Goal: Task Accomplishment & Management: Manage account settings

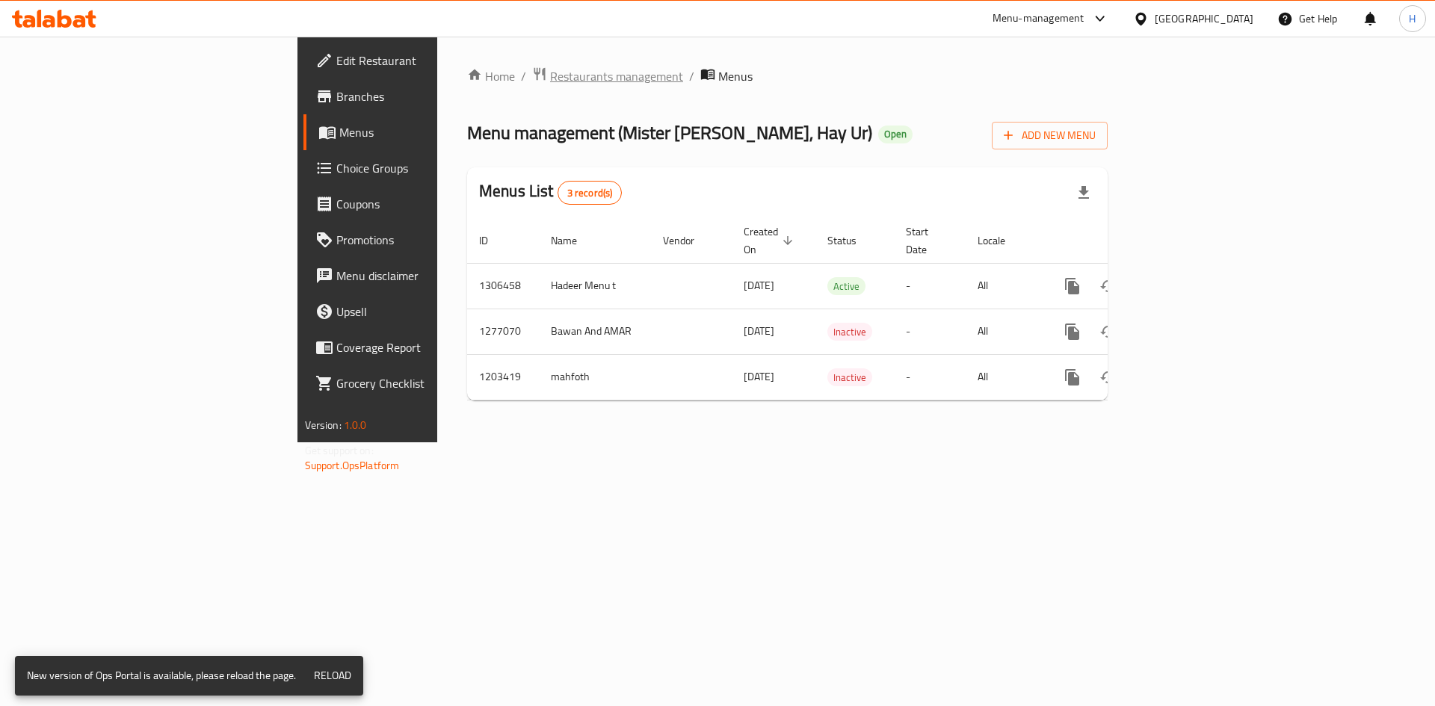
click at [550, 85] on span "Restaurants management" at bounding box center [616, 76] width 133 height 18
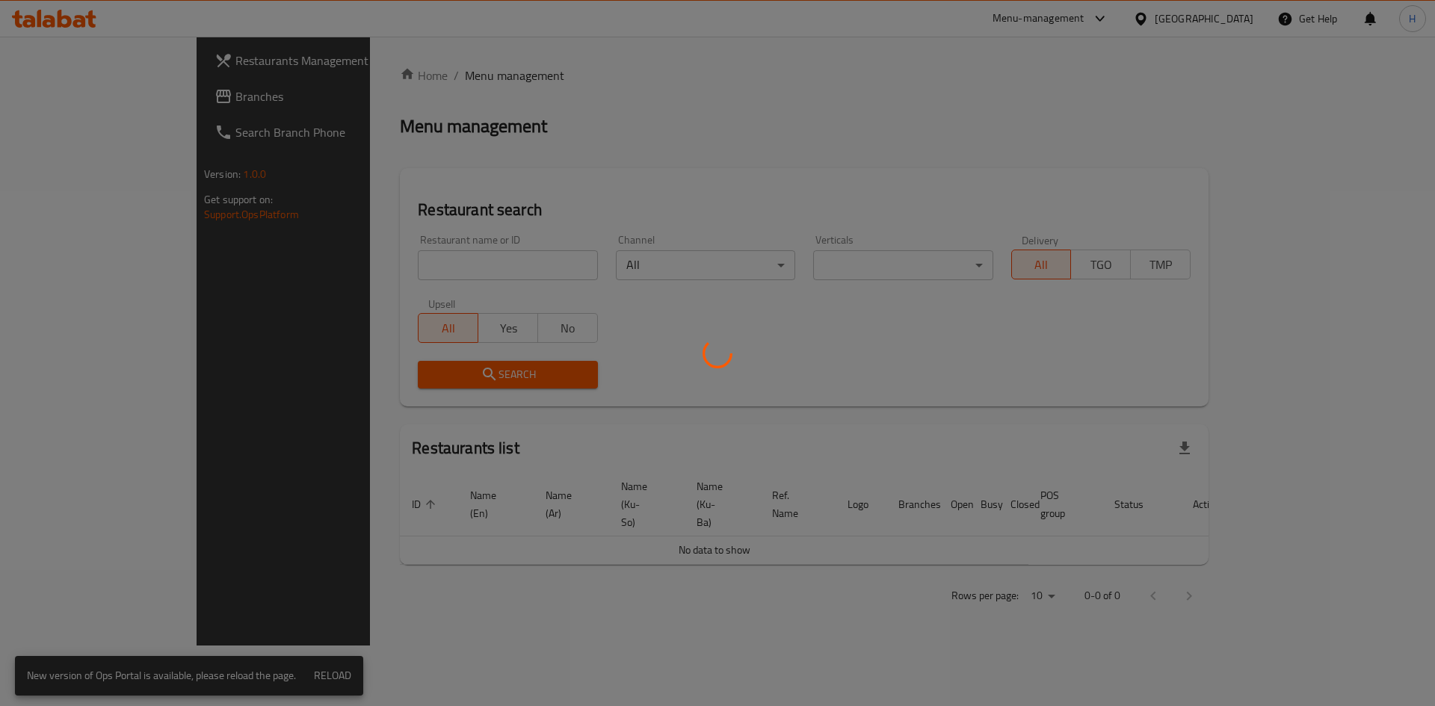
click at [454, 273] on div at bounding box center [717, 353] width 1435 height 706
click at [400, 266] on div at bounding box center [717, 353] width 1435 height 706
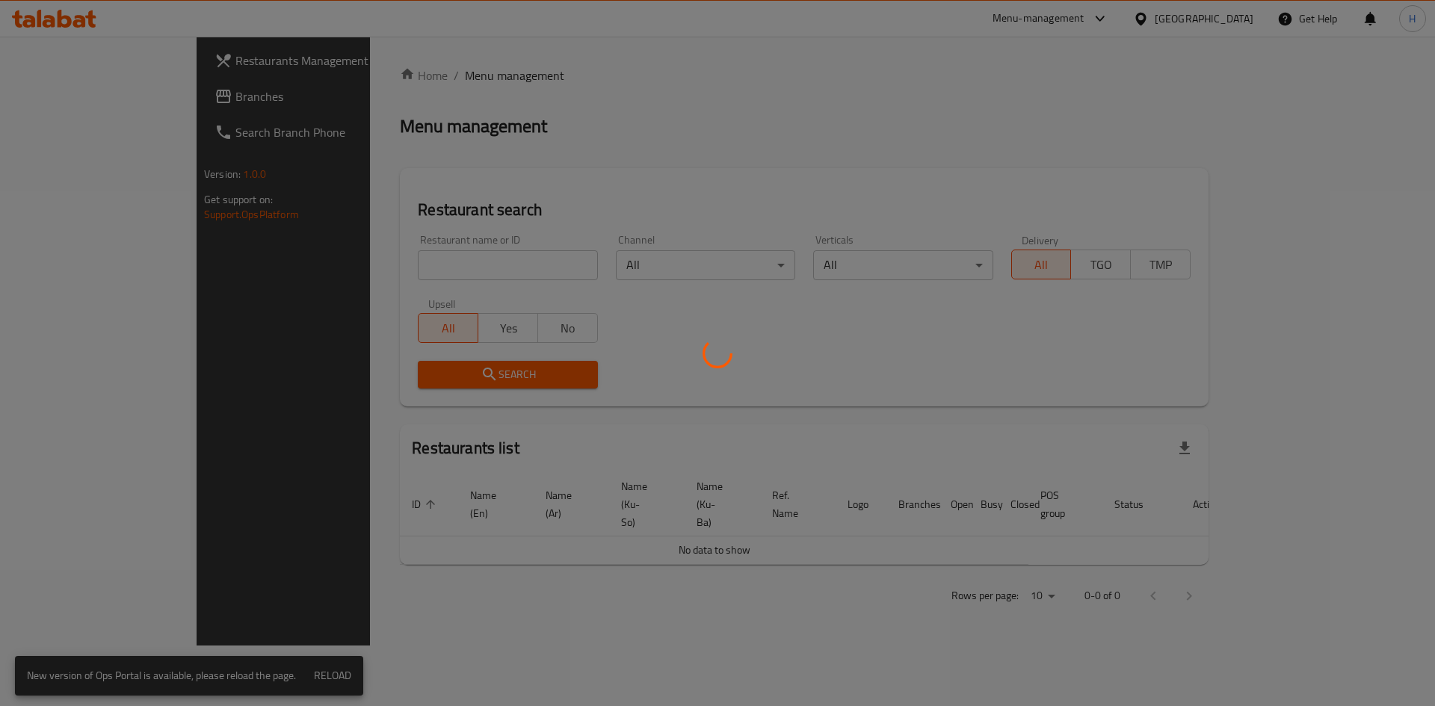
click at [399, 280] on div at bounding box center [717, 353] width 1435 height 706
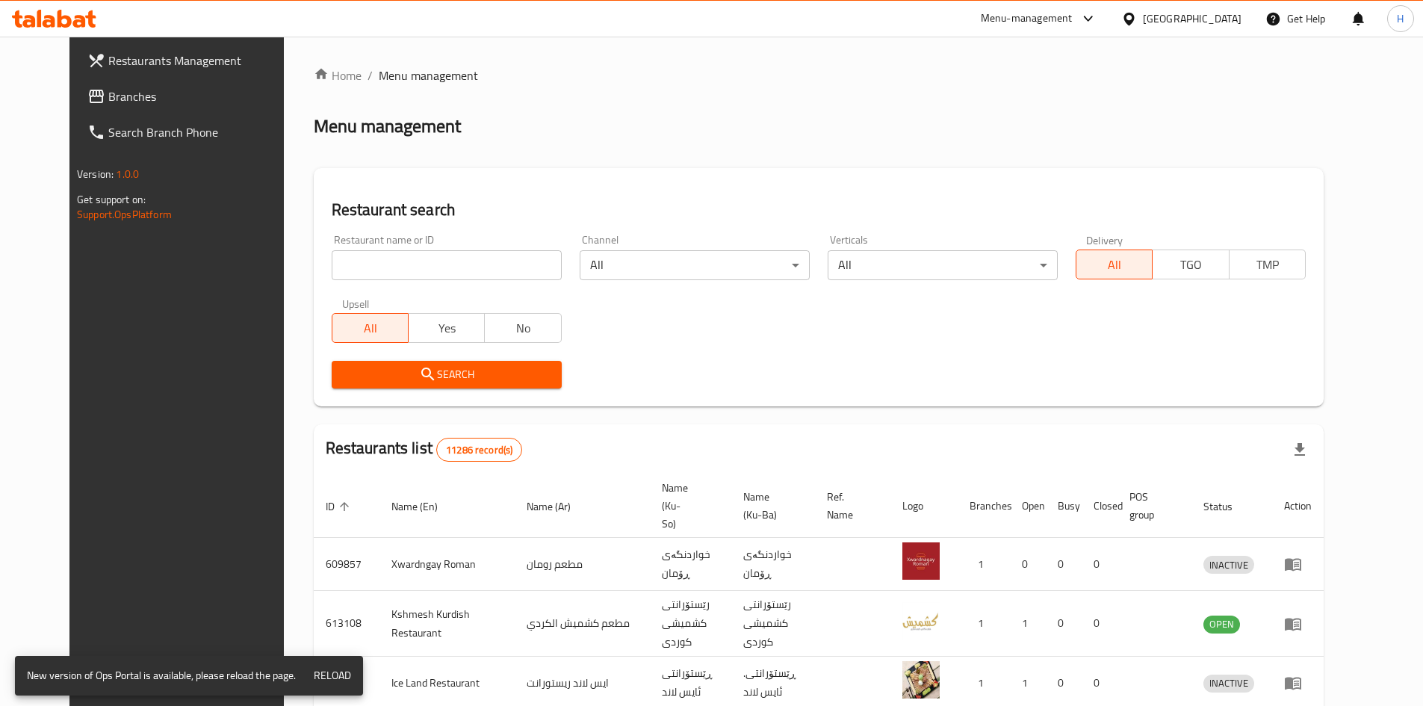
click at [408, 273] on input "search" at bounding box center [447, 265] width 230 height 30
paste input "690422"
type input "690422"
click button "Search" at bounding box center [447, 375] width 230 height 28
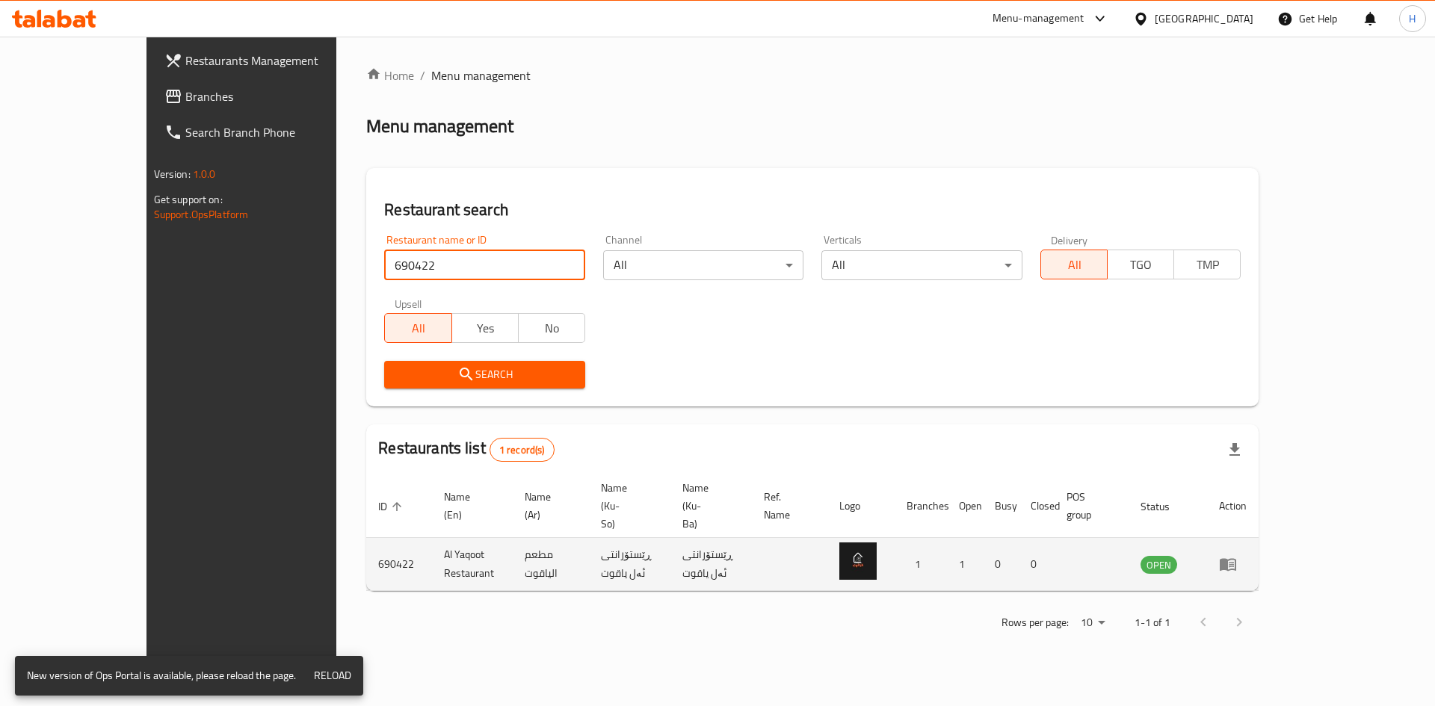
click at [1246, 555] on link "enhanced table" at bounding box center [1233, 564] width 28 height 18
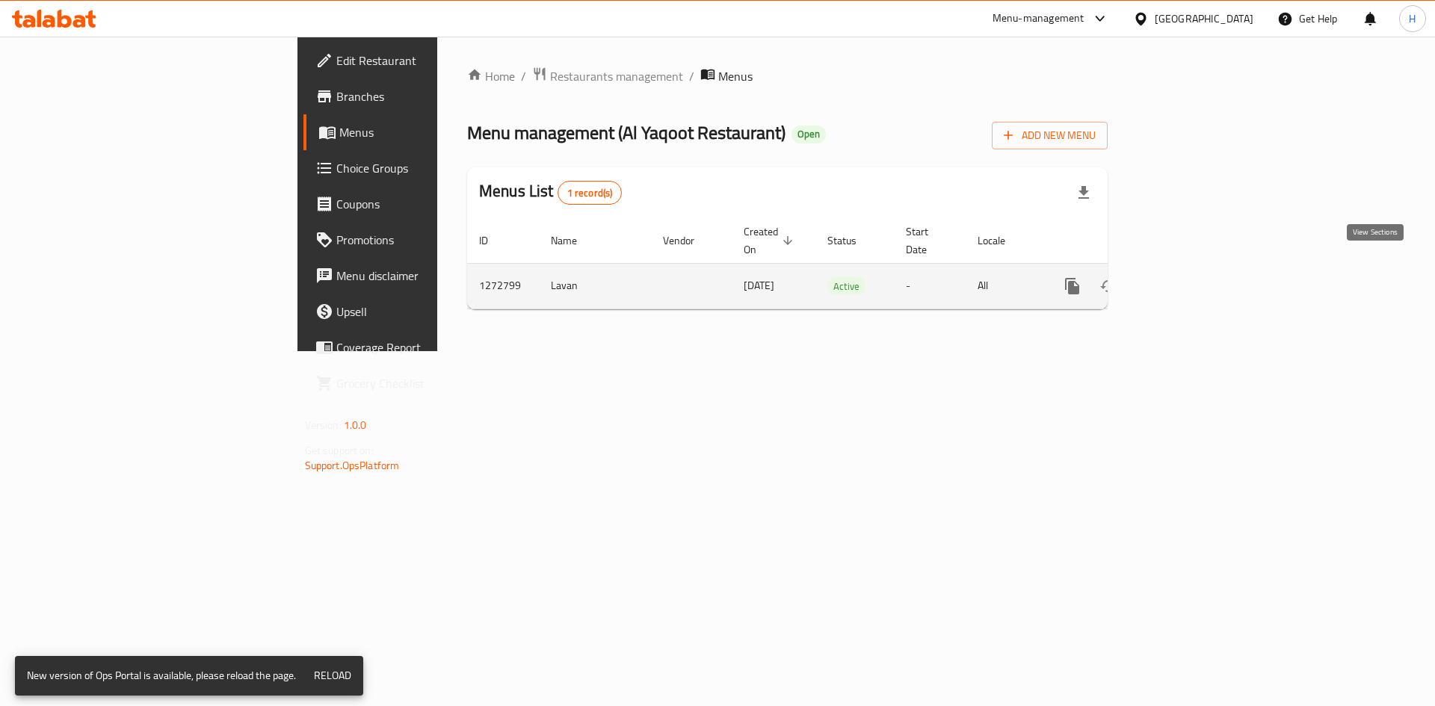
click at [1198, 272] on link "enhanced table" at bounding box center [1180, 286] width 36 height 36
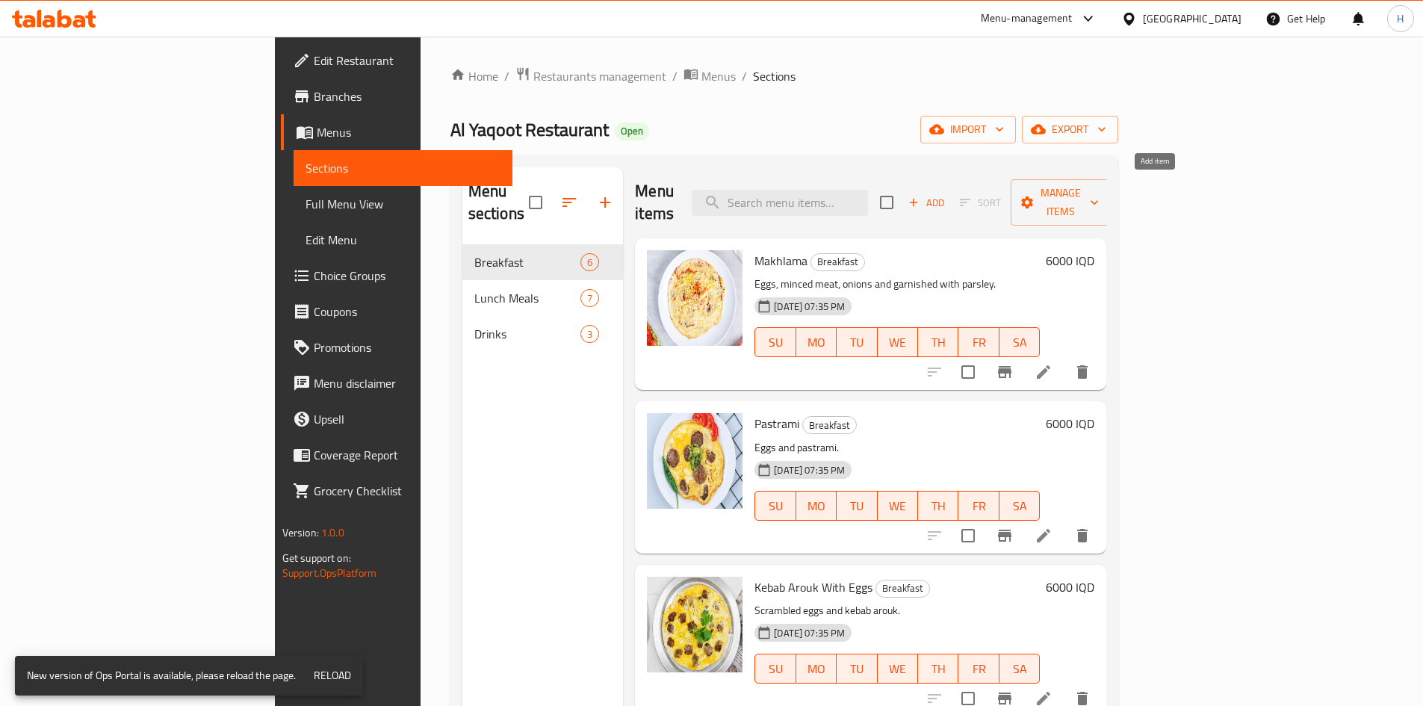
click at [918, 199] on icon "button" at bounding box center [914, 203] width 8 height 8
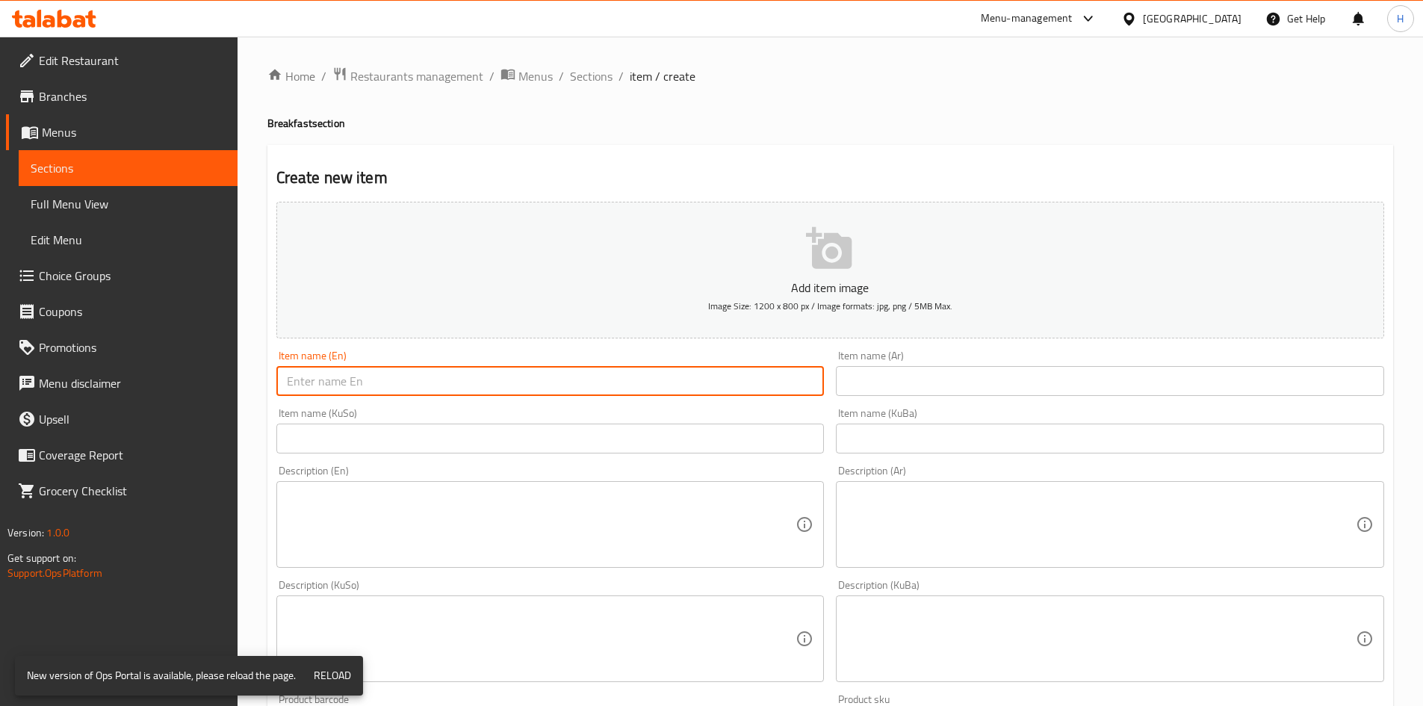
click at [430, 377] on input "text" at bounding box center [550, 381] width 548 height 30
paste input "Chelfray"
type input "Chelfray"
click at [871, 382] on input "text" at bounding box center [1110, 381] width 548 height 30
paste input "جلفراي"
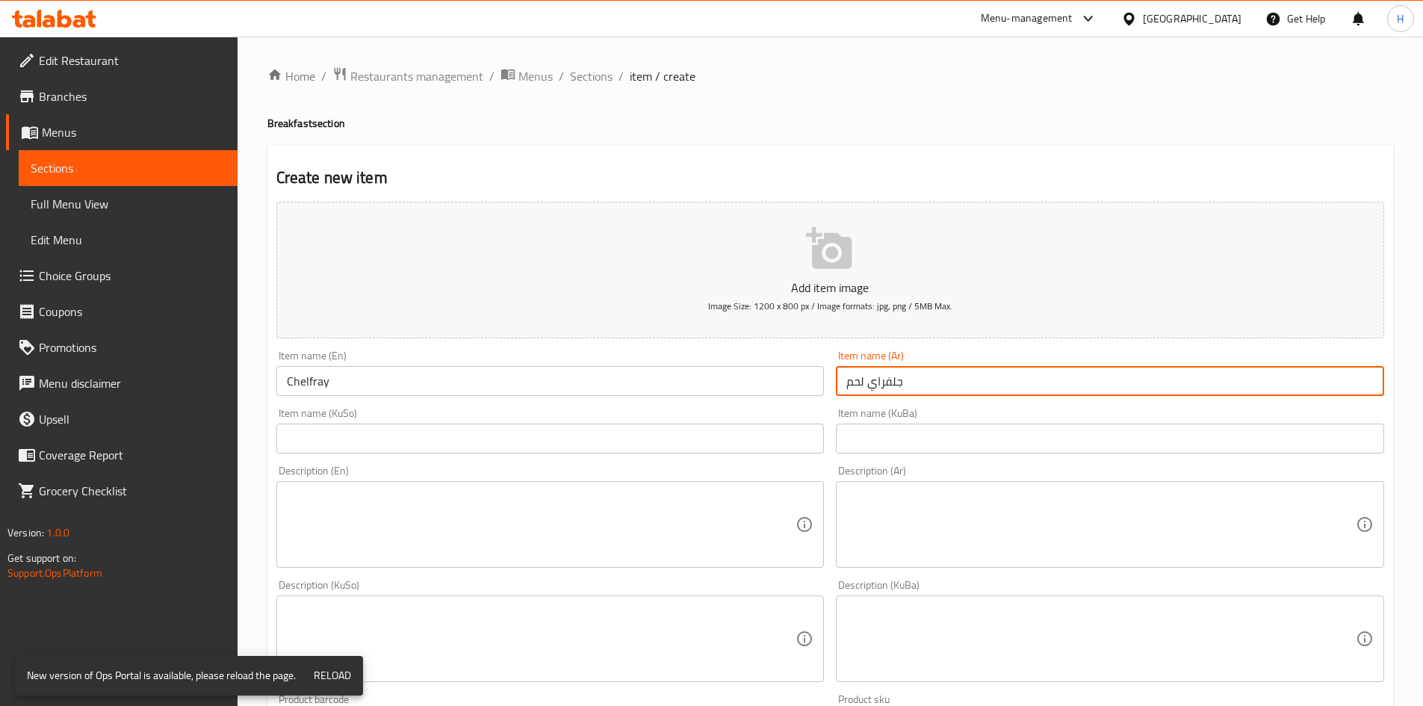
type input "جلفراي لحم"
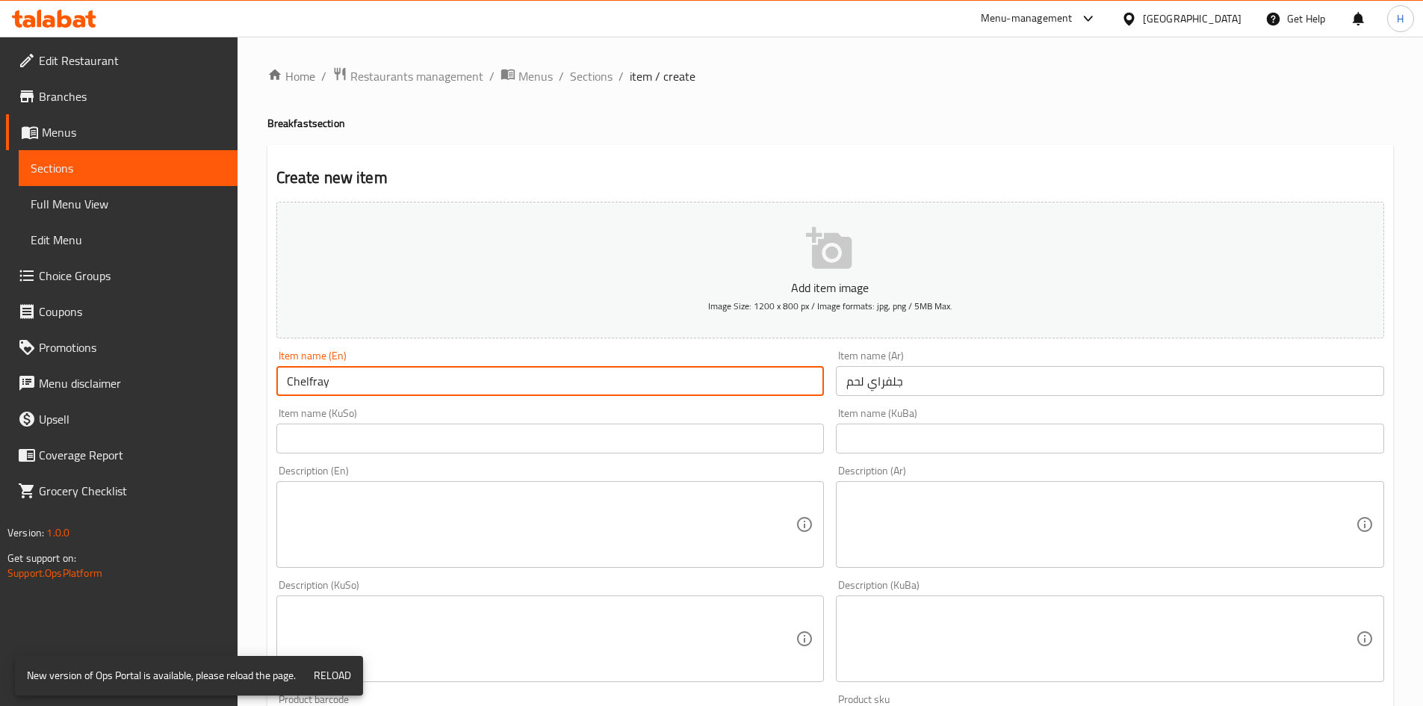
drag, startPoint x: 899, startPoint y: 380, endPoint x: 630, endPoint y: 378, distance: 269.0
click at [630, 378] on input "Chelfray" at bounding box center [550, 381] width 548 height 30
drag, startPoint x: 285, startPoint y: 380, endPoint x: 339, endPoint y: 401, distance: 58.4
click at [285, 380] on input "Chelfray" at bounding box center [550, 381] width 548 height 30
type input "Meat Chelfray"
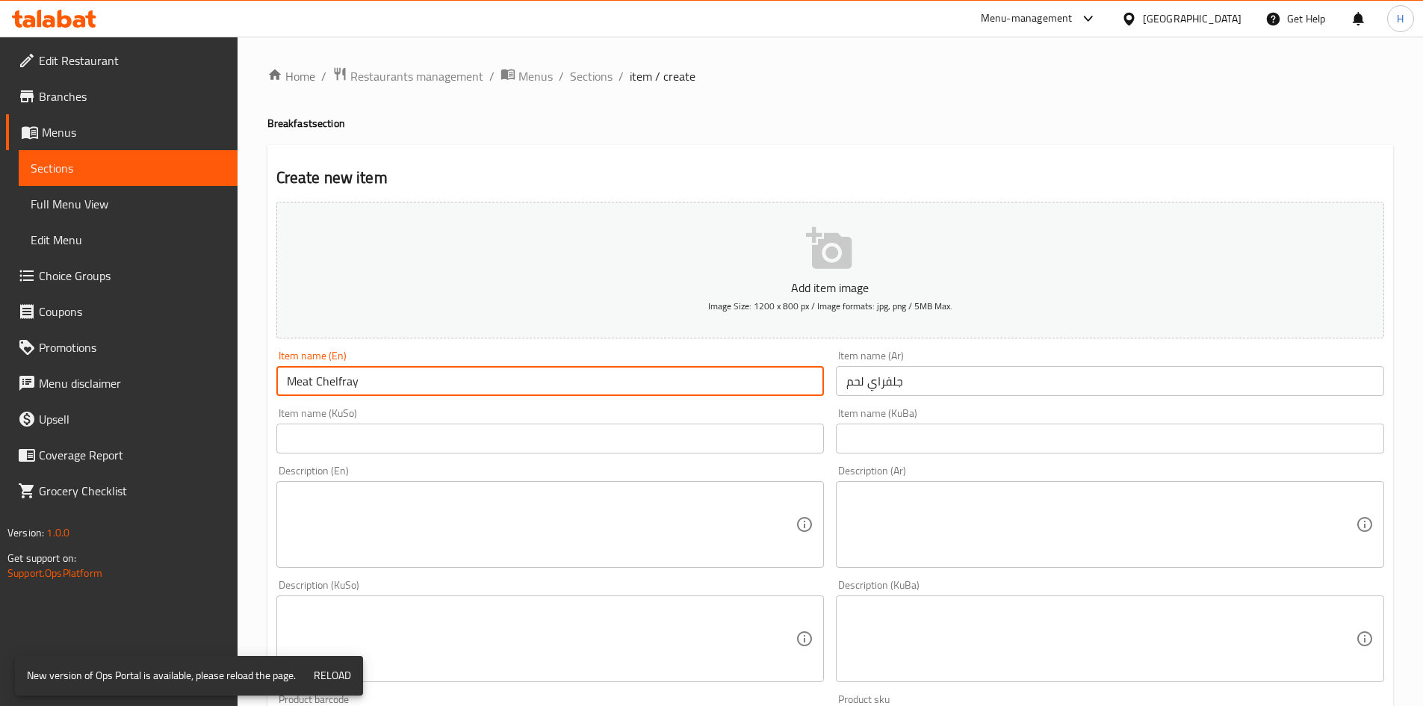
click at [971, 517] on textarea at bounding box center [1102, 524] width 510 height 71
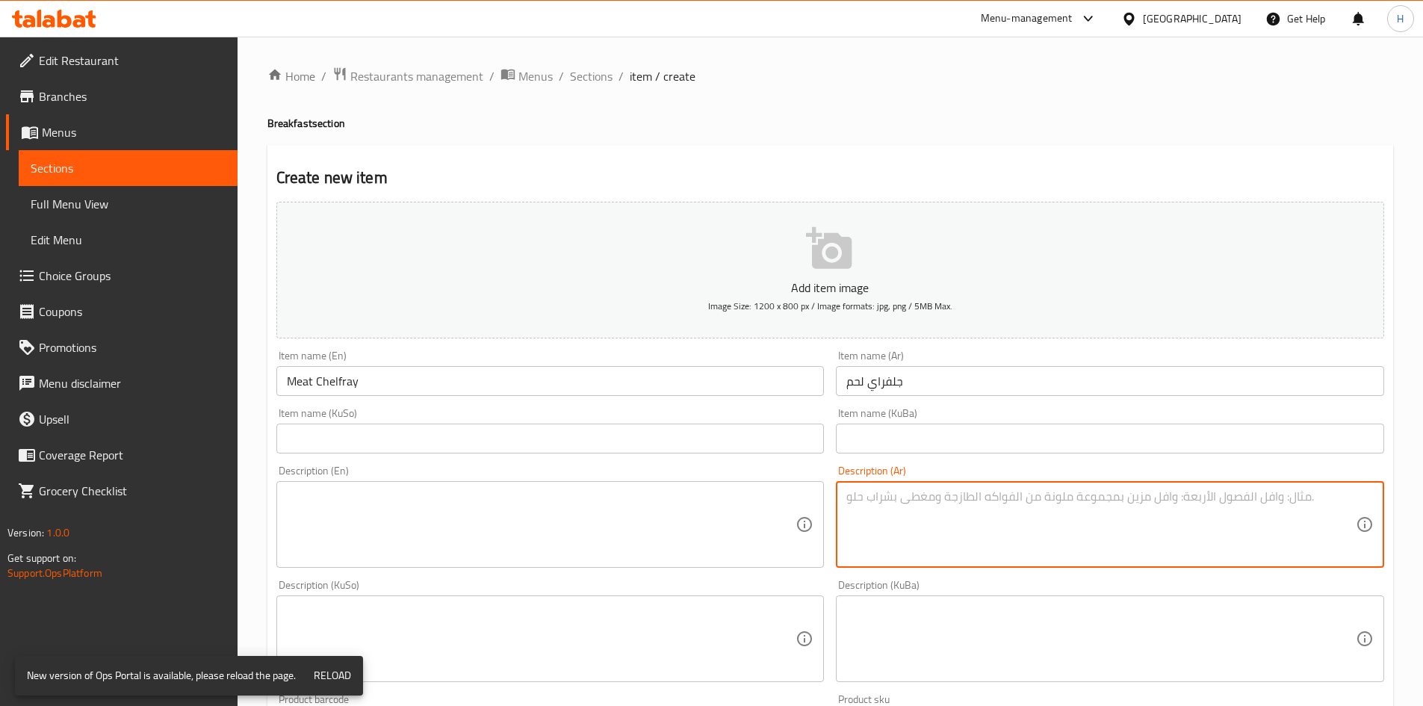
paste textarea "لحم مفروم, مكعبات بطاطا، طماطم وصلصة خاصة."
type textarea "لحم مفروم, مكعبات بطاطا، طماطم وصلصة خاصة."
click at [518, 513] on textarea at bounding box center [542, 524] width 510 height 71
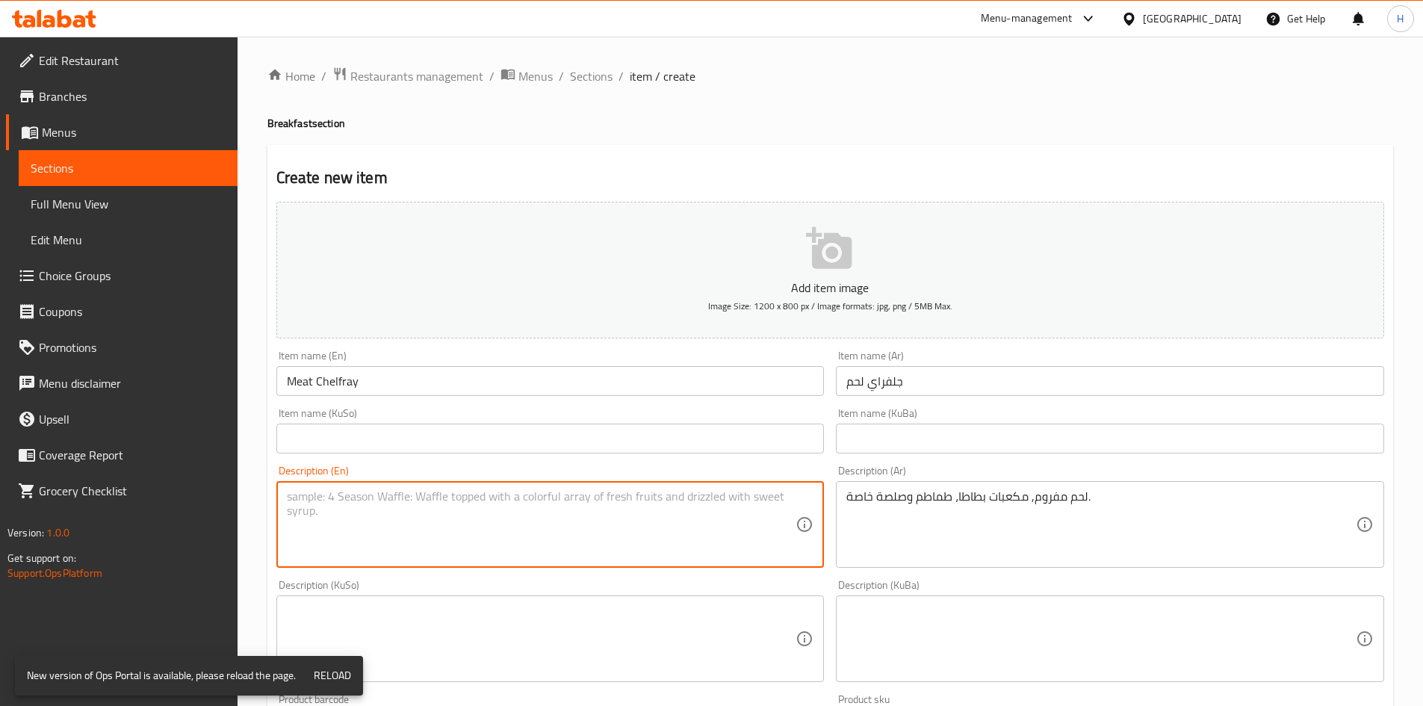
paste textarea "Meat, Potatoes and tomatoes."
type textarea "Meat, Potatoes and tomatoes."
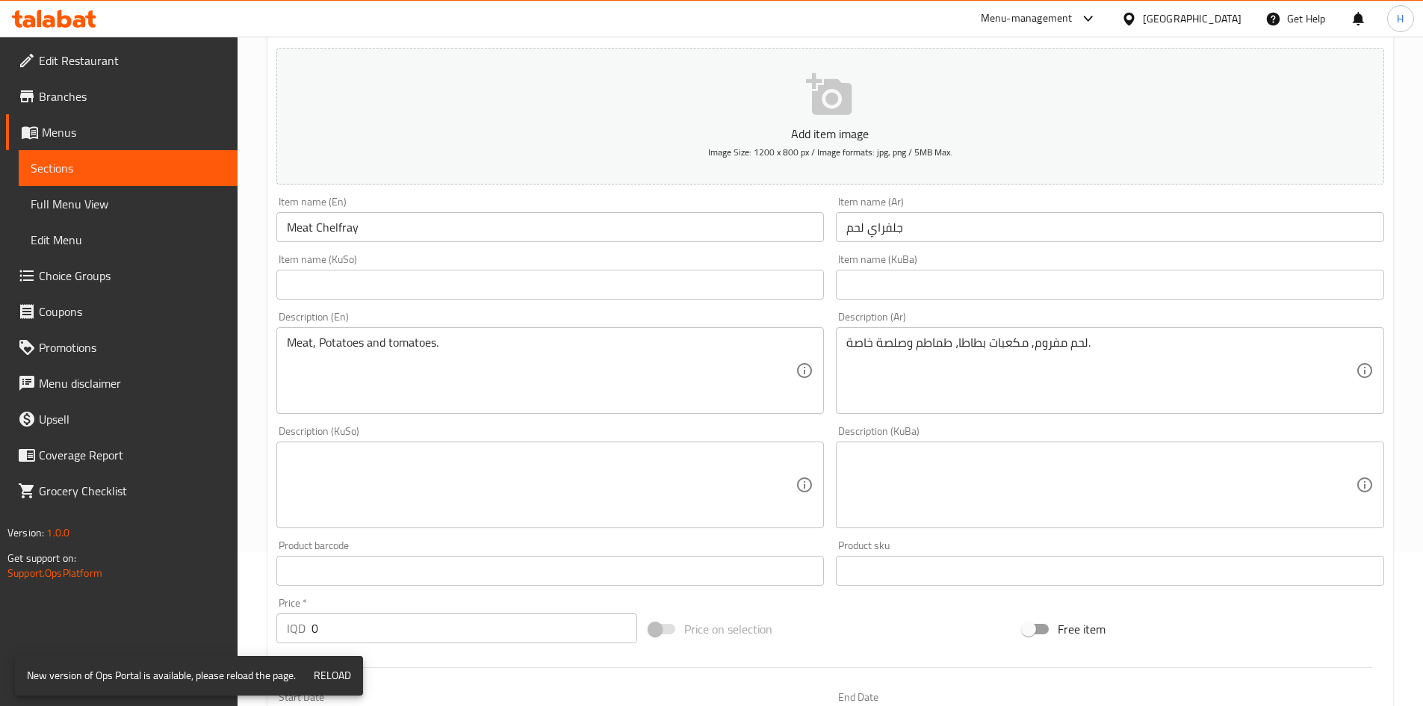
scroll to position [148, 0]
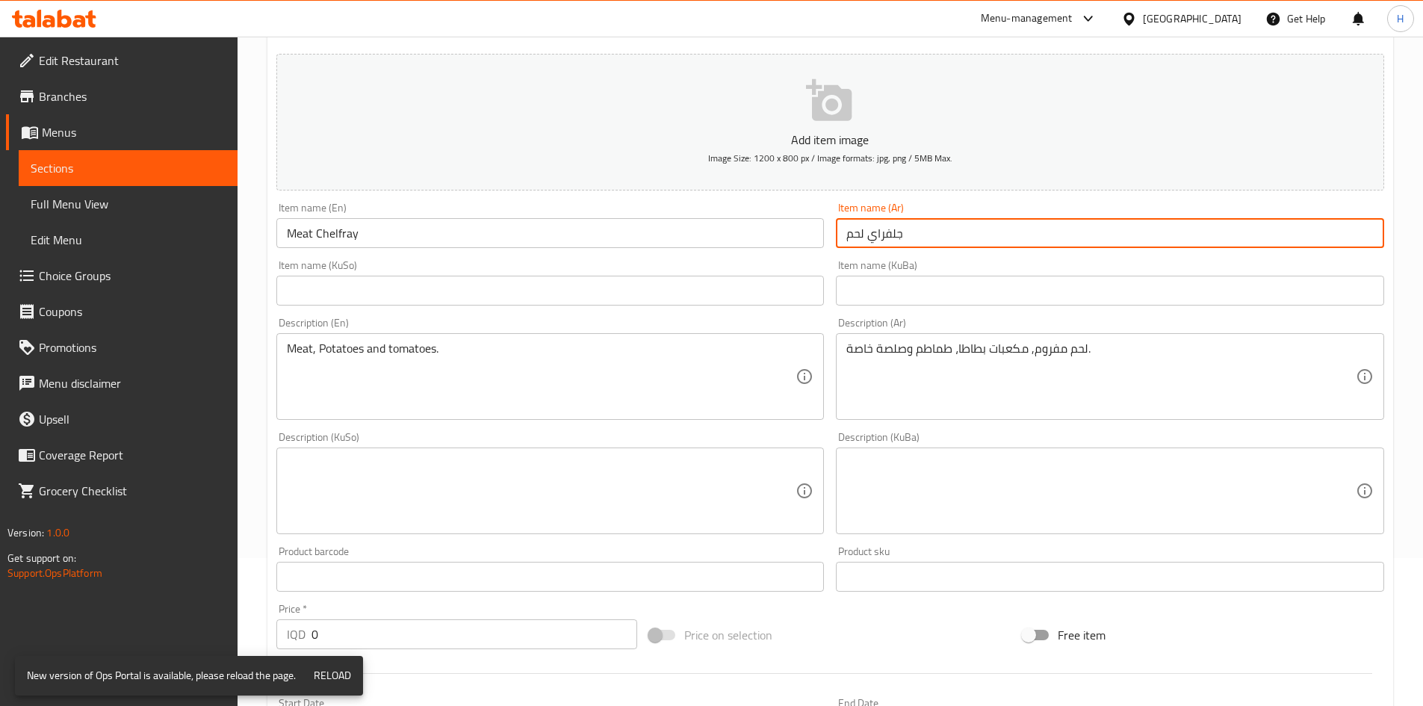
click at [922, 248] on input "جلفراي لحم" at bounding box center [1110, 233] width 548 height 30
click at [866, 233] on input "جلفراي لحمنفر" at bounding box center [1110, 233] width 548 height 30
type input "جلفراي لحم نفر"
click at [551, 246] on input "Meat Chelfray" at bounding box center [550, 233] width 548 height 30
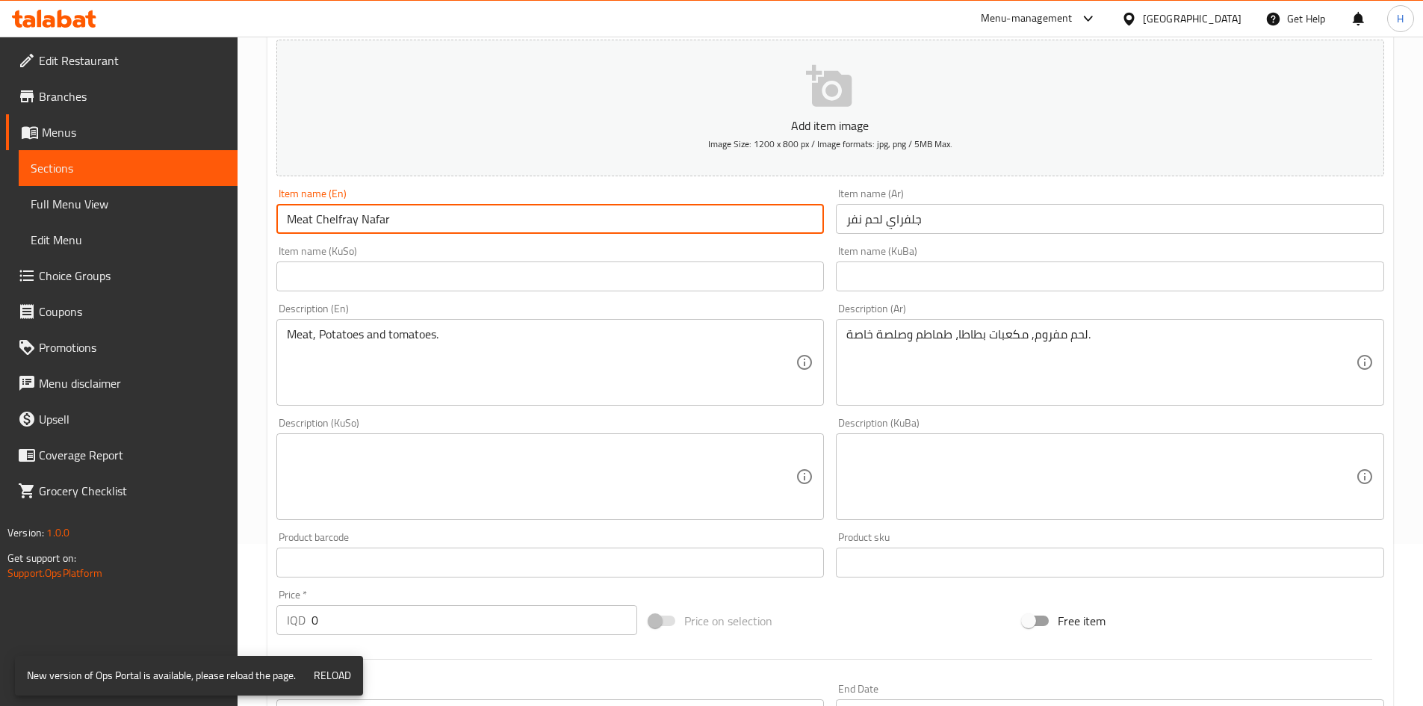
scroll to position [522, 0]
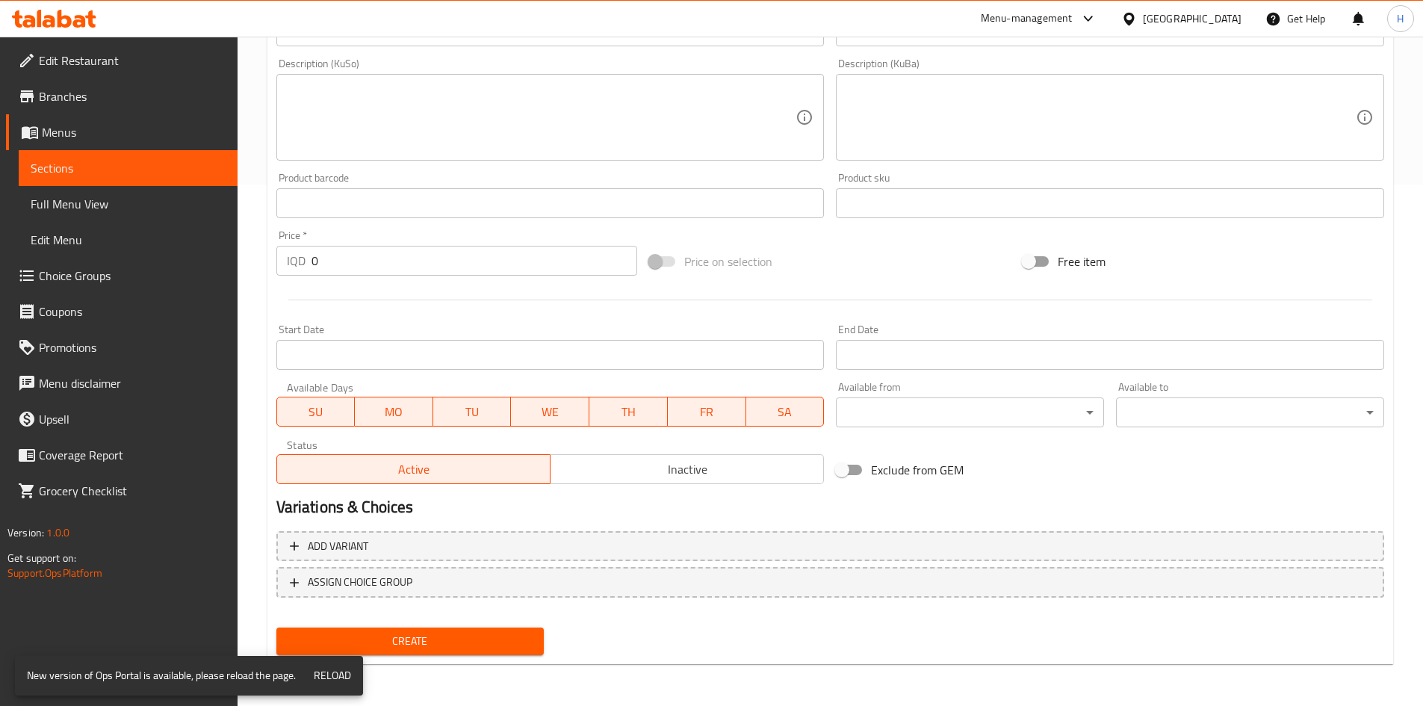
type input "Meat Chelfray Nafar"
click at [415, 280] on div "Price   * IQD 0 Price *" at bounding box center [457, 253] width 374 height 58
click at [423, 267] on input "0" at bounding box center [475, 261] width 327 height 30
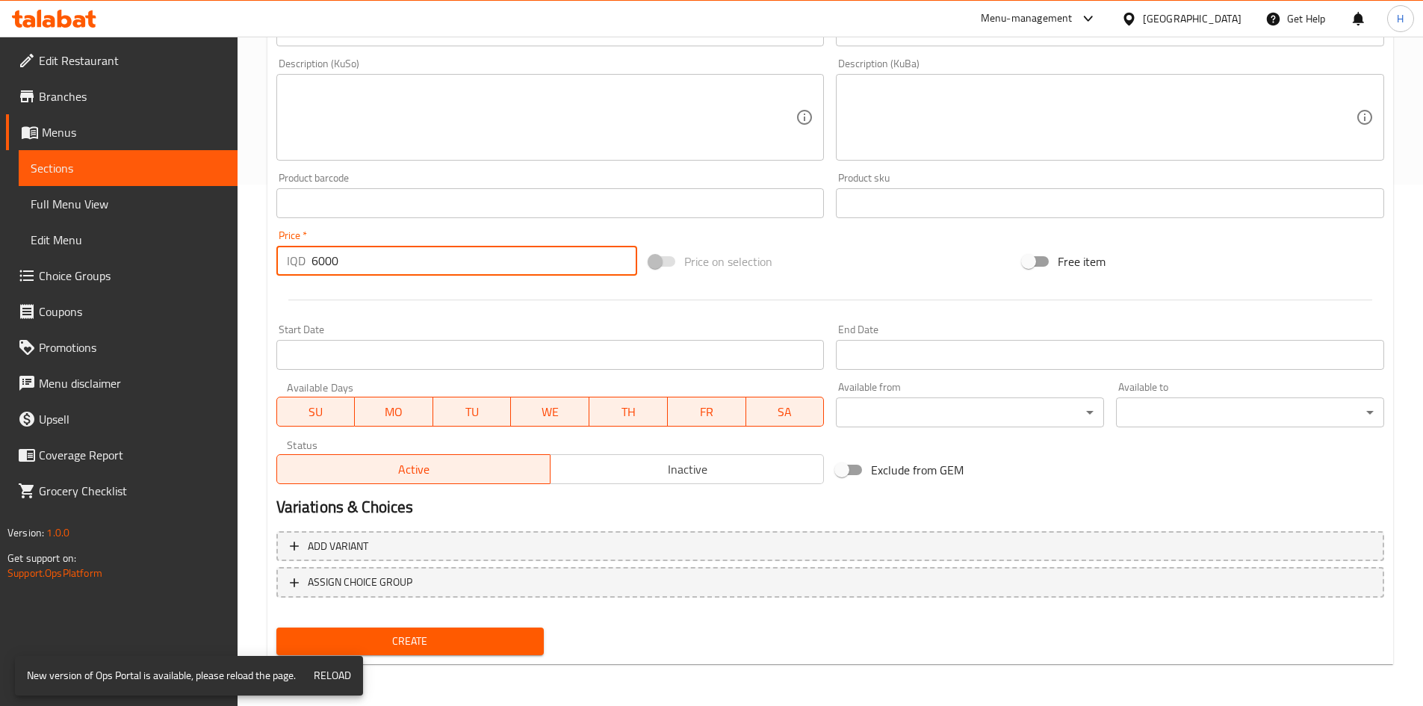
type input "6000"
click at [481, 622] on div "Create" at bounding box center [410, 642] width 280 height 40
click at [492, 640] on span "Create" at bounding box center [410, 641] width 244 height 19
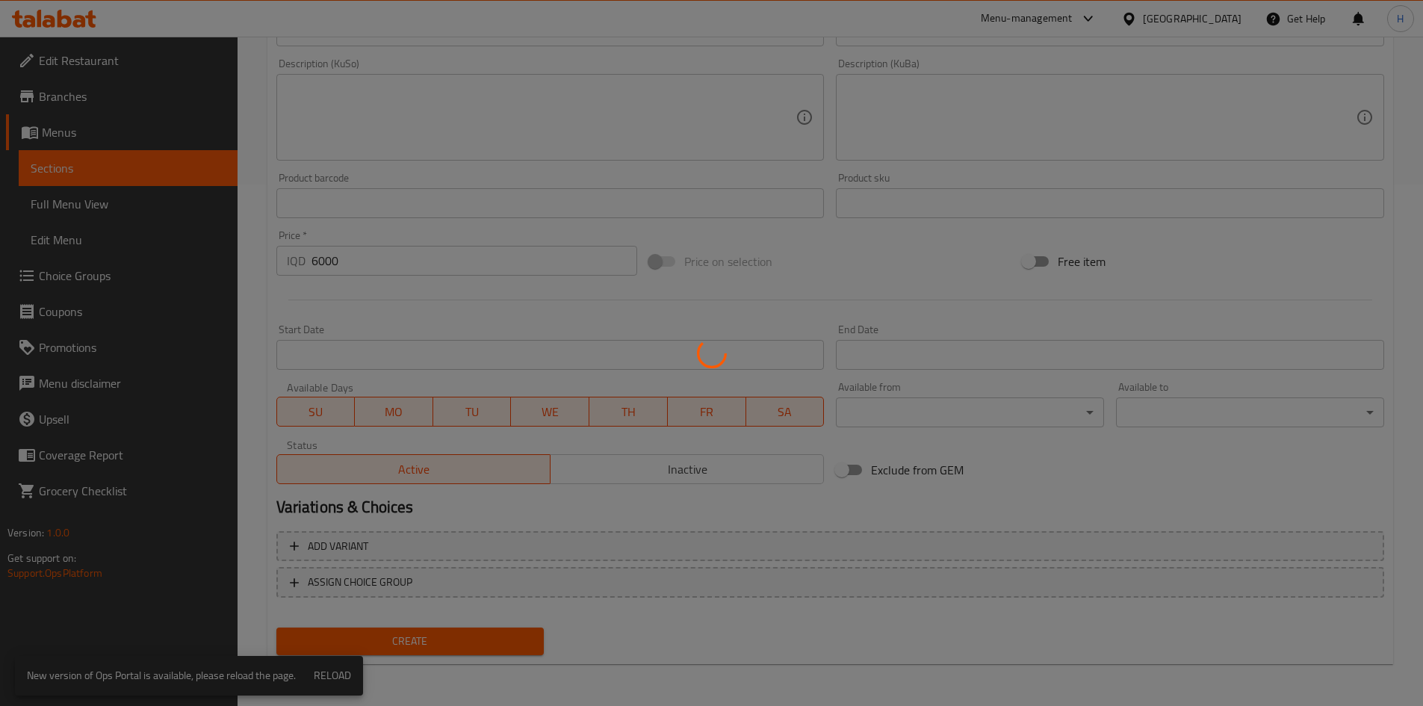
type input "0"
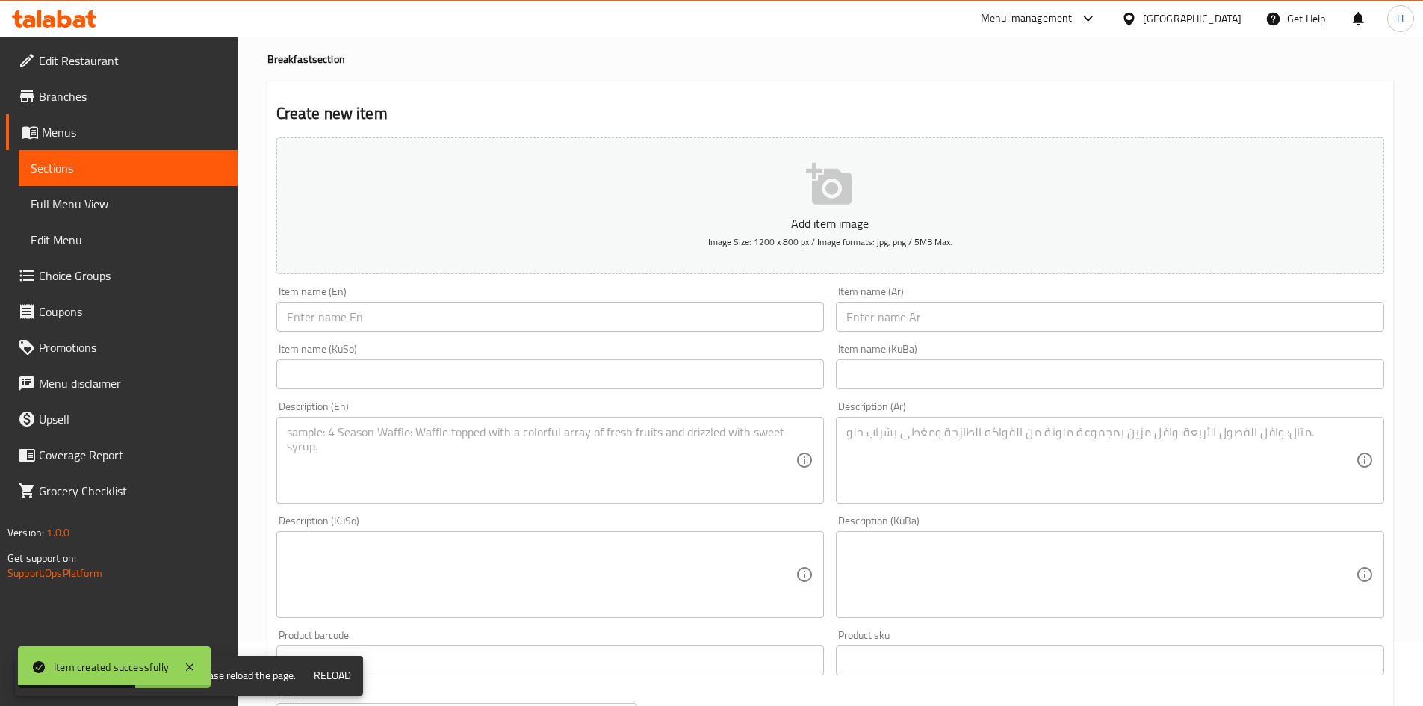
scroll to position [0, 0]
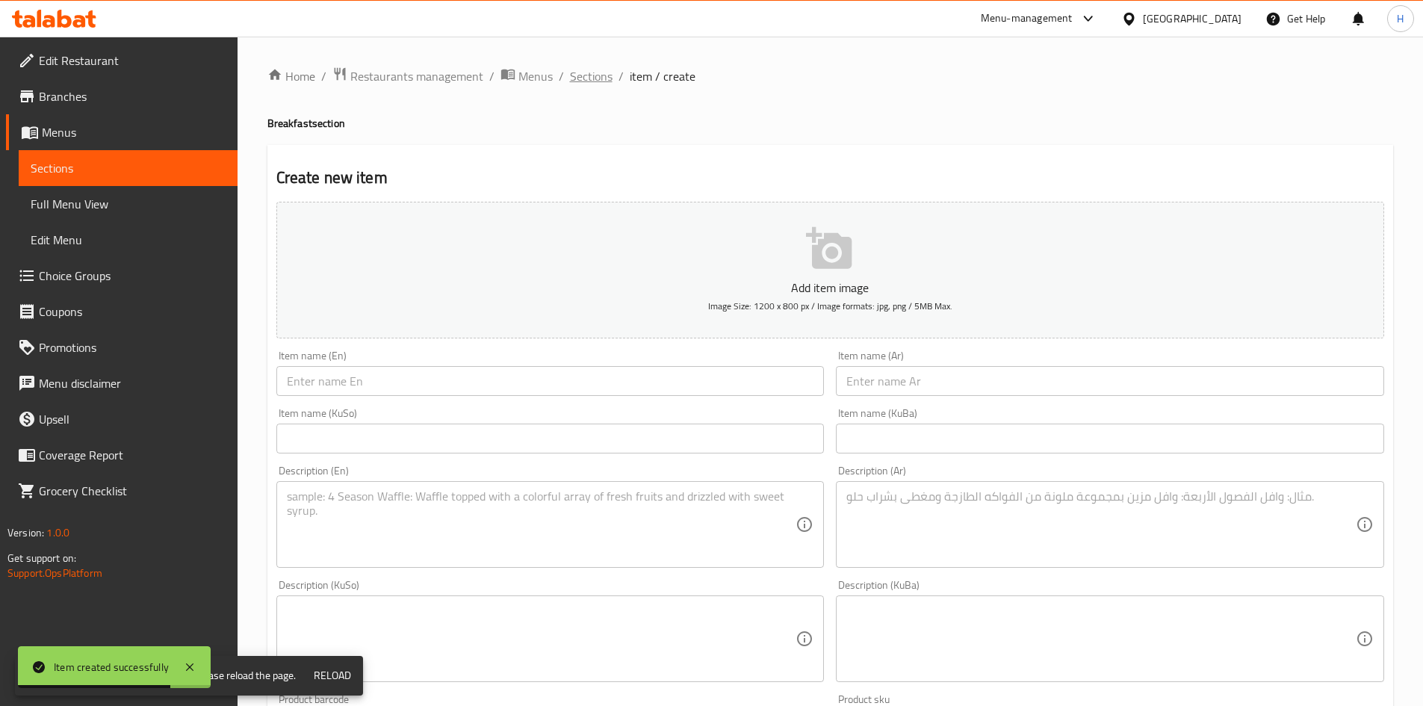
click at [580, 71] on span "Sections" at bounding box center [591, 76] width 43 height 18
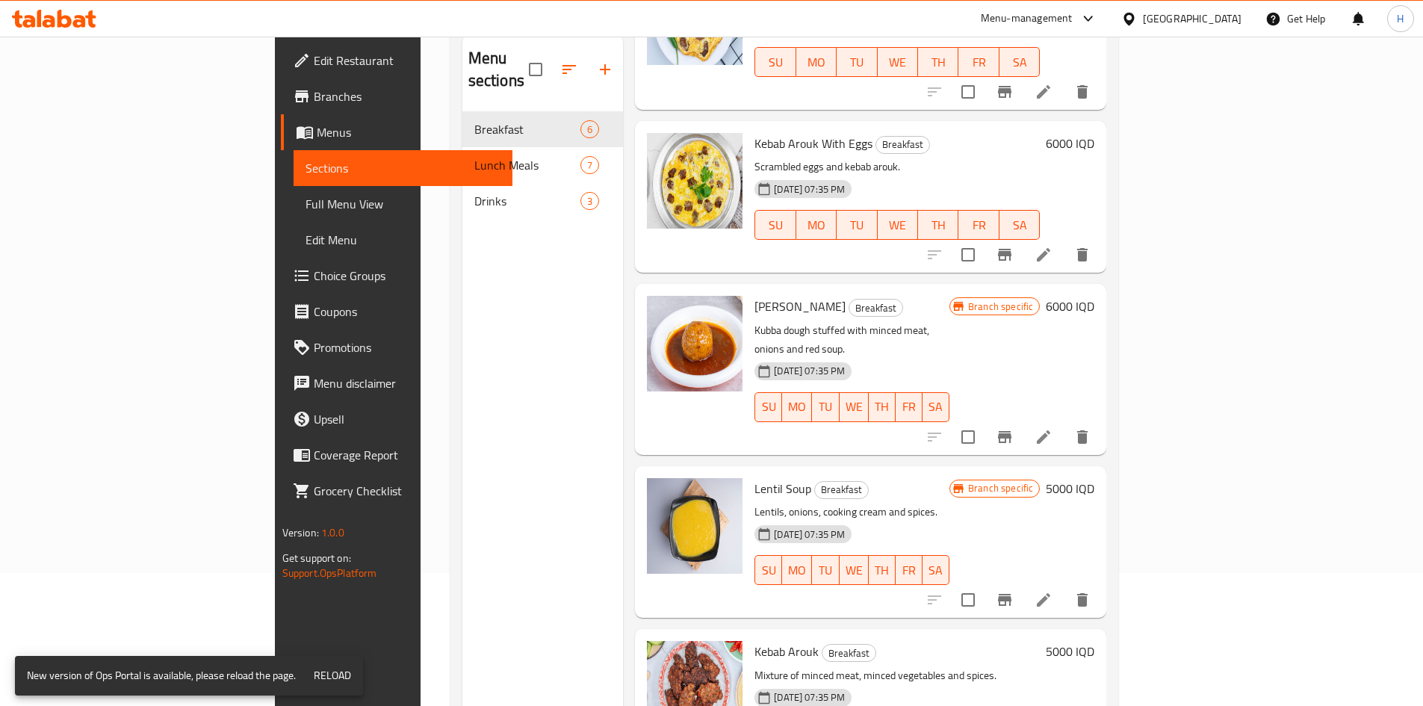
scroll to position [60, 0]
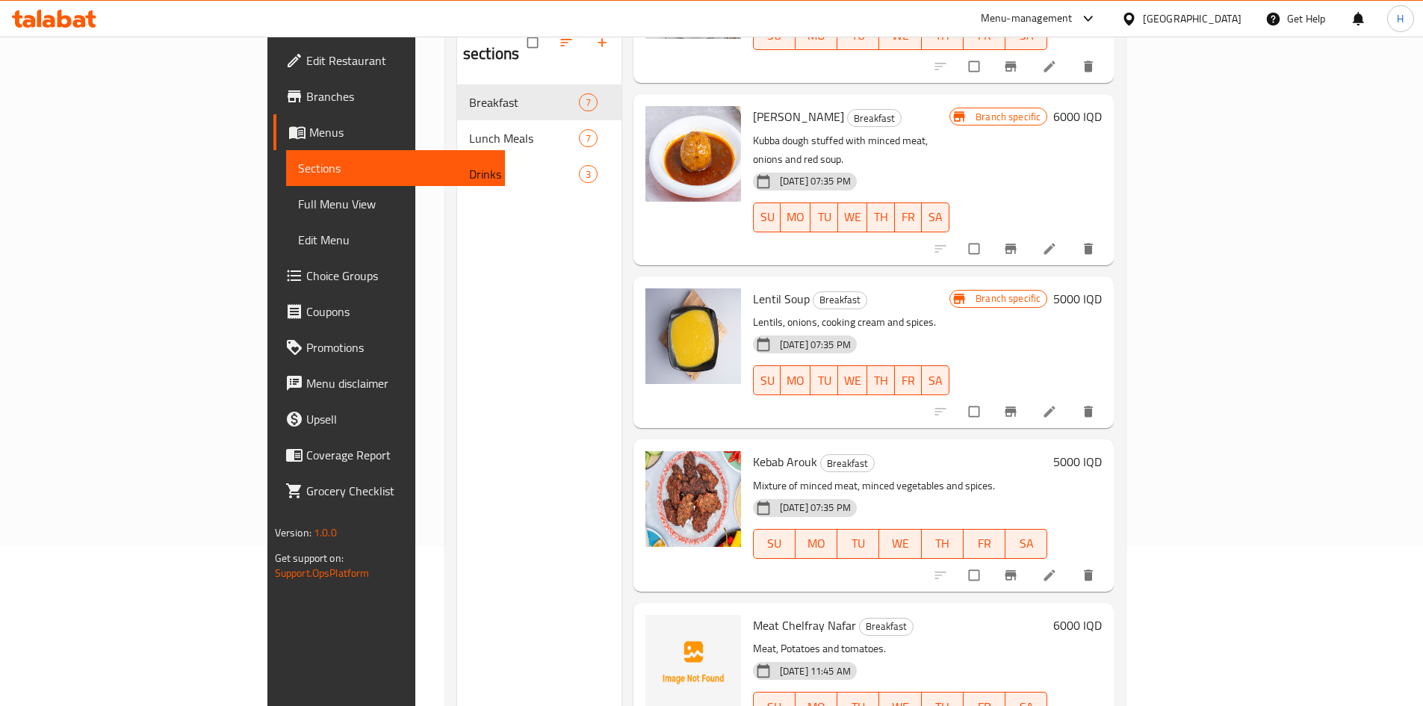
scroll to position [209, 0]
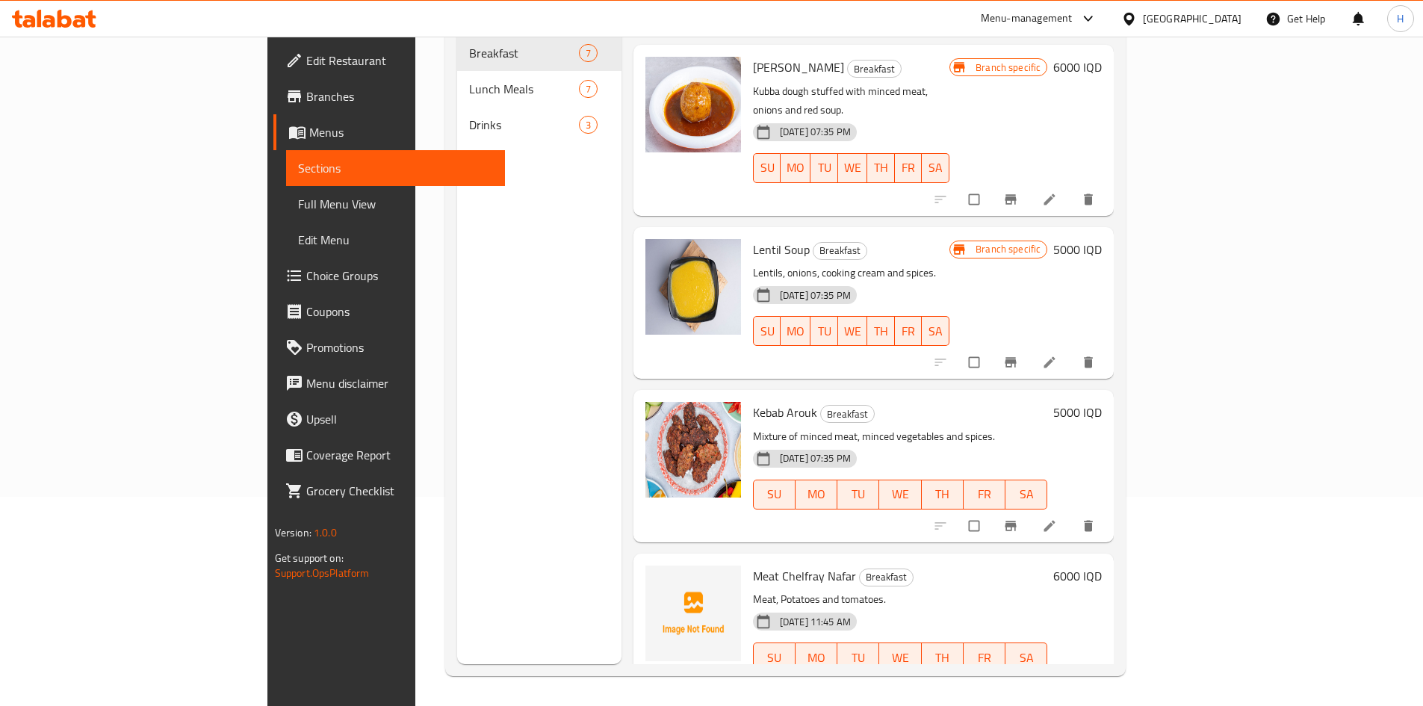
click at [1057, 681] on icon at bounding box center [1049, 688] width 15 height 15
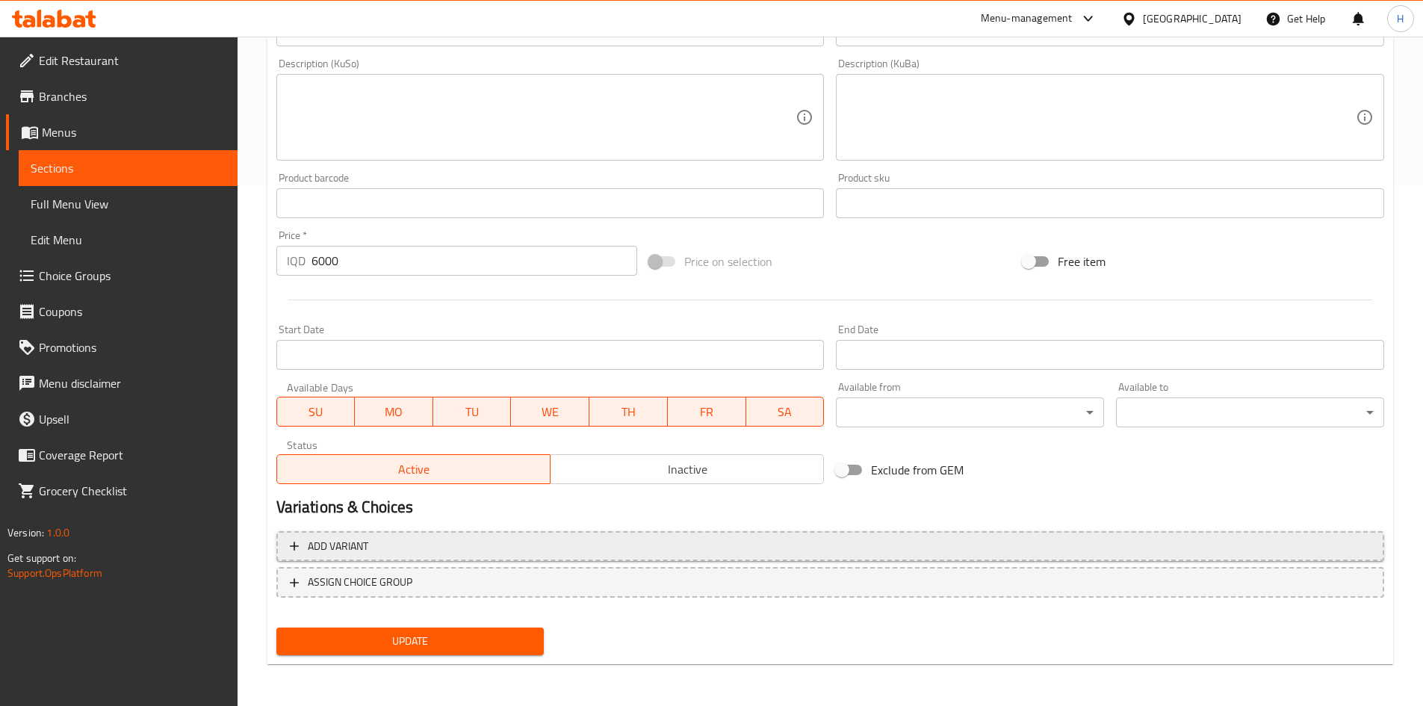
click at [384, 547] on span "Add variant" at bounding box center [830, 546] width 1081 height 19
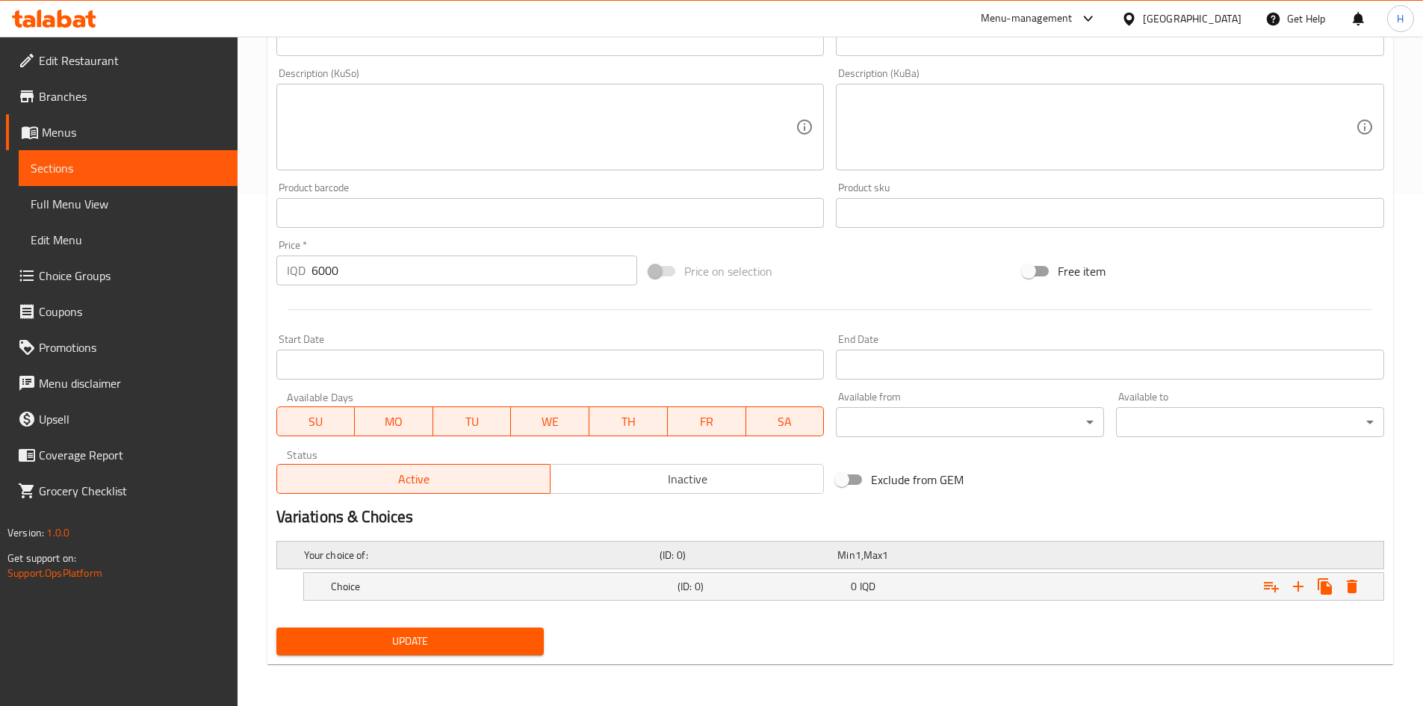
scroll to position [512, 0]
click at [1290, 582] on icon "Expand" at bounding box center [1299, 587] width 18 height 18
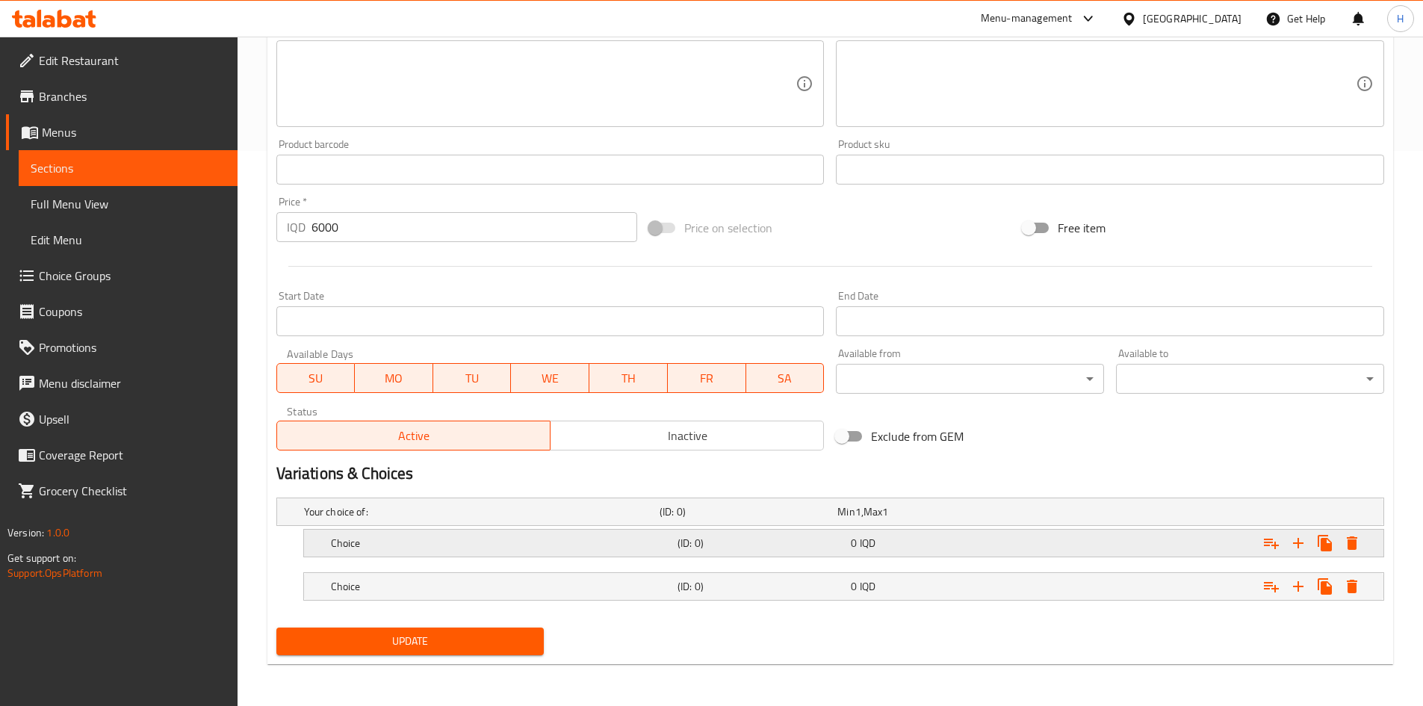
click at [428, 528] on div "Choice (ID: 0) 0 IQD" at bounding box center [835, 511] width 1068 height 33
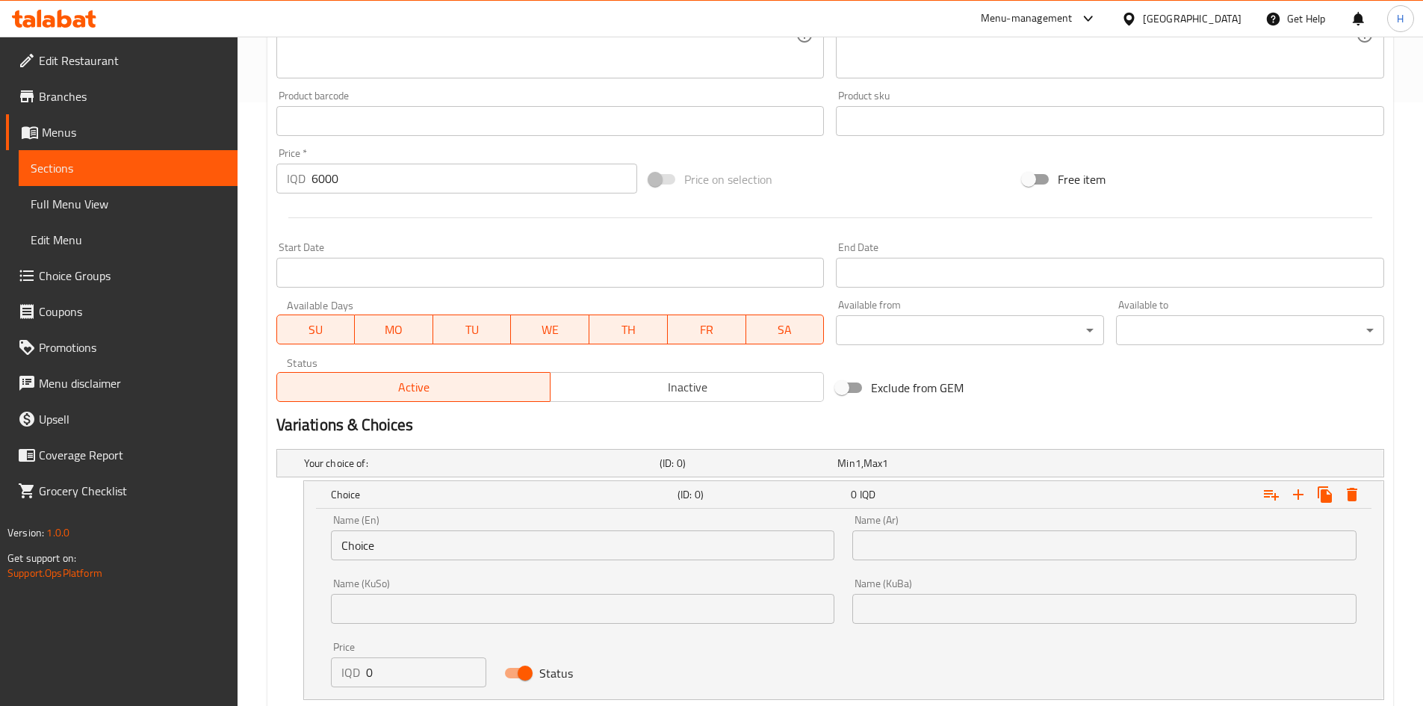
scroll to position [630, 0]
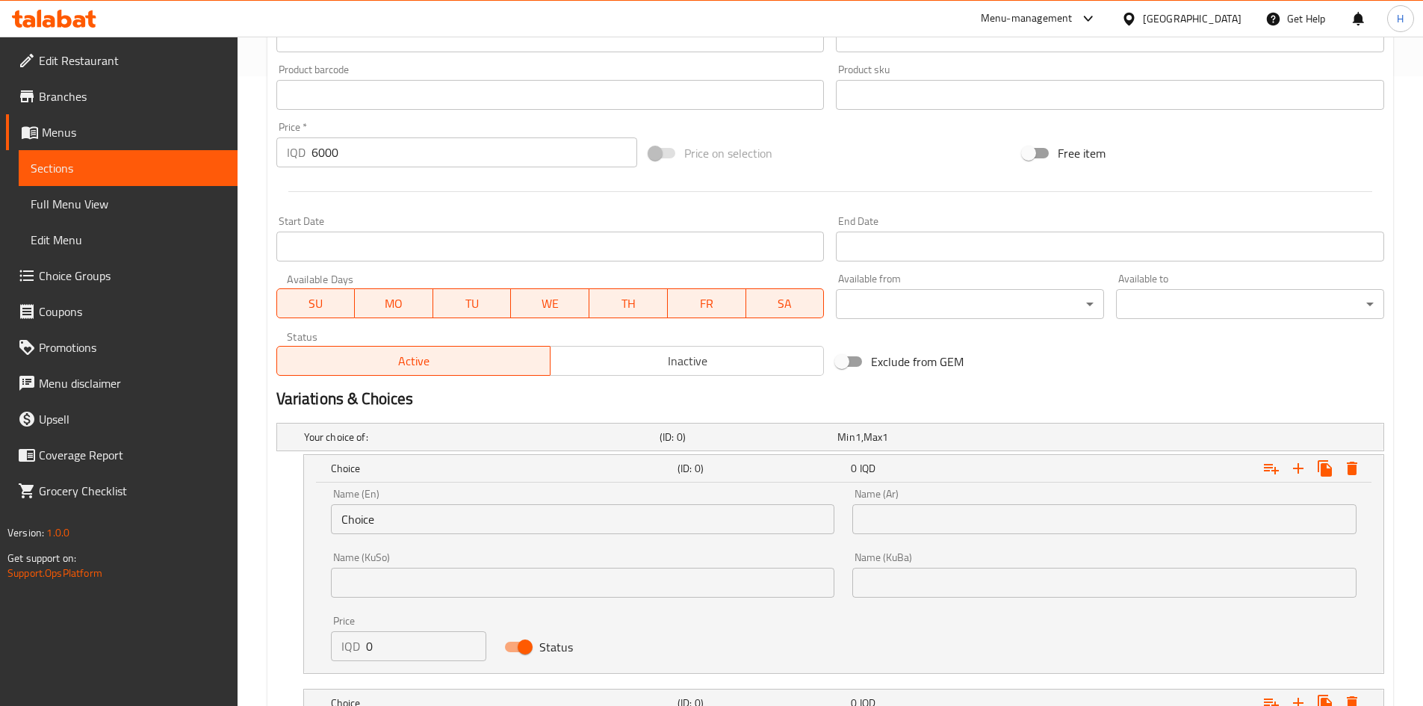
click at [387, 529] on input "Choice" at bounding box center [583, 519] width 504 height 30
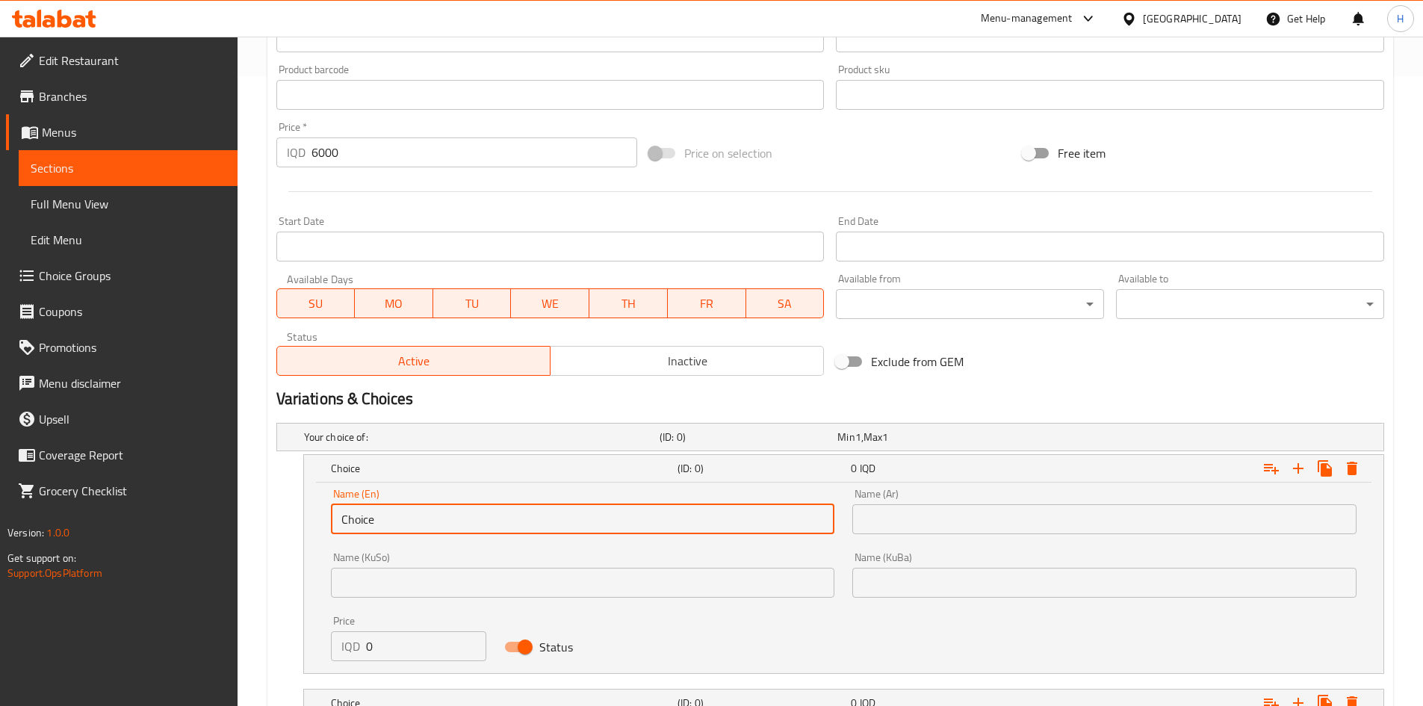
click at [387, 529] on input "Choice" at bounding box center [583, 519] width 504 height 30
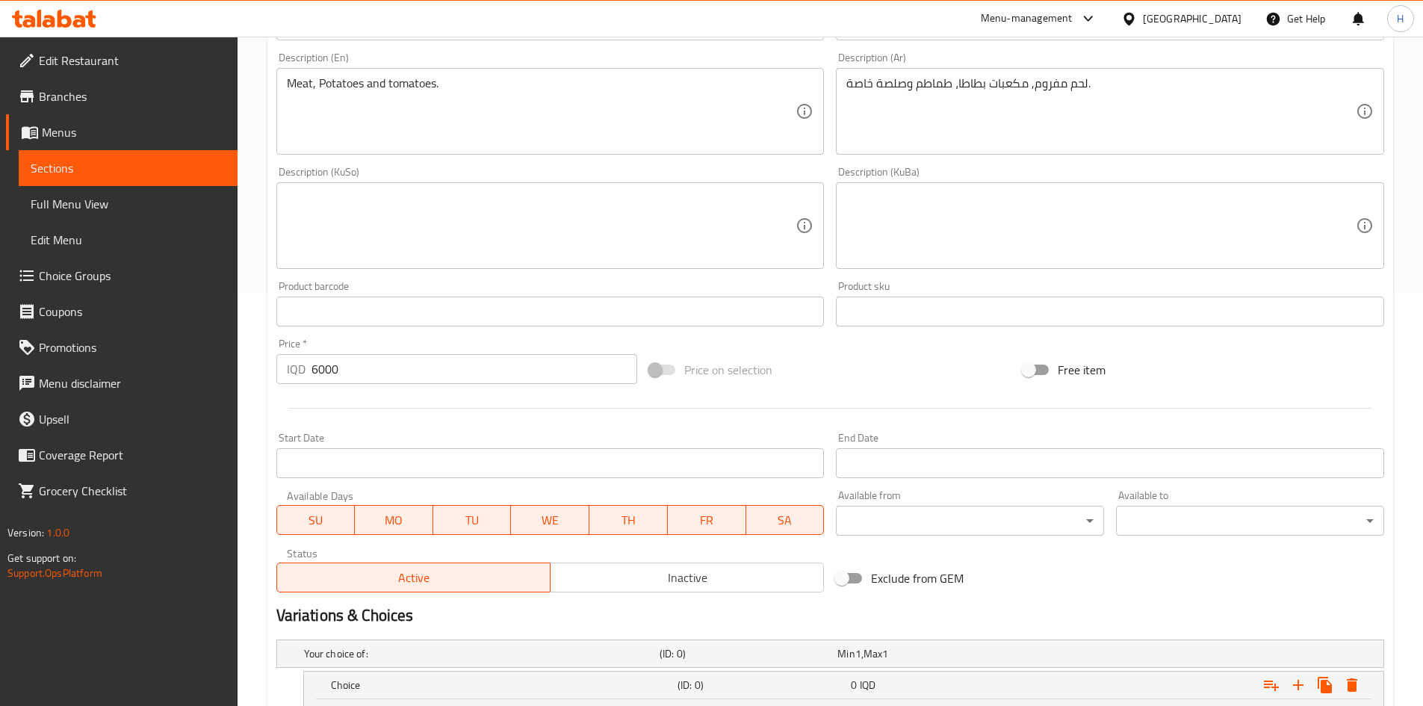
scroll to position [555, 0]
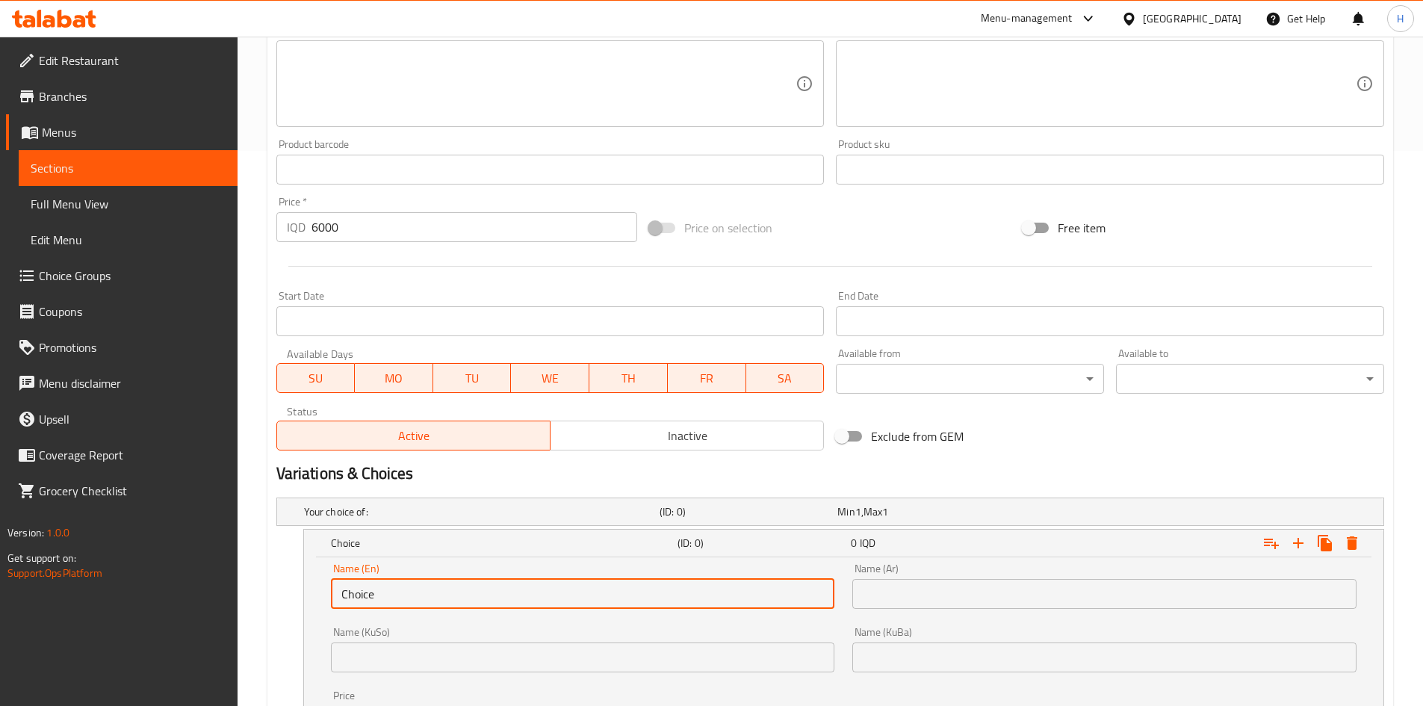
click at [463, 601] on input "Choice" at bounding box center [583, 594] width 504 height 30
type input "Dish"
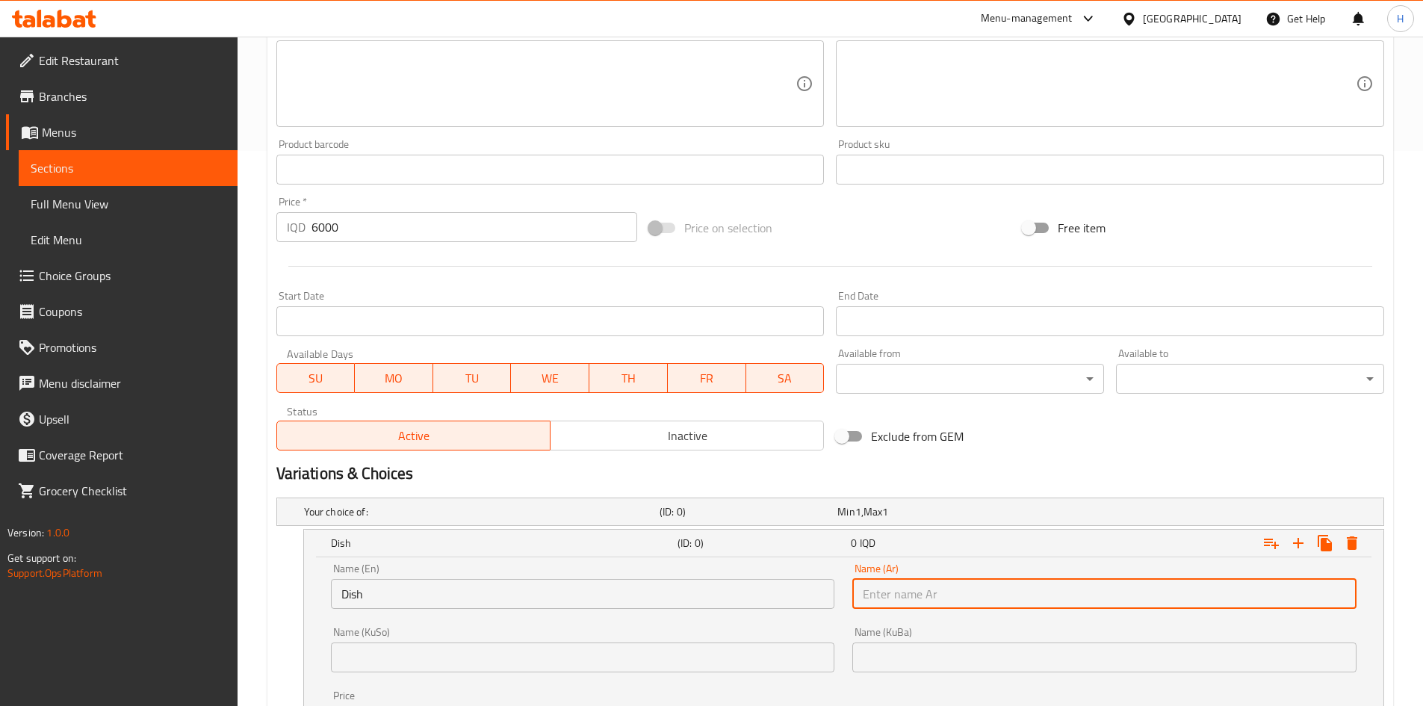
click at [876, 594] on input "text" at bounding box center [1105, 594] width 504 height 30
type input "'"
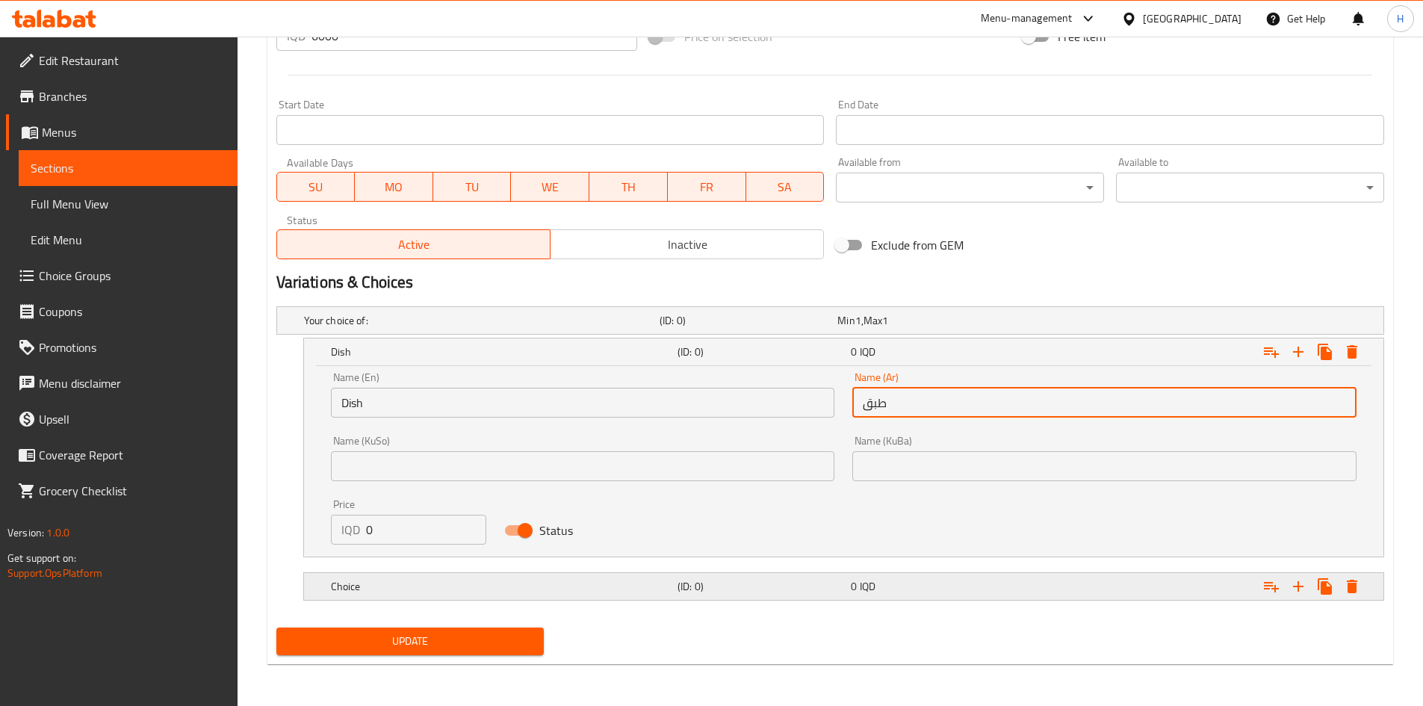
type input "طبق"
click at [396, 328] on h5 "Choice" at bounding box center [479, 320] width 350 height 15
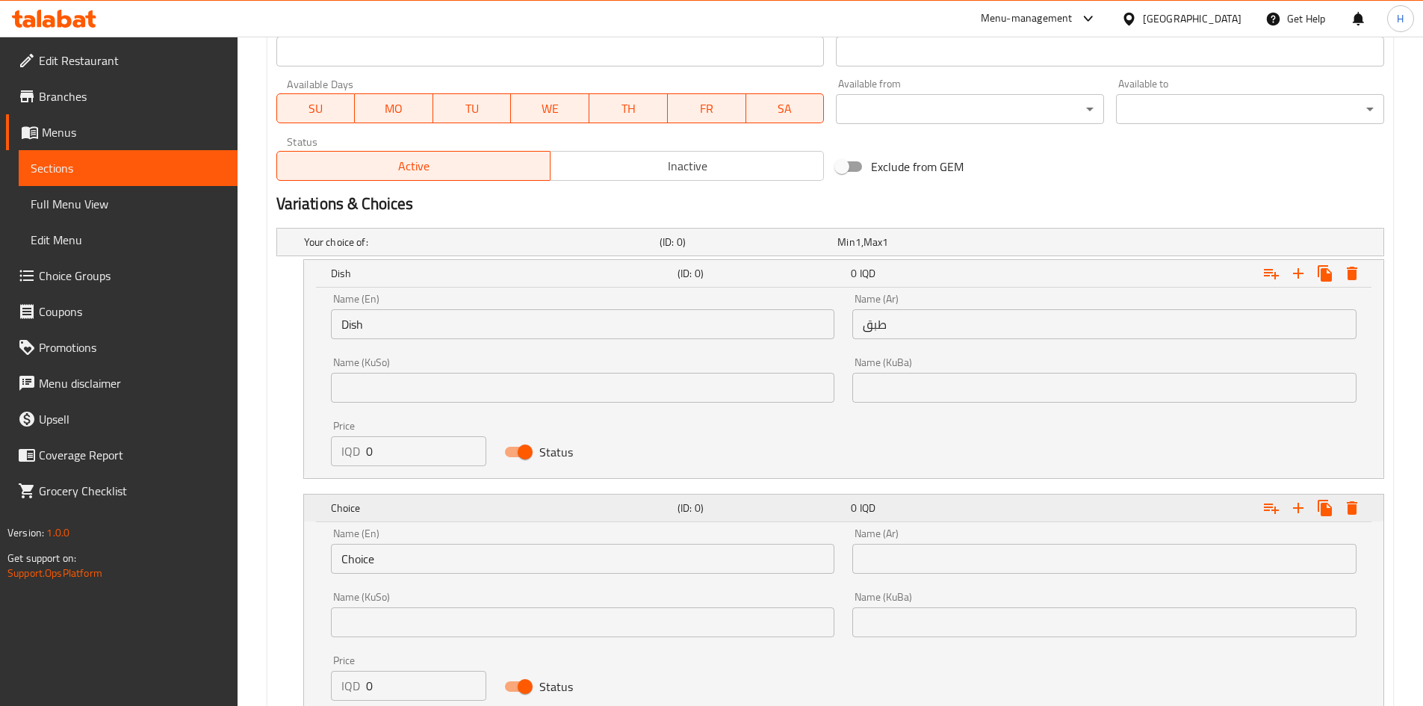
scroll to position [923, 0]
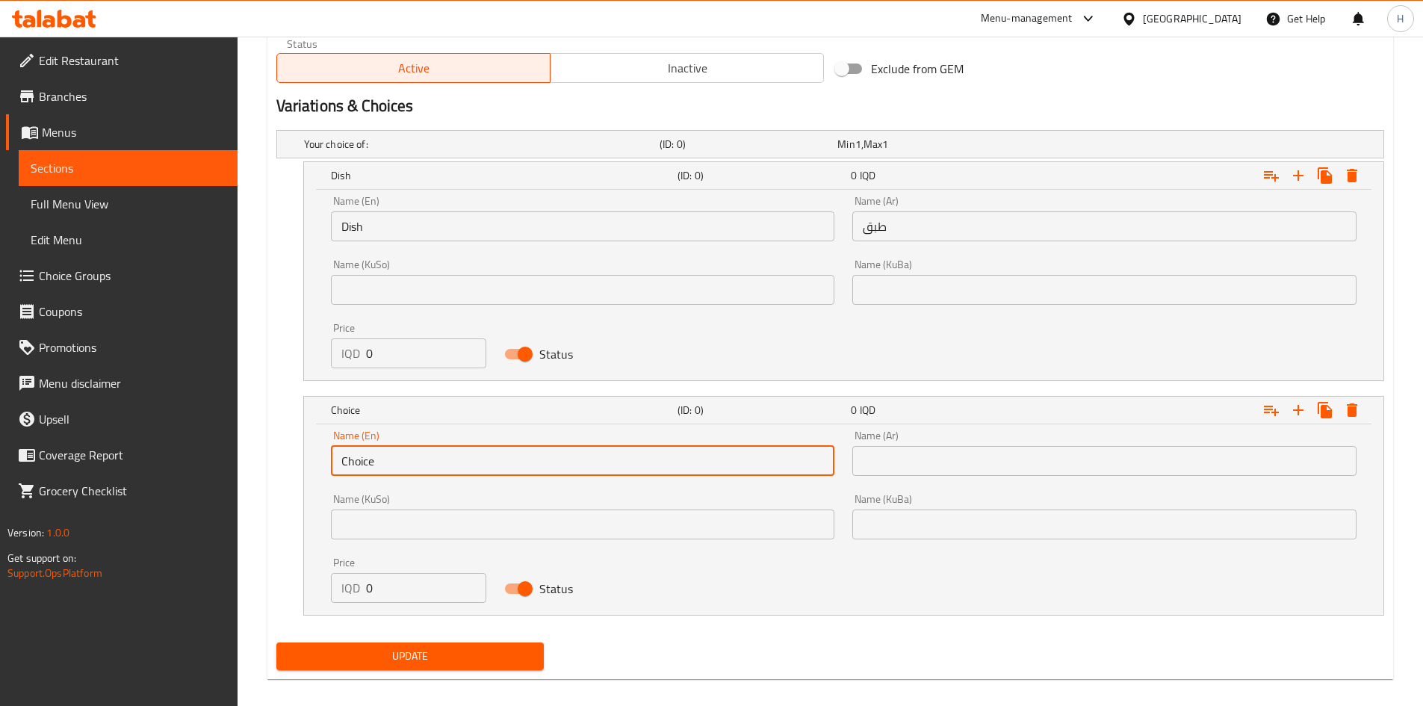
click at [386, 473] on input "Choice" at bounding box center [583, 461] width 504 height 30
click at [388, 473] on input "text" at bounding box center [583, 461] width 504 height 30
type input "س"
type input "Sandwich"
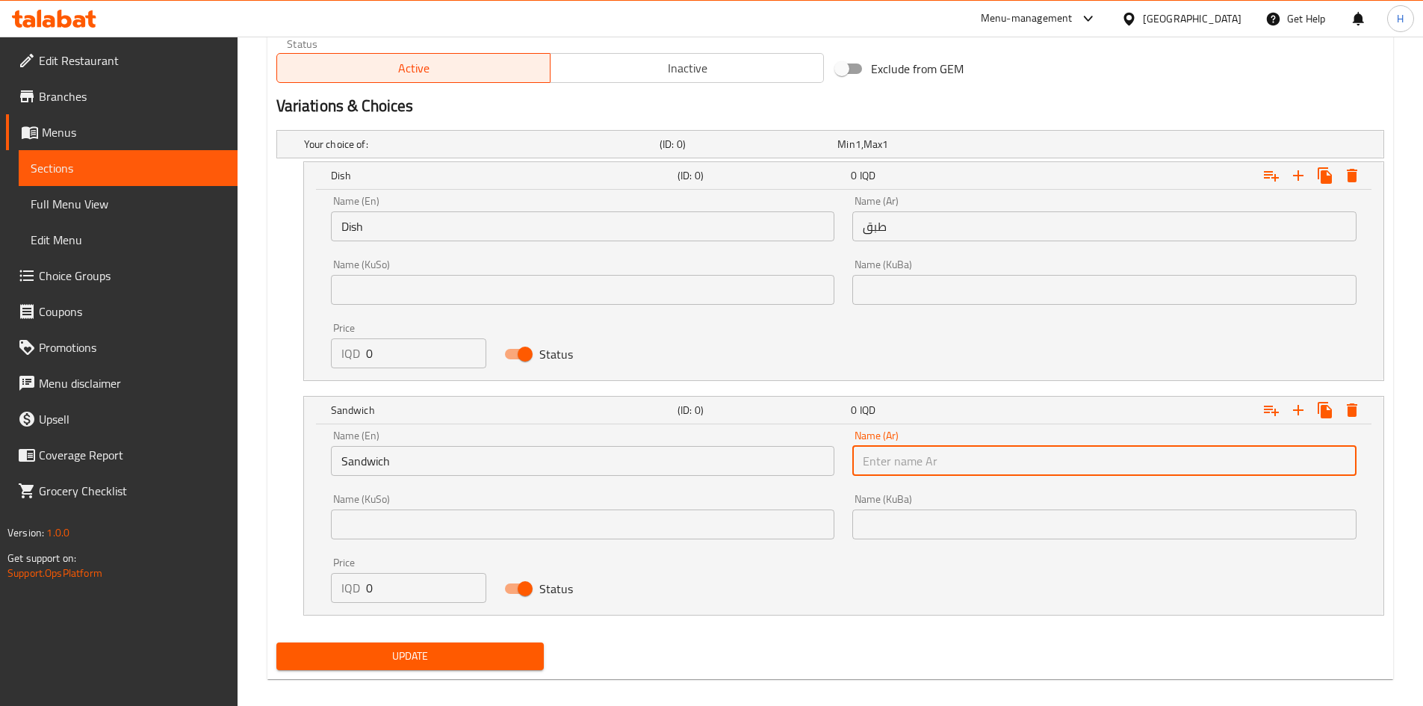
click at [1020, 463] on input "text" at bounding box center [1105, 461] width 504 height 30
type input "سندويش"
click at [397, 347] on input "0" at bounding box center [426, 353] width 121 height 30
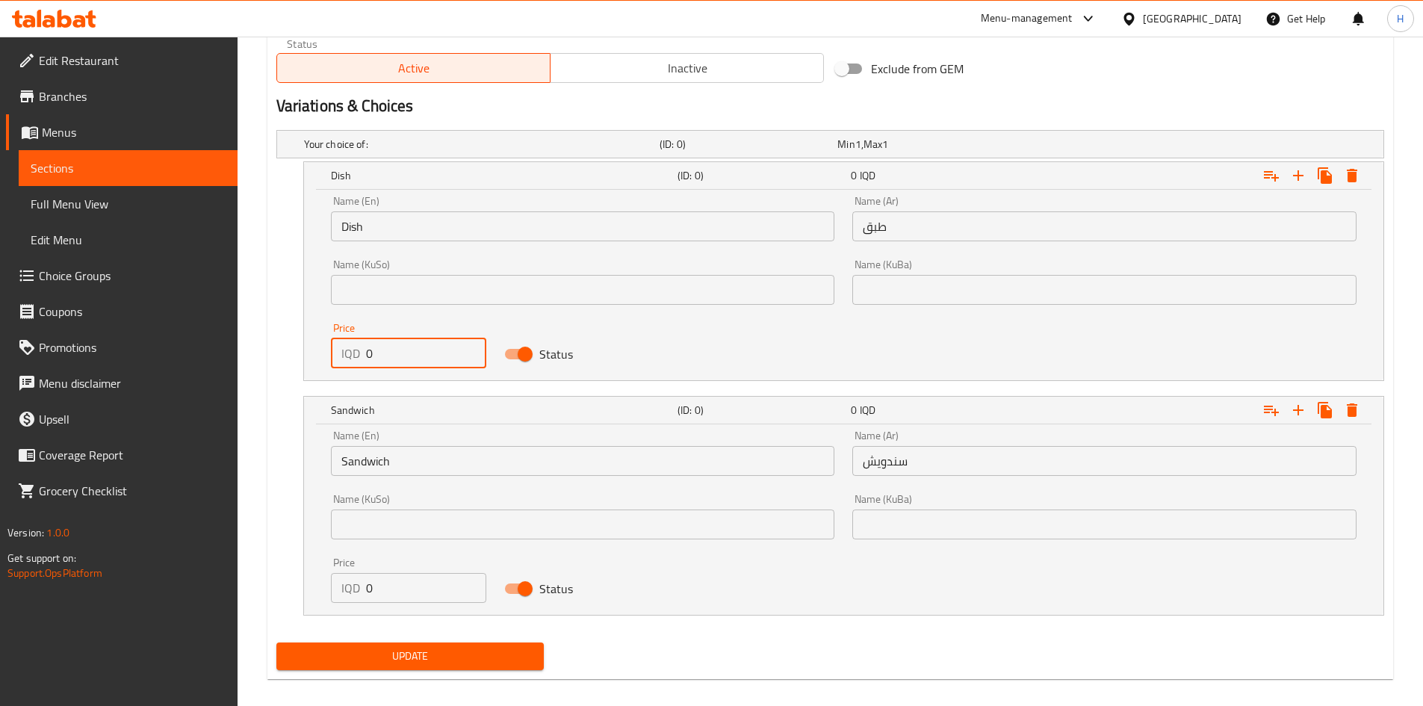
click at [397, 347] on input "0" at bounding box center [426, 353] width 121 height 30
type input "6000"
drag, startPoint x: 404, startPoint y: 608, endPoint x: 405, endPoint y: 597, distance: 11.2
click at [404, 608] on div "Price IQD 0 Price" at bounding box center [409, 580] width 174 height 64
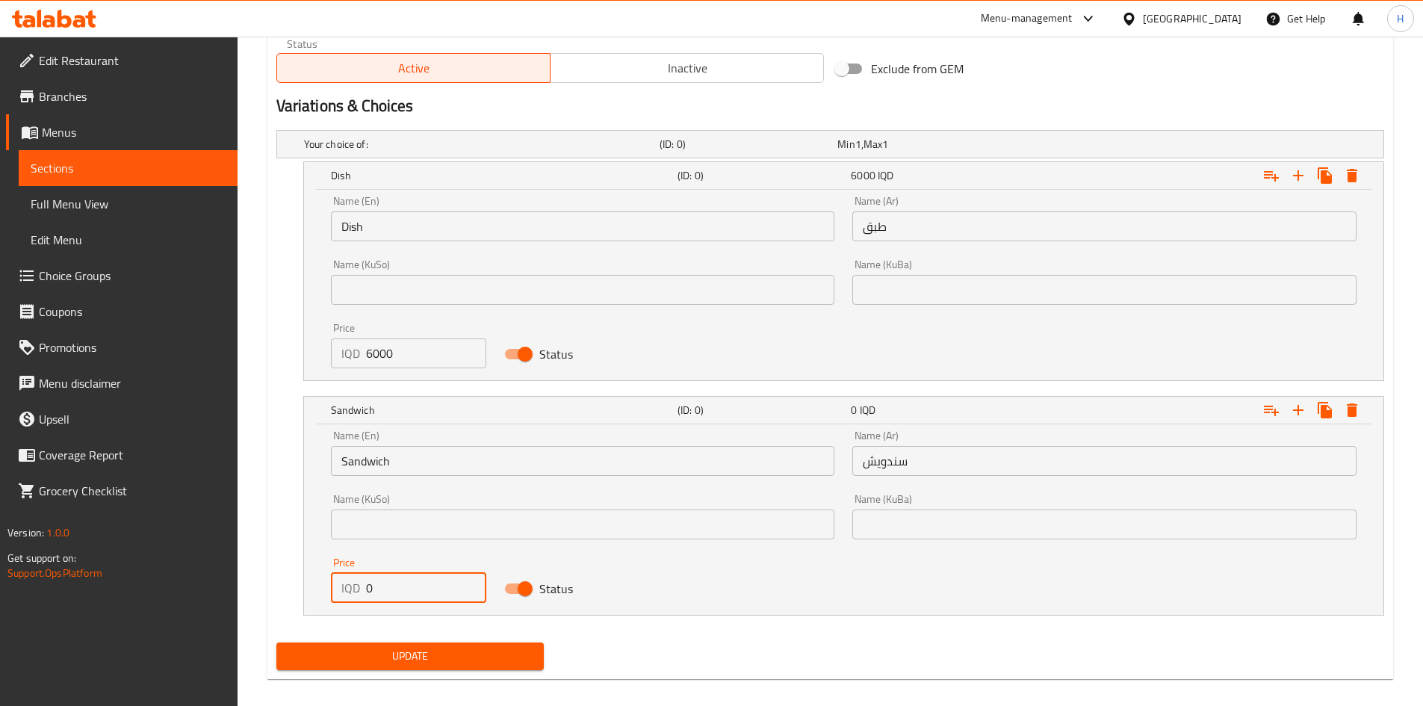
click at [406, 594] on input "0" at bounding box center [426, 588] width 121 height 30
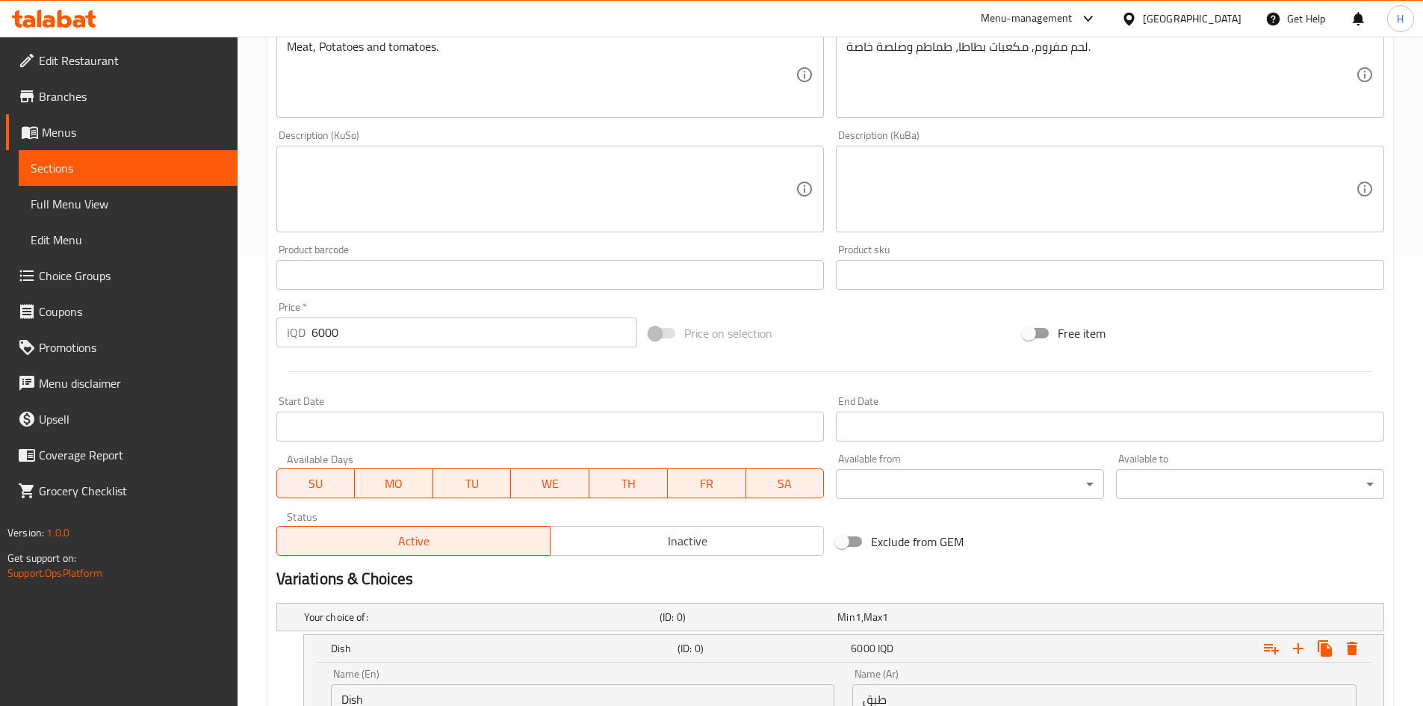
scroll to position [325, 0]
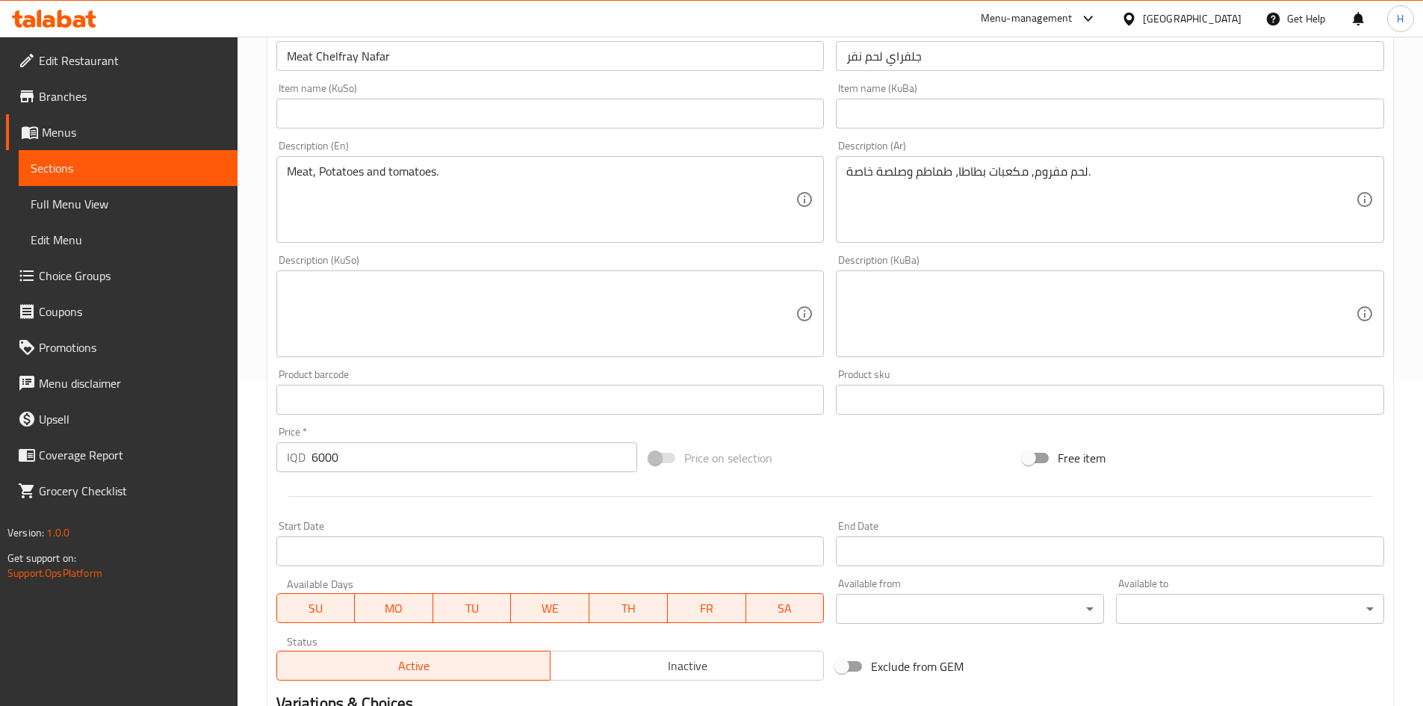
type input "1500"
click at [353, 476] on div "Price   * IQD 6000 Price *" at bounding box center [457, 450] width 374 height 58
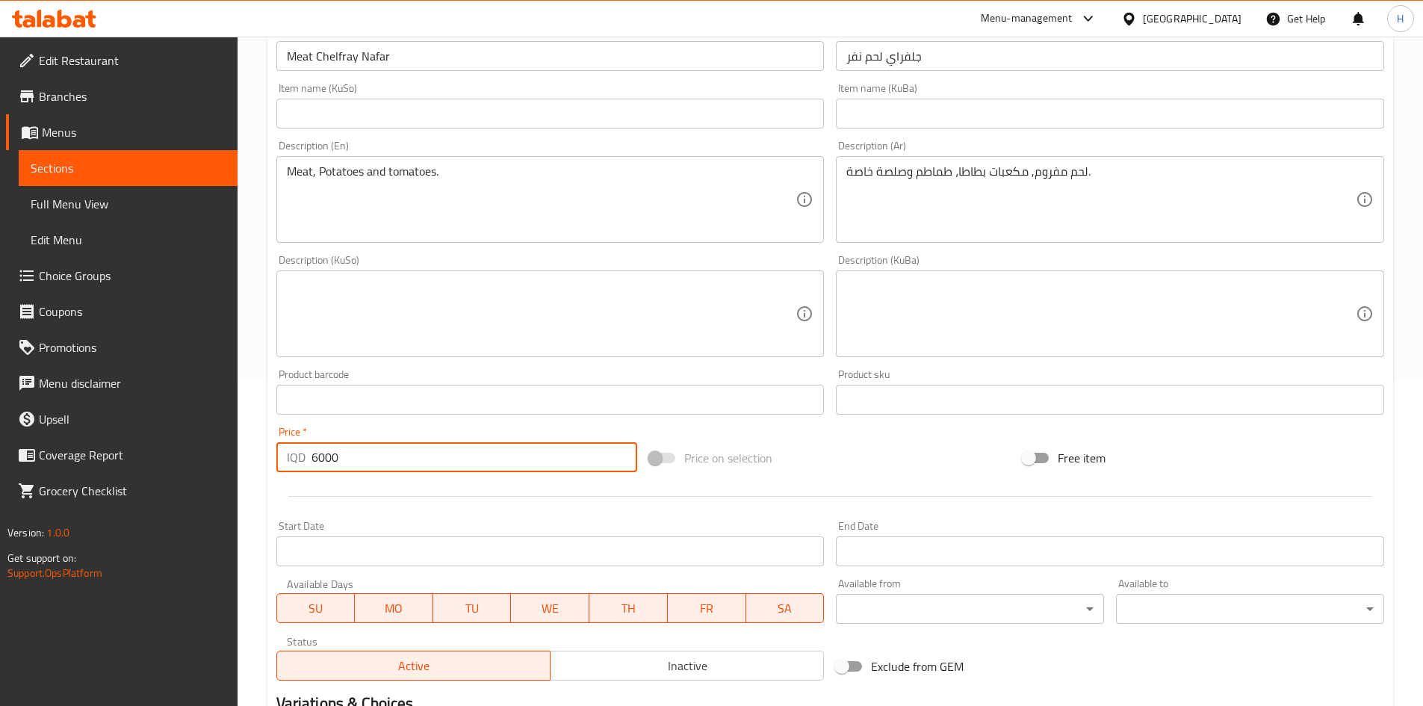
click at [356, 463] on input "6000" at bounding box center [475, 457] width 327 height 30
click at [372, 447] on input "6000" at bounding box center [475, 457] width 327 height 30
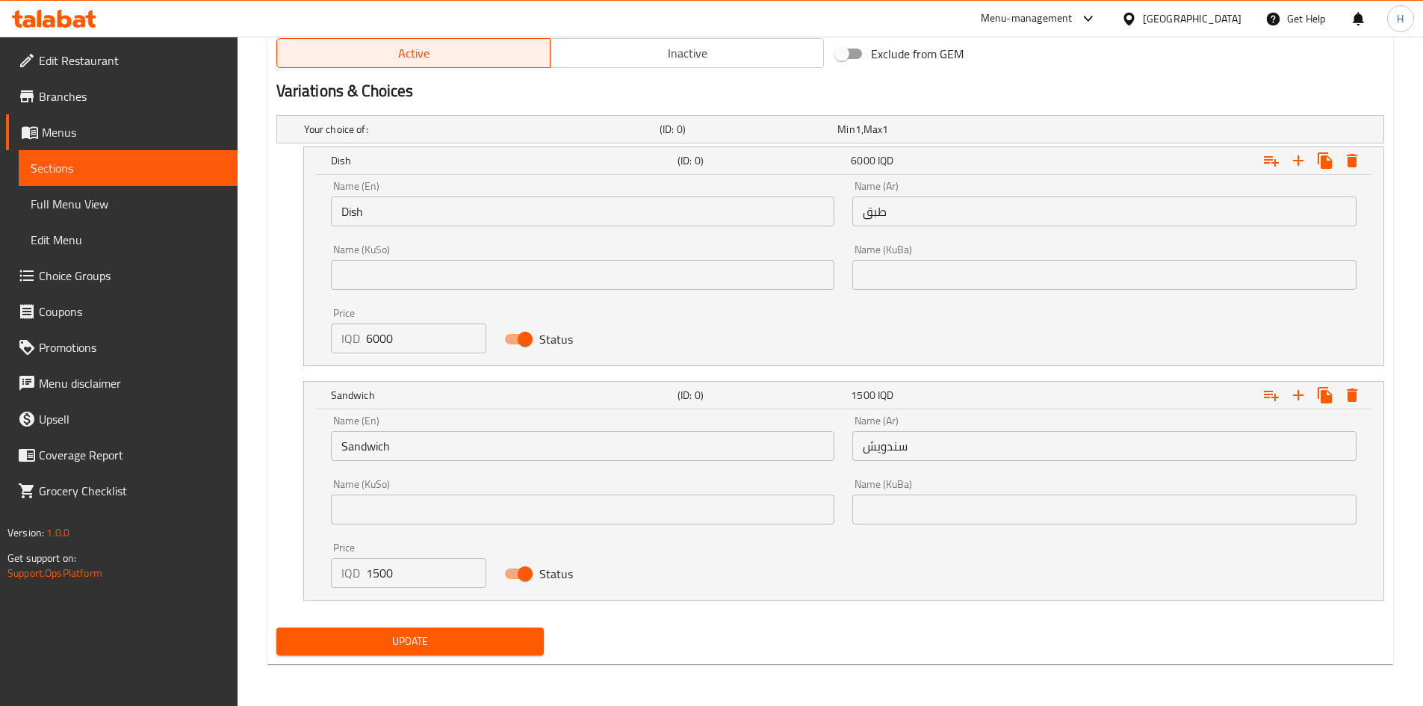
type input "0"
drag, startPoint x: 460, startPoint y: 645, endPoint x: 468, endPoint y: 610, distance: 35.3
click at [460, 641] on span "Update" at bounding box center [410, 641] width 244 height 19
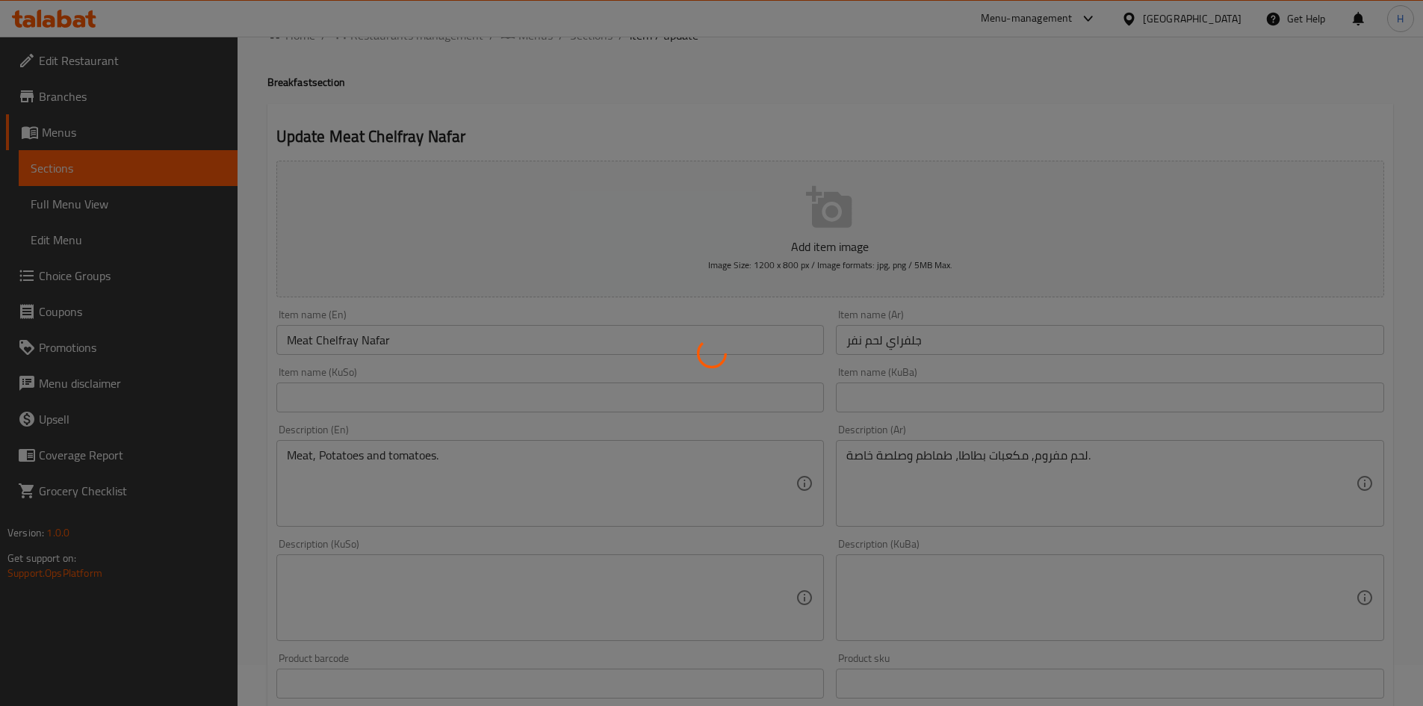
scroll to position [0, 0]
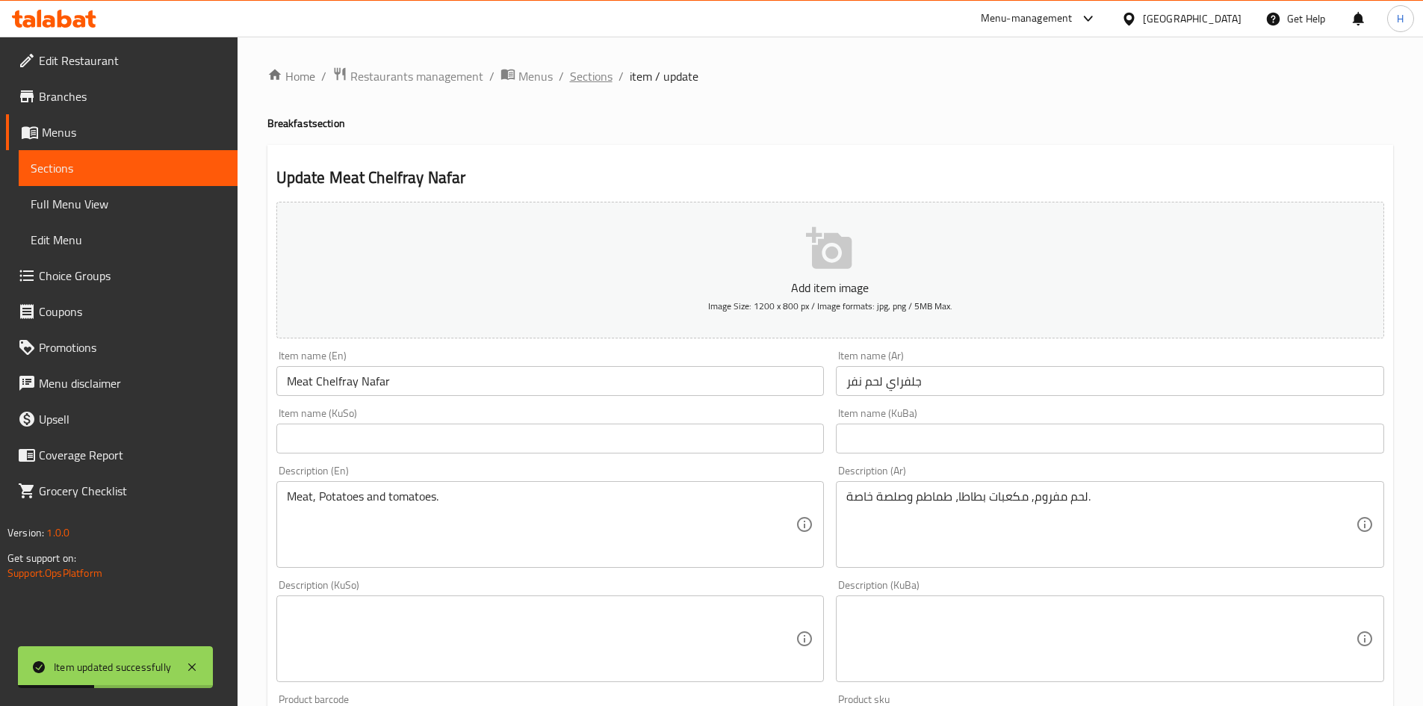
click at [597, 77] on span "Sections" at bounding box center [591, 76] width 43 height 18
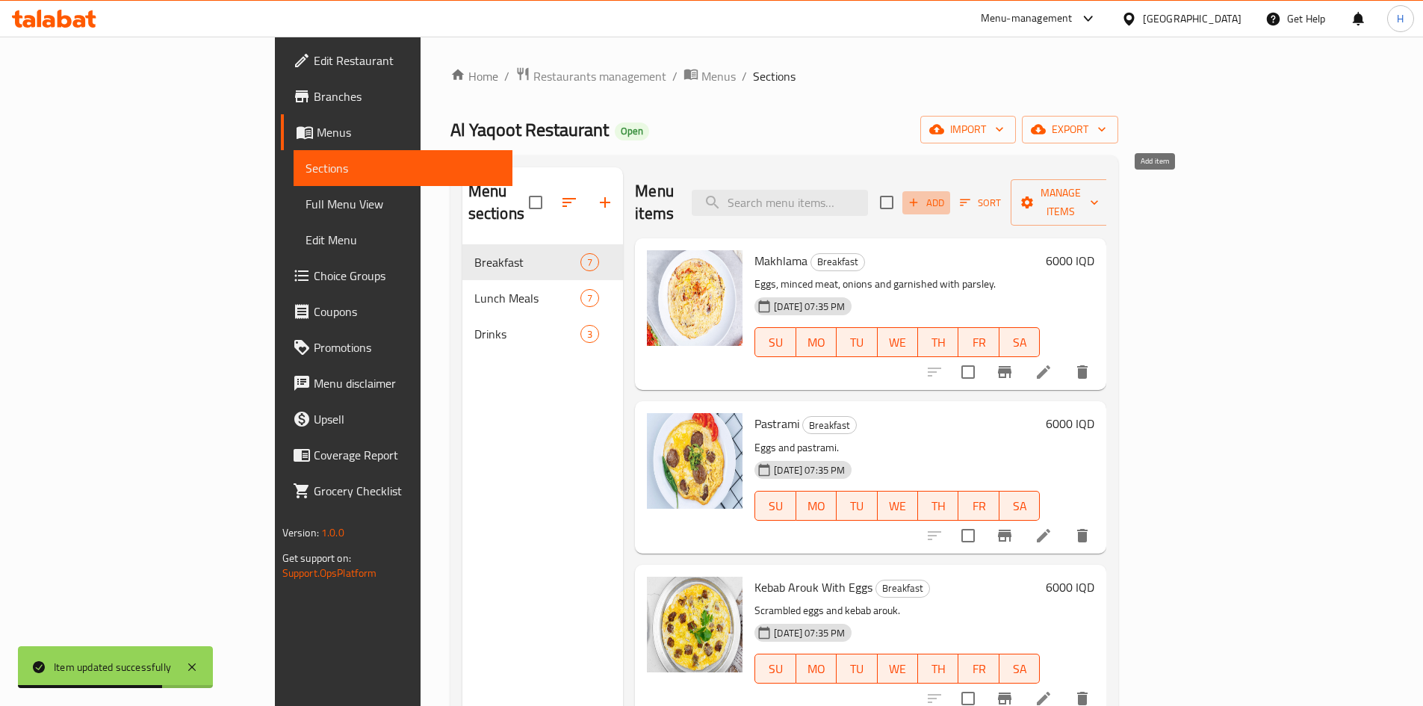
click at [947, 194] on span "Add" at bounding box center [926, 202] width 40 height 17
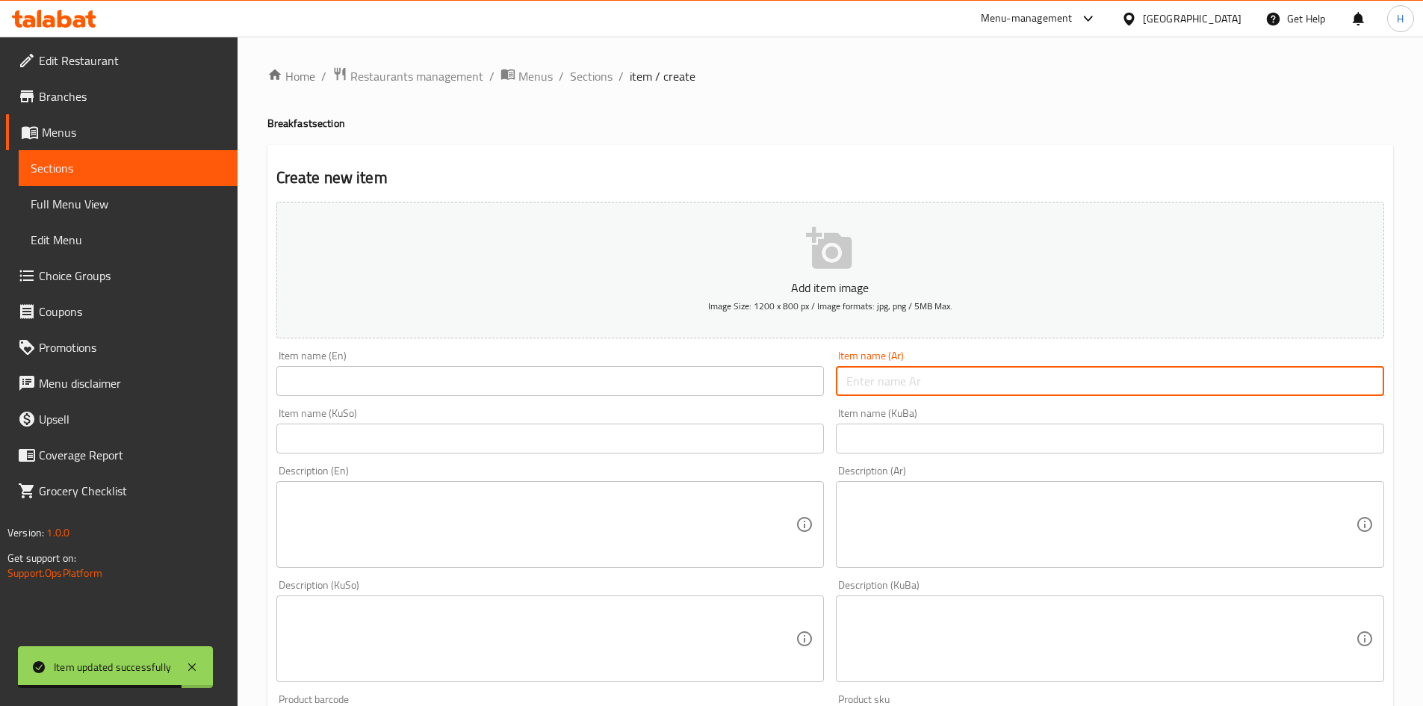
drag, startPoint x: 979, startPoint y: 380, endPoint x: 988, endPoint y: 380, distance: 9.0
click at [979, 380] on input "text" at bounding box center [1110, 381] width 548 height 30
type input "جلفراي دجاج"
click at [460, 373] on input "text" at bounding box center [550, 381] width 548 height 30
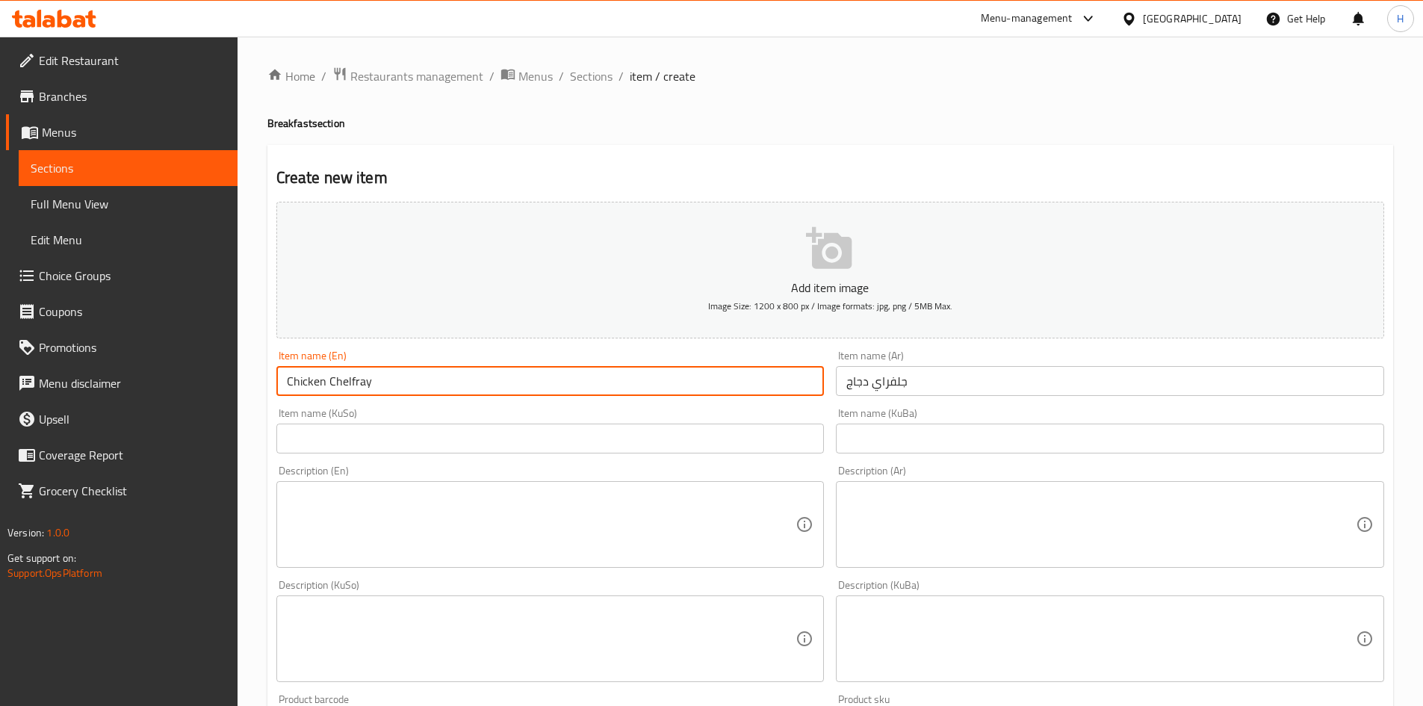
type input "Chicken Chelfray"
drag, startPoint x: 348, startPoint y: 380, endPoint x: 542, endPoint y: 423, distance: 198.9
click at [528, 432] on input "text" at bounding box center [550, 439] width 548 height 30
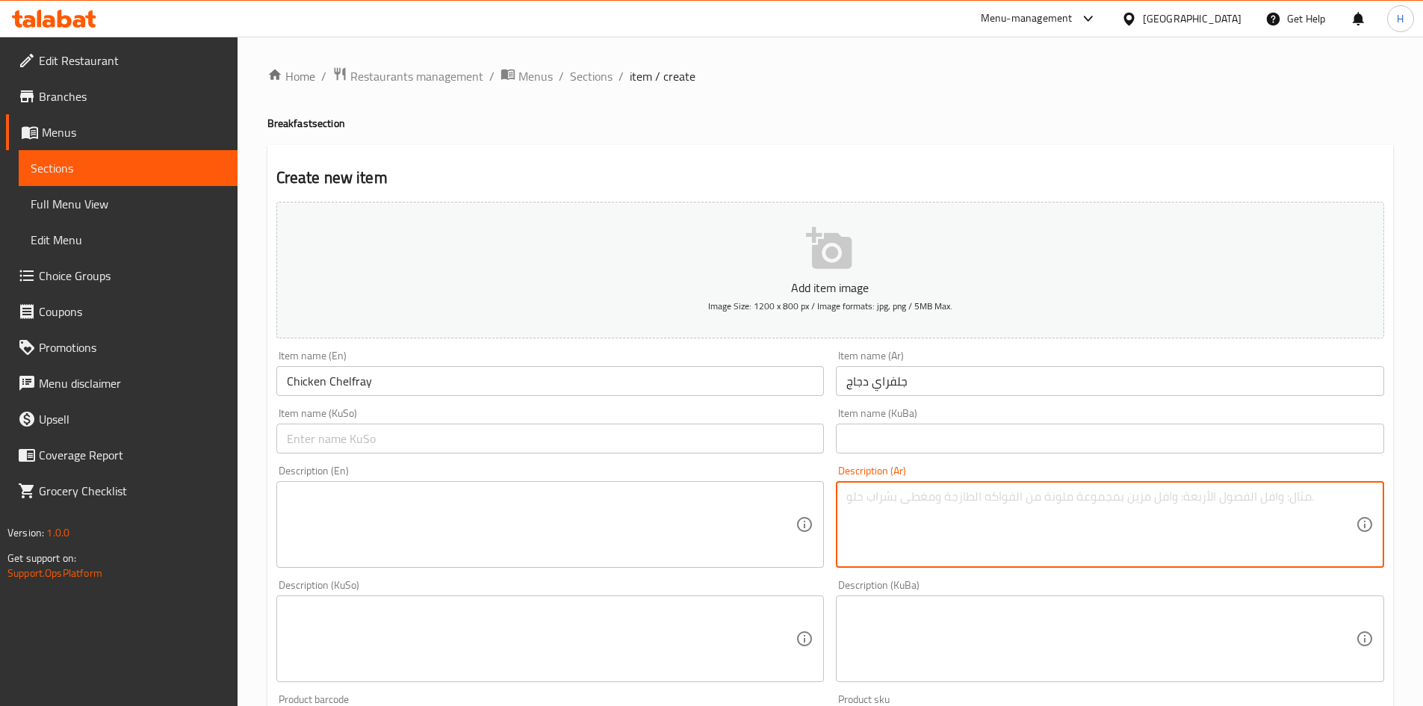
click at [1068, 543] on textarea at bounding box center [1102, 524] width 510 height 71
paste textarea "لحم مفروم, مكعبات بطاطا، طماطم وصلصة خاصة."
type textarea "لحم مفروم, مكعبات بطاطا، طماطم وصلصة خاصة."
click at [550, 509] on textarea at bounding box center [542, 524] width 510 height 71
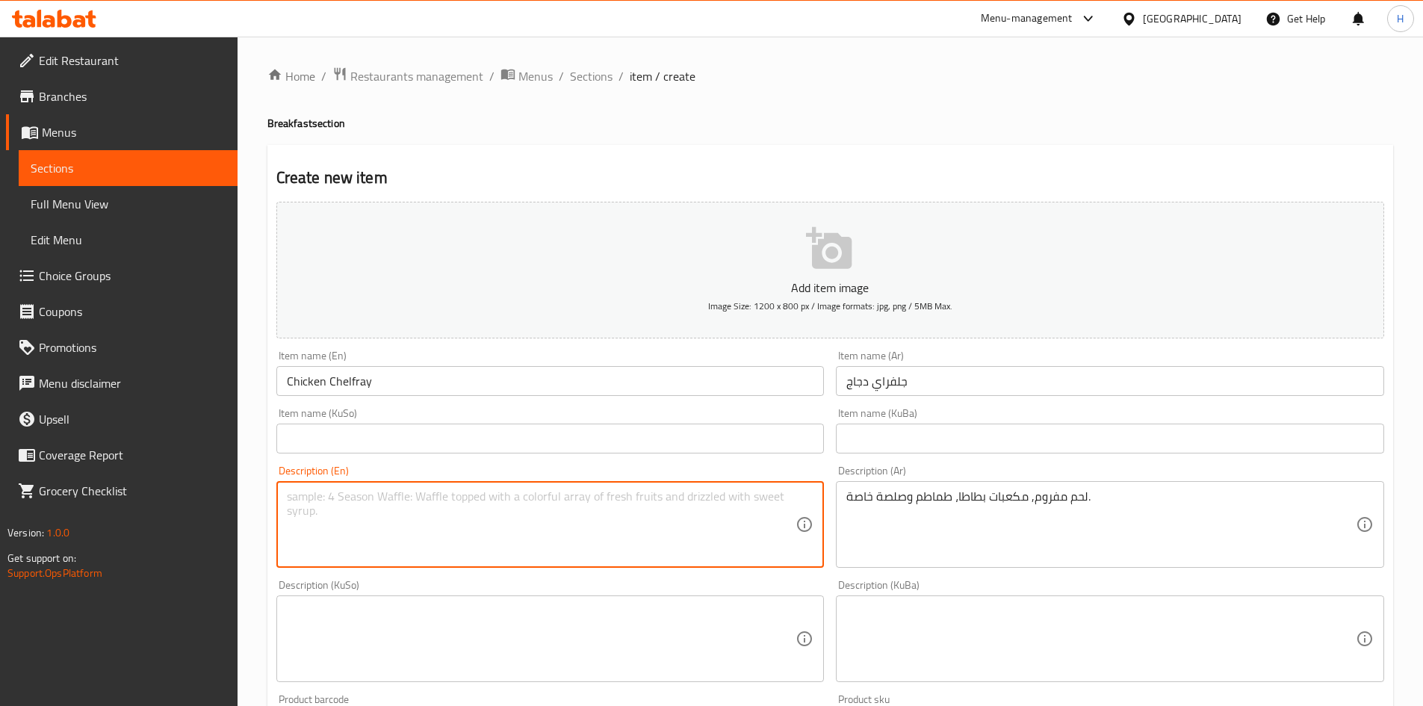
paste textarea "Meat, Potatoes and tomatoes."
click at [305, 493] on textarea "Meat, Potatoes and tomatoes." at bounding box center [542, 524] width 510 height 71
type textarea "Chicken, Potatoes and tomatoes."
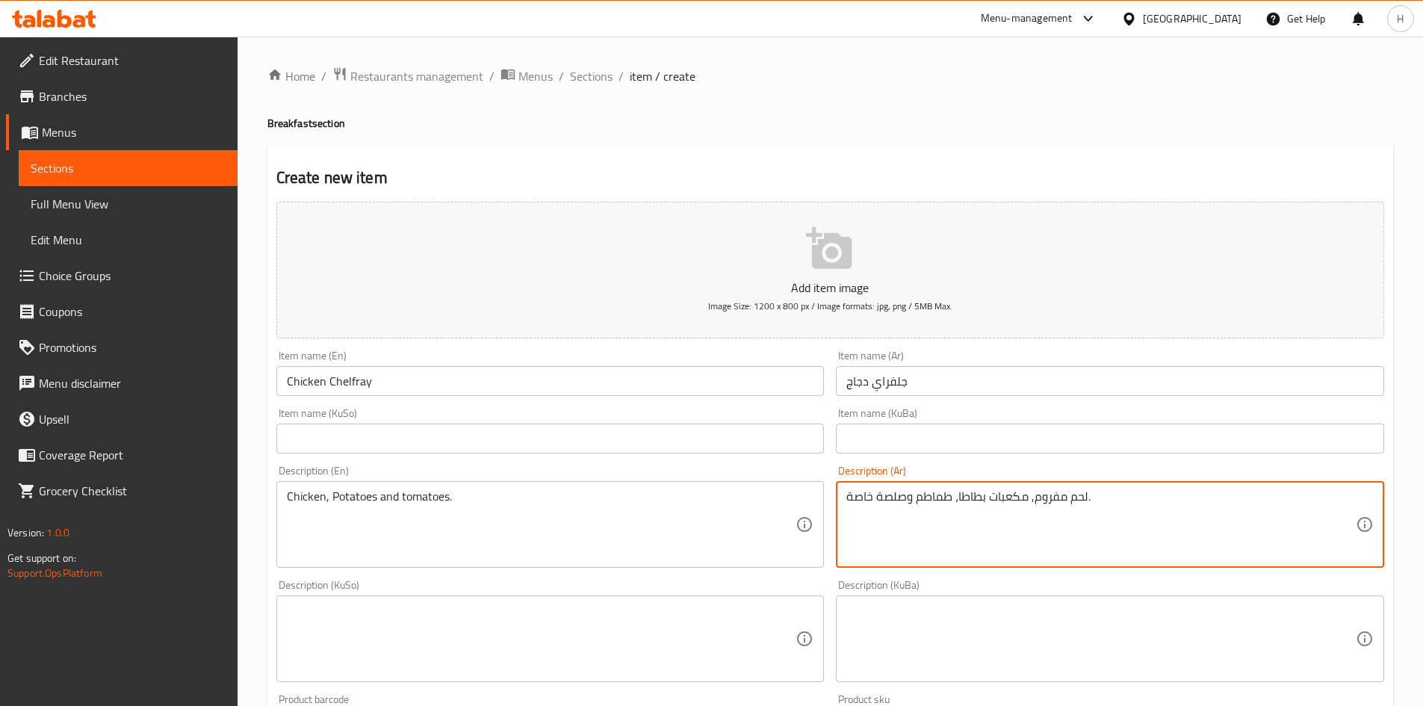
drag, startPoint x: 1083, startPoint y: 498, endPoint x: 1033, endPoint y: 498, distance: 50.1
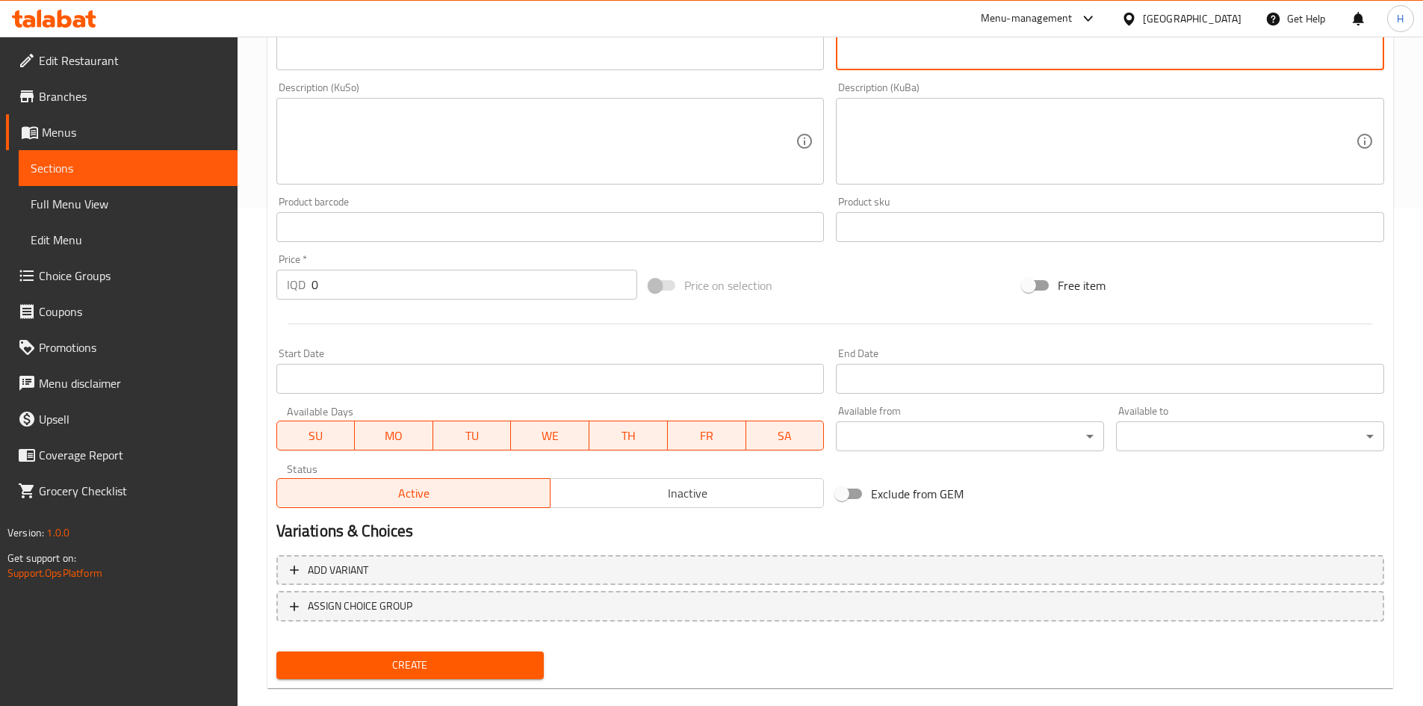
scroll to position [522, 0]
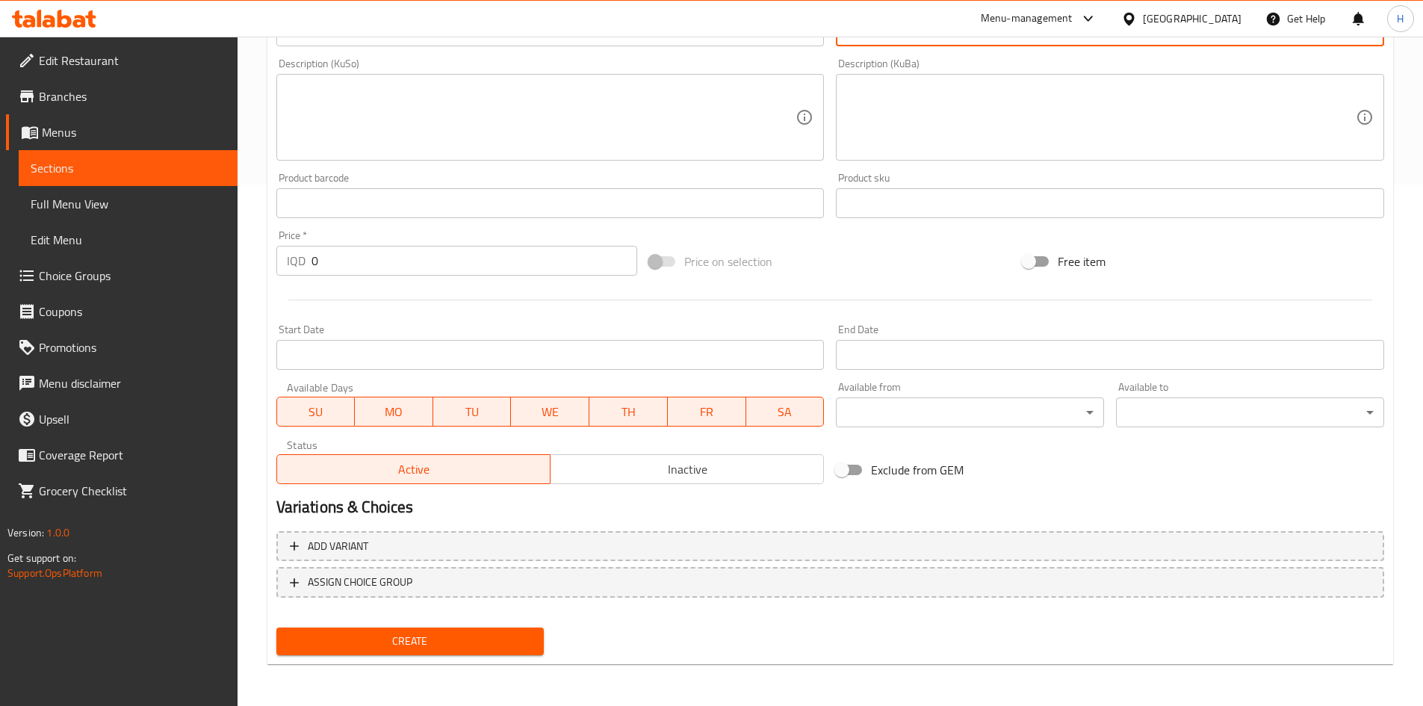
type textarea "دجاج, مكعبات بطاطا، طماطم وصلصة خاصة."
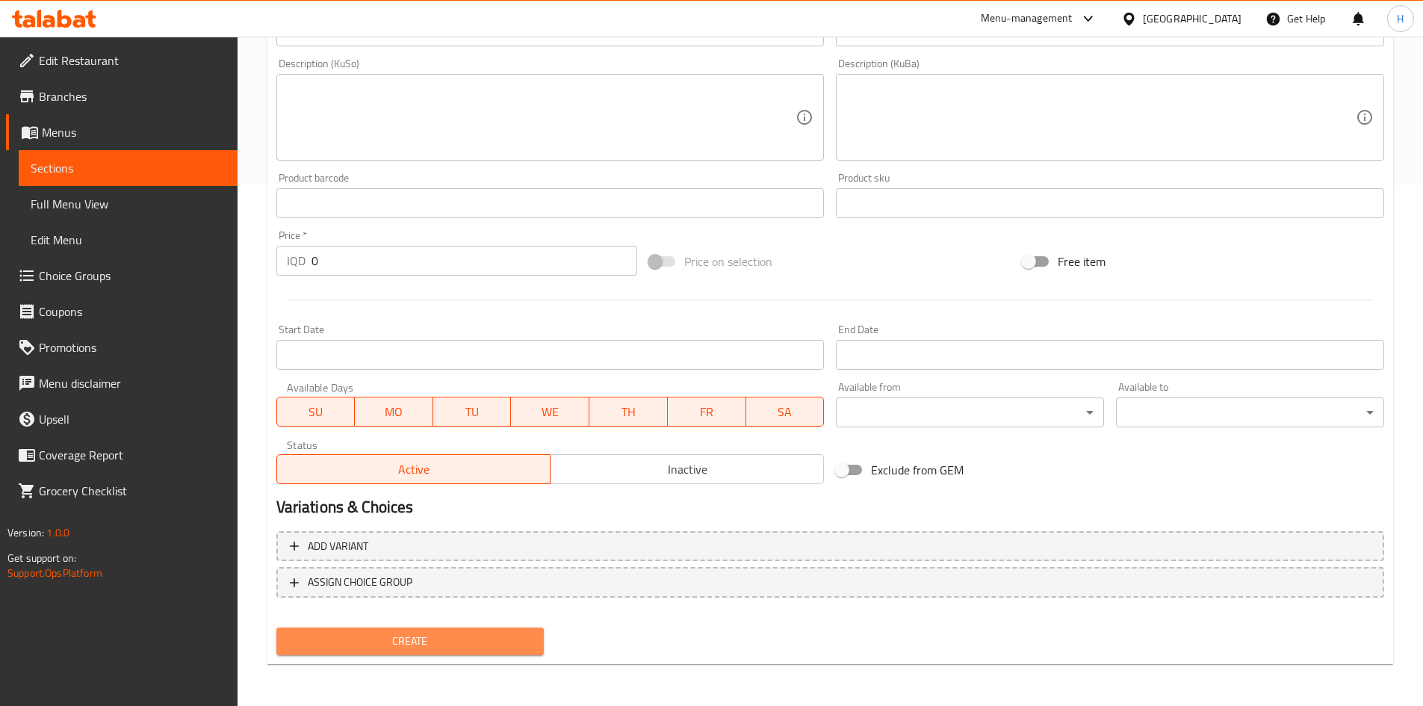
click at [467, 645] on span "Create" at bounding box center [410, 641] width 244 height 19
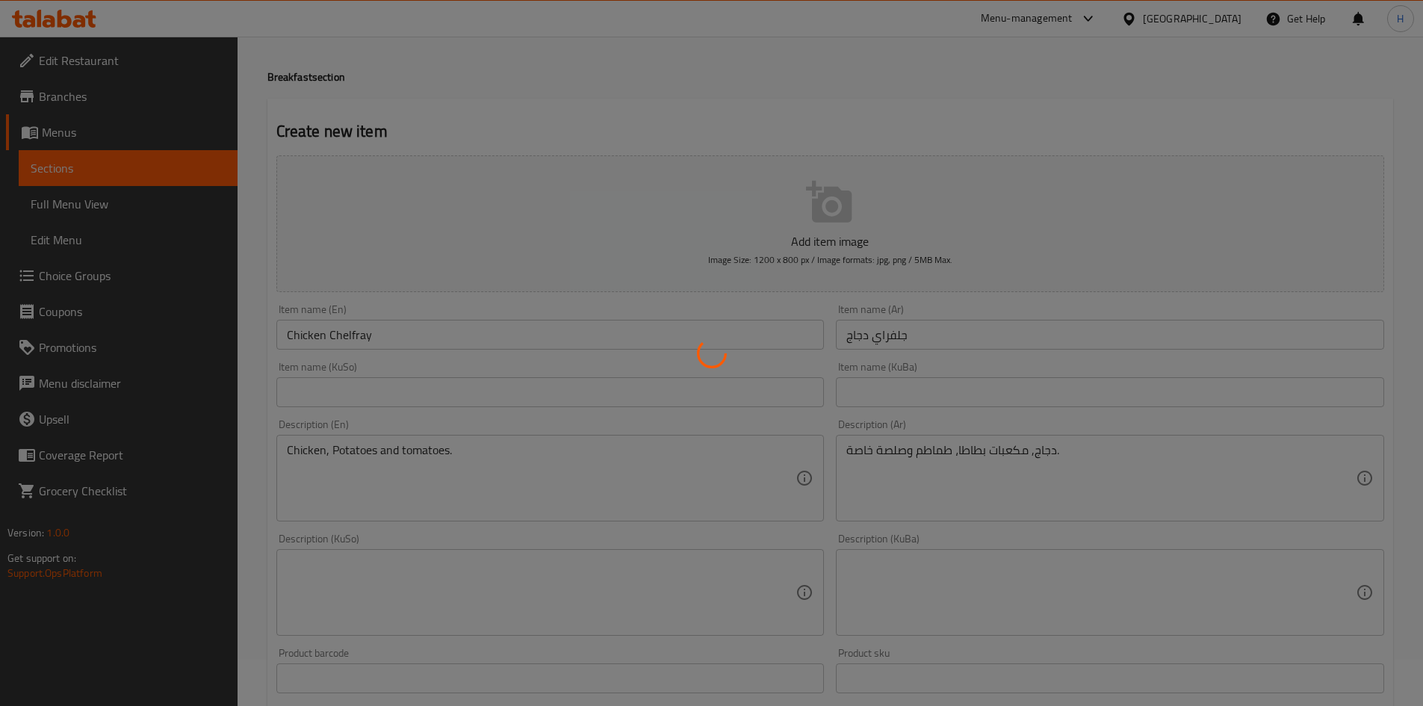
scroll to position [0, 0]
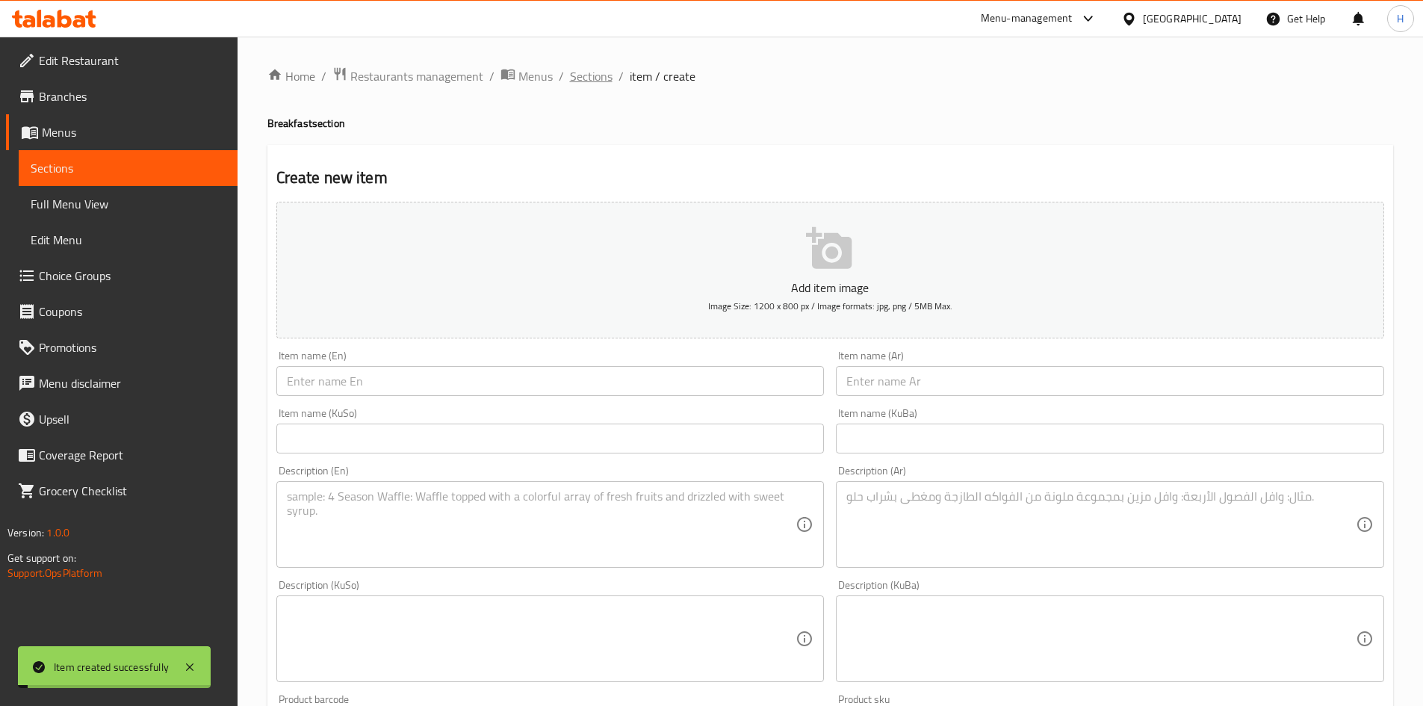
click at [601, 78] on span "Sections" at bounding box center [591, 76] width 43 height 18
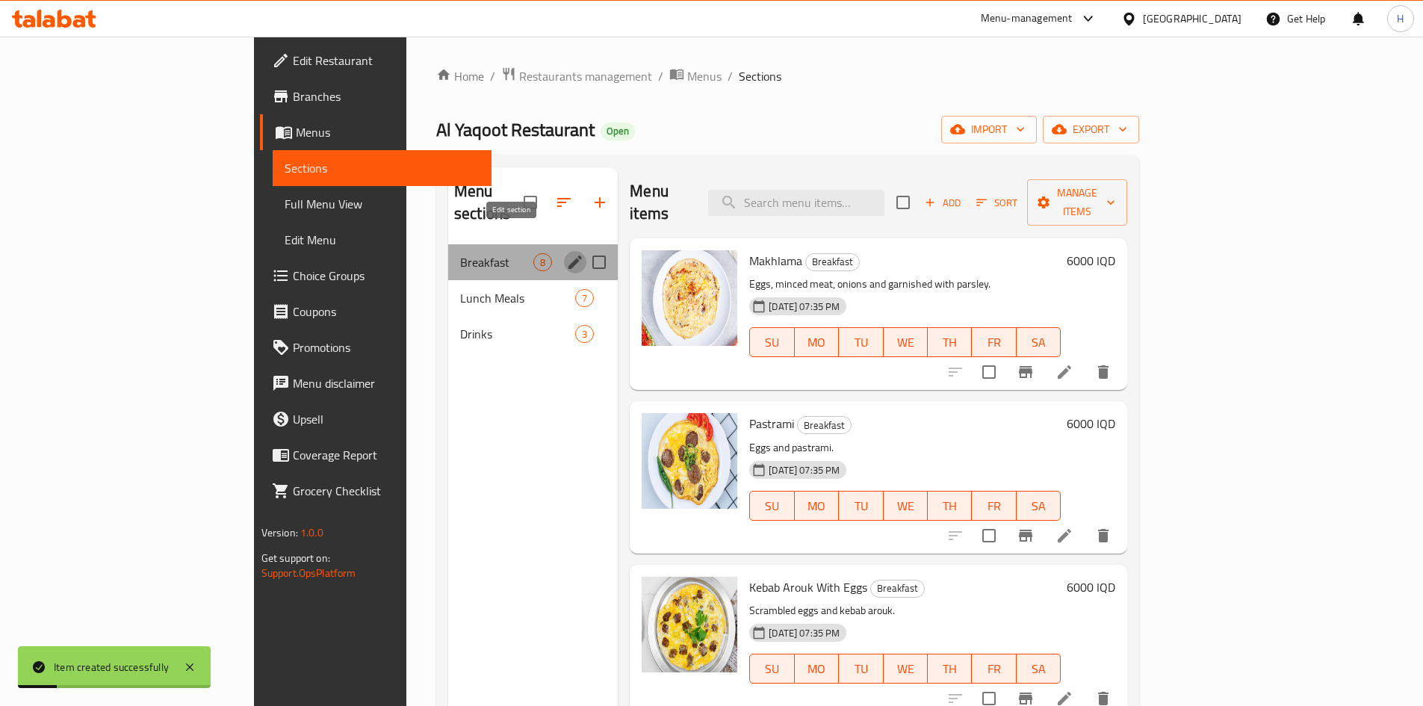
click at [566, 253] on icon "edit" at bounding box center [575, 262] width 18 height 18
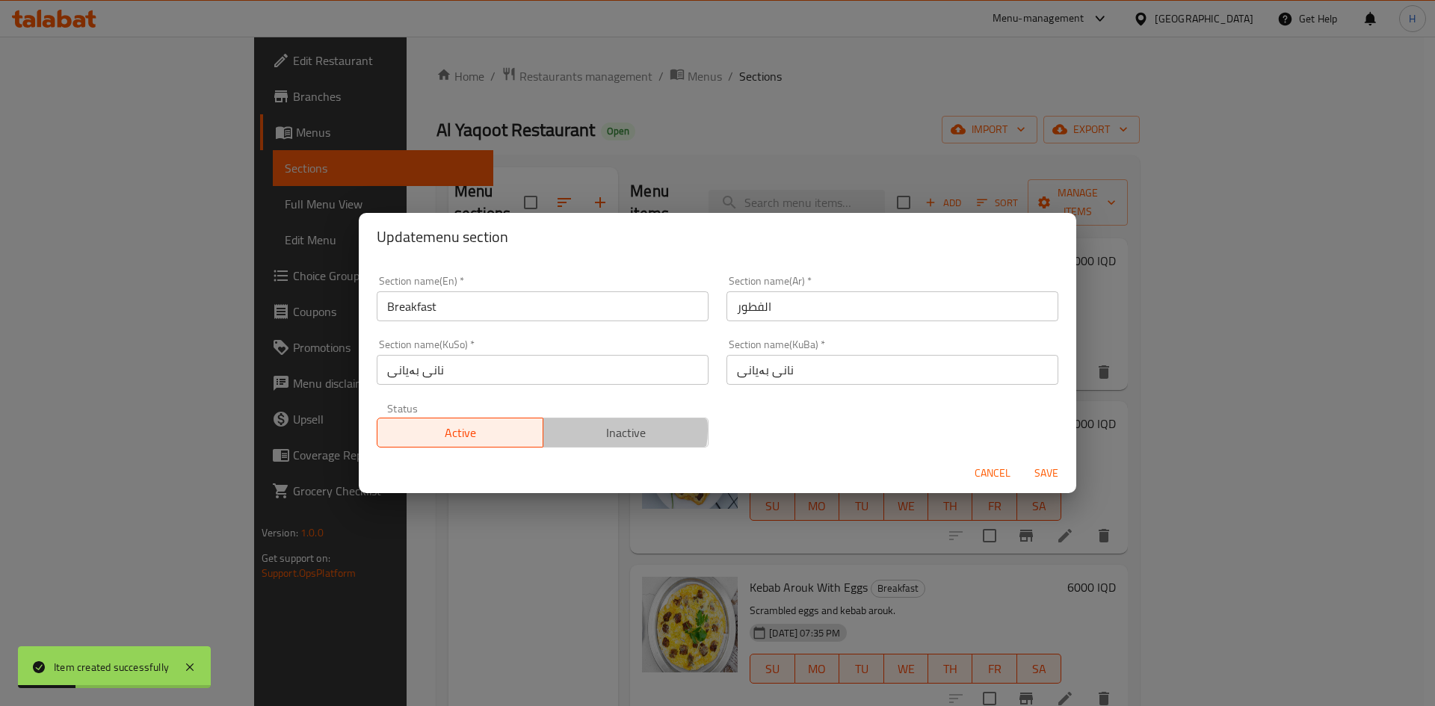
click at [602, 433] on span "Inactive" at bounding box center [626, 433] width 154 height 22
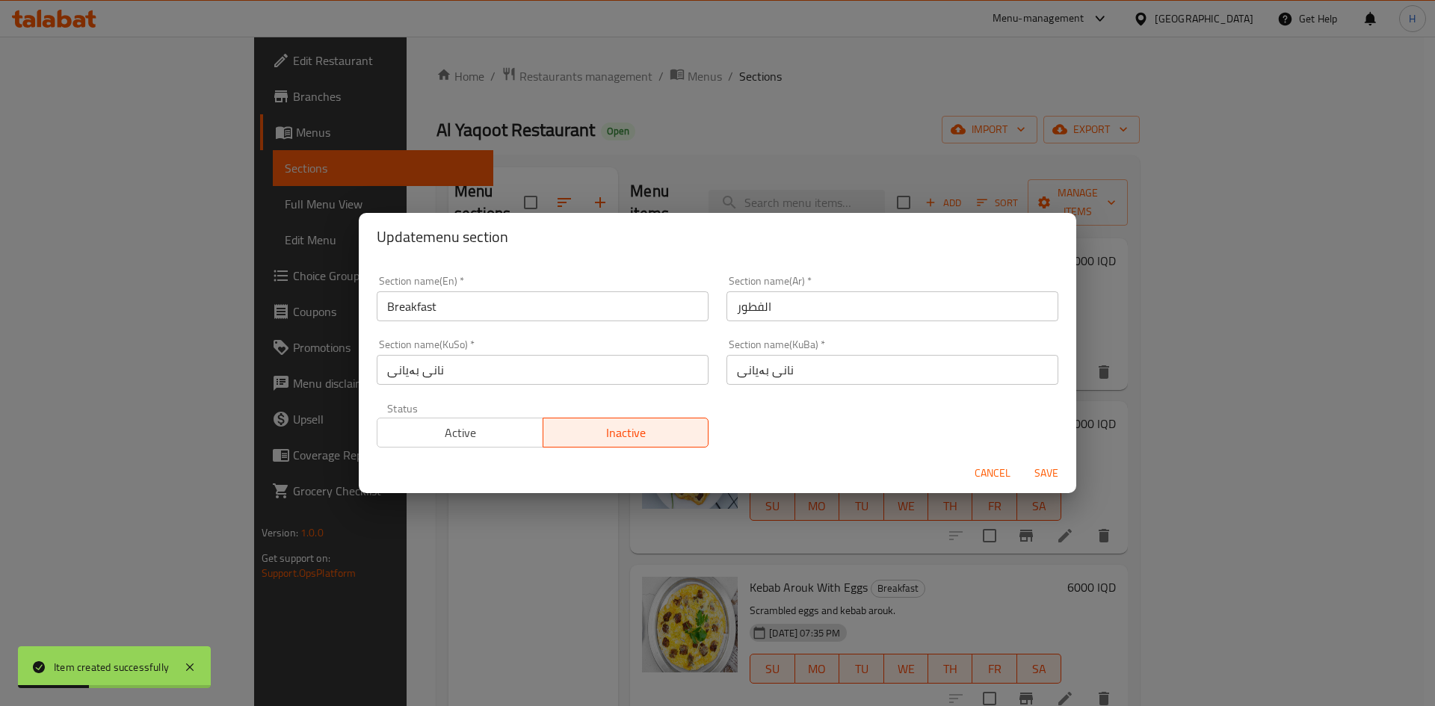
click at [1057, 468] on span "Save" at bounding box center [1046, 473] width 36 height 19
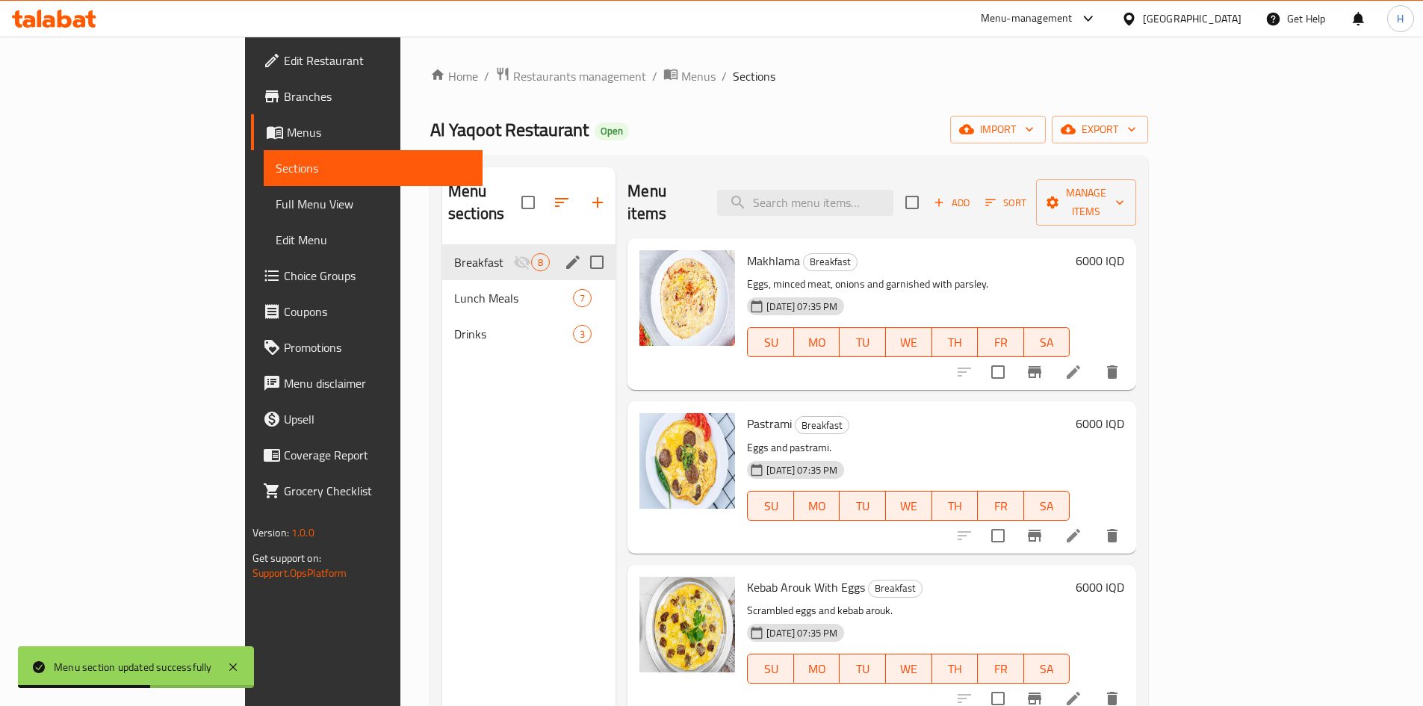
click at [972, 194] on span "Add" at bounding box center [952, 202] width 40 height 17
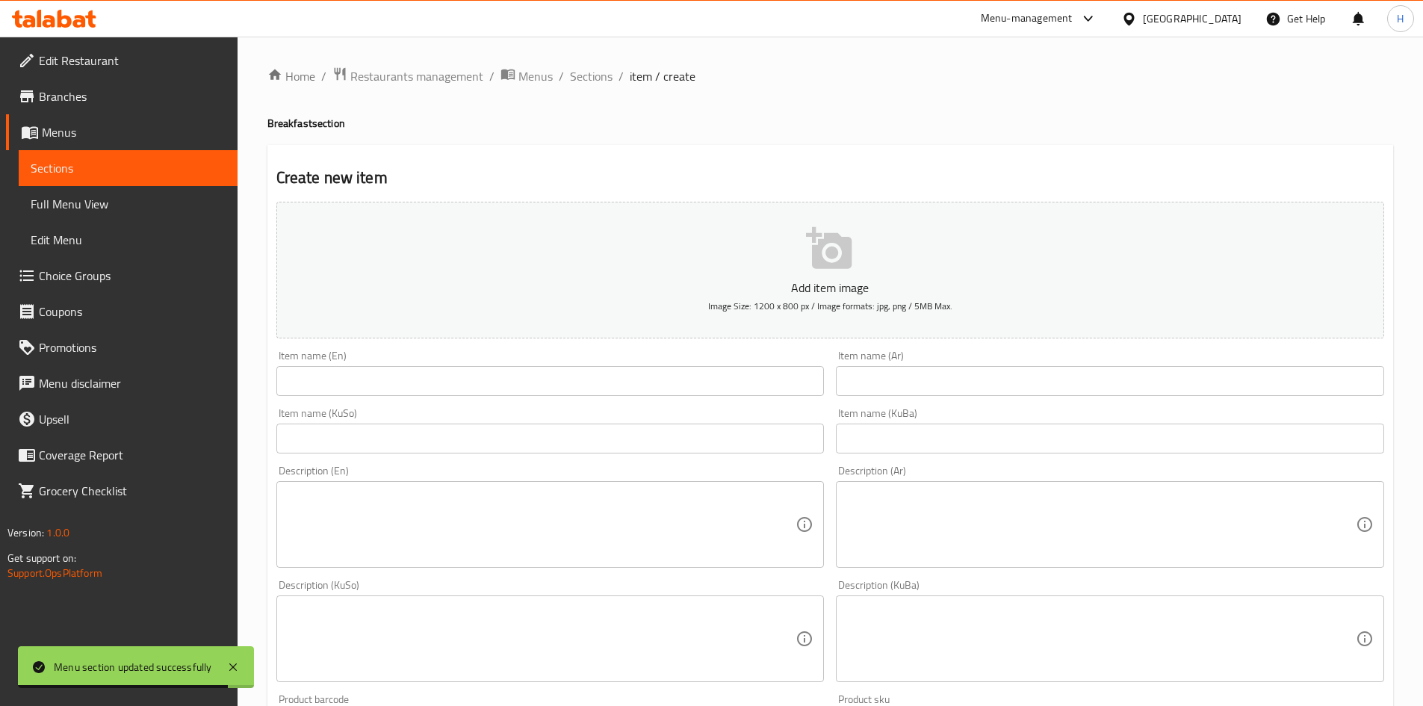
click at [891, 396] on input "text" at bounding box center [1110, 381] width 548 height 30
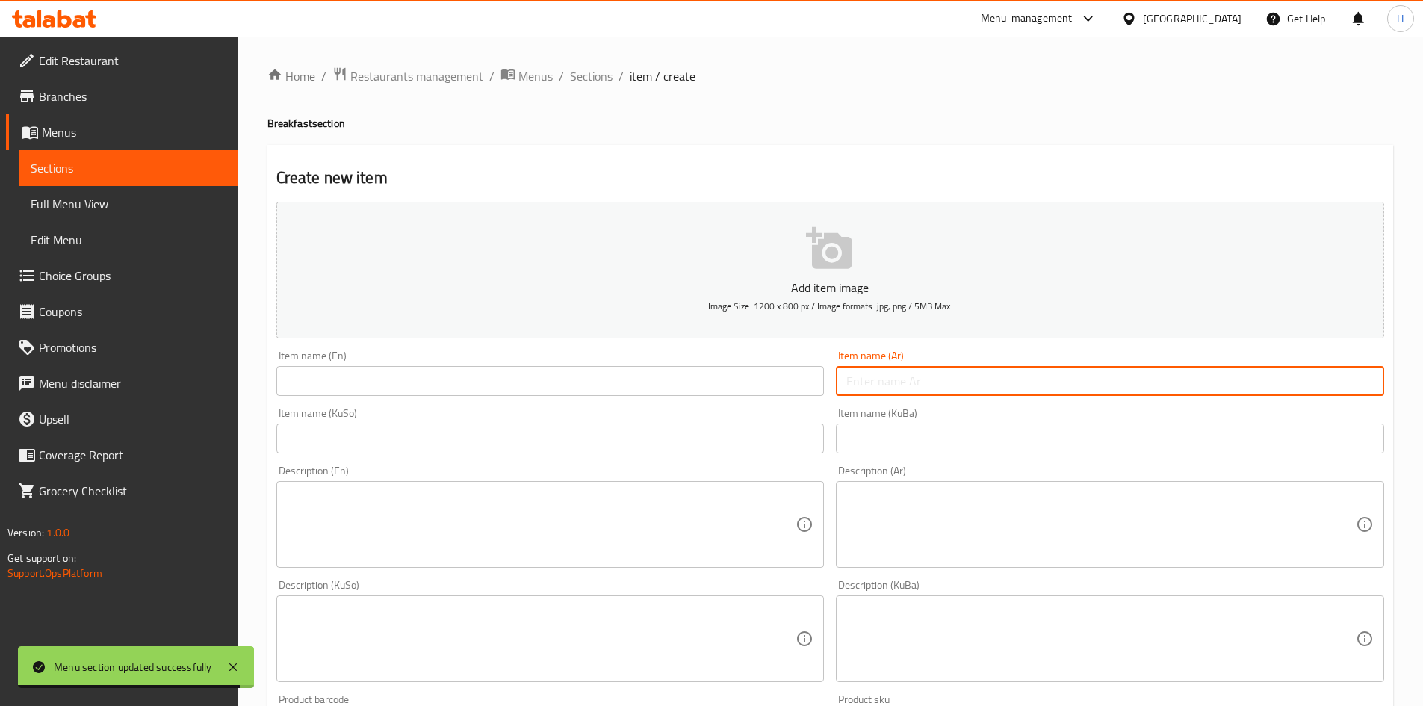
type input "ك"
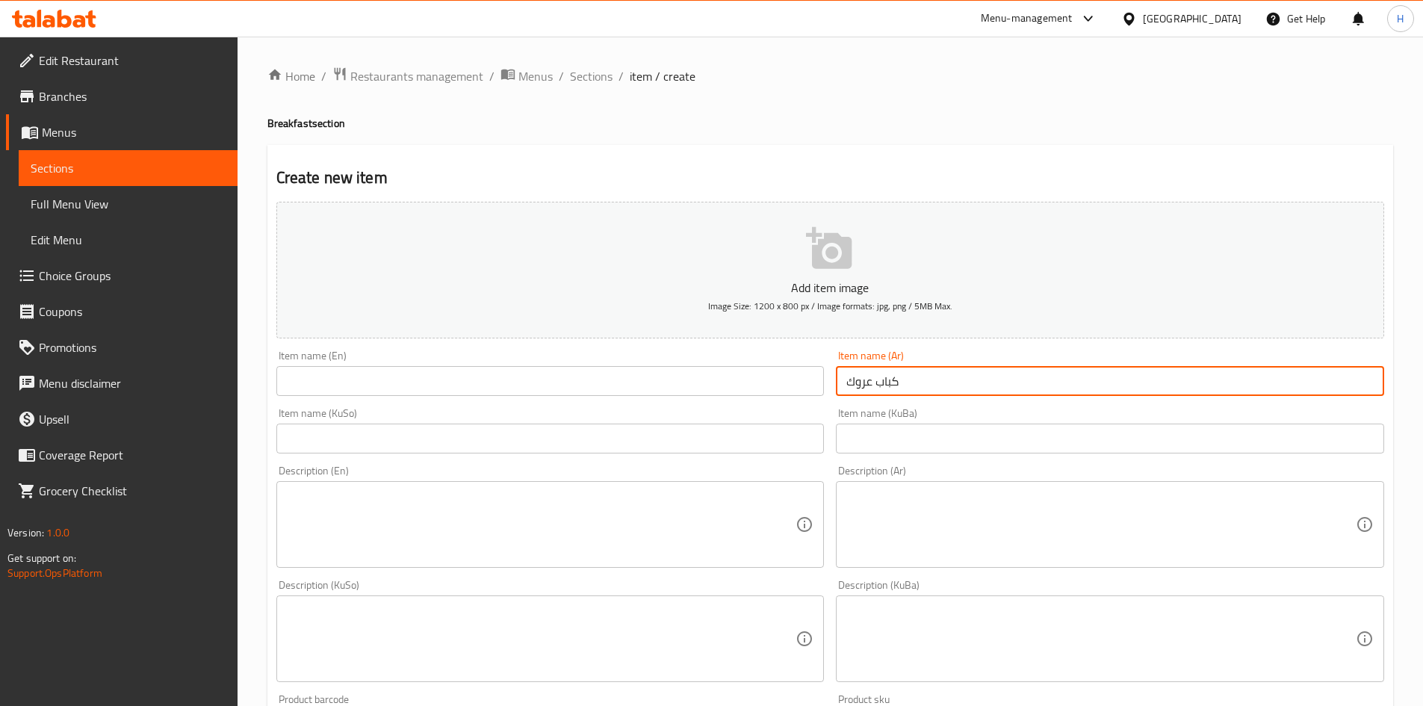
type input "كباب عروك"
click at [707, 393] on input "text" at bounding box center [550, 381] width 548 height 30
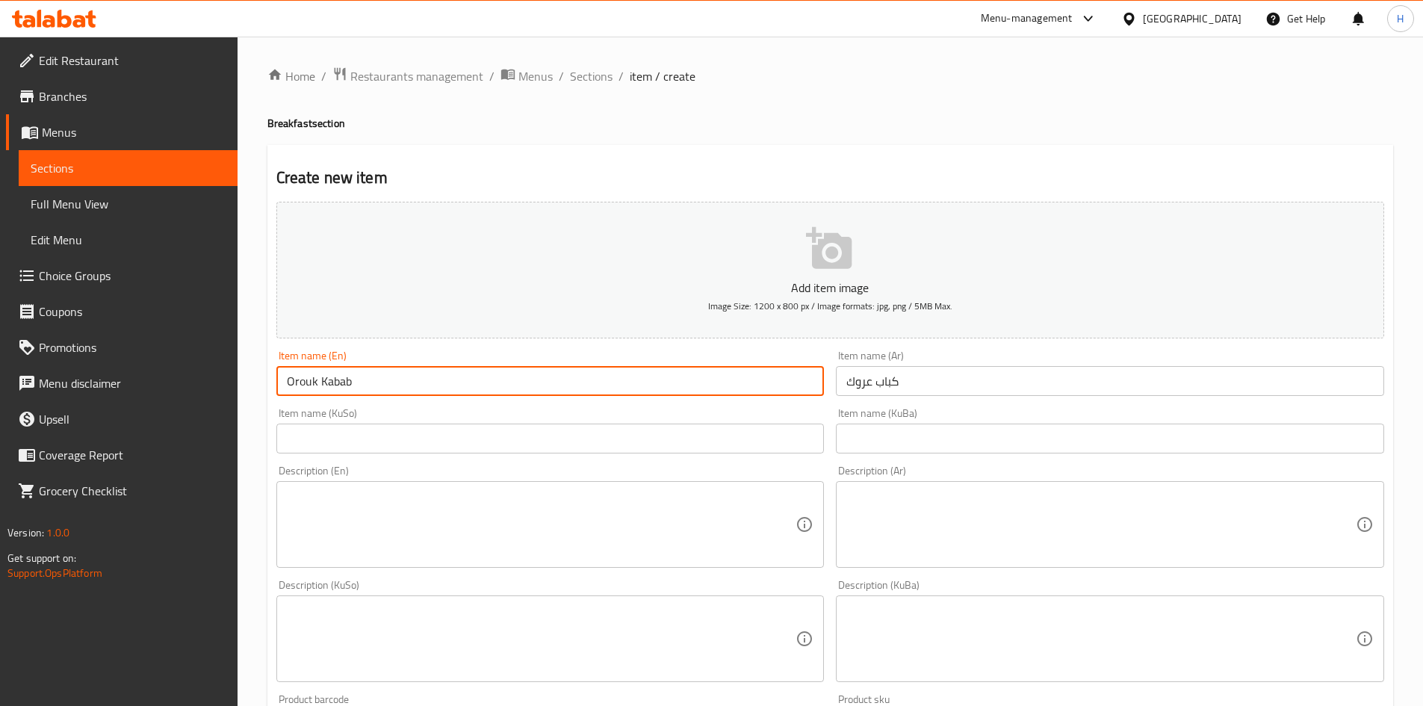
type input "Orouk Kabab"
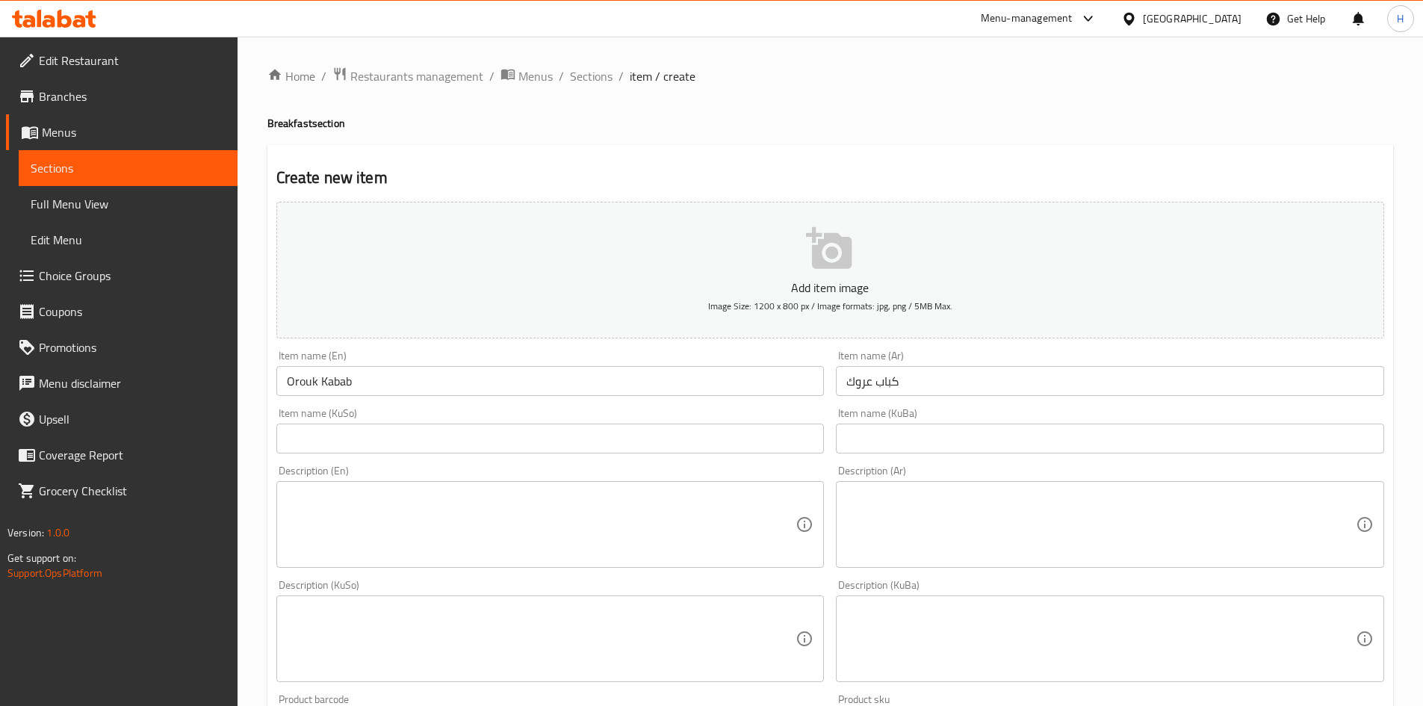
drag, startPoint x: 956, startPoint y: 542, endPoint x: 956, endPoint y: 524, distance: 18.7
click at [956, 542] on textarea at bounding box center [1102, 524] width 510 height 71
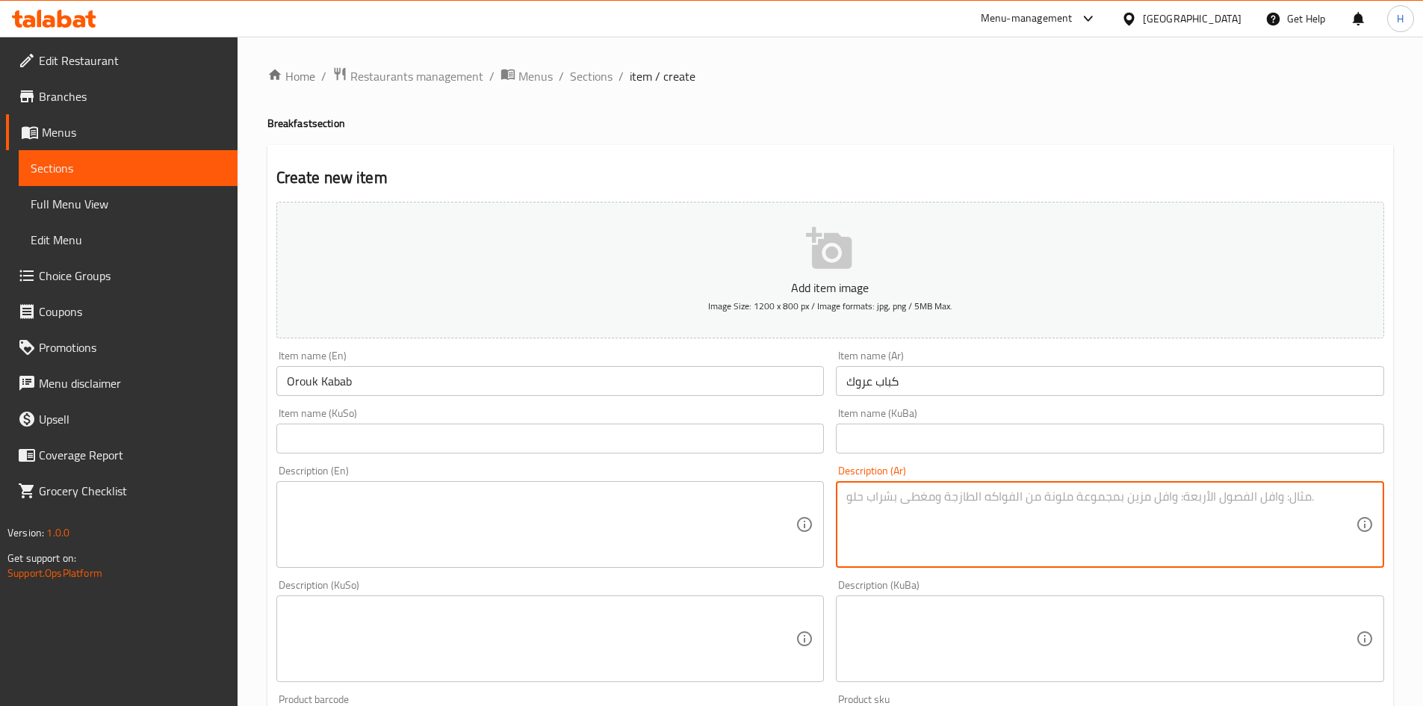
click at [916, 513] on textarea at bounding box center [1102, 524] width 510 height 71
paste textarea "خليط اللحم المفروم, الخضار المفرومة والتوابل."
drag, startPoint x: 870, startPoint y: 430, endPoint x: 569, endPoint y: -65, distance: 579.7
click at [569, 0] on html "​ Menu-management [GEOGRAPHIC_DATA] Get Help H Edit Restaurant Branches Menus S…" at bounding box center [711, 353] width 1423 height 706
type textarea "خليط اللحم المفروم, الخضار المفرومة والتوابل."
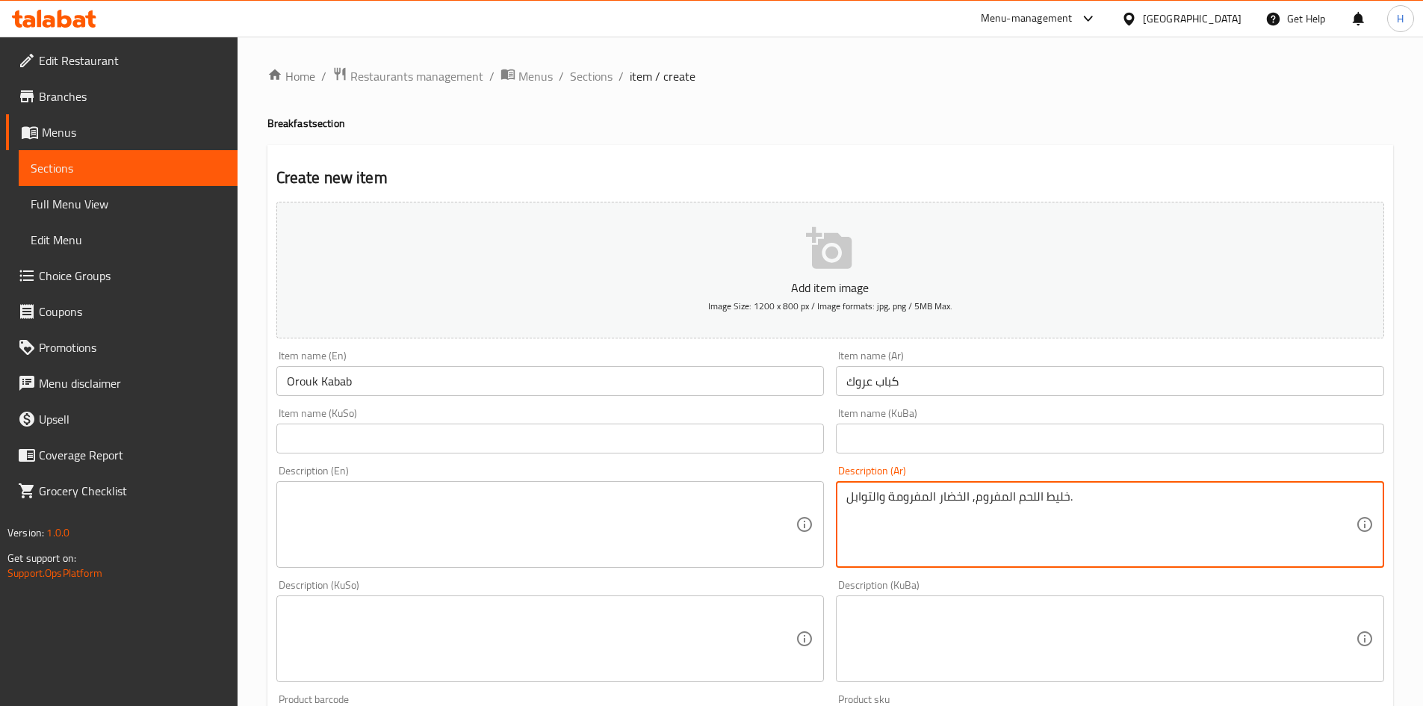
click at [518, 518] on textarea at bounding box center [542, 524] width 510 height 71
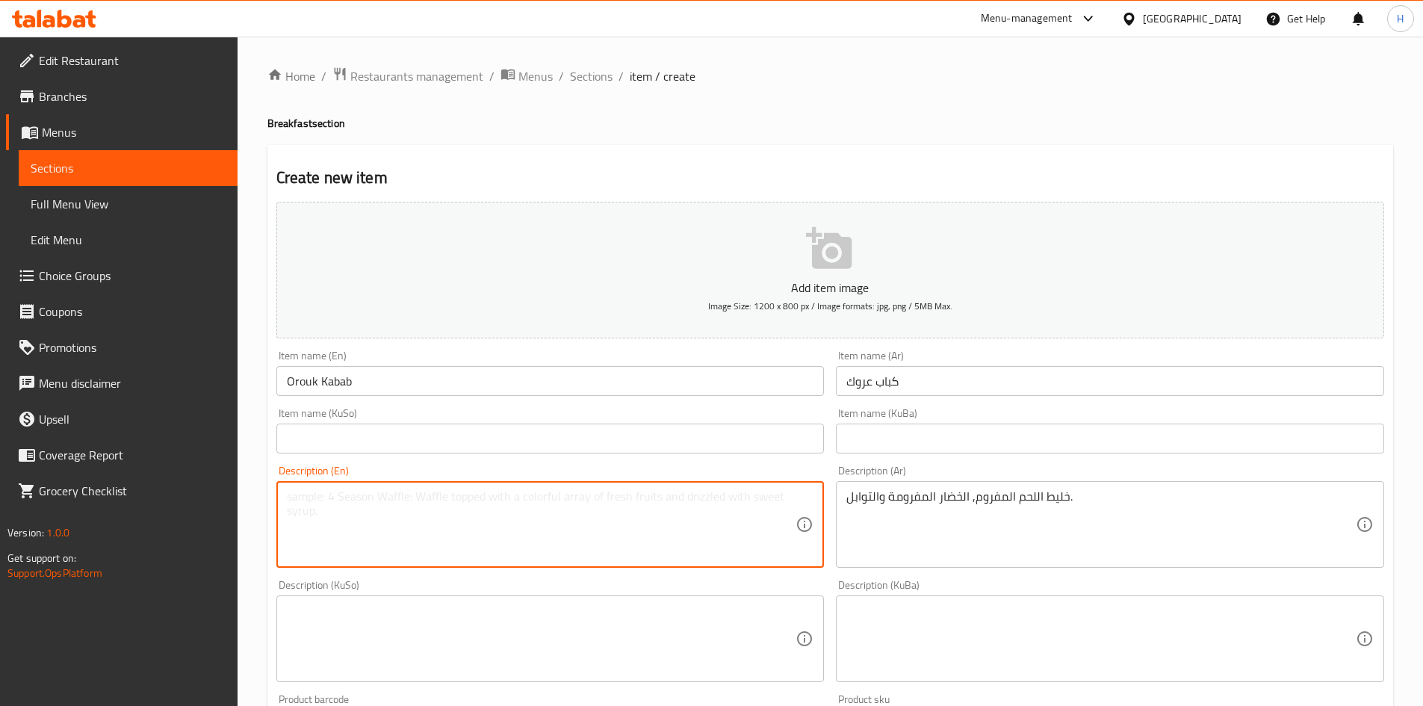
paste textarea "A mixture of minced meat, chopped vegetables, and spices."
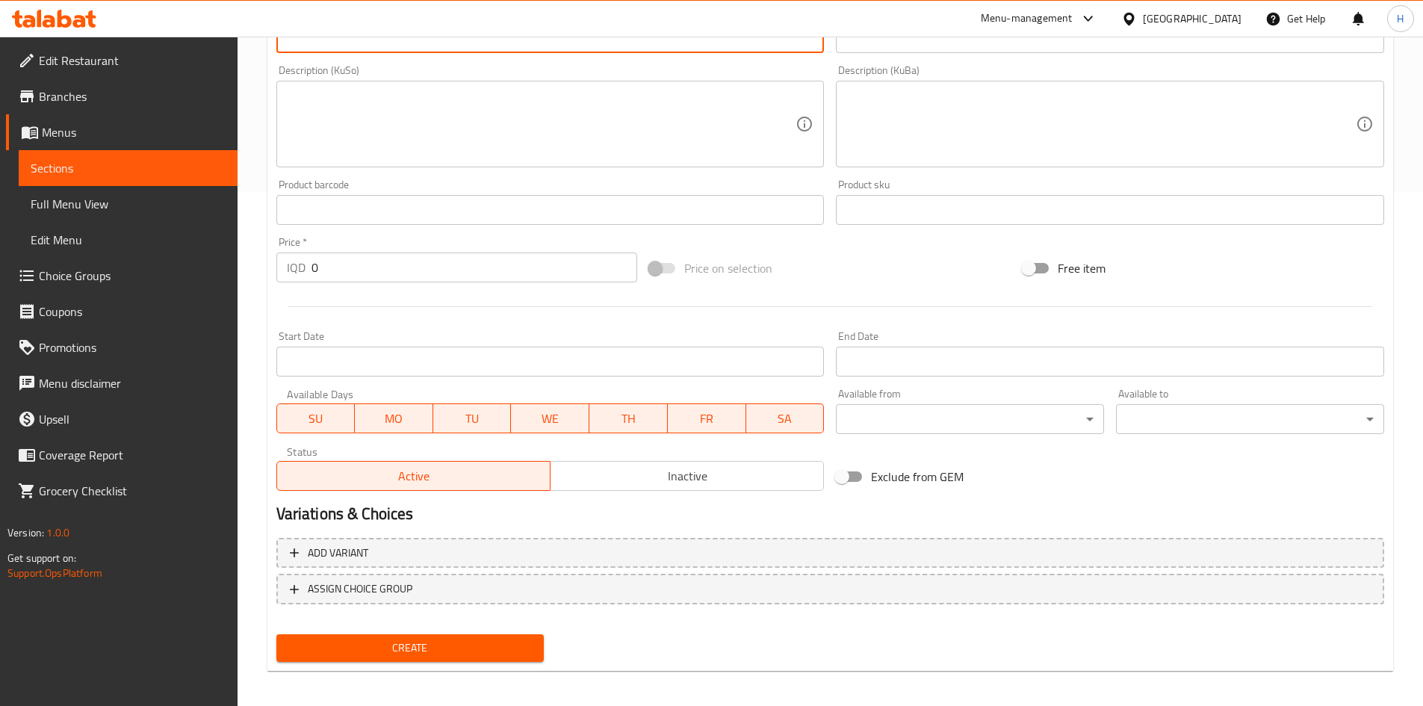
scroll to position [522, 0]
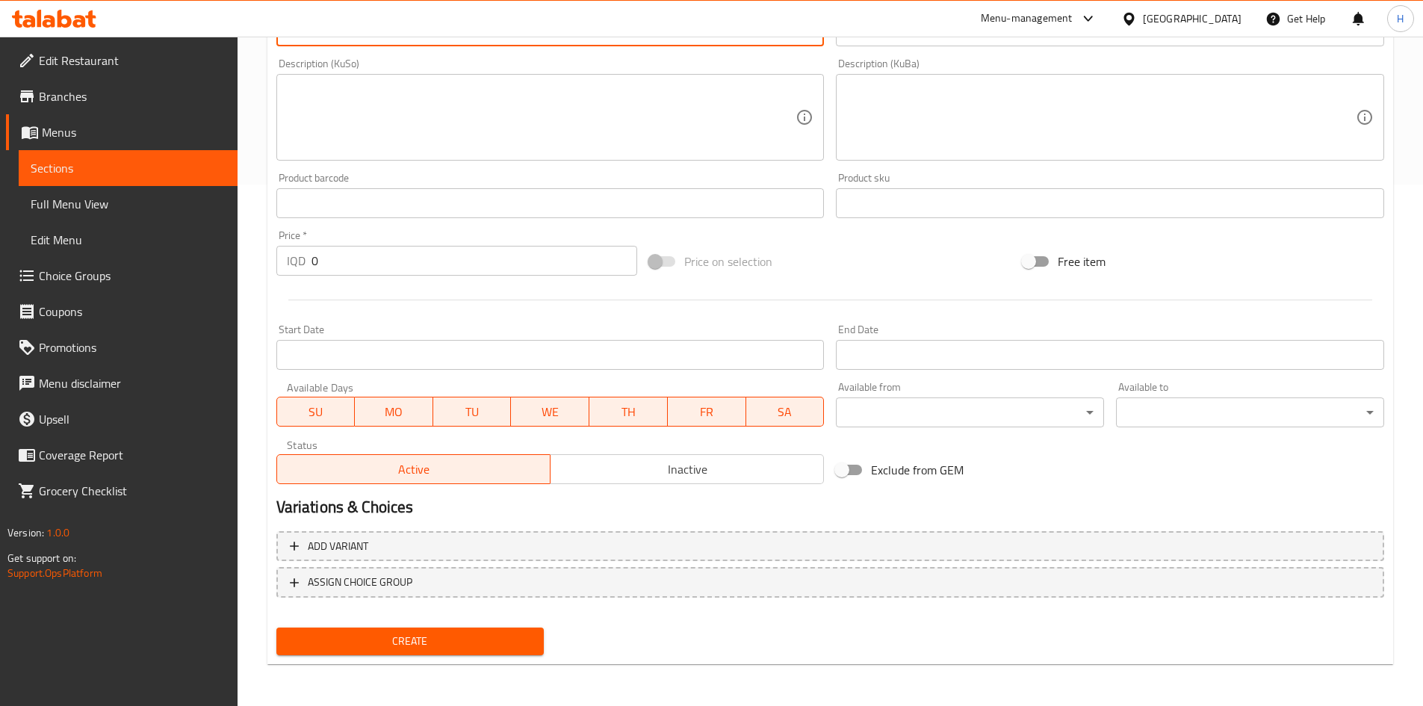
type textarea "A mixture of minced meat, chopped vegetables, and spices."
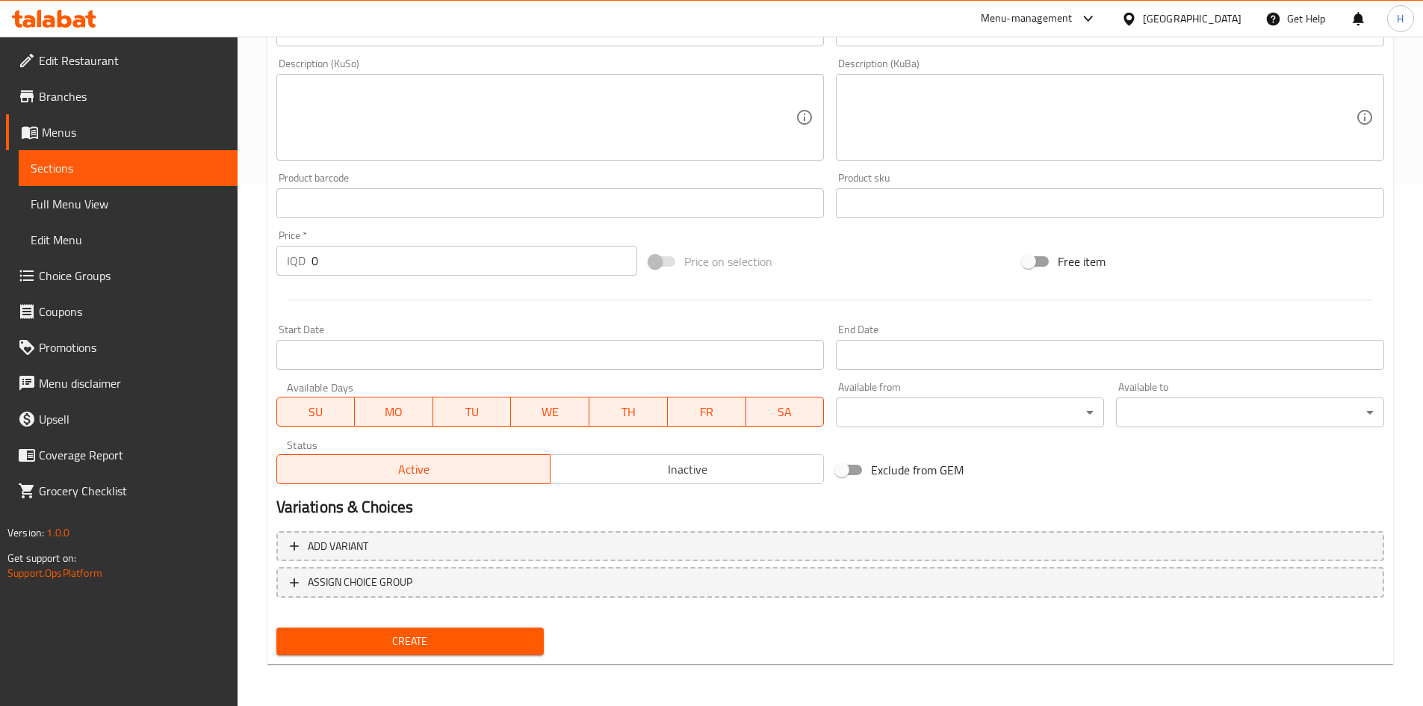
drag, startPoint x: 382, startPoint y: 606, endPoint x: 377, endPoint y: 623, distance: 18.0
click at [380, 606] on nav at bounding box center [830, 610] width 1108 height 12
click at [377, 626] on div "Create" at bounding box center [410, 642] width 280 height 40
click at [409, 640] on span "Create" at bounding box center [410, 641] width 244 height 19
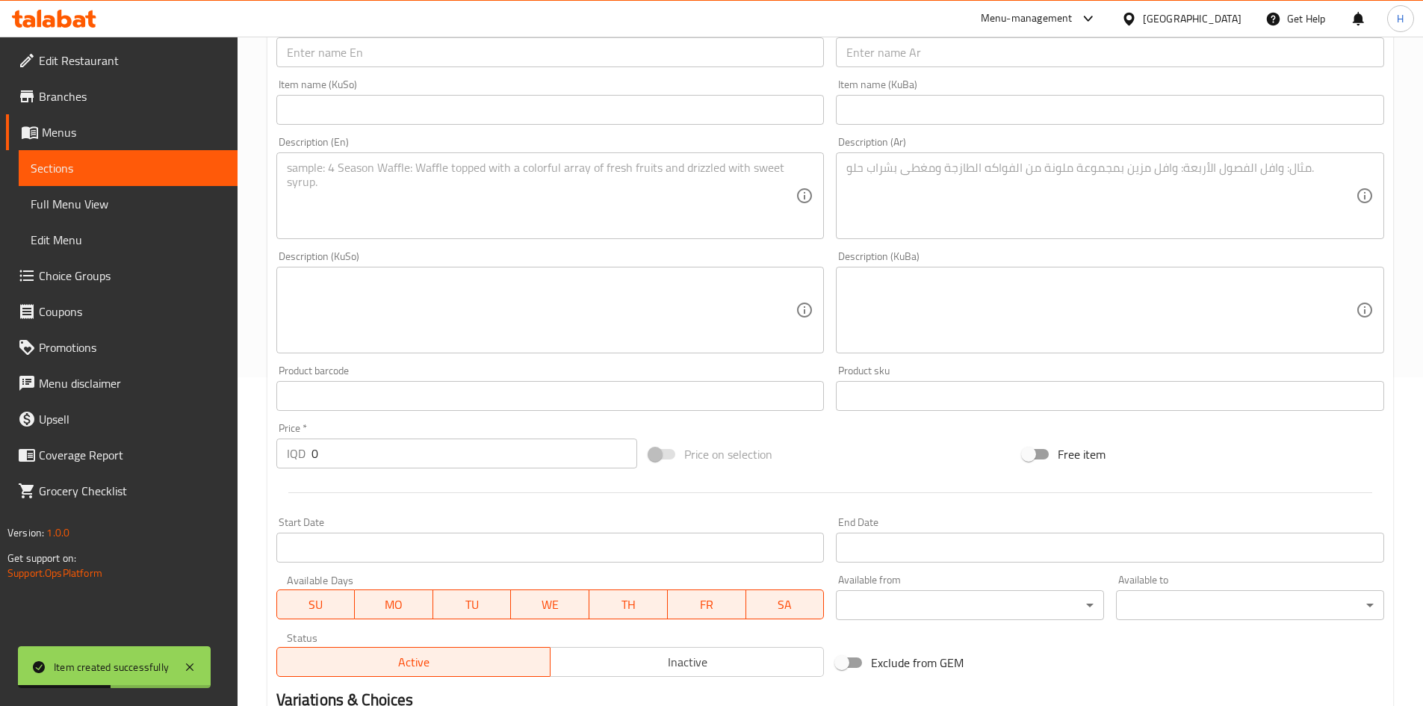
scroll to position [148, 0]
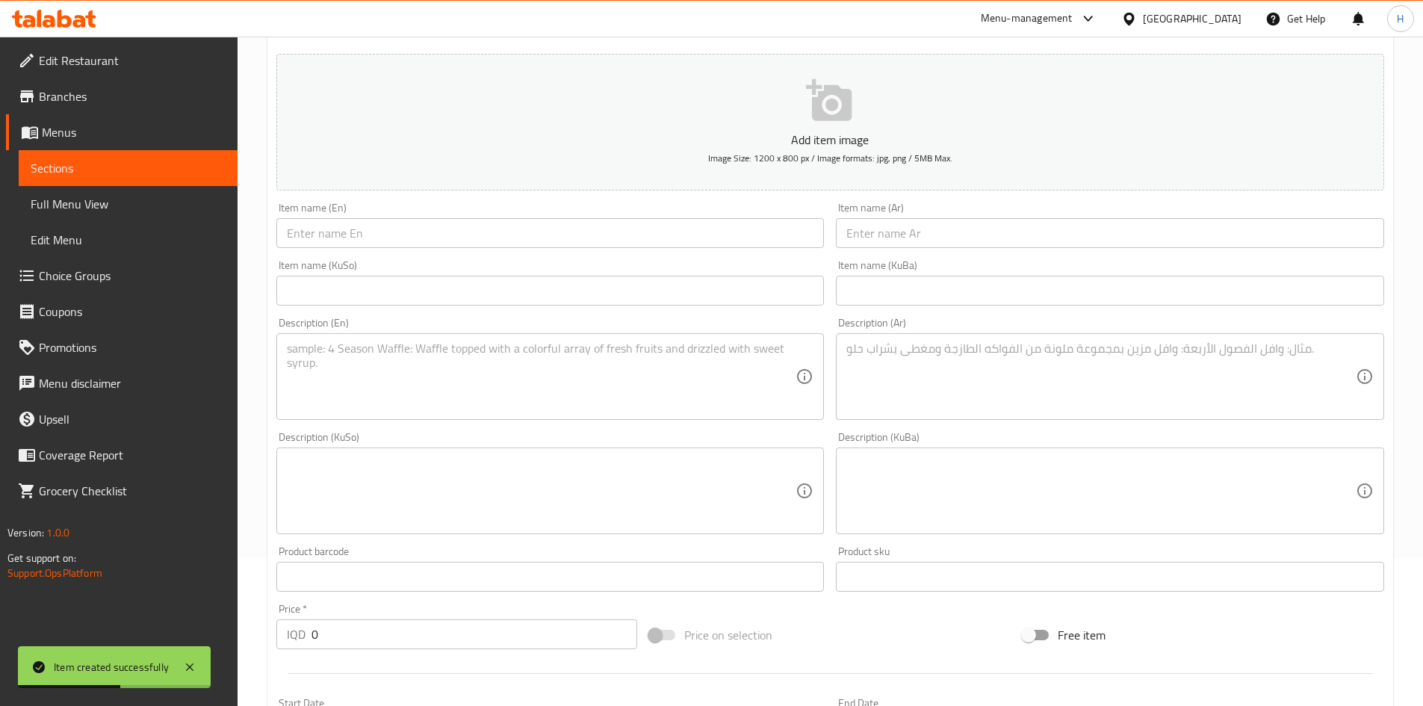
click at [927, 244] on input "text" at bounding box center [1110, 233] width 548 height 30
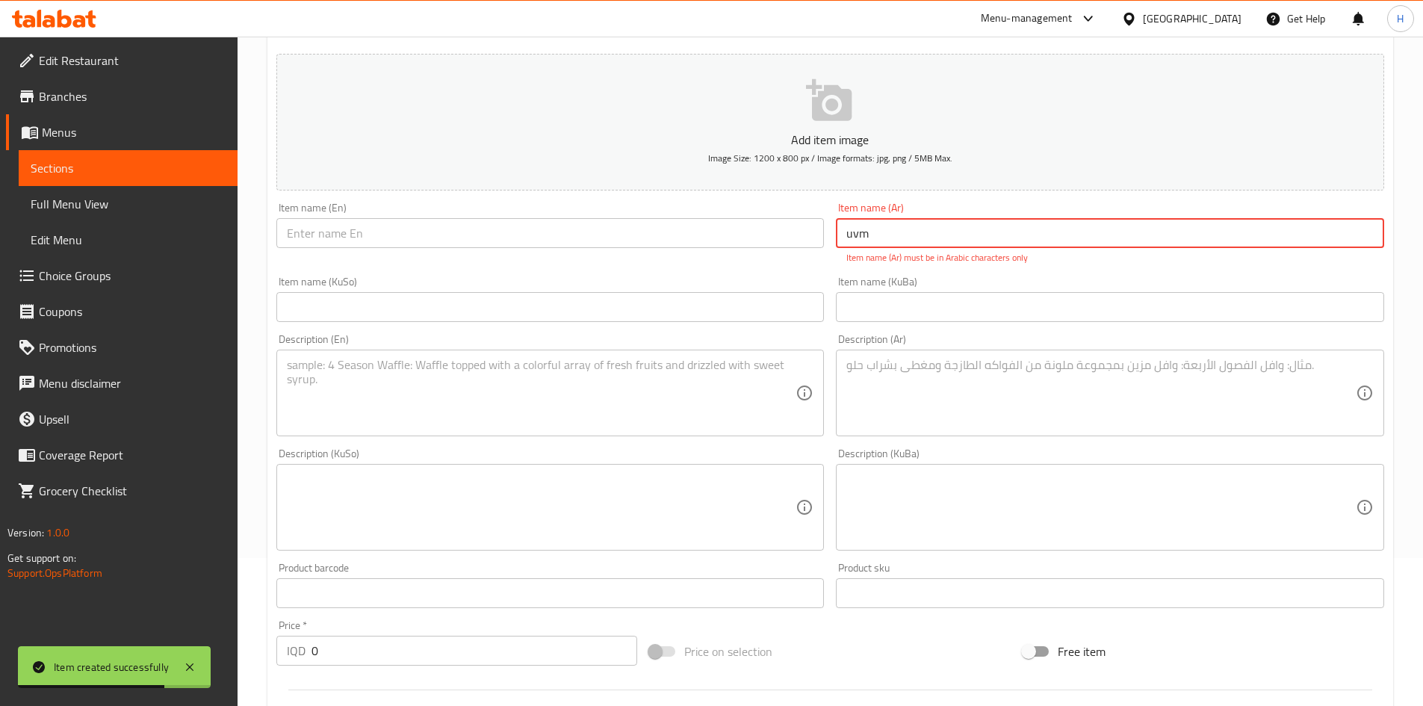
type input "uvm"
click at [463, 243] on input "text" at bounding box center [550, 233] width 548 height 30
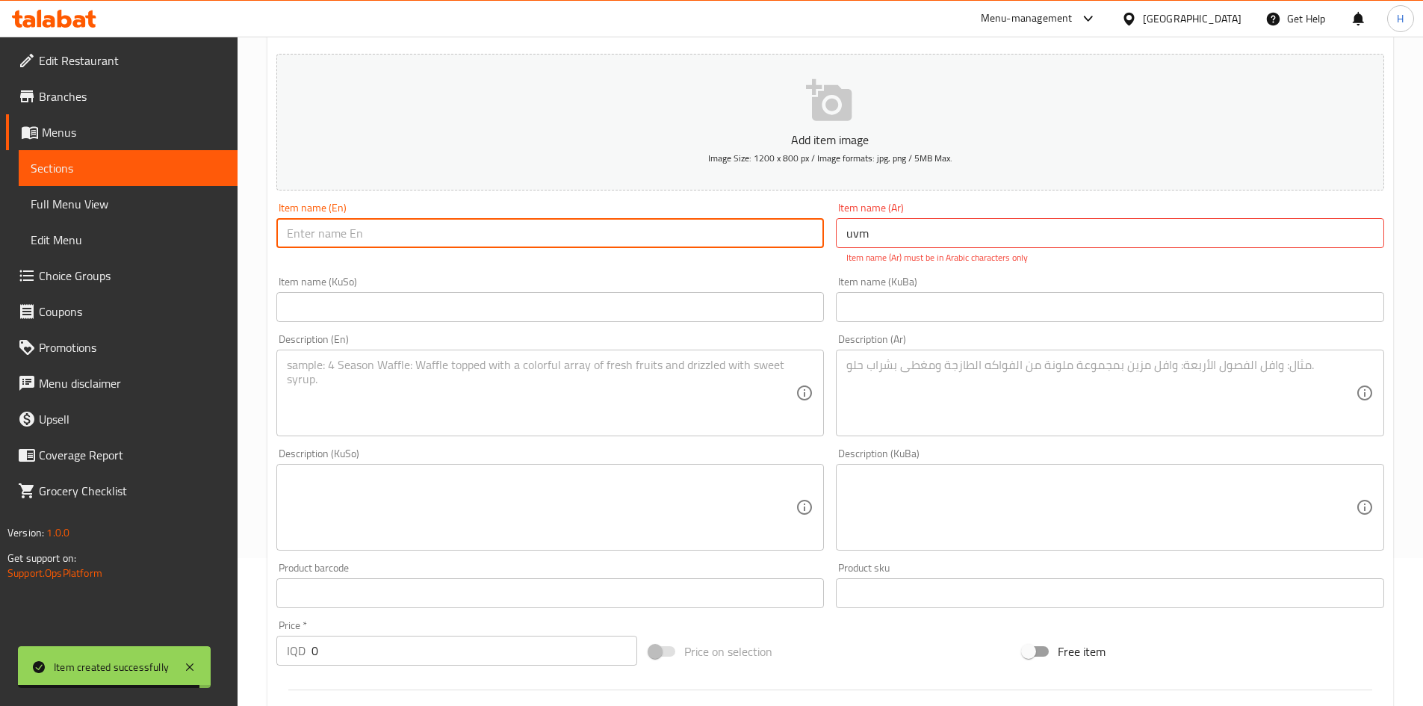
paste input "Eggs and Arok"
type input "Eggs and Arok"
click at [959, 244] on input "uvm" at bounding box center [1110, 233] width 548 height 30
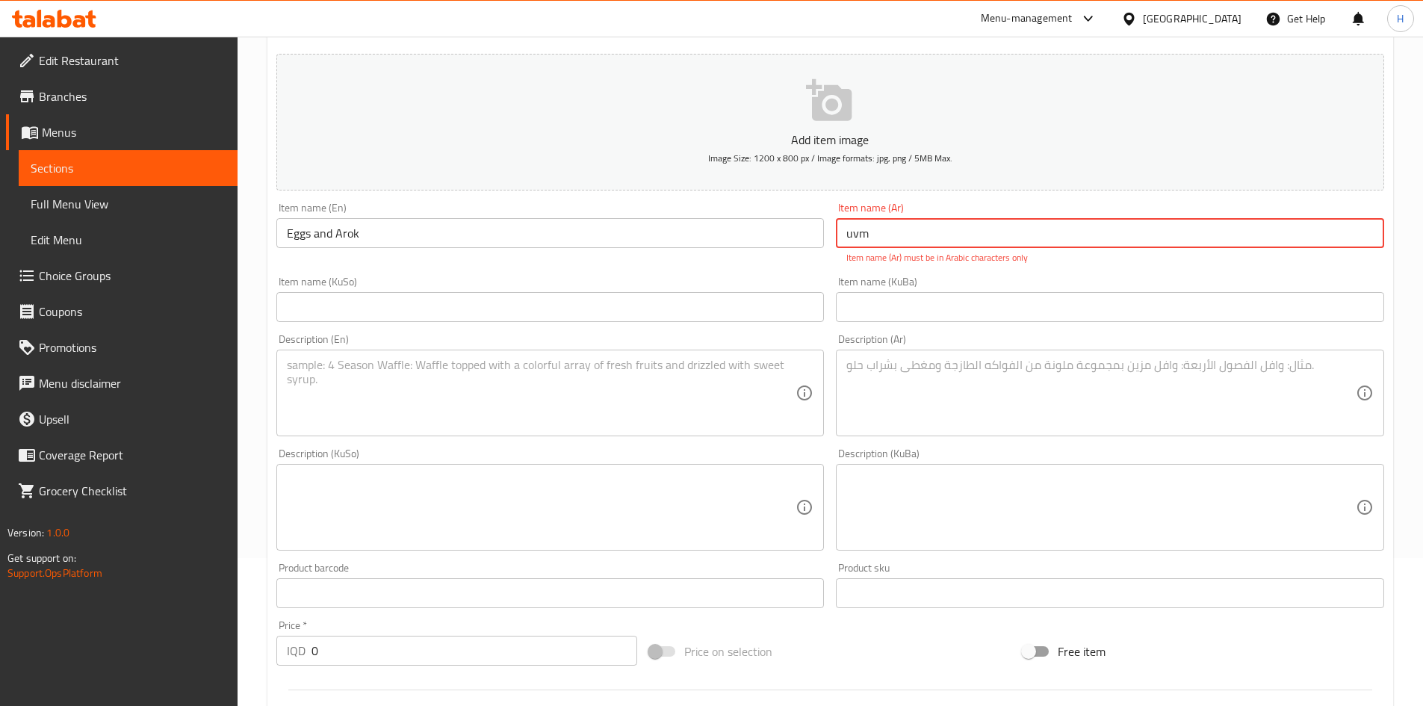
click at [959, 244] on input "uvm" at bounding box center [1110, 233] width 548 height 30
paste input "بيض وعروك"
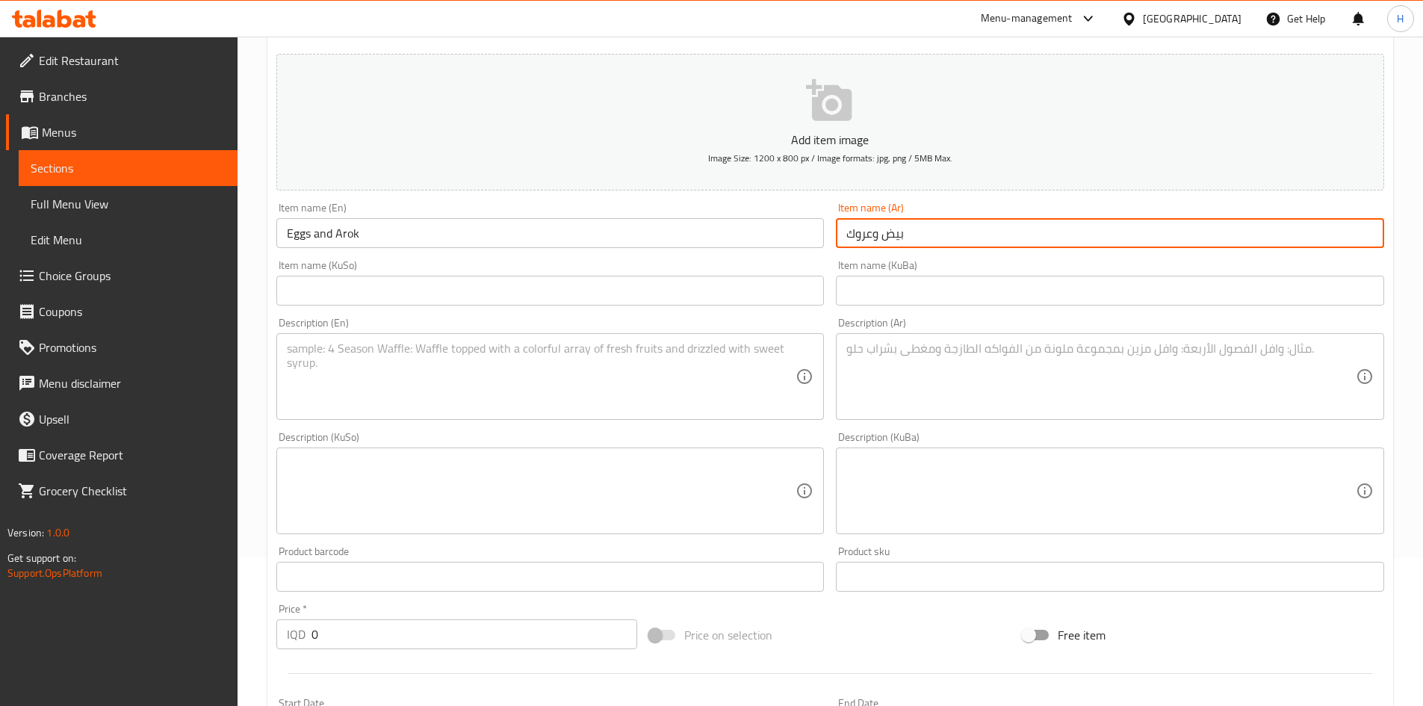
type input "بيض وعروك"
click at [1050, 361] on textarea at bounding box center [1102, 376] width 510 height 71
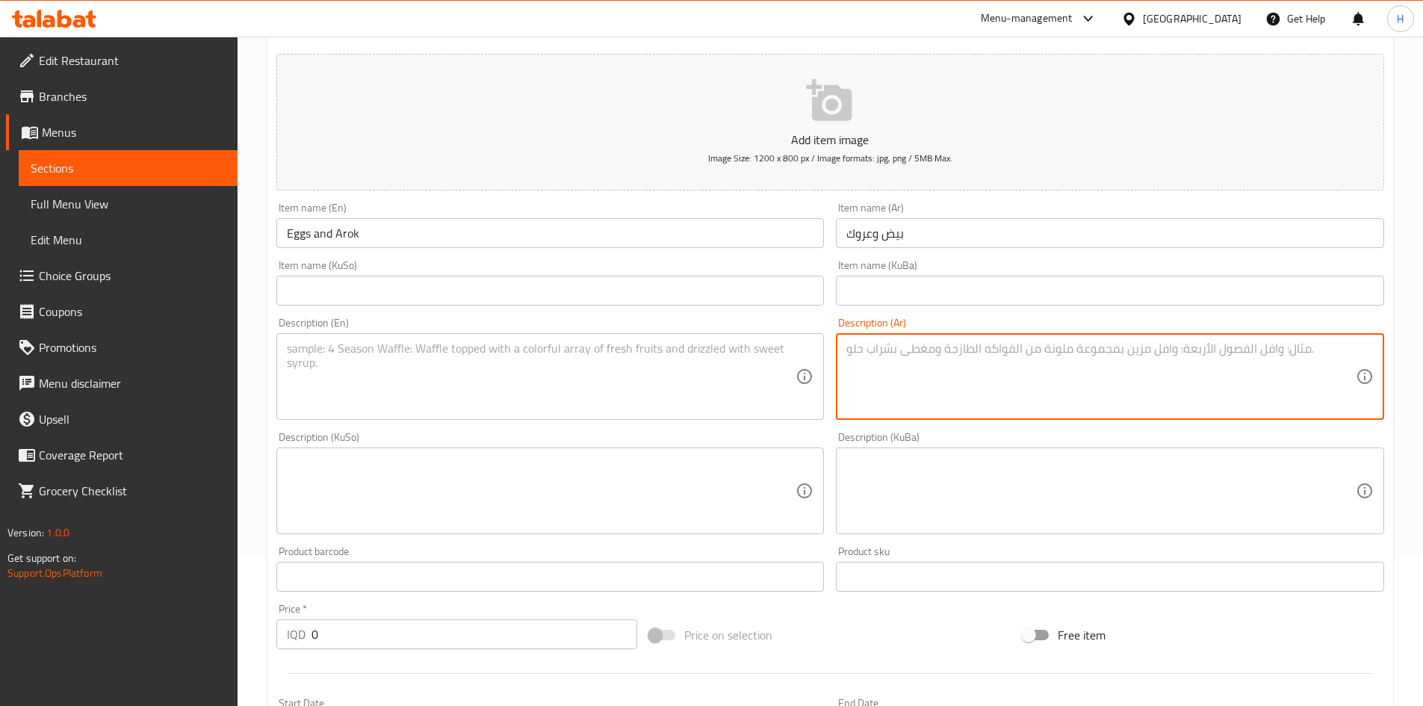
paste textarea "خليط اللحم المفروم, الخضار المفرومة والتوابل مع بيض مخفوق."
drag, startPoint x: 1050, startPoint y: 361, endPoint x: 1092, endPoint y: 0, distance: 363.4
click at [1089, 7] on div "​ Menu-management [GEOGRAPHIC_DATA] Get Help H Edit Restaurant Branches Menus S…" at bounding box center [711, 223] width 1423 height 669
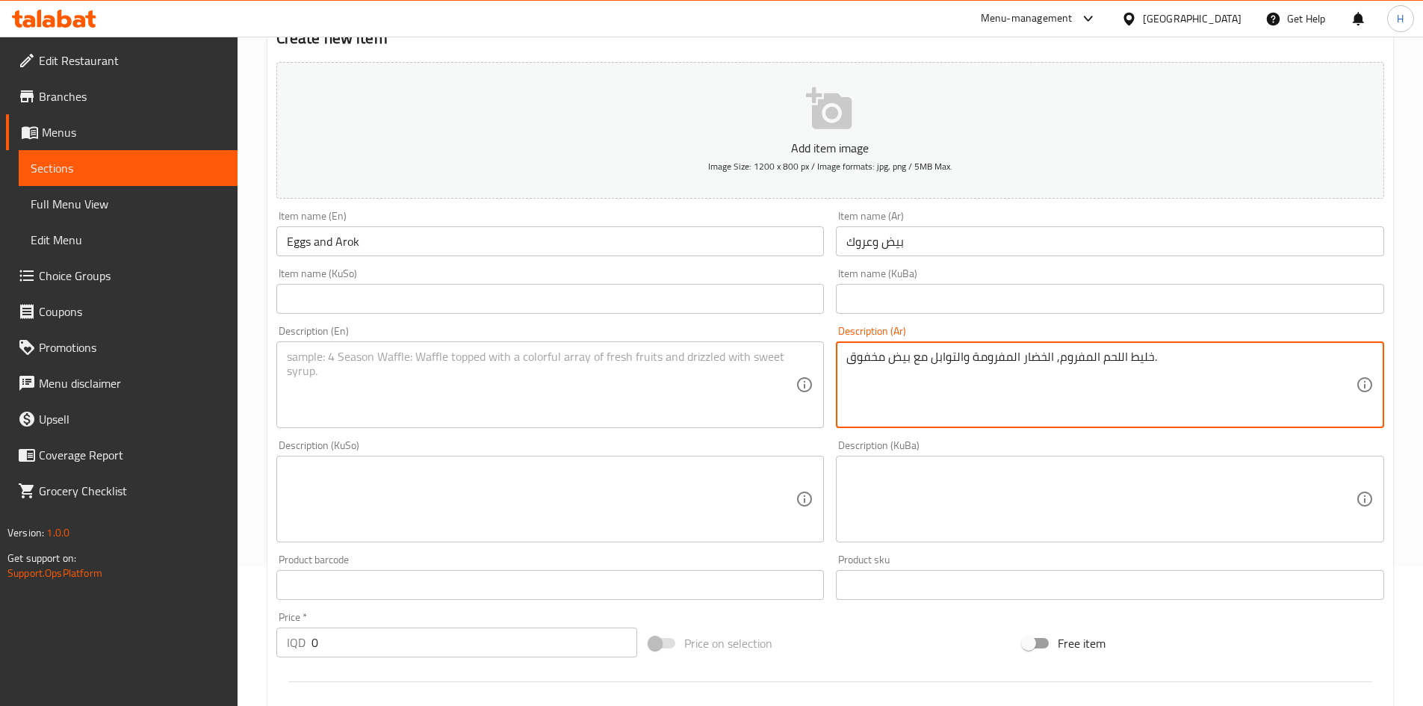
type textarea "خليط اللحم المفروم, الخضار المفرومة والتوابل مع بيض مخفوق."
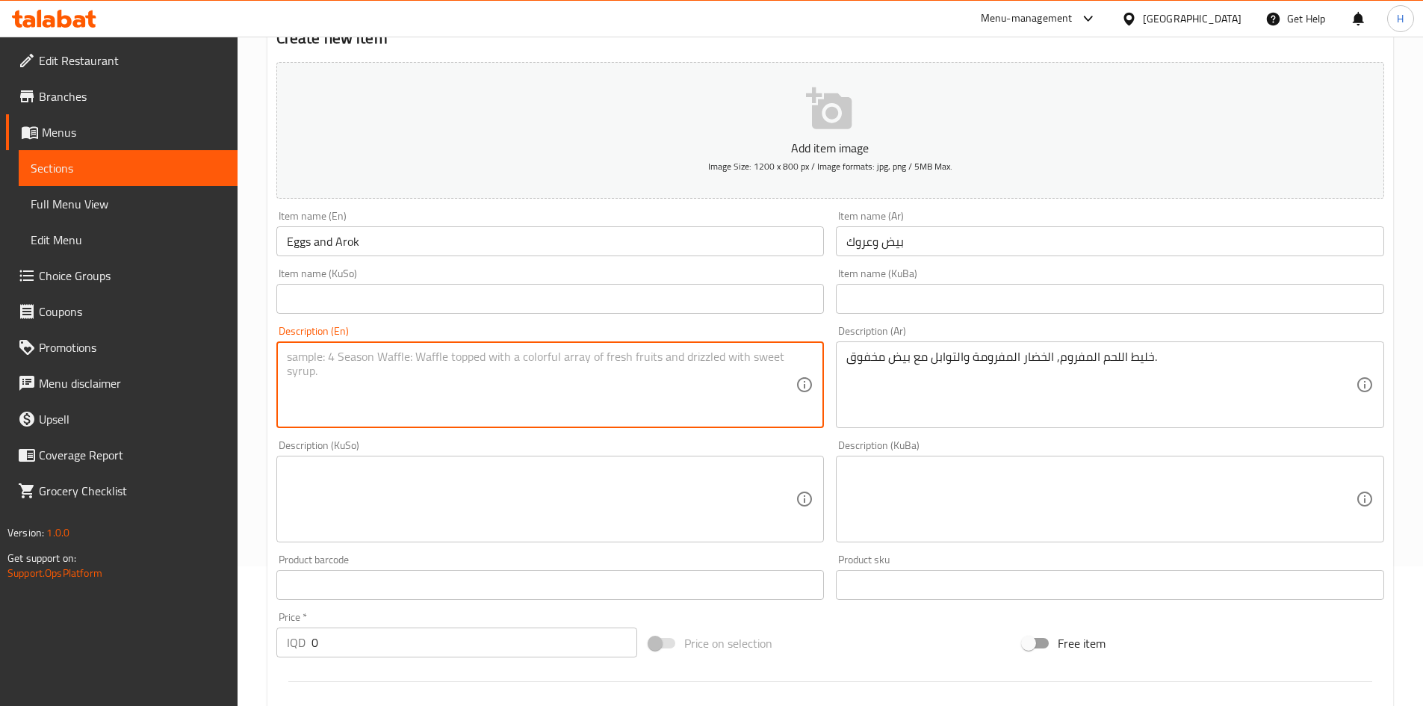
click at [480, 393] on textarea at bounding box center [542, 385] width 510 height 71
paste textarea "A mixture of minced meat, chopped vegetables, and spices with scrambled eggs."
click at [480, 393] on textarea "A mixture of minced meat, chopped vegetables, and spices with scrambled eggs." at bounding box center [542, 385] width 510 height 71
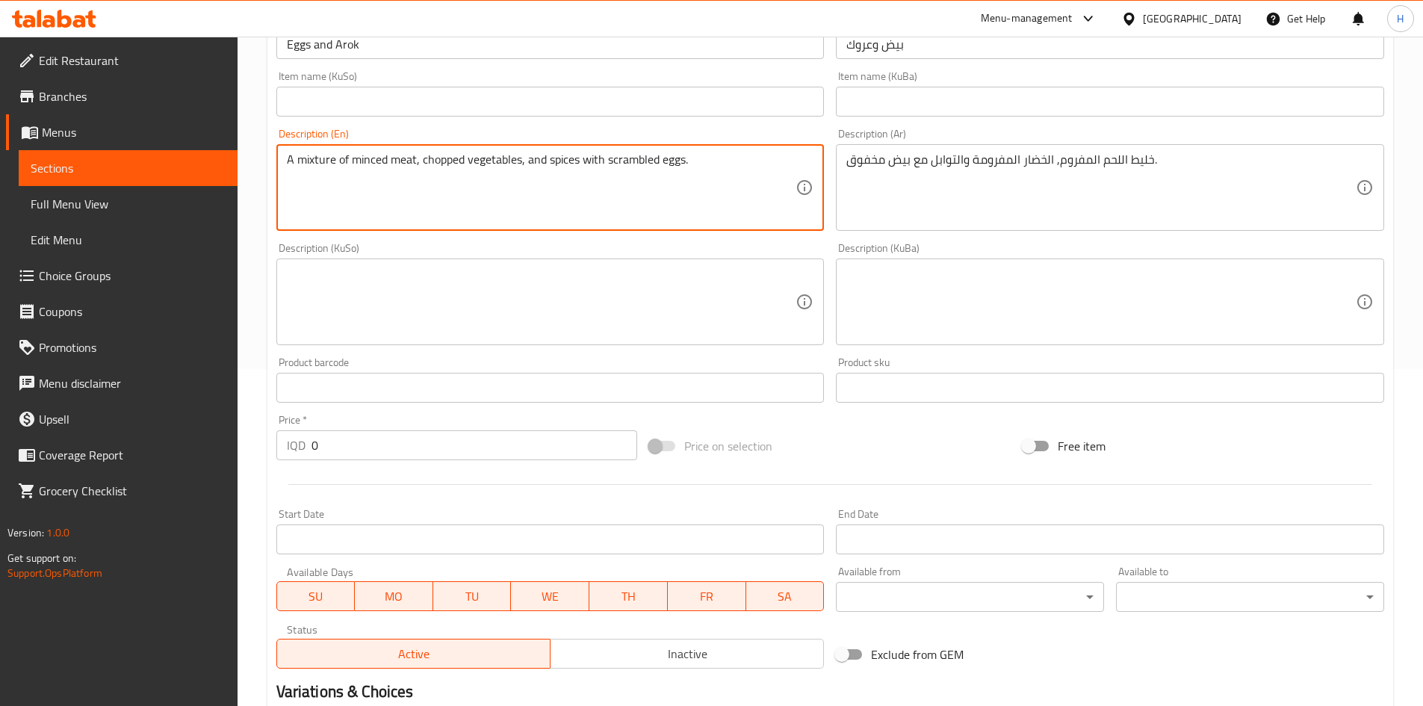
scroll to position [148, 0]
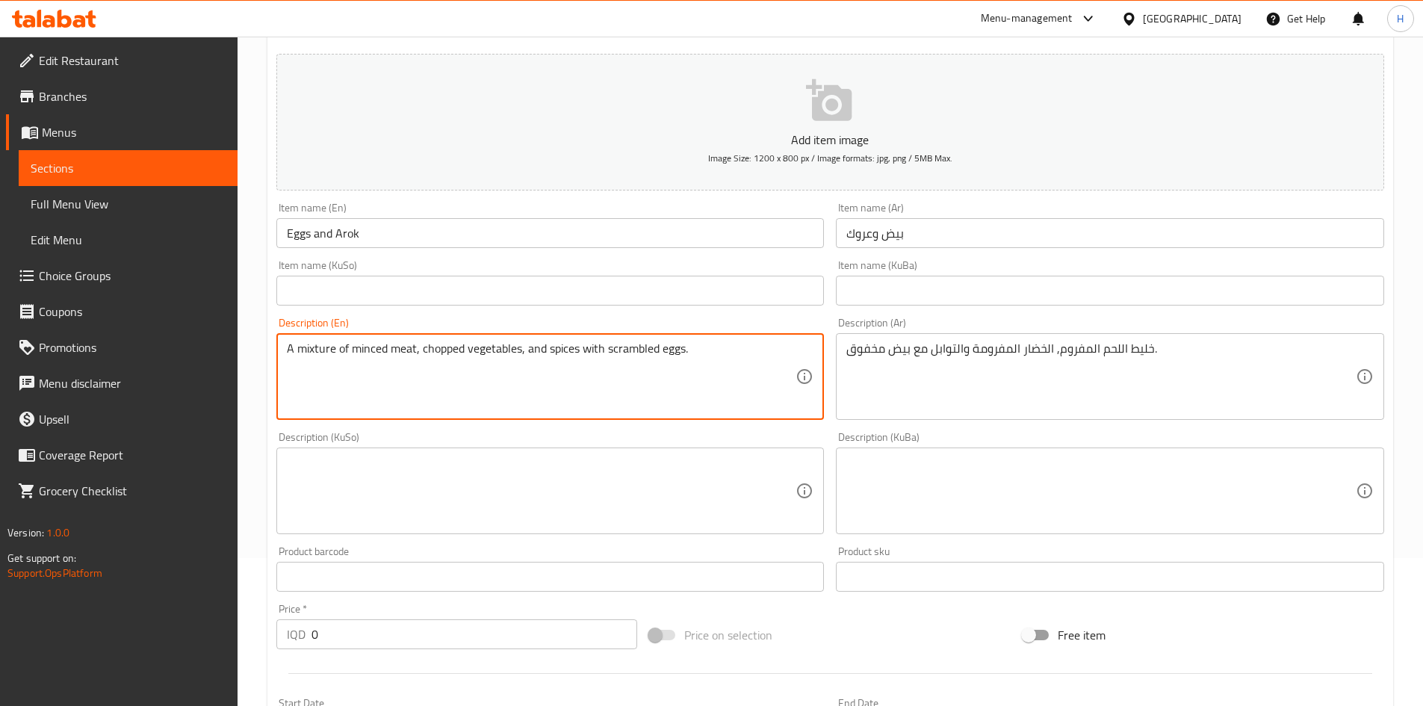
type textarea "A mixture of minced meat, chopped vegetables, and spices with scrambled eggs."
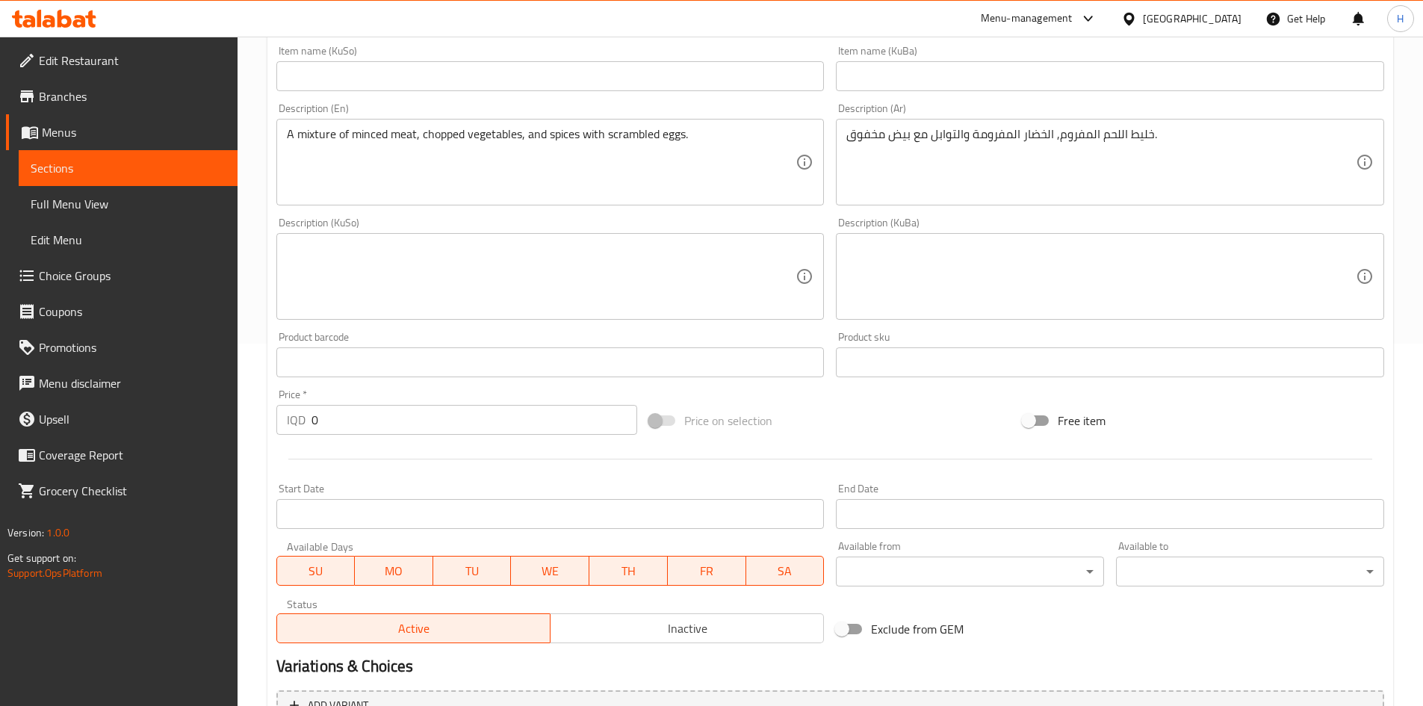
scroll to position [522, 0]
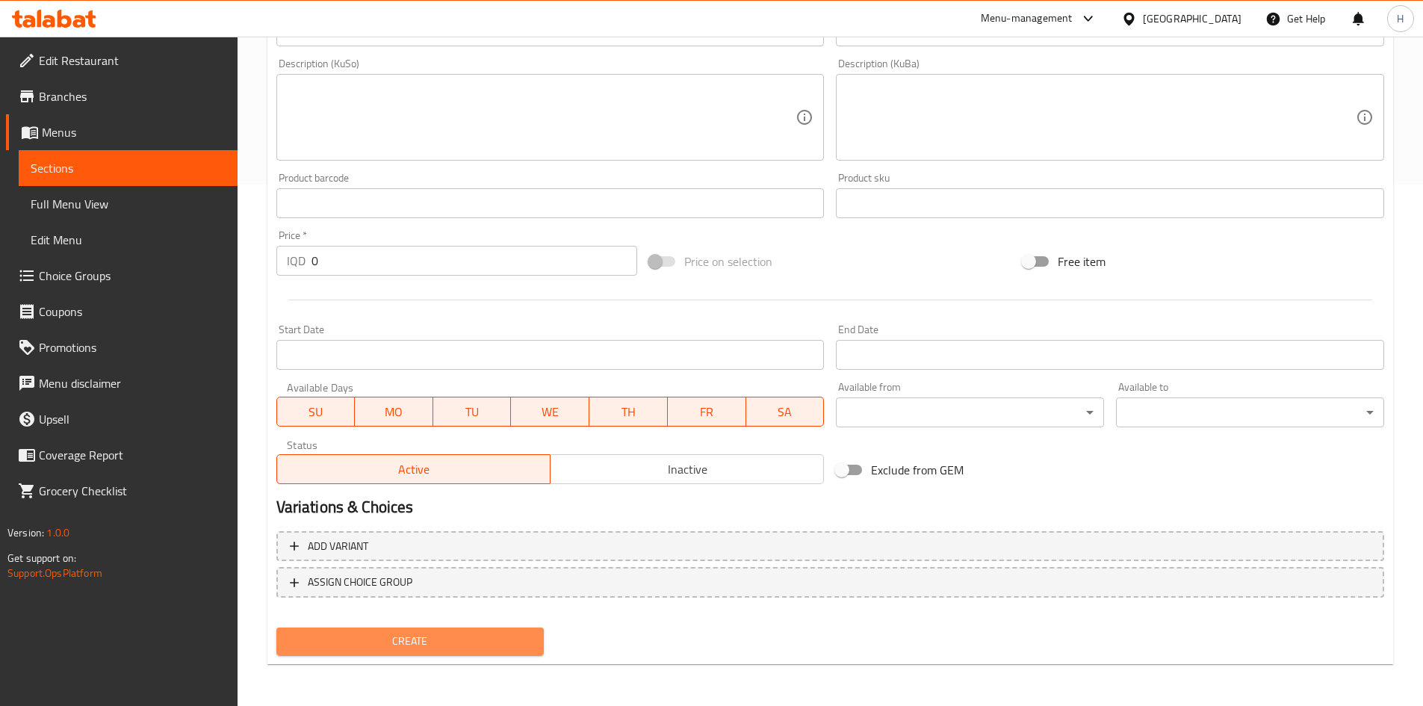
click at [415, 642] on span "Create" at bounding box center [410, 641] width 244 height 19
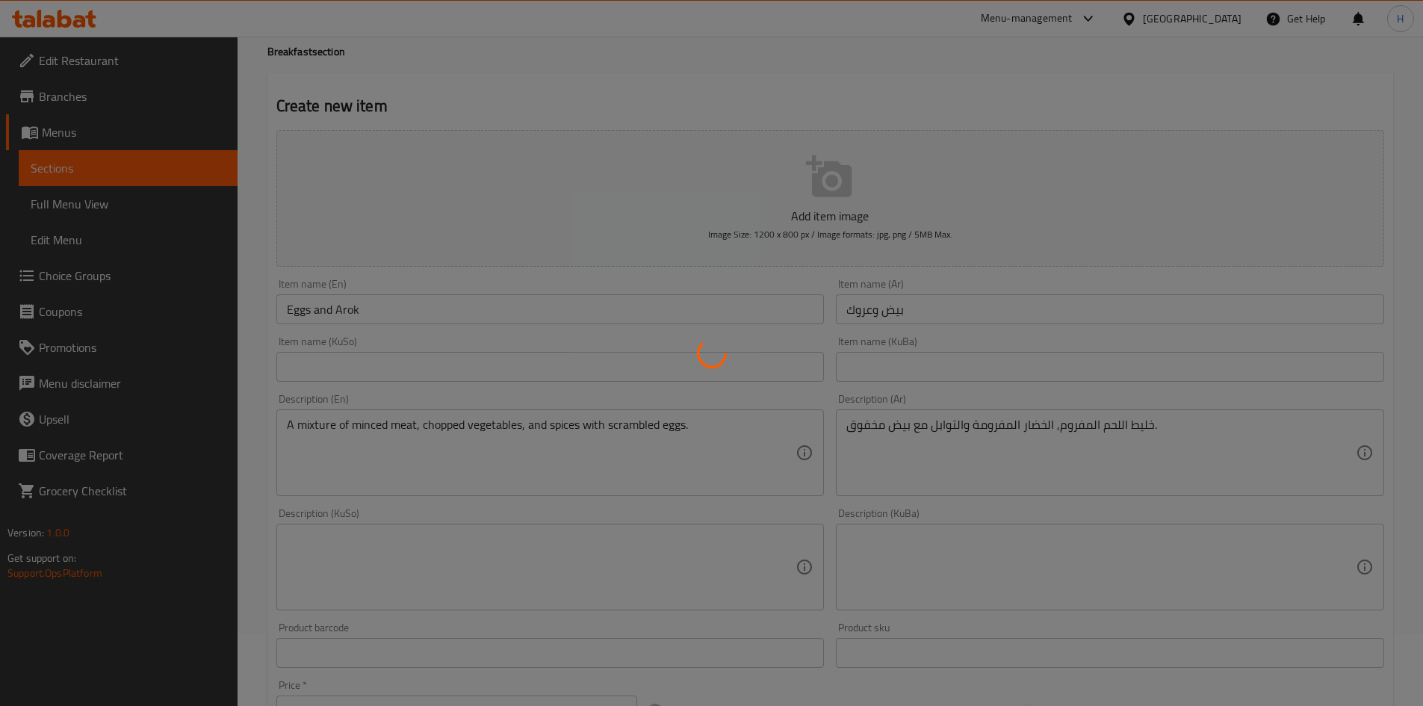
scroll to position [0, 0]
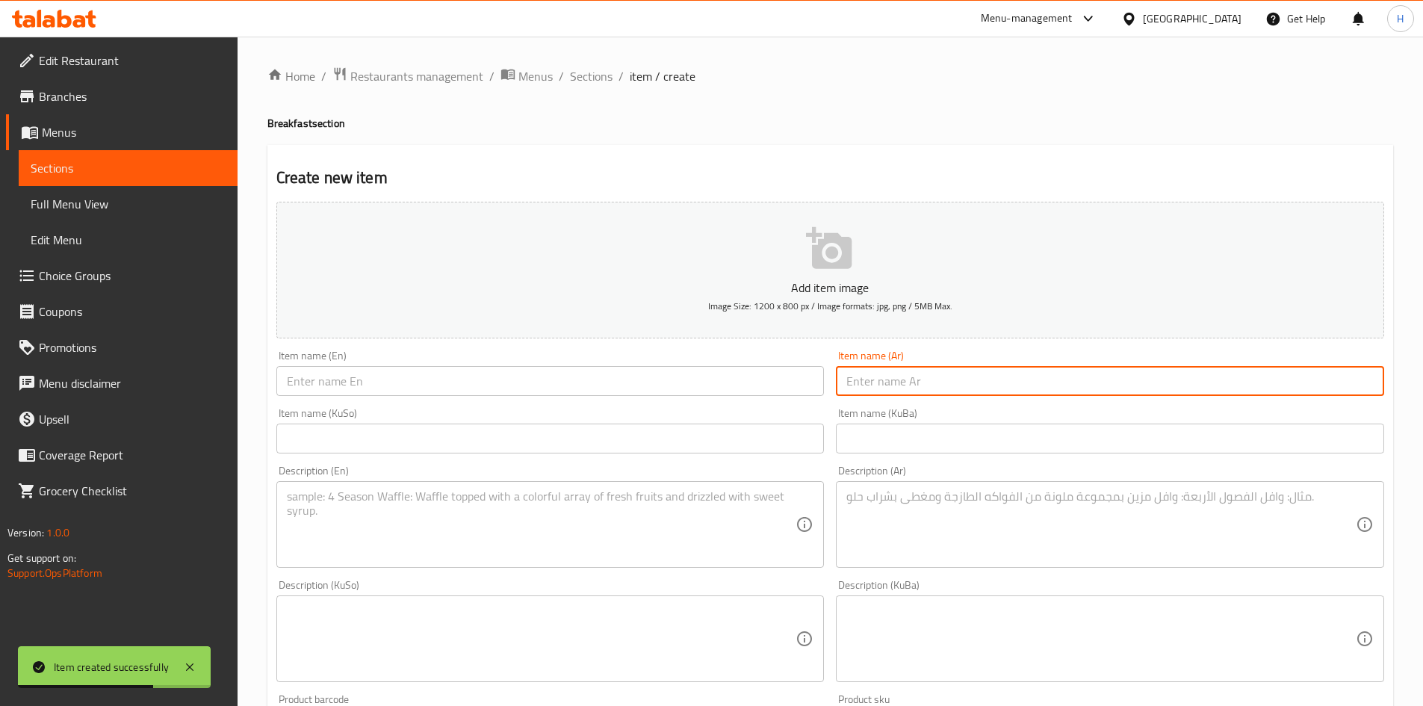
click at [979, 374] on input "text" at bounding box center [1110, 381] width 548 height 30
type input "s"
type input "ستيك دجاج"
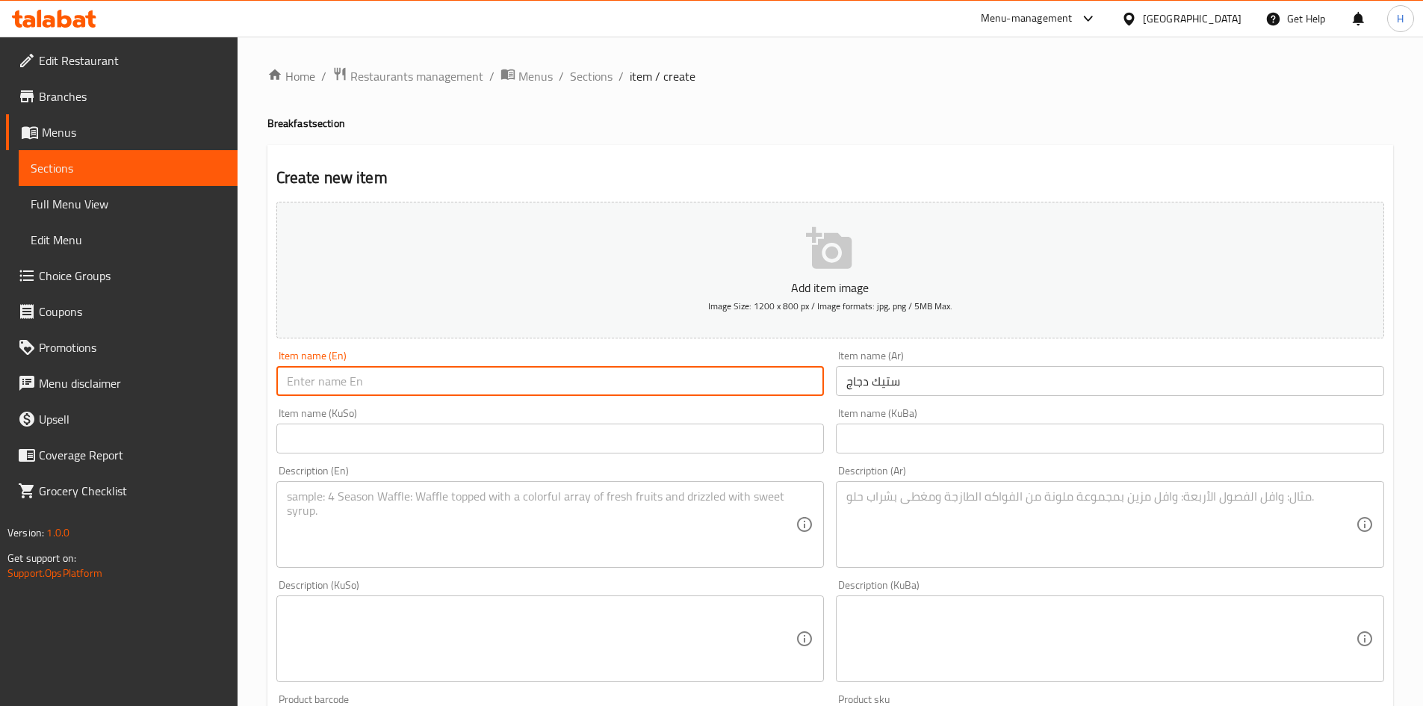
click at [615, 386] on input "text" at bounding box center [550, 381] width 548 height 30
type input "Chicken Steak"
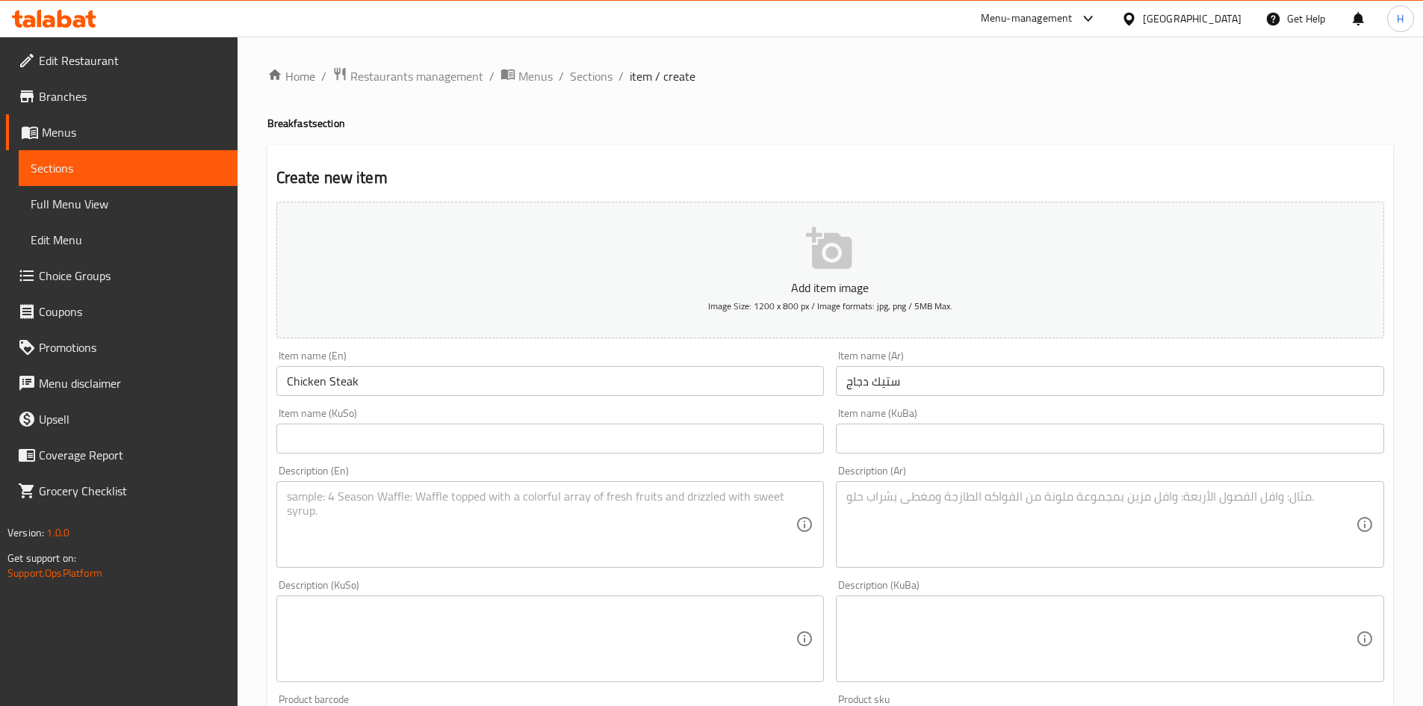
click at [944, 528] on textarea at bounding box center [1102, 524] width 510 height 71
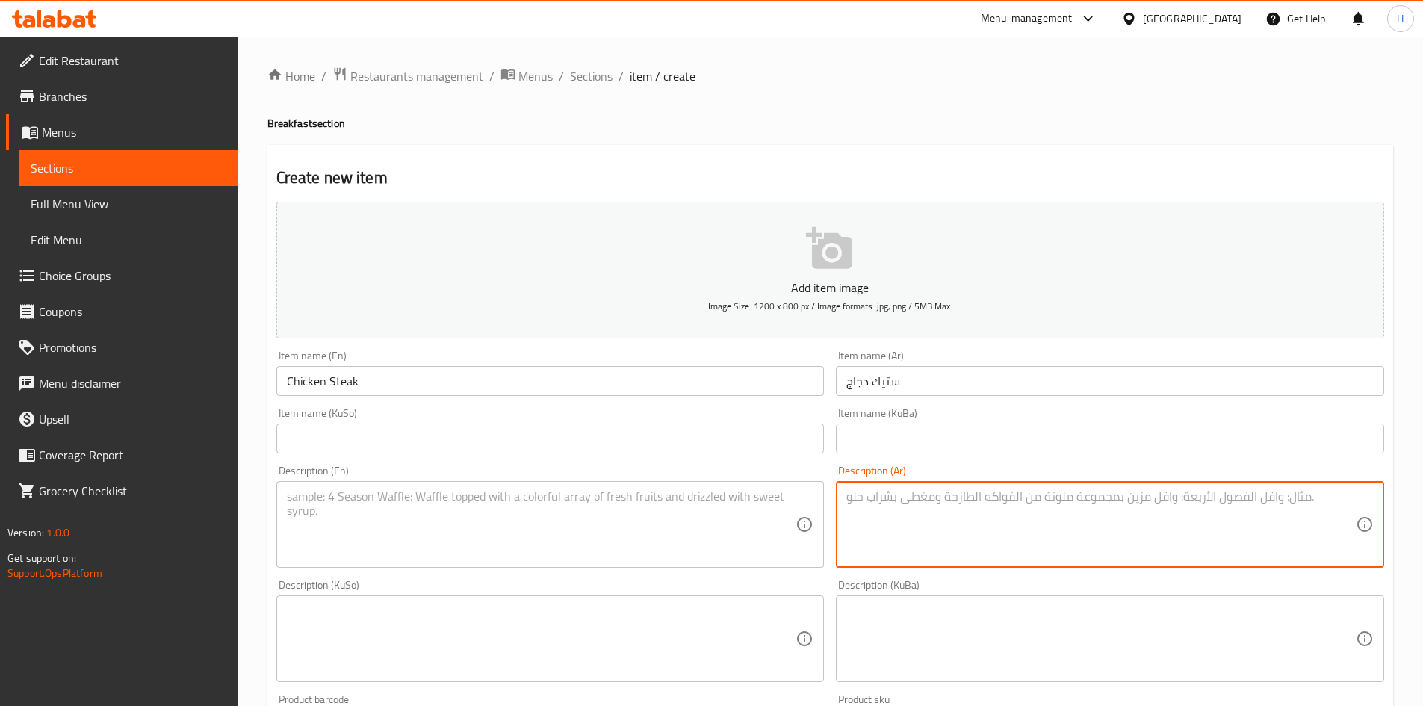
type textarea "f"
type textarea "بطاطا, دجاج, طماطم, بصل وفلفل اخضر"
click at [1040, 478] on div "Description (Ar) بطاطا, دجاج, طماطم, بصل وفلفل اخضر Description (Ar)" at bounding box center [1110, 516] width 548 height 102
click at [1020, 512] on textarea "بطاطا, دجاج, طماطم, بصل وفلفل اخضر" at bounding box center [1102, 524] width 510 height 71
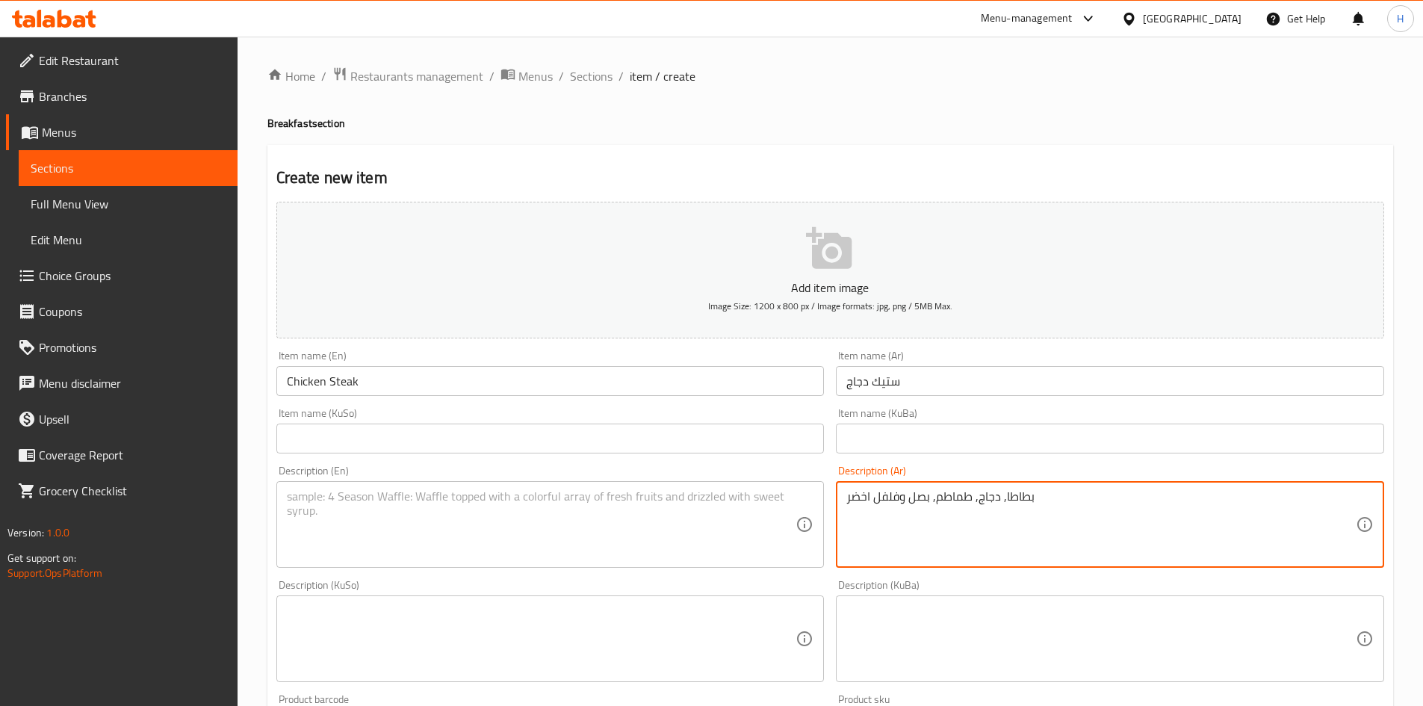
click at [1020, 512] on textarea "بطاطا, دجاج, طماطم, بصل وفلفل اخضر" at bounding box center [1102, 524] width 510 height 71
click at [501, 491] on textarea at bounding box center [542, 524] width 510 height 71
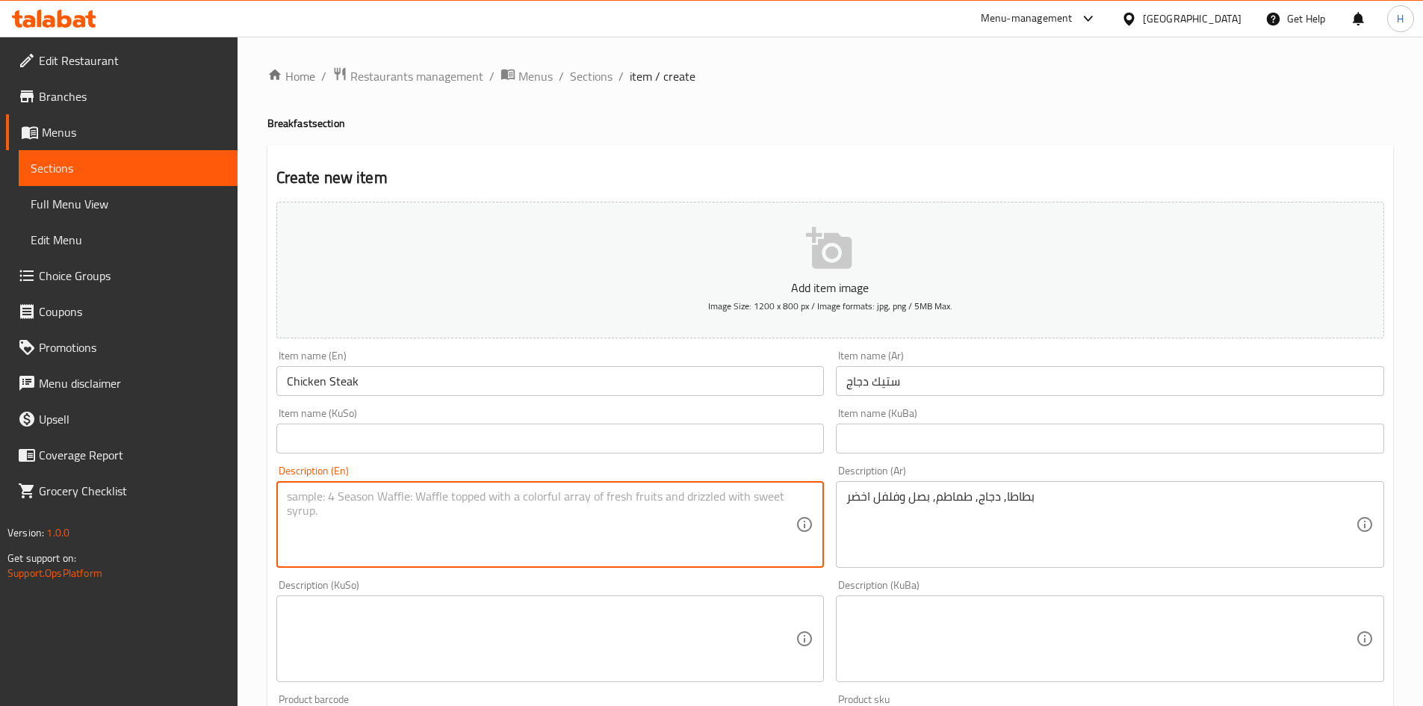
paste textarea "Potatoes, chicken, tomatoes, onions and green peppers"
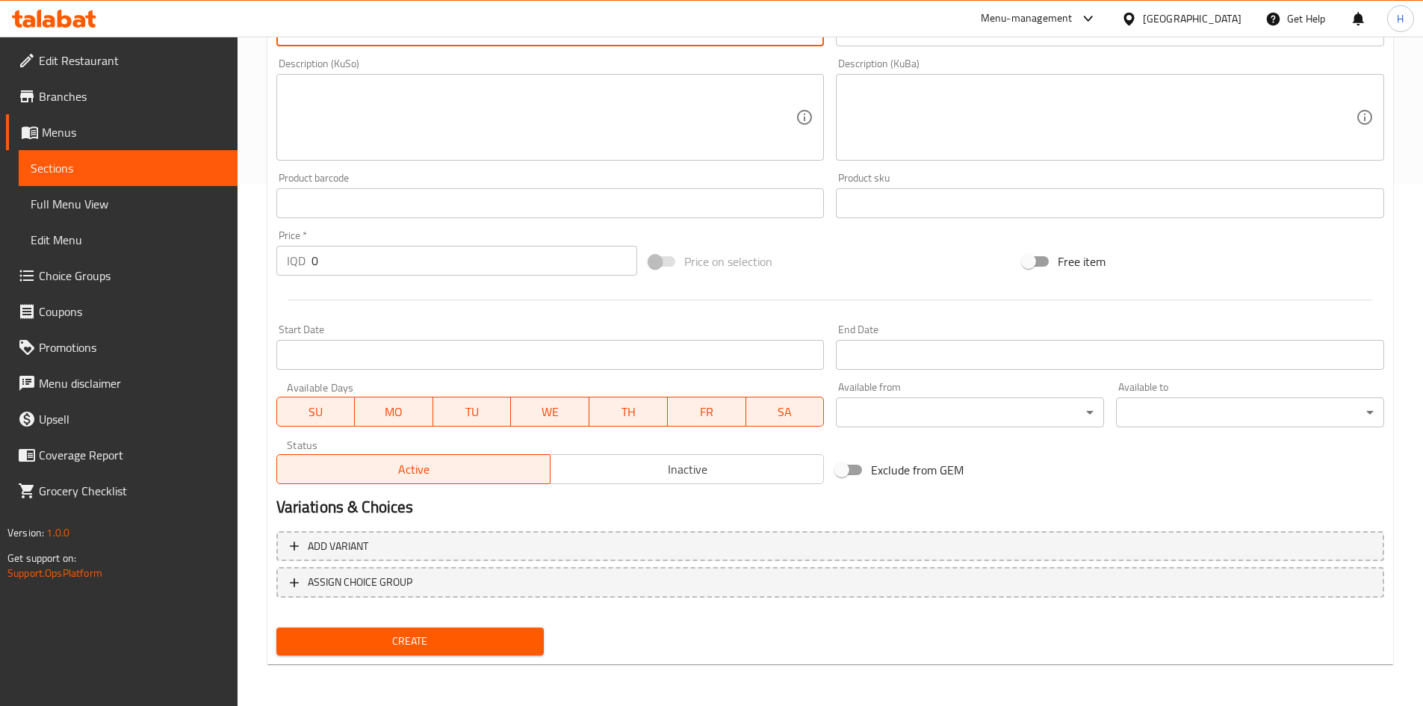
type textarea "Potatoes, chicken, tomatoes, onions and green peppers"
click at [475, 640] on span "Create" at bounding box center [410, 641] width 244 height 19
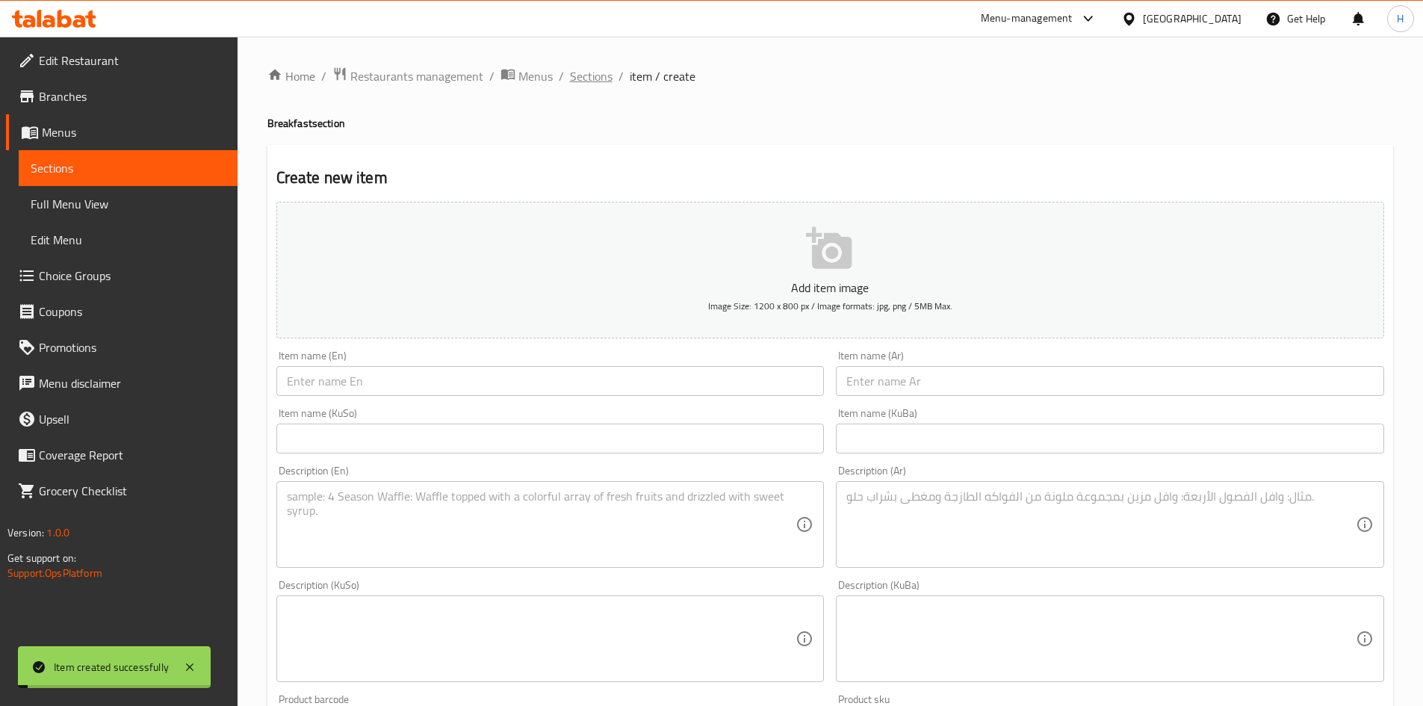
click at [598, 81] on span "Sections" at bounding box center [591, 76] width 43 height 18
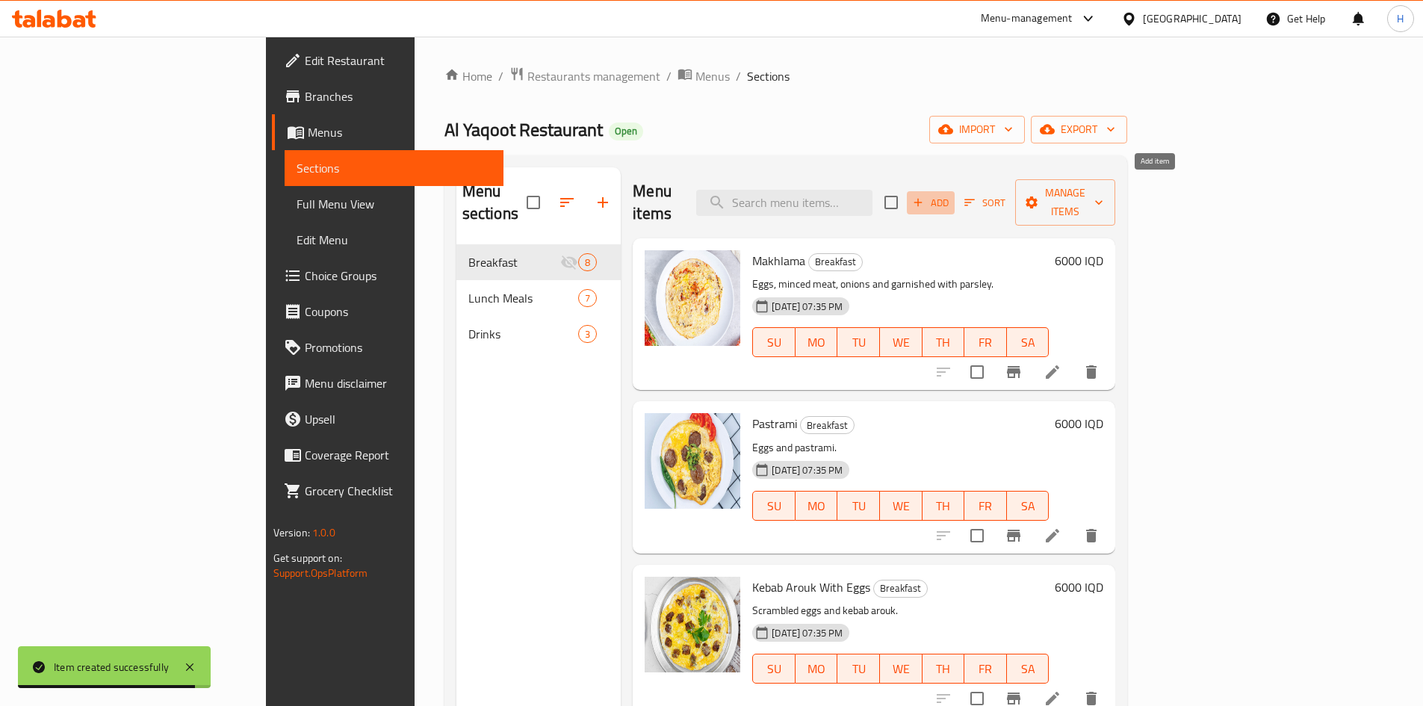
click at [951, 194] on span "Add" at bounding box center [931, 202] width 40 height 17
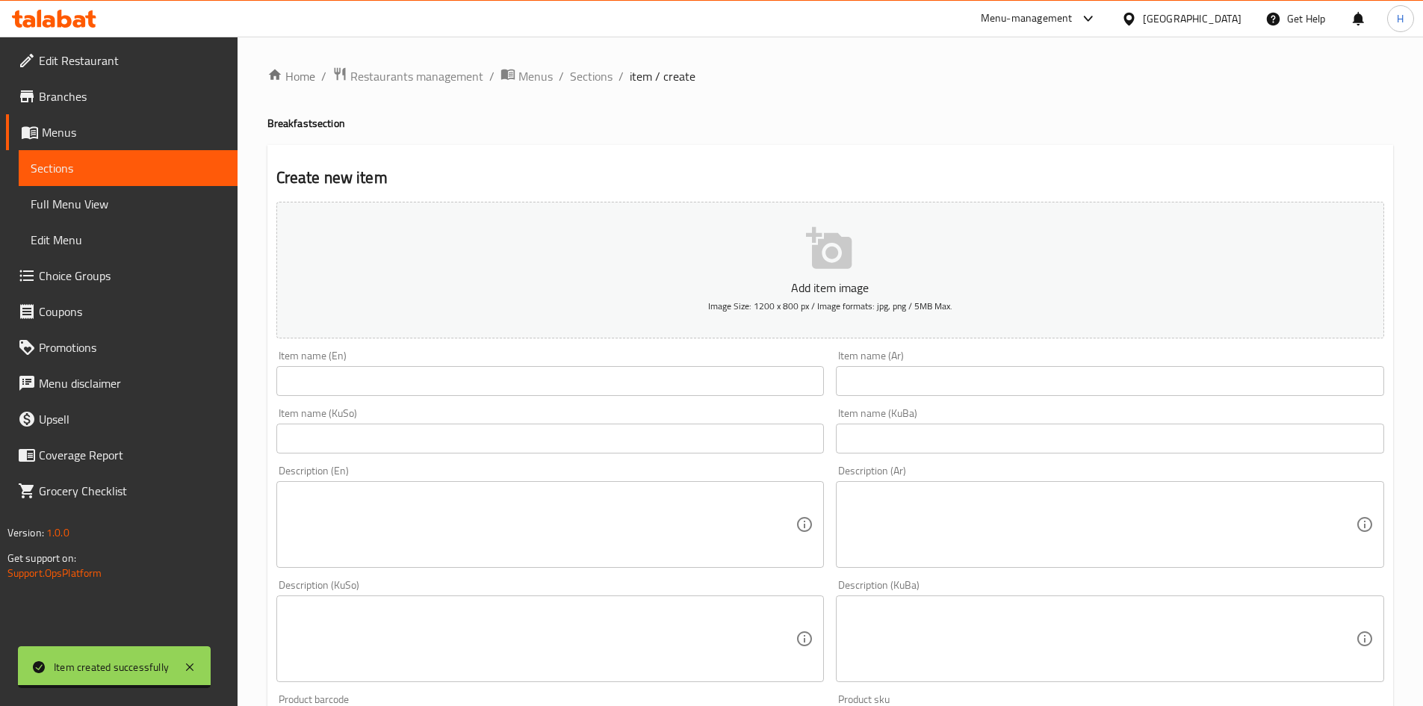
click at [983, 381] on input "text" at bounding box center [1110, 381] width 548 height 30
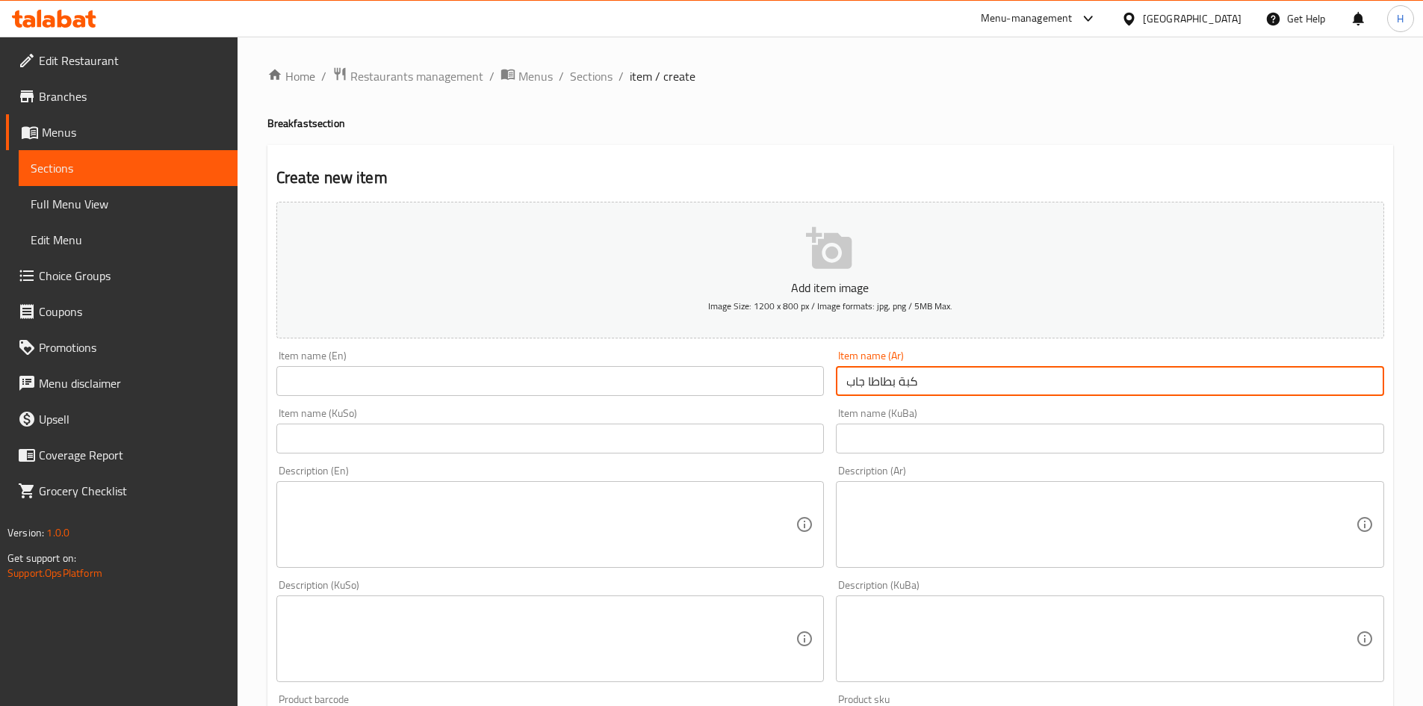
type input "كبة بطاطا جاب"
click at [561, 375] on input "text" at bounding box center [550, 381] width 548 height 30
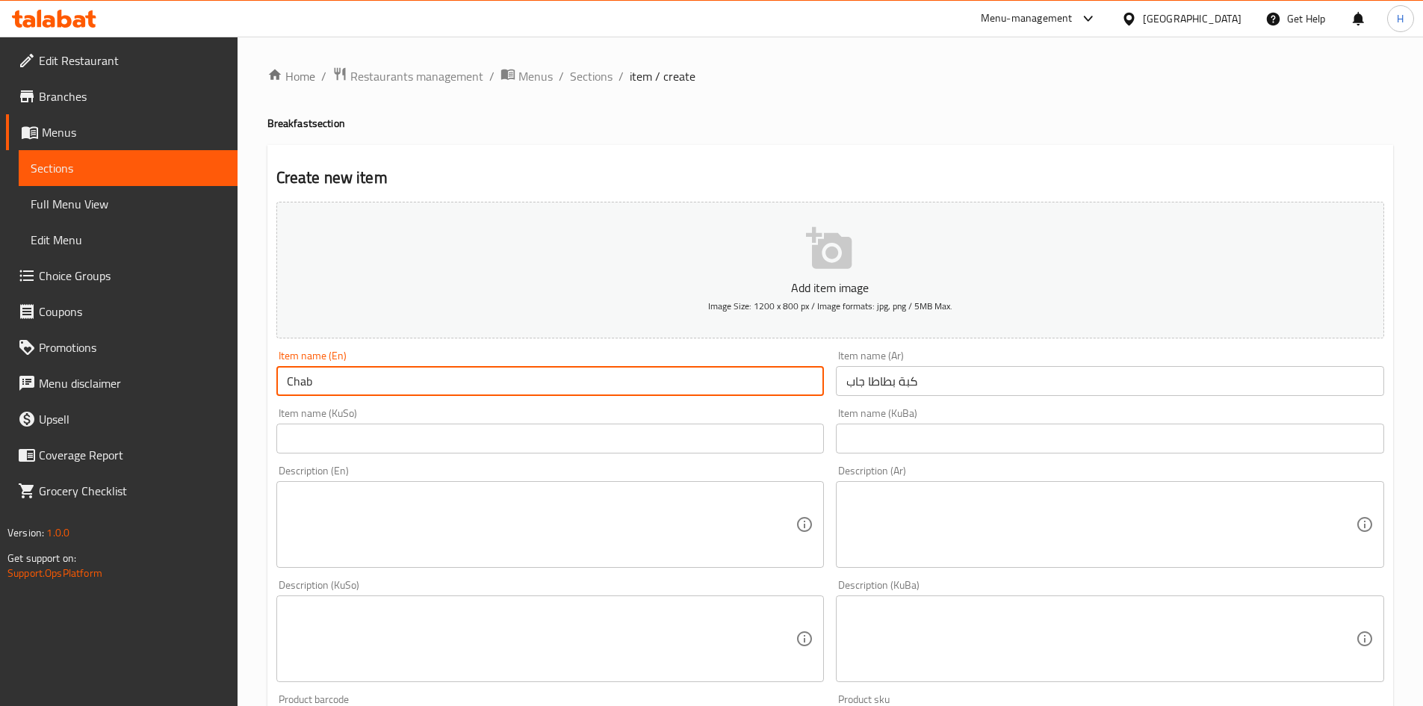
type input "Chab"
click at [1042, 538] on textarea at bounding box center [1102, 524] width 510 height 71
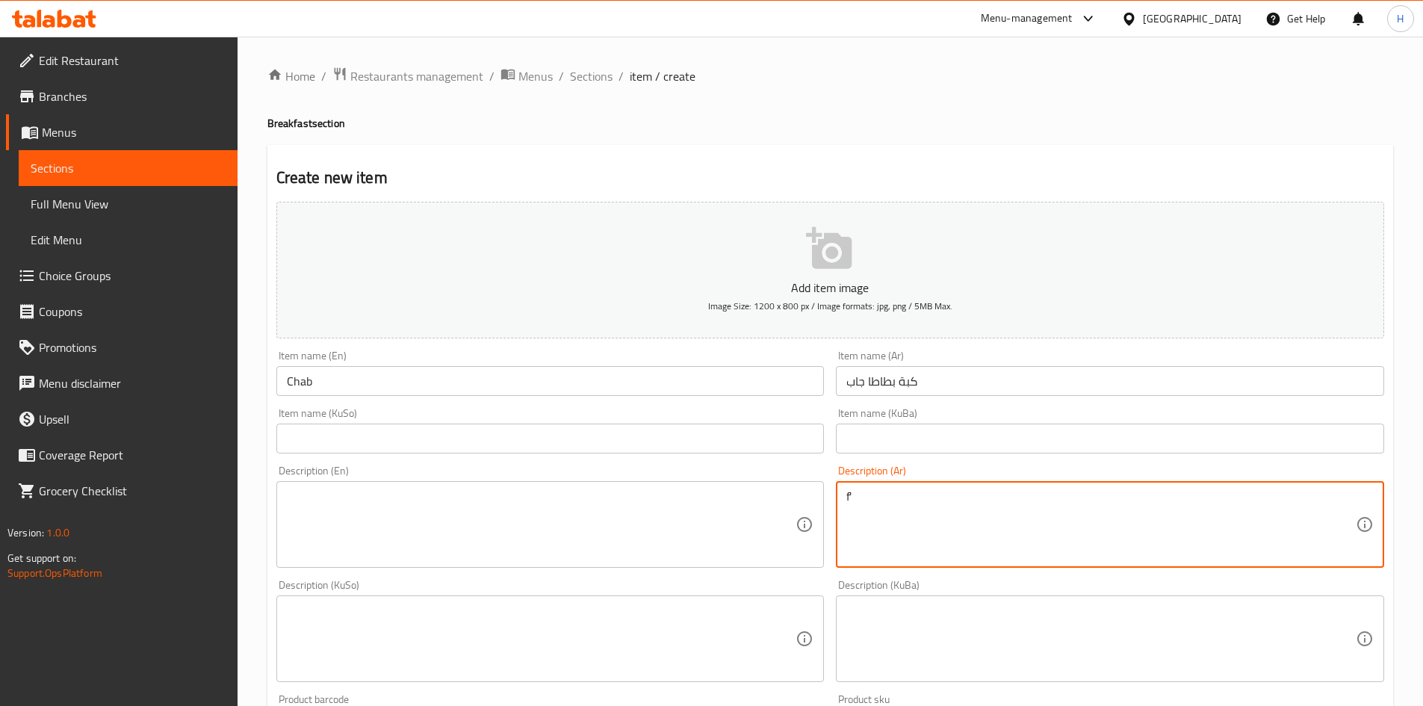
type textarea "f"
type textarea "بطاطا [GEOGRAPHIC_DATA]"
click at [696, 505] on textarea at bounding box center [542, 524] width 510 height 71
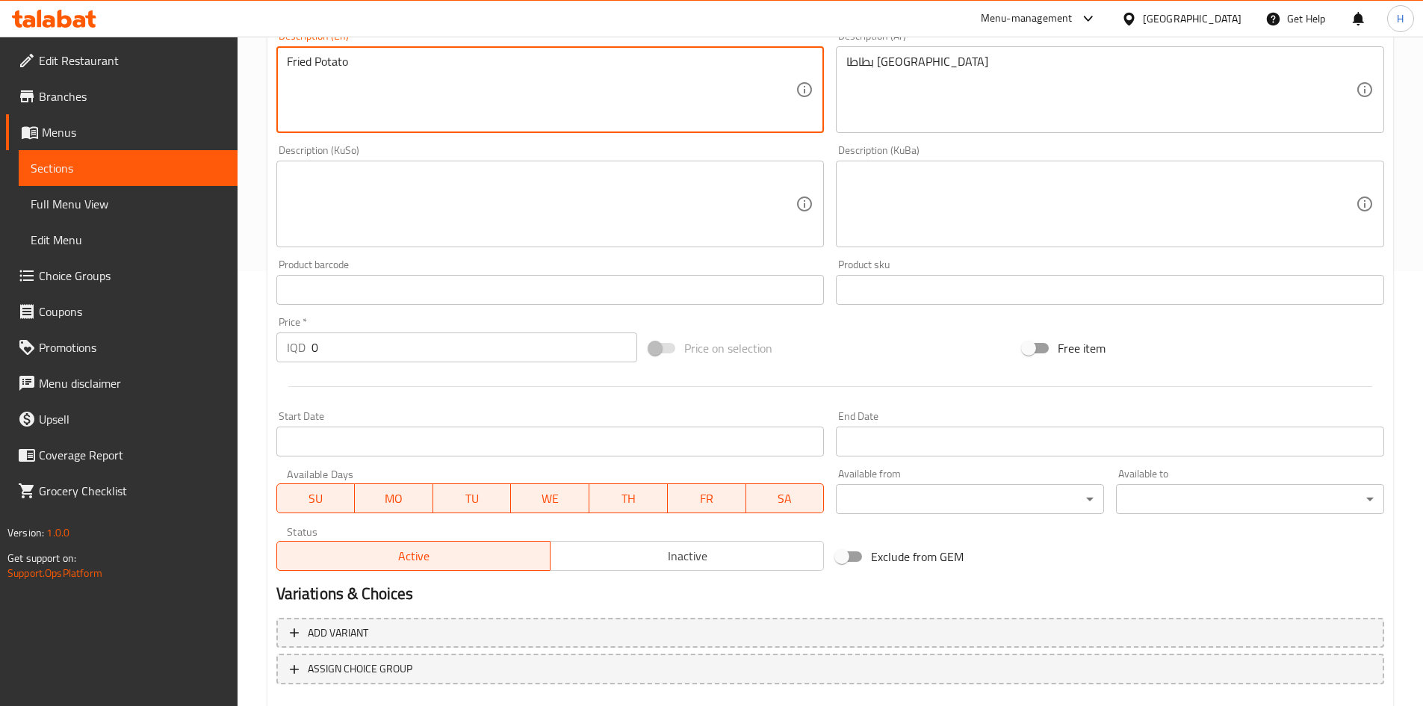
scroll to position [522, 0]
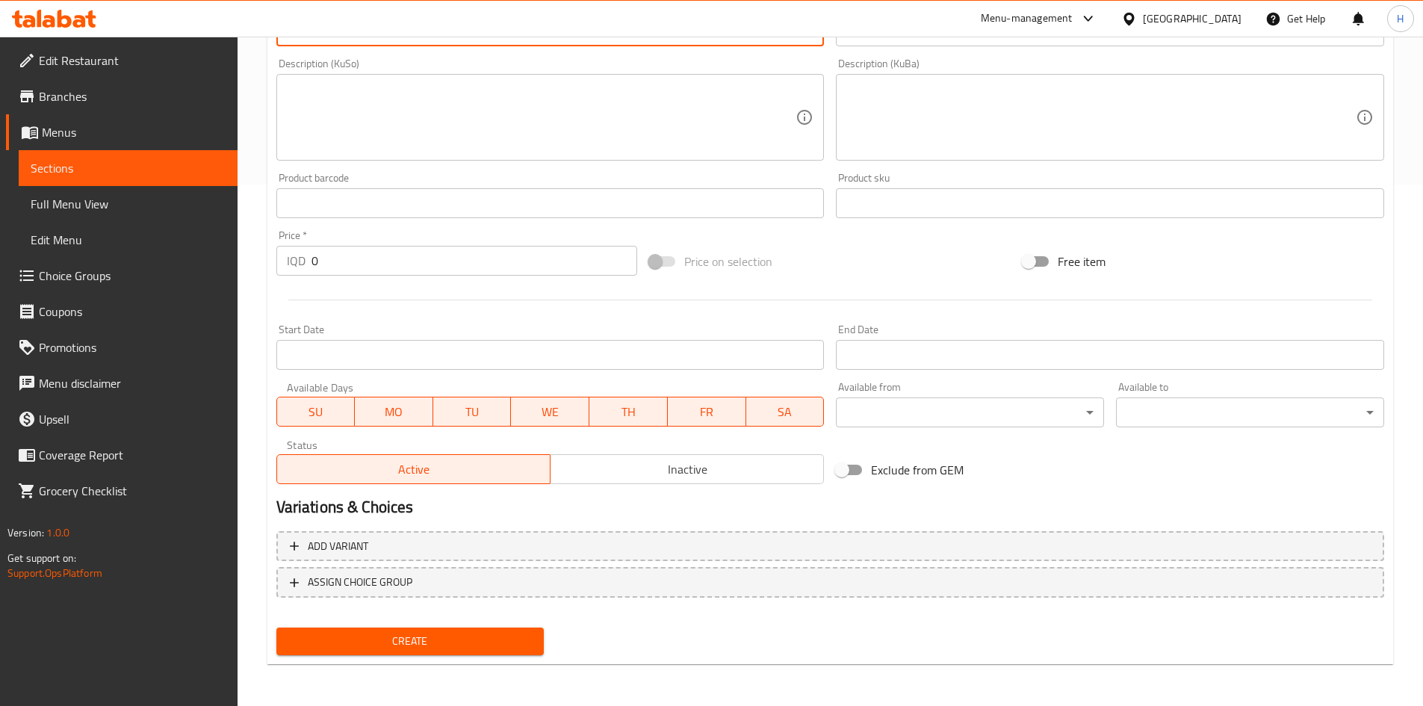
type textarea "Fried Potato"
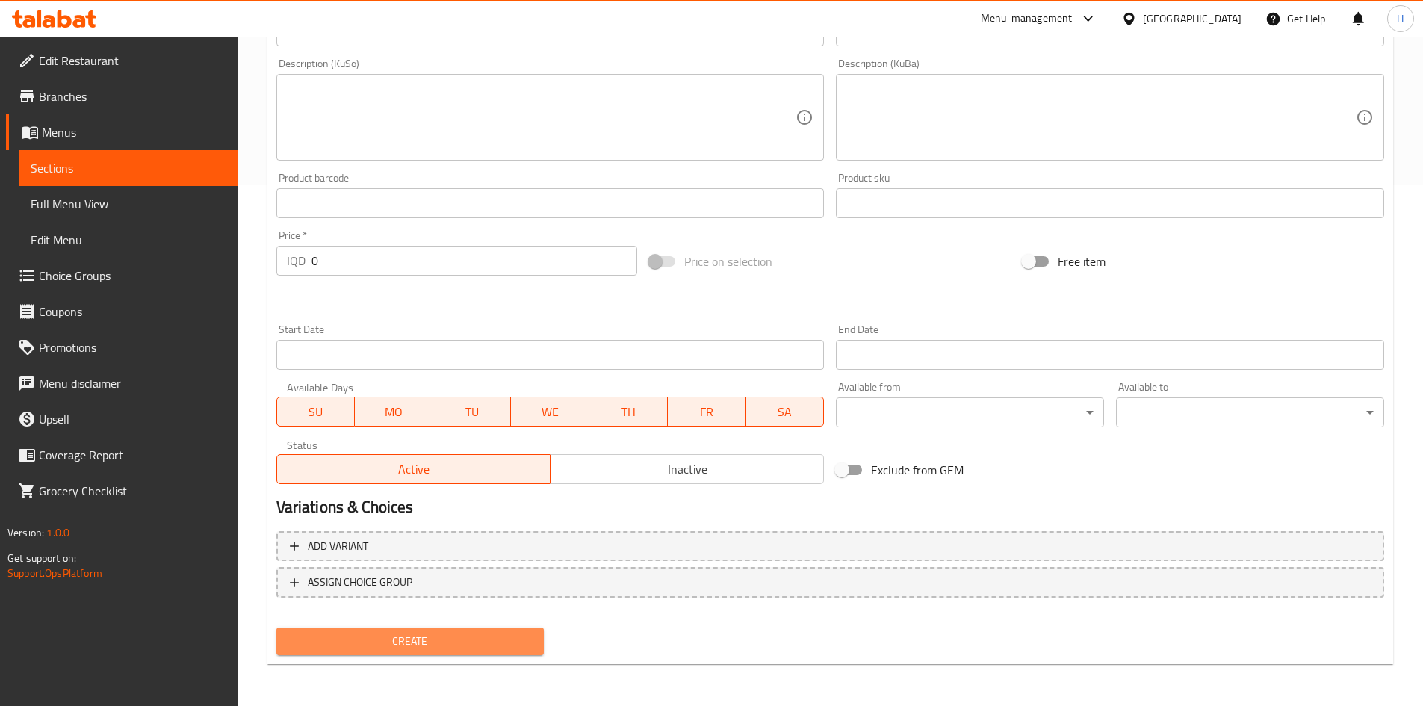
click at [435, 633] on span "Create" at bounding box center [410, 641] width 244 height 19
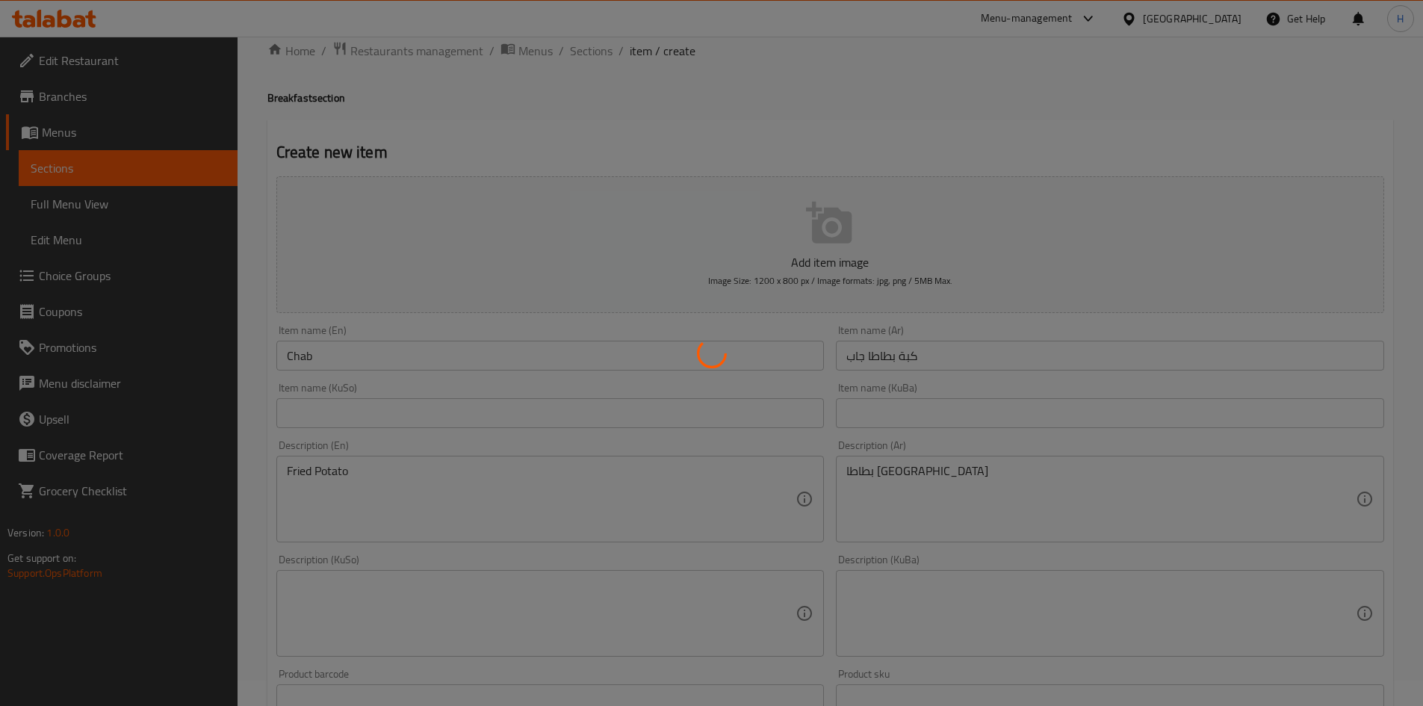
scroll to position [0, 0]
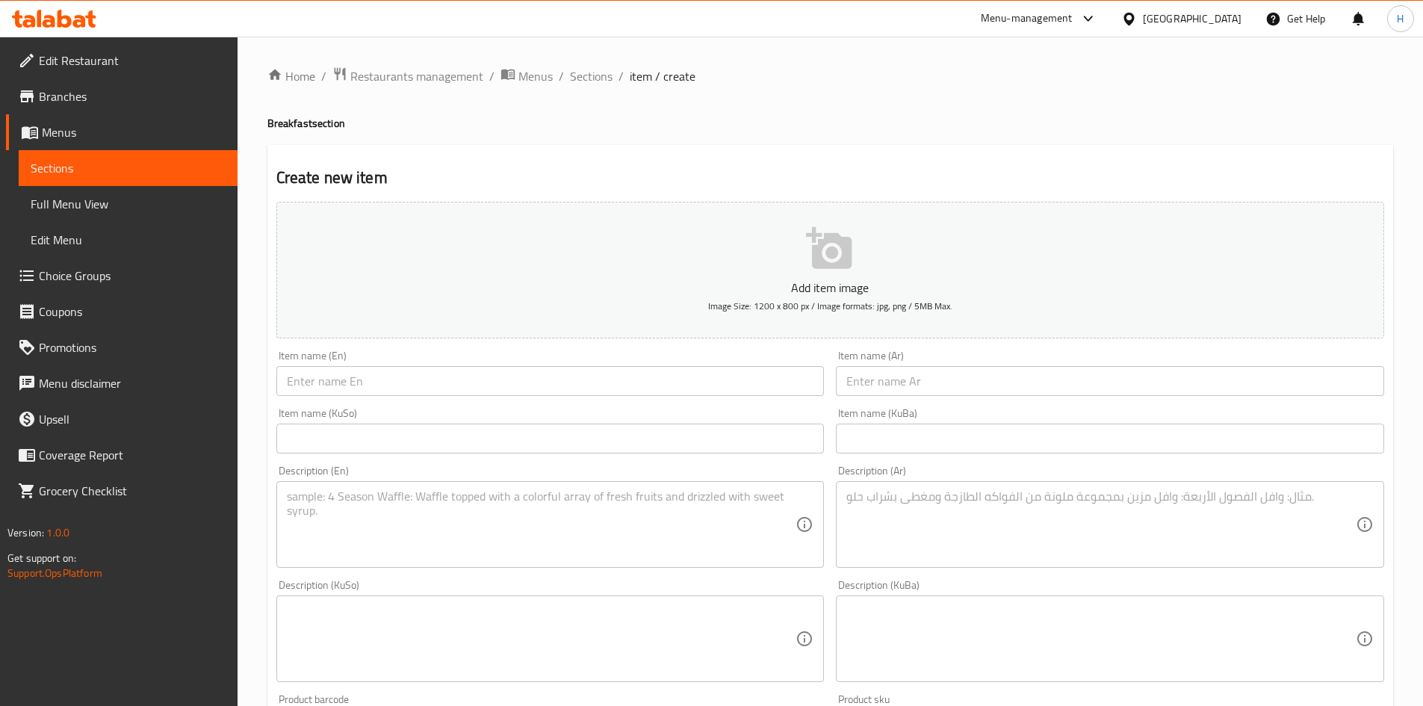
drag, startPoint x: 418, startPoint y: 377, endPoint x: 442, endPoint y: 351, distance: 35.4
click at [418, 377] on input "text" at bounding box center [550, 381] width 548 height 30
click at [470, 388] on input "text" at bounding box center [550, 381] width 548 height 30
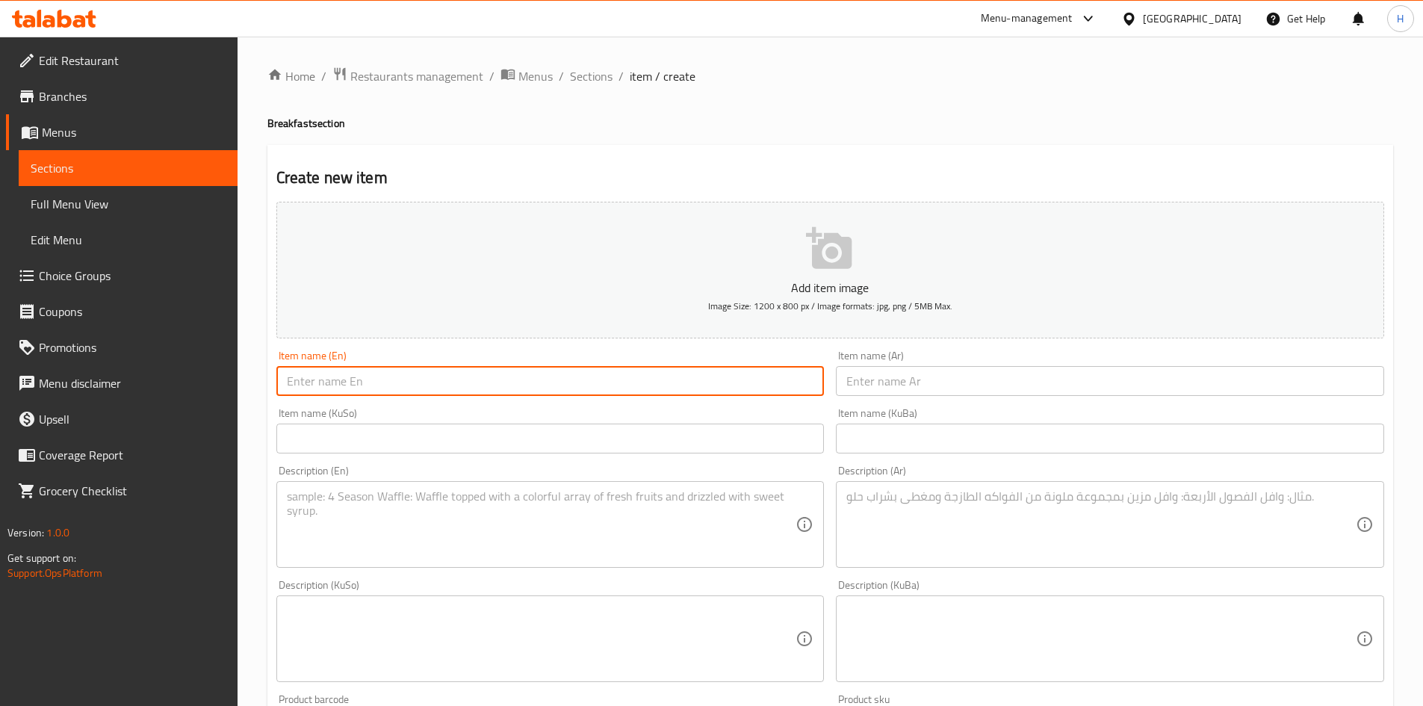
paste input "" Kibbeh Halab (Meat)""
drag, startPoint x: 306, startPoint y: 376, endPoint x: 248, endPoint y: 378, distance: 58.3
click at [248, 378] on div "Home / Restaurants management / Menus / Sections / item / create Breakfast sect…" at bounding box center [831, 632] width 1186 height 1191
drag, startPoint x: 391, startPoint y: 378, endPoint x: 358, endPoint y: 386, distance: 33.9
click at [358, 386] on input "Kibbeh Halab (Meat)"" at bounding box center [550, 381] width 548 height 30
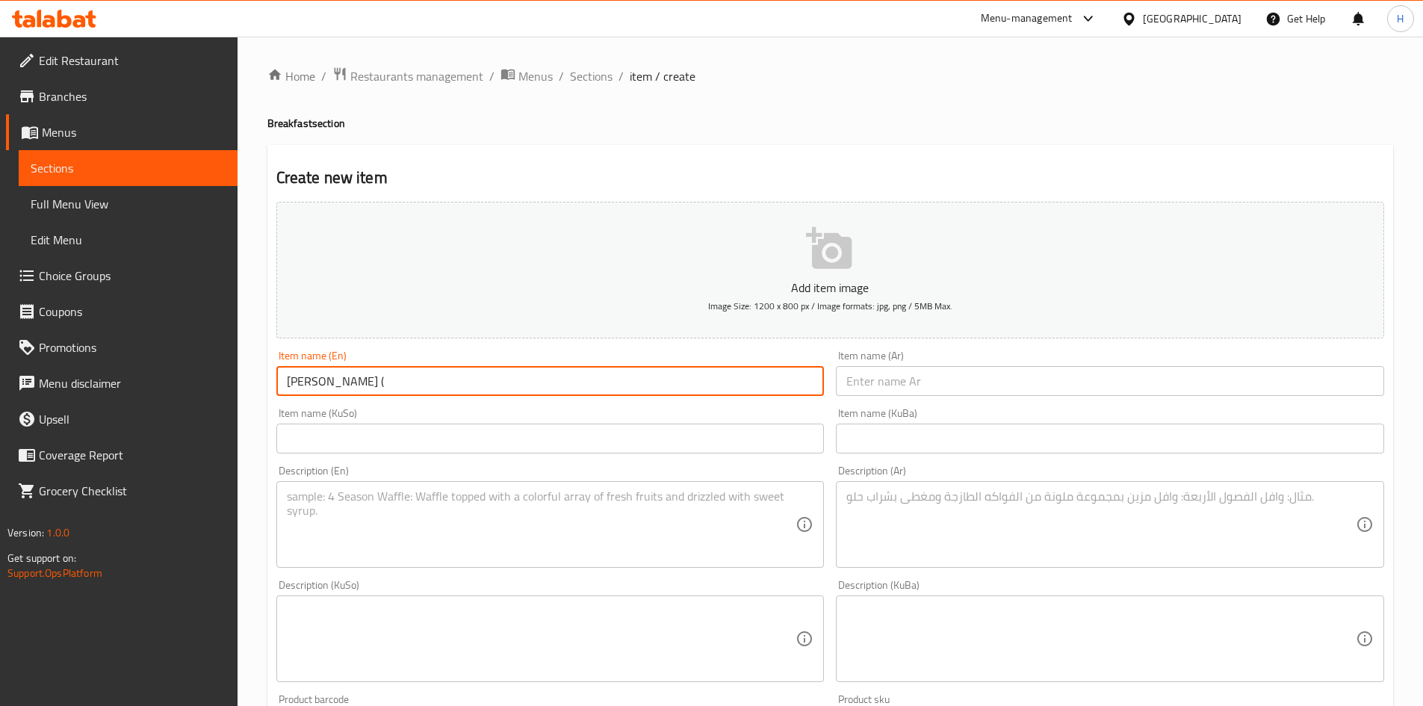
drag, startPoint x: 341, startPoint y: 380, endPoint x: 350, endPoint y: 381, distance: 9.0
click at [350, 381] on input "[PERSON_NAME] (" at bounding box center [550, 381] width 548 height 30
click at [369, 381] on input "[PERSON_NAME] (" at bounding box center [550, 381] width 548 height 30
click at [355, 386] on input "[PERSON_NAME] (" at bounding box center [550, 381] width 548 height 30
type input "Kibbeh Halab"
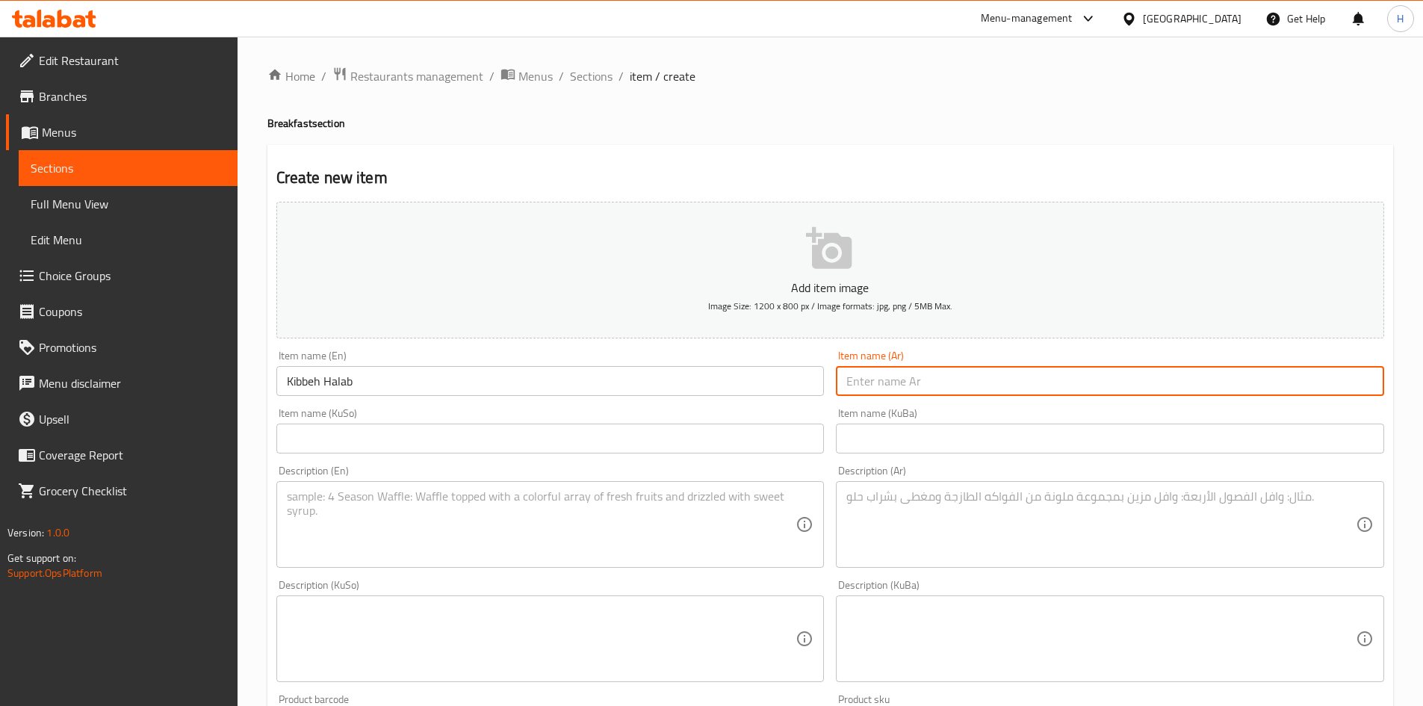
click at [1007, 392] on input "text" at bounding box center [1110, 381] width 548 height 30
paste input "كبة حلب لحم"
type input "كبة حلب لحم"
click at [992, 521] on textarea at bounding box center [1102, 524] width 510 height 71
paste textarea "عجينة الكبة بالرز, محشية باللحم المفروم, البصل والبقدونس."
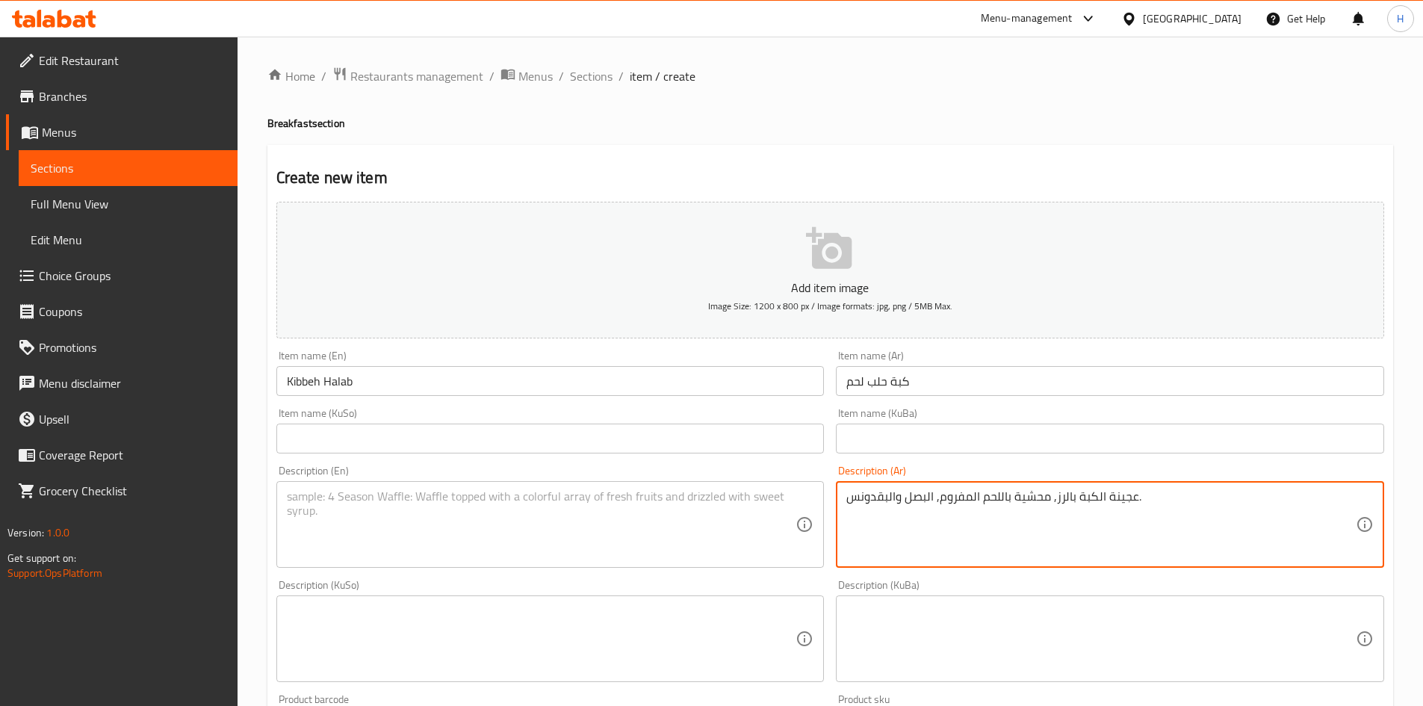
type textarea "عجينة الكبة بالرز, محشية باللحم المفروم, البصل والبقدونس."
click at [526, 521] on textarea at bounding box center [542, 524] width 510 height 71
paste textarea "Rice Kibbeh Dough, stuffed with minced meat, onion, and parsley."
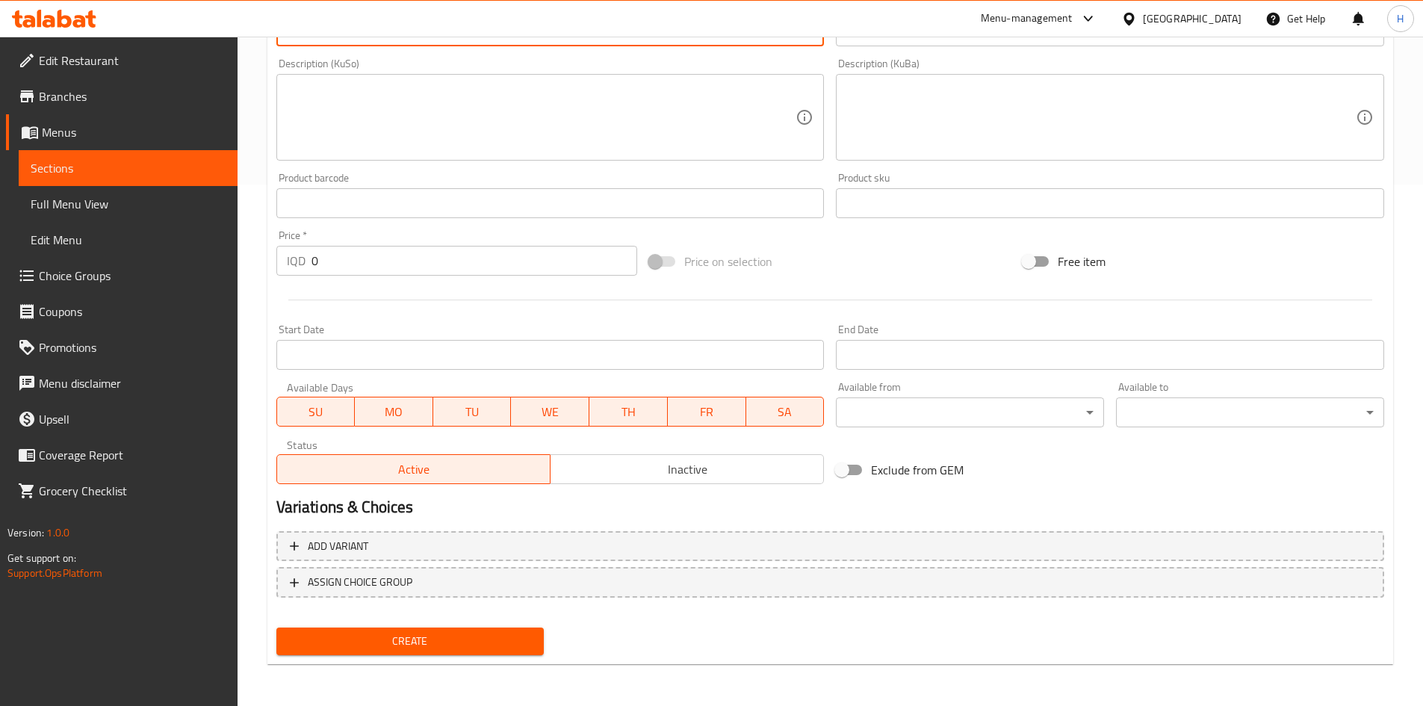
type textarea "Rice Kibbeh Dough, stuffed with minced meat, onion, and parsley."
click at [465, 642] on span "Create" at bounding box center [410, 641] width 244 height 19
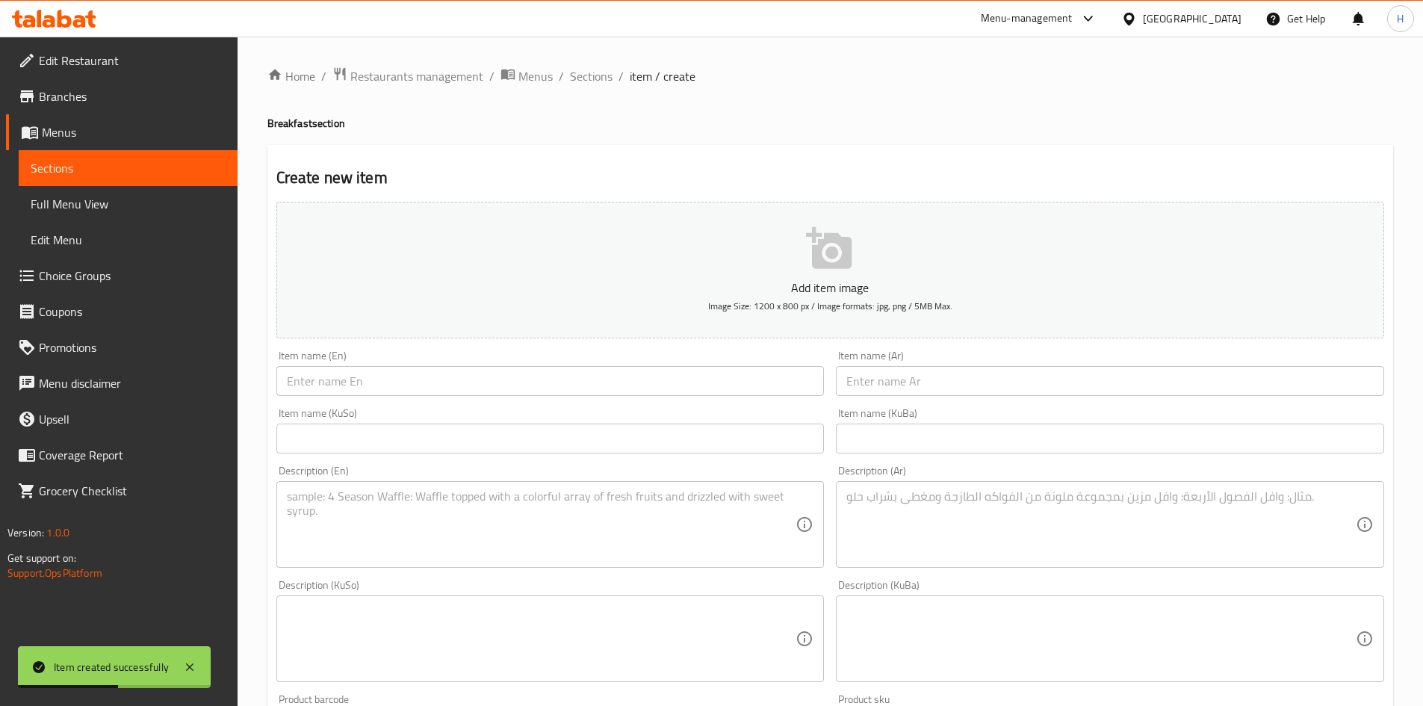
click at [442, 373] on input "text" at bounding box center [550, 381] width 548 height 30
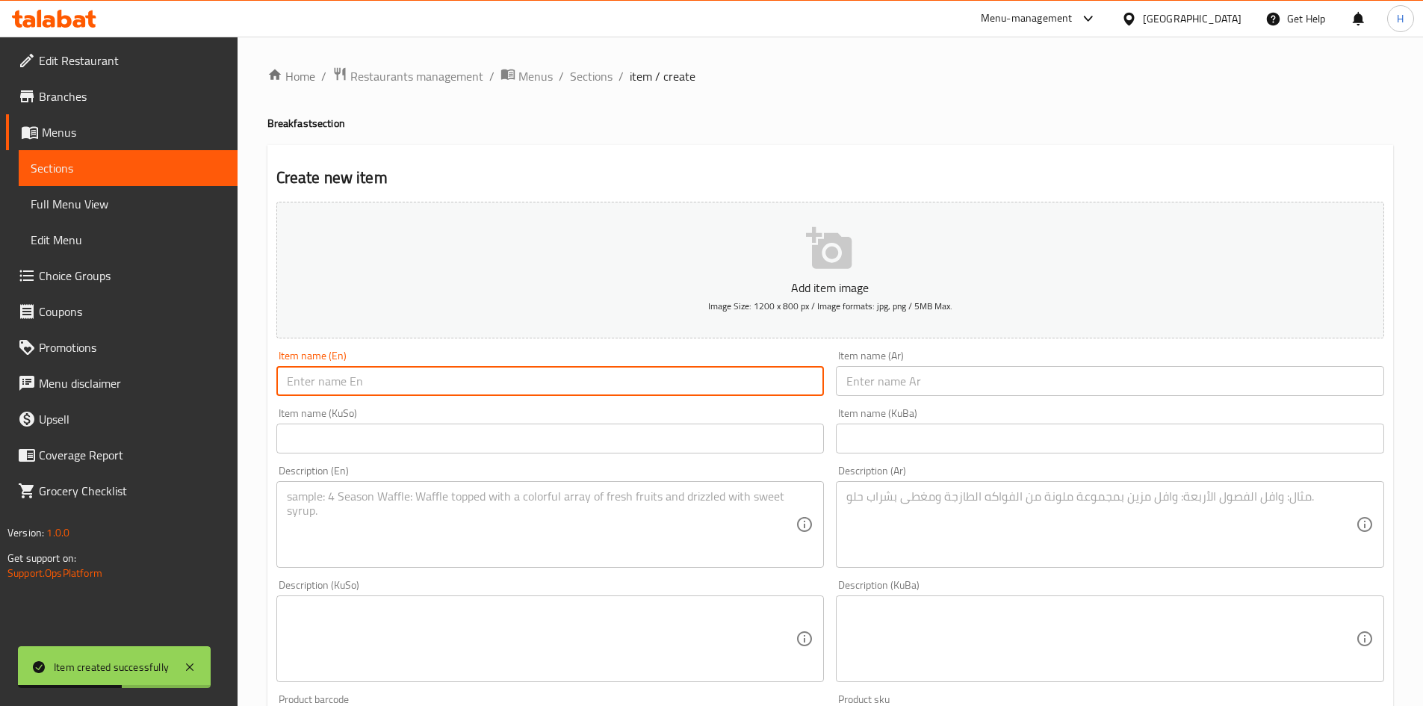
paste input "Meat Makhlama"
type input "Meat Makhlama"
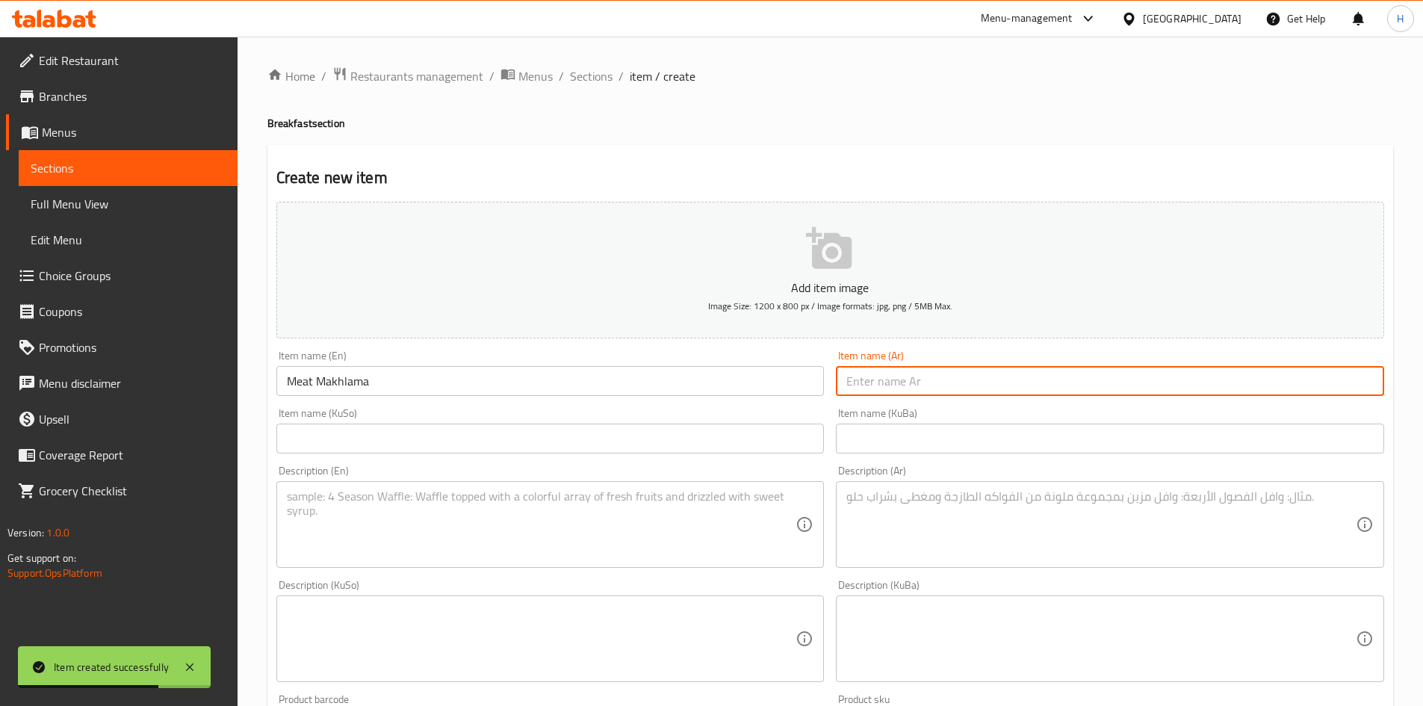
click at [916, 376] on input "text" at bounding box center [1110, 381] width 548 height 30
paste input "مخلمة لحم"
type input "مخلمة لحم"
click at [991, 521] on textarea at bounding box center [1102, 524] width 510 height 71
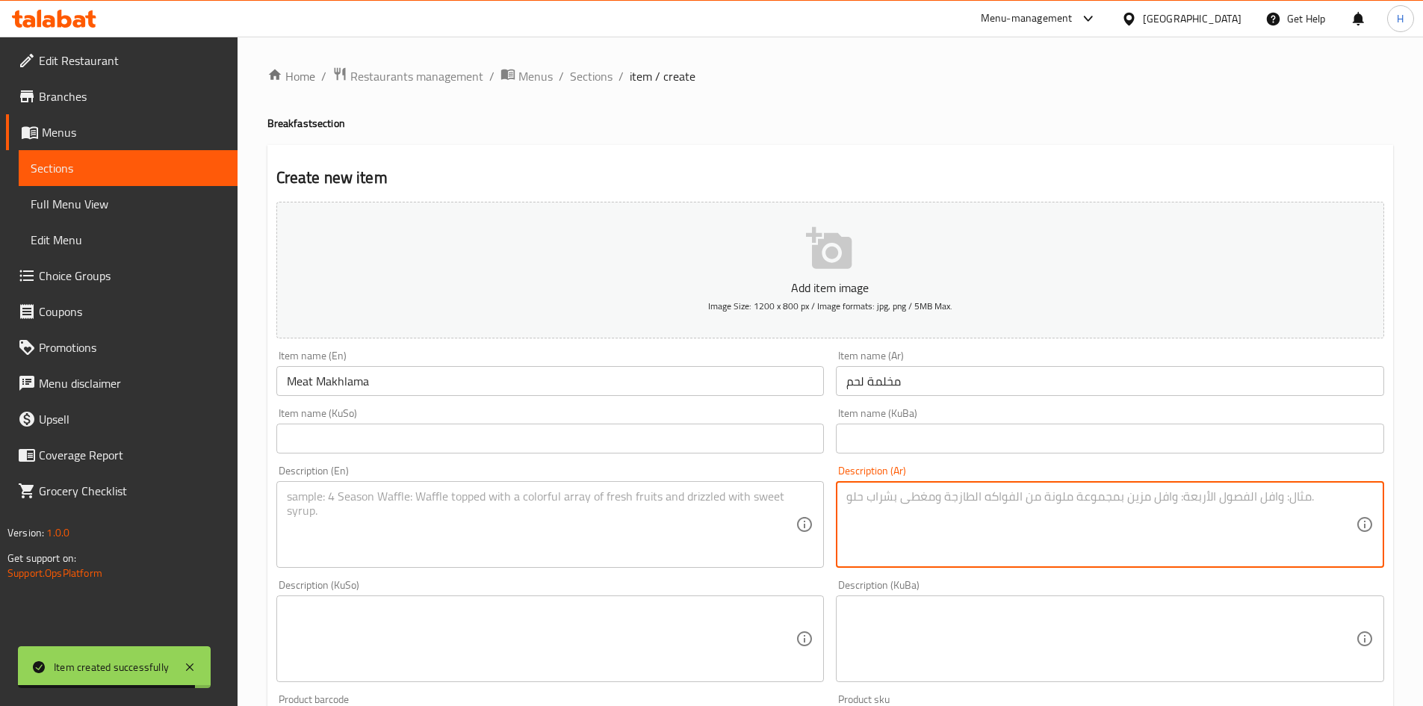
paste textarea "بيض مقلي مع لحم مفروم وبصل ويقدم مزين بالبقدونس."
type textarea "بيض مقلي مع لحم مفروم وبصل ويقدم مزين بالبقدونس."
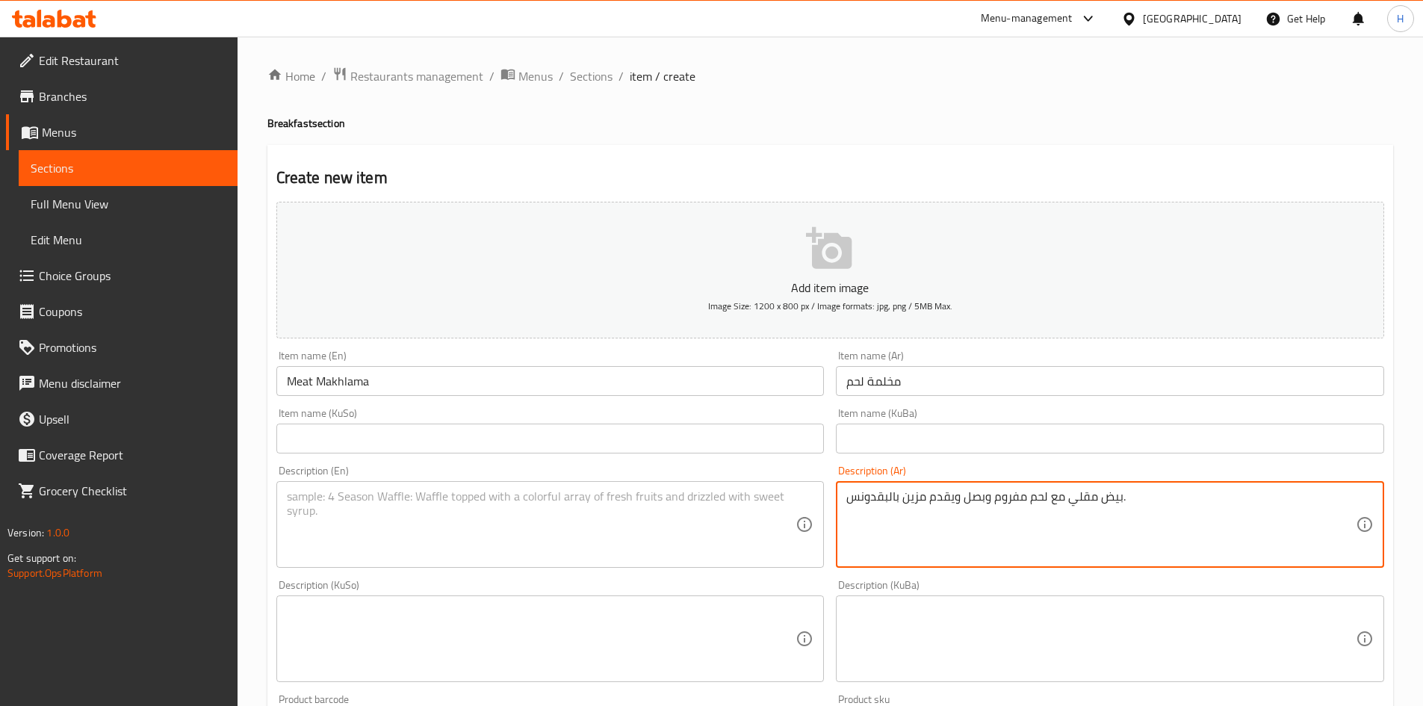
click at [445, 500] on textarea at bounding box center [542, 524] width 510 height 71
paste textarea "Eggs, minced meat, onions and garnished with parsley."
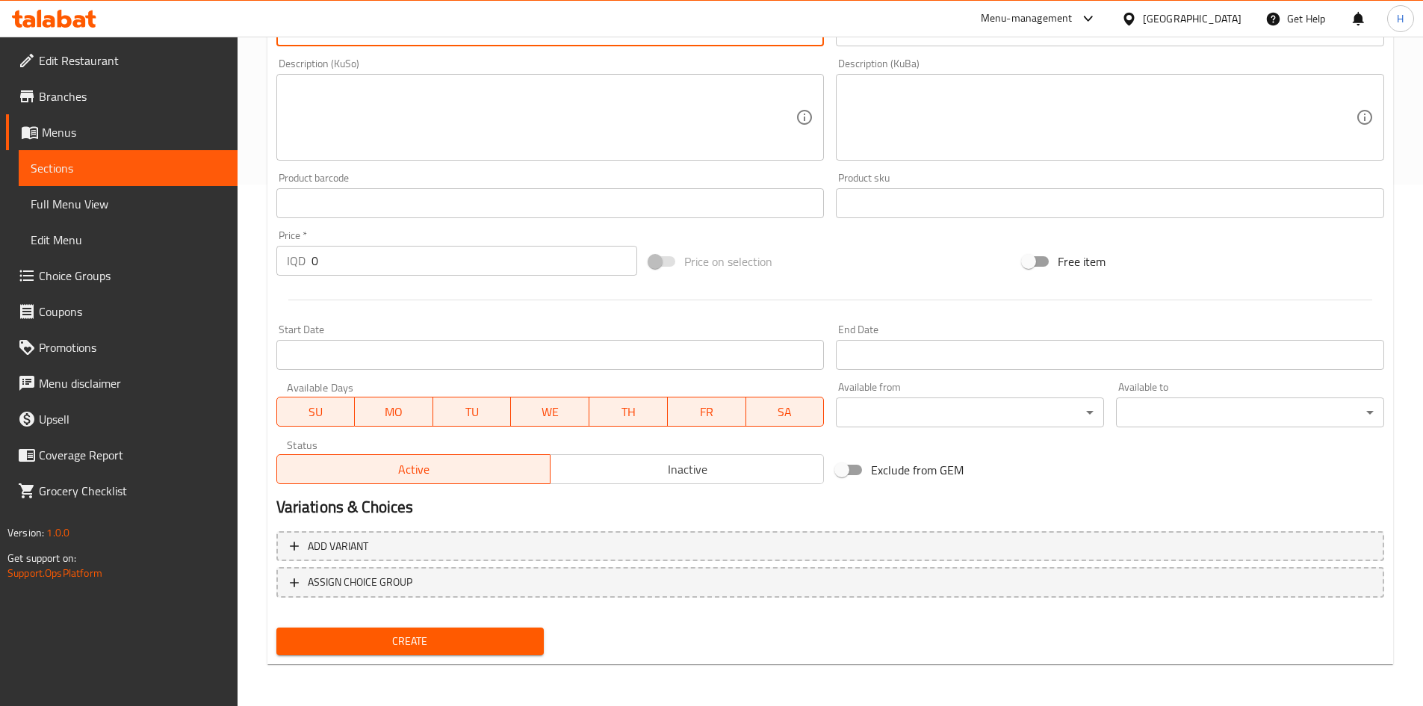
type textarea "Eggs, minced meat, onions and garnished with parsley."
click at [444, 635] on span "Create" at bounding box center [410, 641] width 244 height 19
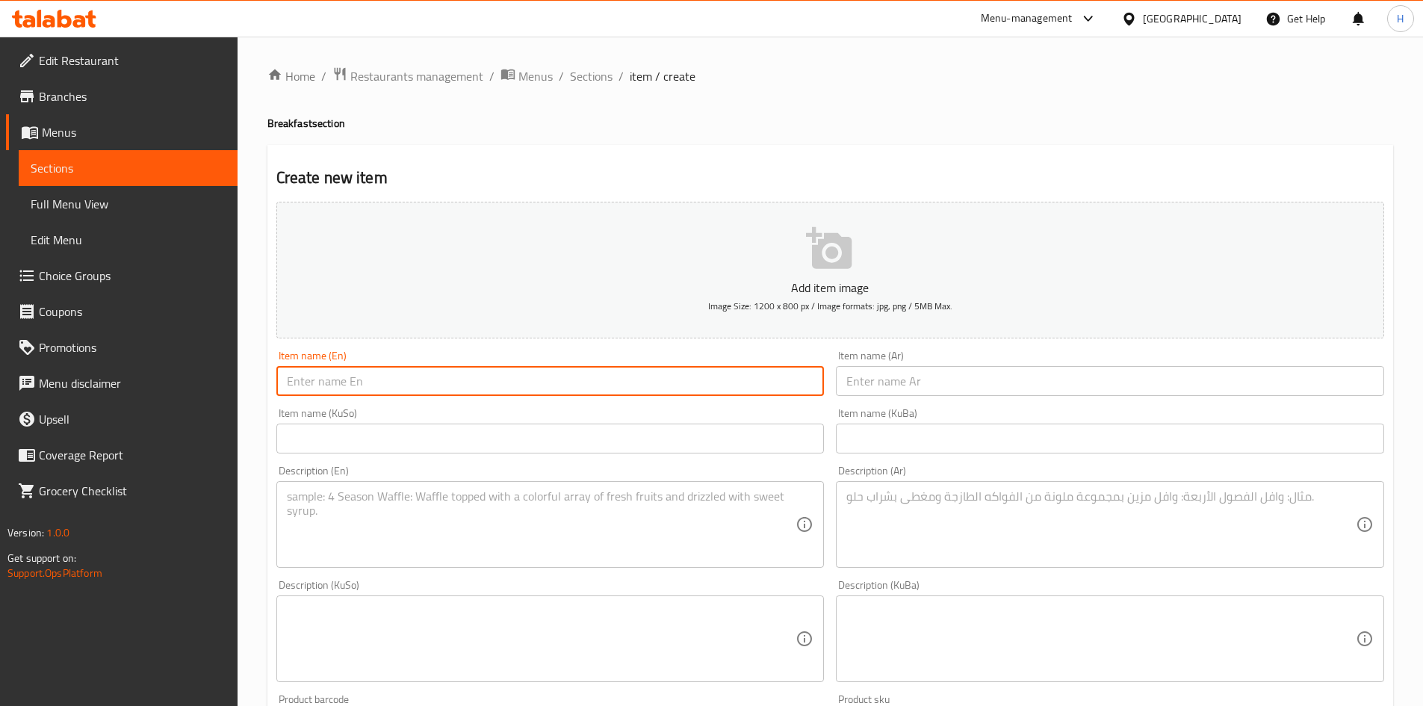
click at [424, 395] on input "text" at bounding box center [550, 381] width 548 height 30
click at [459, 377] on input "text" at bounding box center [550, 381] width 548 height 30
click at [351, 379] on input "text" at bounding box center [550, 381] width 548 height 30
paste input "Eggs With Pastrami"
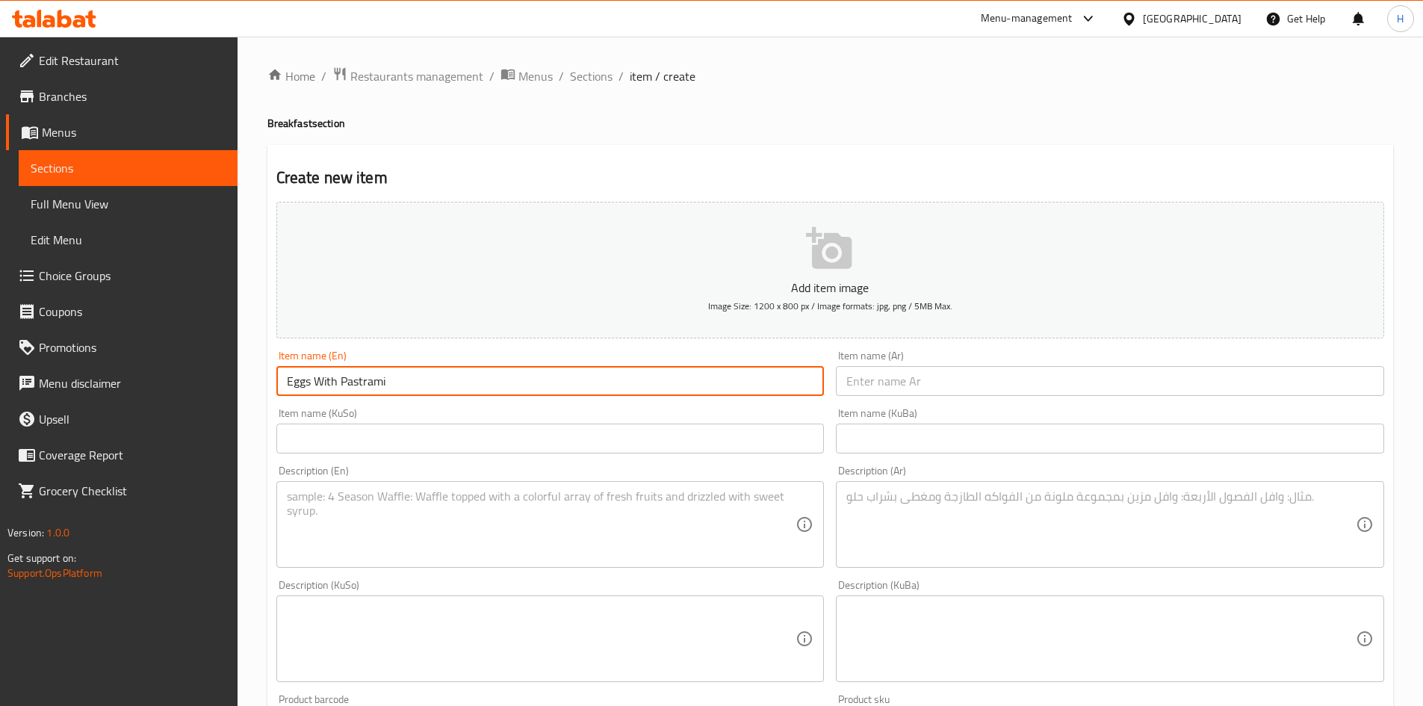
drag, startPoint x: 351, startPoint y: 379, endPoint x: 267, endPoint y: 7, distance: 381.4
click at [356, 338] on div "Add item image Image Size: 1200 x 800 px / Image formats: jpg, png / 5MB Max. I…" at bounding box center [830, 604] width 1120 height 816
type input "Eggs With Pastrami"
click at [882, 395] on input "text" at bounding box center [1110, 381] width 548 height 30
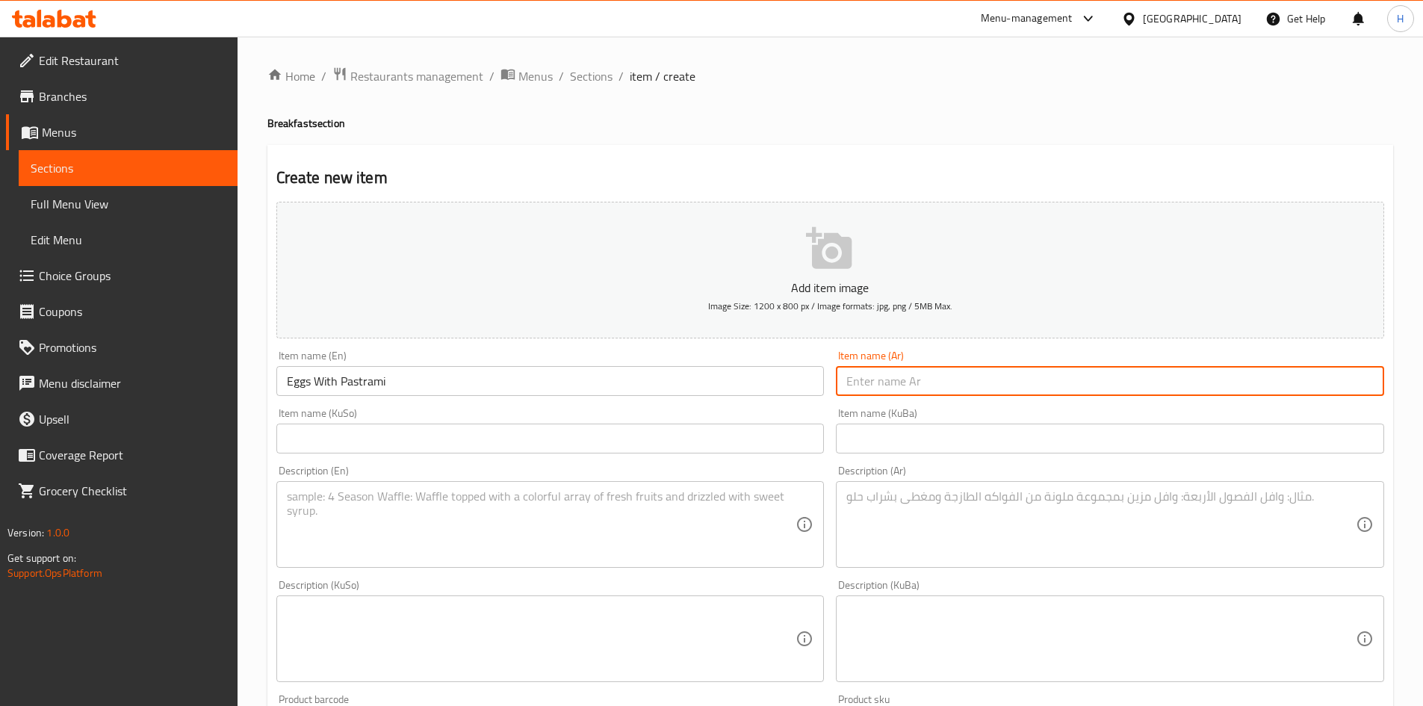
paste input "بيض بالبسطرمة"
type input "بيض بالبسطرمة"
paste textarea "بيض وبسطرمة."
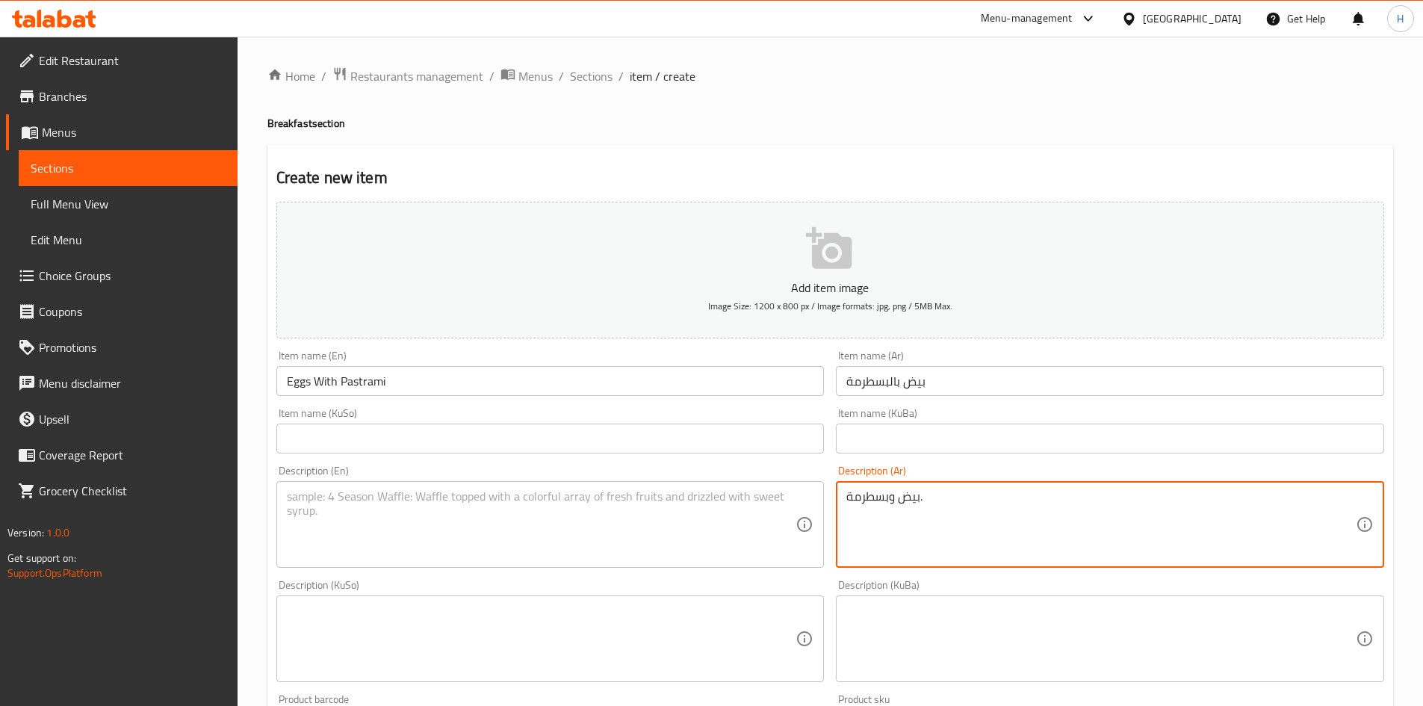
type textarea "بيض وبسطرمة."
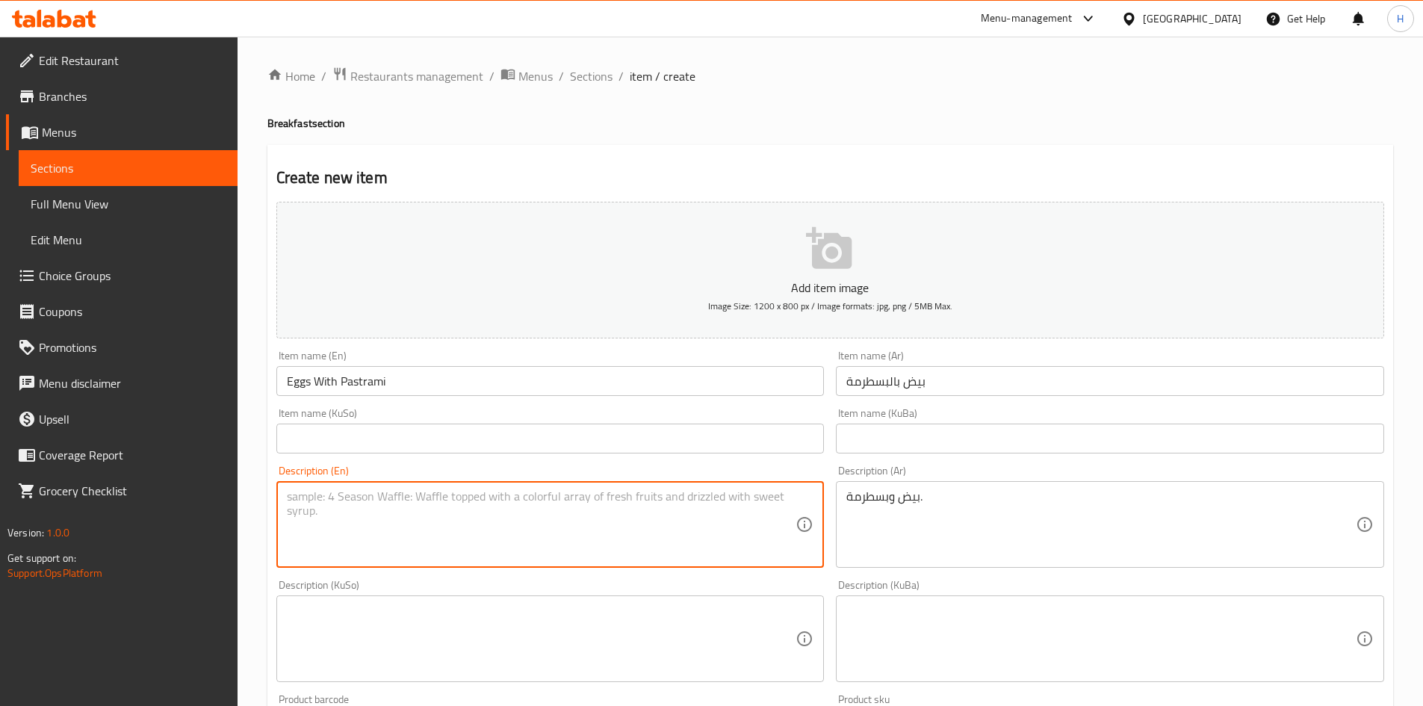
click at [429, 557] on textarea at bounding box center [542, 524] width 510 height 71
paste textarea "Eggs with pastrami."
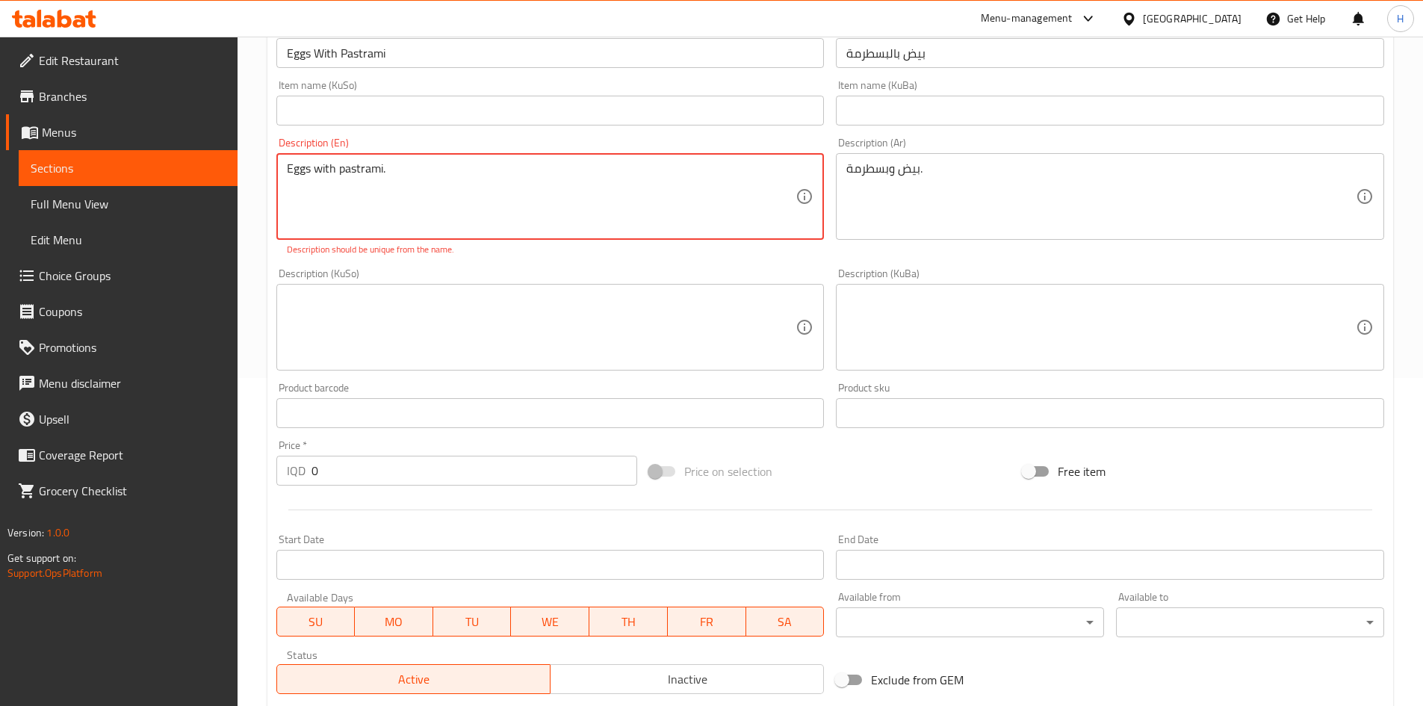
scroll to position [239, 0]
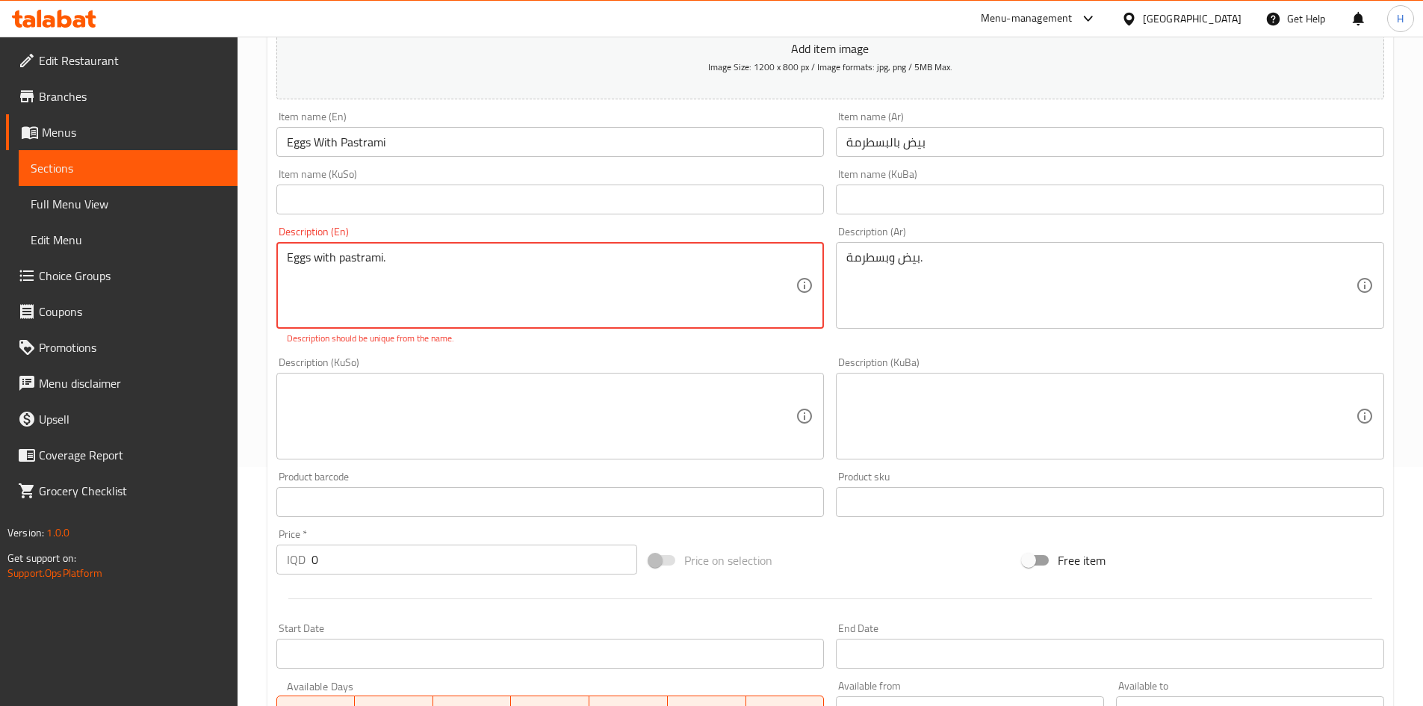
click at [404, 269] on textarea "Eggs with pastrami." at bounding box center [542, 285] width 510 height 71
click at [557, 333] on p "Description should be unique from the name." at bounding box center [551, 338] width 528 height 13
click at [564, 347] on div "Description (En) Eggs with pastrami. Description (En) Description should be uni…" at bounding box center [550, 285] width 560 height 131
drag, startPoint x: 564, startPoint y: 353, endPoint x: 427, endPoint y: 295, distance: 149.3
click at [563, 353] on div "Description (KuSo) Description (KuSo)" at bounding box center [550, 408] width 560 height 114
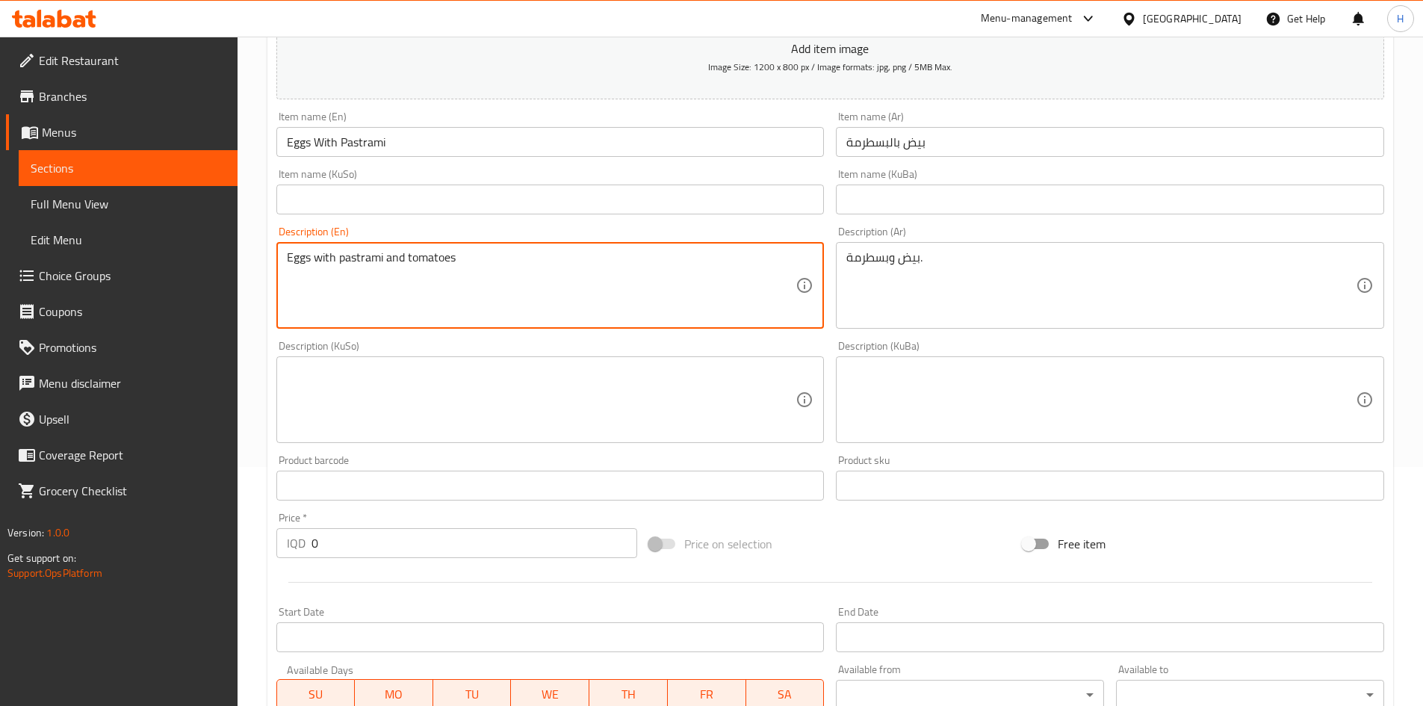
type textarea "Eggs with pastrami and tomatoes"
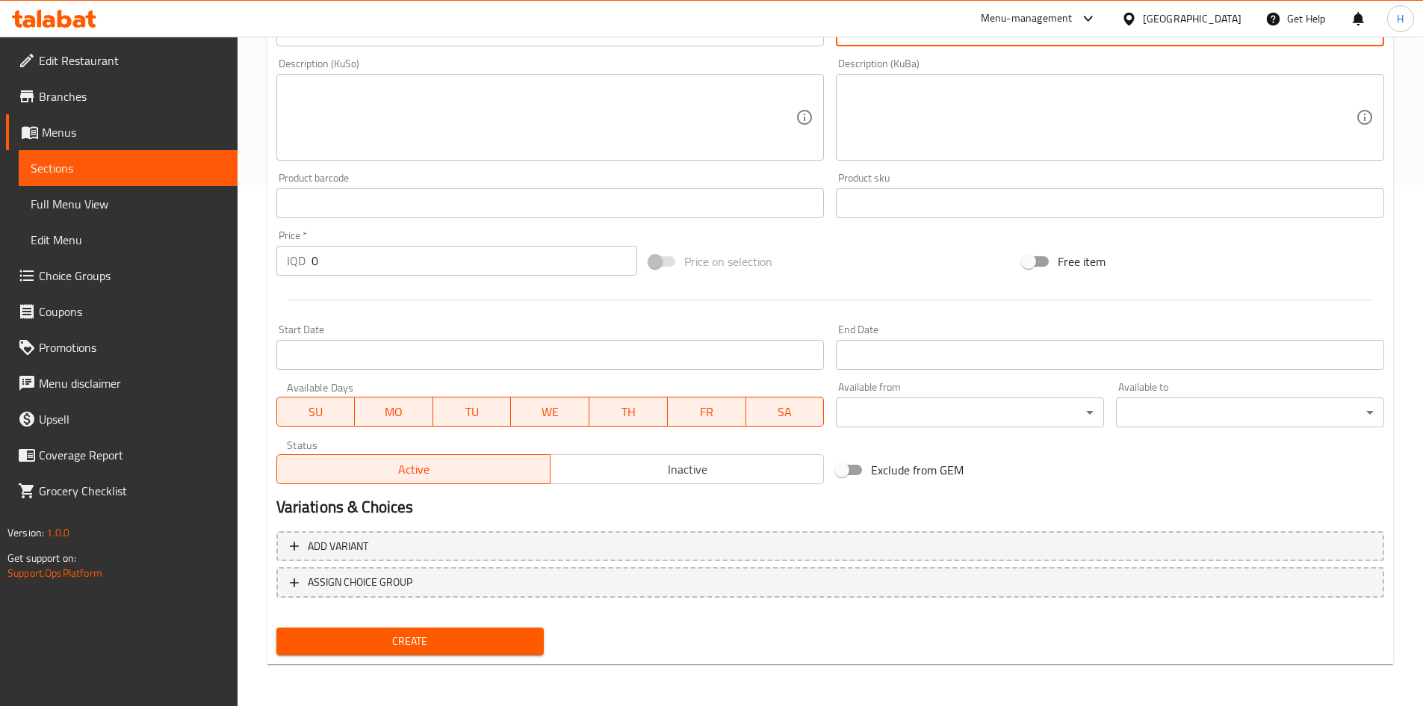
type textarea "بيض وبسطرمة مع طماطم"
click at [495, 629] on button "Create" at bounding box center [410, 642] width 268 height 28
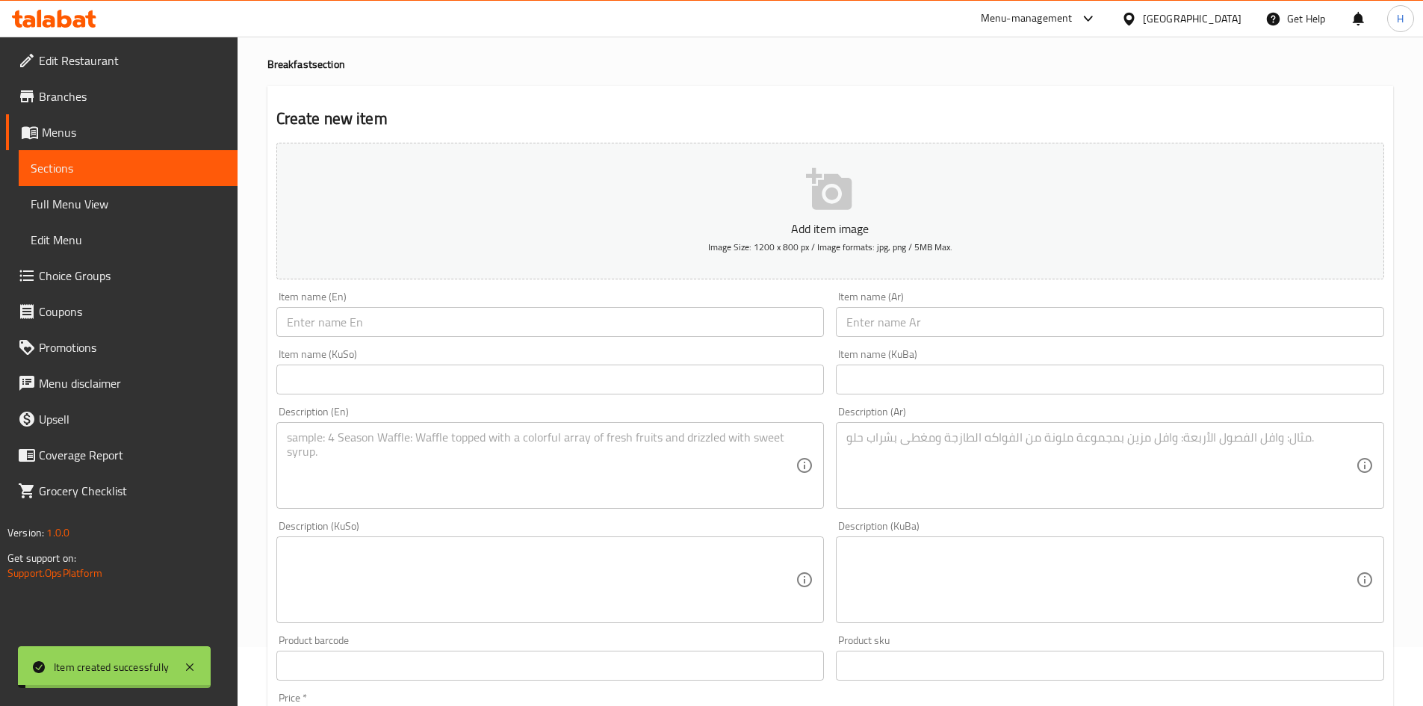
scroll to position [0, 0]
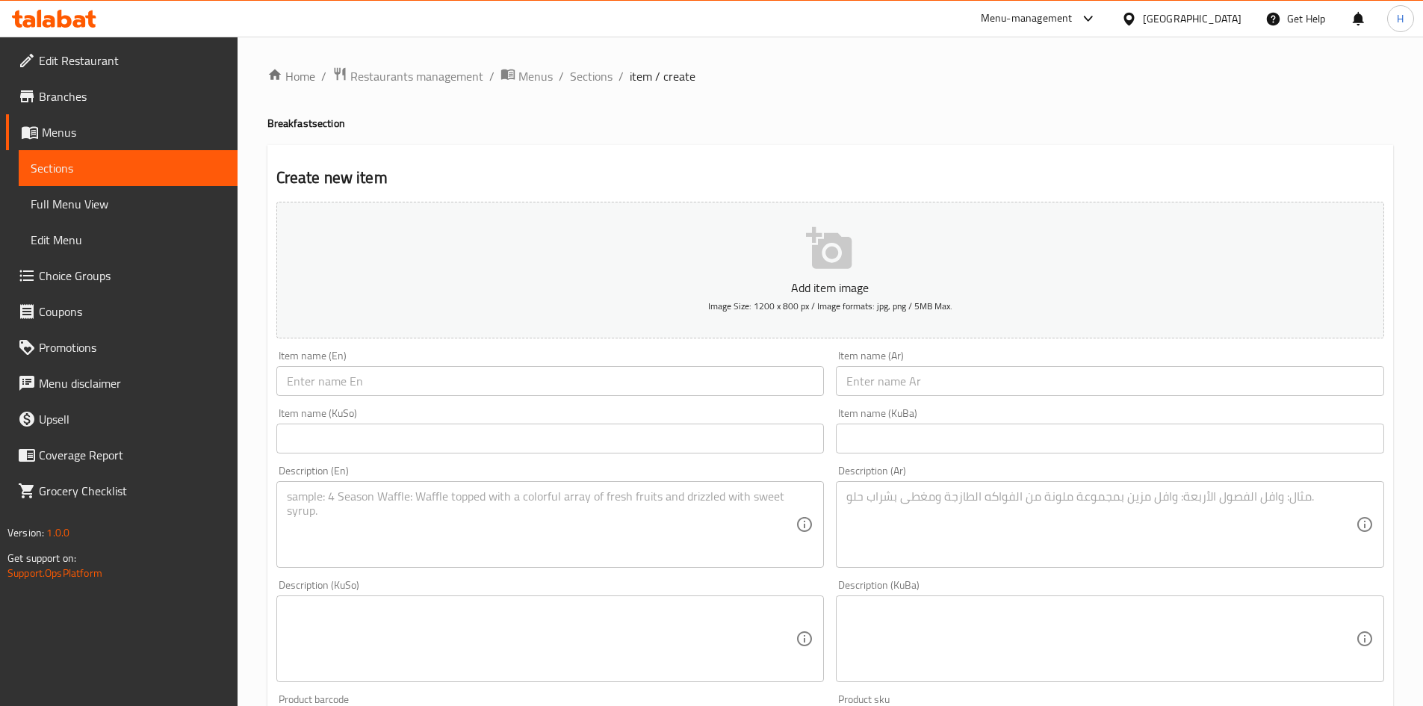
click at [425, 394] on input "text" at bounding box center [550, 381] width 548 height 30
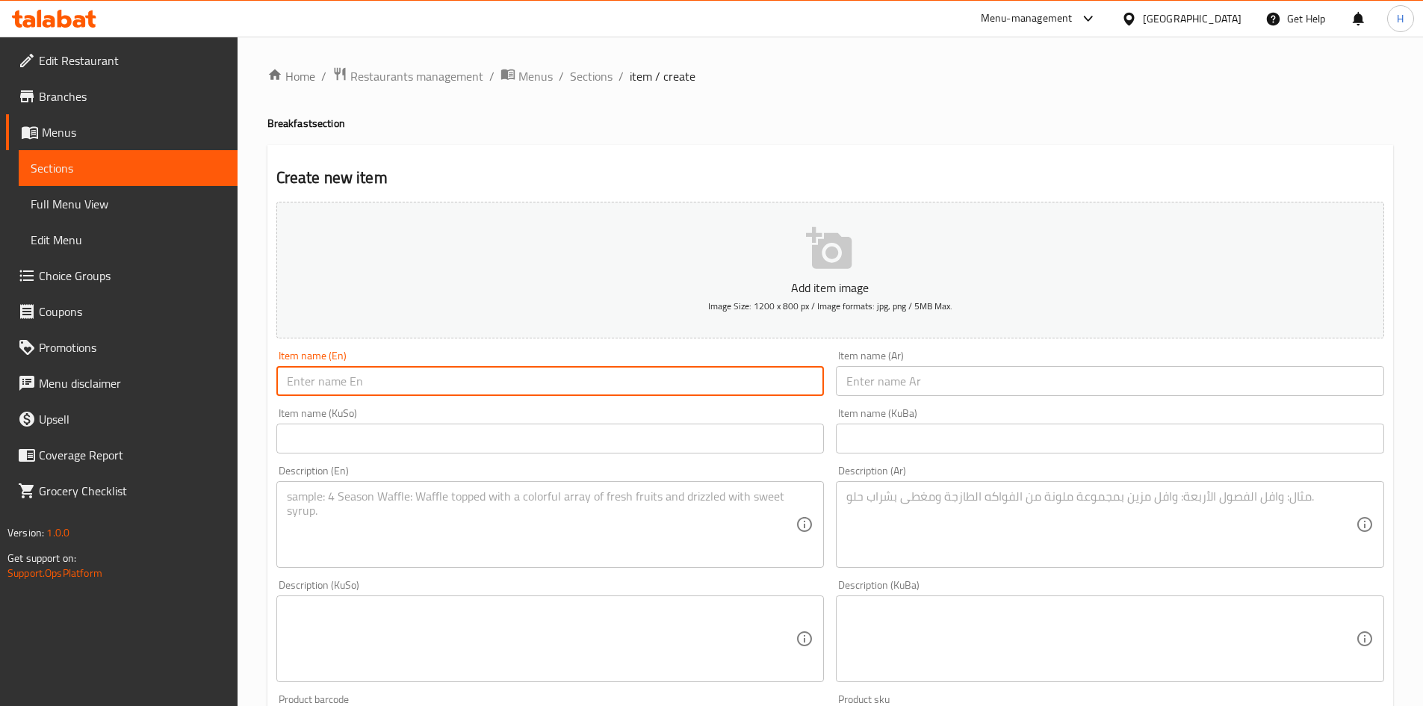
paste input "Potato Makhlama"
type input "Potato Makhlama"
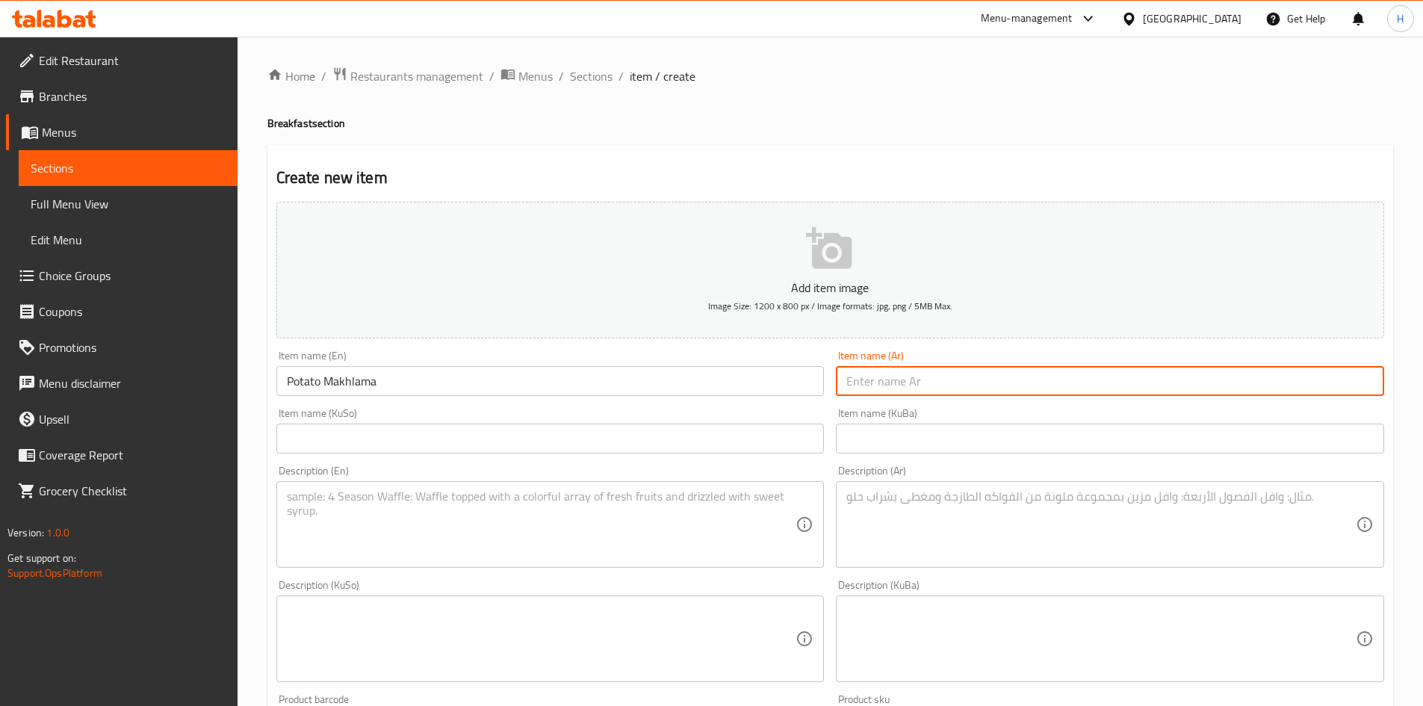
click at [888, 384] on input "text" at bounding box center [1110, 381] width 548 height 30
paste input "مخلمة بطاطا"
type input "مخلمة بطاطا"
click at [1064, 536] on textarea at bounding box center [1102, 524] width 510 height 71
paste textarea "بيض, بطاطا, بصل ومزين بالبقدونس."
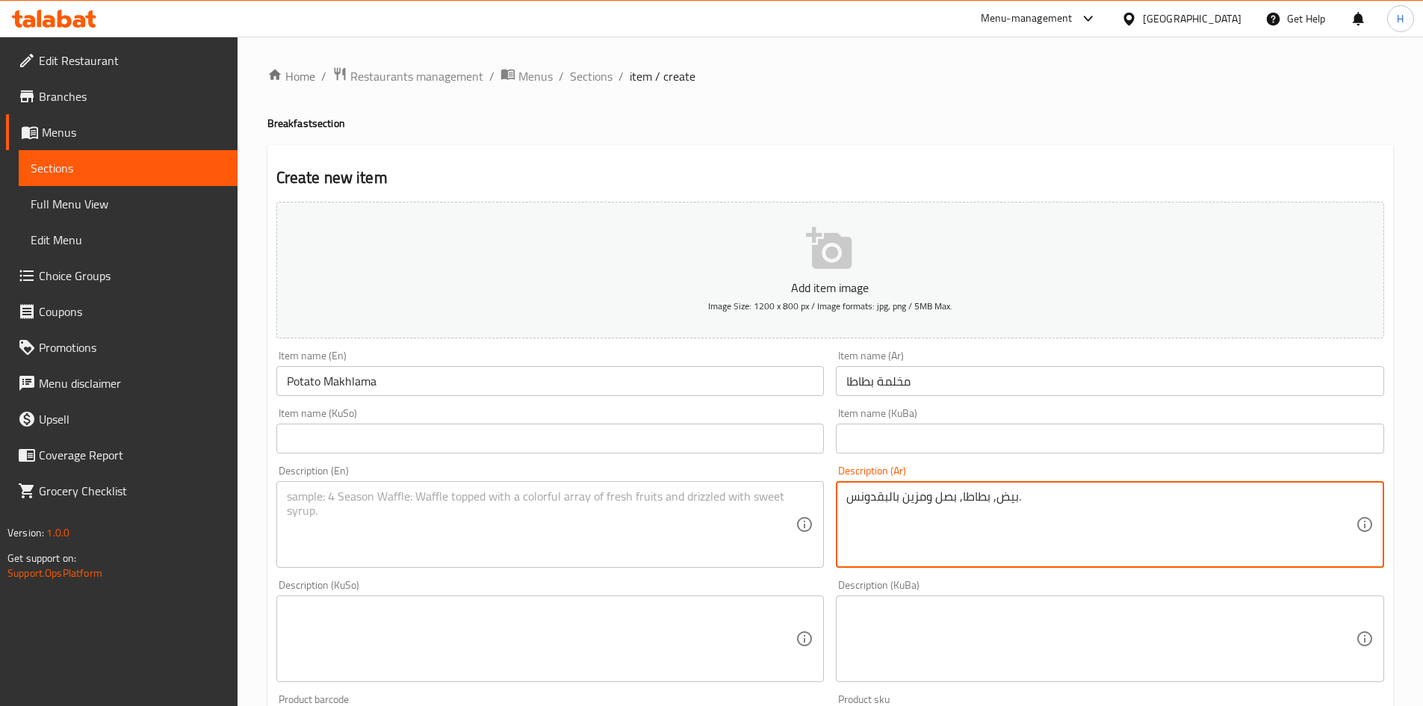
type textarea "بيض, بطاطا, بصل ومزين بالبقدونس."
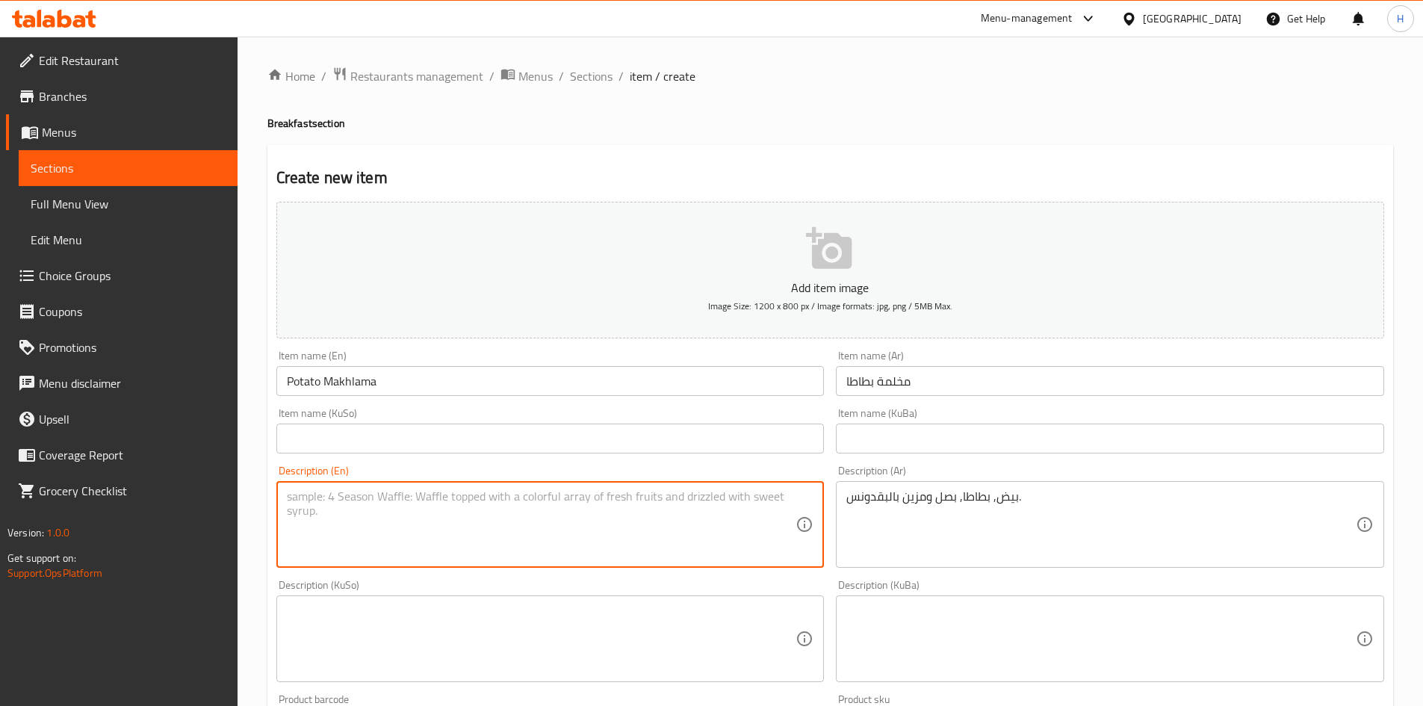
click at [508, 516] on textarea at bounding box center [542, 524] width 510 height 71
paste textarea "Eggs, potatoes, onions and garnished with parsley."
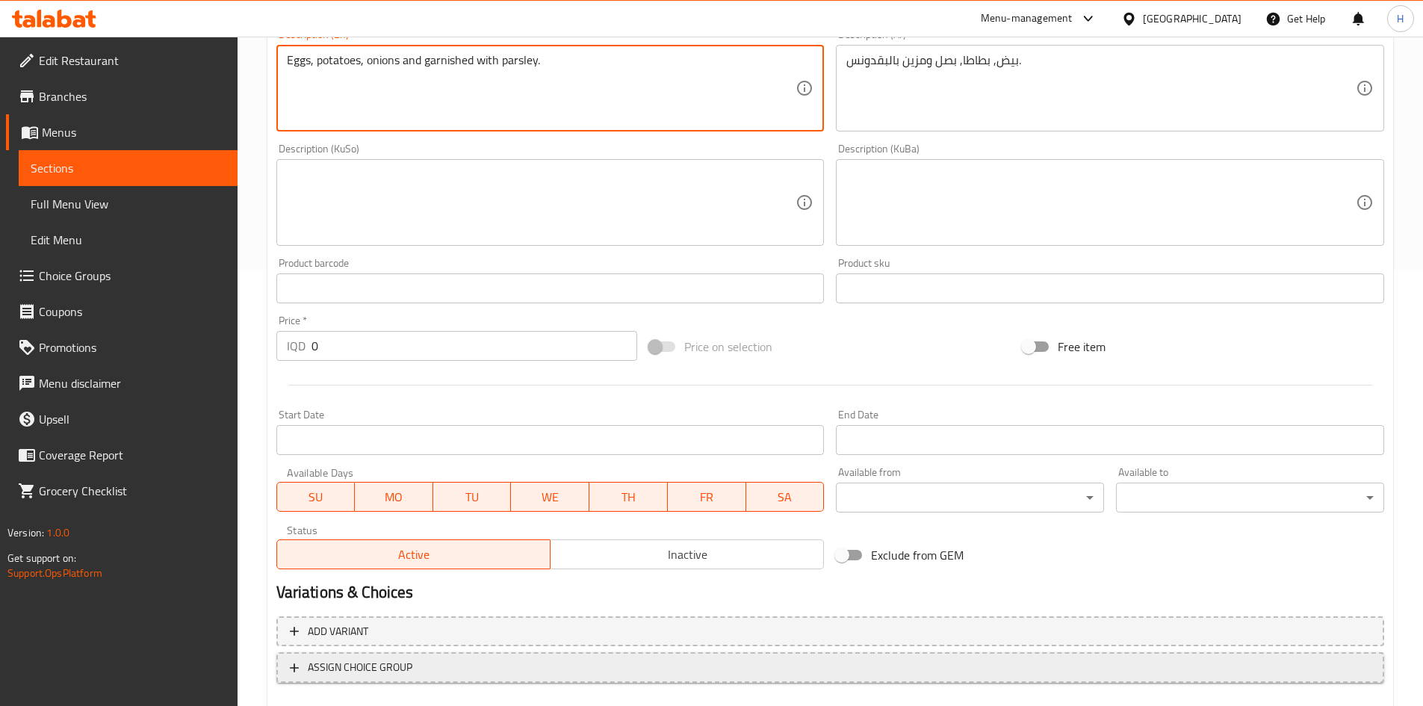
scroll to position [522, 0]
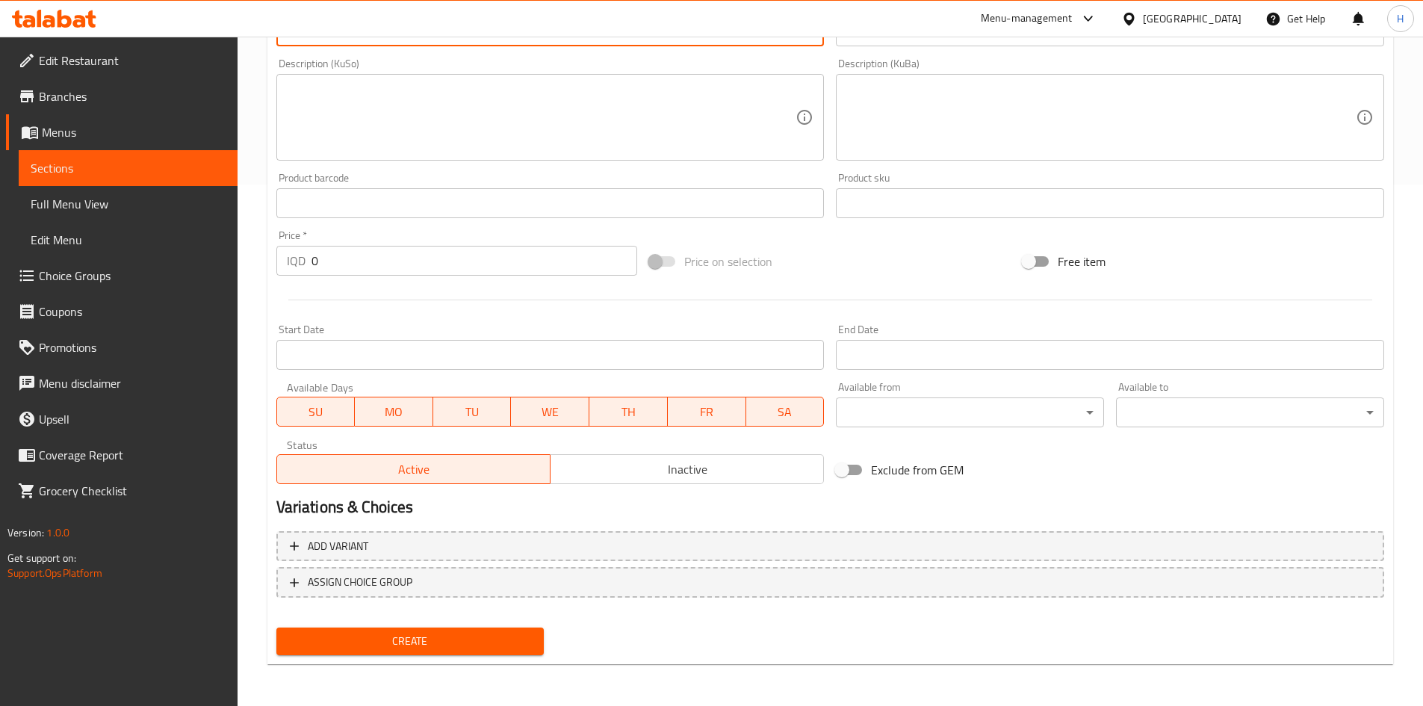
type textarea "Eggs, potatoes, onions and garnished with parsley."
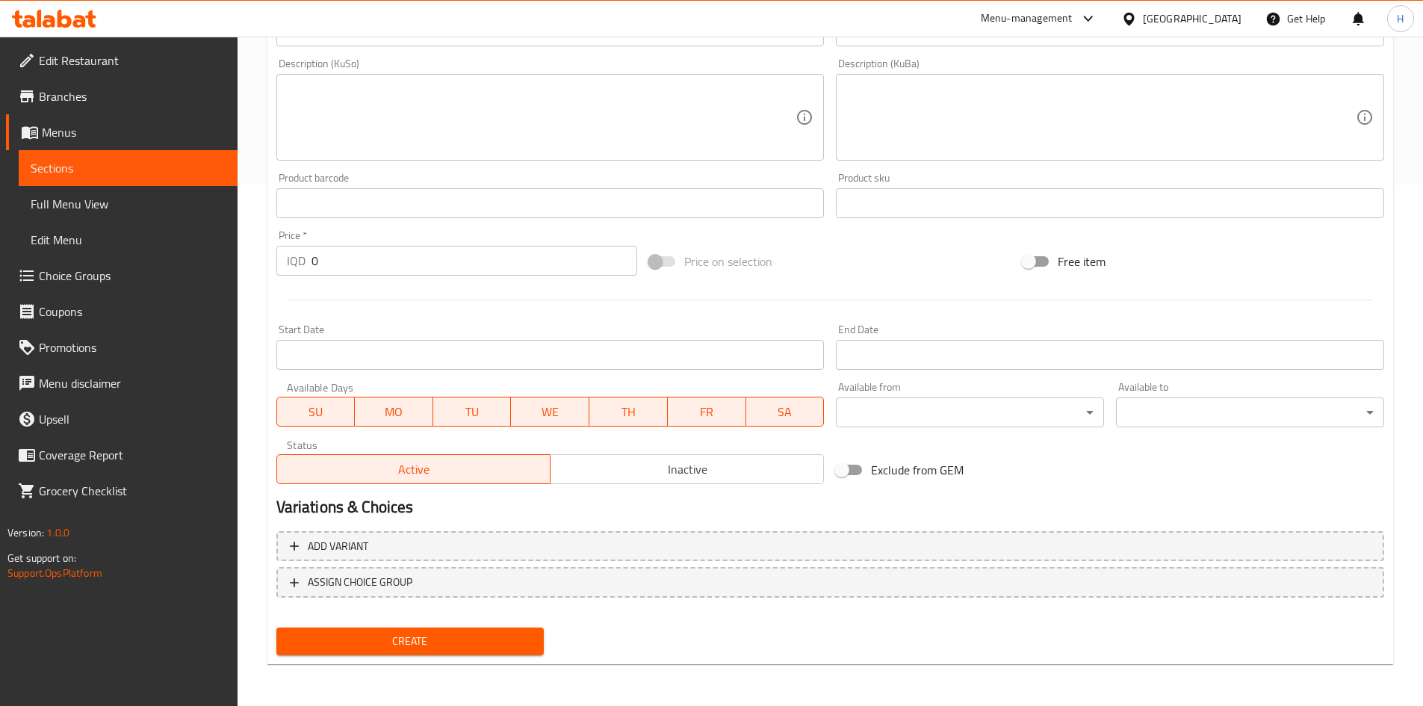
click at [454, 665] on div "Home / Restaurants management / Menus / Sections / item / create Breakfast sect…" at bounding box center [830, 110] width 1126 height 1131
click at [458, 646] on span "Create" at bounding box center [410, 641] width 244 height 19
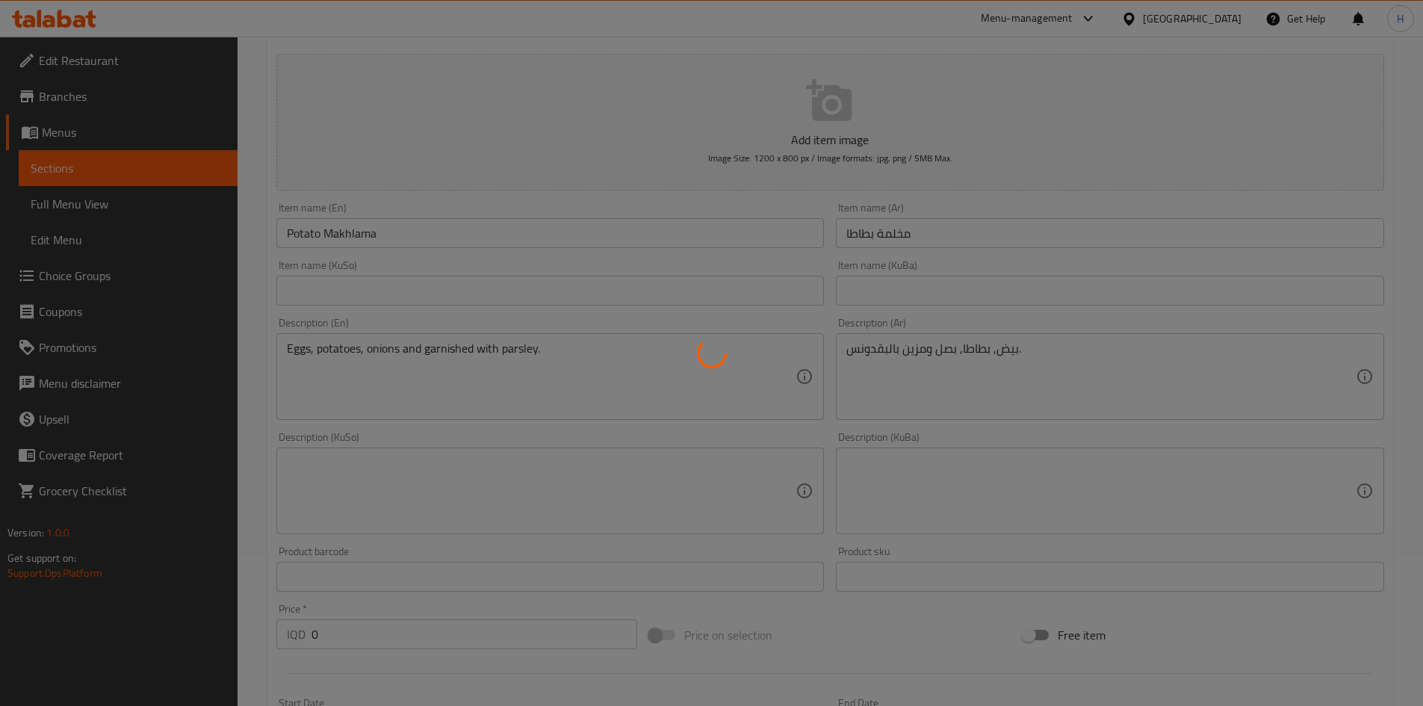
scroll to position [0, 0]
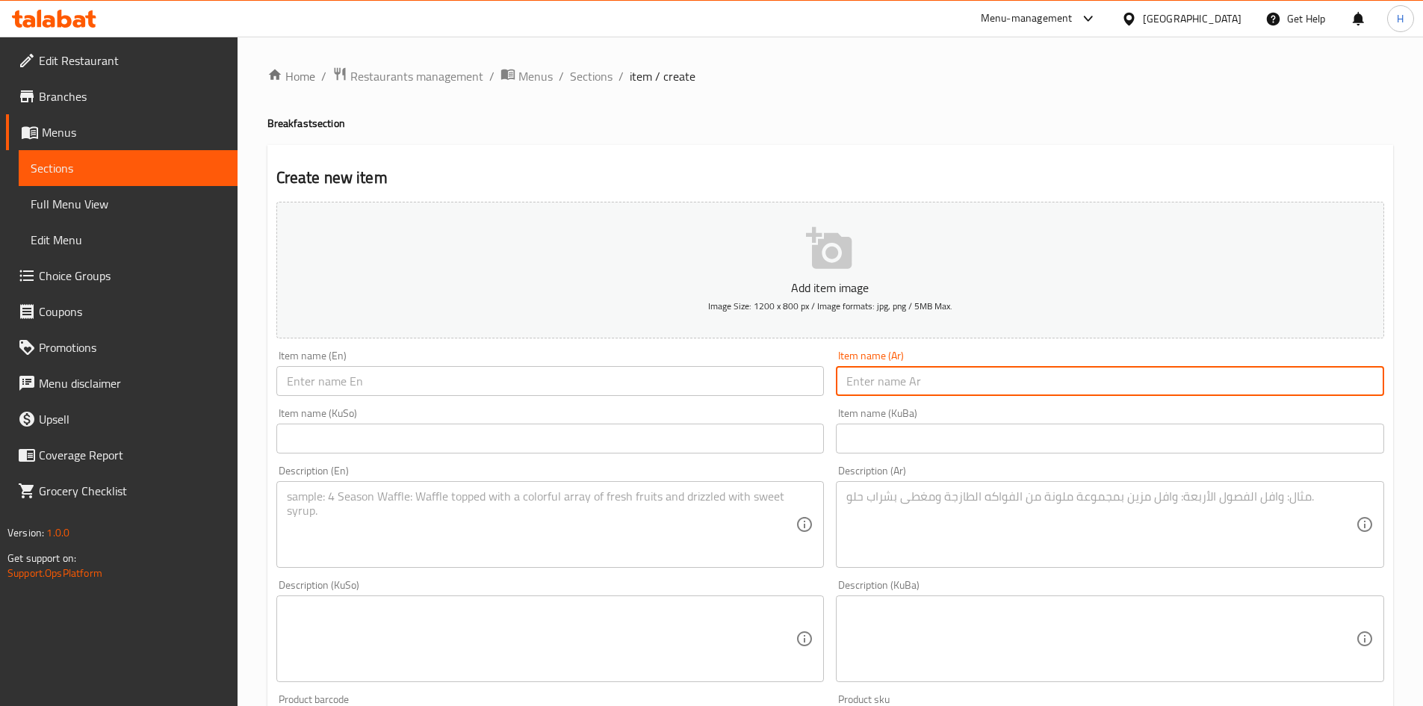
click at [929, 388] on input "text" at bounding box center [1110, 381] width 548 height 30
type input "كبدة"
click at [696, 389] on input "text" at bounding box center [550, 381] width 548 height 30
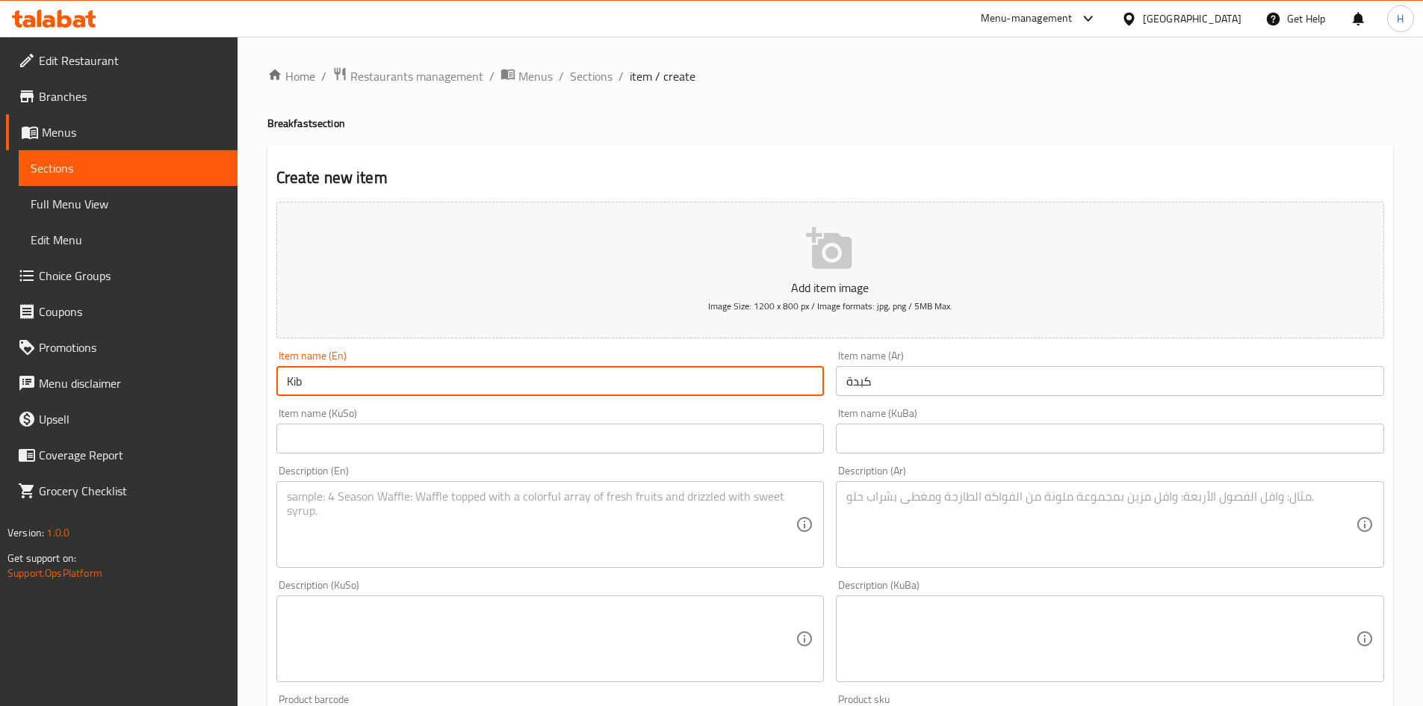
type input "Kibdeh"
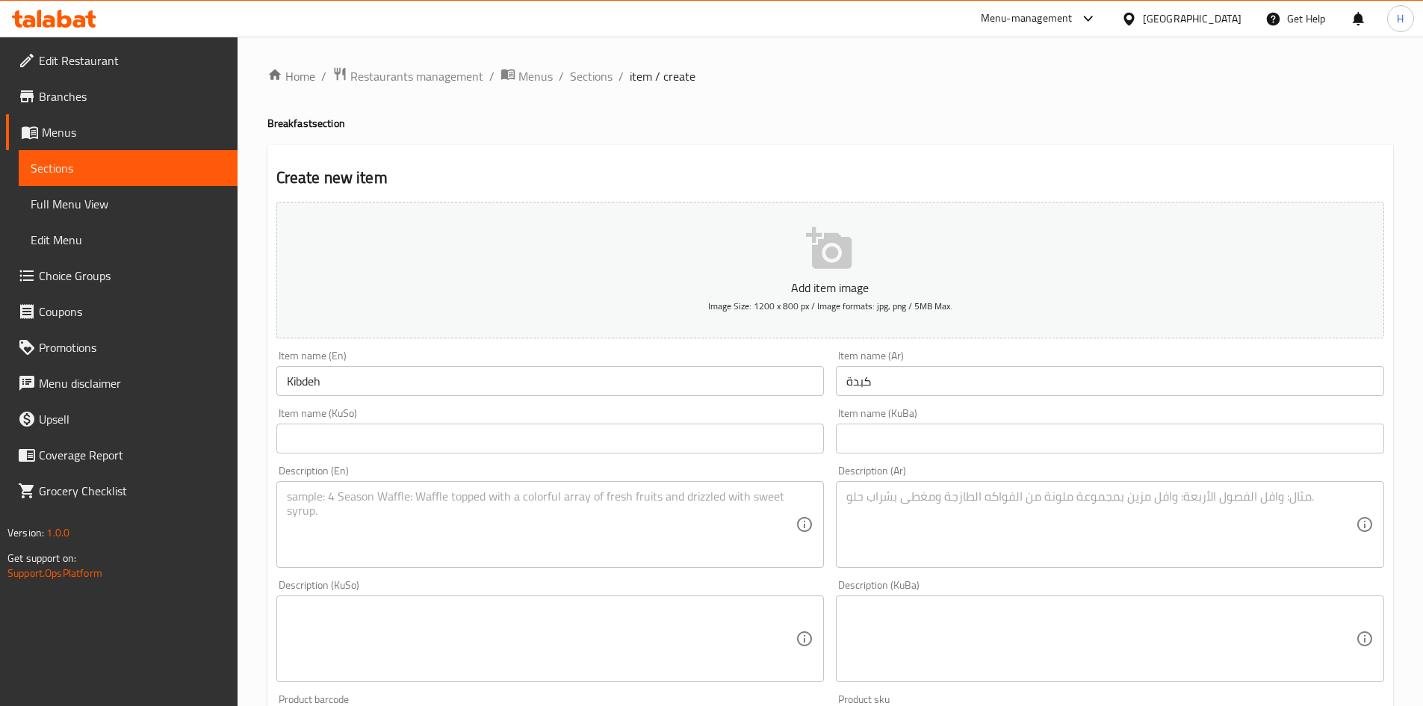
click at [929, 486] on div "Description (Ar)" at bounding box center [1110, 524] width 548 height 87
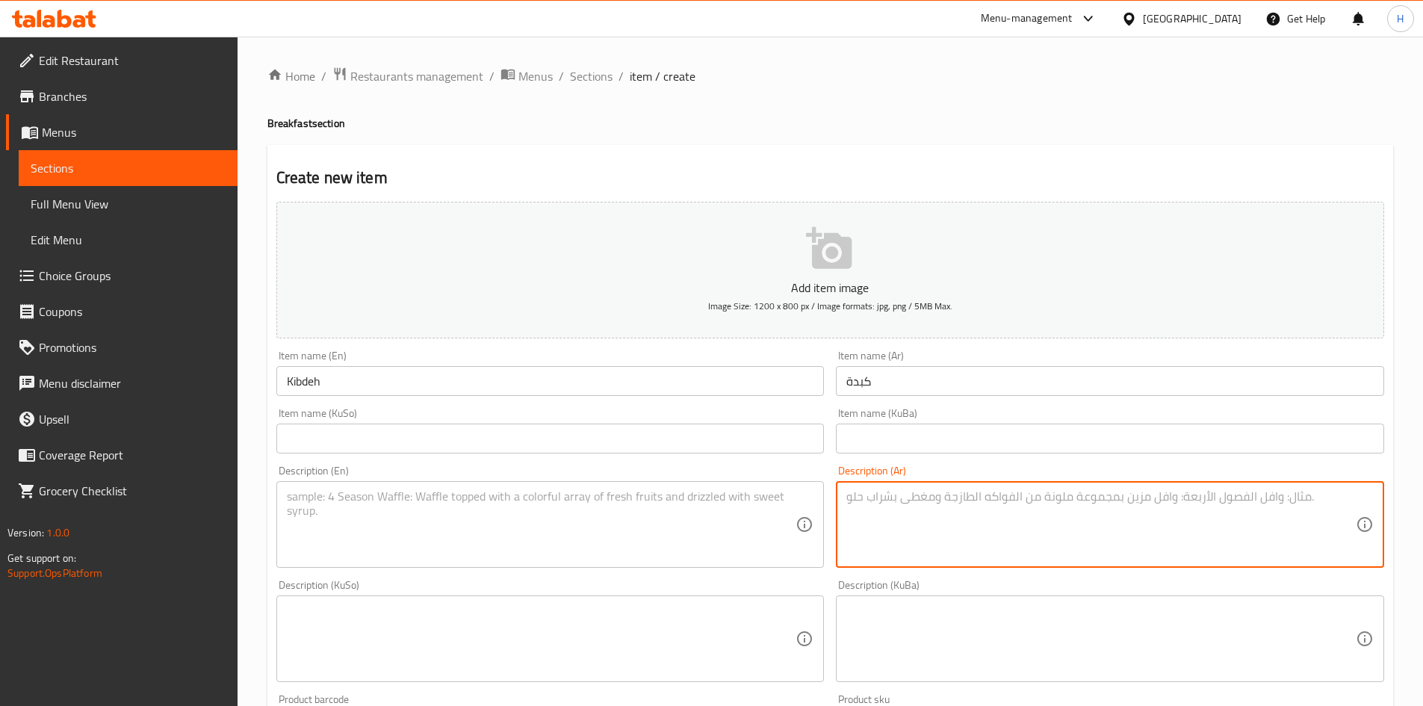
type textarea ";"
click at [954, 499] on textarea "كبدة بصلصة دبس الرمان و[PERSON_NAME]" at bounding box center [1102, 524] width 510 height 71
type textarea "كبدة بصلصة دبس الرمان و[PERSON_NAME]"
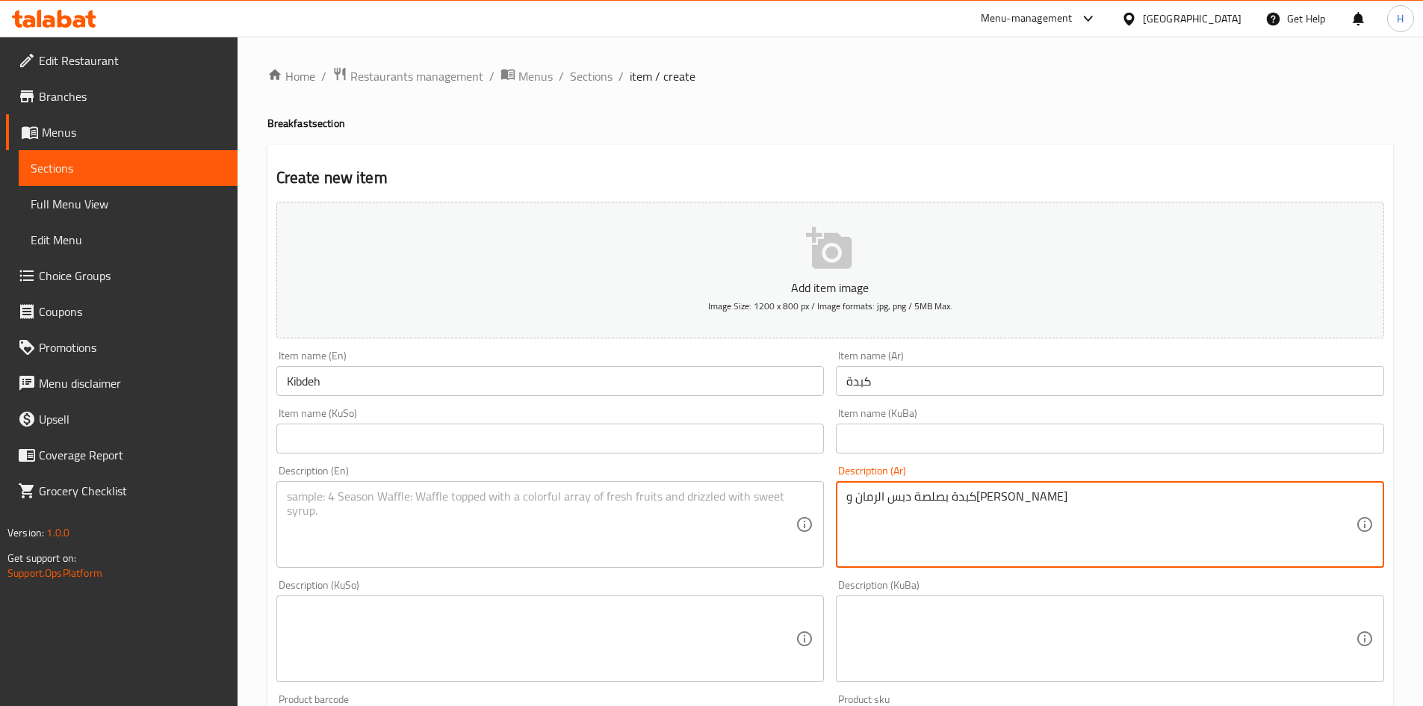
click at [318, 527] on textarea at bounding box center [542, 524] width 510 height 71
paste textarea "Liver with pomegranate molasses and lemon sauce"
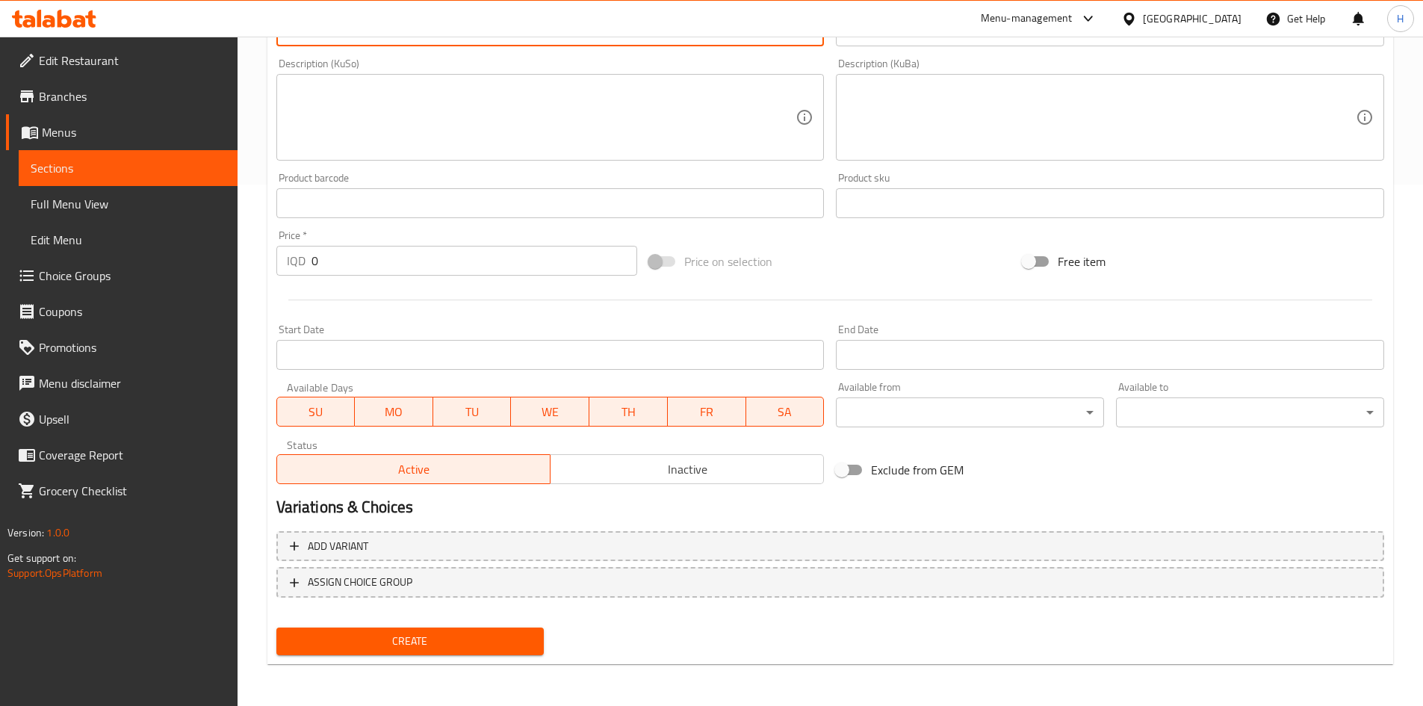
type textarea "Liver with pomegranate molasses and lemon sauce"
click at [350, 658] on div "Create new item Add item image Image Size: 1200 x 800 px / Image formats: jpg, …" at bounding box center [830, 144] width 1126 height 1042
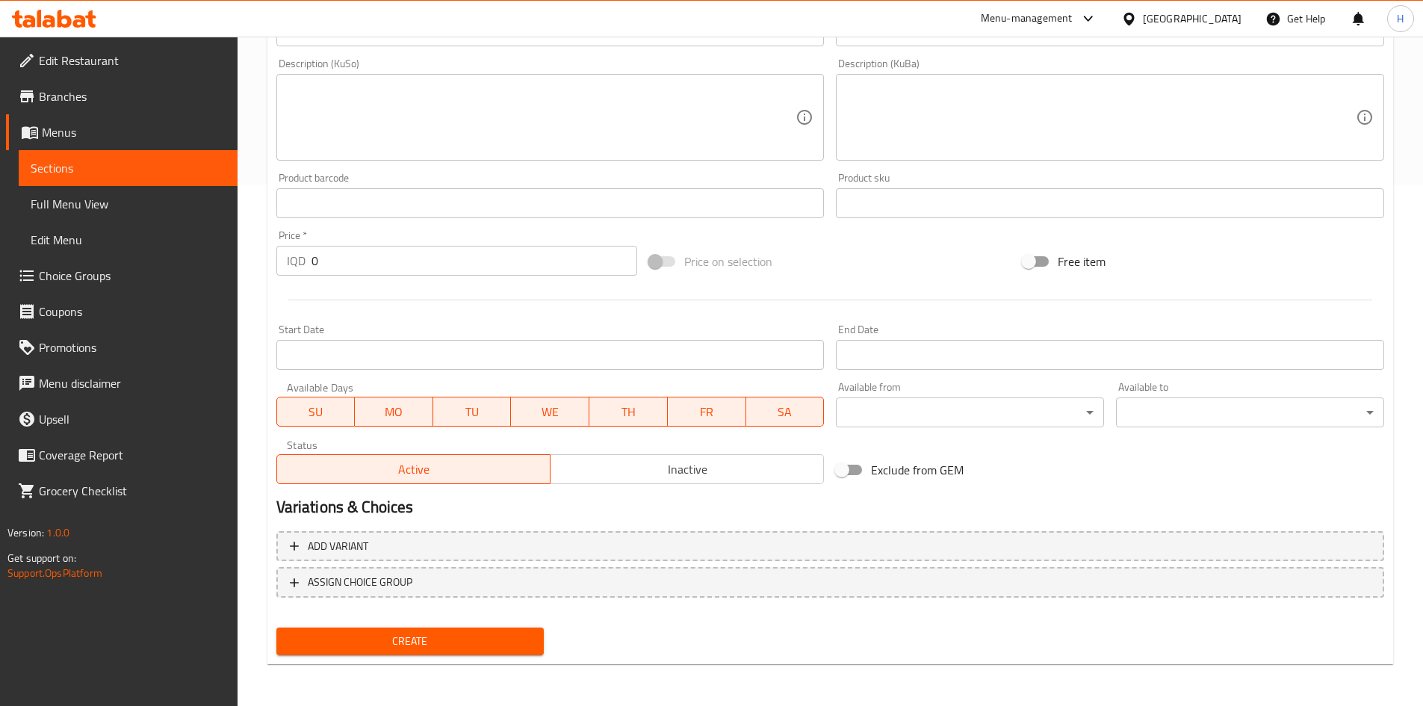
click at [494, 634] on span "Create" at bounding box center [410, 641] width 244 height 19
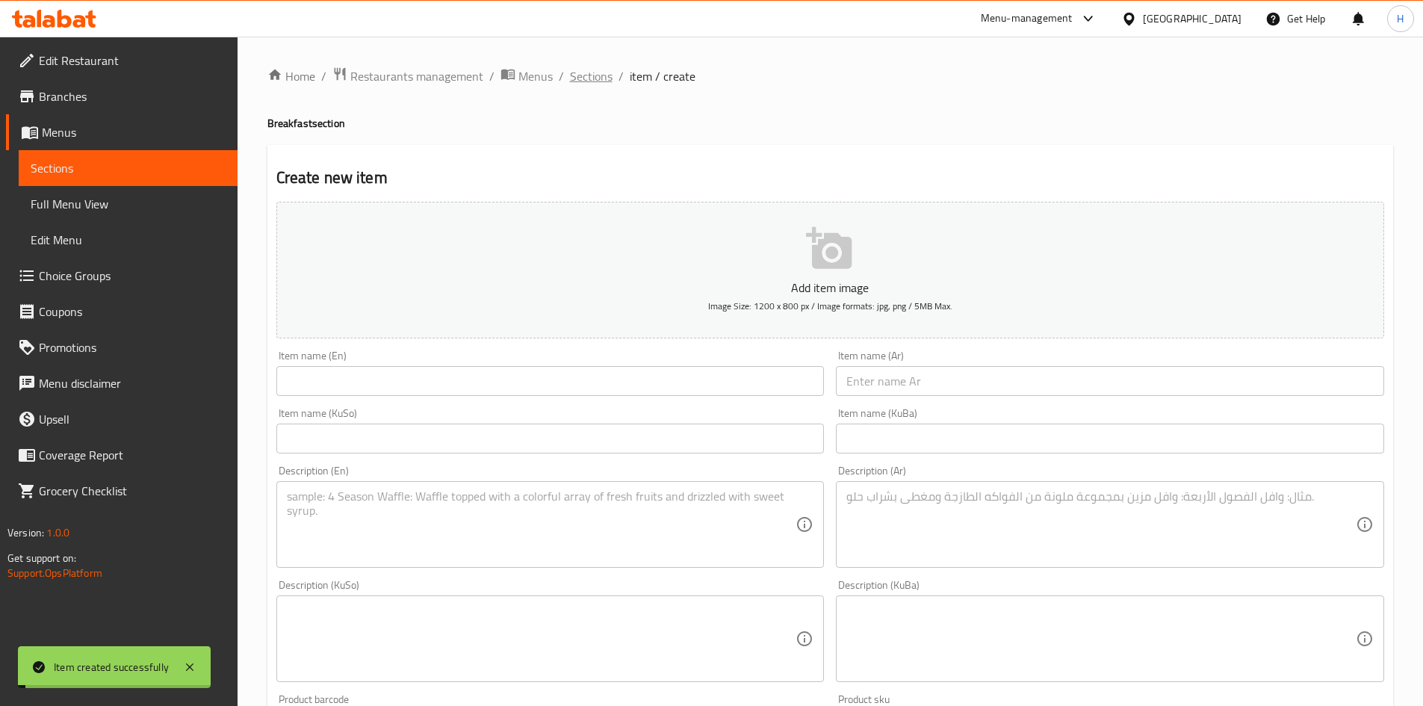
click at [601, 76] on span "Sections" at bounding box center [591, 76] width 43 height 18
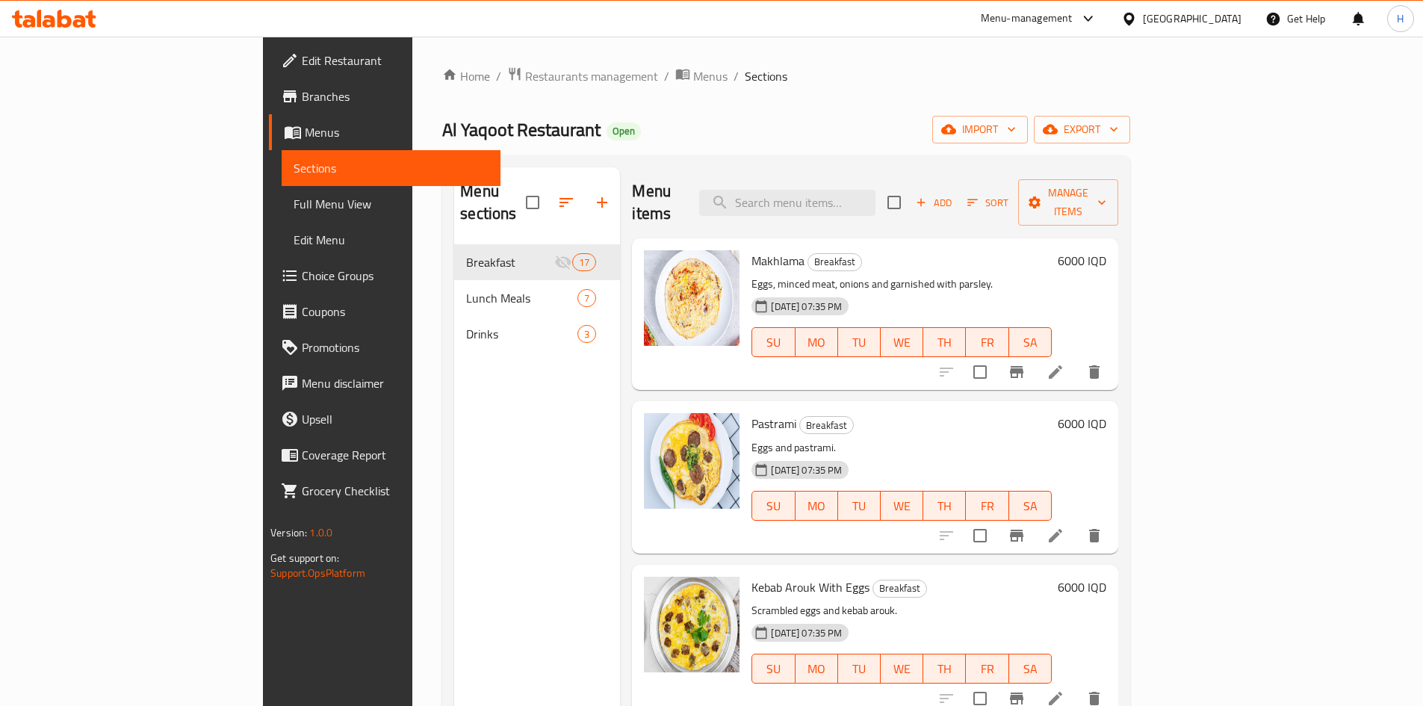
click at [954, 194] on span "Add" at bounding box center [934, 202] width 40 height 17
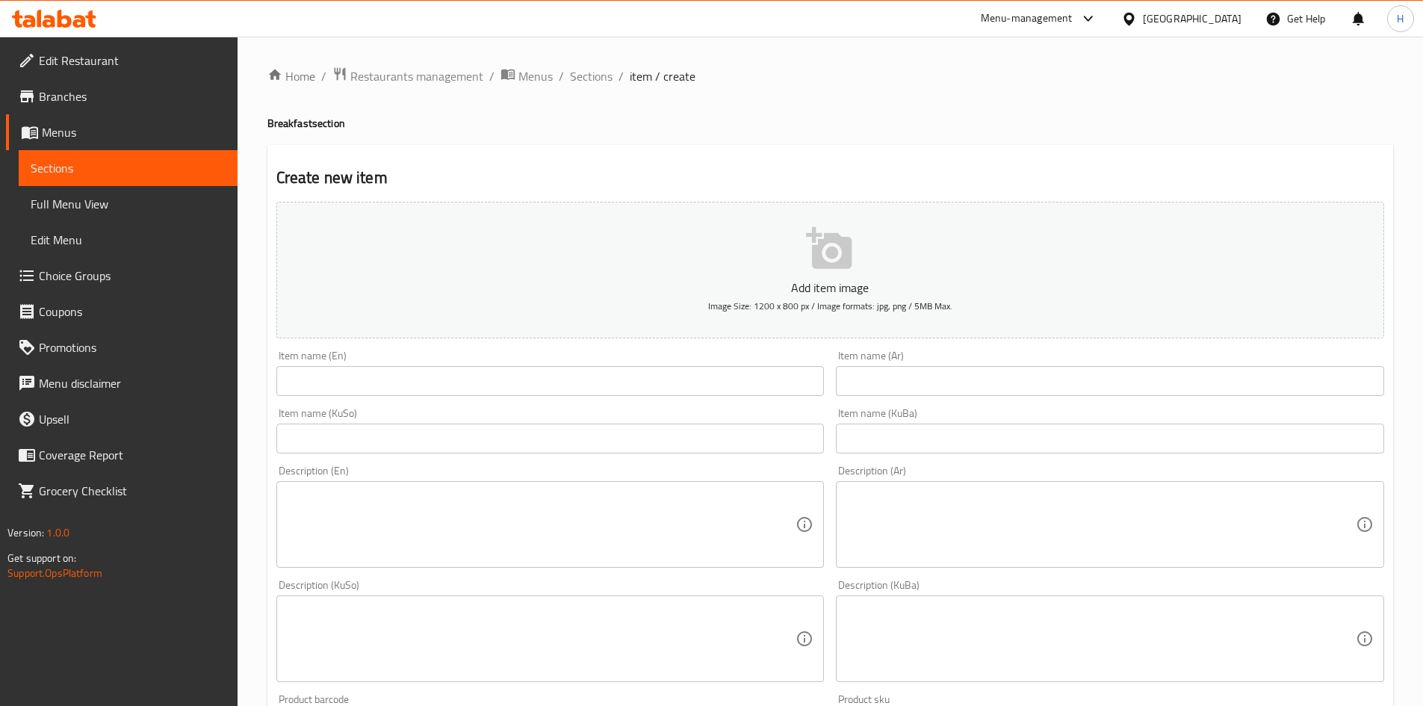
click at [947, 383] on input "text" at bounding box center [1110, 381] width 548 height 30
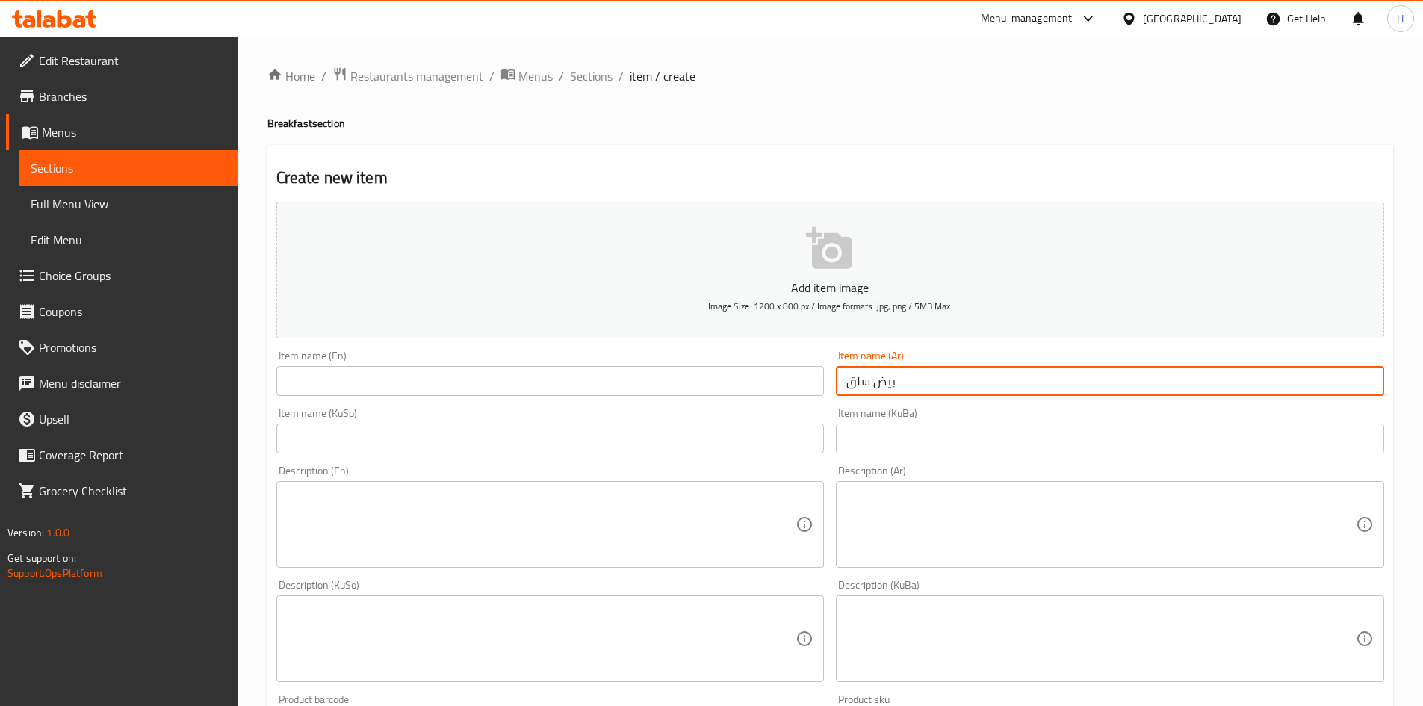
type input "بيض سلق"
click at [636, 399] on div "Item name (En) Item name (En)" at bounding box center [550, 373] width 560 height 58
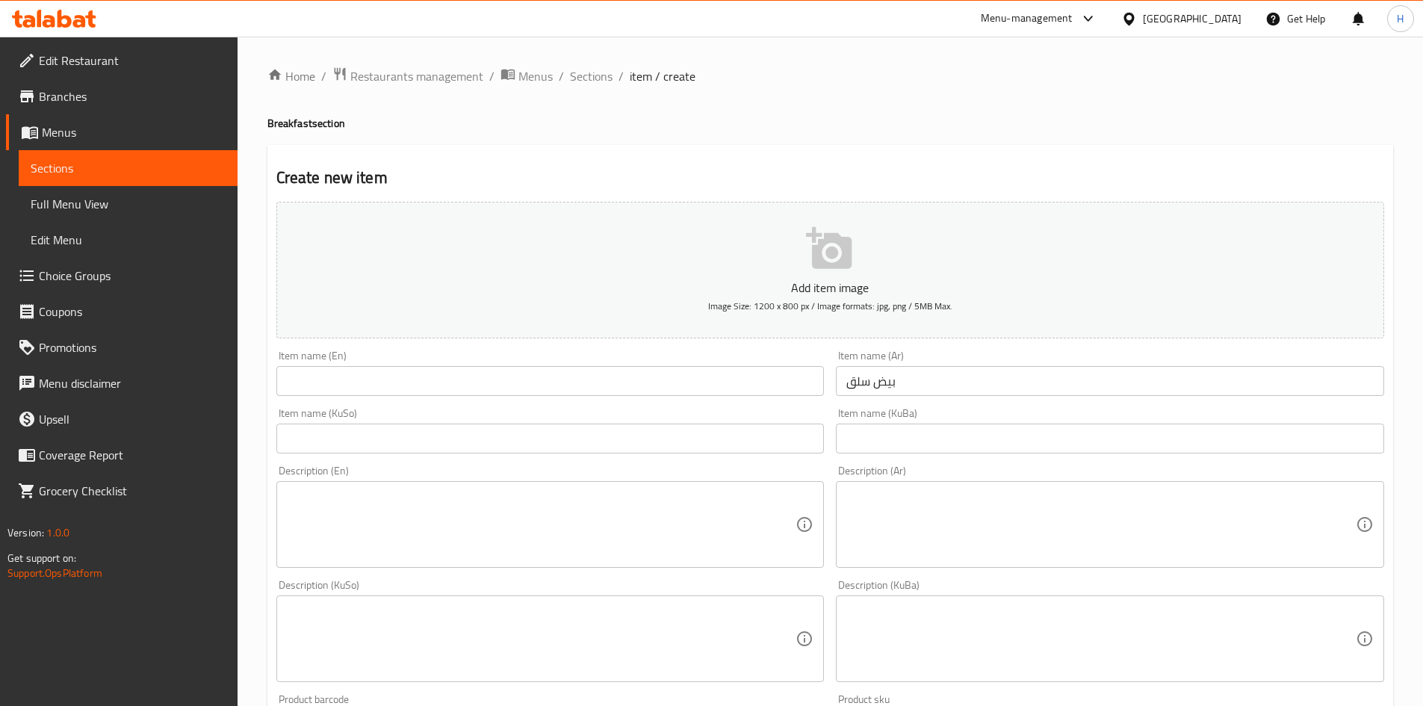
click at [645, 374] on input "text" at bounding box center [550, 381] width 548 height 30
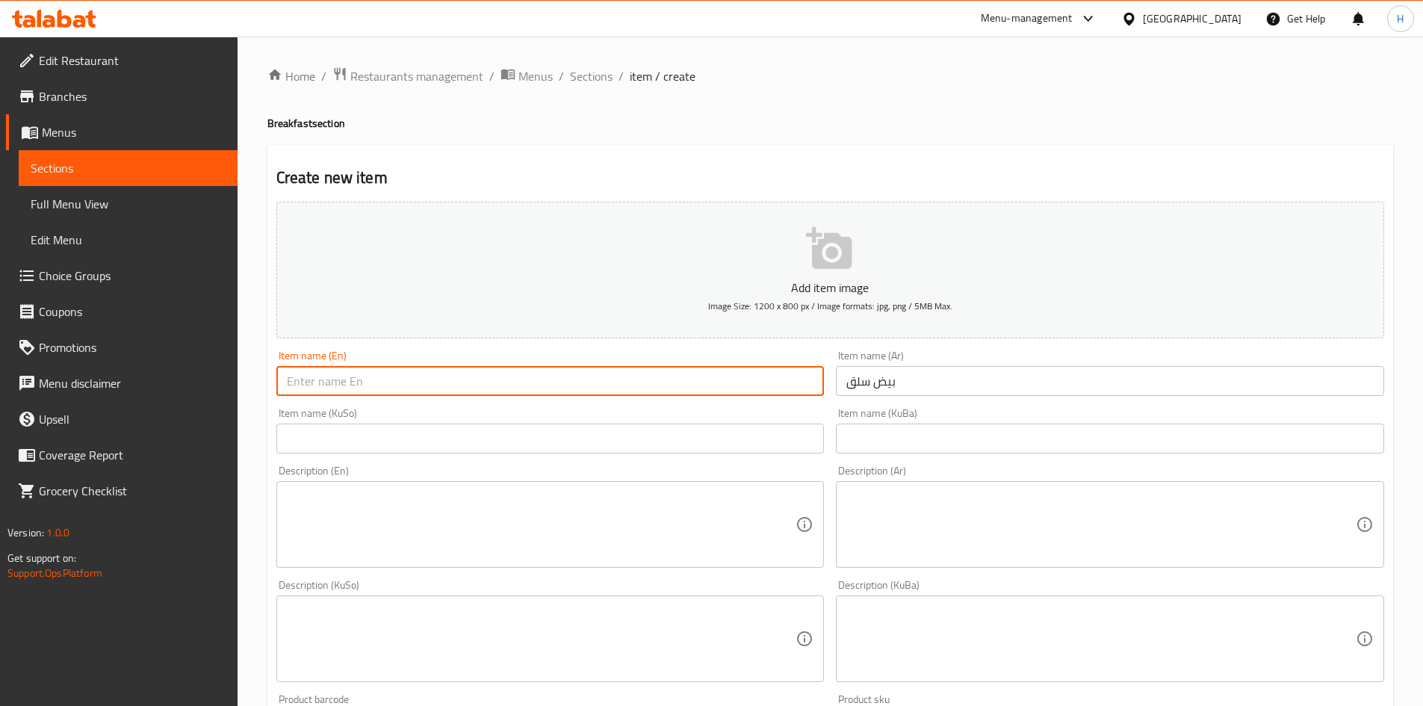
click at [446, 392] on input "text" at bounding box center [550, 381] width 548 height 30
paste input "Boiled Eggs"
type input "Boiled Eggs"
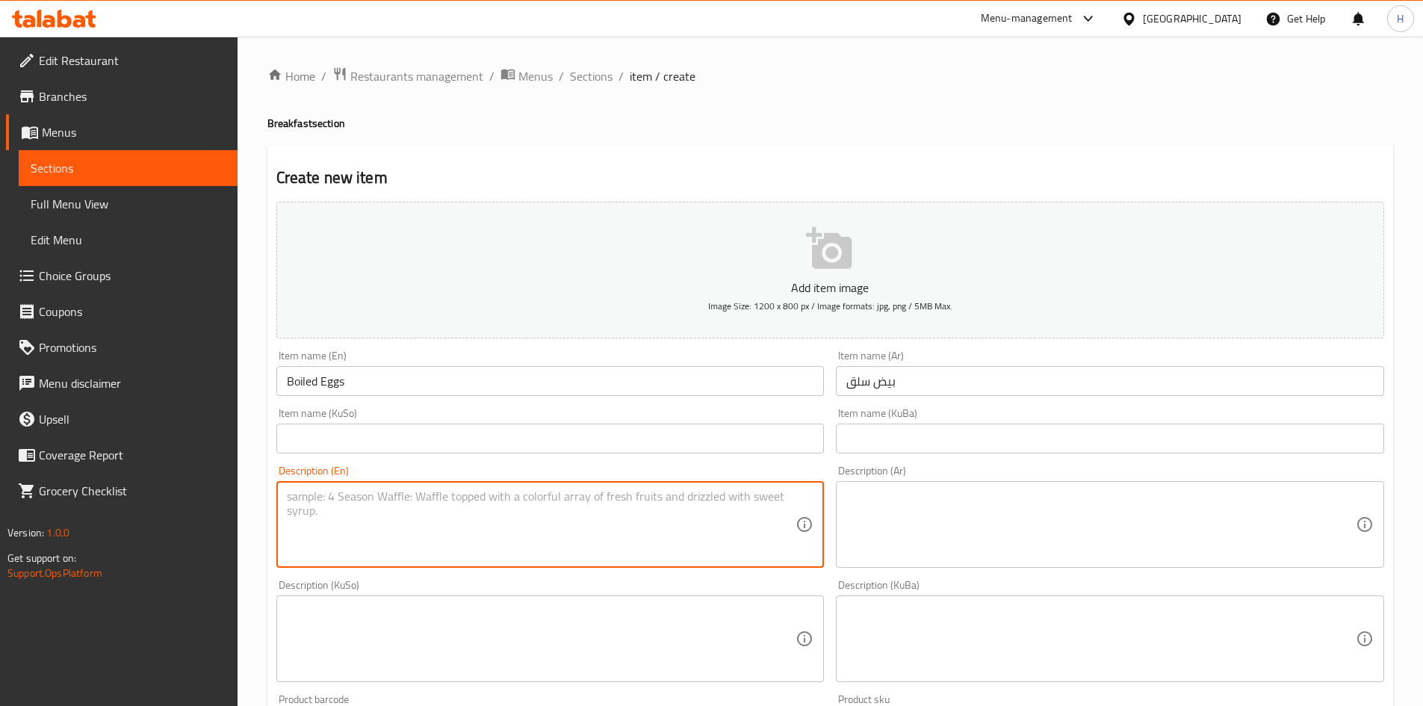
click at [536, 529] on textarea at bounding box center [542, 524] width 510 height 71
paste textarea "أربع بيضات مسلوقة."
type textarea "أربع بيضات مسلوقة."
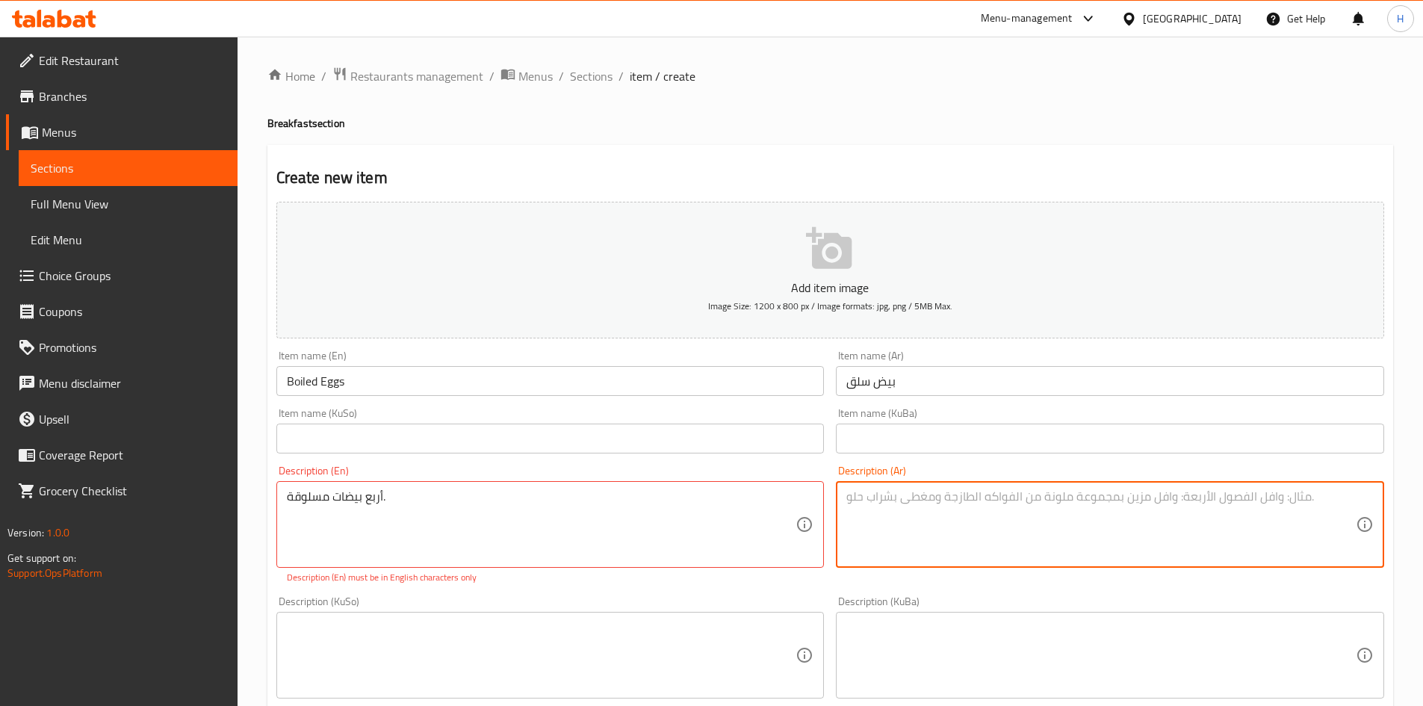
click at [1009, 534] on textarea at bounding box center [1102, 524] width 510 height 71
paste textarea "أربع بيضات مسلوقة."
type textarea "أربع بيضات مسلوقة."
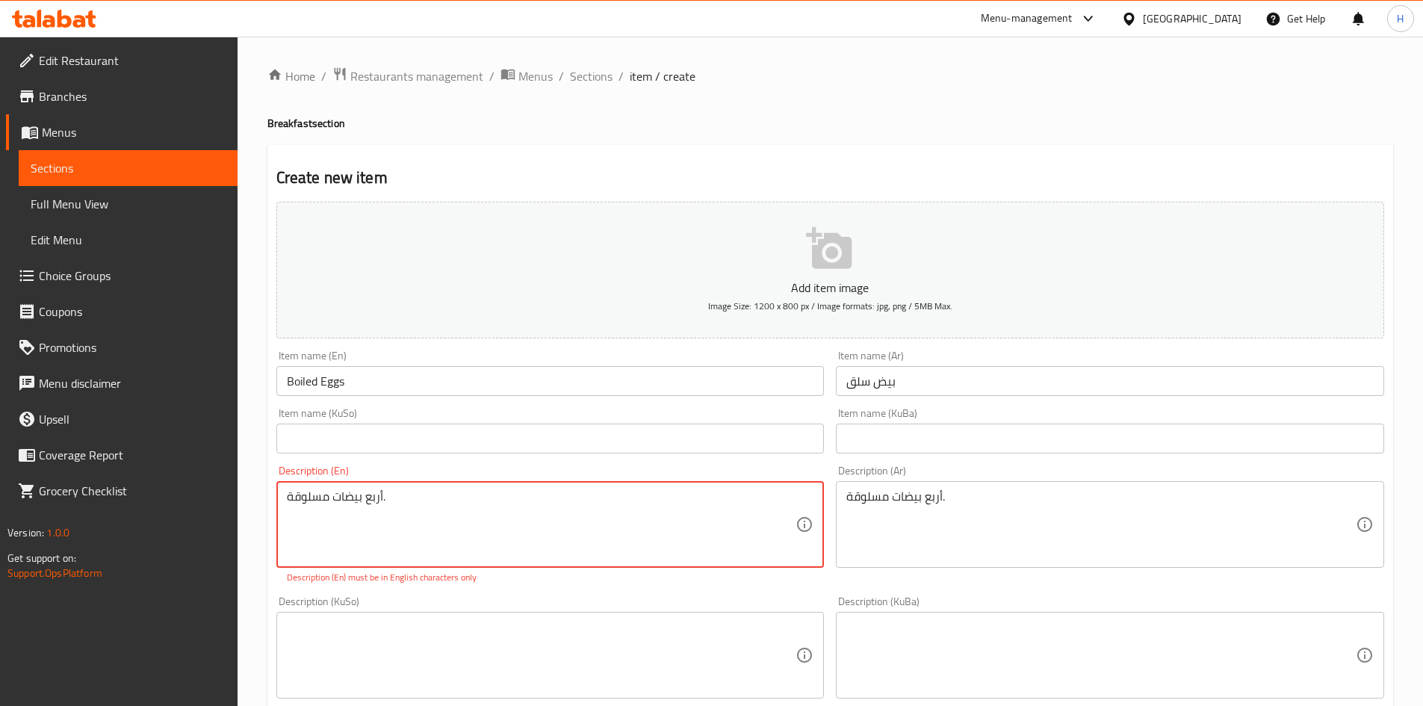
click at [426, 521] on textarea "أربع بيضات مسلوقة." at bounding box center [542, 524] width 510 height 71
paste textarea "Four boiled eggs"
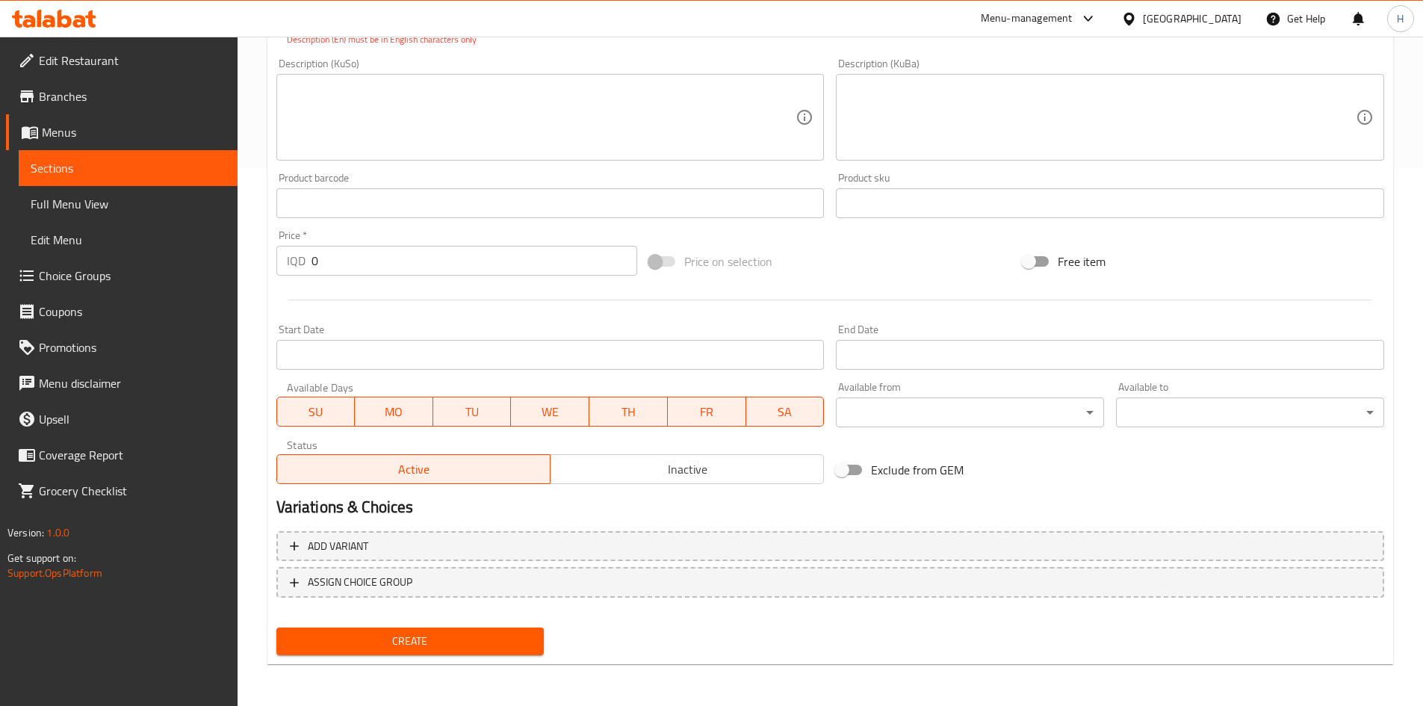
type textarea "Four boiled eggs."
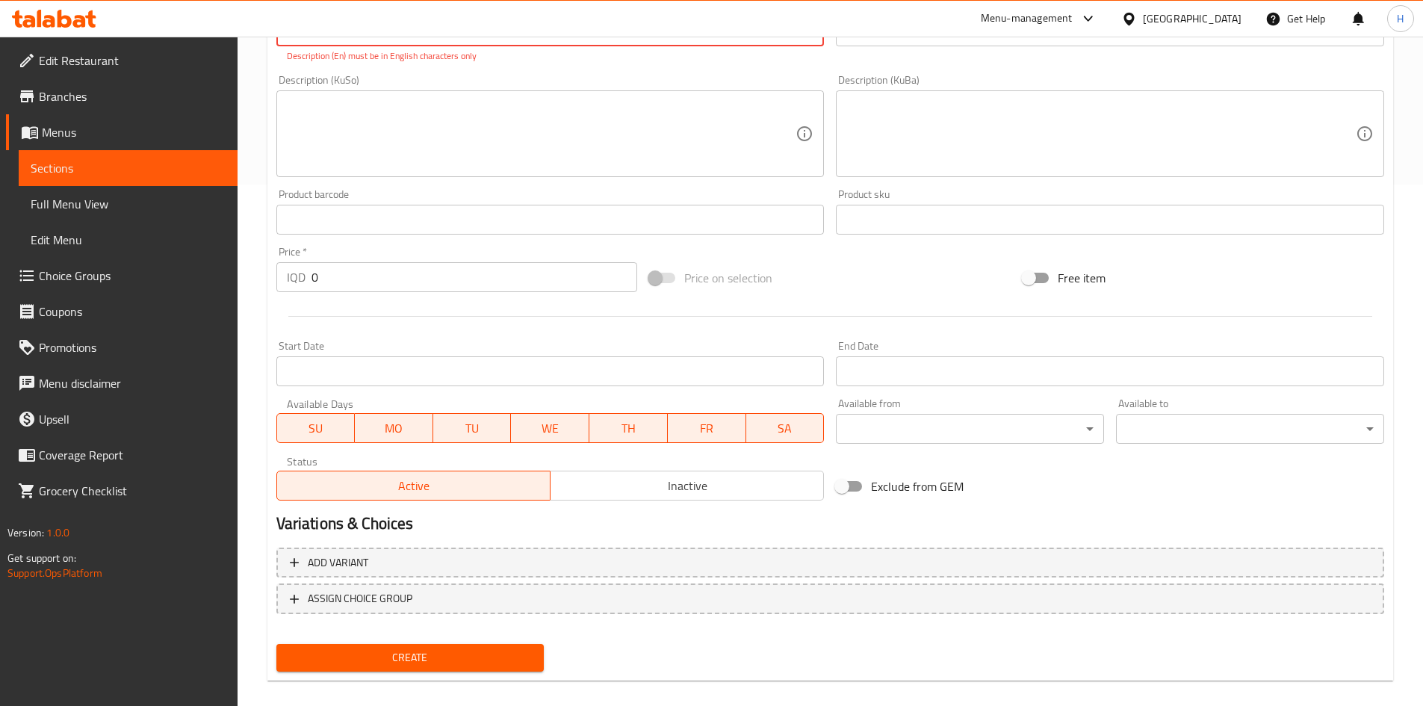
click at [424, 657] on div "Create" at bounding box center [410, 658] width 280 height 40
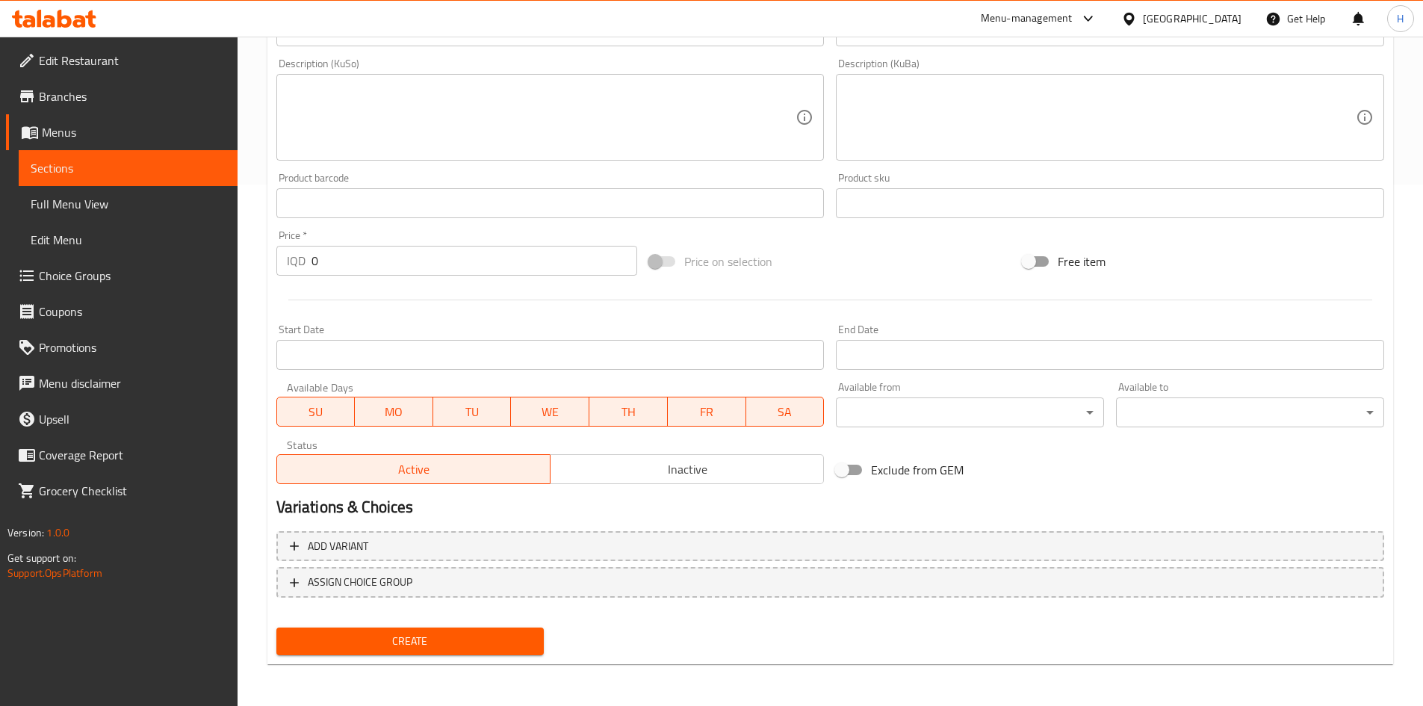
click at [455, 645] on span "Create" at bounding box center [410, 641] width 244 height 19
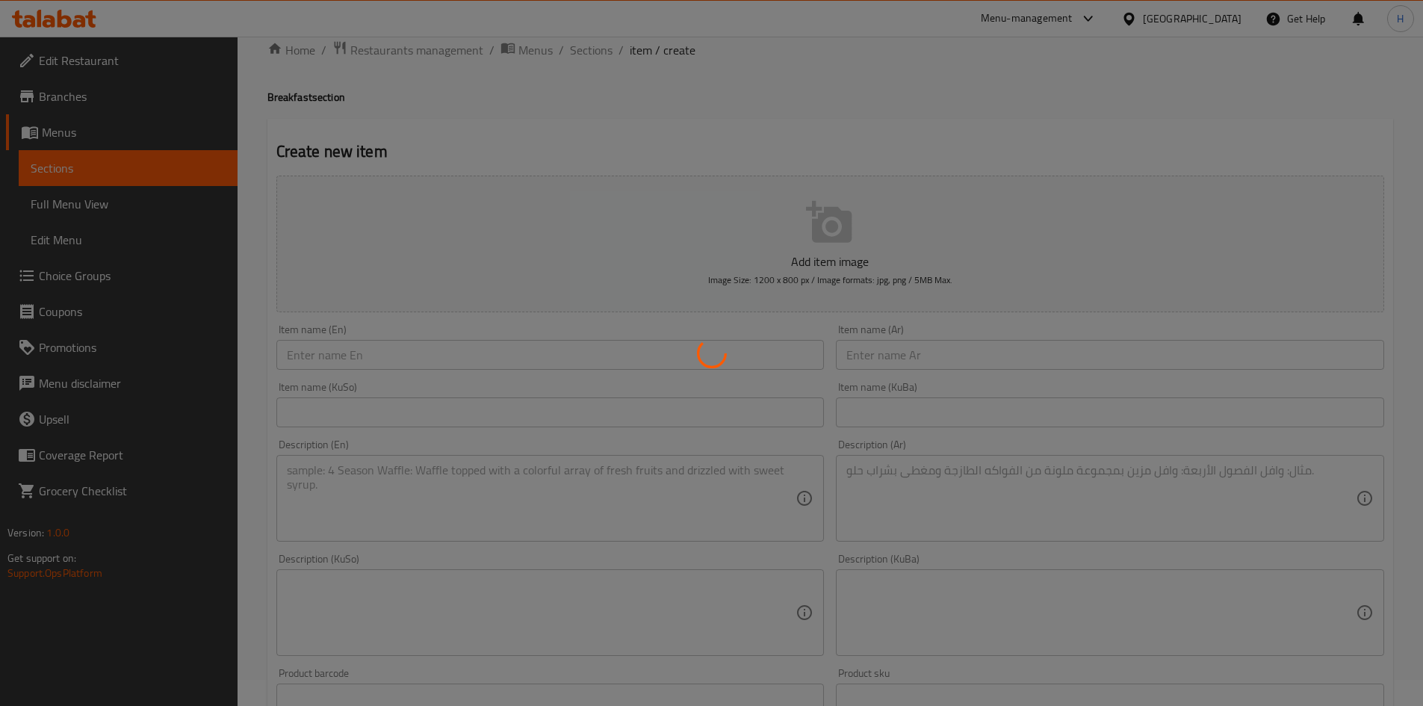
scroll to position [0, 0]
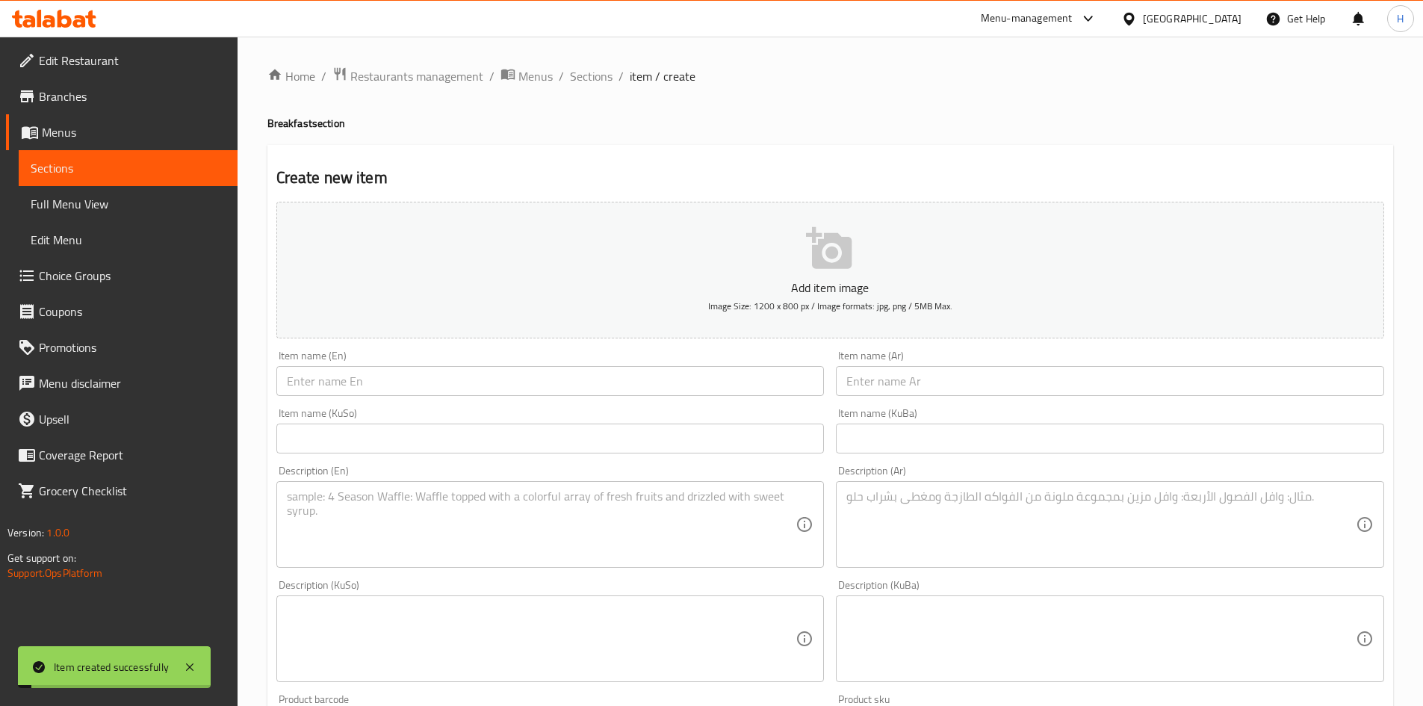
click at [593, 79] on span "Sections" at bounding box center [591, 76] width 43 height 18
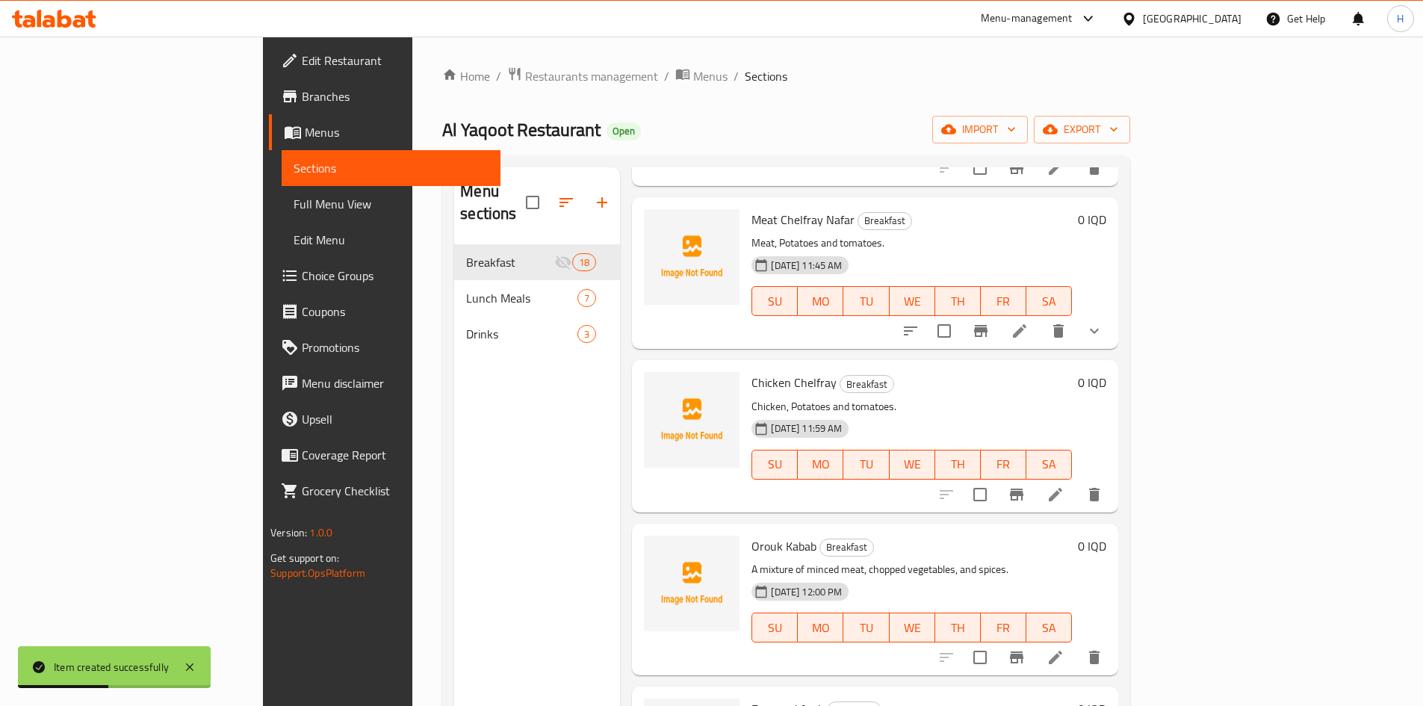
scroll to position [971, 0]
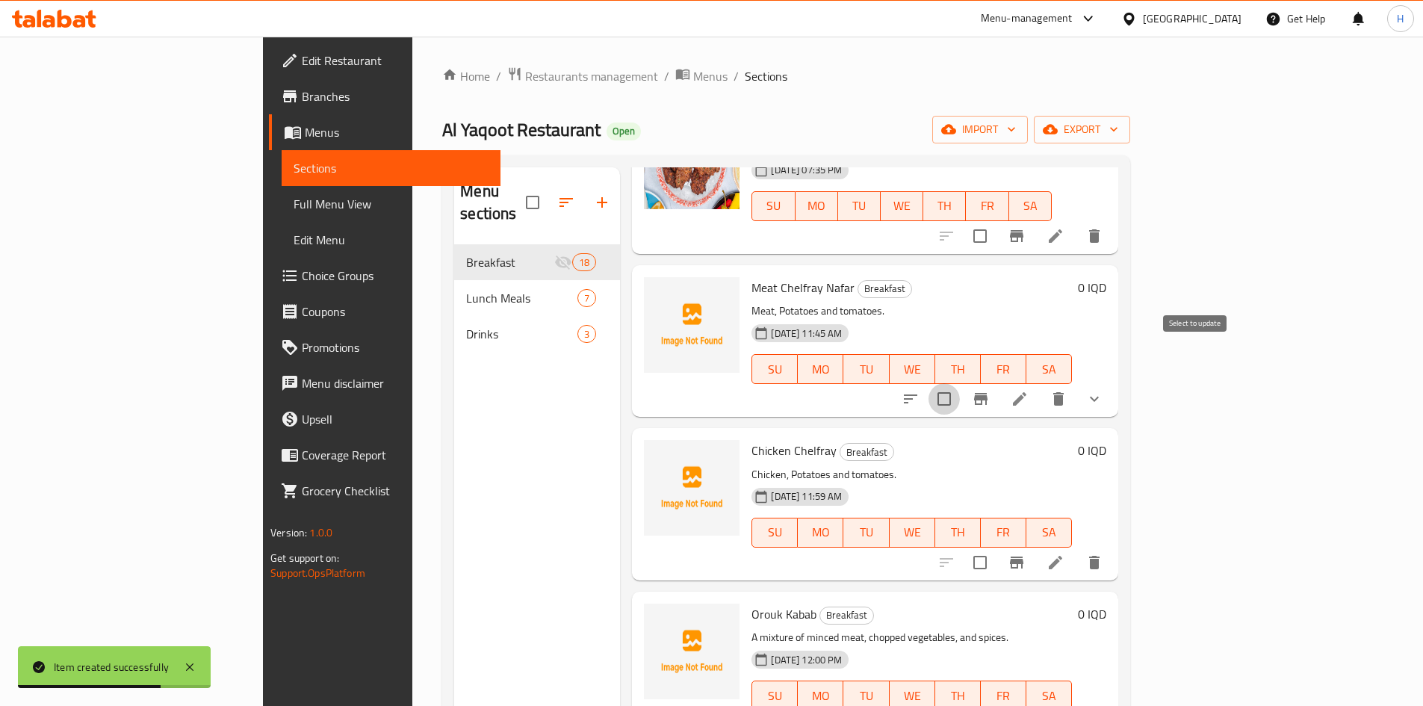
drag, startPoint x: 1199, startPoint y: 359, endPoint x: 1311, endPoint y: 383, distance: 114.8
click at [960, 383] on input "checkbox" at bounding box center [944, 398] width 31 height 31
checkbox input "true"
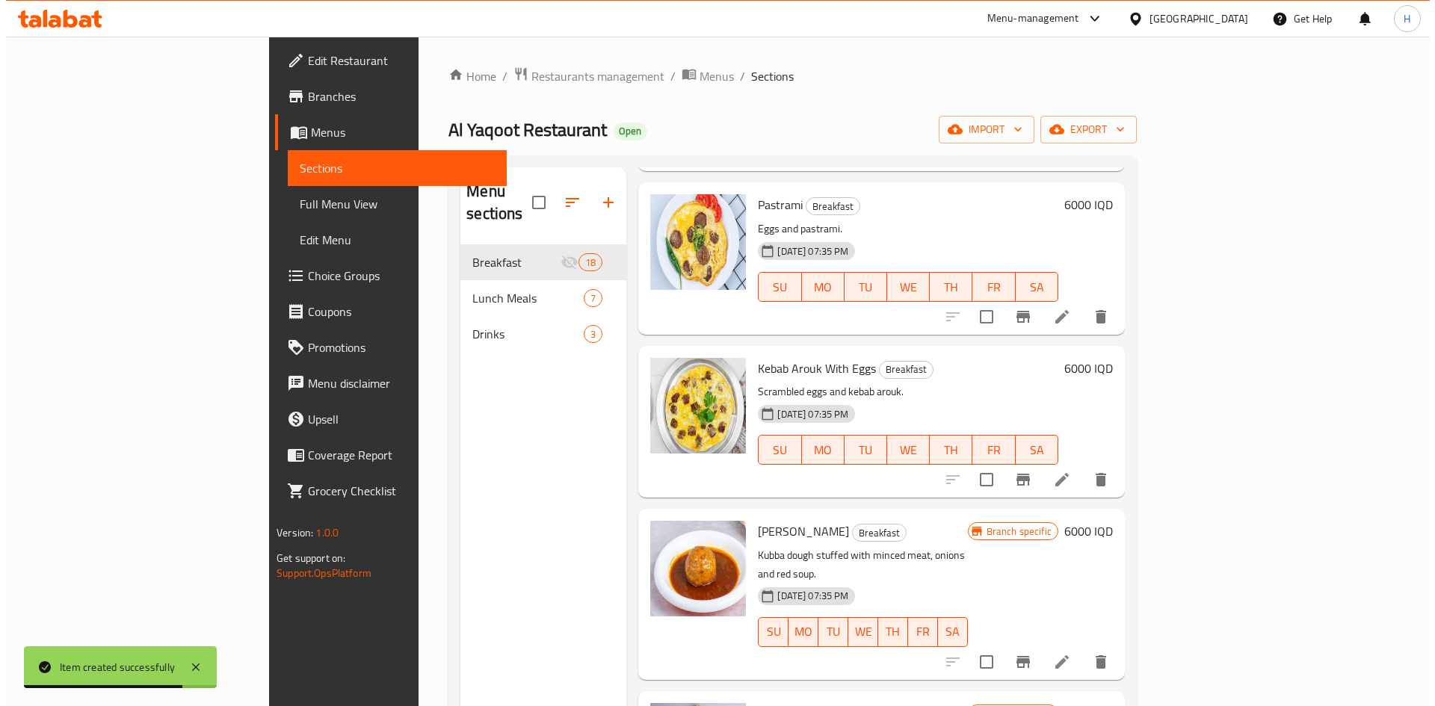
scroll to position [0, 0]
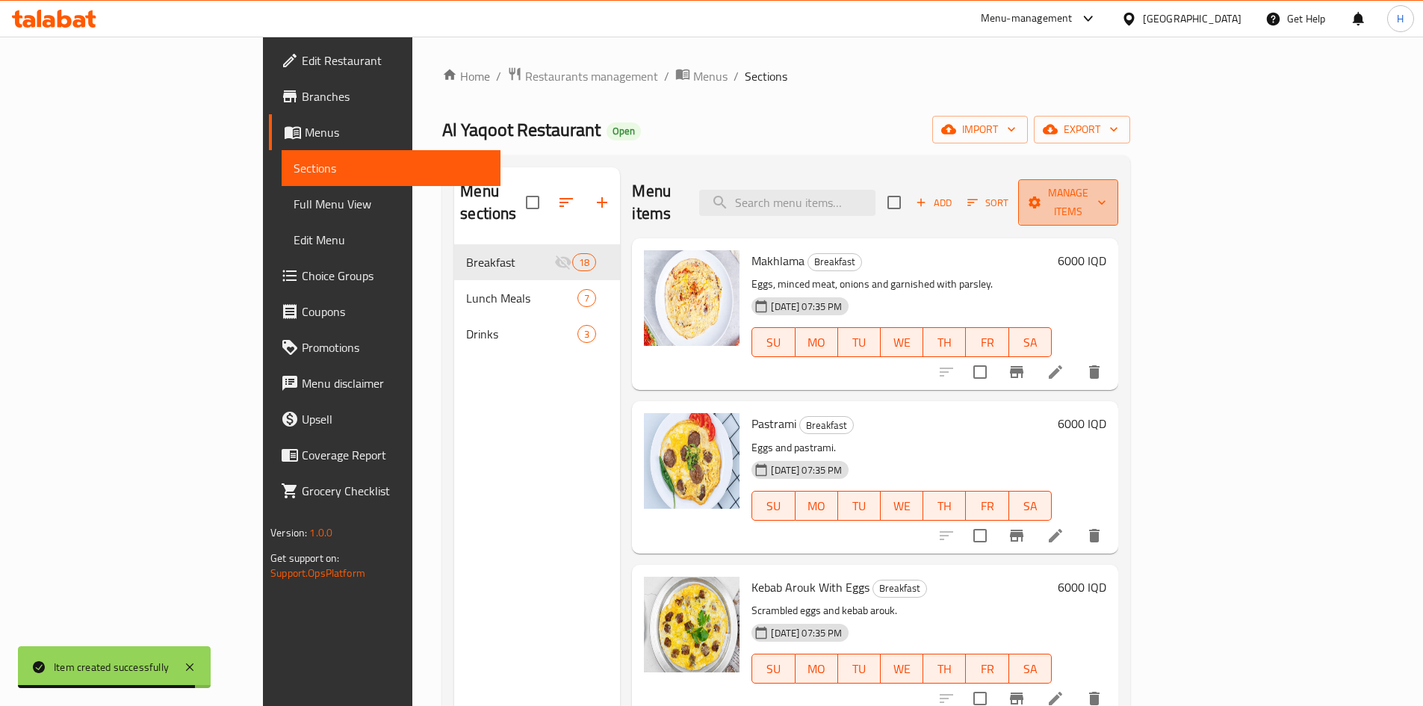
click at [1107, 196] on span "Manage items" at bounding box center [1068, 202] width 76 height 37
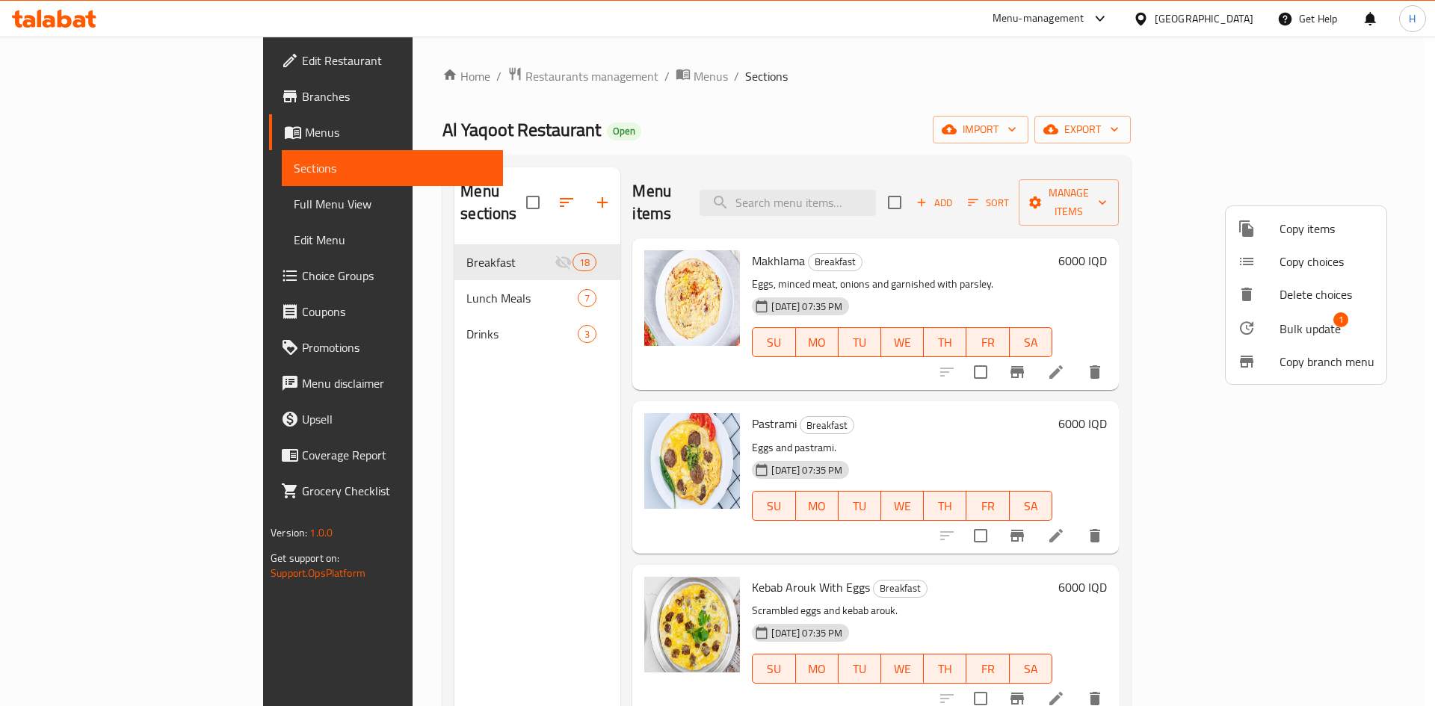
click at [1293, 256] on span "Copy choices" at bounding box center [1326, 262] width 95 height 18
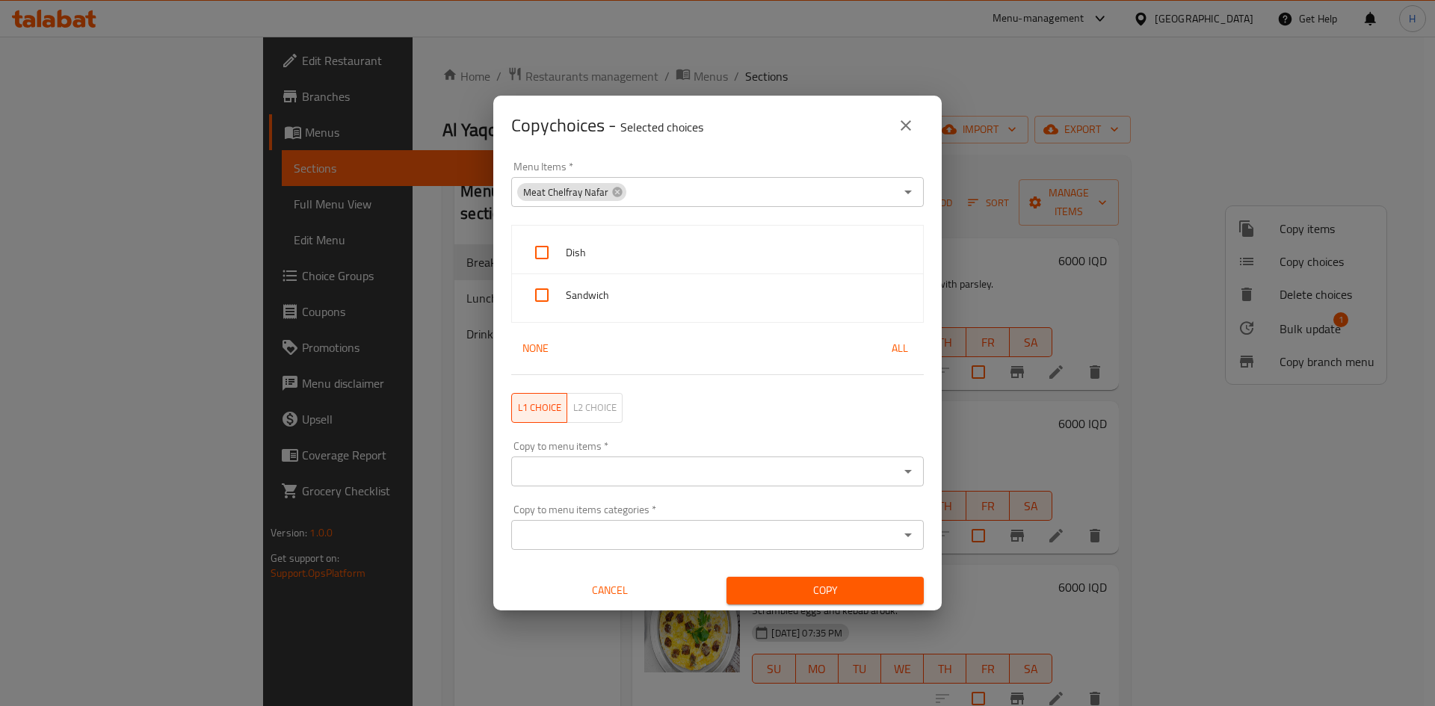
click at [630, 251] on span "Dish" at bounding box center [738, 253] width 345 height 19
checkbox input "true"
click at [620, 296] on span "Sandwich" at bounding box center [738, 295] width 345 height 19
checkbox input "true"
click at [636, 350] on div "None All" at bounding box center [717, 349] width 412 height 28
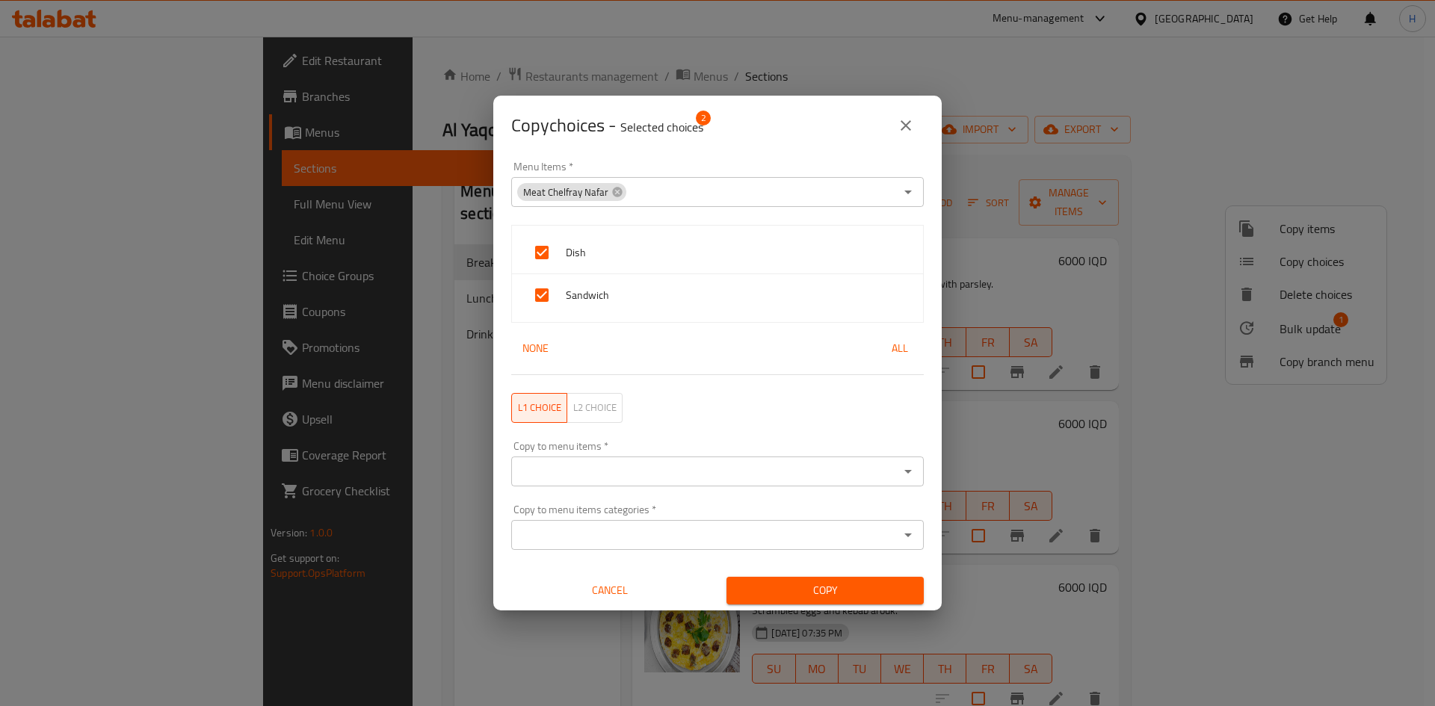
click at [650, 474] on input "Copy to menu items   *" at bounding box center [705, 471] width 379 height 21
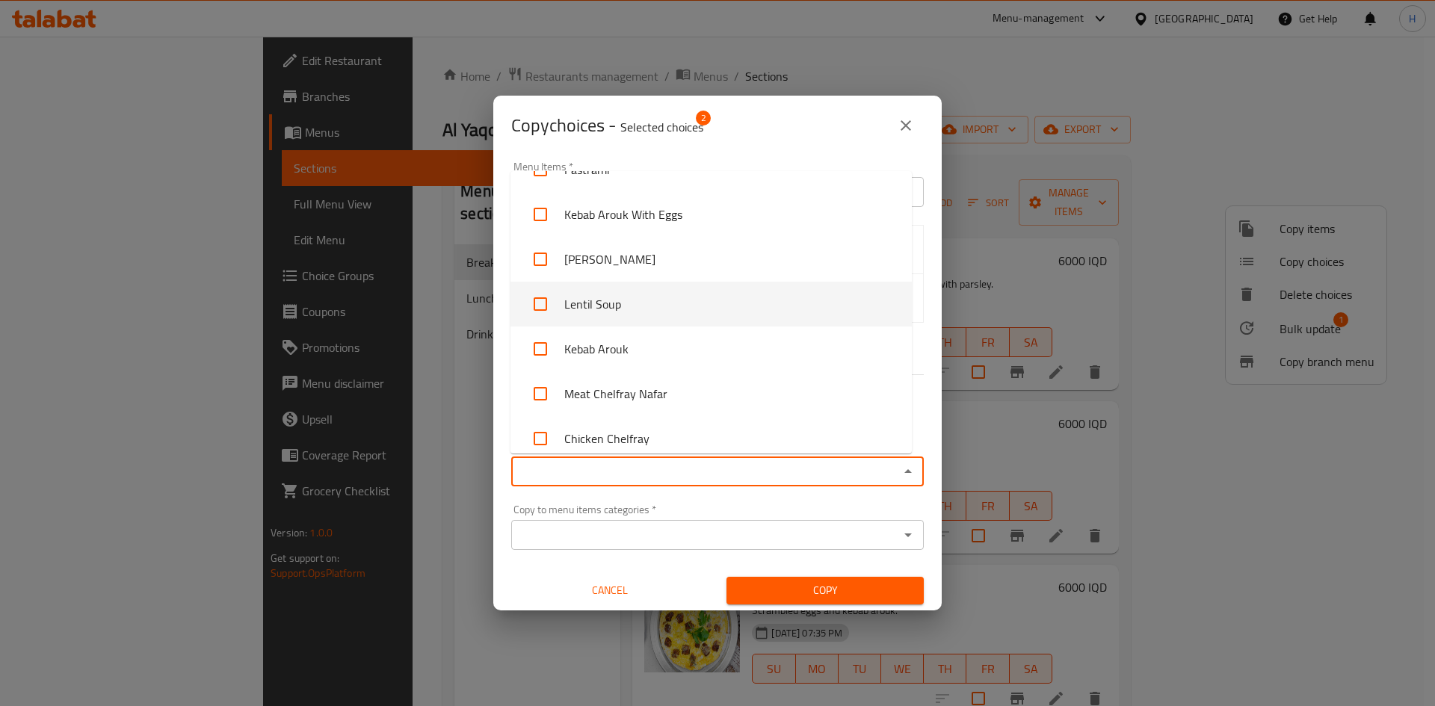
scroll to position [149, 0]
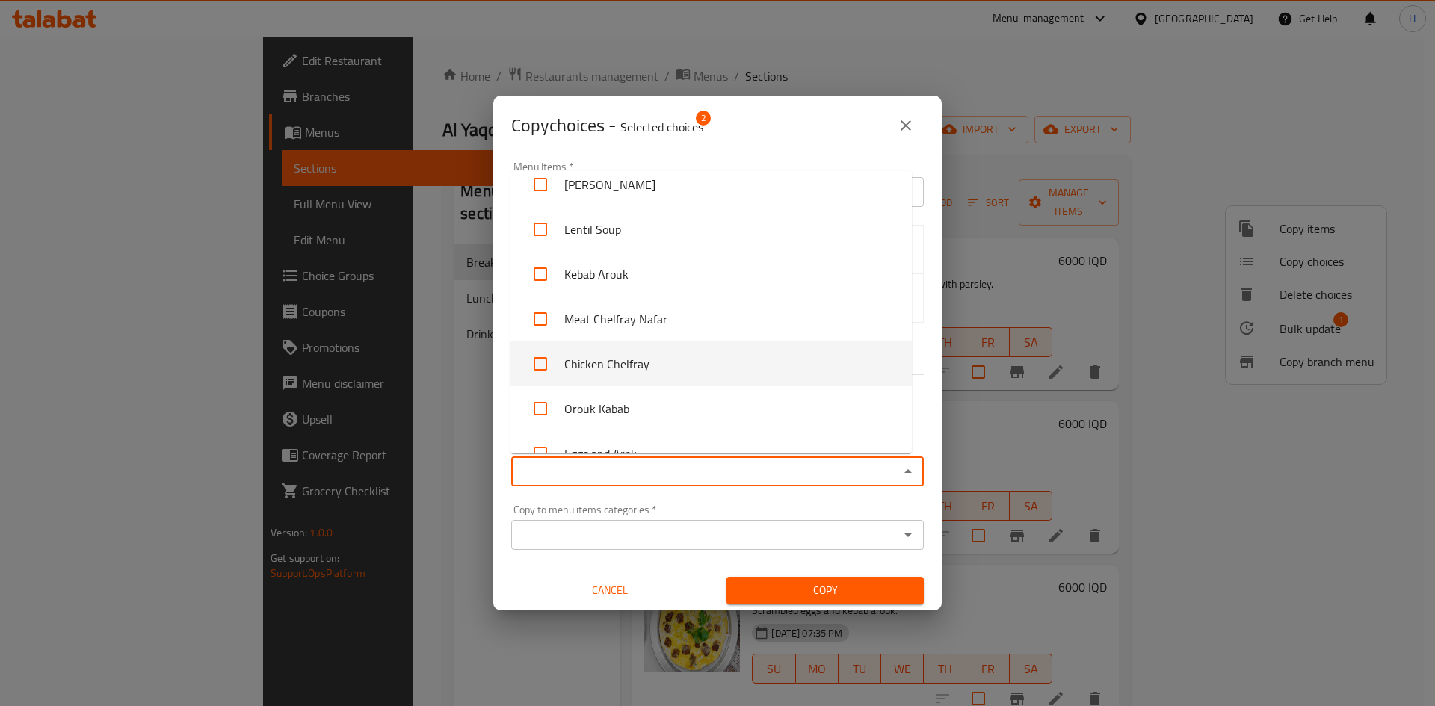
click at [669, 365] on li "Chicken Chelfray" at bounding box center [710, 363] width 401 height 45
checkbox input "true"
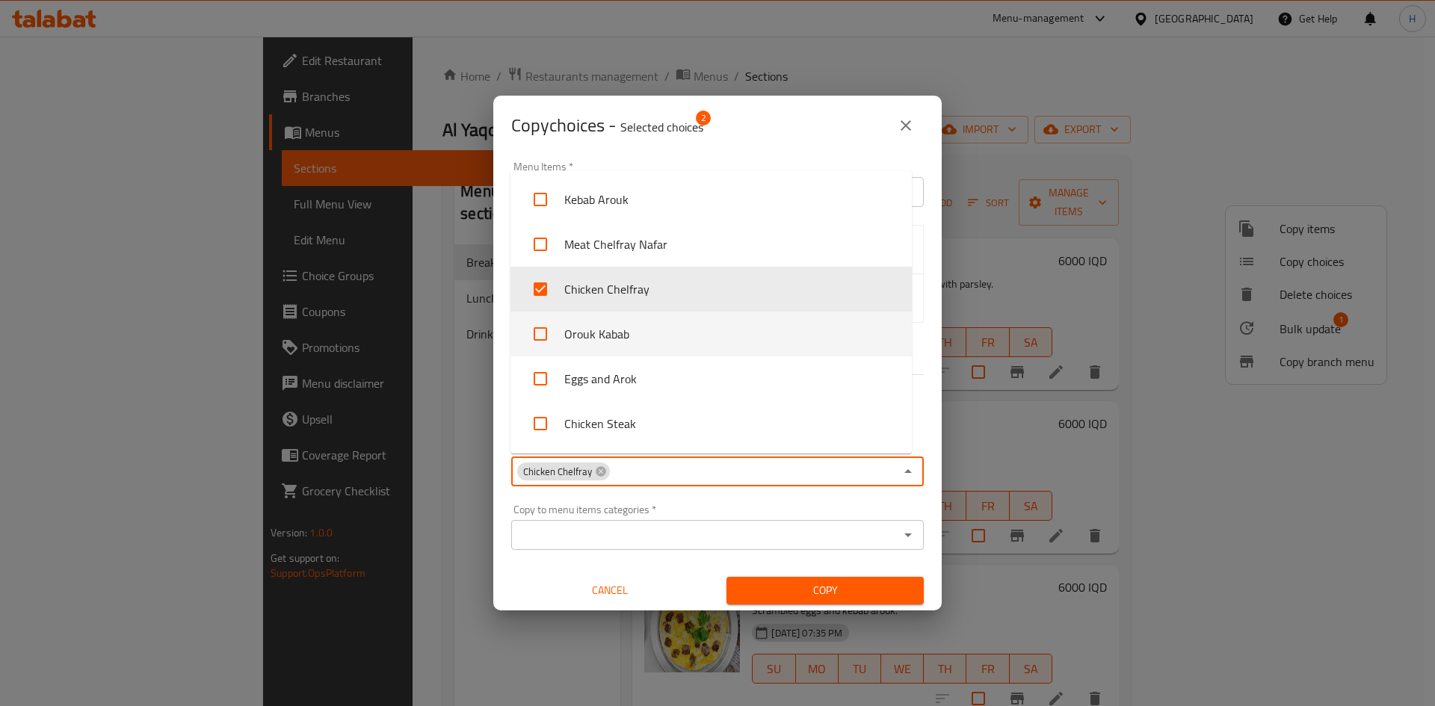
click at [619, 335] on li "Orouk Kabab" at bounding box center [710, 334] width 401 height 45
checkbox input "true"
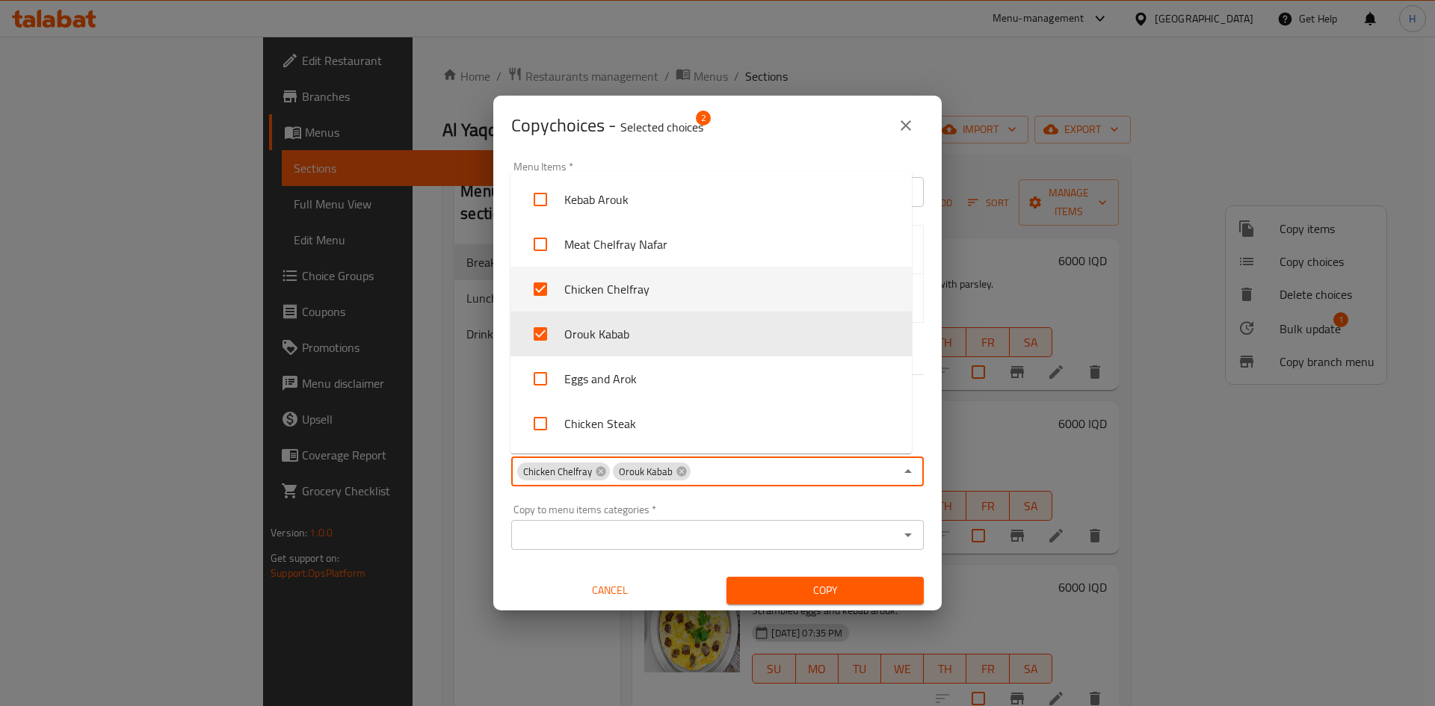
click at [605, 372] on li "Eggs and Arok" at bounding box center [710, 378] width 401 height 45
checkbox input "true"
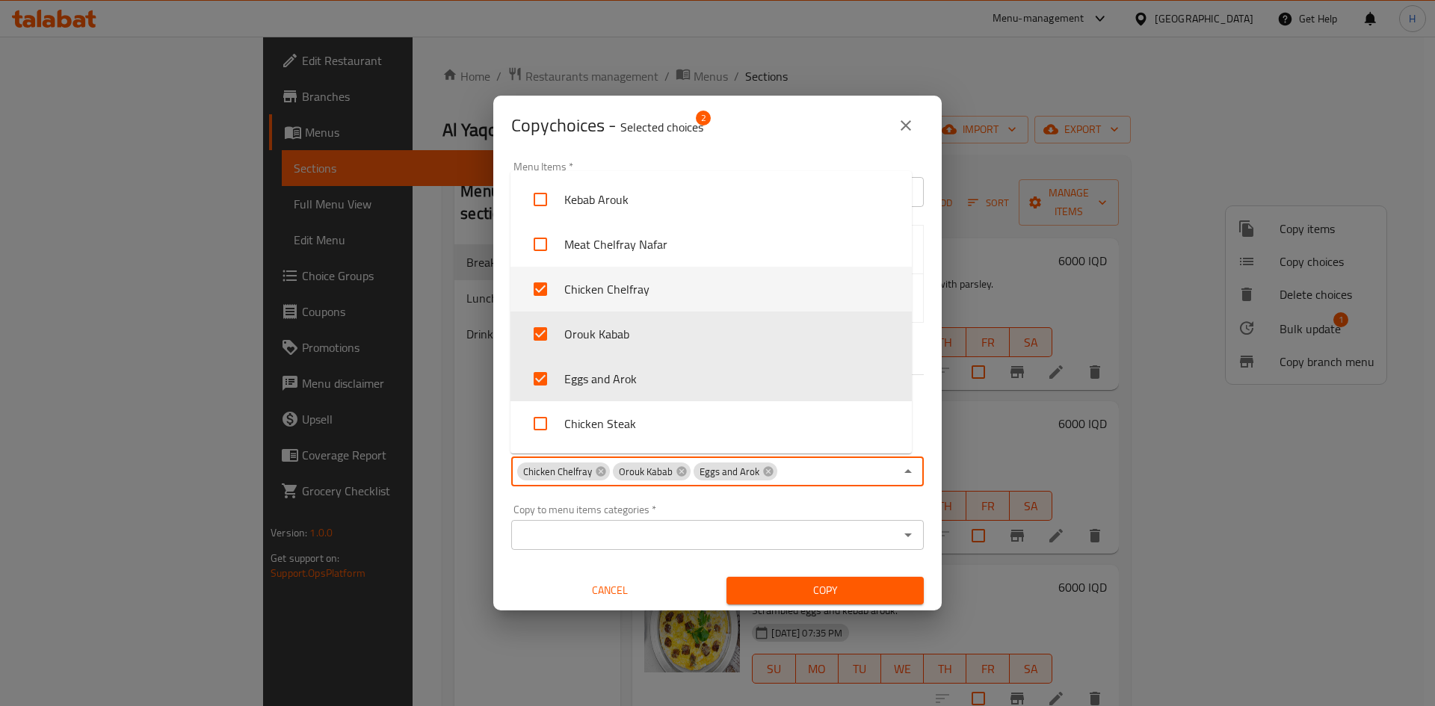
scroll to position [299, 0]
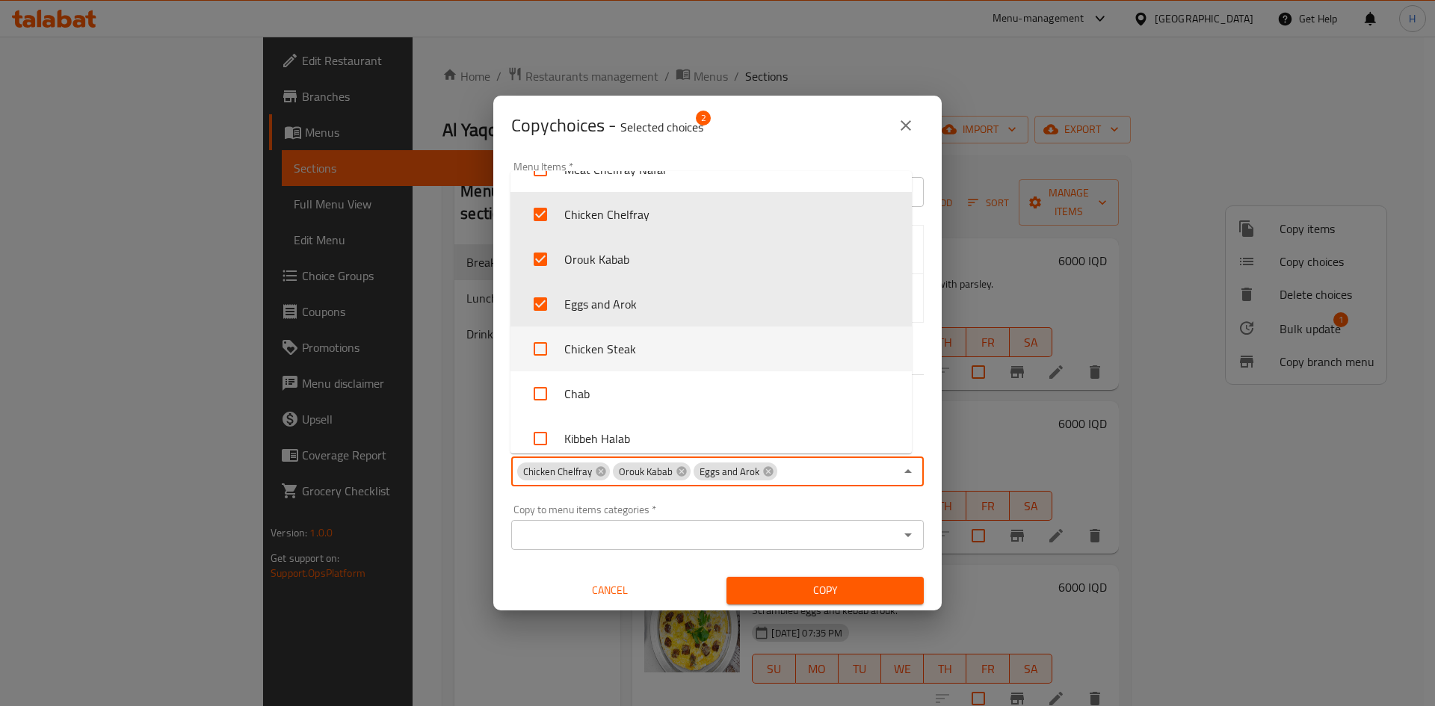
click at [605, 351] on li "Chicken Steak" at bounding box center [710, 349] width 401 height 45
checkbox input "true"
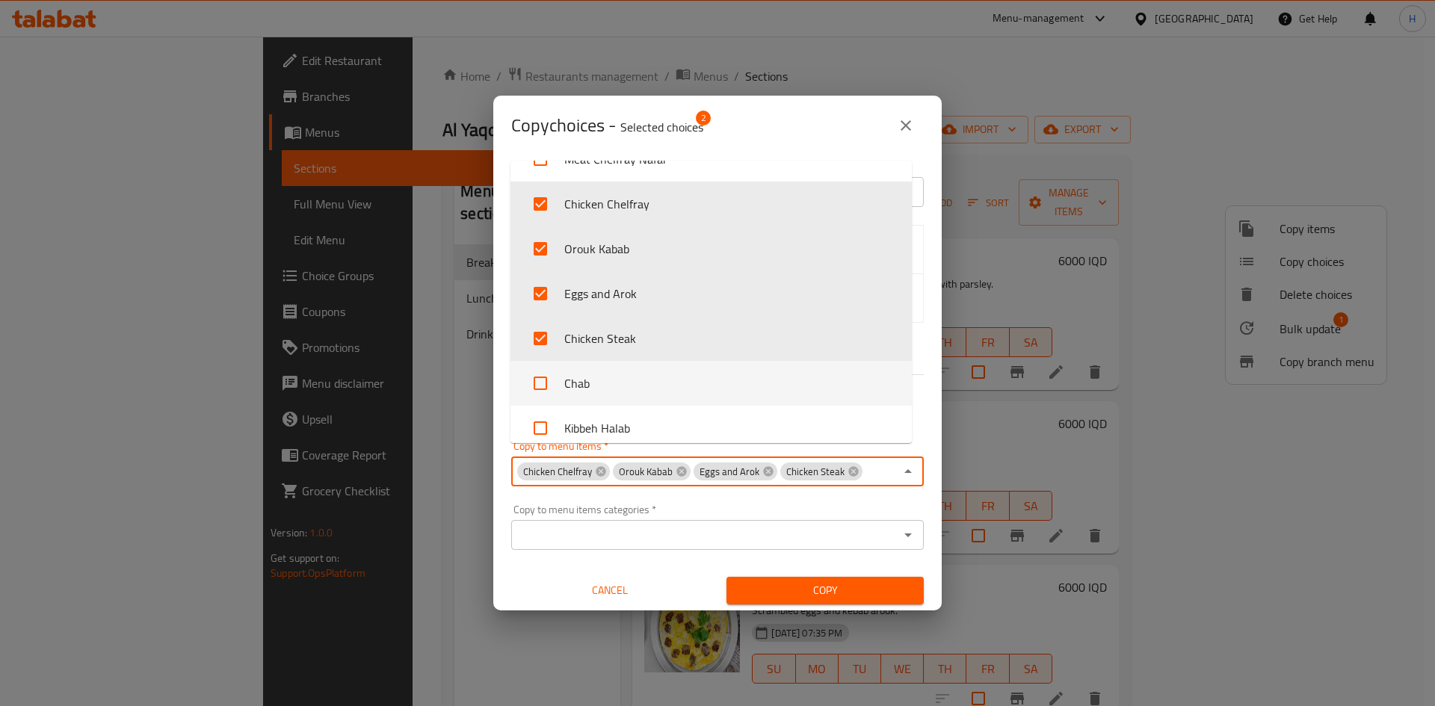
click at [601, 380] on li "Chab" at bounding box center [710, 383] width 401 height 45
checkbox input "true"
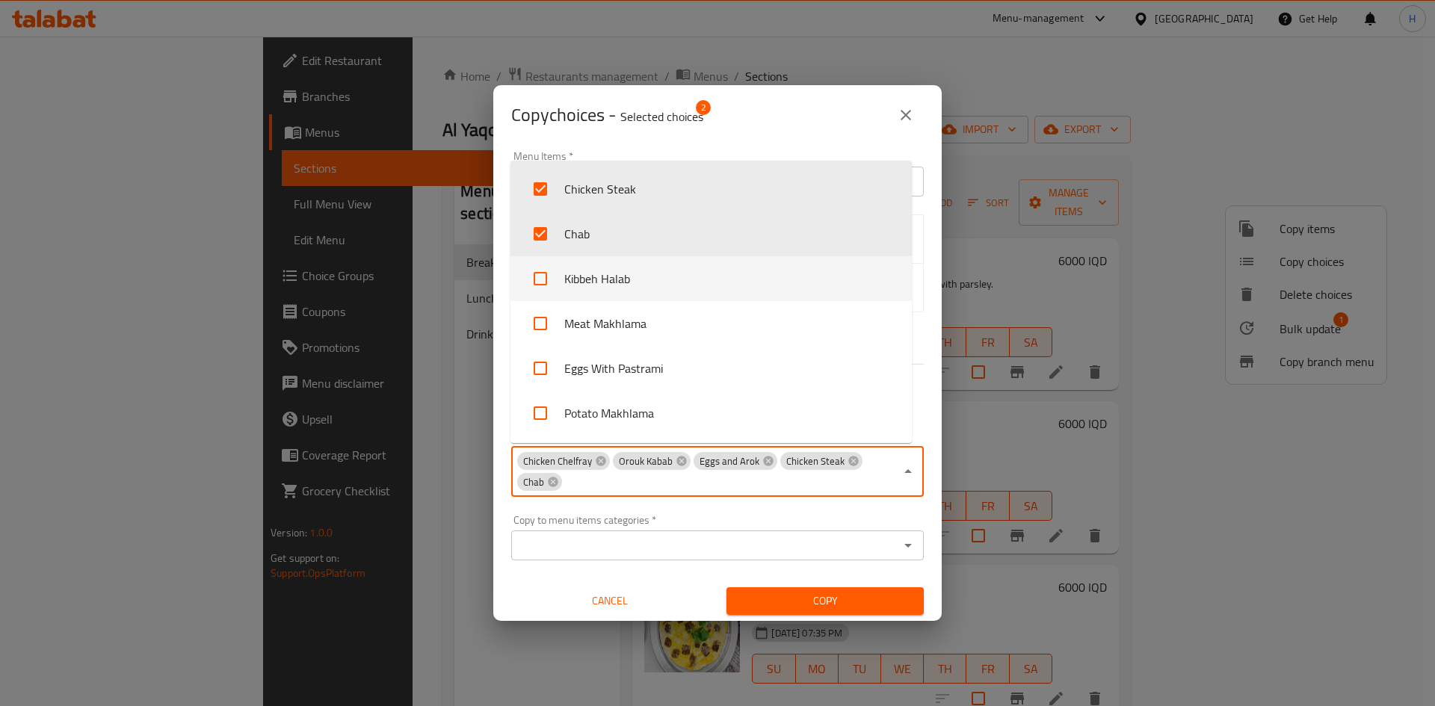
click at [630, 270] on li "Kibbeh Halab" at bounding box center [710, 278] width 401 height 45
checkbox input "true"
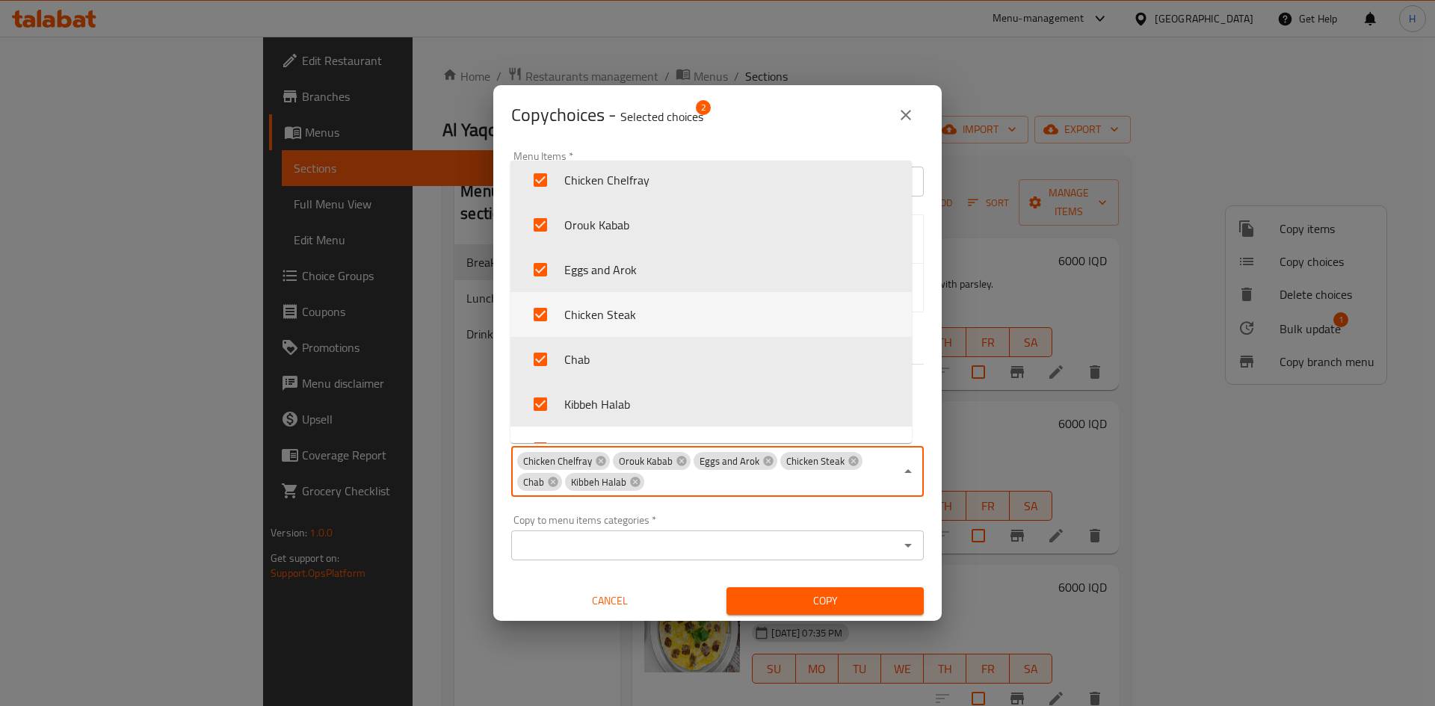
click at [640, 302] on li "Chicken Steak" at bounding box center [710, 314] width 401 height 45
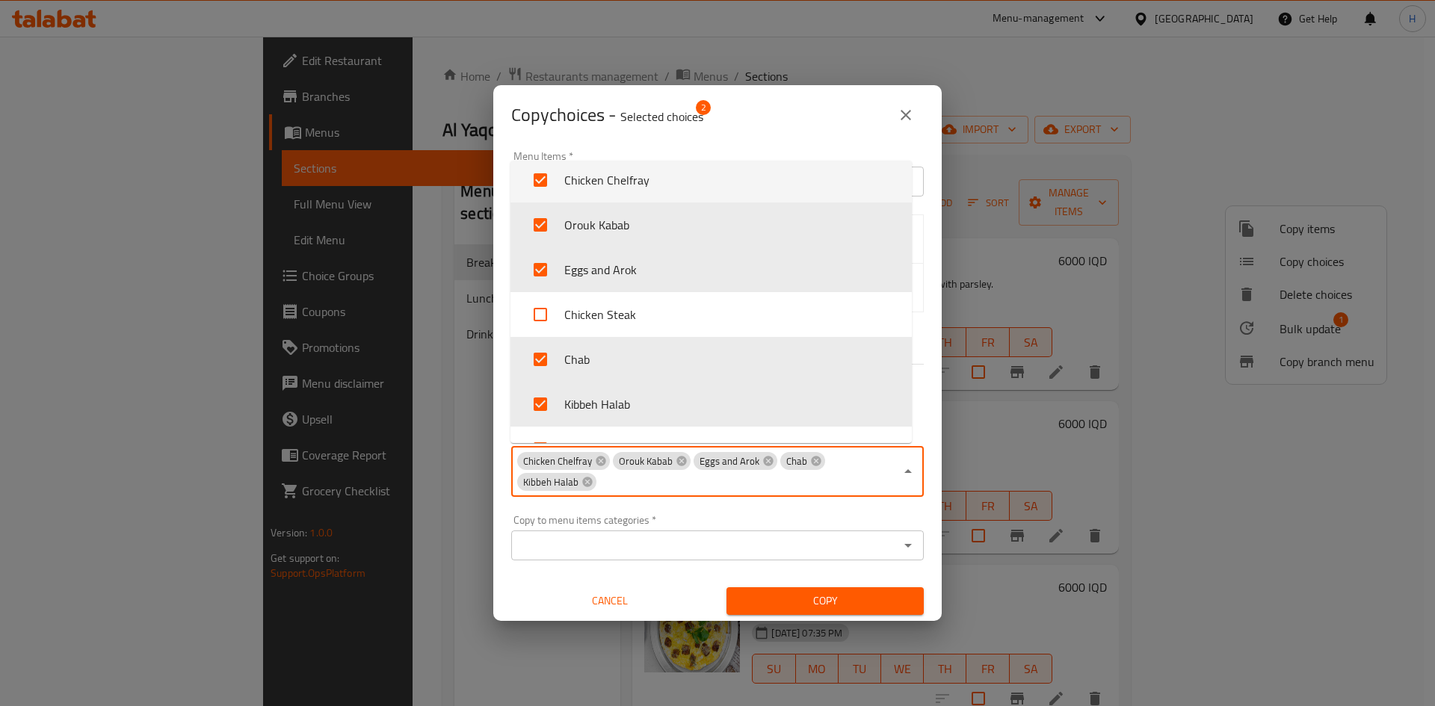
click at [640, 302] on li "Chicken Steak" at bounding box center [710, 314] width 401 height 45
checkbox input "true"
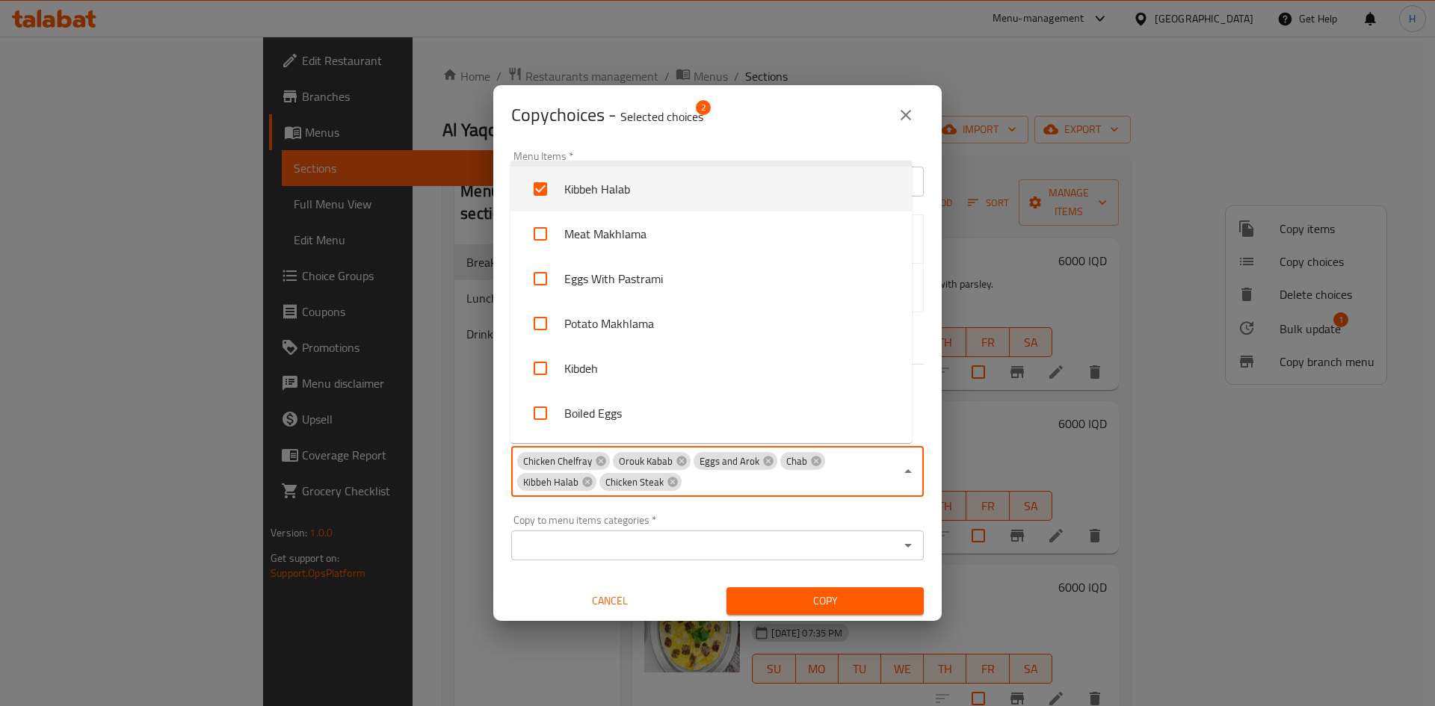
scroll to position [547, 0]
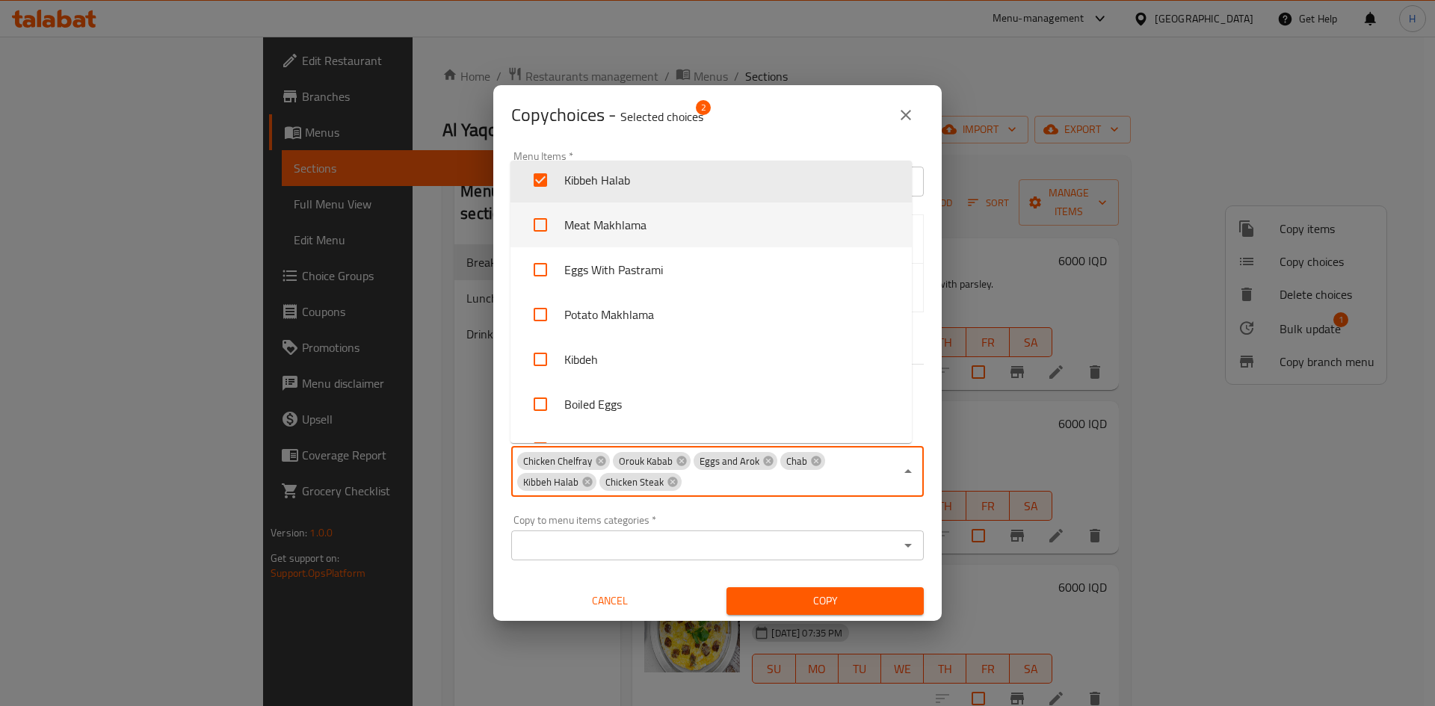
click at [647, 235] on li "Meat Makhlama" at bounding box center [710, 224] width 401 height 45
checkbox input "true"
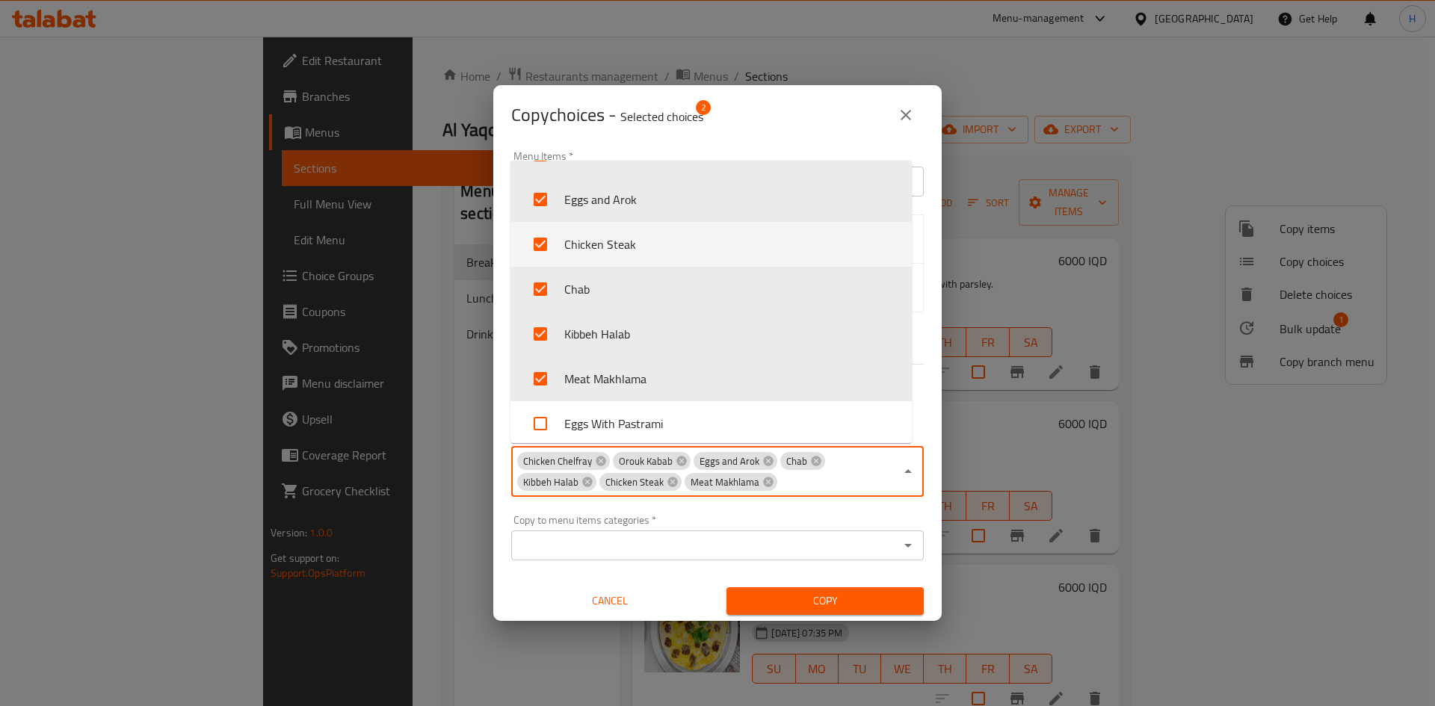
scroll to position [696, 0]
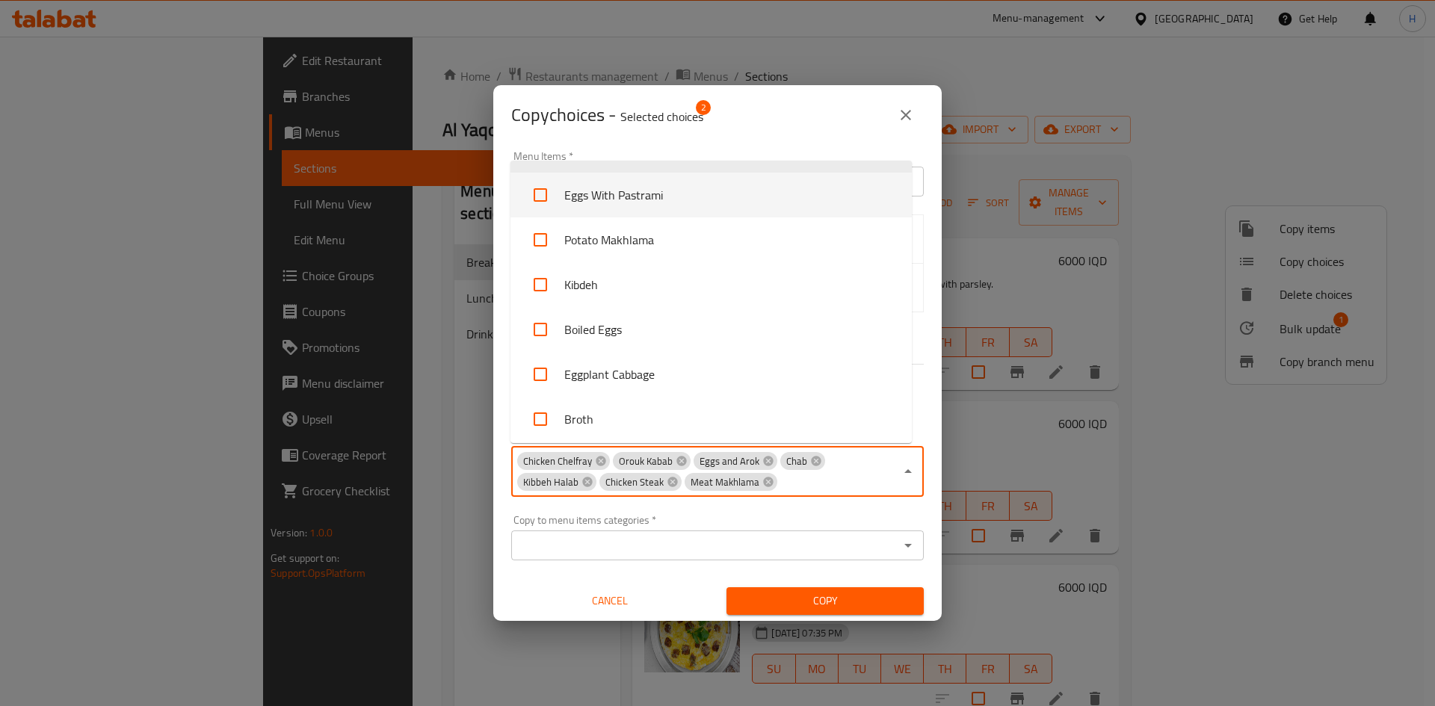
click at [656, 192] on li "Eggs With Pastrami" at bounding box center [710, 195] width 401 height 45
checkbox input "true"
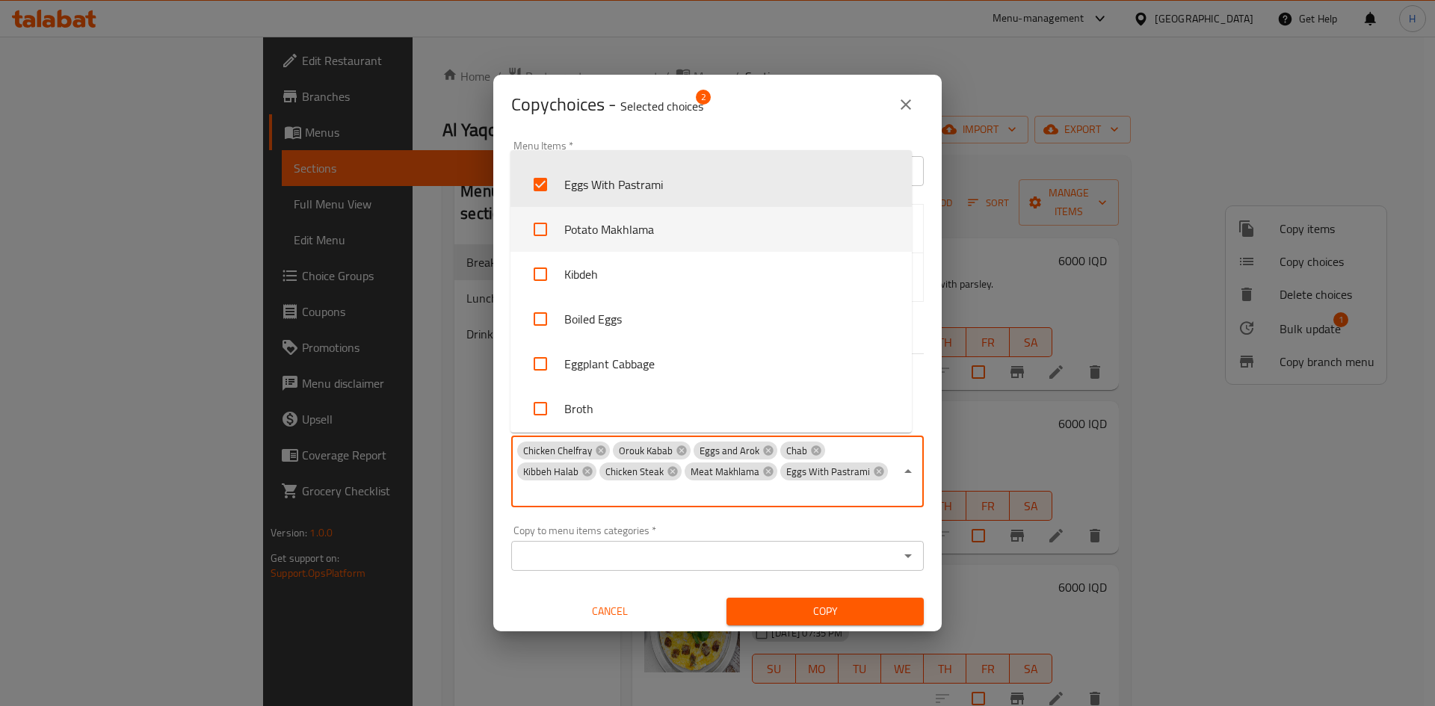
click at [662, 226] on li "Potato Makhlama" at bounding box center [710, 229] width 401 height 45
checkbox input "true"
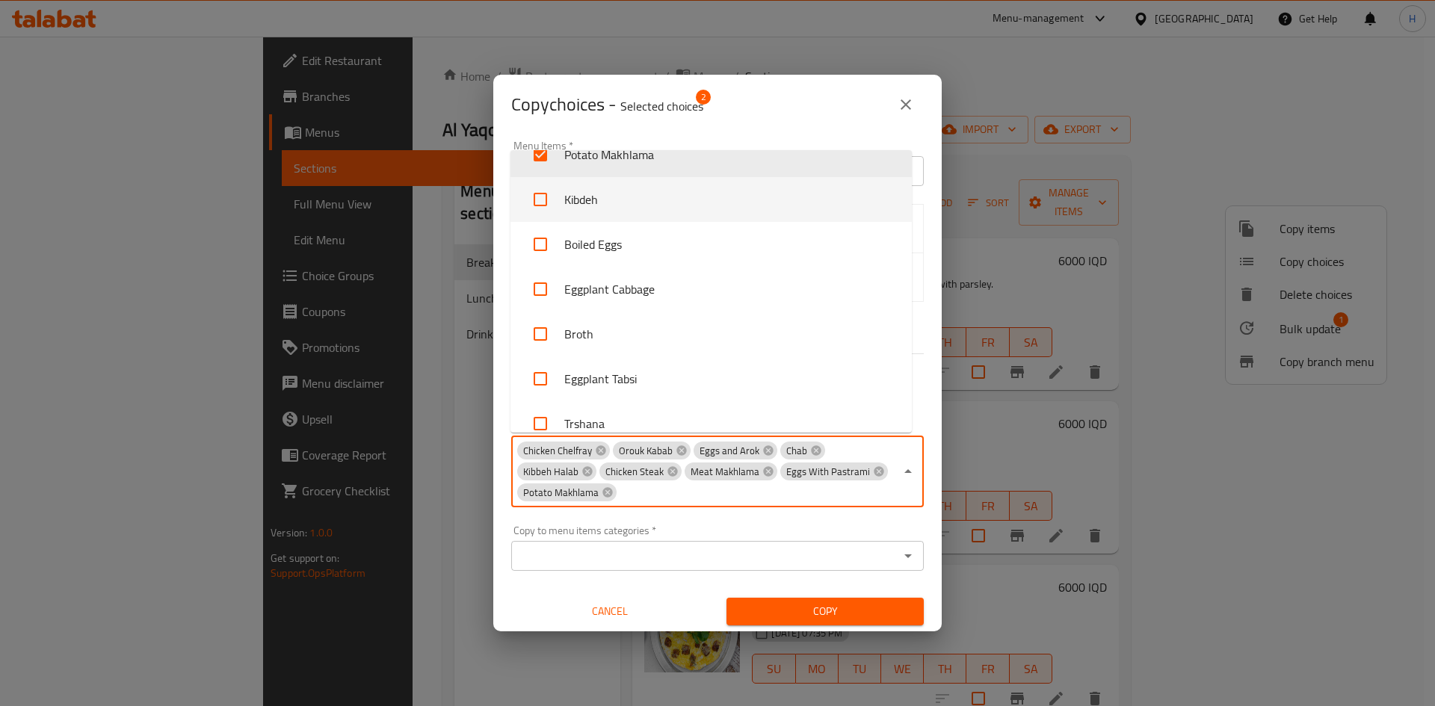
click at [619, 198] on li "Kibdeh" at bounding box center [710, 199] width 401 height 45
checkbox input "true"
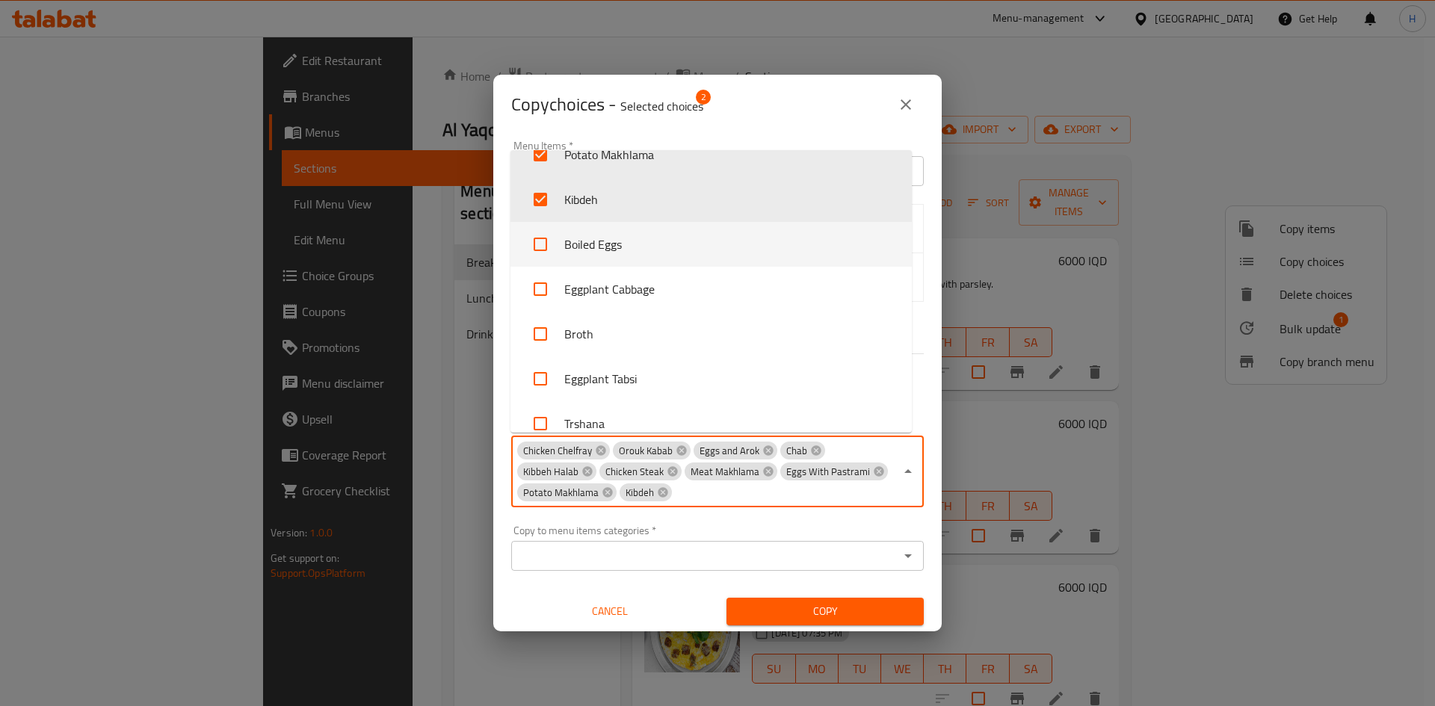
click at [670, 250] on li "Boiled Eggs" at bounding box center [710, 244] width 401 height 45
checkbox input "true"
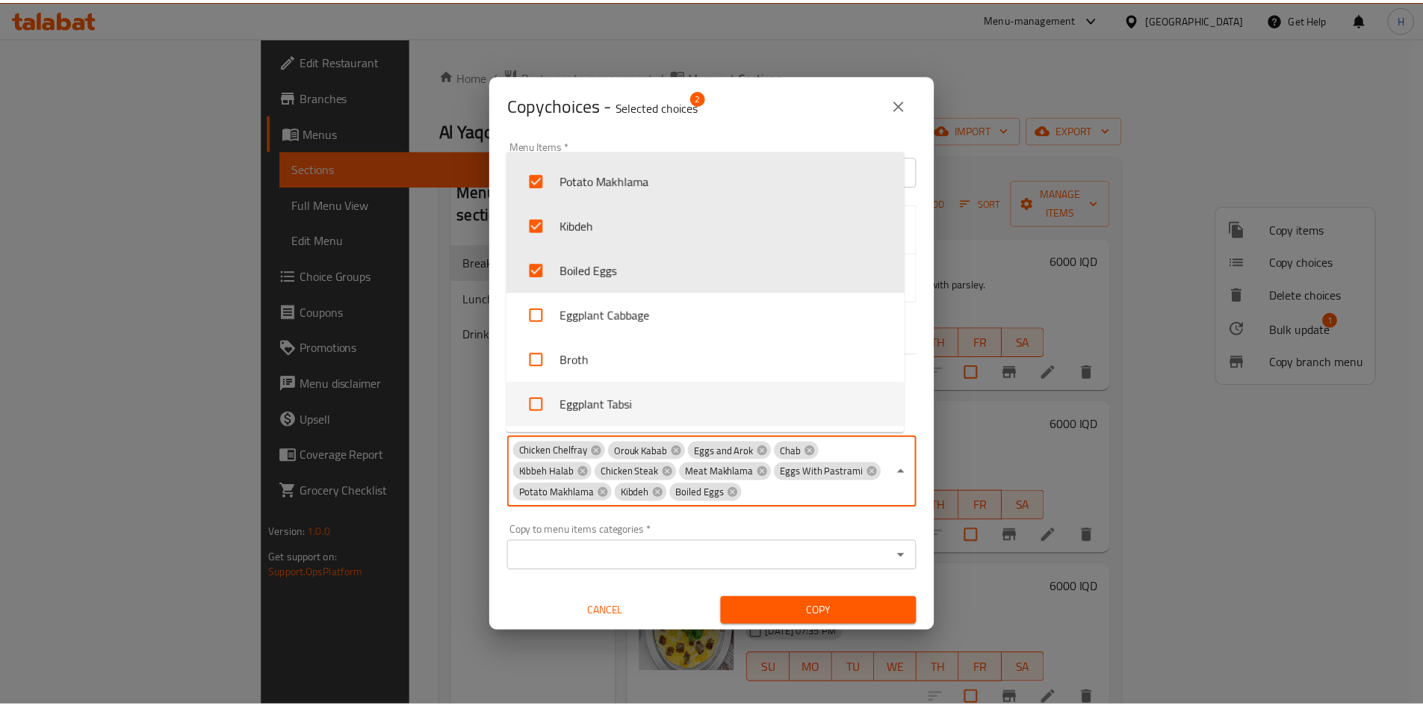
scroll to position [672, 0]
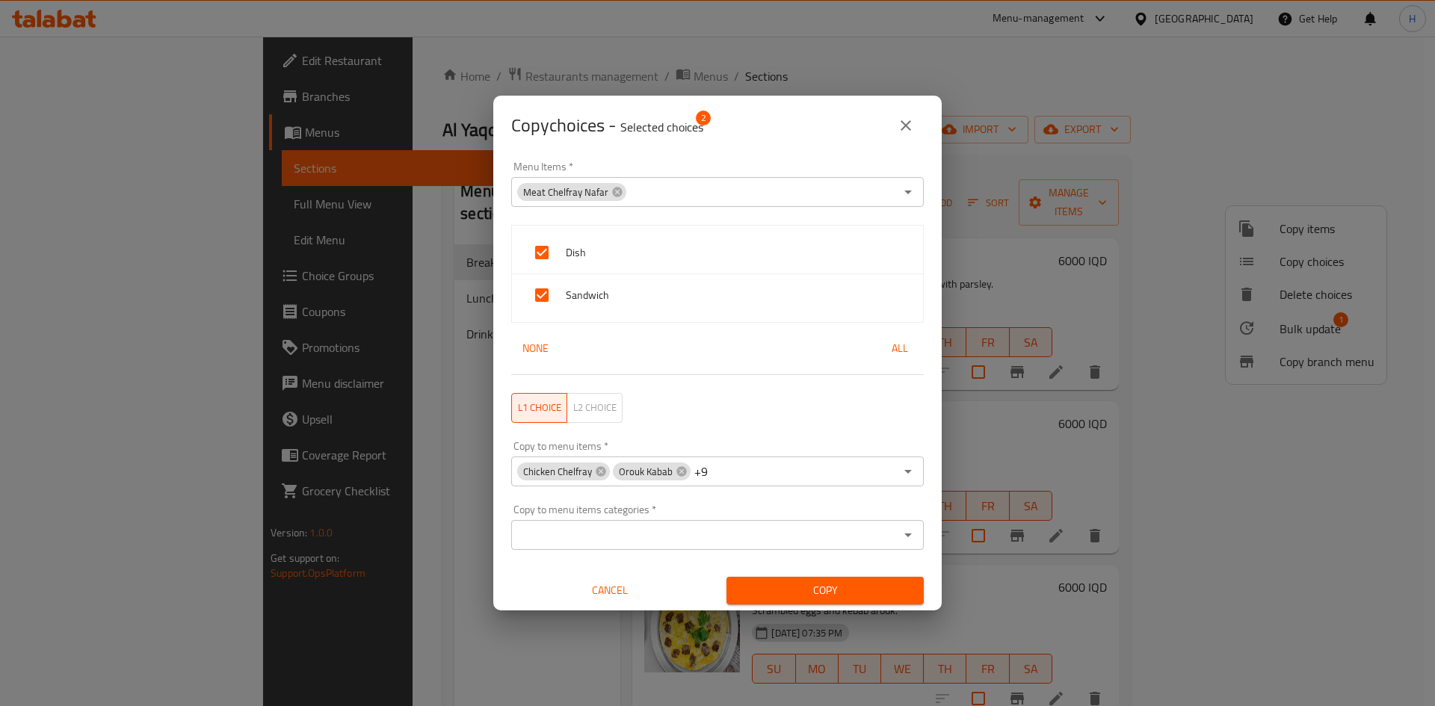
click at [848, 605] on div "Copy" at bounding box center [824, 591] width 215 height 46
click at [836, 580] on button "Copy" at bounding box center [824, 591] width 197 height 28
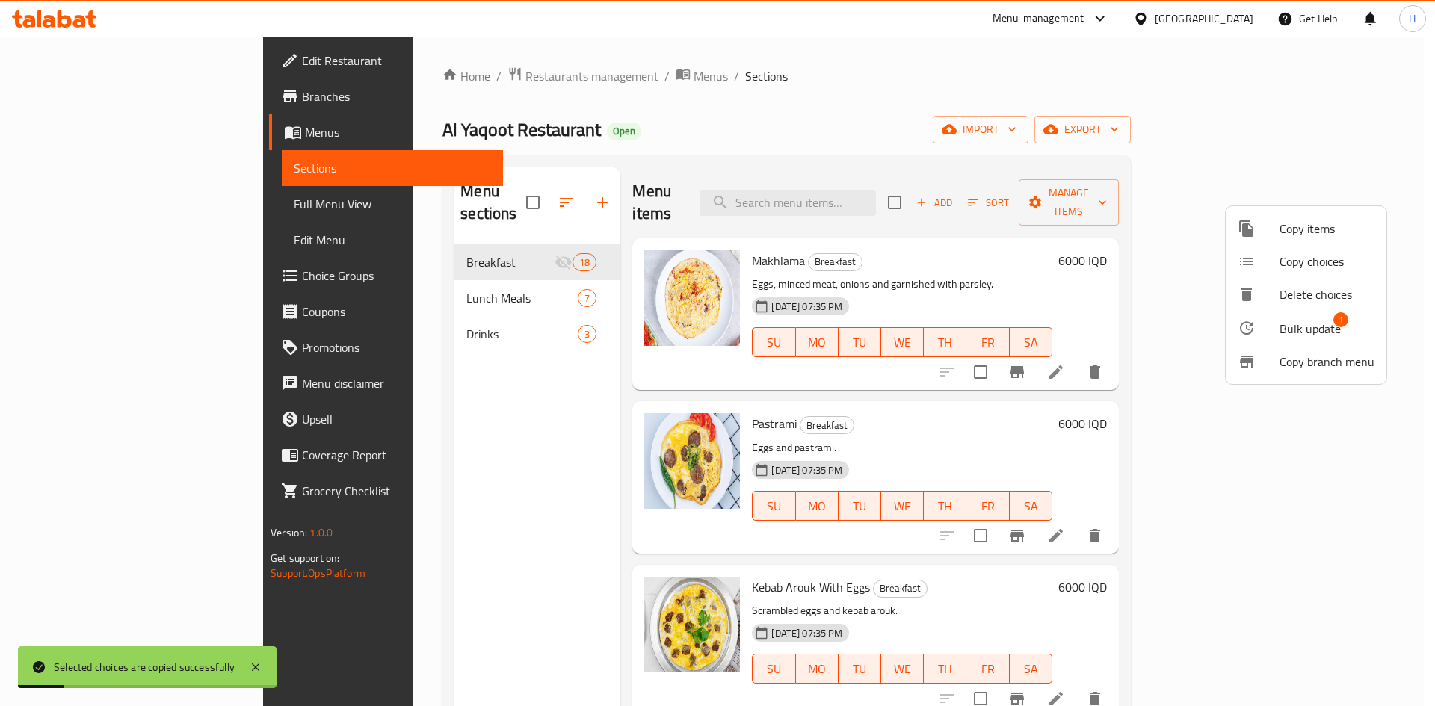
click at [974, 106] on div at bounding box center [717, 353] width 1435 height 706
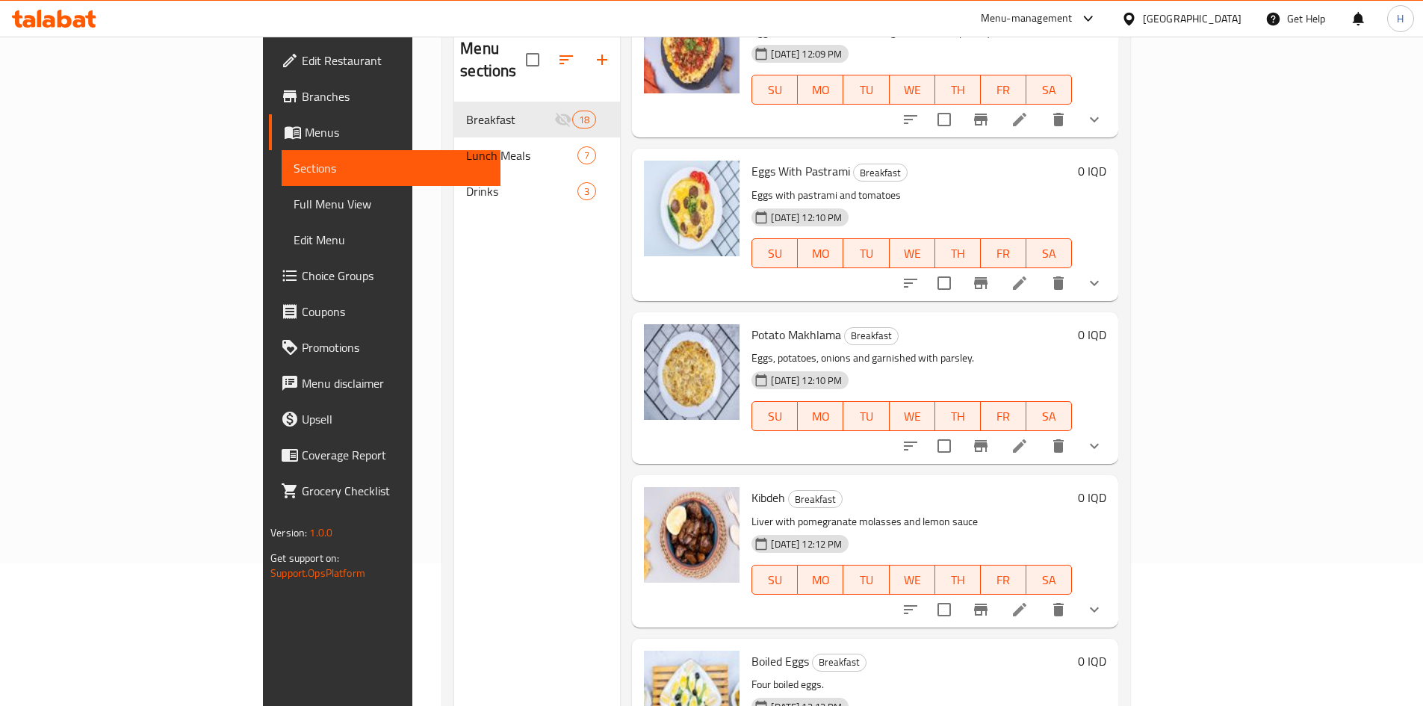
scroll to position [209, 0]
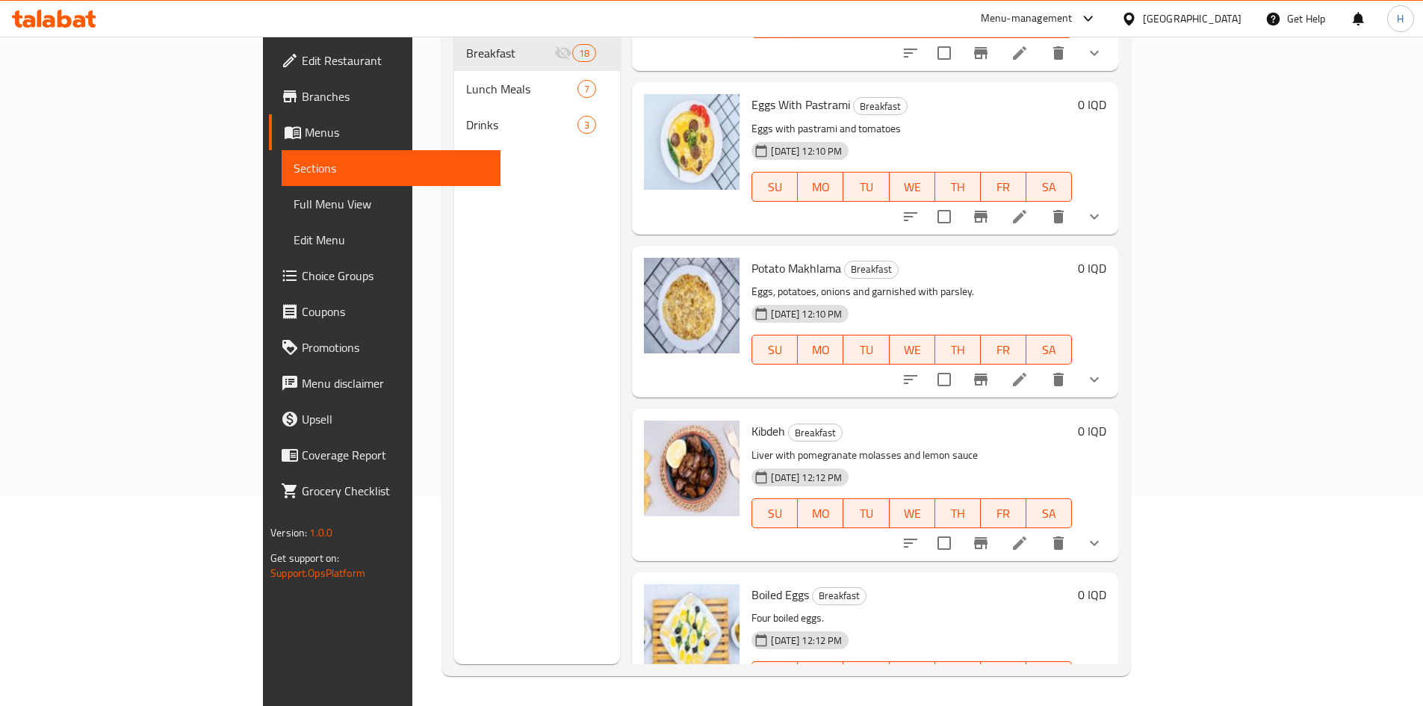
click at [1104, 697] on icon "show more" at bounding box center [1095, 706] width 18 height 18
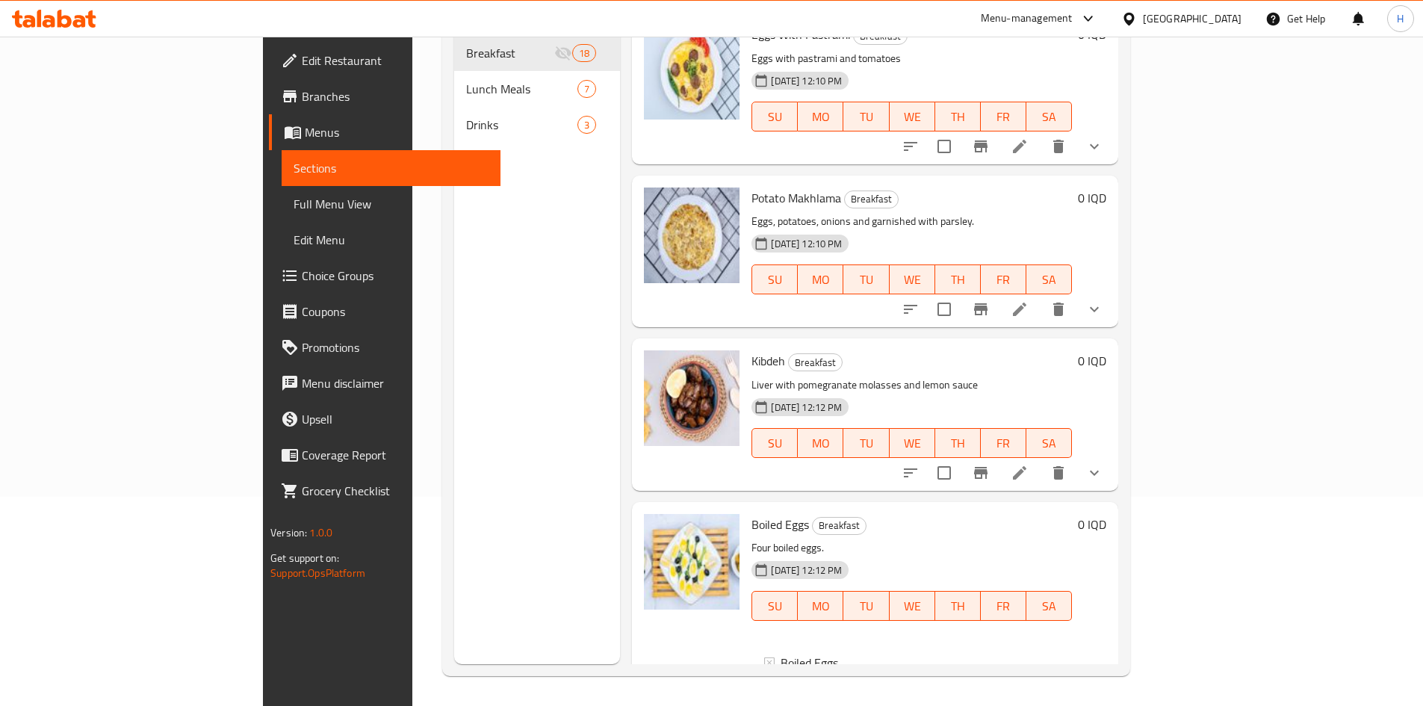
scroll to position [2340, 0]
click at [1029, 686] on icon at bounding box center [1020, 695] width 18 height 18
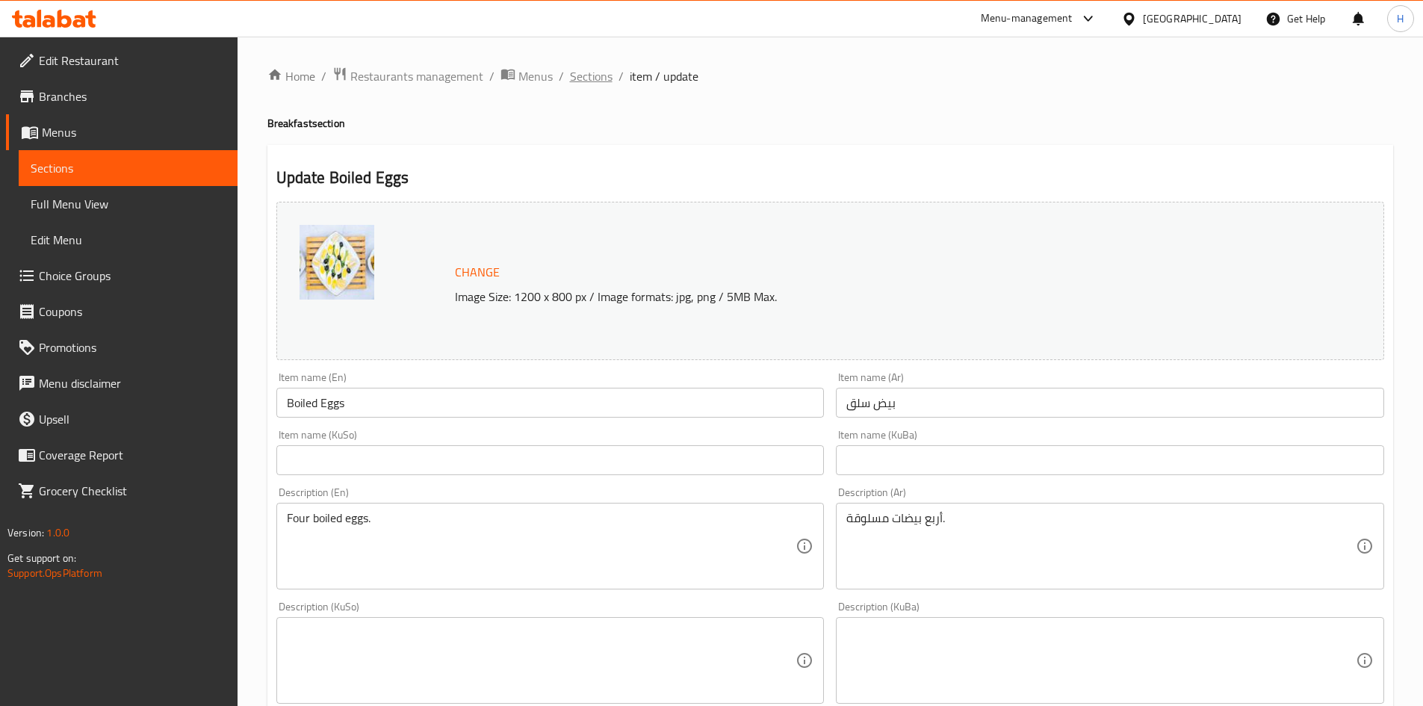
click at [577, 73] on span "Sections" at bounding box center [591, 76] width 43 height 18
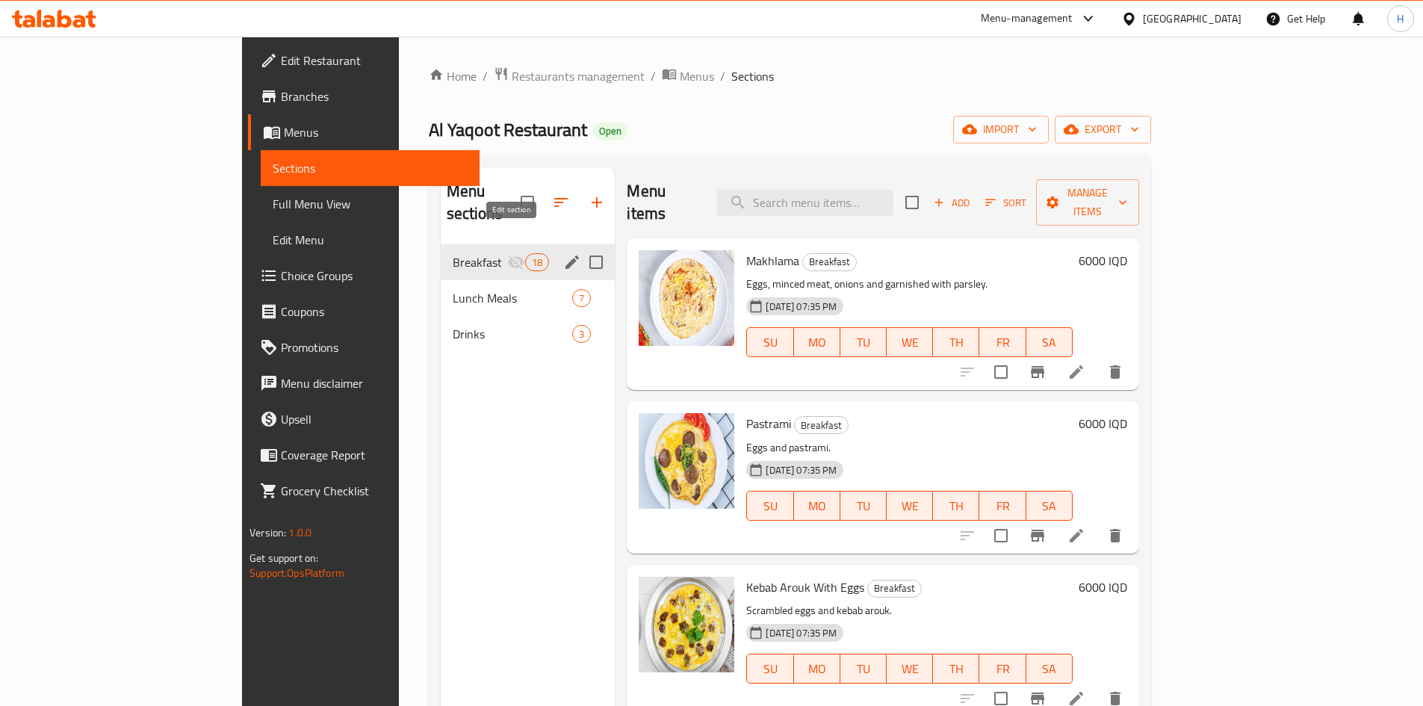
click at [563, 253] on icon "edit" at bounding box center [572, 262] width 18 height 18
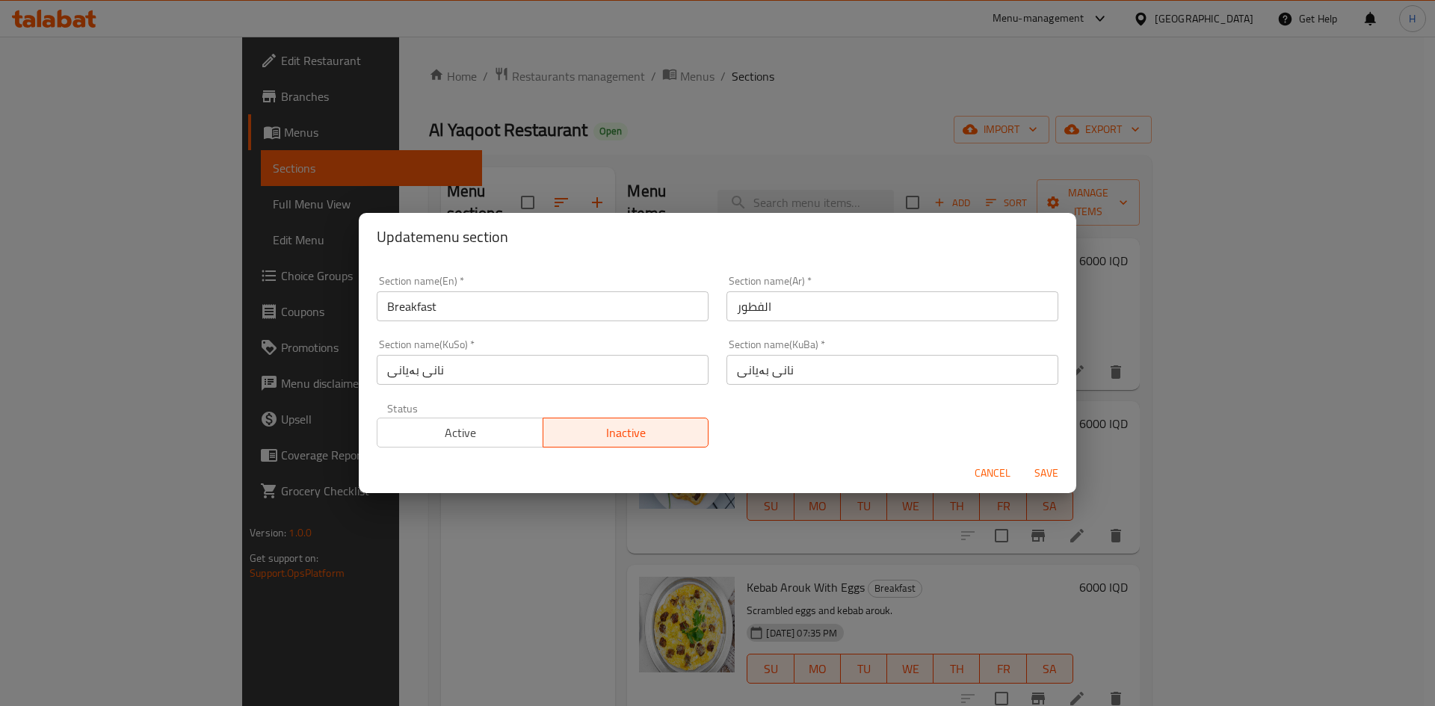
click at [477, 430] on span "Active" at bounding box center [460, 433] width 154 height 22
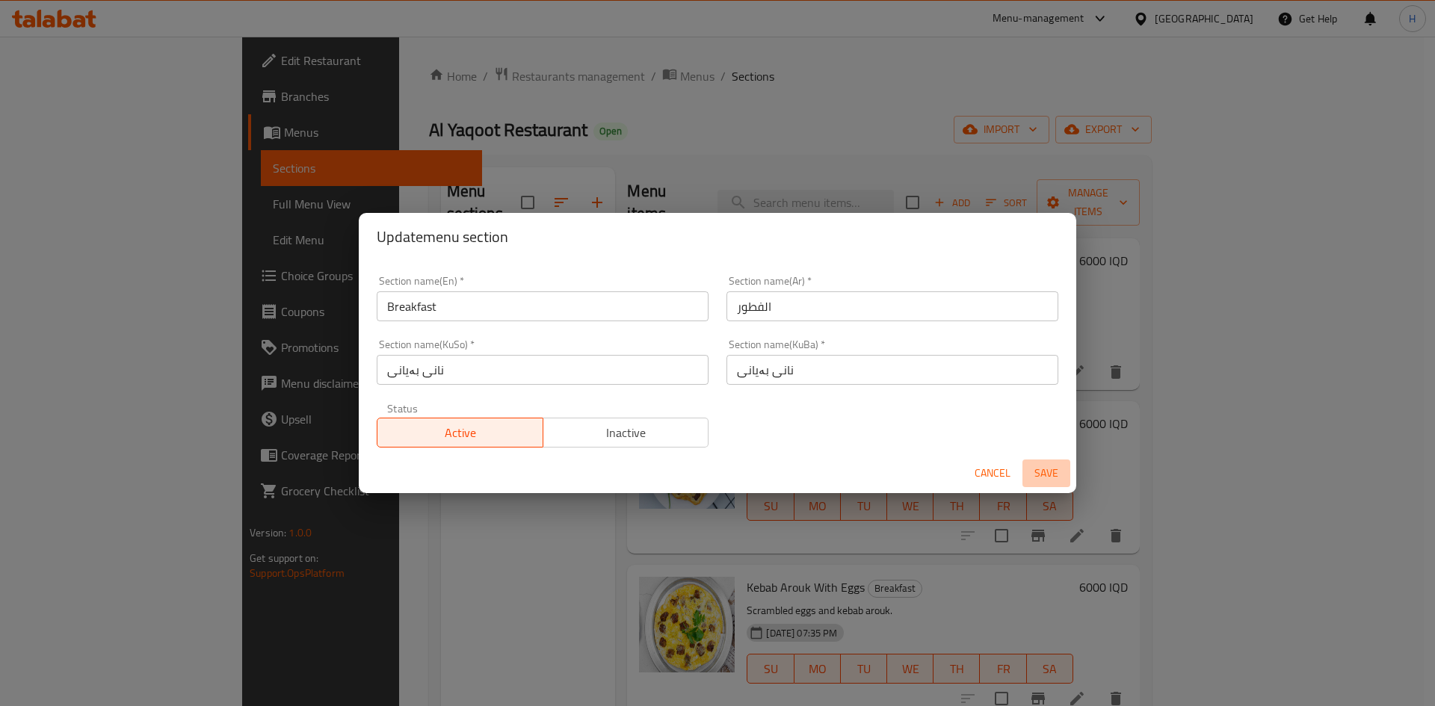
drag, startPoint x: 1044, startPoint y: 469, endPoint x: 1036, endPoint y: 456, distance: 15.4
click at [1045, 471] on span "Save" at bounding box center [1046, 473] width 36 height 19
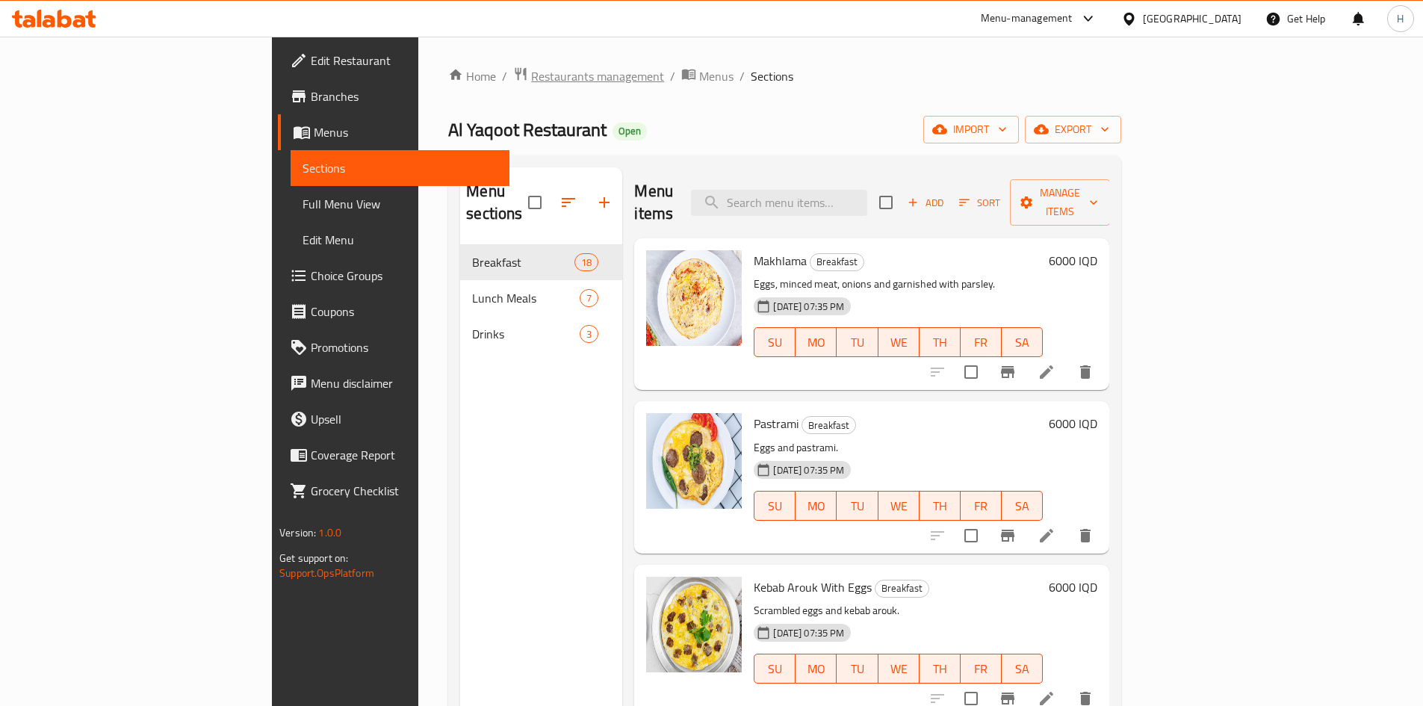
click at [531, 81] on span "Restaurants management" at bounding box center [597, 76] width 133 height 18
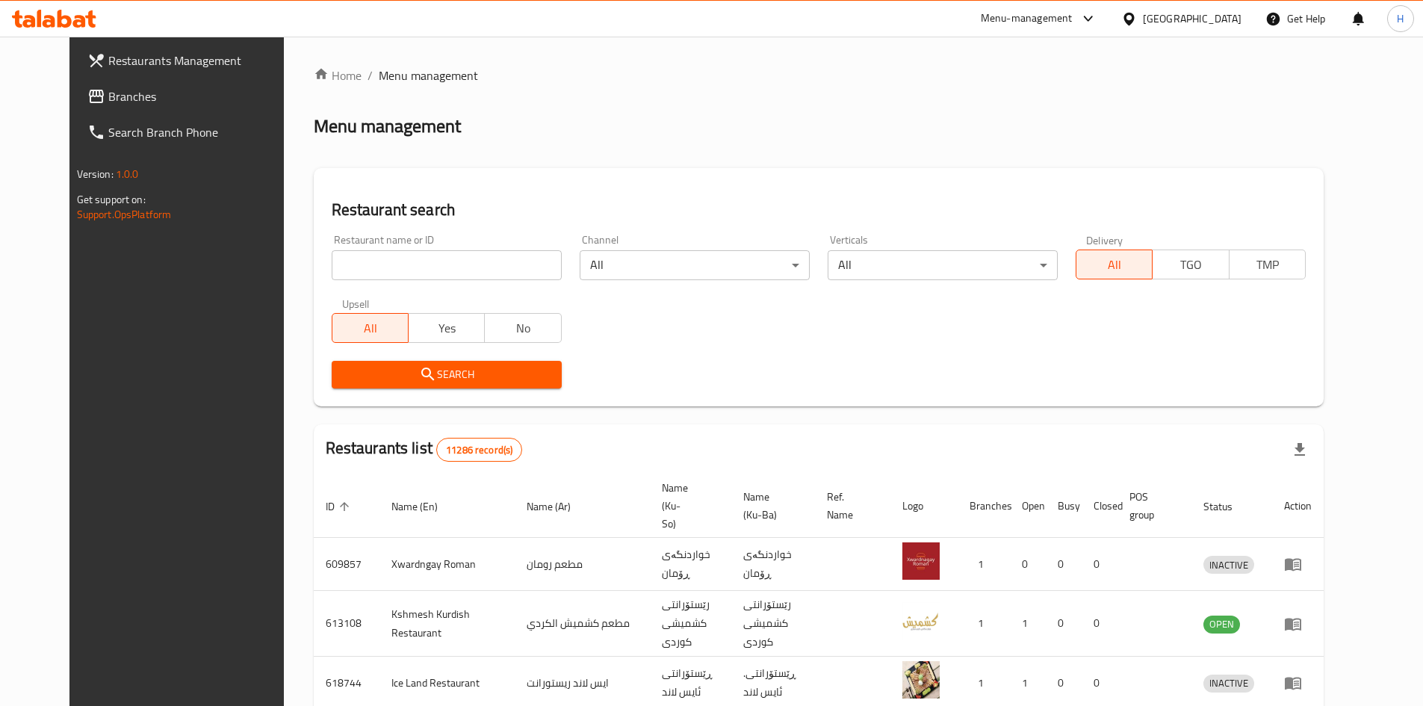
click at [418, 263] on div at bounding box center [711, 353] width 1423 height 706
click at [418, 263] on input "search" at bounding box center [447, 265] width 230 height 30
paste input "696346"
type input "696346"
click button "Search" at bounding box center [447, 375] width 230 height 28
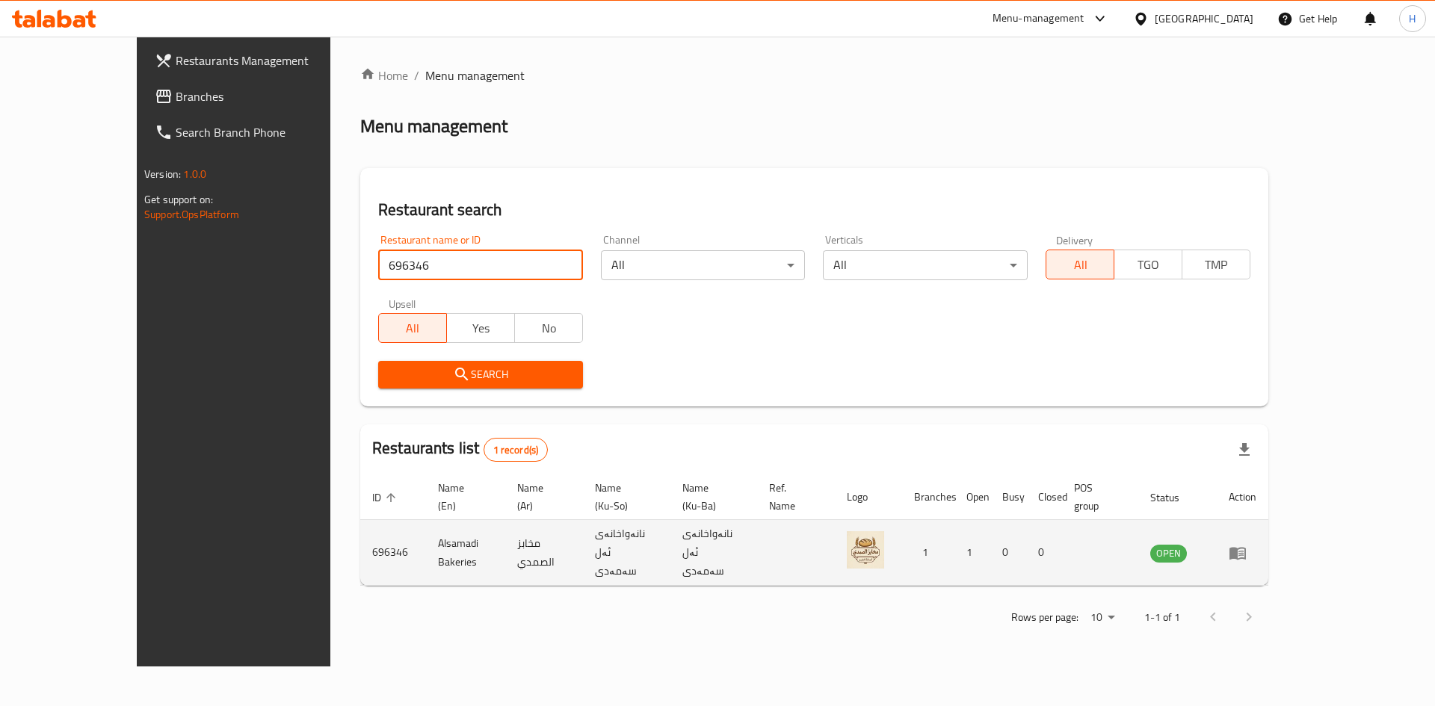
click at [1268, 545] on td "enhanced table" at bounding box center [1242, 553] width 52 height 66
click at [1256, 544] on link "enhanced table" at bounding box center [1242, 553] width 28 height 18
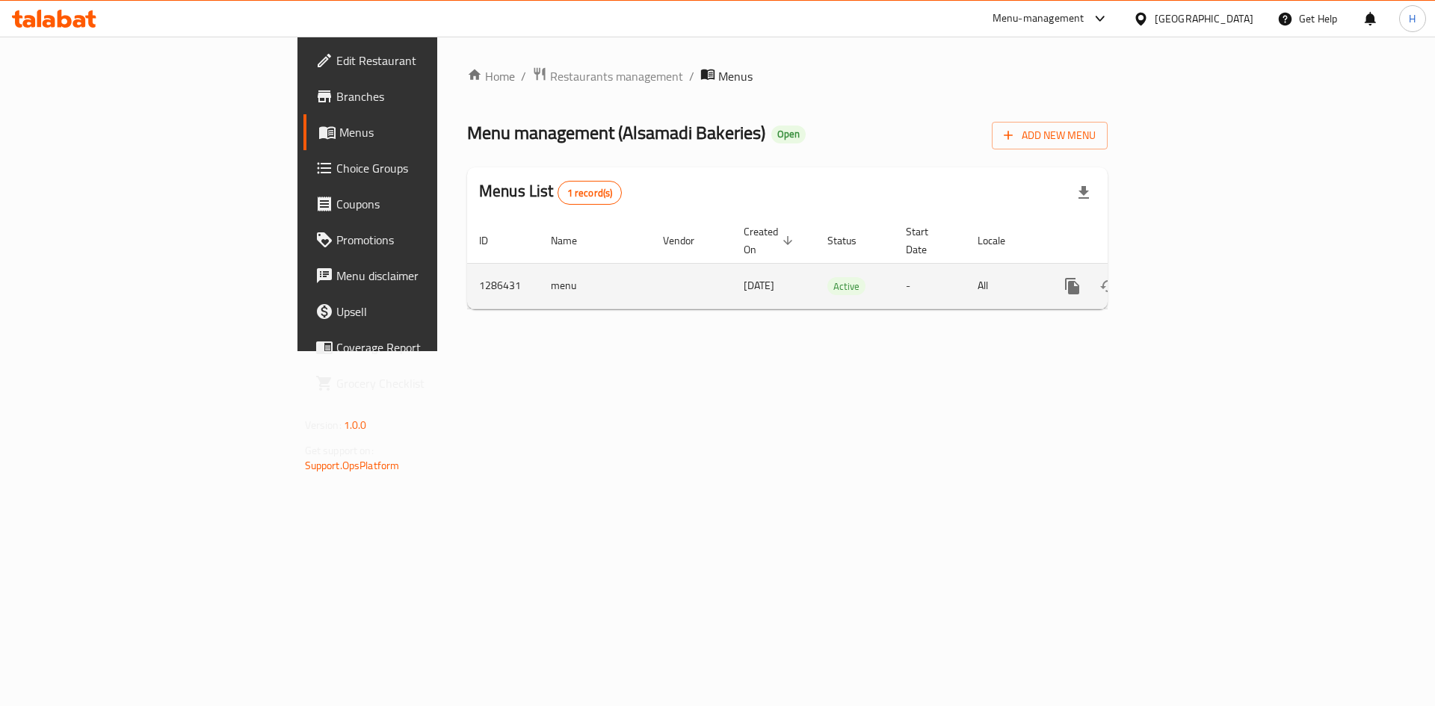
click at [1198, 268] on link "enhanced table" at bounding box center [1180, 286] width 36 height 36
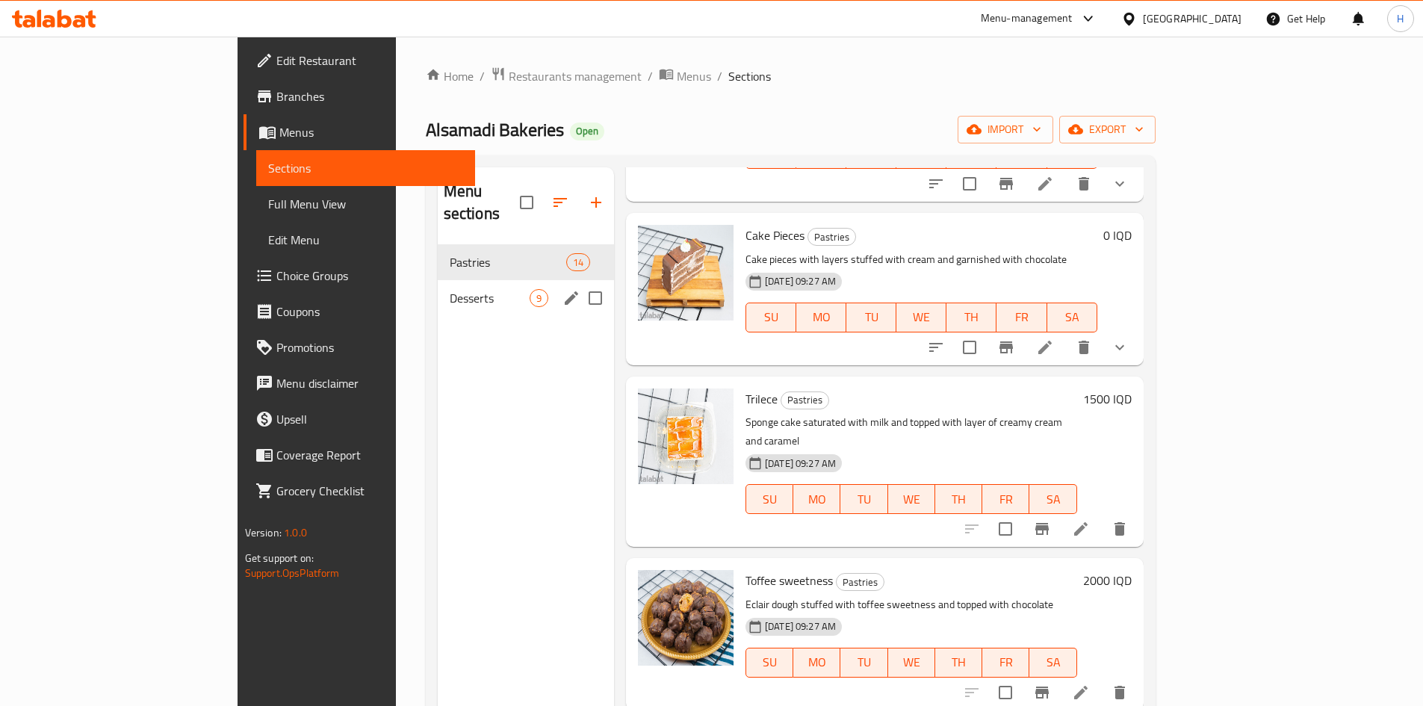
click at [450, 289] on span "Desserts" at bounding box center [490, 298] width 80 height 18
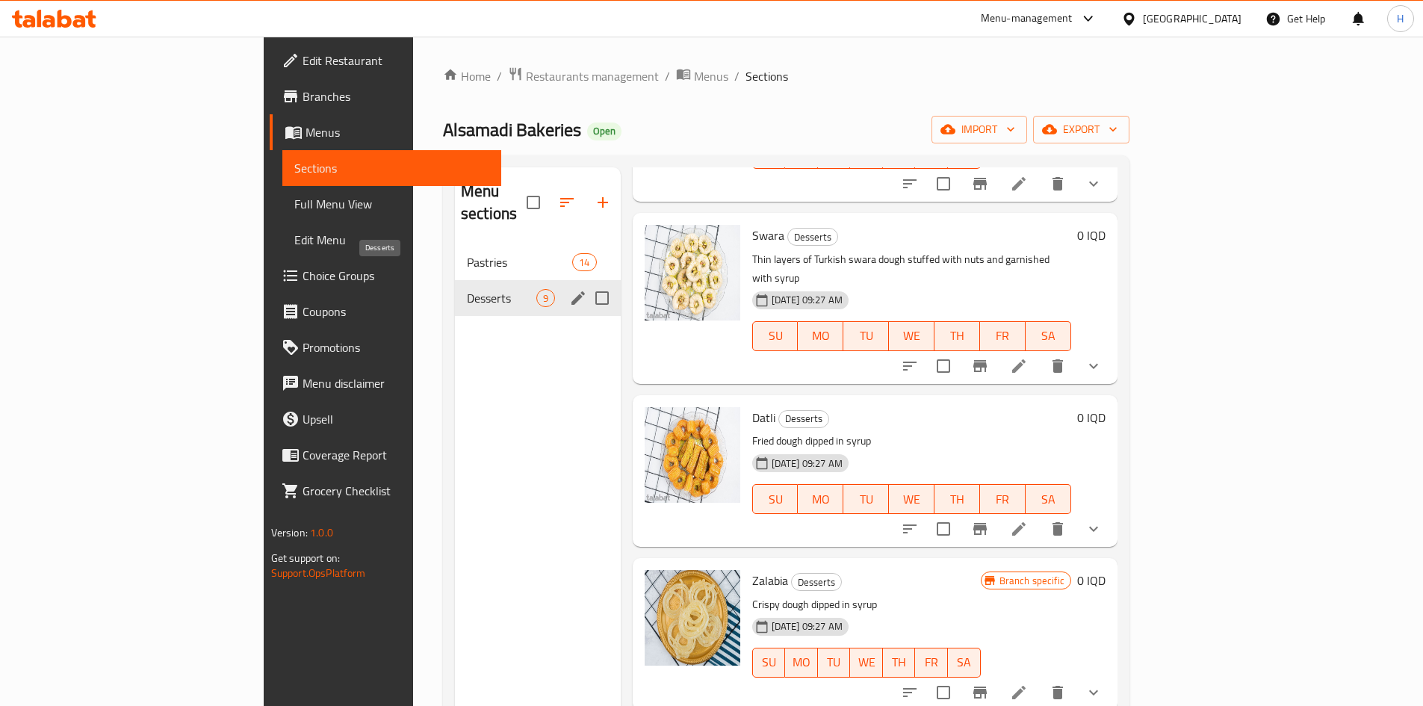
scroll to position [800, 0]
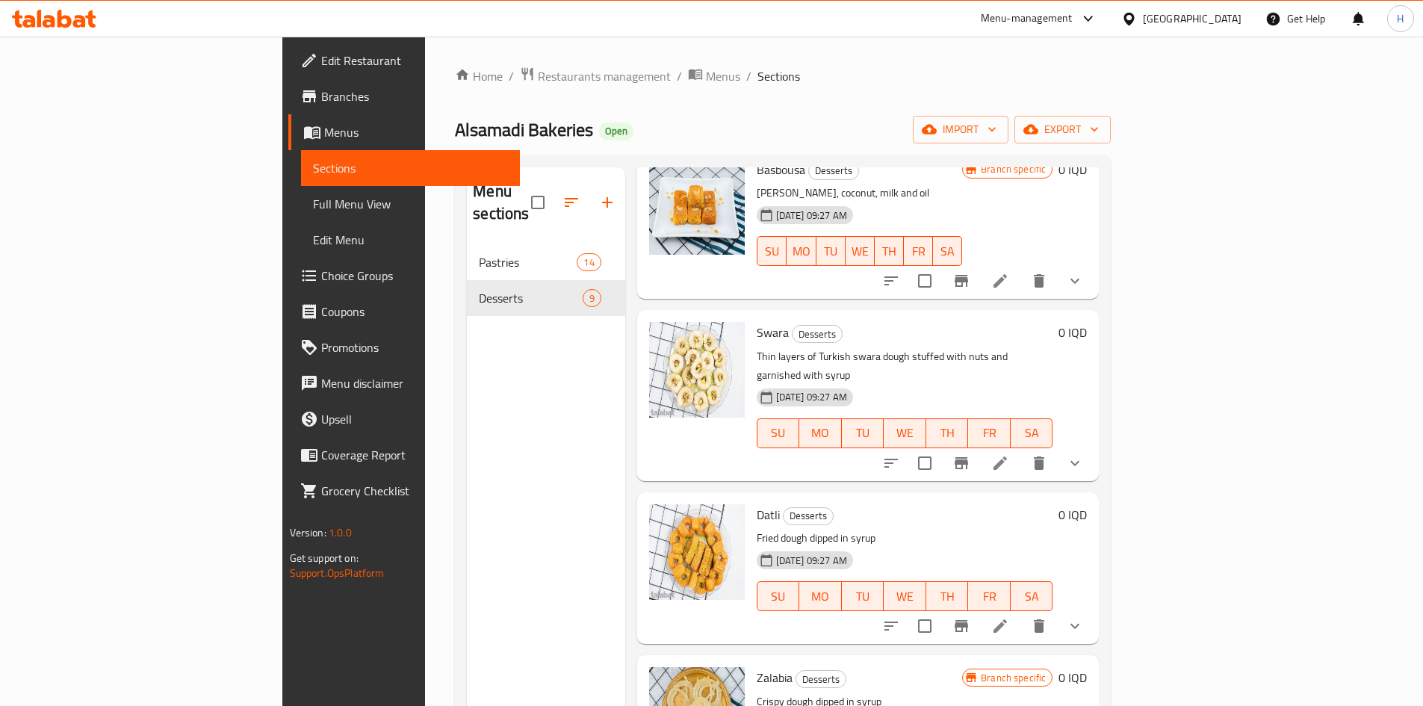
click at [598, 194] on icon "button" at bounding box center [607, 203] width 18 height 18
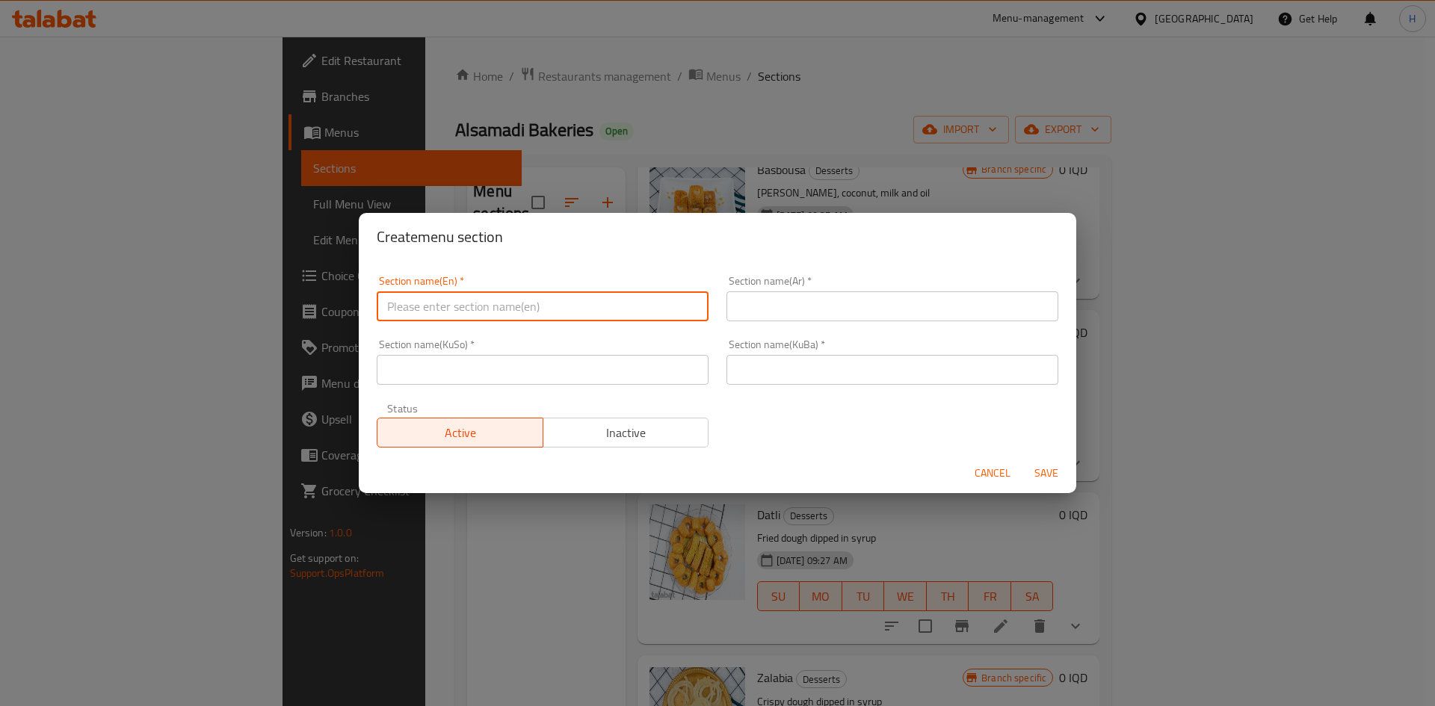
click at [445, 303] on input "text" at bounding box center [543, 306] width 332 height 30
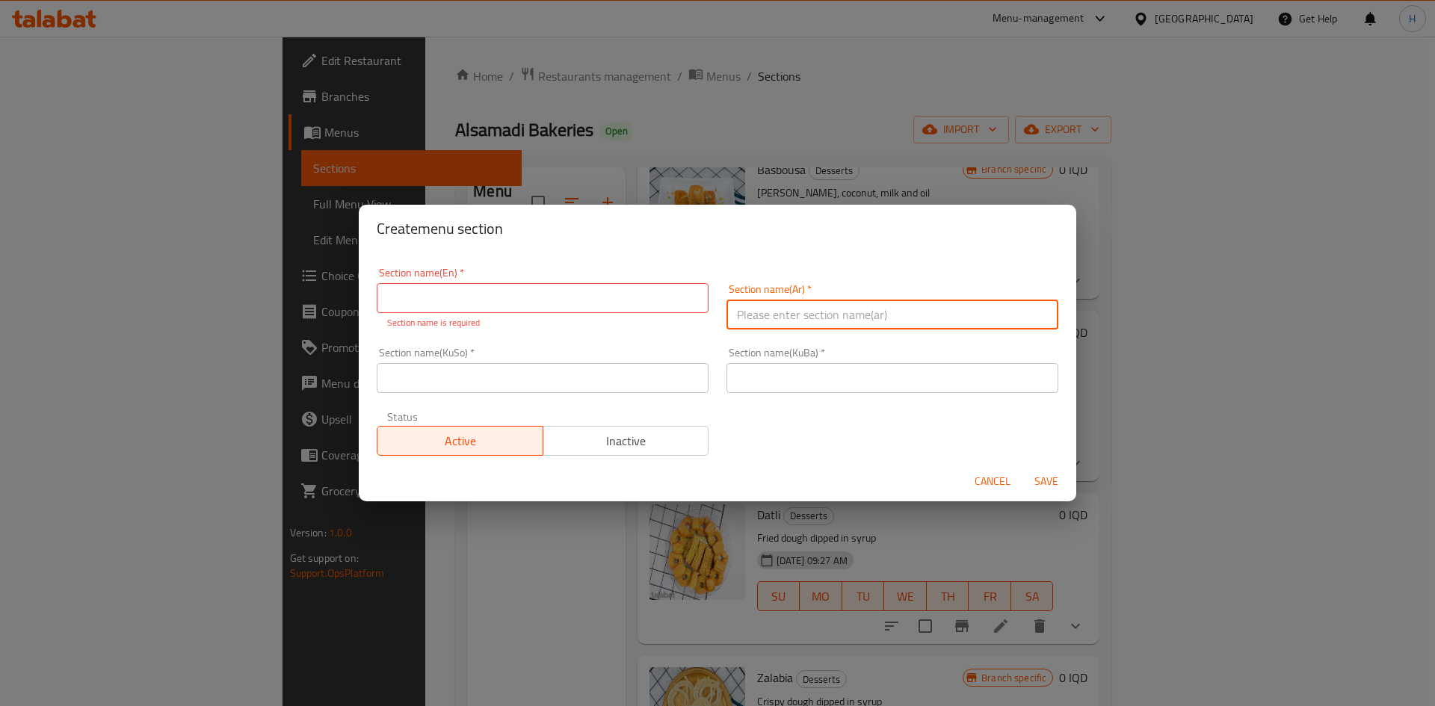
click at [899, 319] on input "text" at bounding box center [892, 315] width 332 height 30
type input "H"
type input "الفطائر"
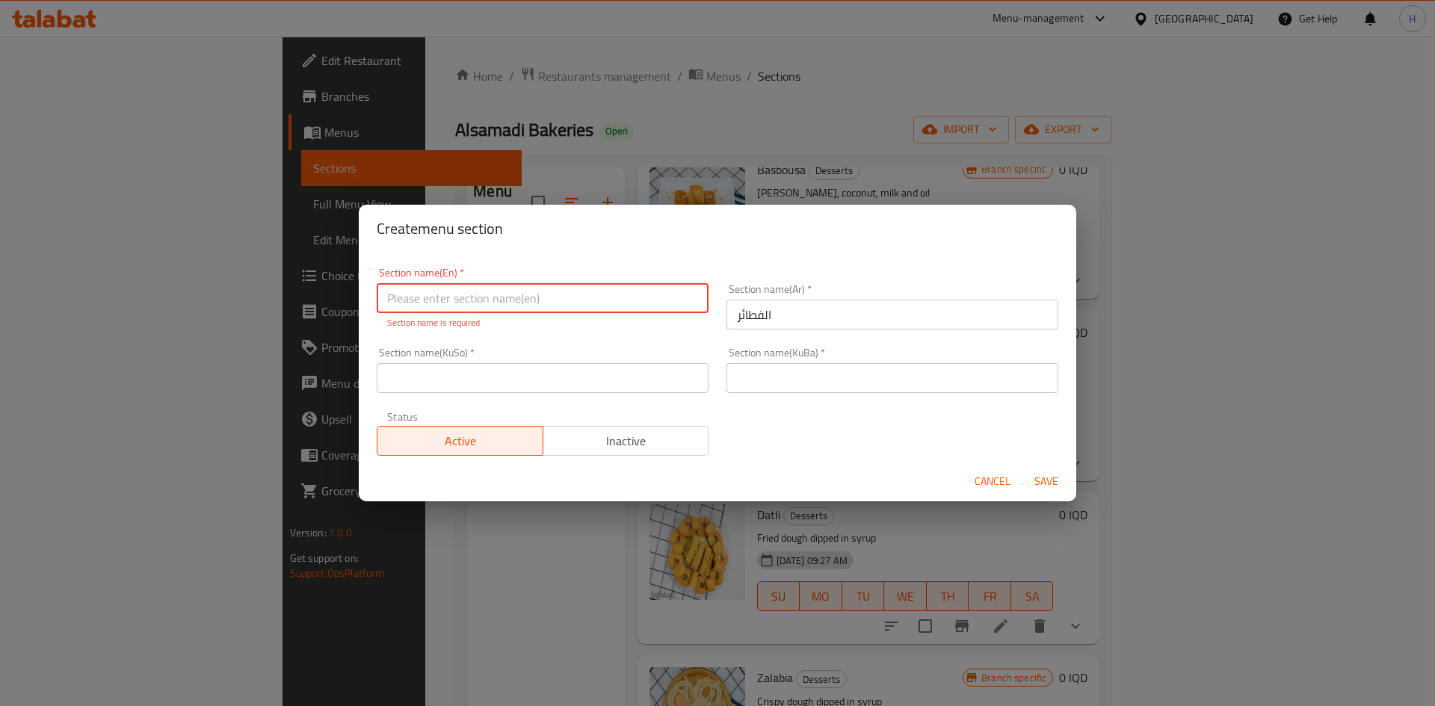
click at [470, 308] on input "text" at bounding box center [543, 298] width 332 height 30
type input "Pies"
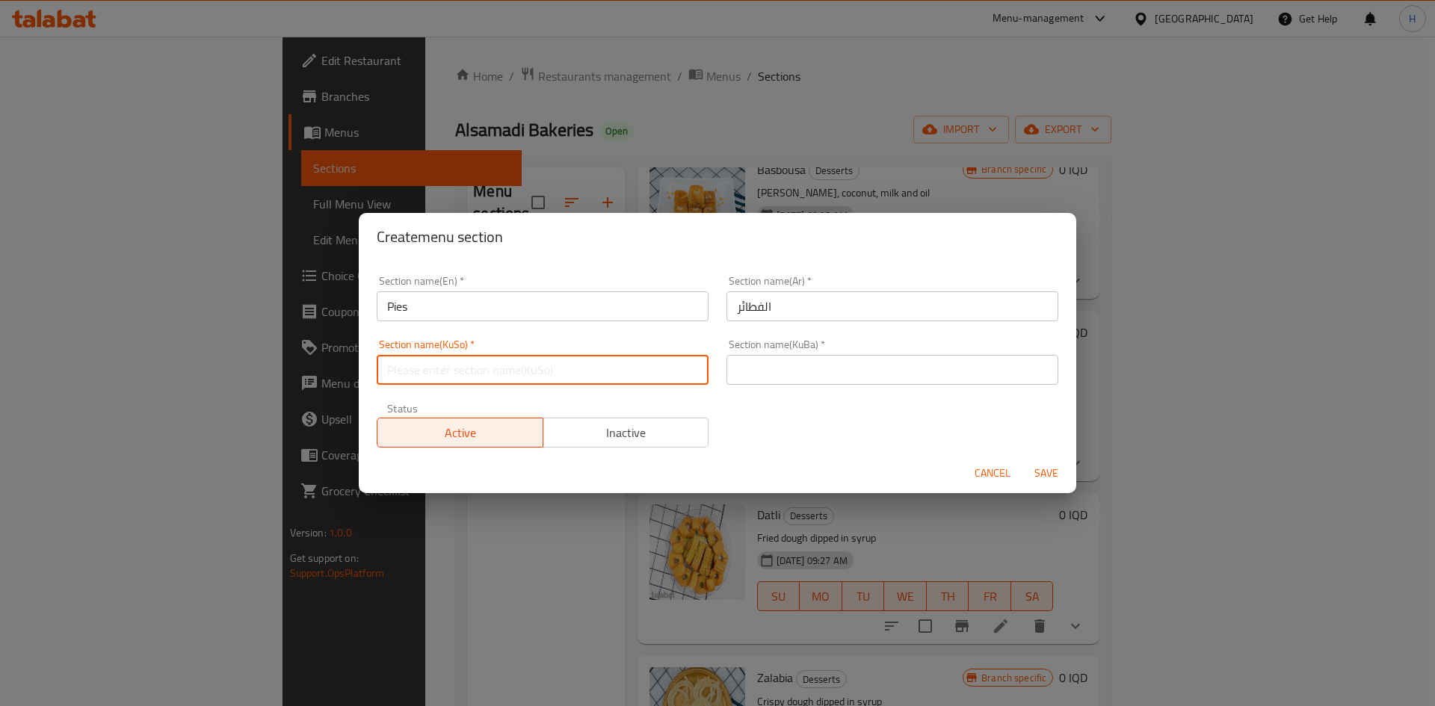
drag, startPoint x: 398, startPoint y: 379, endPoint x: 416, endPoint y: 383, distance: 19.2
click at [398, 378] on input "text" at bounding box center [543, 370] width 332 height 30
type input "."
drag, startPoint x: 770, startPoint y: 378, endPoint x: 782, endPoint y: 381, distance: 13.0
click at [770, 378] on input "text" at bounding box center [892, 370] width 332 height 30
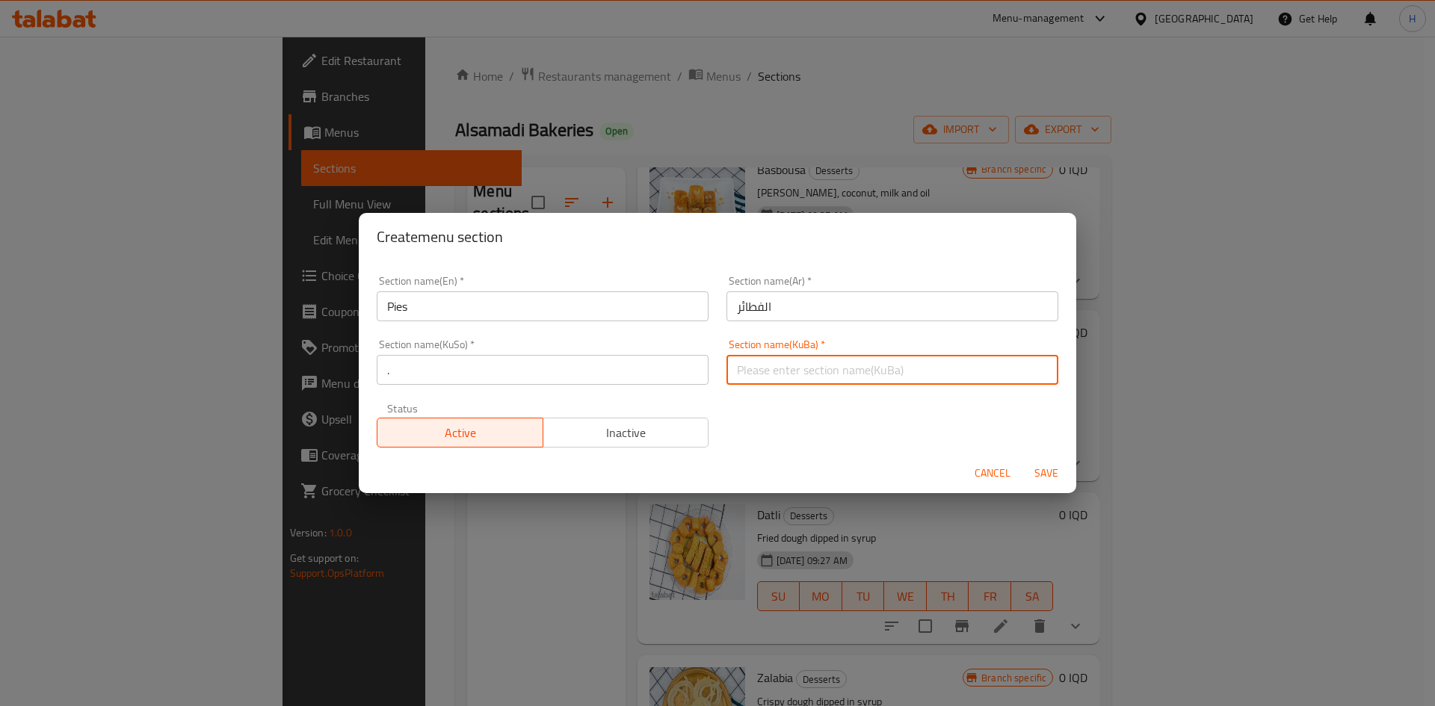
type input "."
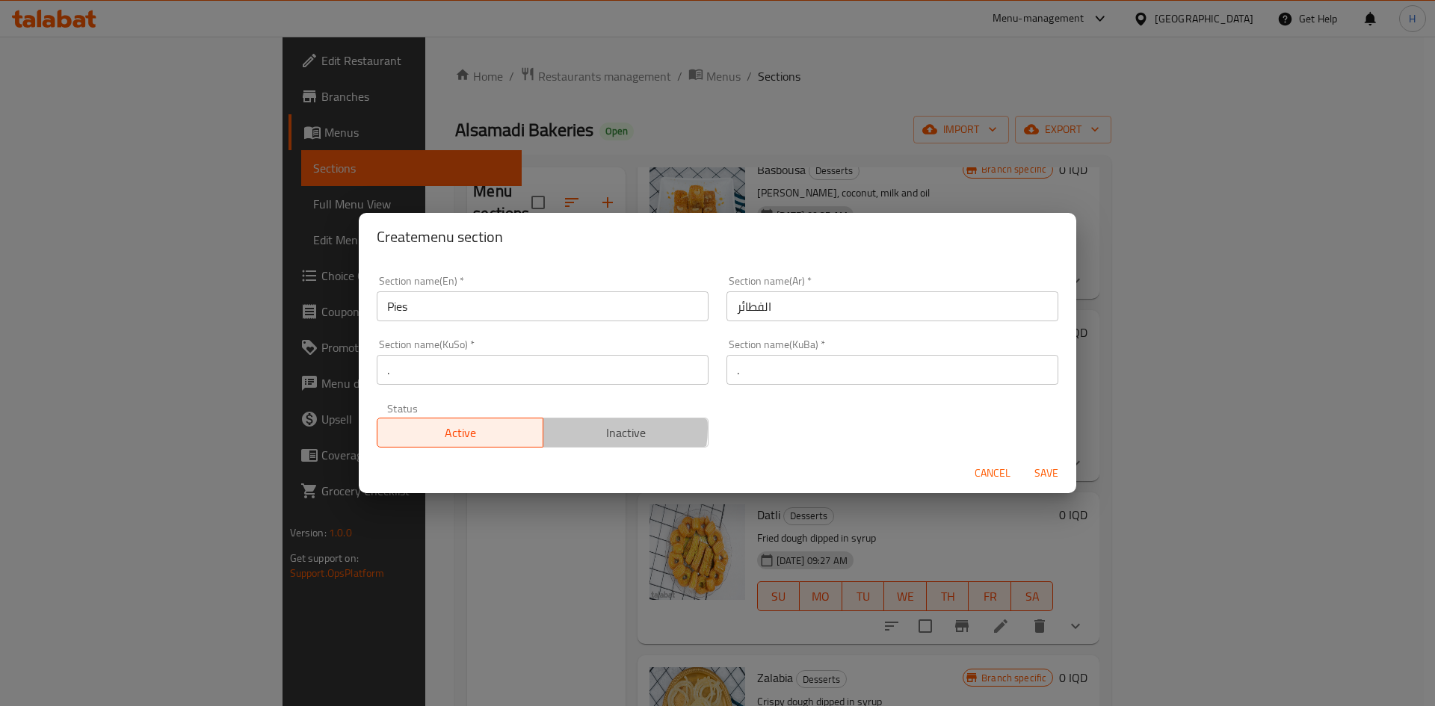
drag, startPoint x: 584, startPoint y: 428, endPoint x: 764, endPoint y: 421, distance: 179.5
click at [585, 428] on span "Inactive" at bounding box center [626, 433] width 154 height 22
click at [504, 441] on span "Active" at bounding box center [460, 433] width 154 height 22
click at [1037, 468] on span "Save" at bounding box center [1046, 473] width 36 height 19
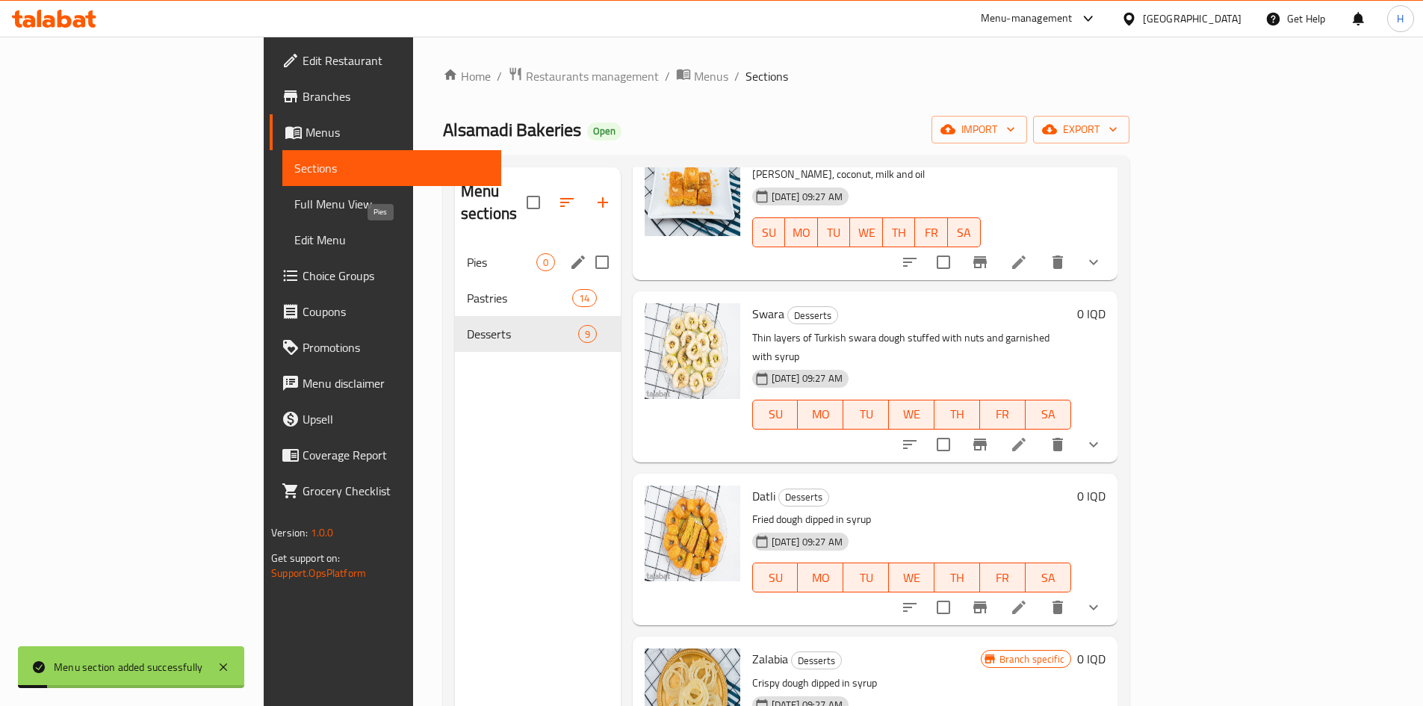
click at [467, 253] on span "Pies" at bounding box center [501, 262] width 69 height 18
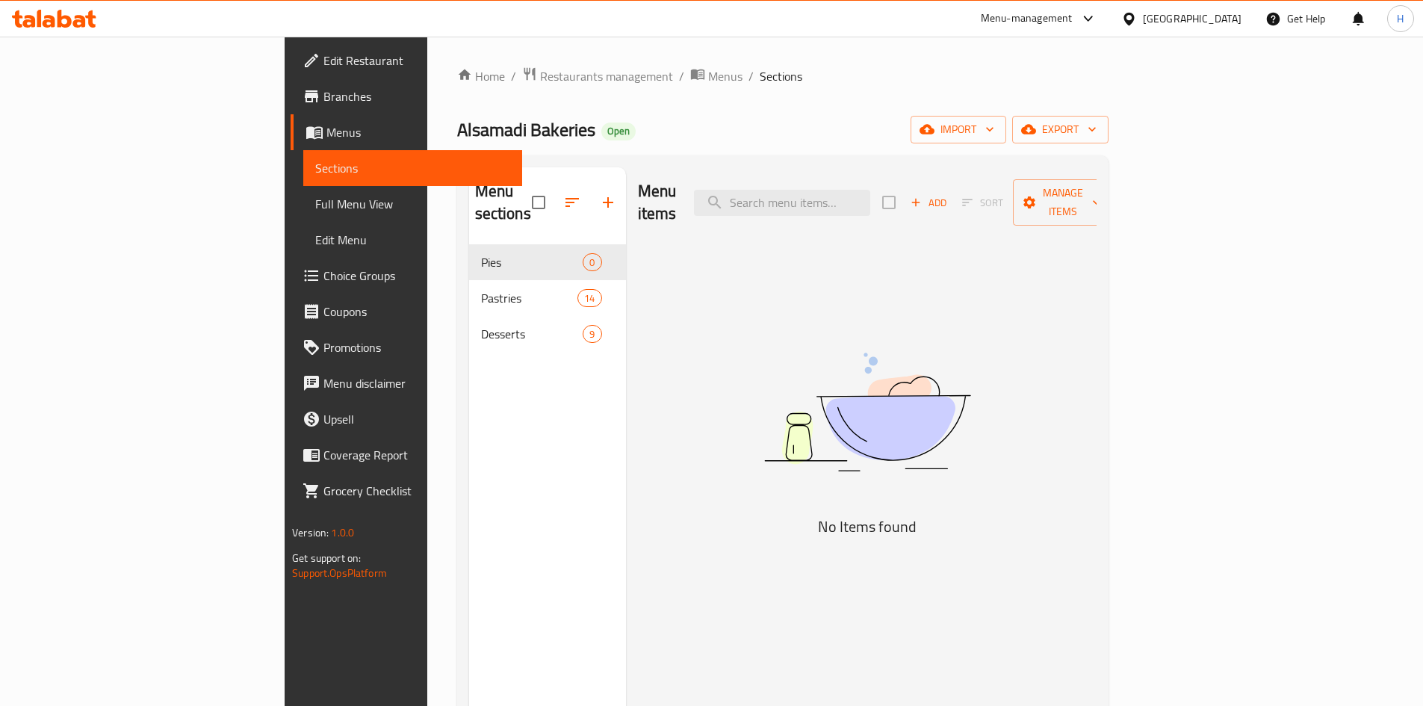
click at [949, 194] on span "Add" at bounding box center [929, 202] width 40 height 17
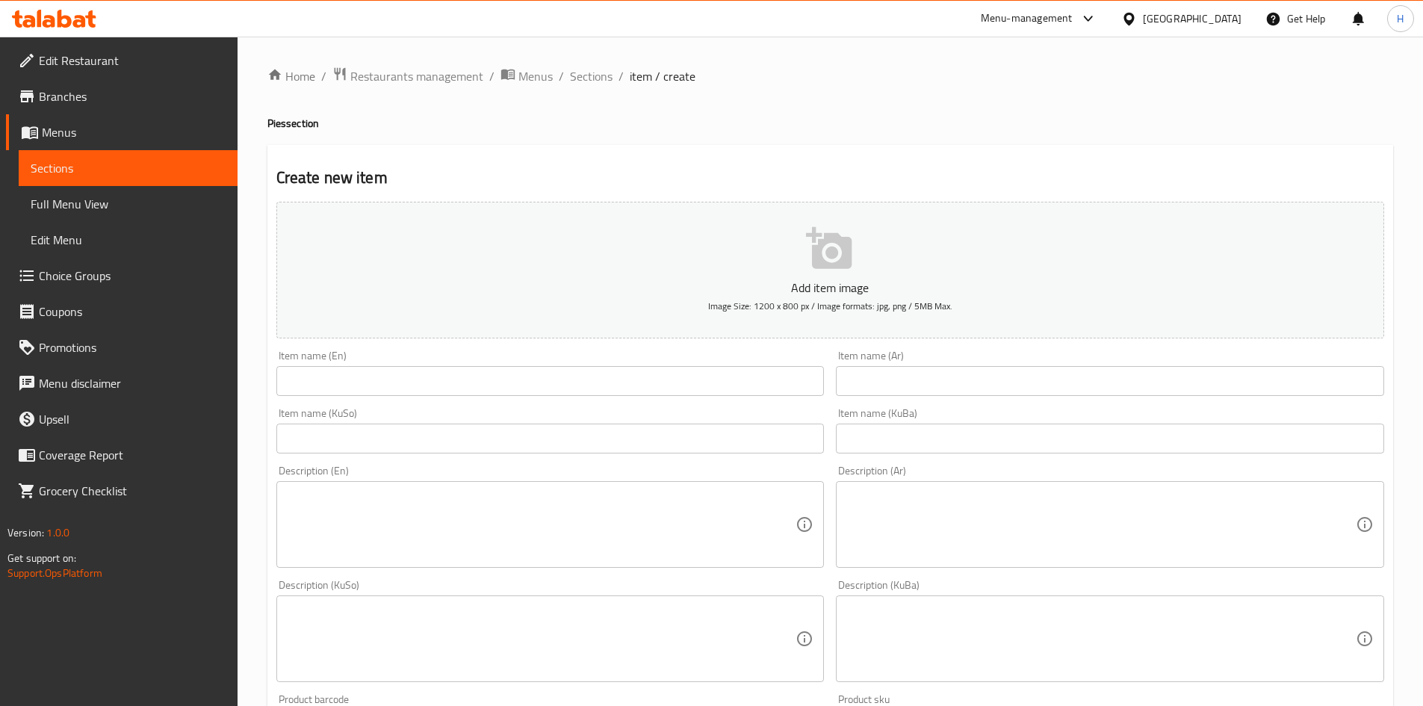
click at [918, 377] on input "text" at bounding box center [1110, 381] width 548 height 30
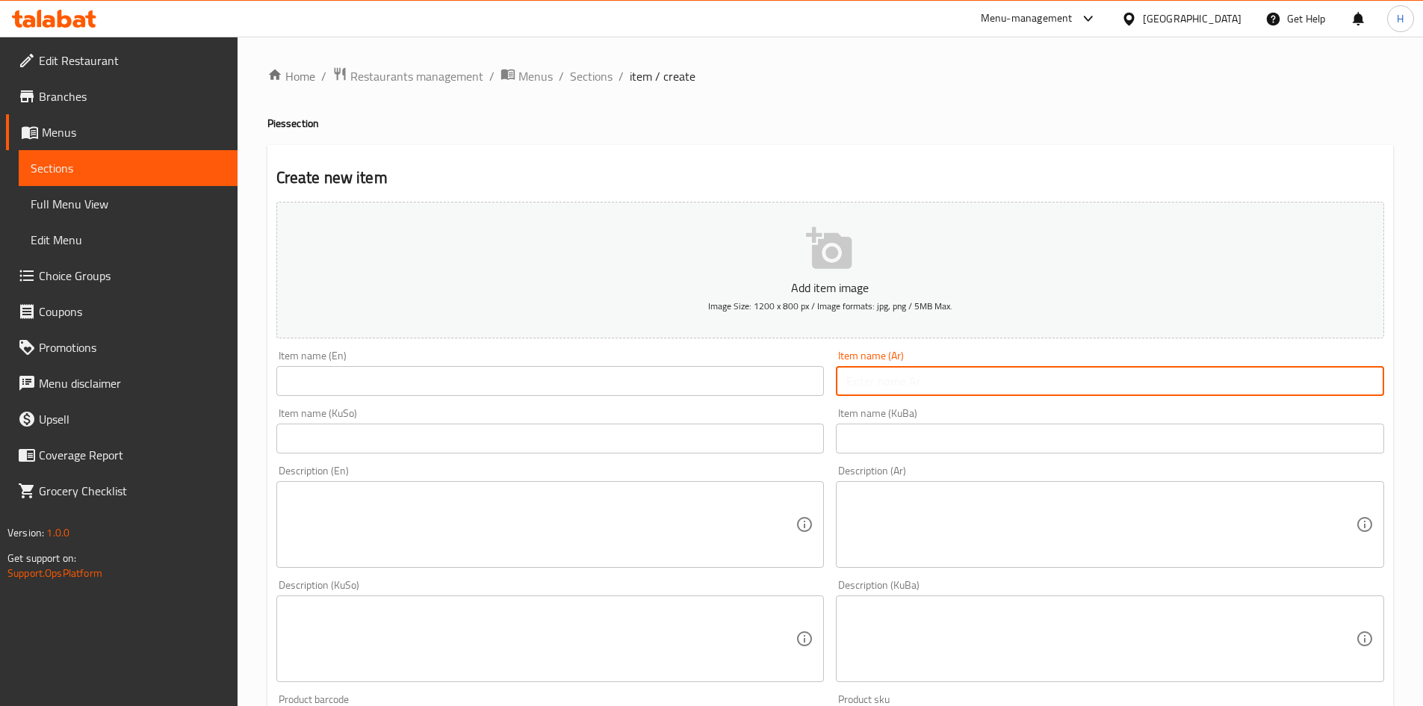
type input "t"
type input "فطائر"
click at [652, 382] on input "text" at bounding box center [550, 381] width 548 height 30
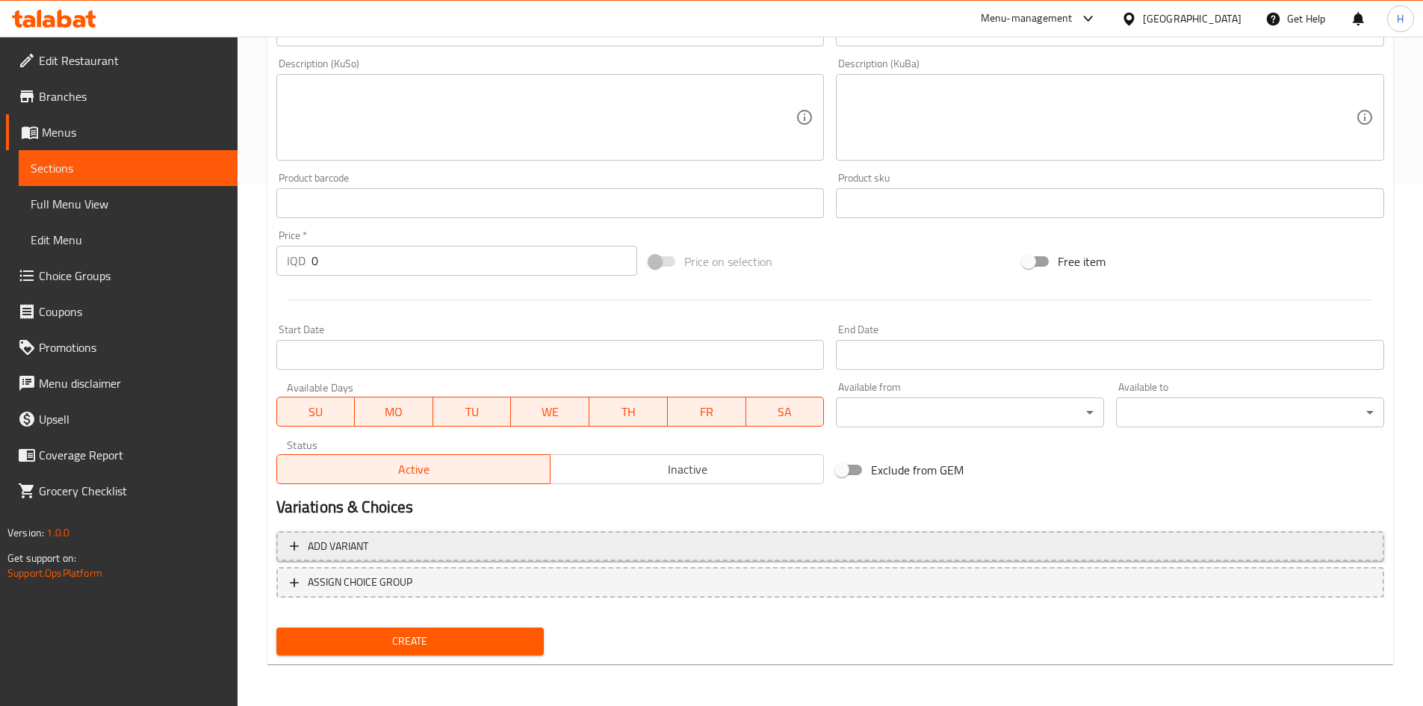
type input "Pies"
click at [379, 547] on span "Add variant" at bounding box center [830, 546] width 1081 height 19
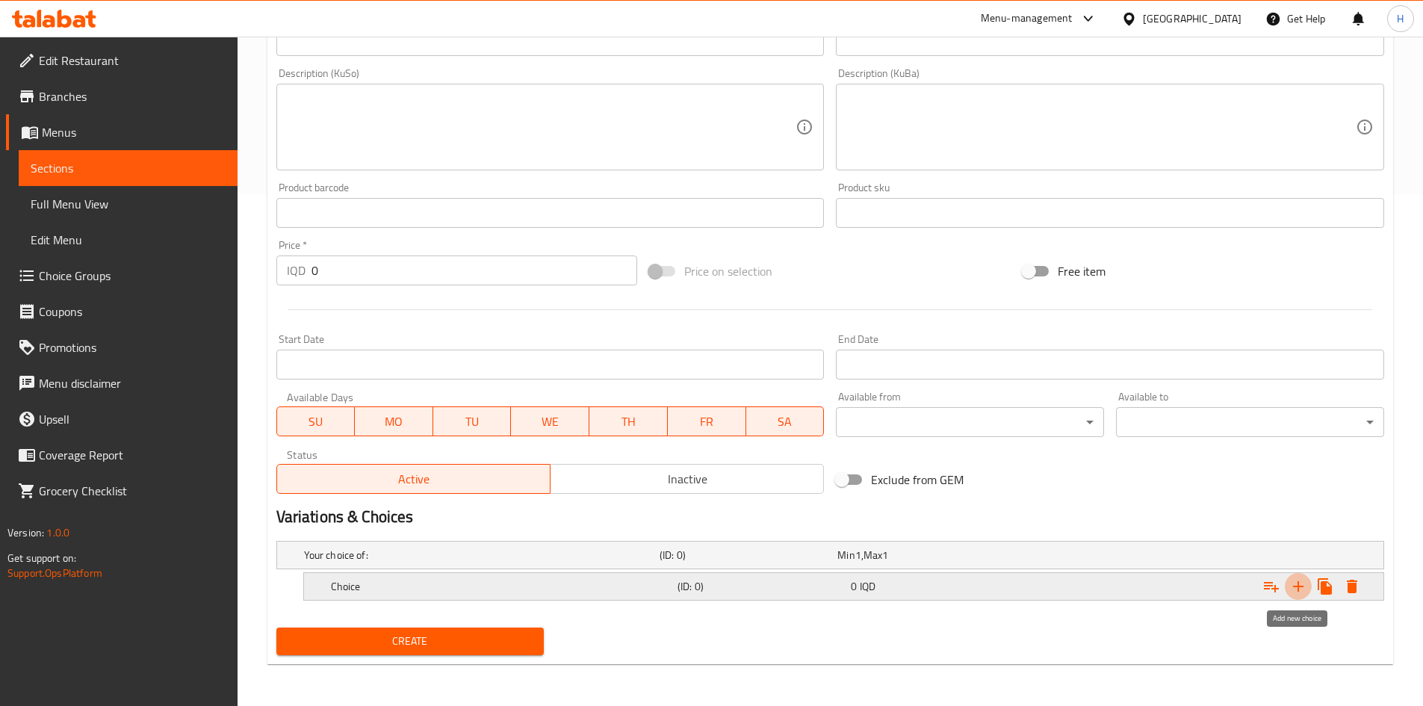
click at [1295, 588] on icon "Expand" at bounding box center [1299, 587] width 18 height 18
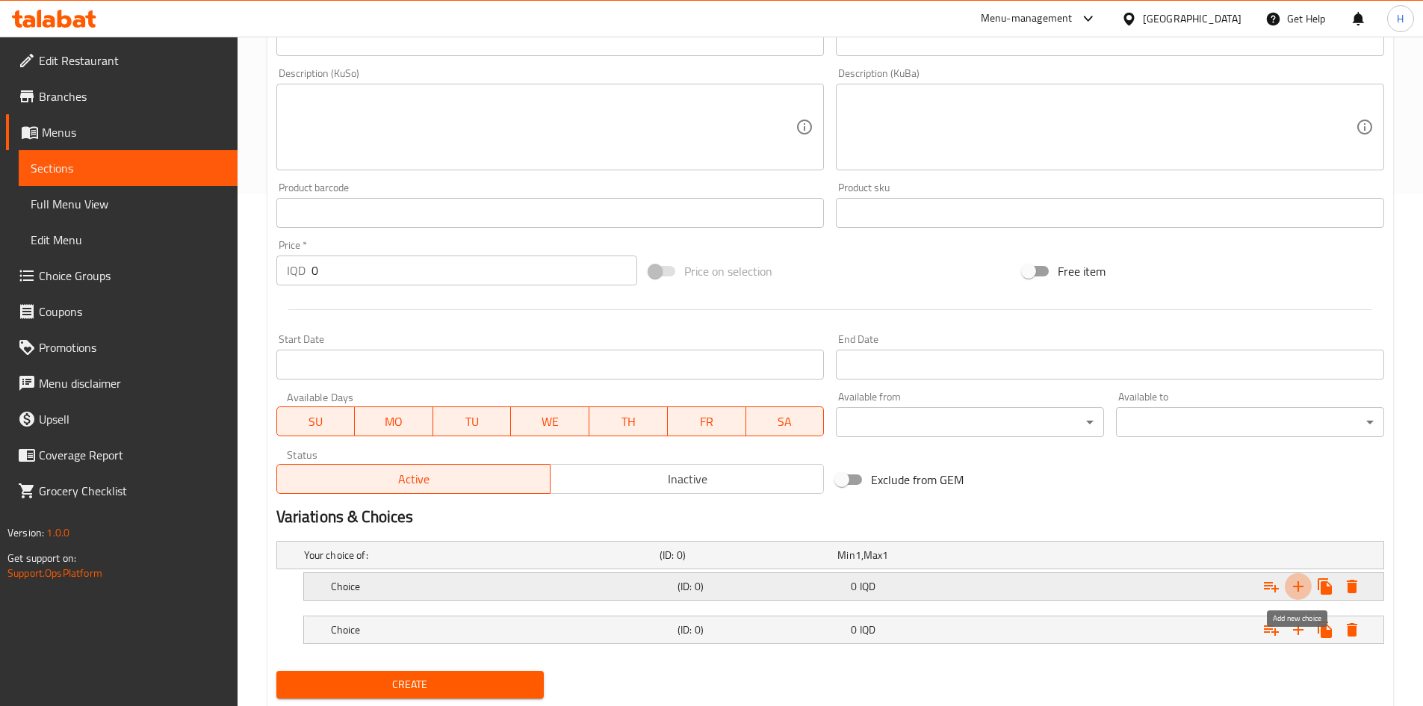
click at [1295, 588] on icon "Expand" at bounding box center [1299, 587] width 18 height 18
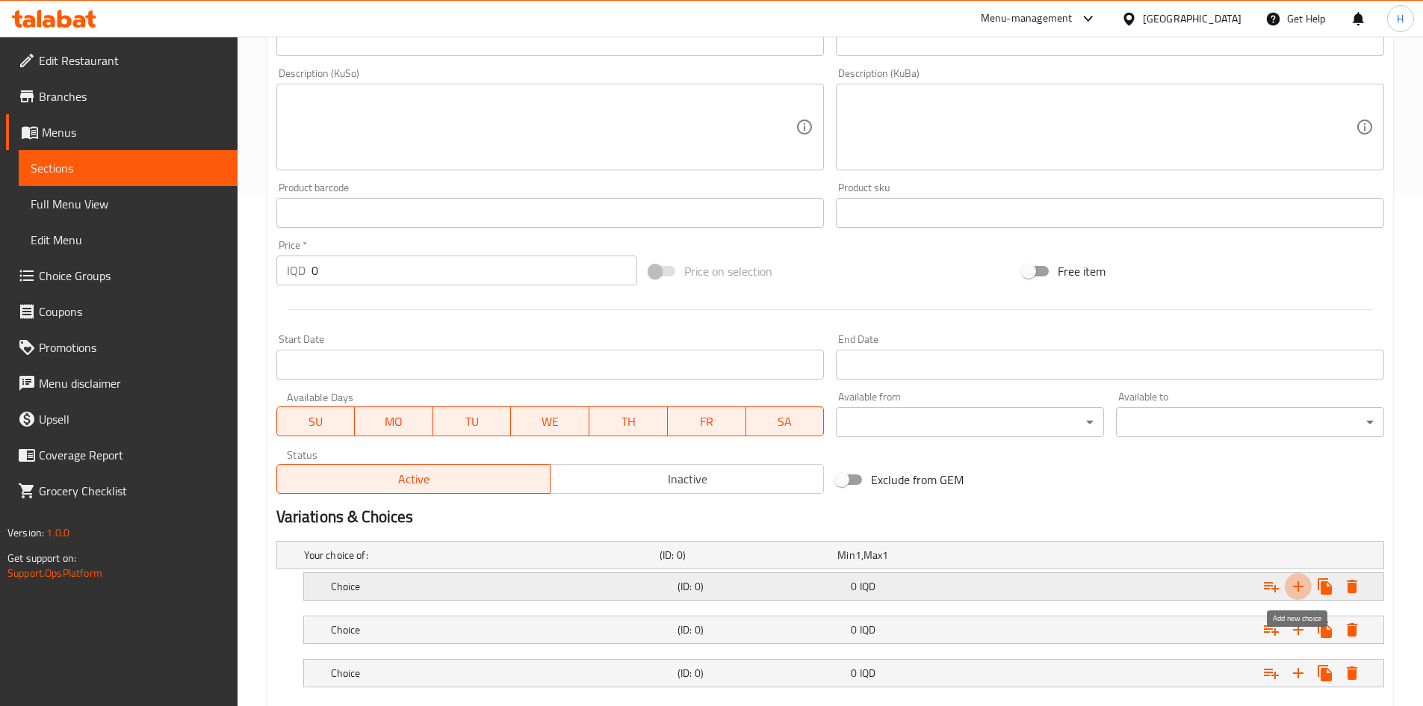
click at [1295, 588] on icon "Expand" at bounding box center [1299, 587] width 18 height 18
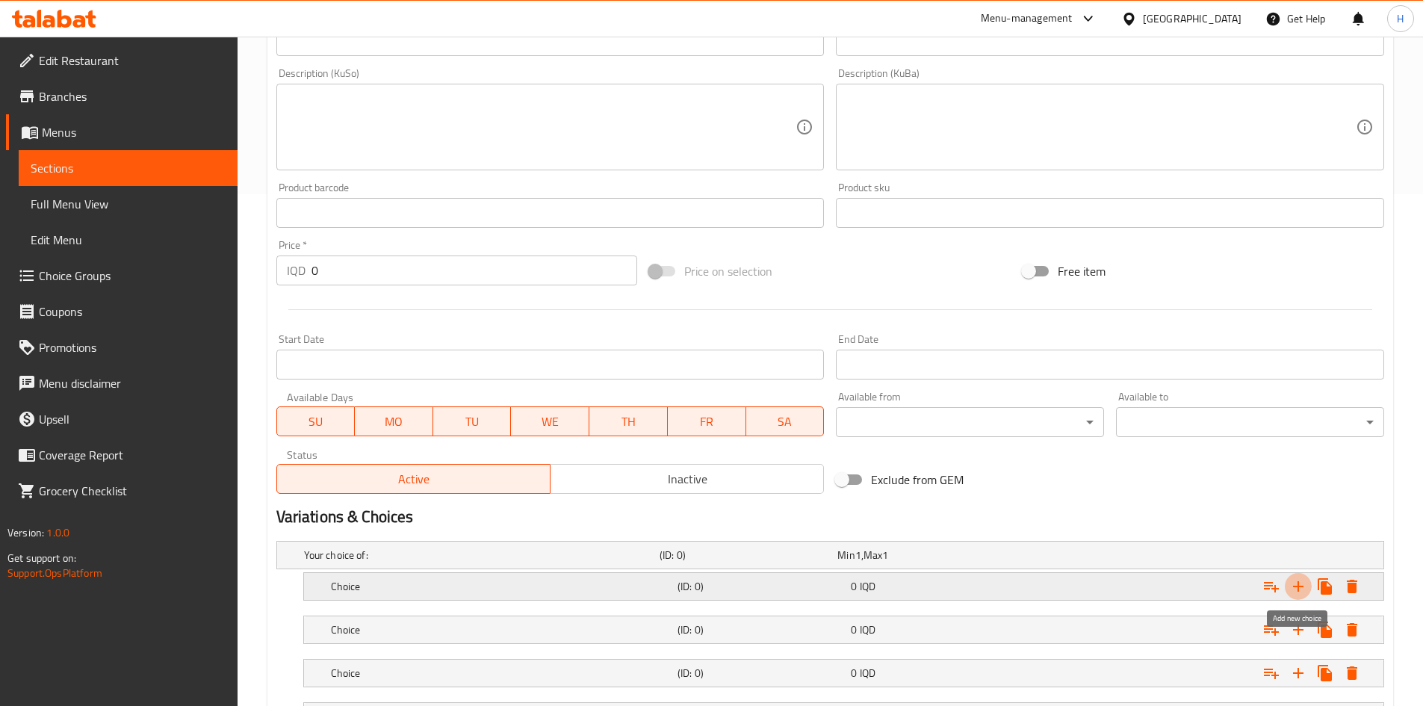
click at [1295, 588] on icon "Expand" at bounding box center [1299, 587] width 18 height 18
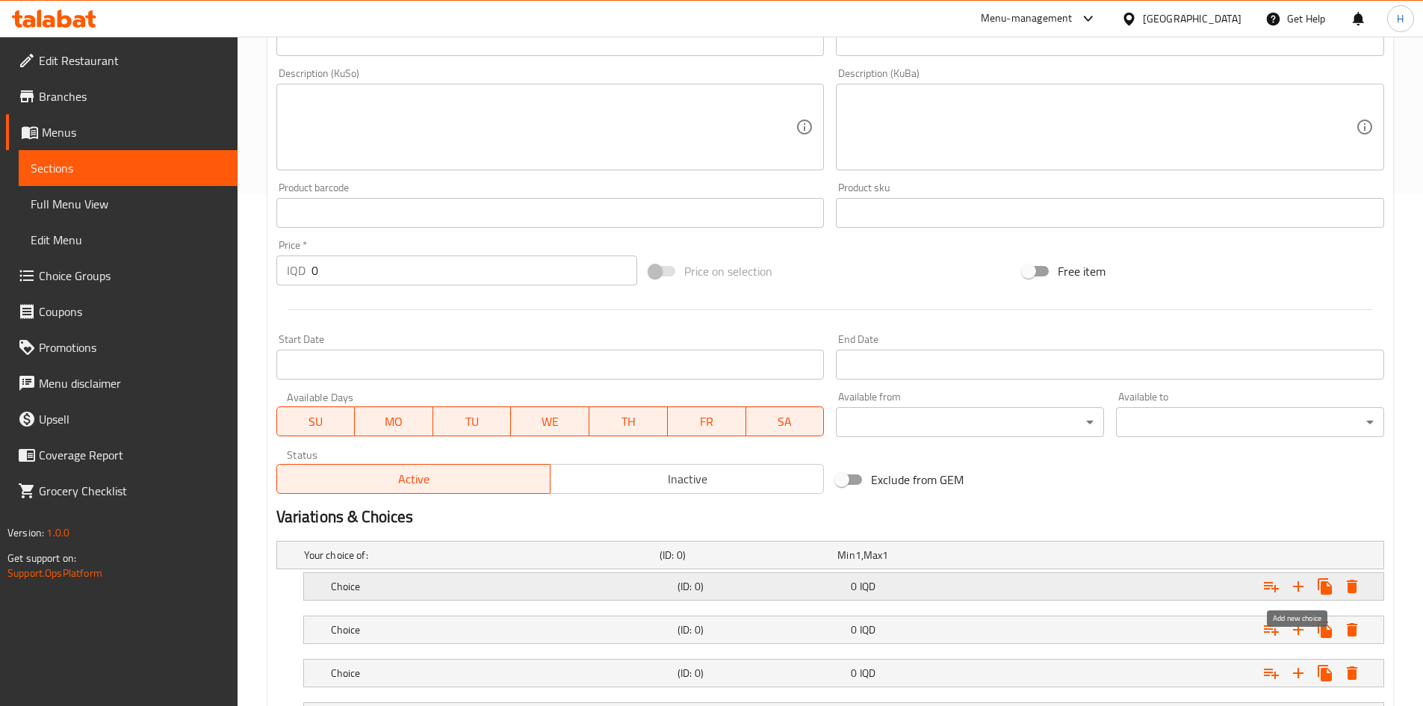
click at [1295, 588] on icon "Expand" at bounding box center [1299, 587] width 18 height 18
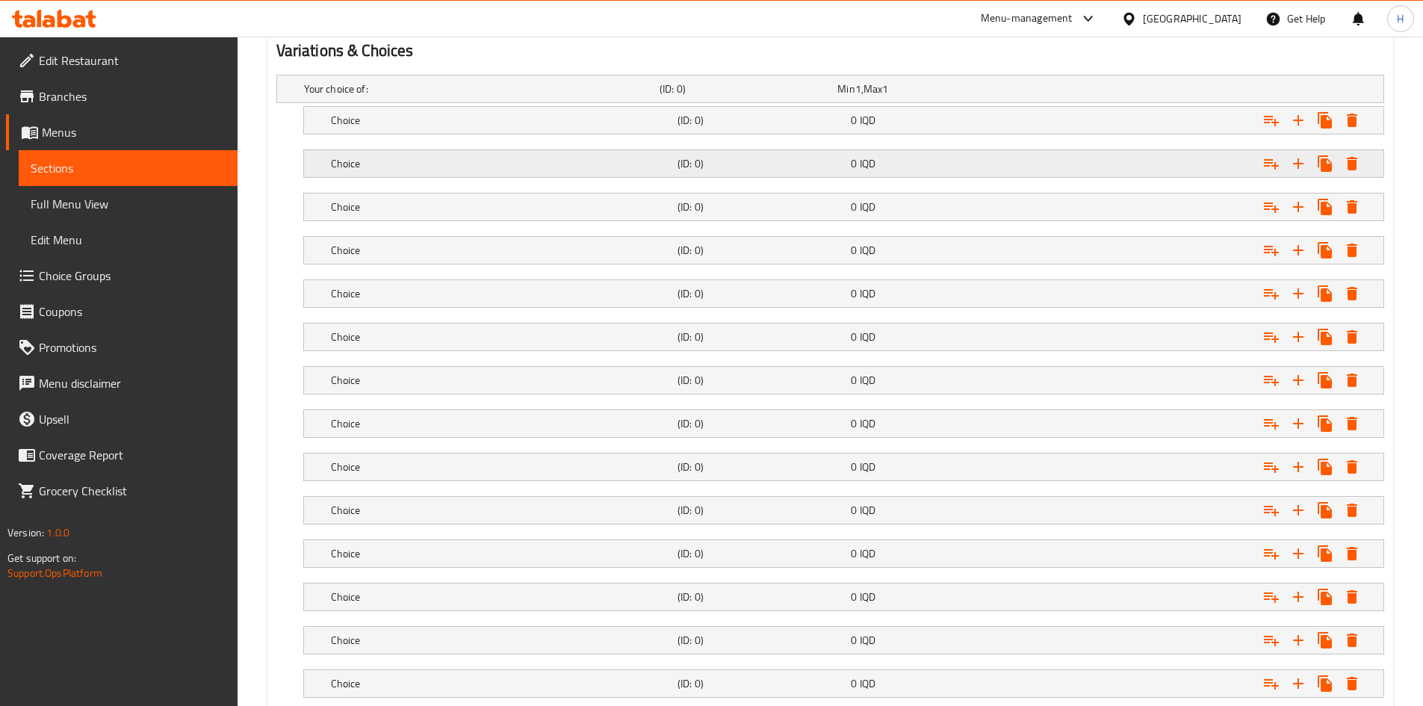
scroll to position [702, 0]
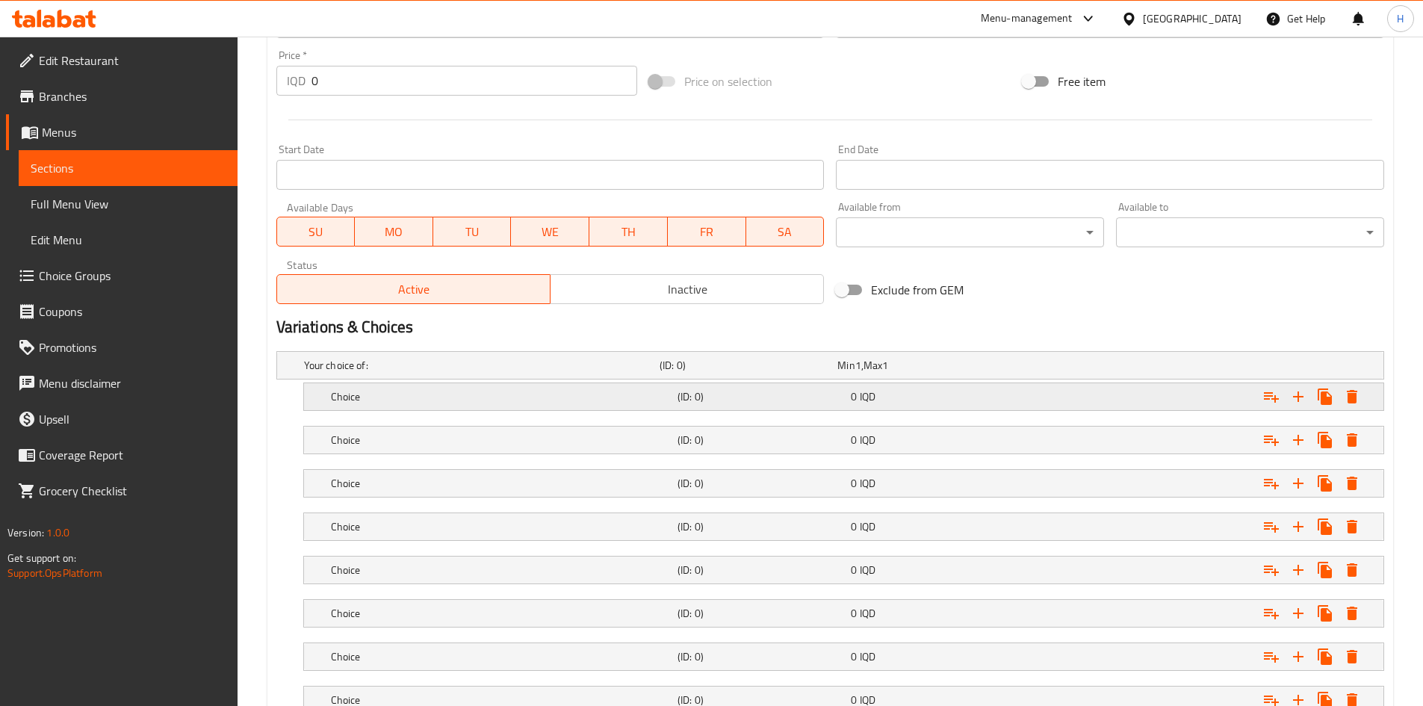
click at [346, 373] on h5 "Choice" at bounding box center [479, 365] width 350 height 15
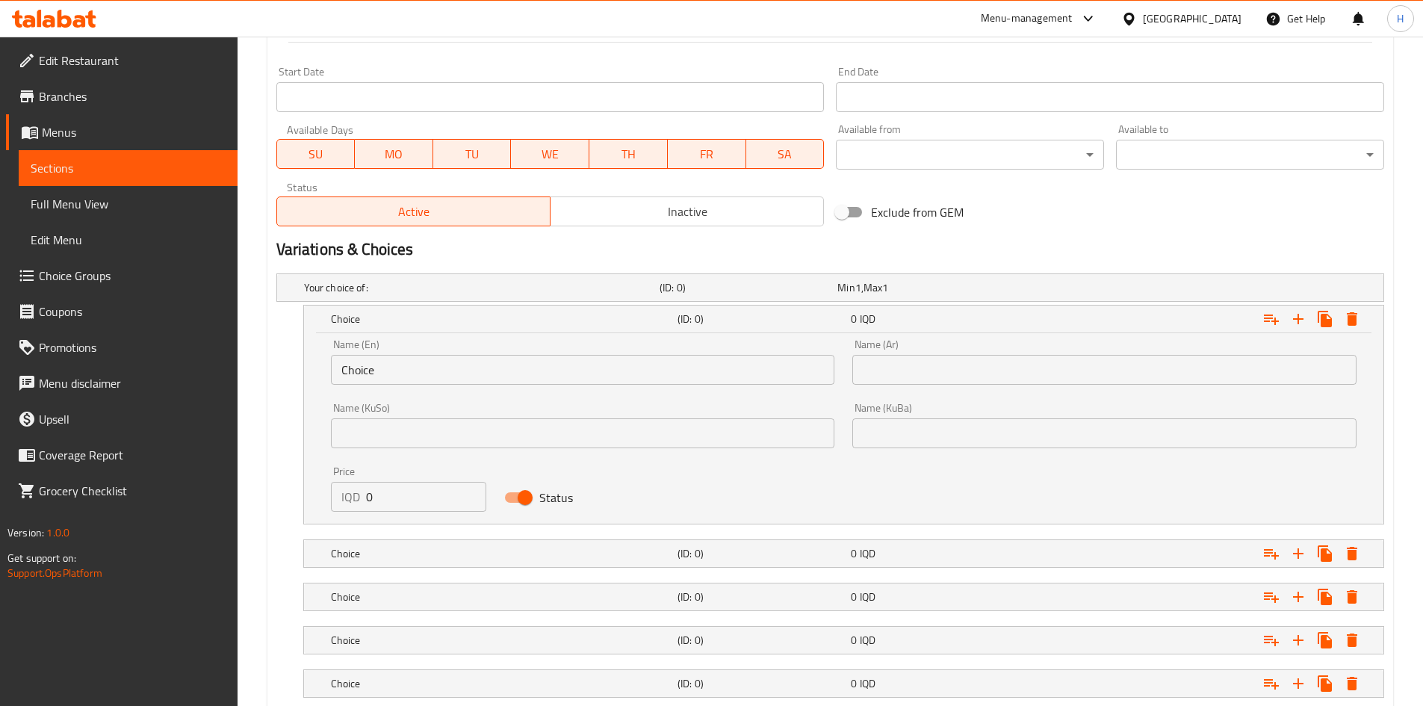
scroll to position [851, 0]
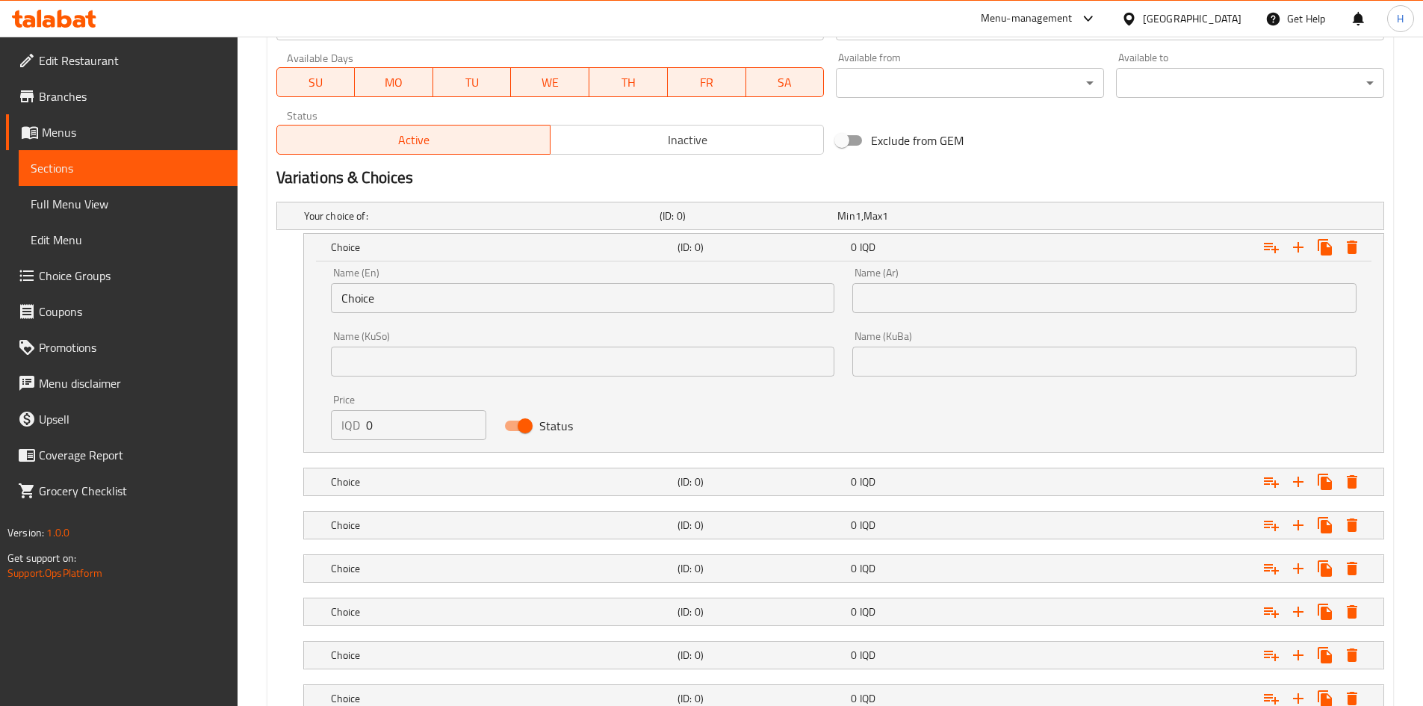
click at [414, 302] on input "Choice" at bounding box center [583, 298] width 504 height 30
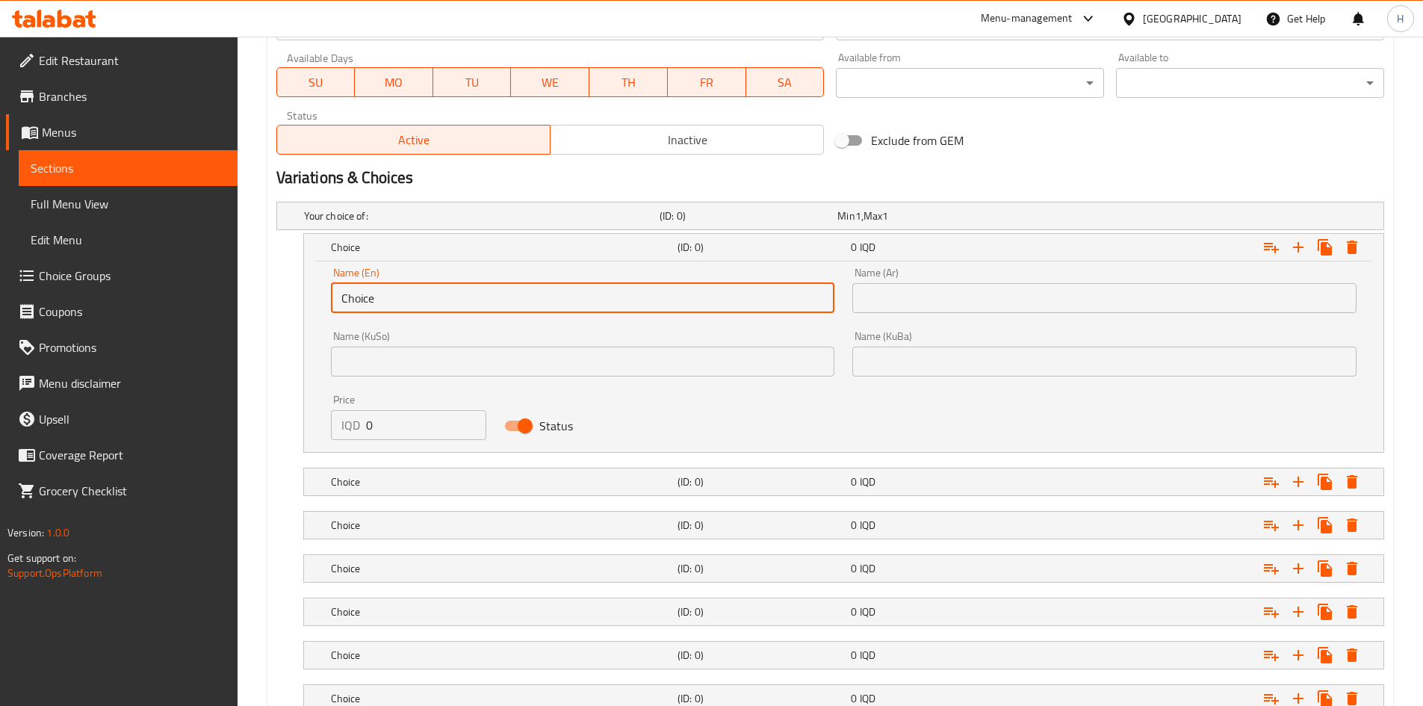
click at [413, 302] on input "Choice" at bounding box center [583, 298] width 504 height 30
click at [950, 297] on input "text" at bounding box center [1105, 298] width 504 height 30
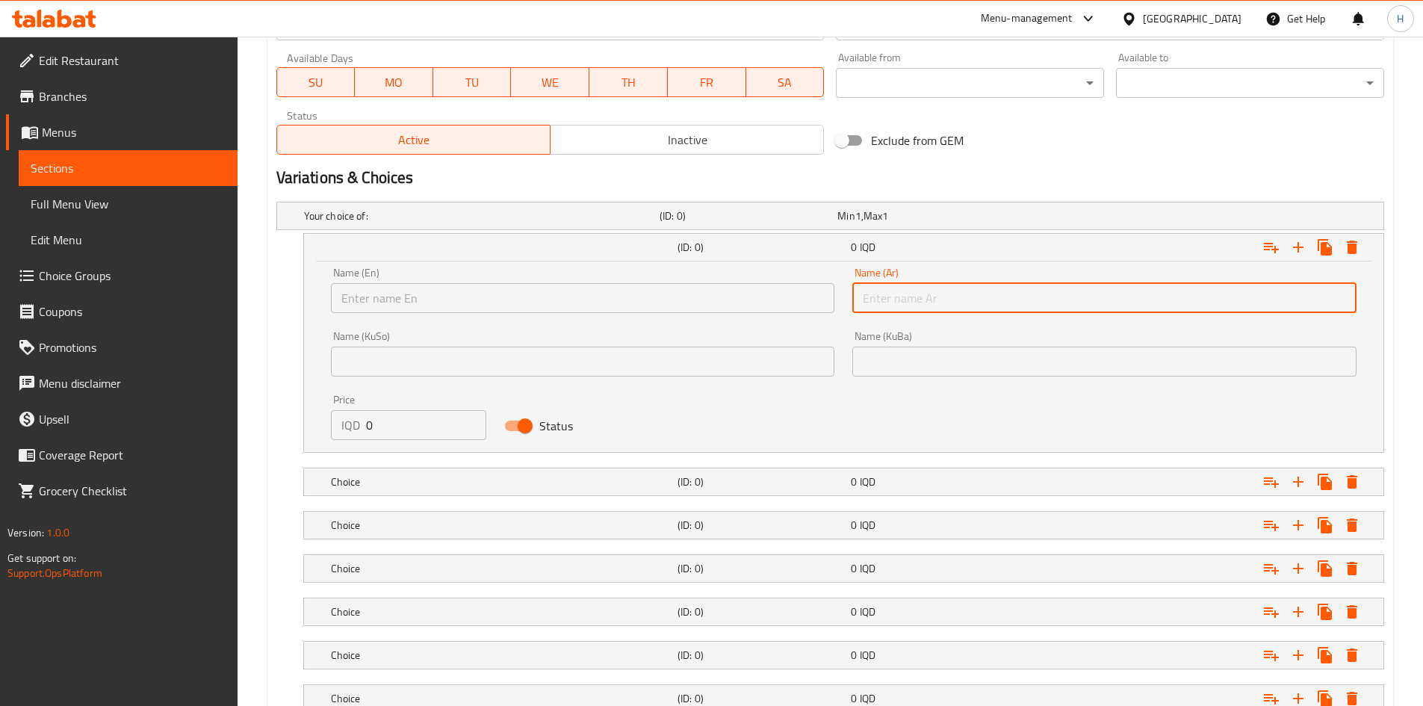
type input "."
type input "زعتر"
click at [681, 305] on input "text" at bounding box center [583, 298] width 504 height 30
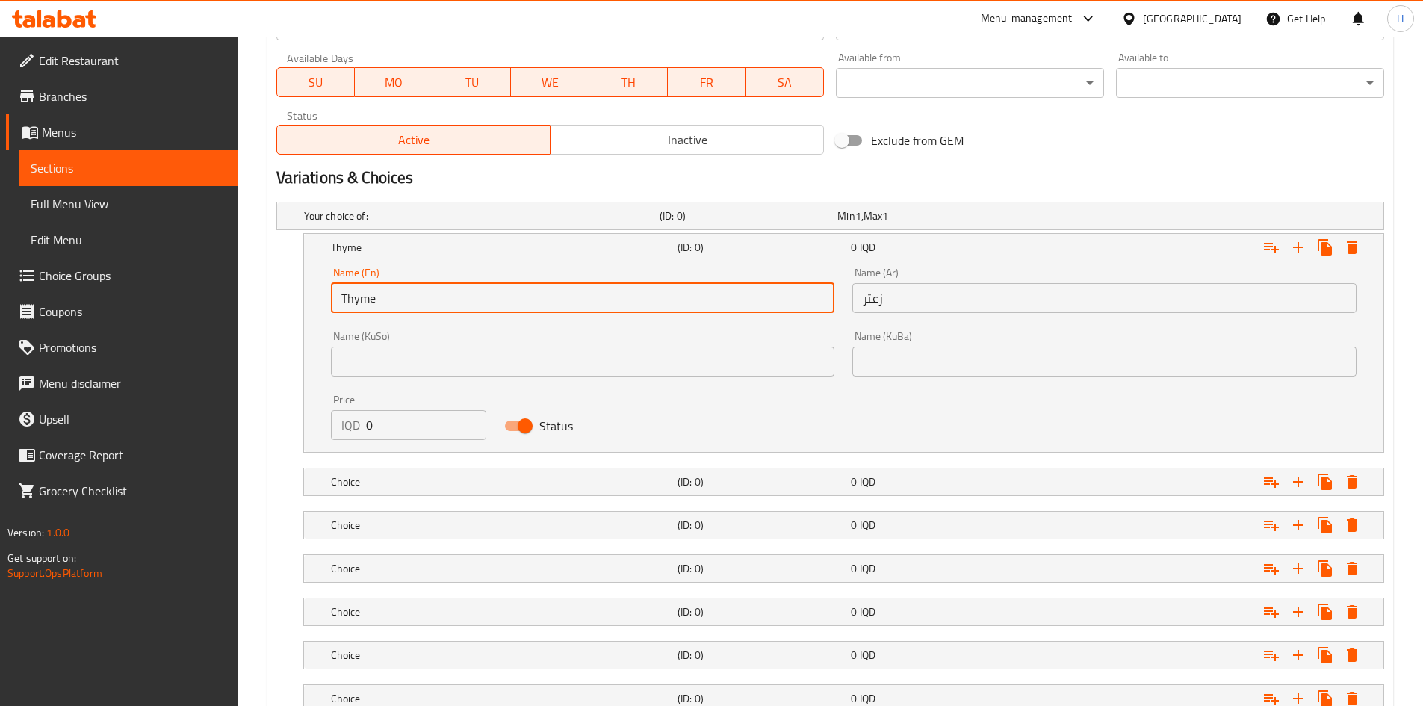
type input "Thyme"
click at [389, 425] on input "0" at bounding box center [426, 425] width 121 height 30
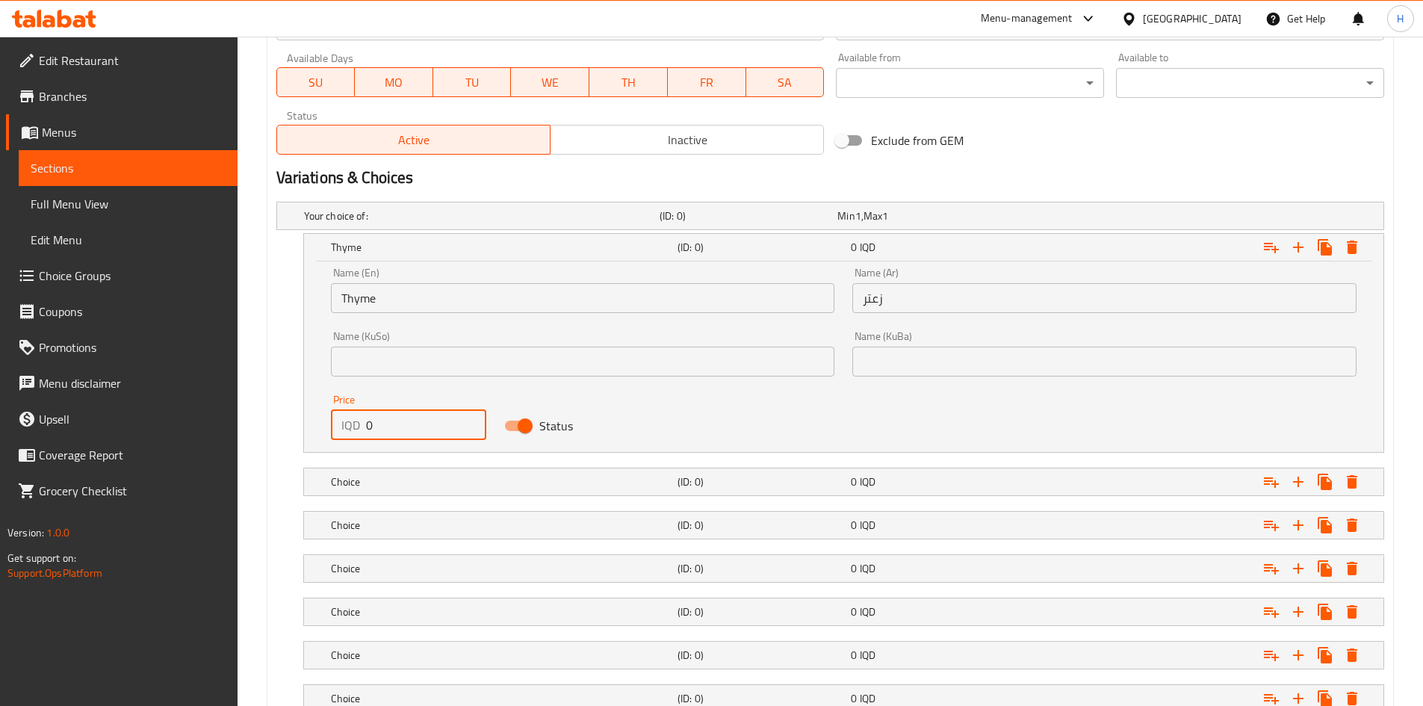
click at [389, 425] on input "0" at bounding box center [426, 425] width 121 height 30
type input "750"
click at [377, 223] on h5 "Choice" at bounding box center [479, 215] width 350 height 15
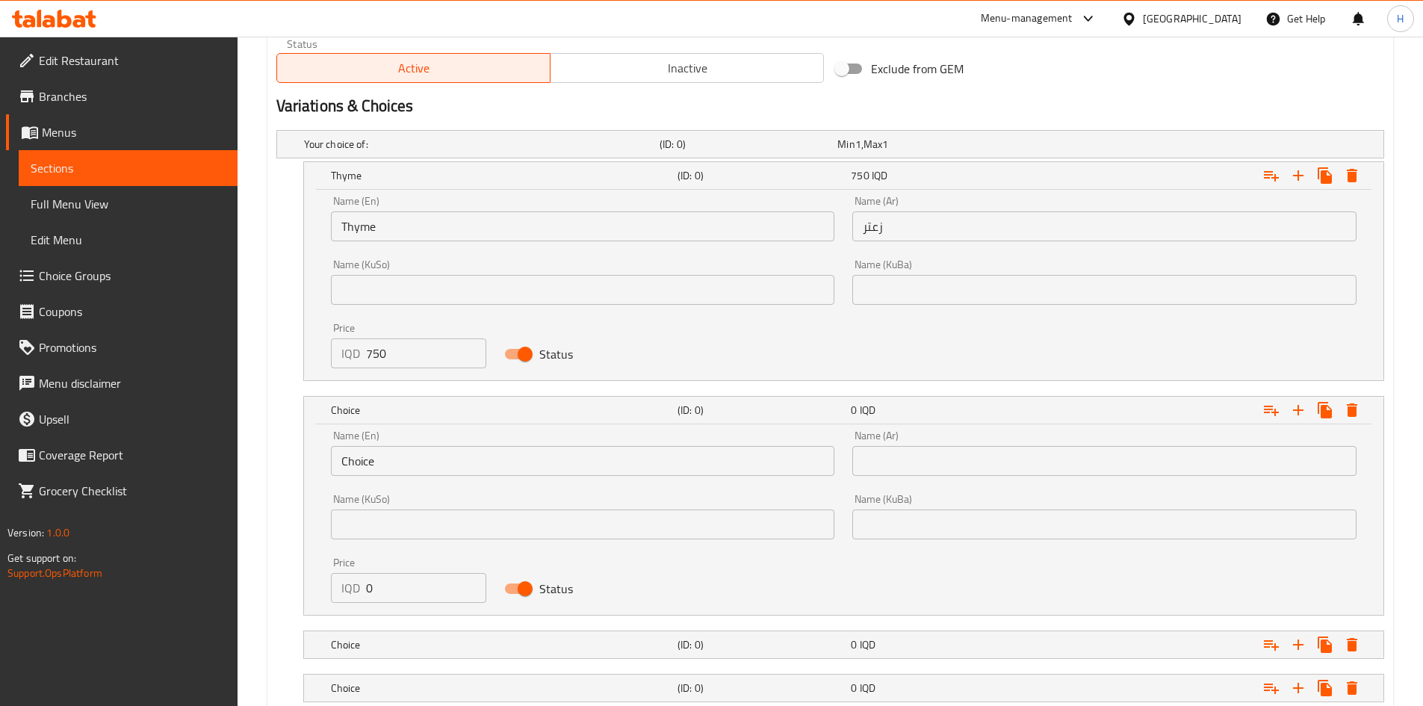
scroll to position [1000, 0]
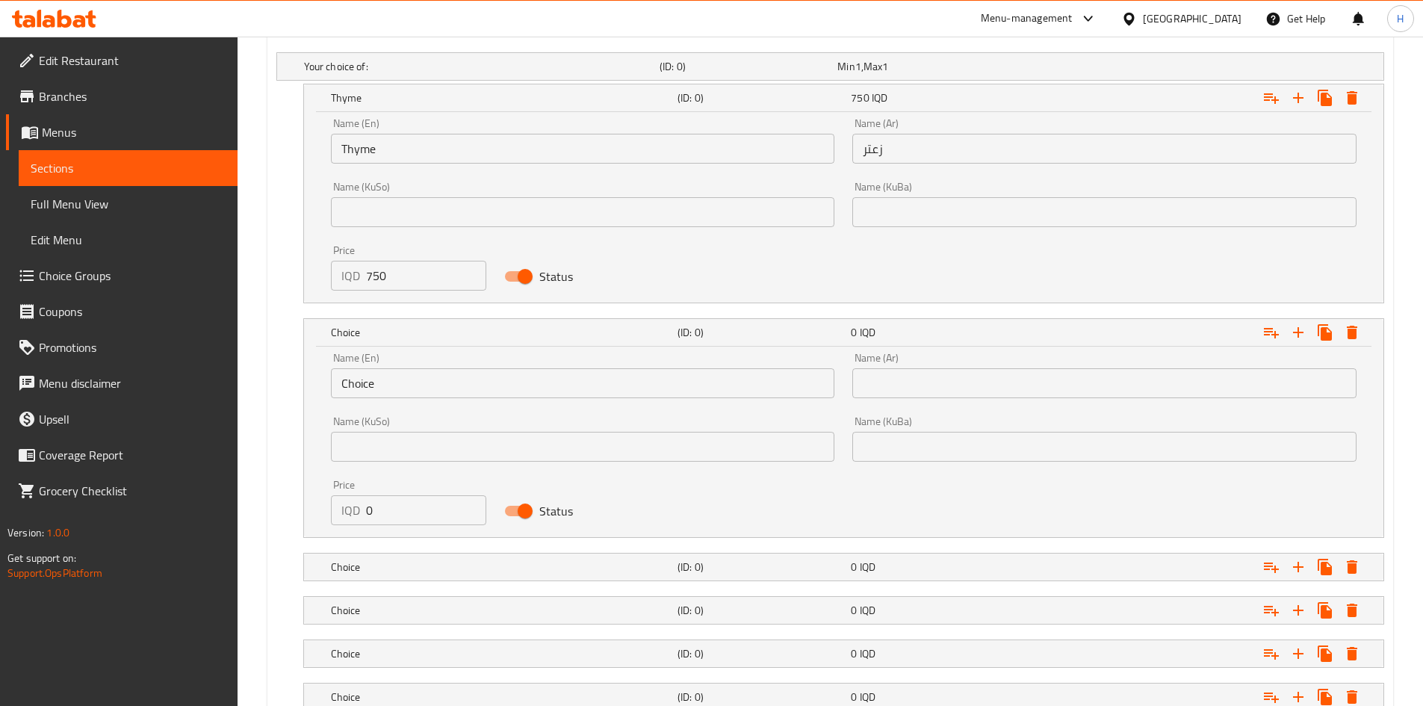
click at [400, 356] on div "Name (En) Choice Name (En)" at bounding box center [583, 376] width 504 height 46
click at [391, 393] on input "Choice" at bounding box center [583, 383] width 504 height 30
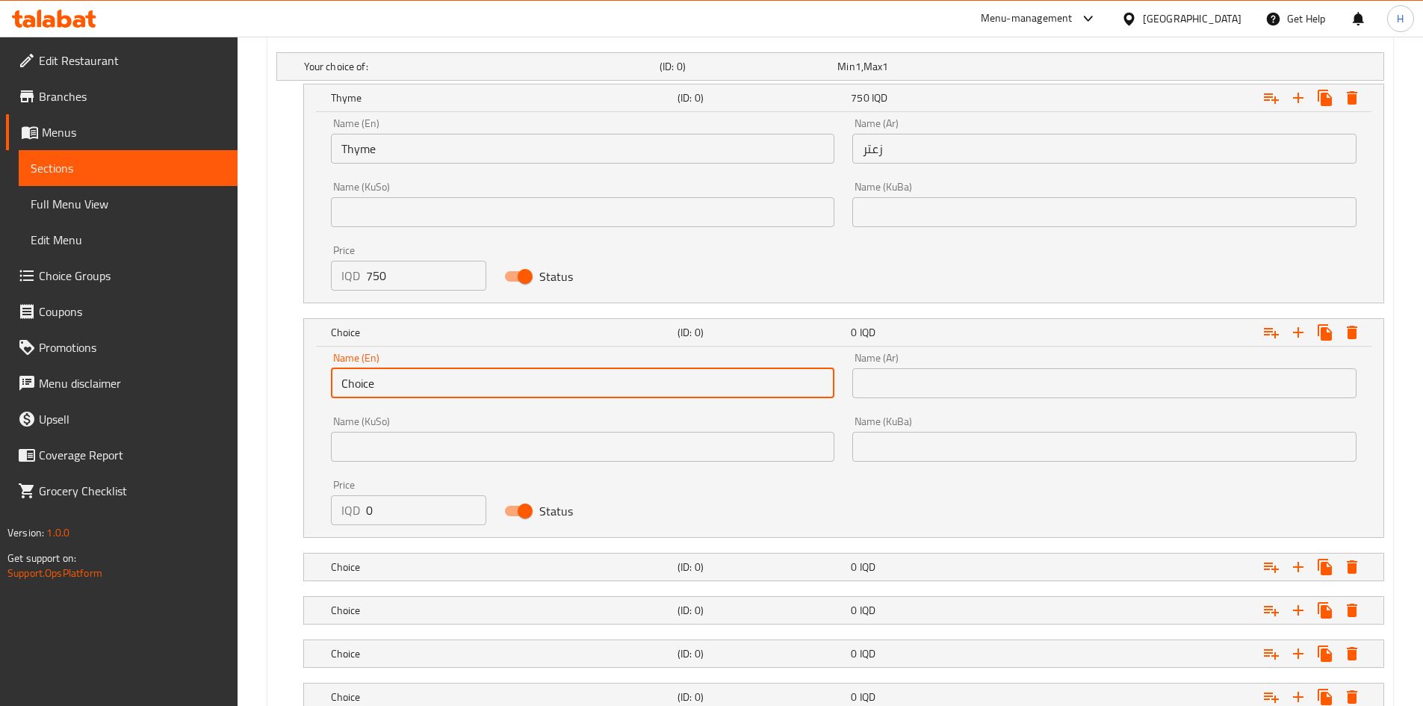
click at [391, 393] on input "Choice" at bounding box center [583, 383] width 504 height 30
type input "Arab Cheese"
click at [950, 374] on input "text" at bounding box center [1105, 383] width 504 height 30
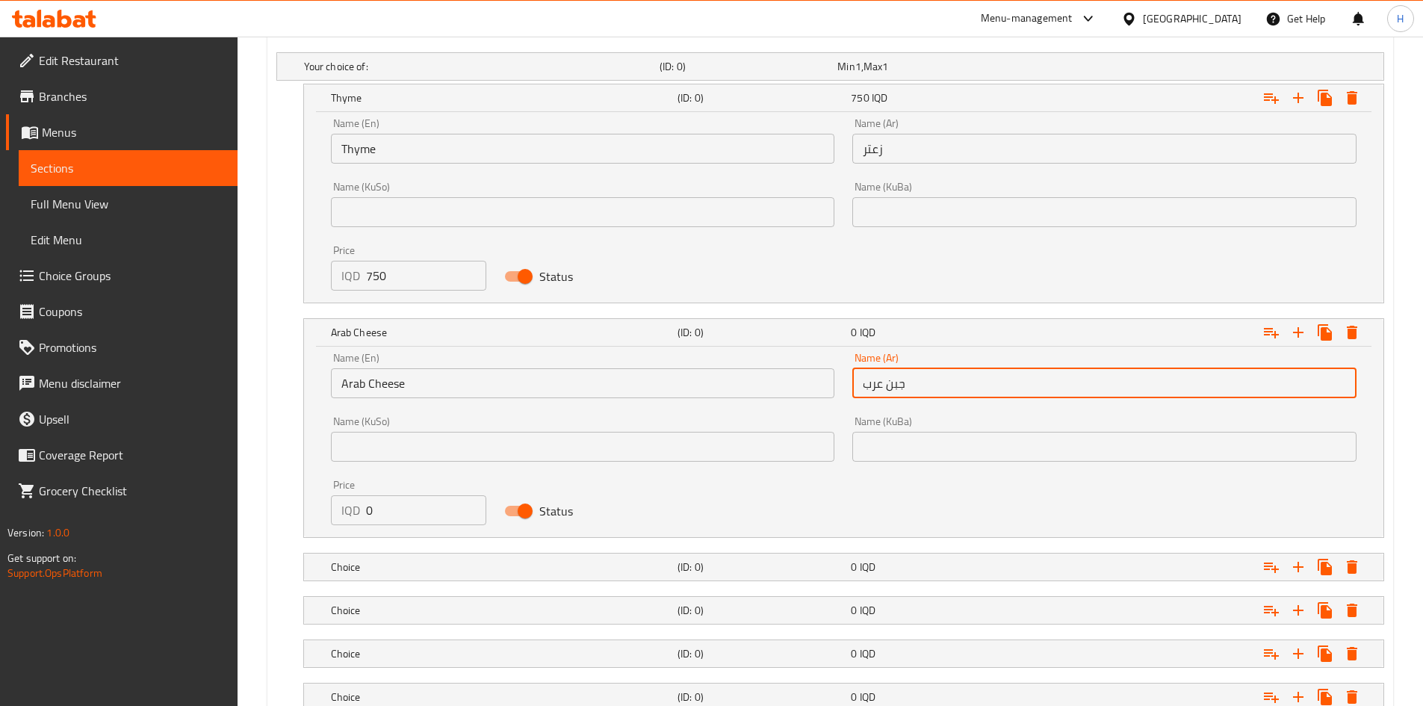
type input "جبن عرب"
click at [407, 512] on input "0" at bounding box center [426, 510] width 121 height 30
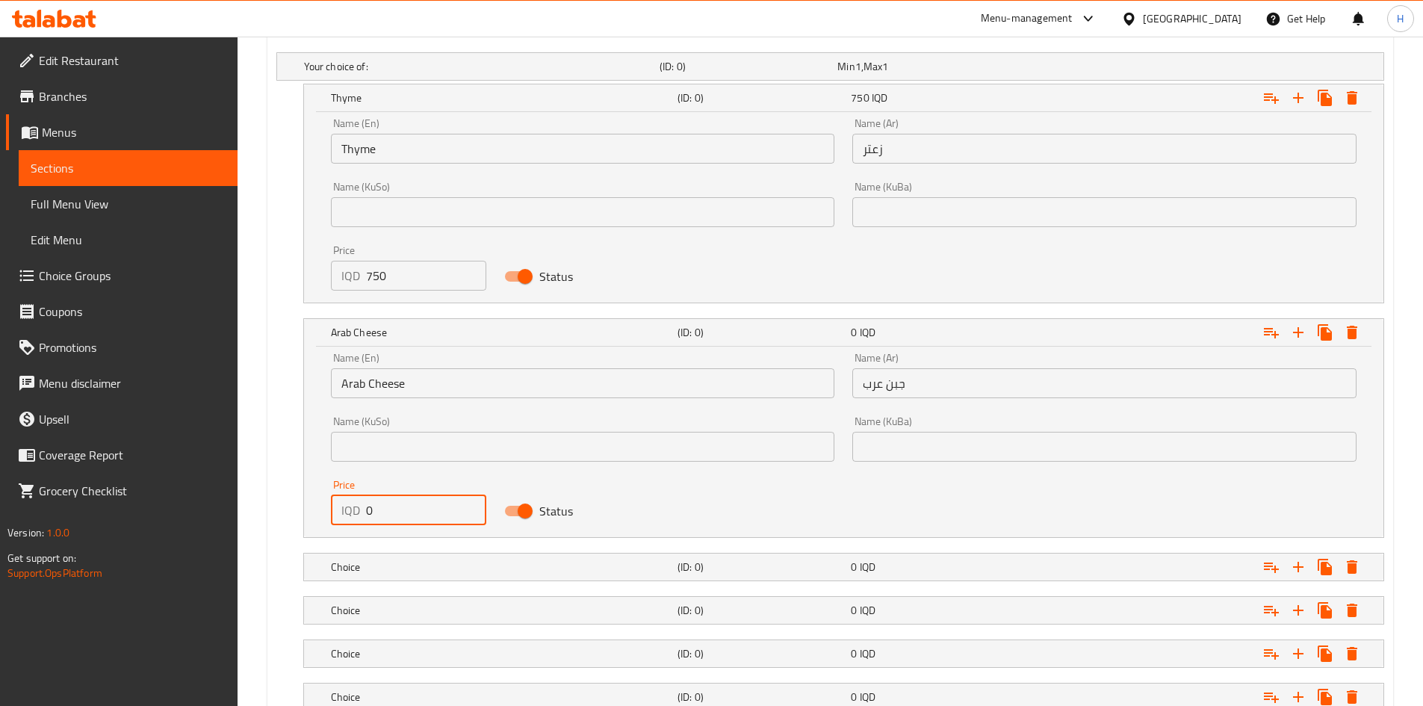
click at [407, 512] on input "0" at bounding box center [426, 510] width 121 height 30
type input "750"
click at [389, 74] on h5 "Choice" at bounding box center [479, 66] width 350 height 15
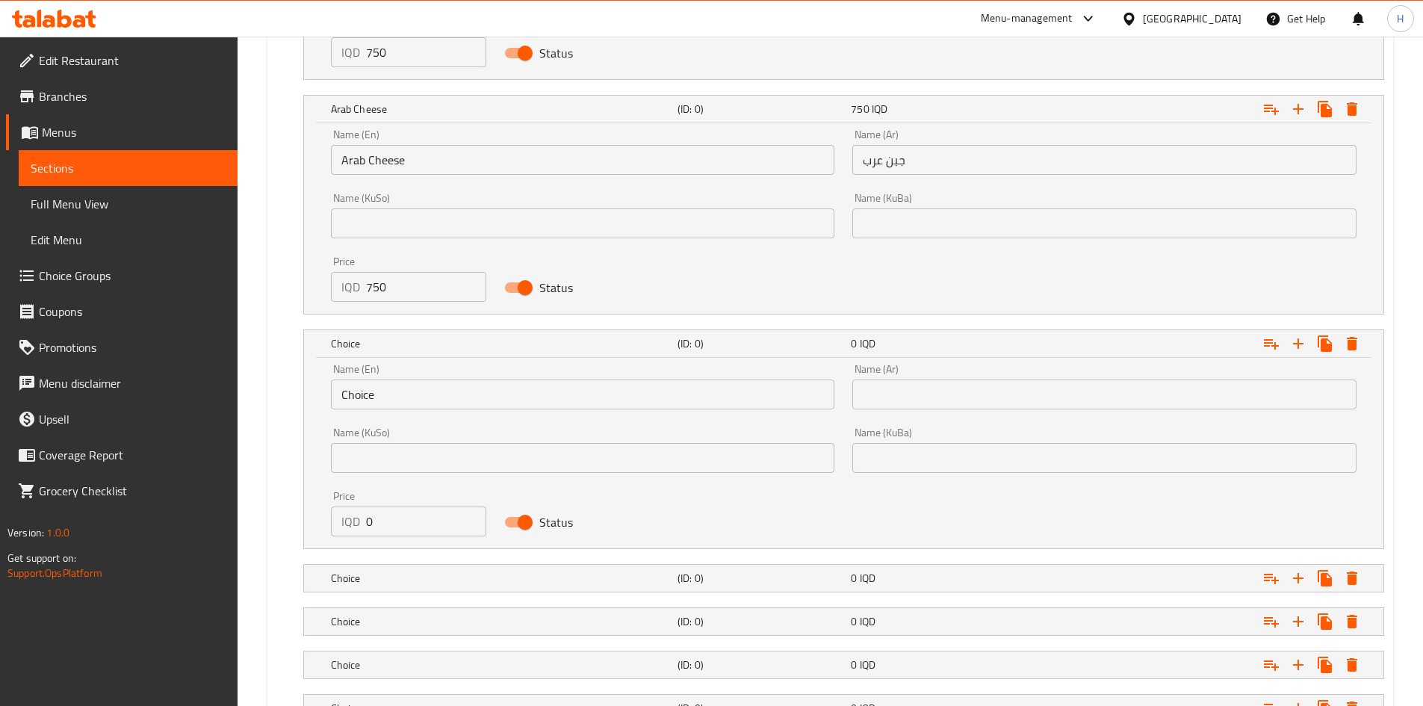
scroll to position [1225, 0]
click at [391, 400] on input "Choice" at bounding box center [583, 394] width 504 height 30
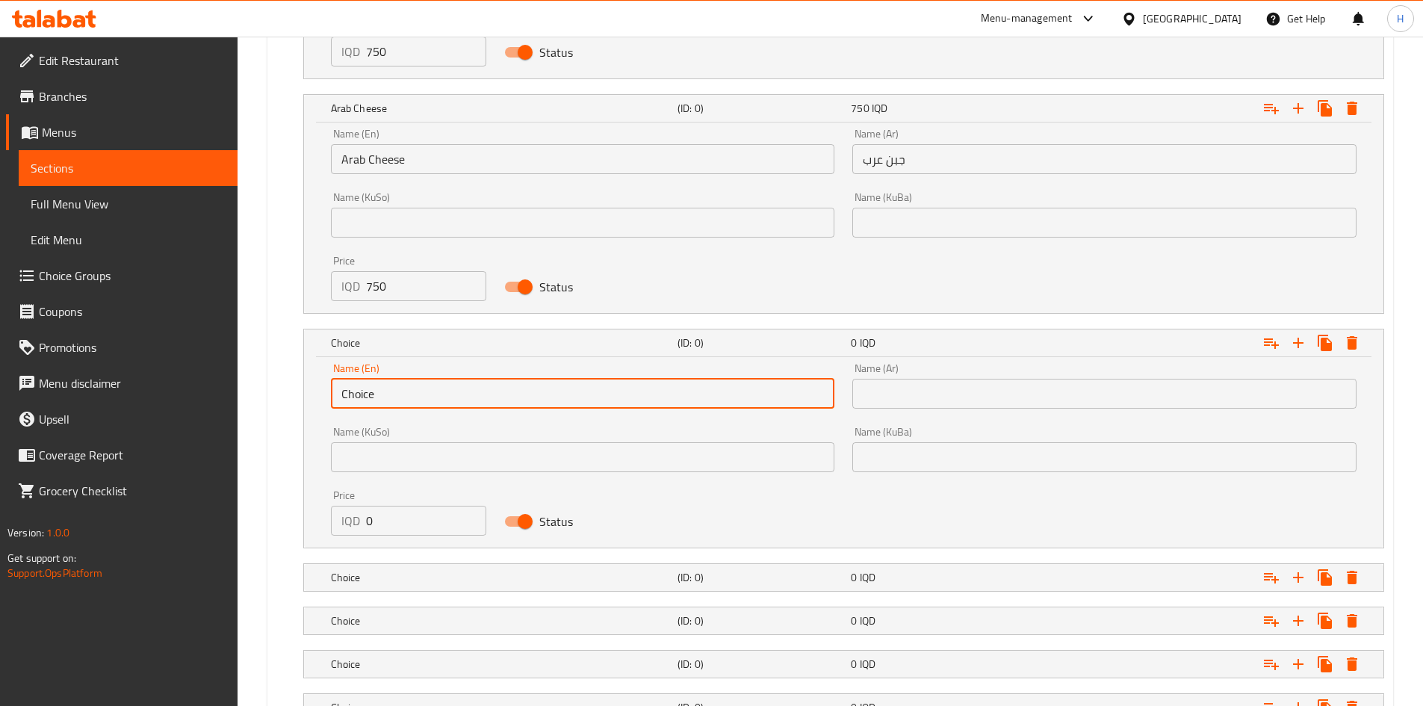
click at [391, 400] on input "Choice" at bounding box center [583, 394] width 504 height 30
click at [389, 400] on input "text" at bounding box center [583, 394] width 504 height 30
type input "ن"
type input "[PERSON_NAME]"
click at [939, 398] on input "text" at bounding box center [1105, 394] width 504 height 30
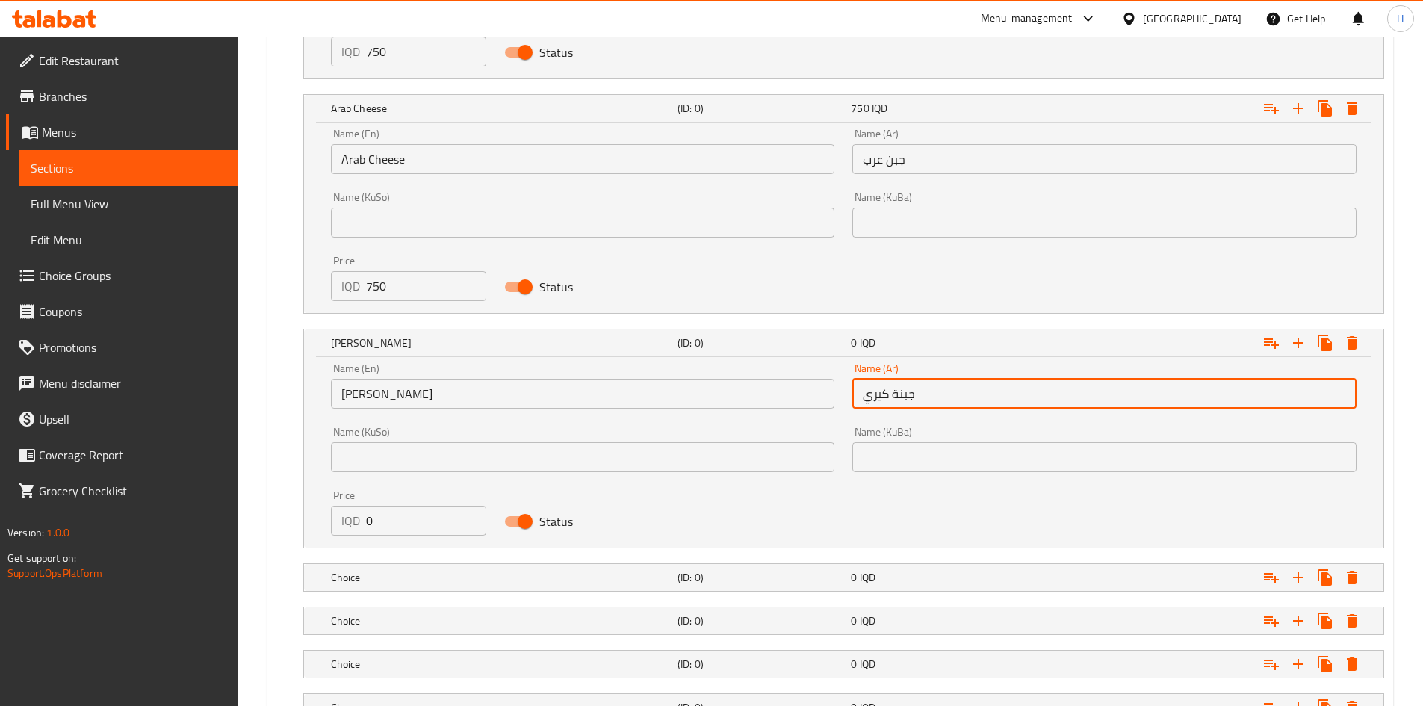
type input "جبنة كيري"
click at [396, 509] on input "0" at bounding box center [426, 521] width 121 height 30
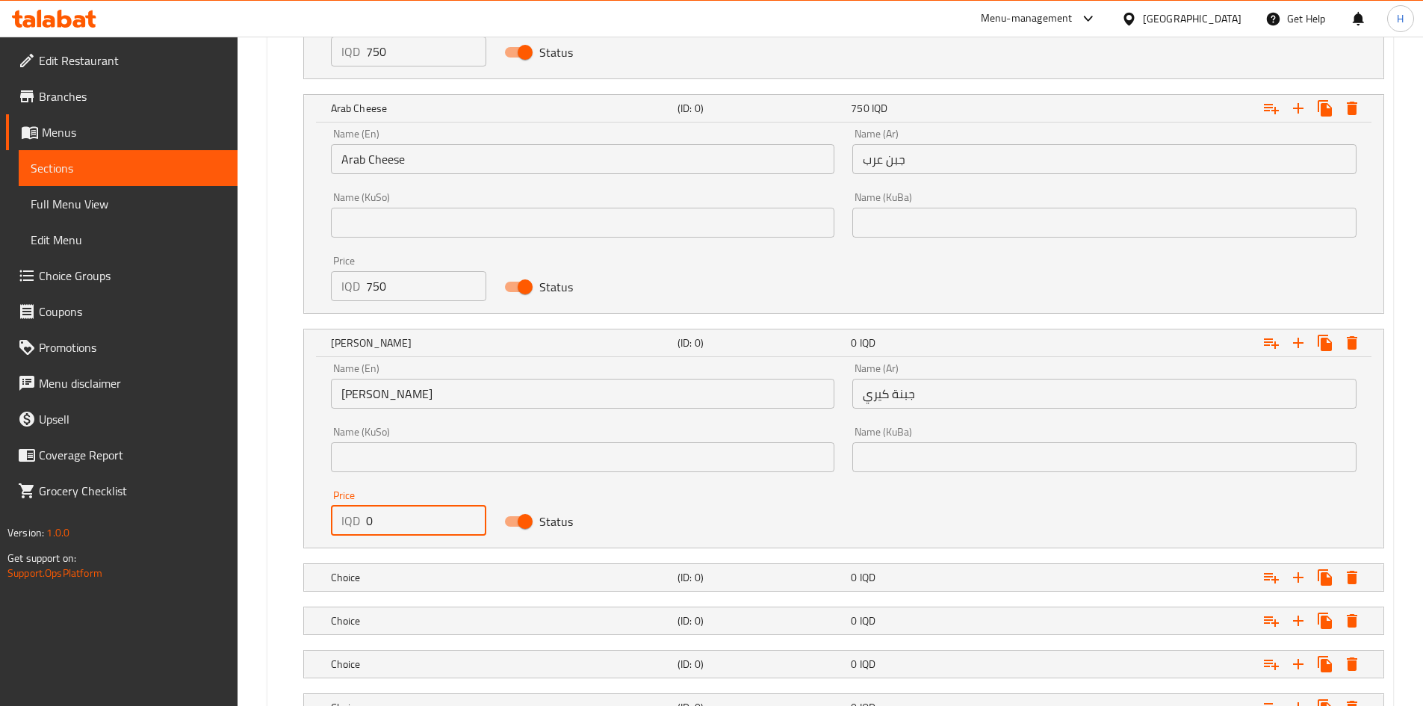
click at [396, 509] on input "0" at bounding box center [426, 521] width 121 height 30
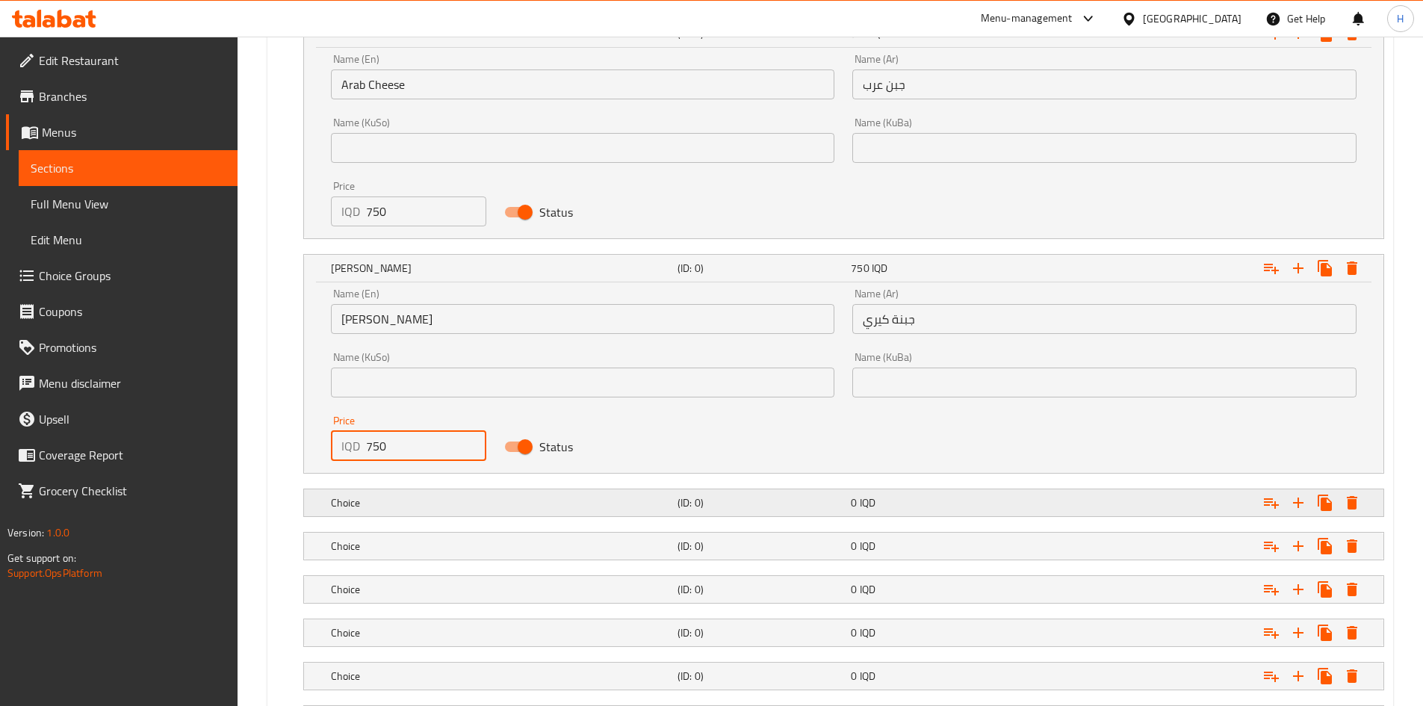
type input "750"
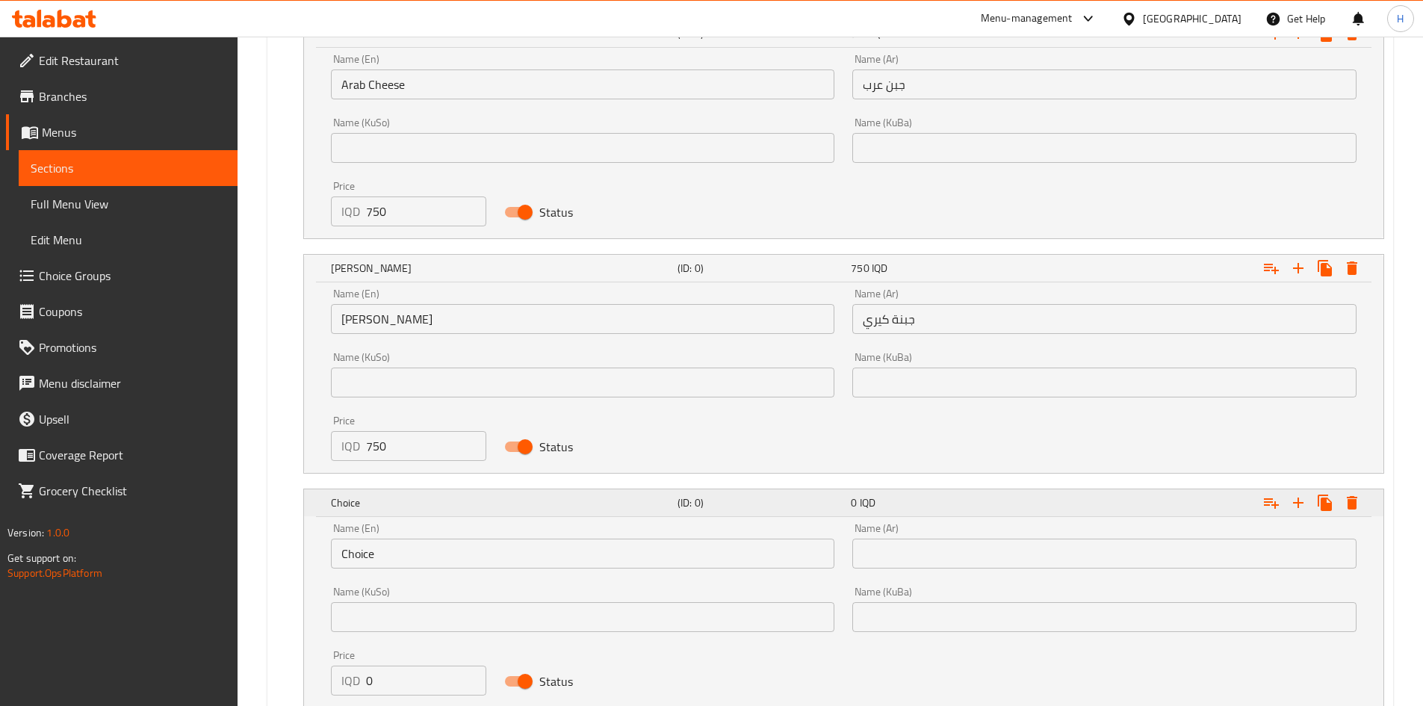
scroll to position [1449, 0]
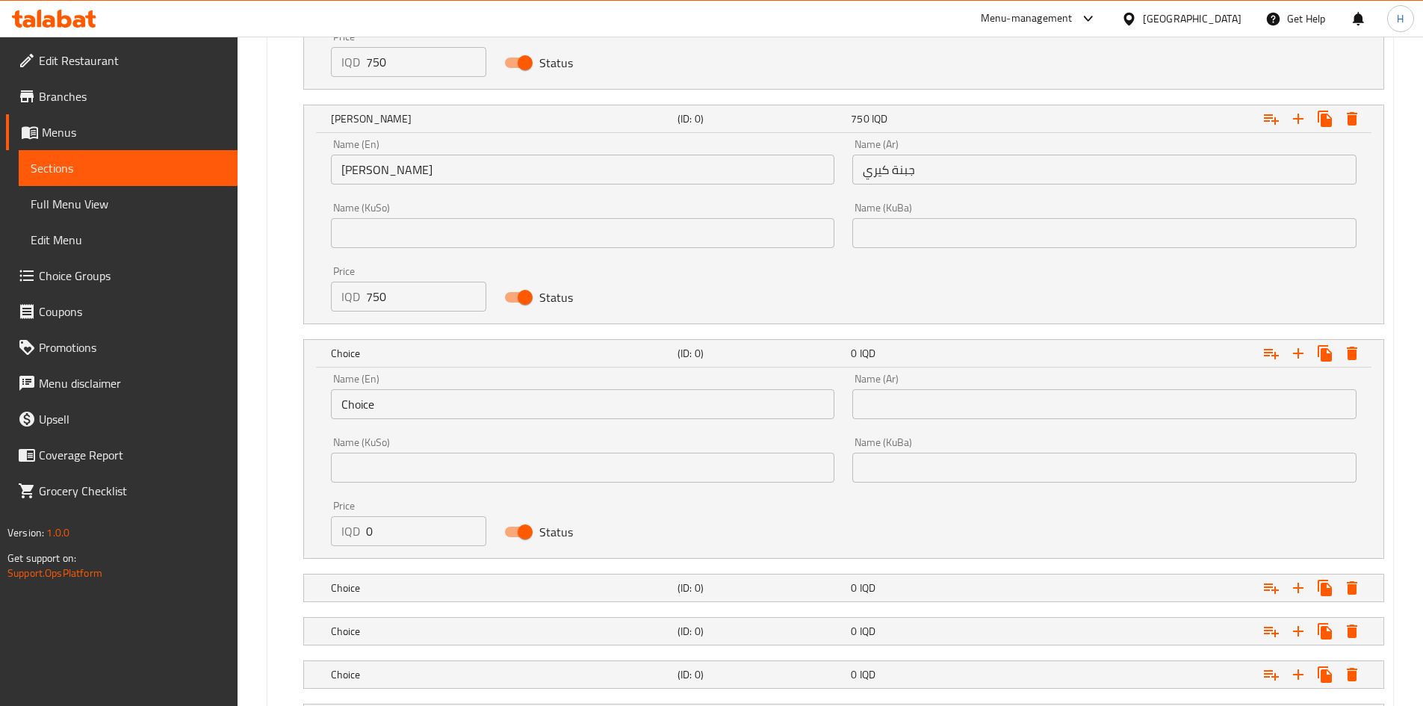
click at [389, 414] on input "Choice" at bounding box center [583, 404] width 504 height 30
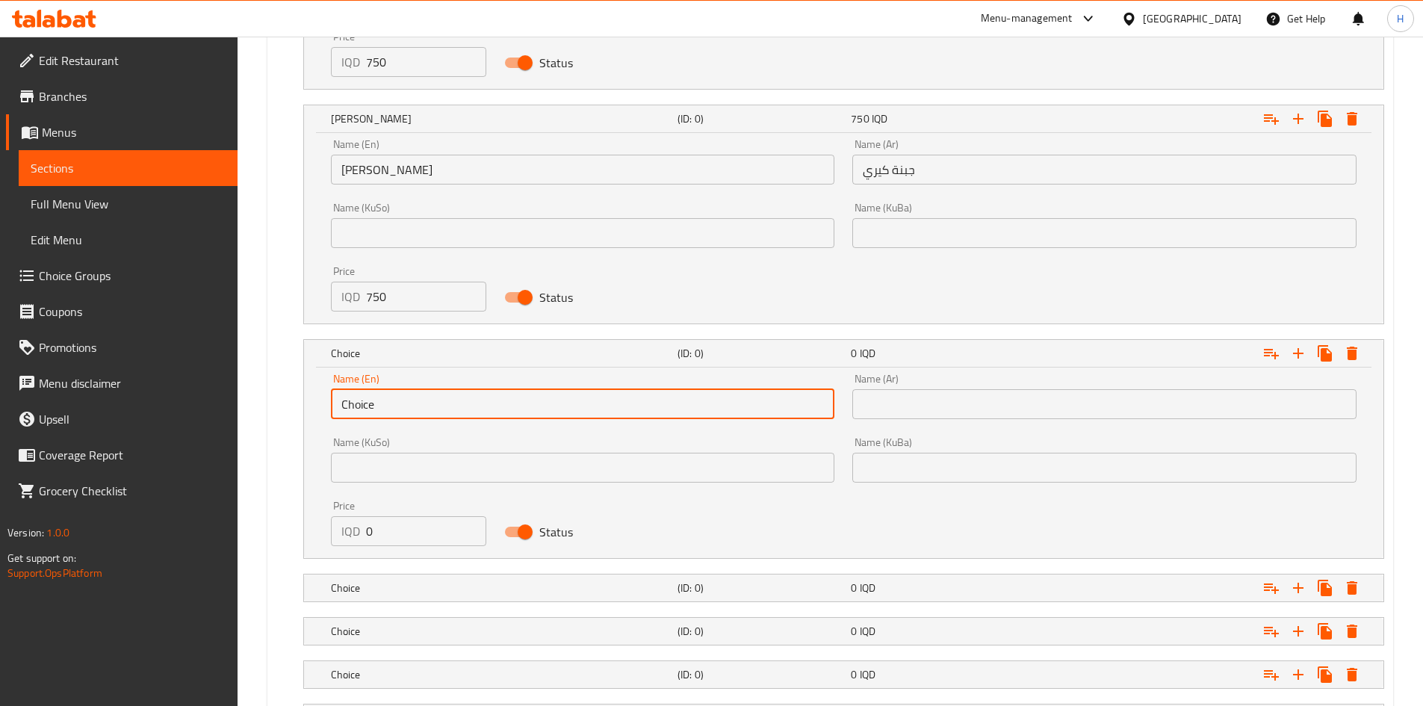
click at [389, 414] on input "Choice" at bounding box center [583, 404] width 504 height 30
click at [981, 406] on input "text" at bounding box center [1105, 404] width 504 height 30
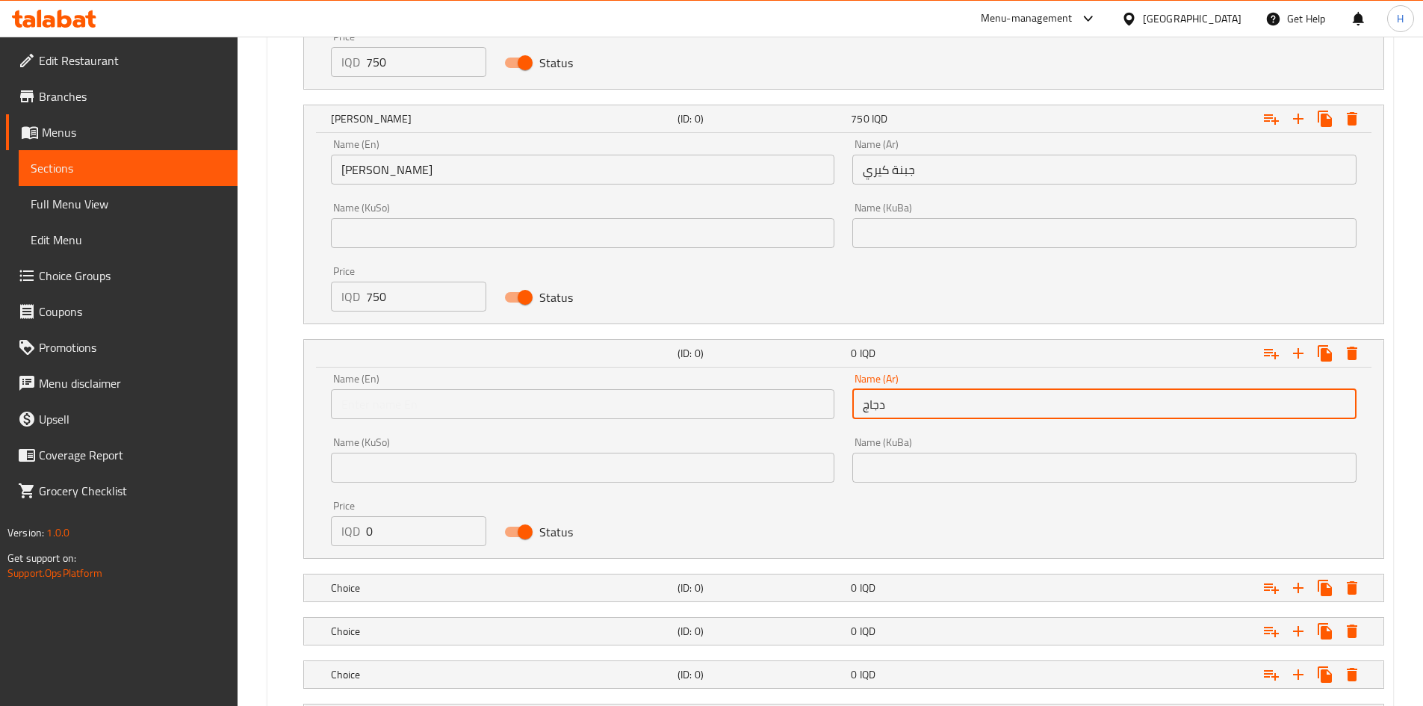
type input "دجاج"
click at [589, 397] on input "text" at bounding box center [583, 404] width 504 height 30
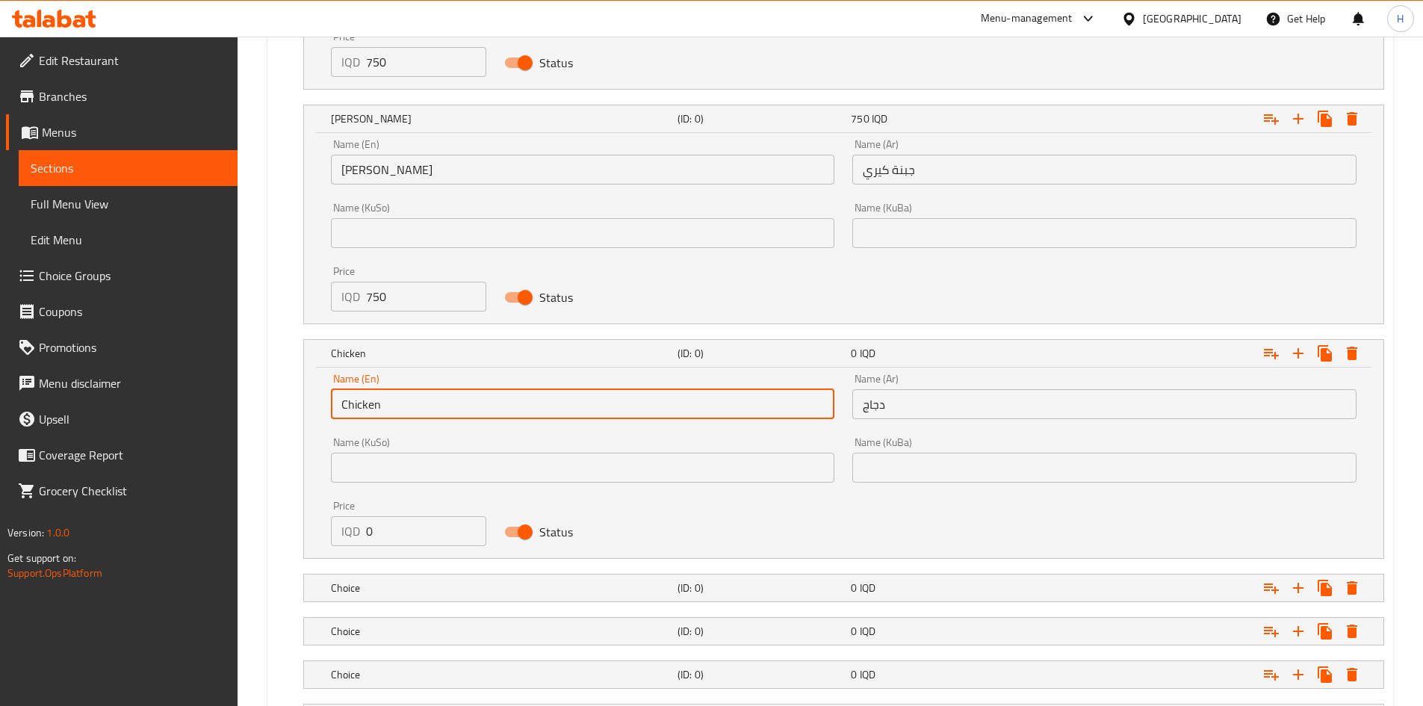
type input "Chicken"
click at [383, 531] on input "0" at bounding box center [426, 531] width 121 height 30
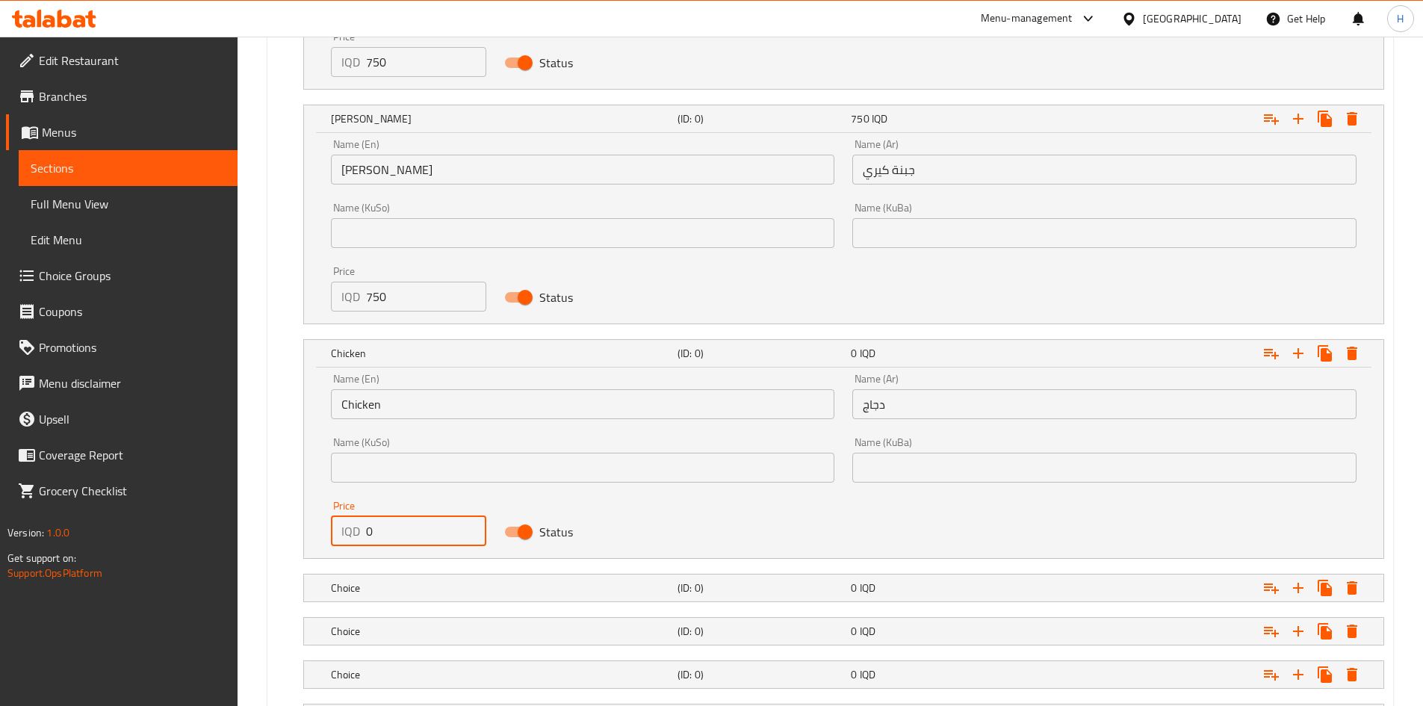
click at [383, 531] on input "0" at bounding box center [426, 531] width 121 height 30
type input "6"
type input "750"
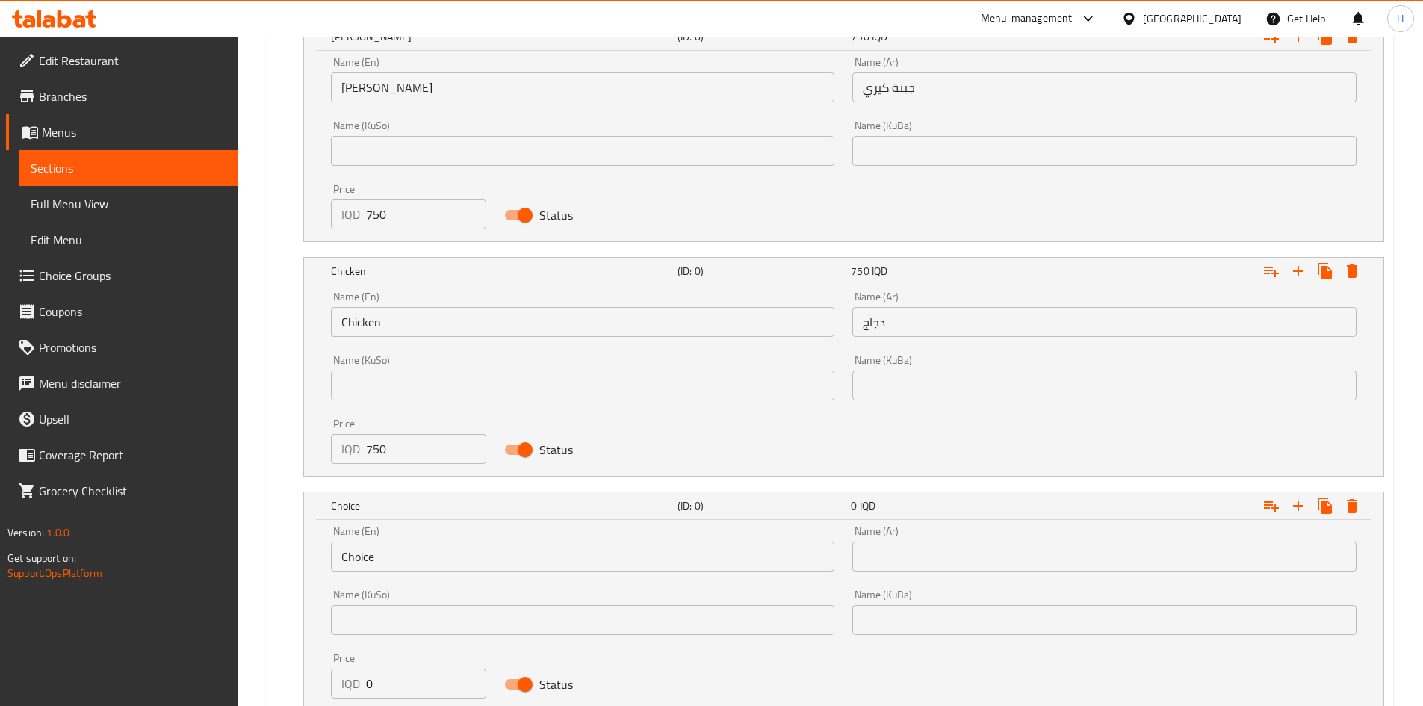
scroll to position [1598, 0]
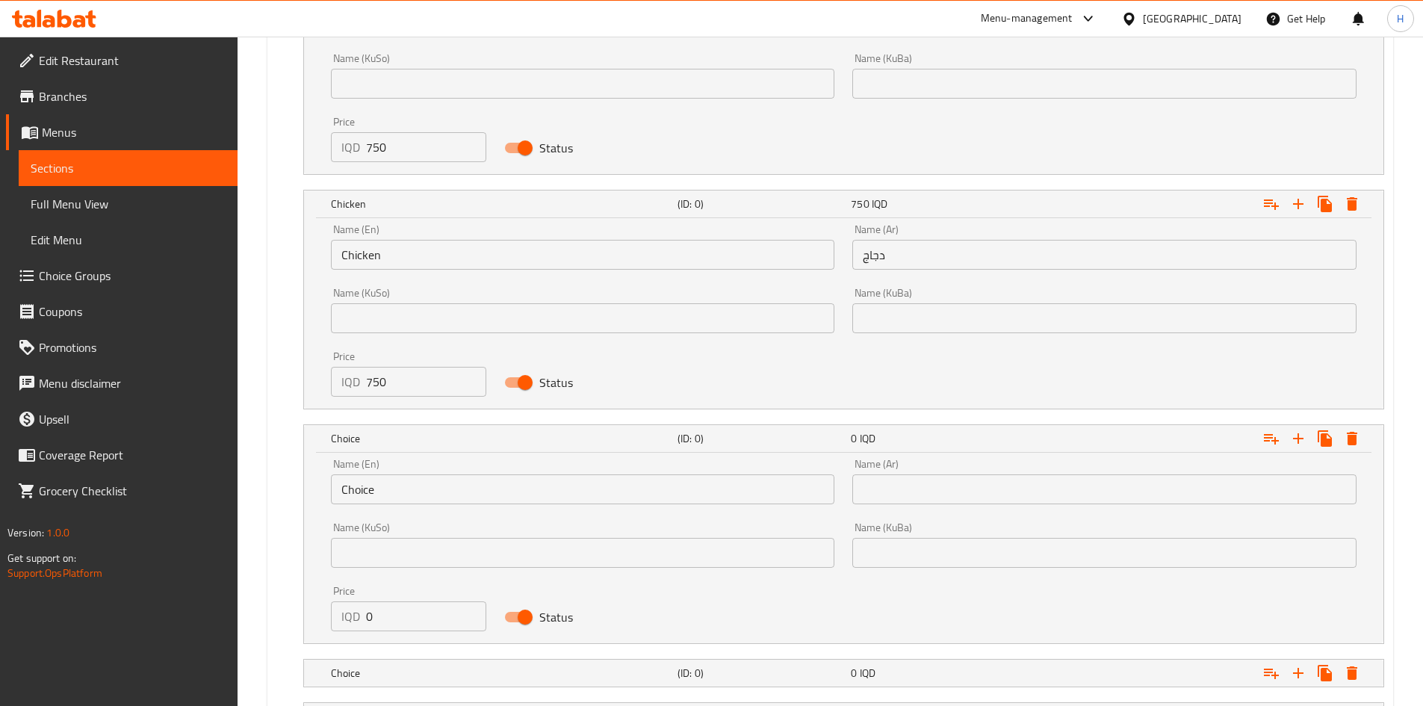
click at [404, 474] on input "Choice" at bounding box center [583, 489] width 504 height 30
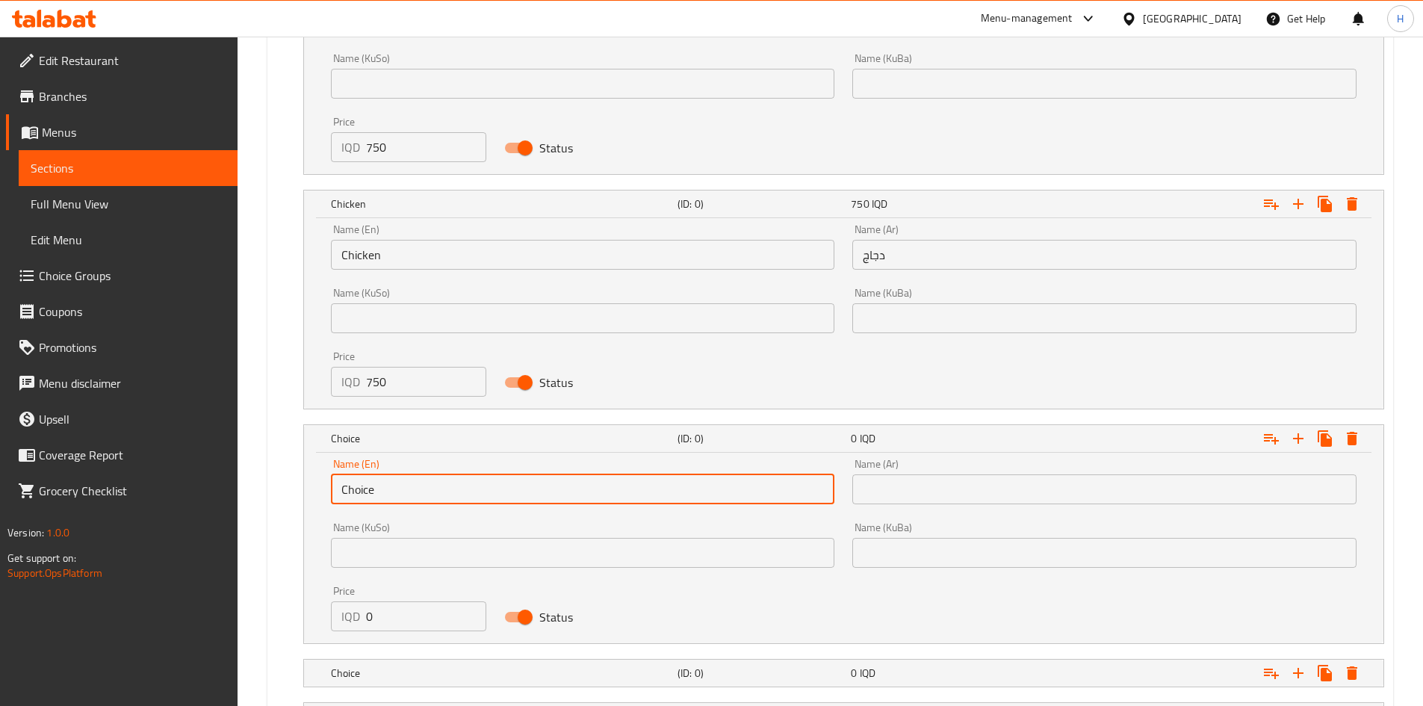
click at [404, 474] on input "Choice" at bounding box center [583, 489] width 504 height 30
type input "Meat"
click at [957, 492] on input "text" at bounding box center [1105, 489] width 504 height 30
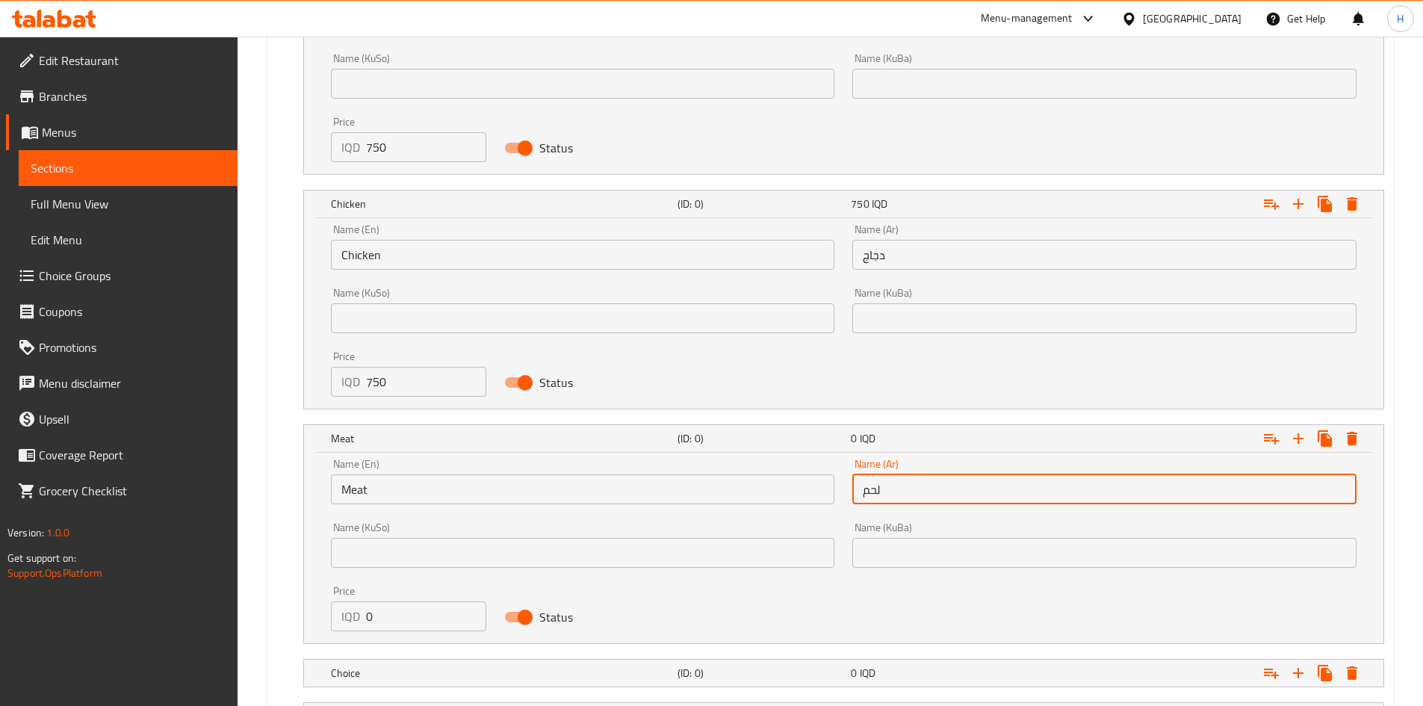
type input "لحم"
click at [398, 607] on input "0" at bounding box center [426, 616] width 121 height 30
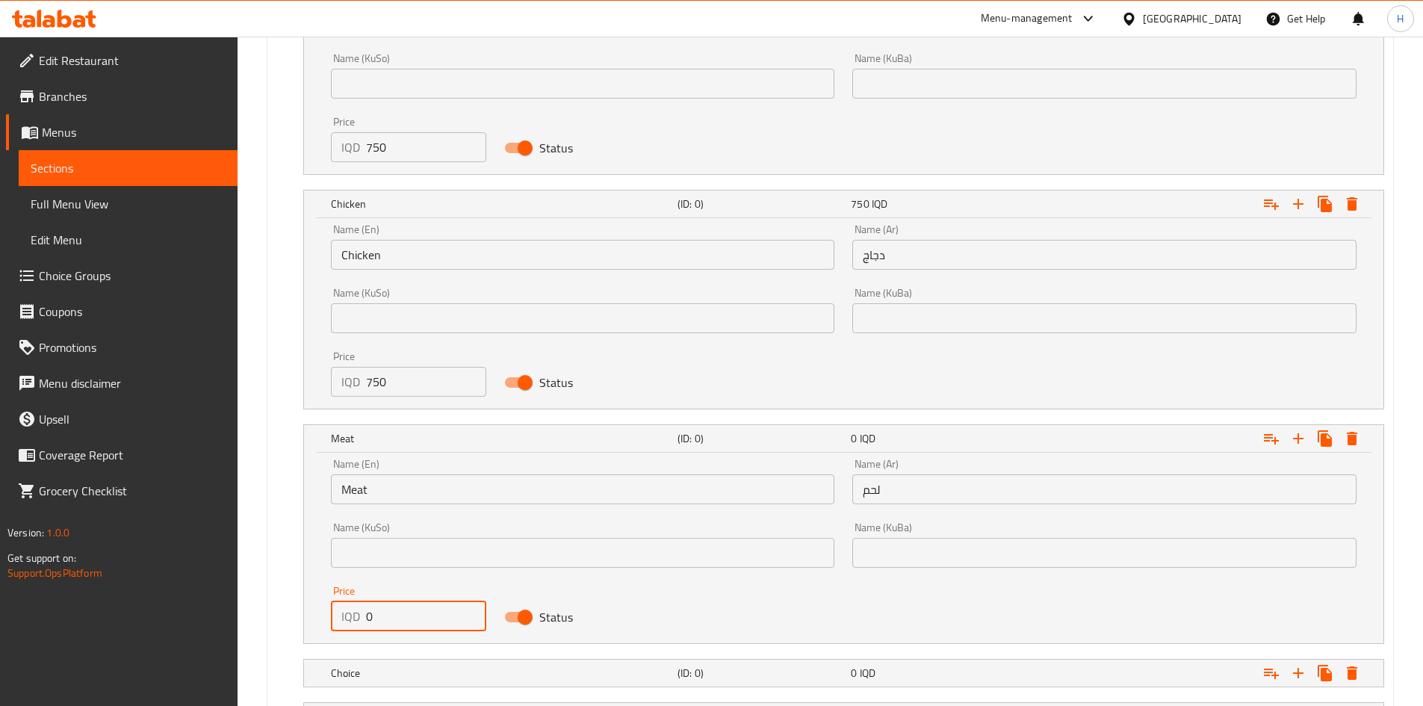
click at [398, 607] on input "0" at bounding box center [426, 616] width 121 height 30
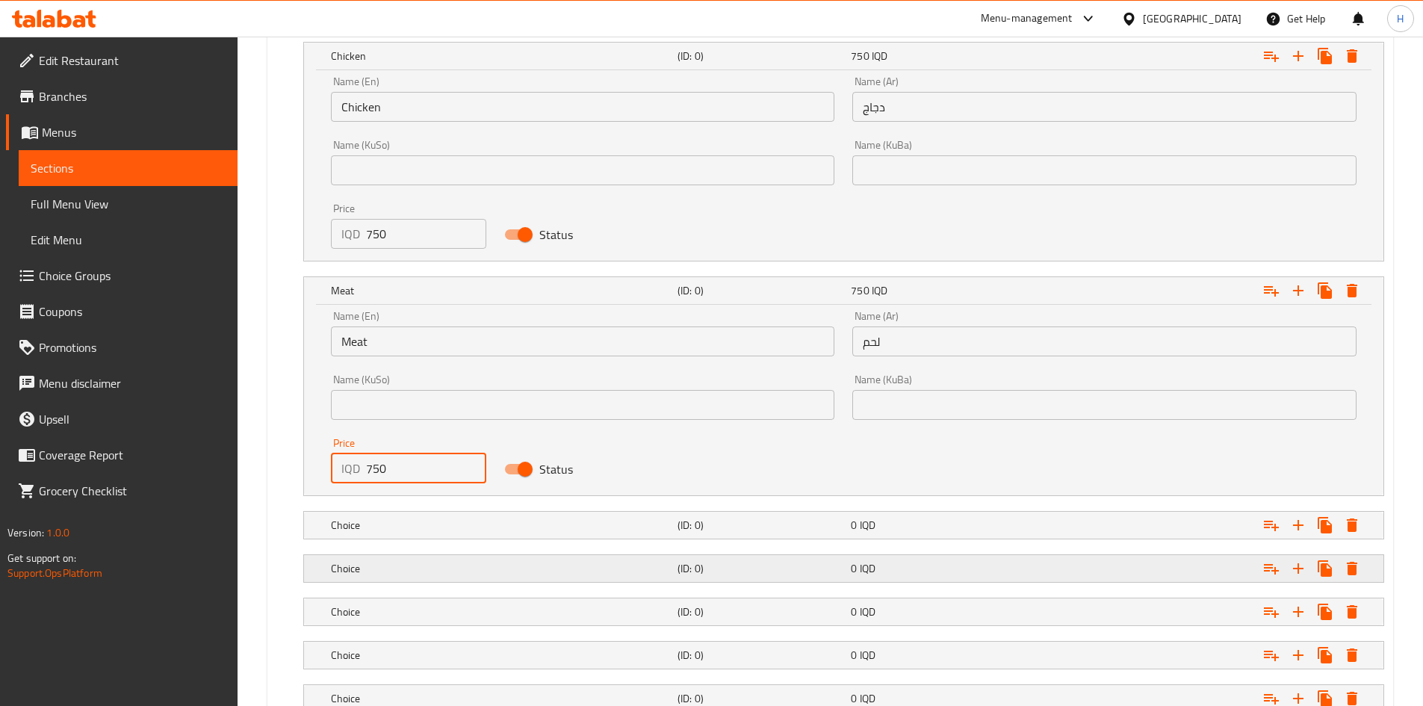
scroll to position [1748, 0]
type input "750"
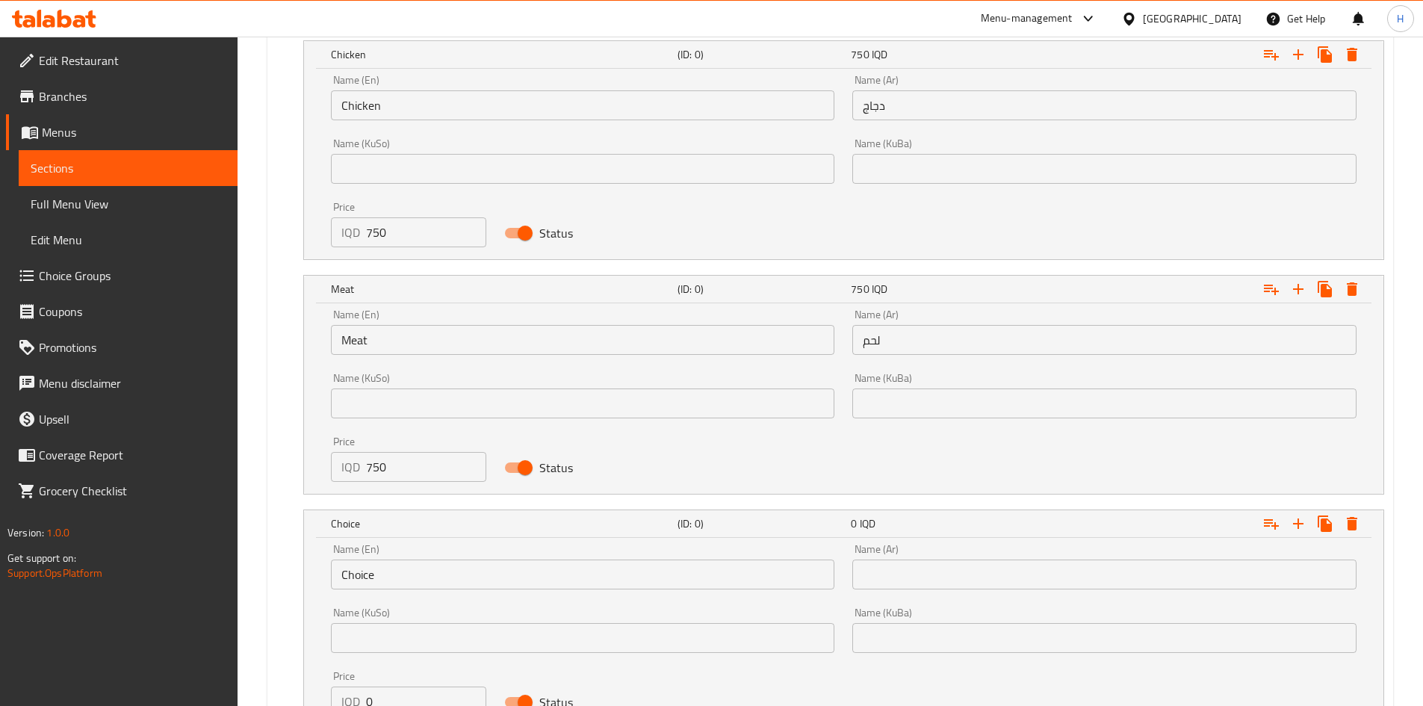
click at [388, 566] on input "Choice" at bounding box center [583, 575] width 504 height 30
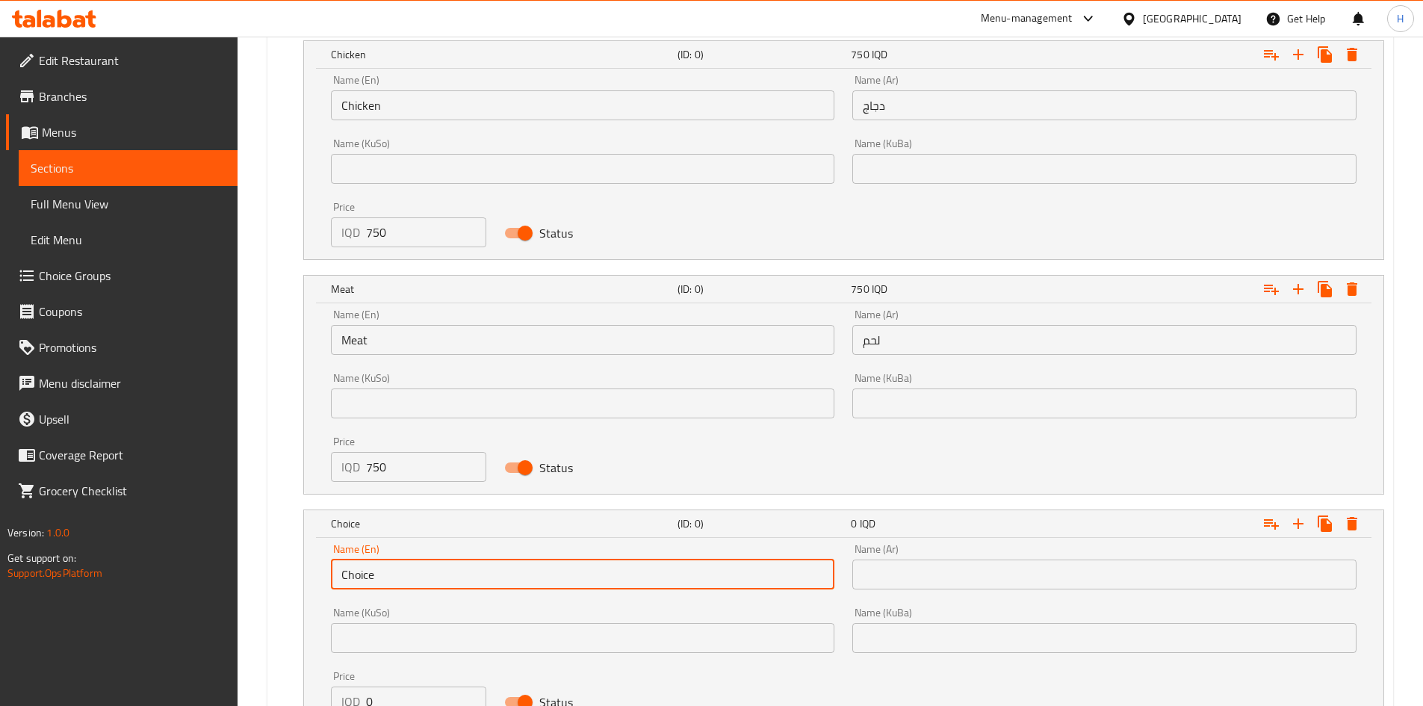
click at [388, 566] on input "Choice" at bounding box center [583, 575] width 504 height 30
click at [1023, 590] on div "Name (Ar) Name (Ar)" at bounding box center [1105, 567] width 522 height 64
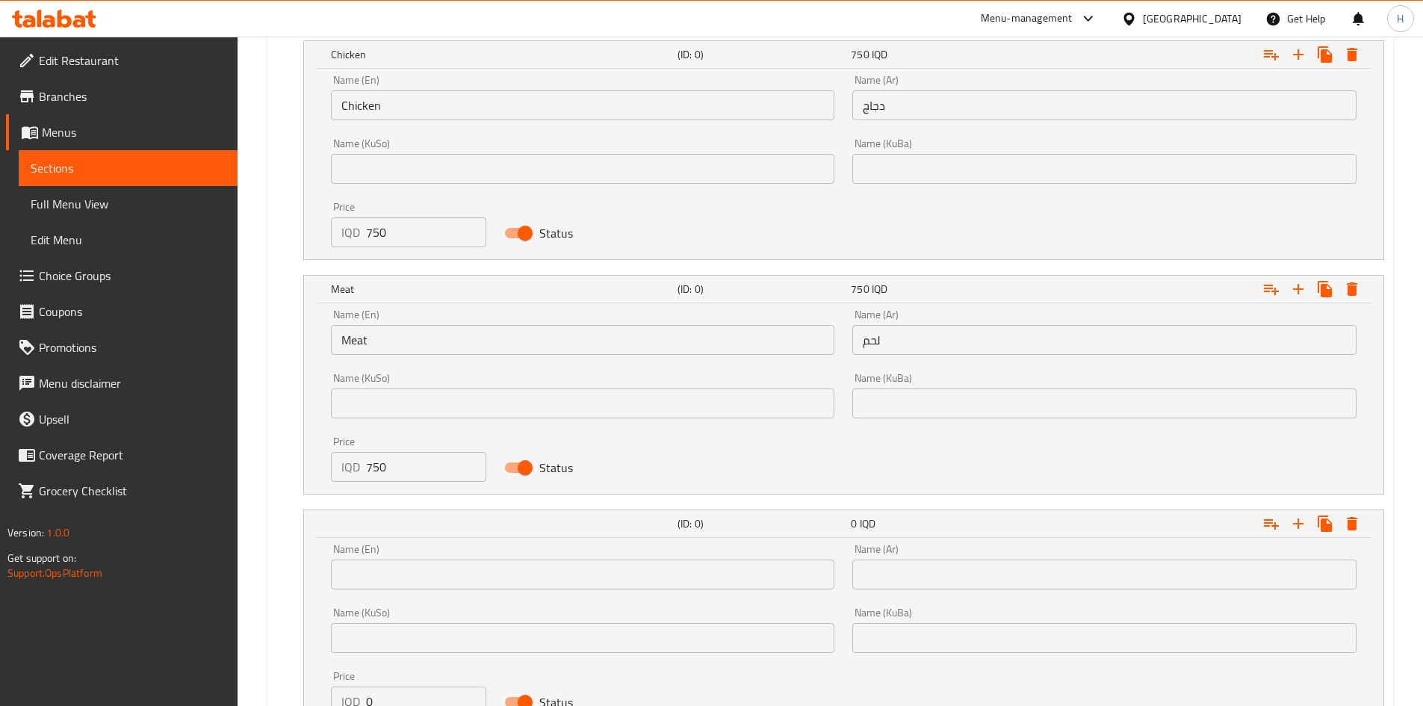
click at [1031, 579] on input "text" at bounding box center [1105, 575] width 504 height 30
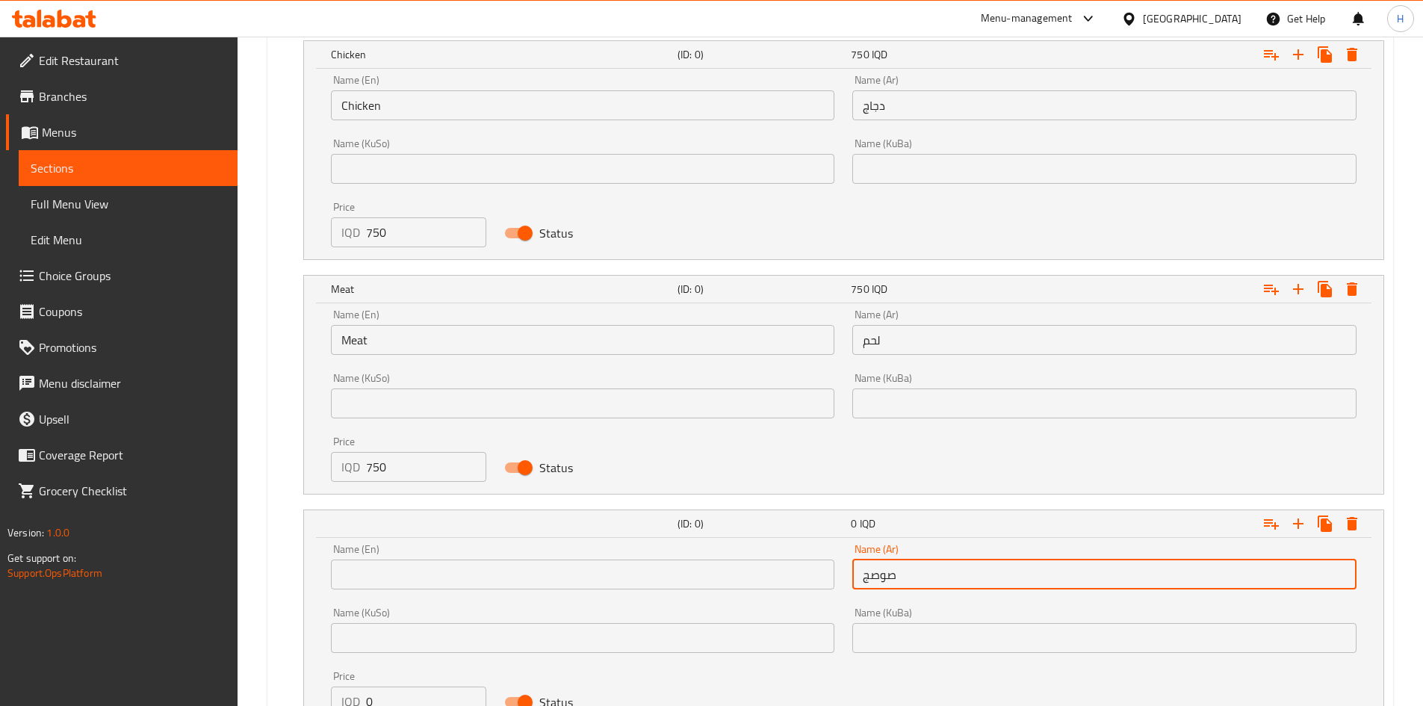
type input "صوصج"
click at [513, 580] on input "text" at bounding box center [583, 575] width 504 height 30
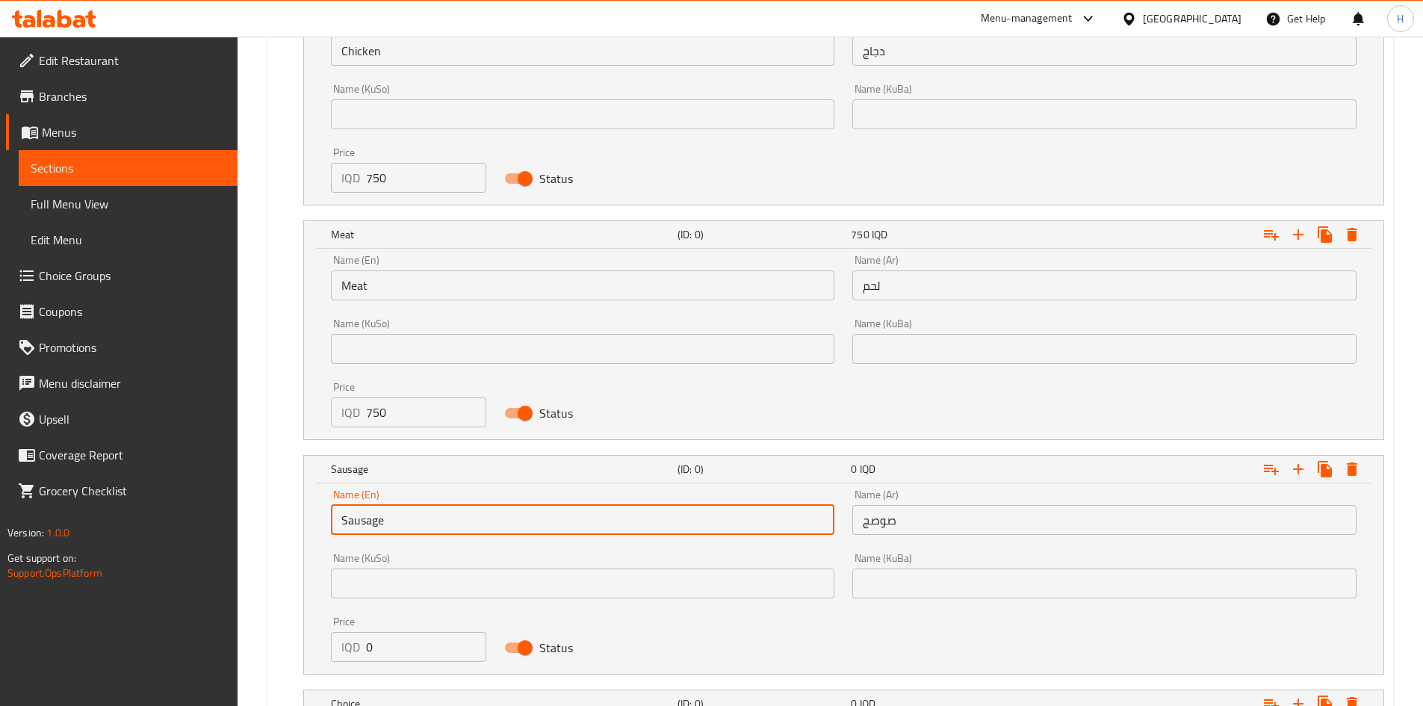
scroll to position [2047, 0]
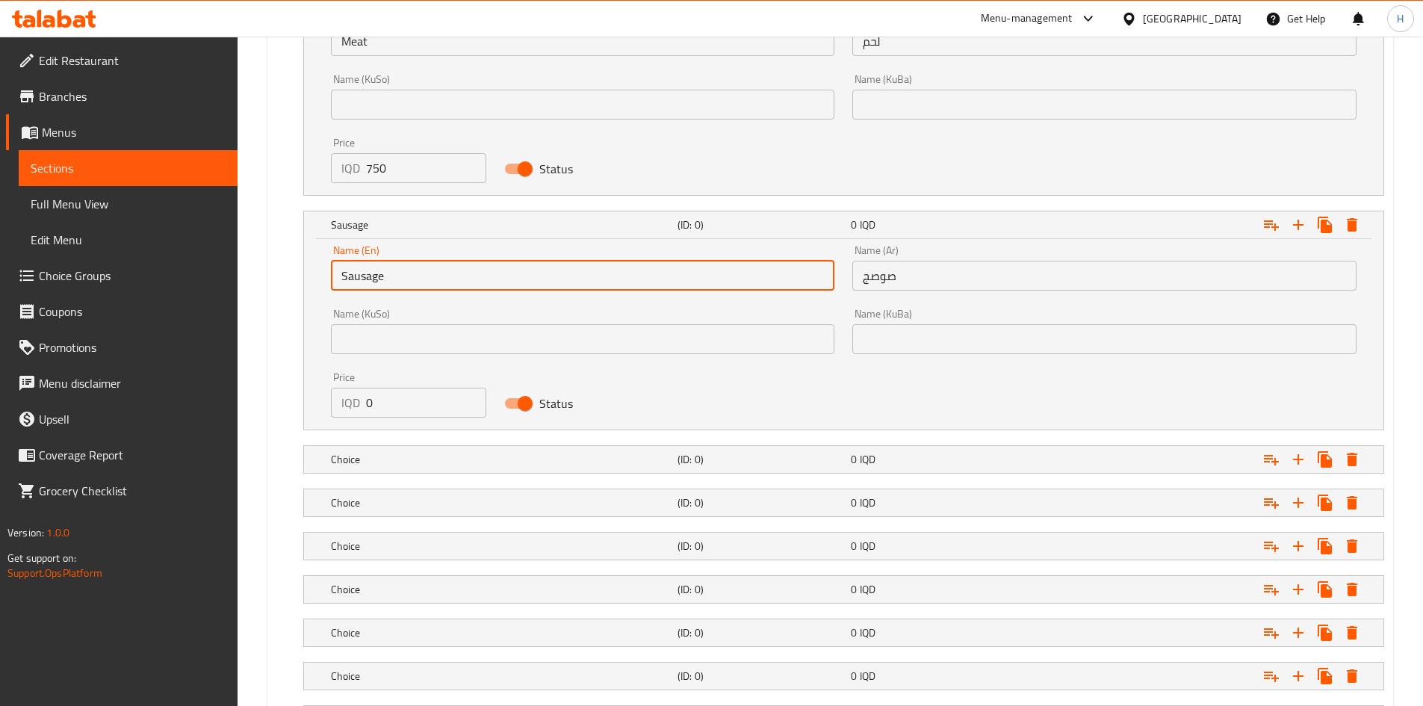
type input "Sausage"
click at [395, 392] on input "0" at bounding box center [426, 403] width 121 height 30
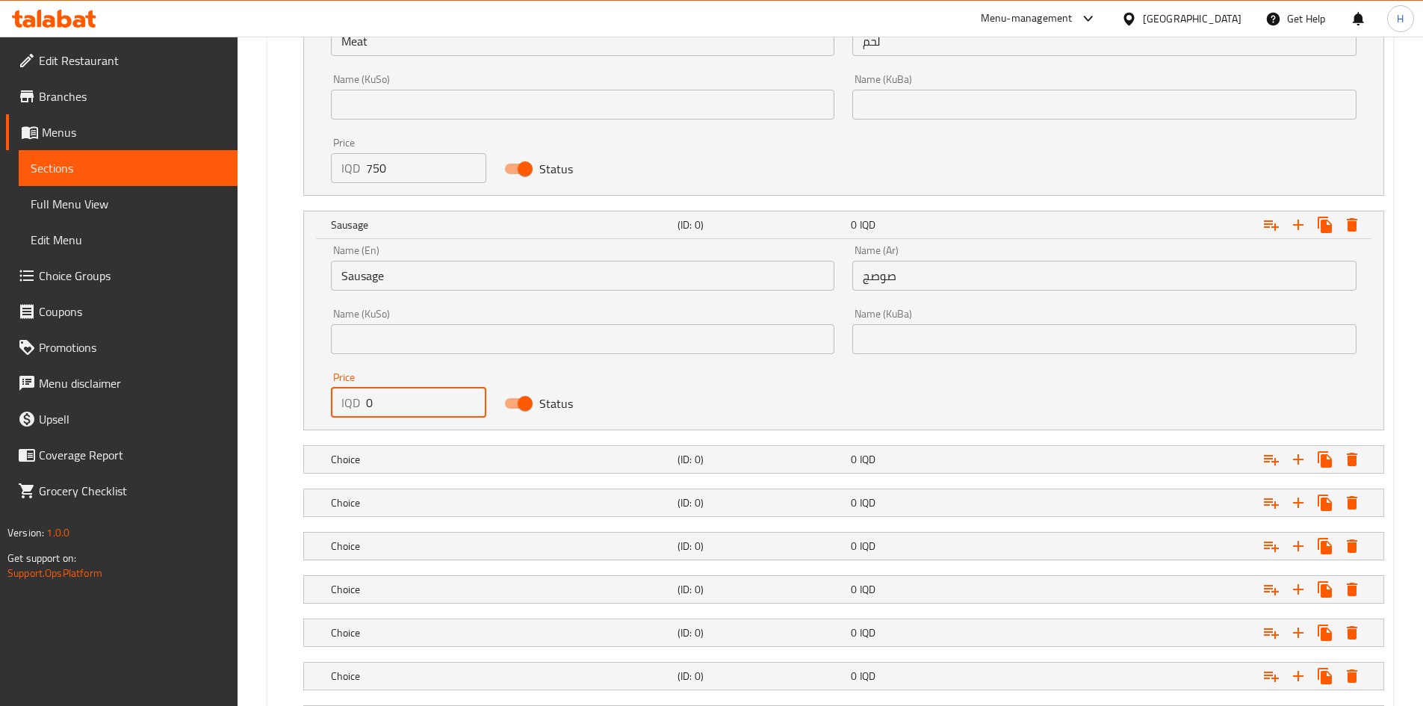
click at [395, 392] on input "0" at bounding box center [426, 403] width 121 height 30
click at [399, 392] on input "0" at bounding box center [426, 403] width 121 height 30
click at [402, 400] on input "0750" at bounding box center [426, 403] width 121 height 30
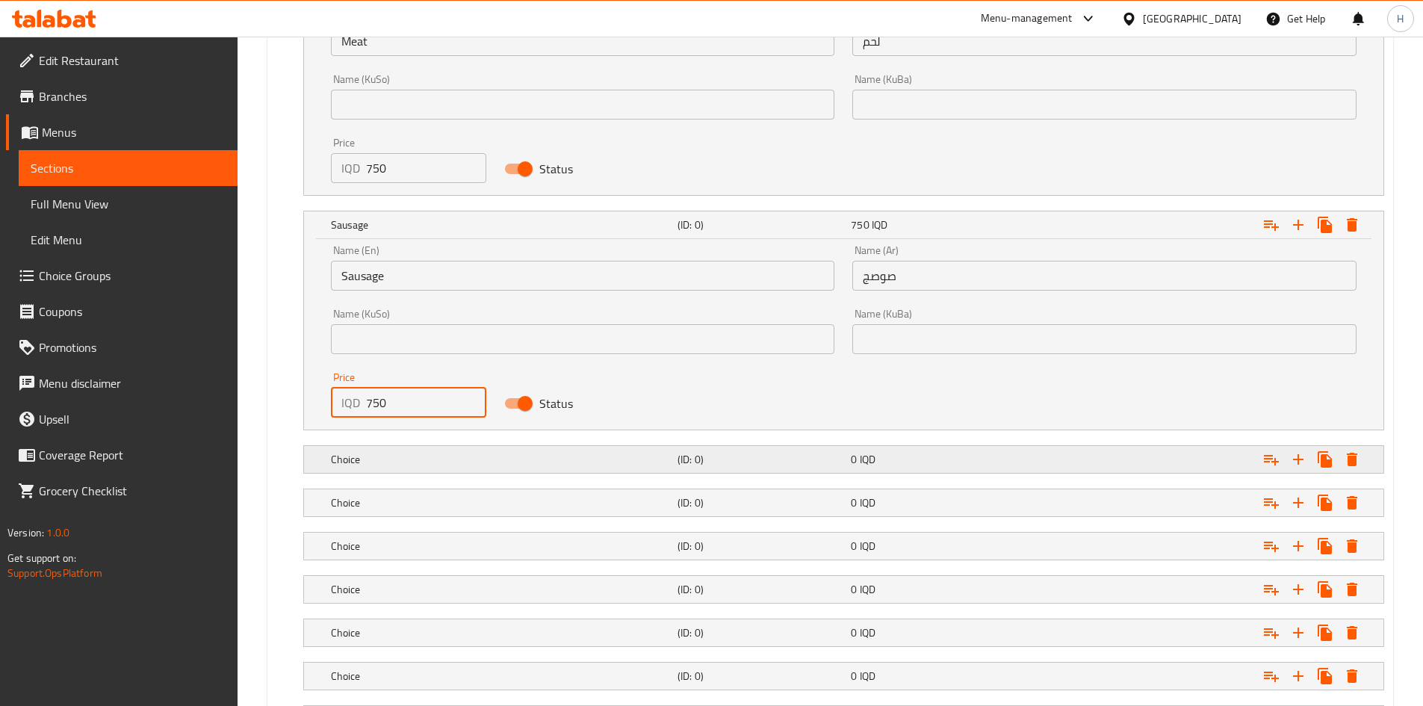
type input "750"
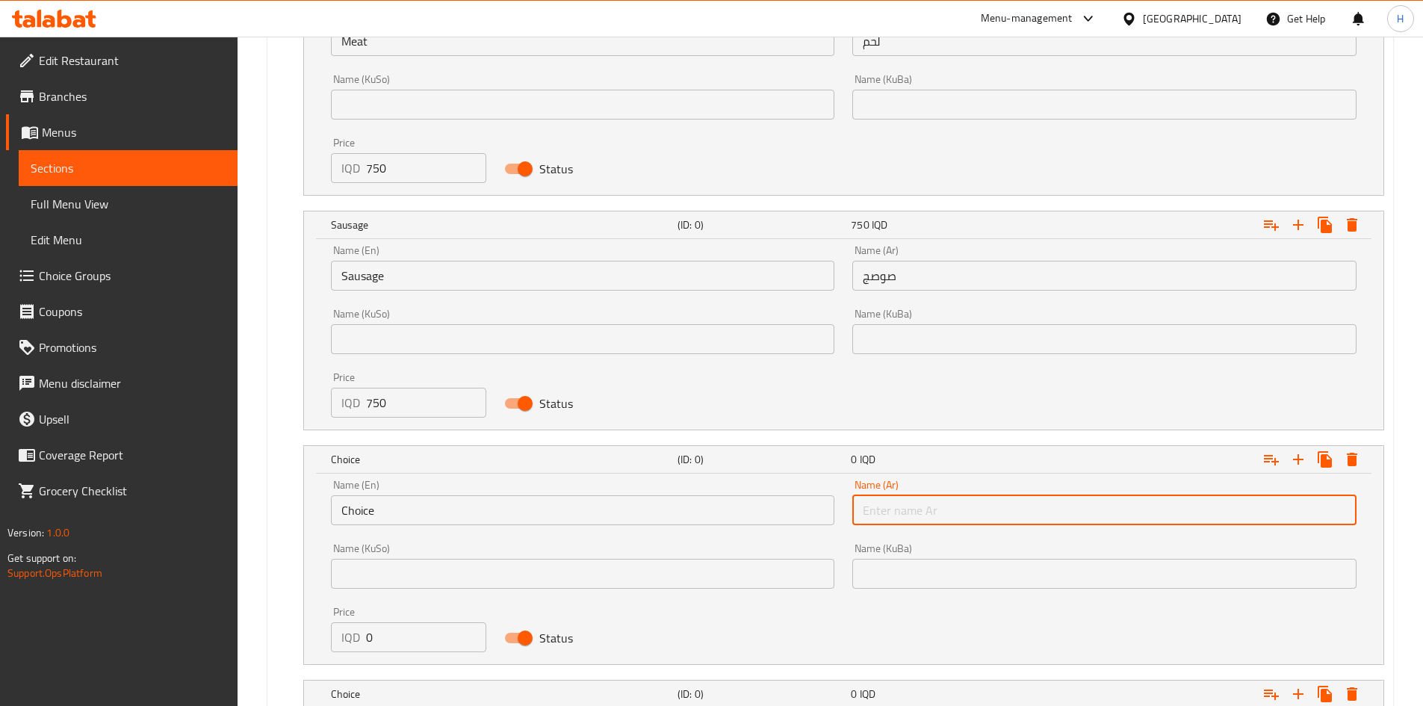
click at [944, 523] on input "text" at bounding box center [1105, 510] width 504 height 30
type input "`"
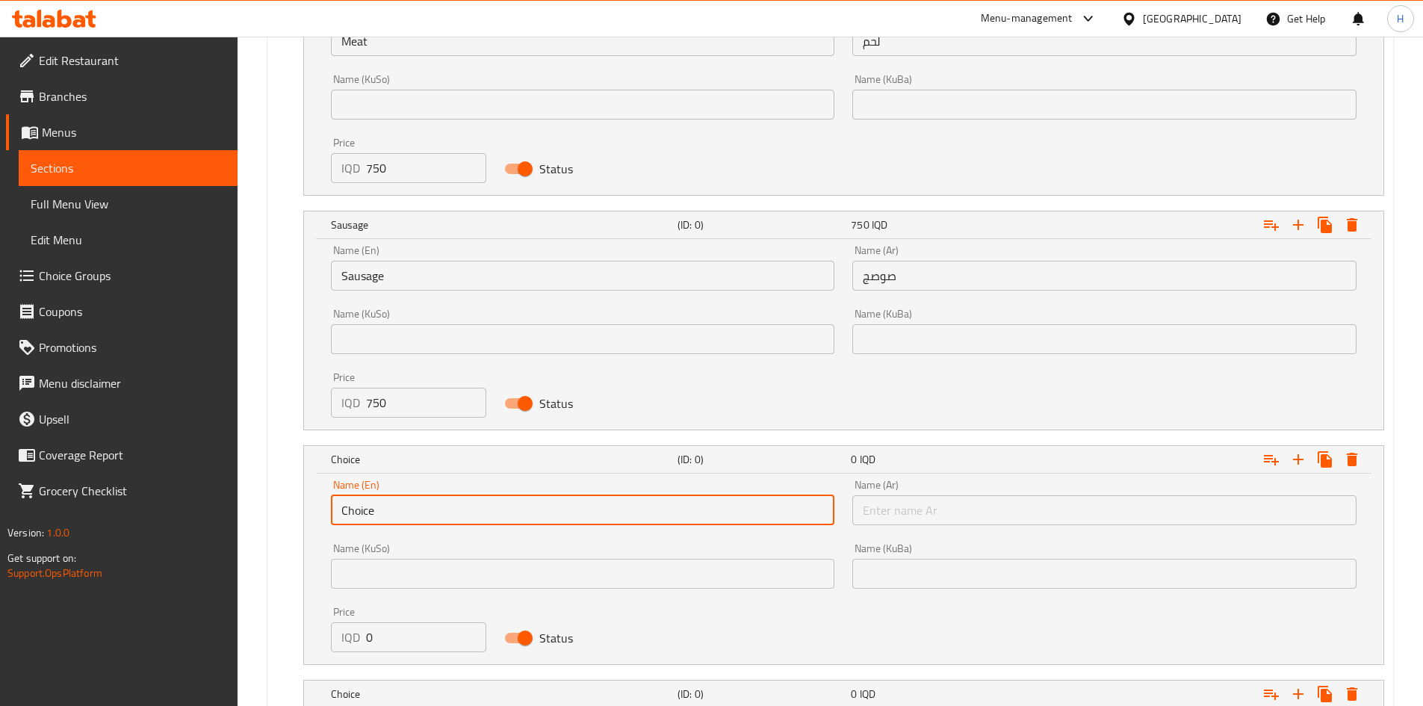
click at [563, 502] on input "Choice" at bounding box center [583, 510] width 504 height 30
drag, startPoint x: 563, startPoint y: 502, endPoint x: 553, endPoint y: 504, distance: 9.8
click at [558, 502] on input "Choice" at bounding box center [583, 510] width 504 height 30
type input "Corn"
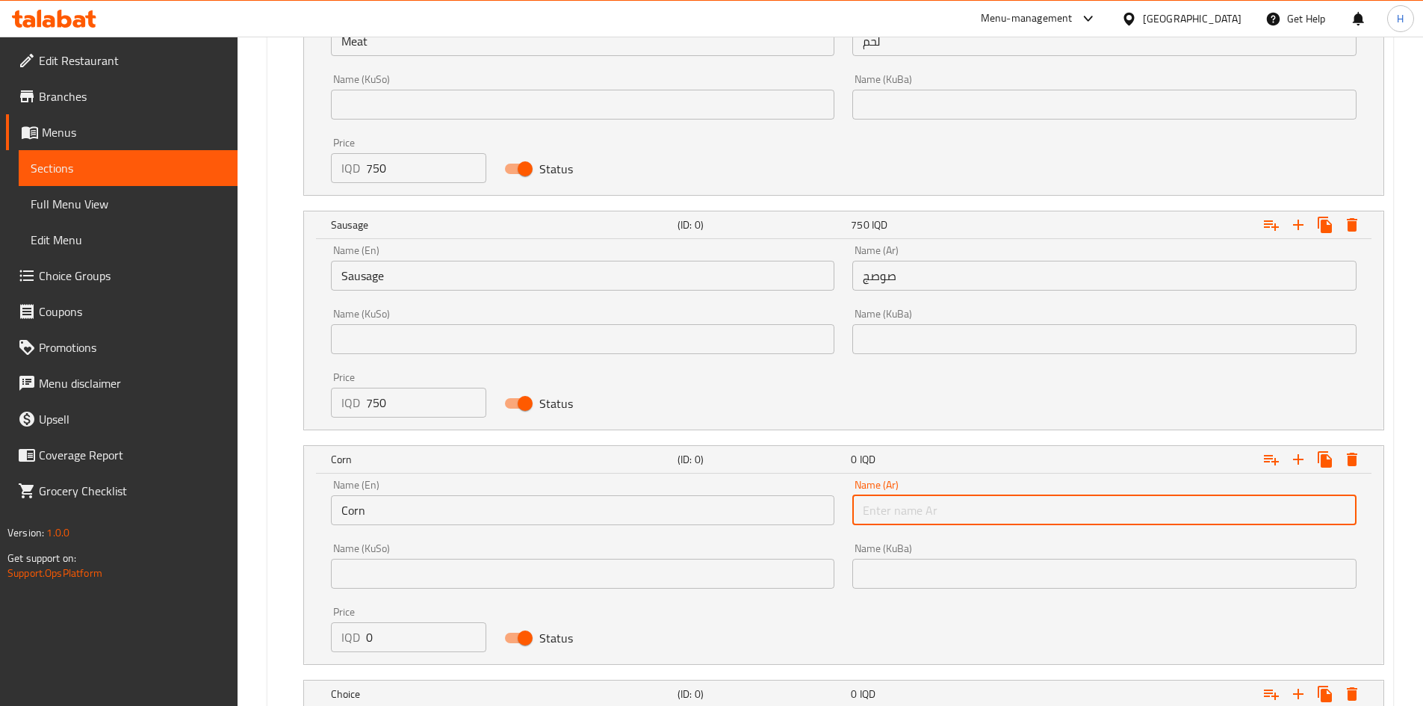
click at [1007, 522] on input "text" at bounding box center [1105, 510] width 504 height 30
type input "ذرة"
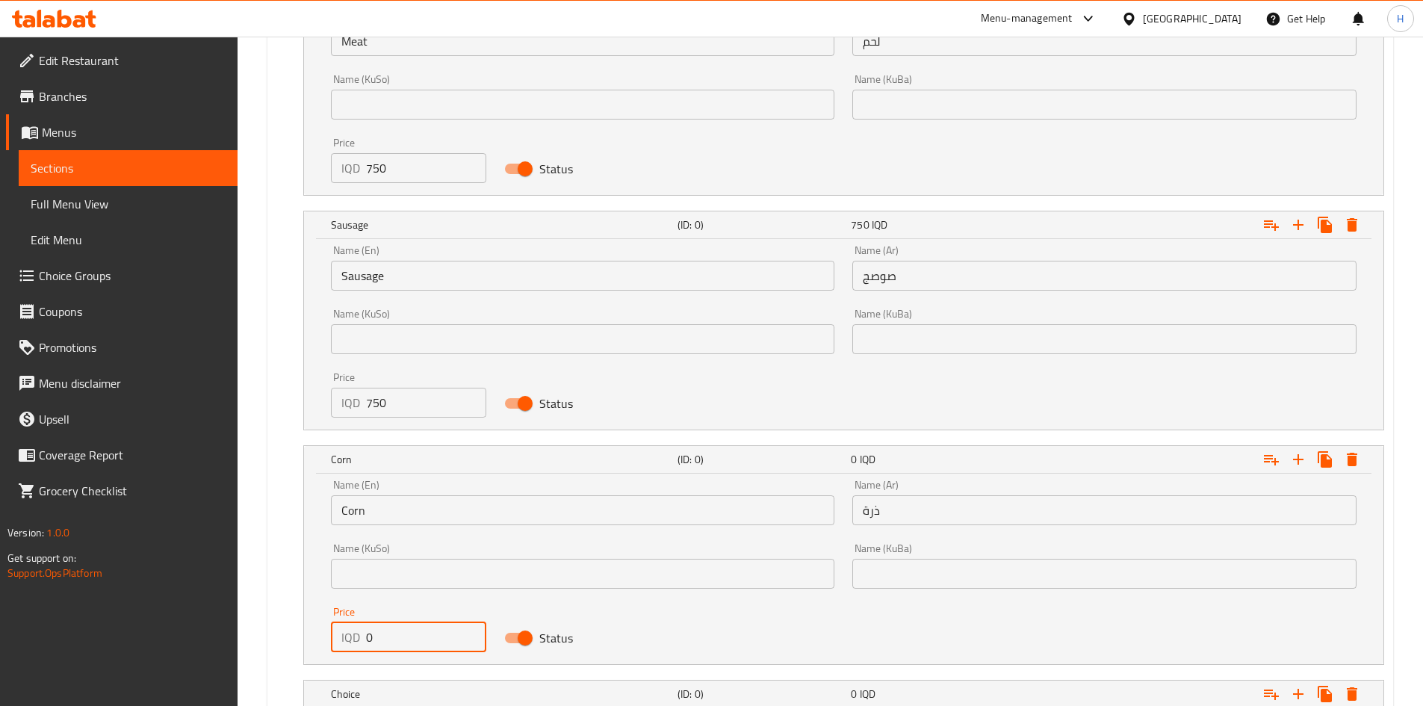
click at [412, 637] on input "0" at bounding box center [426, 637] width 121 height 30
click at [412, 639] on input "0" at bounding box center [426, 637] width 121 height 30
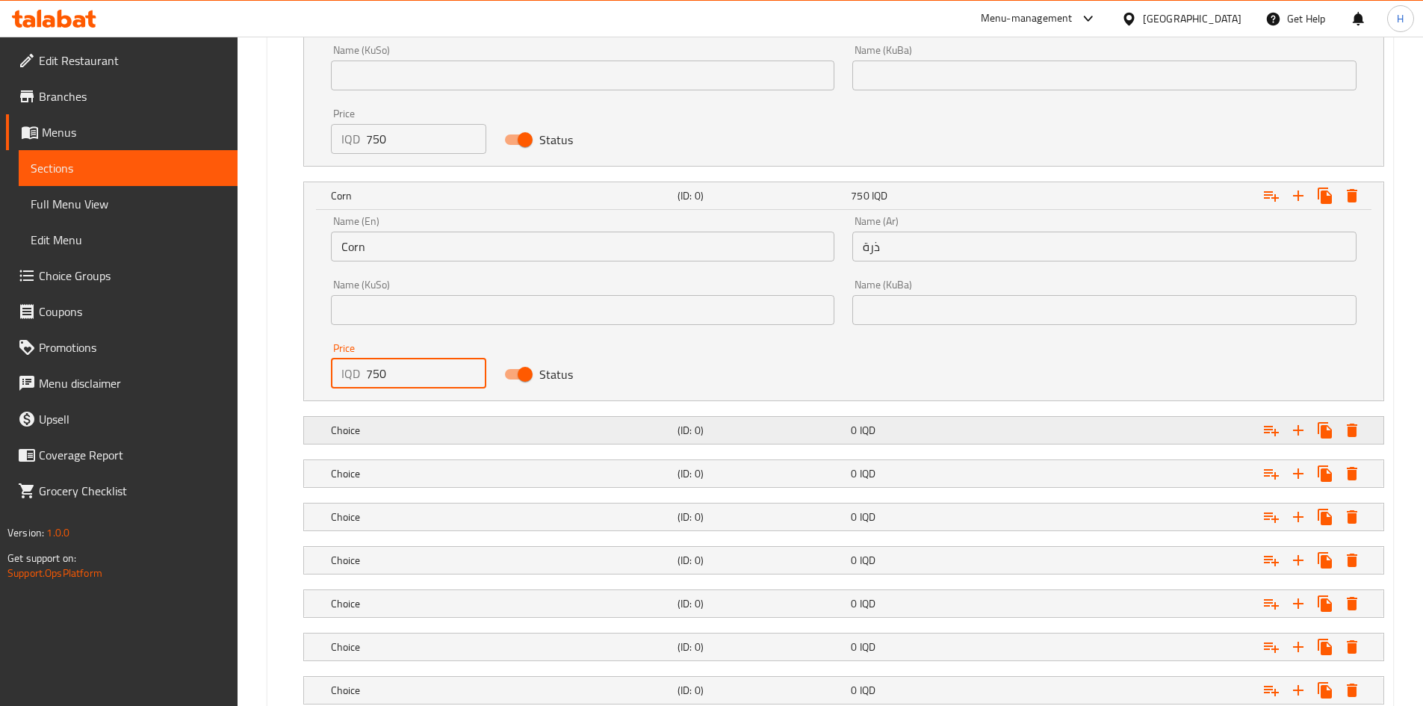
scroll to position [2345, 0]
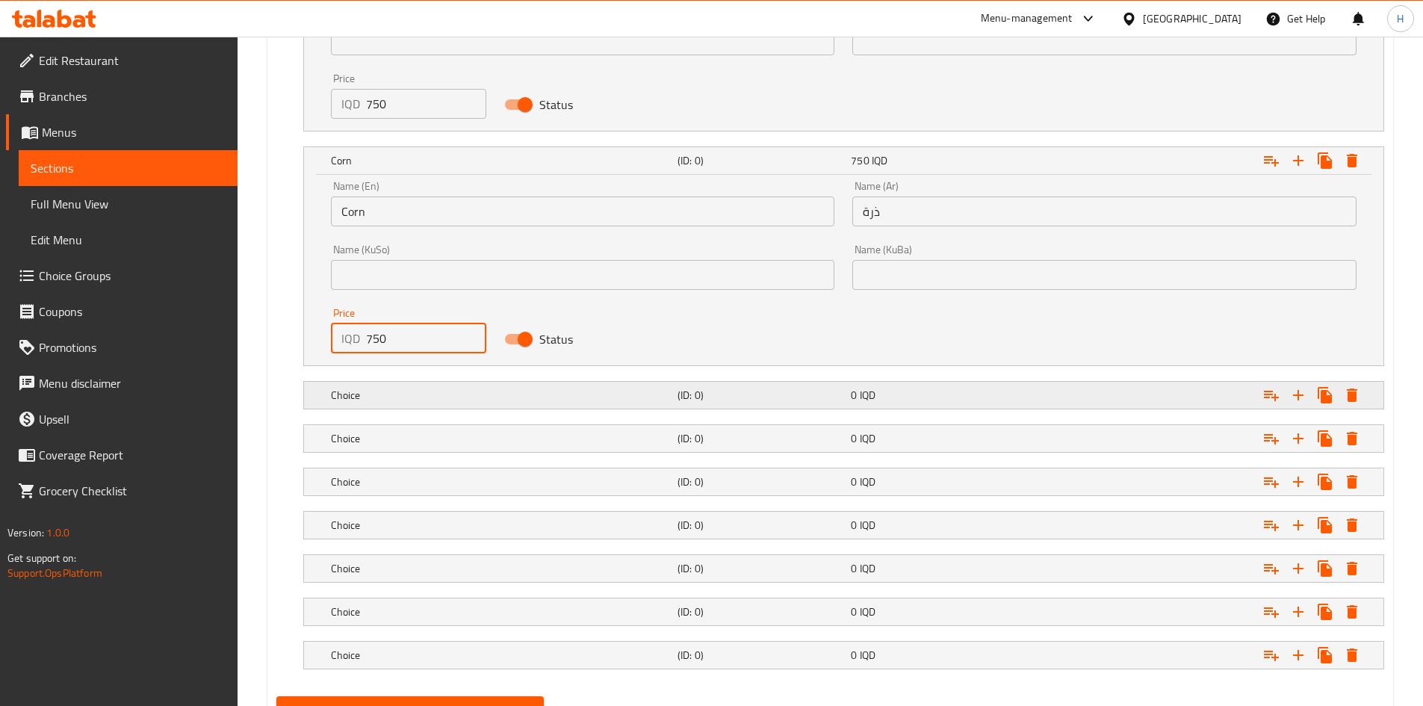
type input "750"
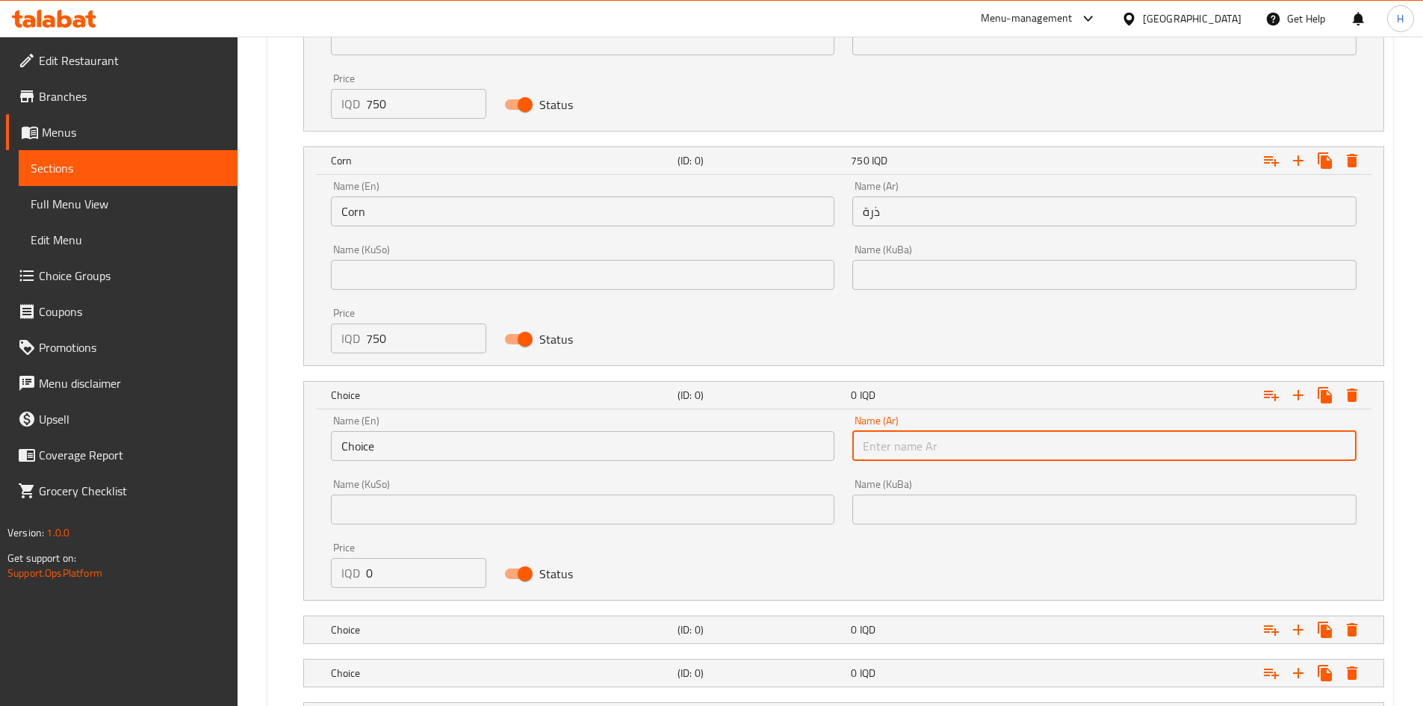
click at [931, 434] on input "text" at bounding box center [1105, 446] width 504 height 30
type input "فطر"
click at [676, 451] on input "Choice" at bounding box center [583, 446] width 504 height 30
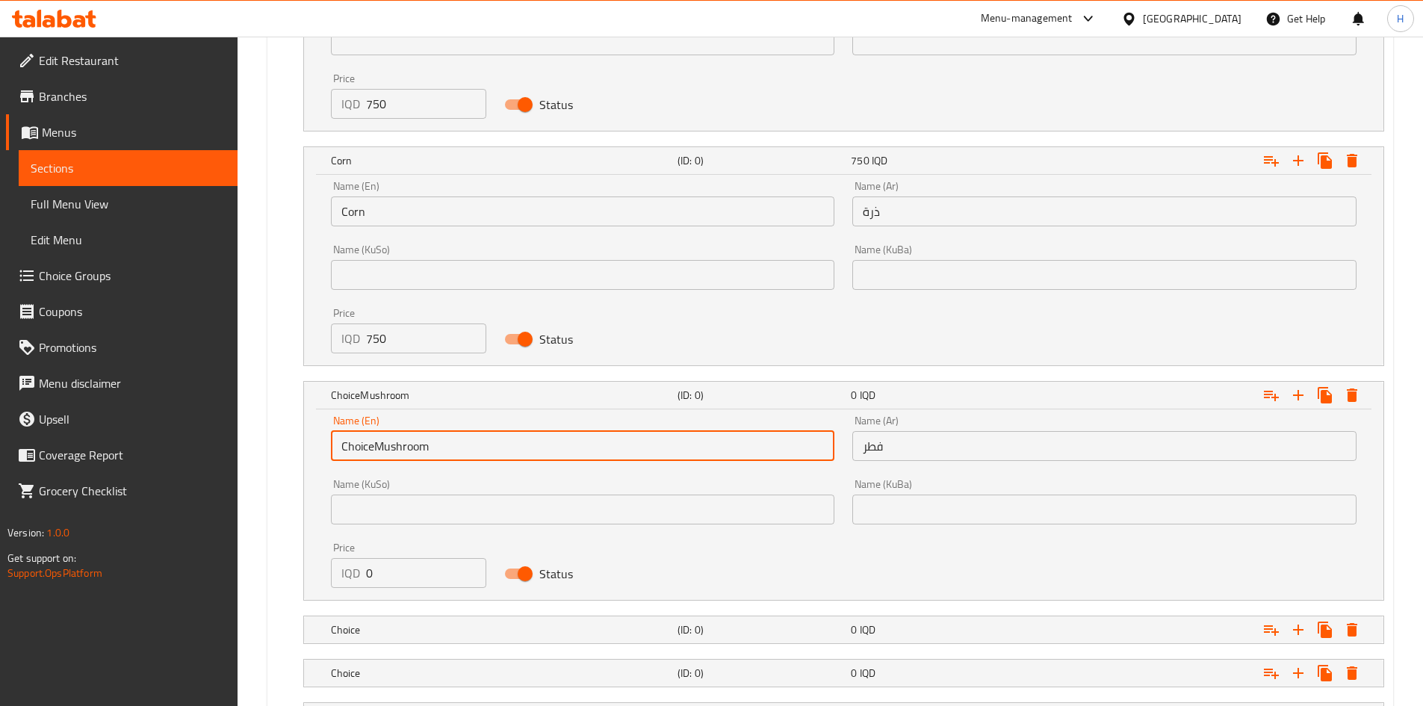
drag, startPoint x: 373, startPoint y: 446, endPoint x: 249, endPoint y: 450, distance: 124.1
type input "Mushroom"
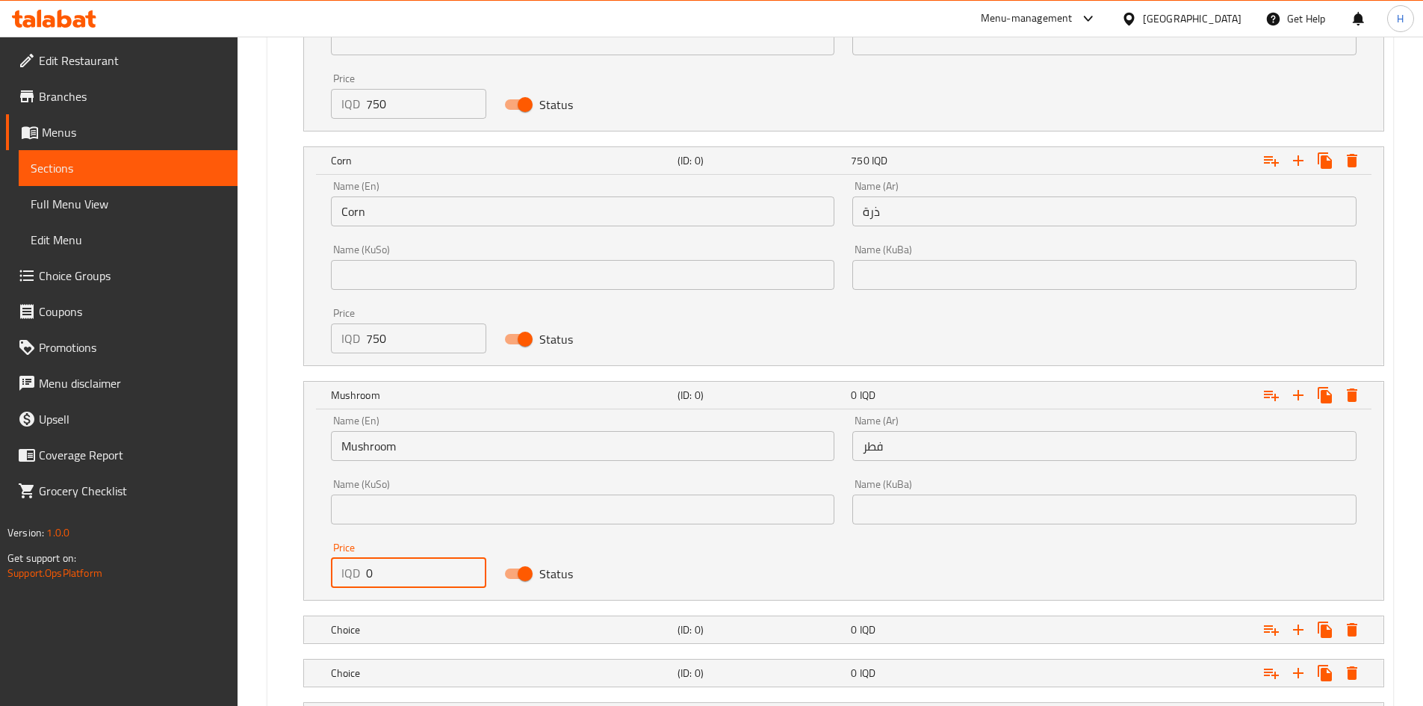
click at [391, 576] on input "0" at bounding box center [426, 573] width 121 height 30
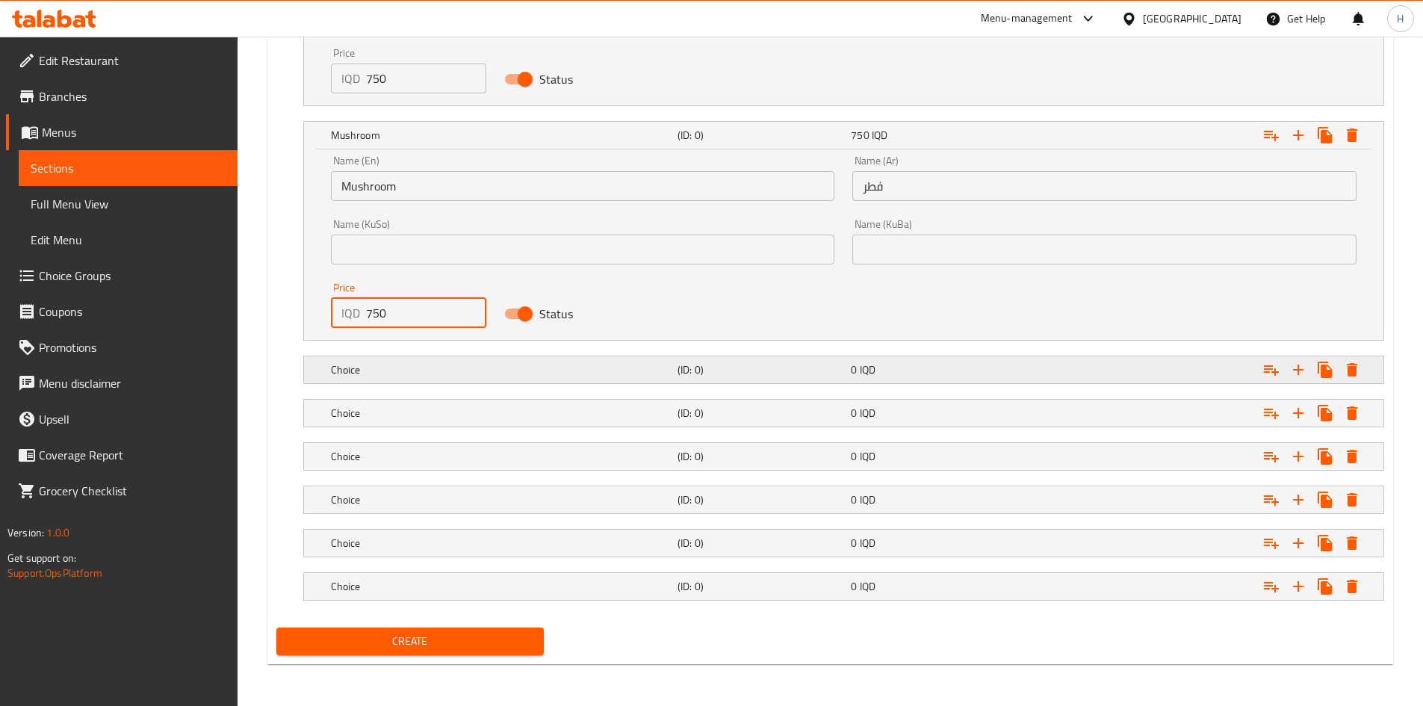
type input "750"
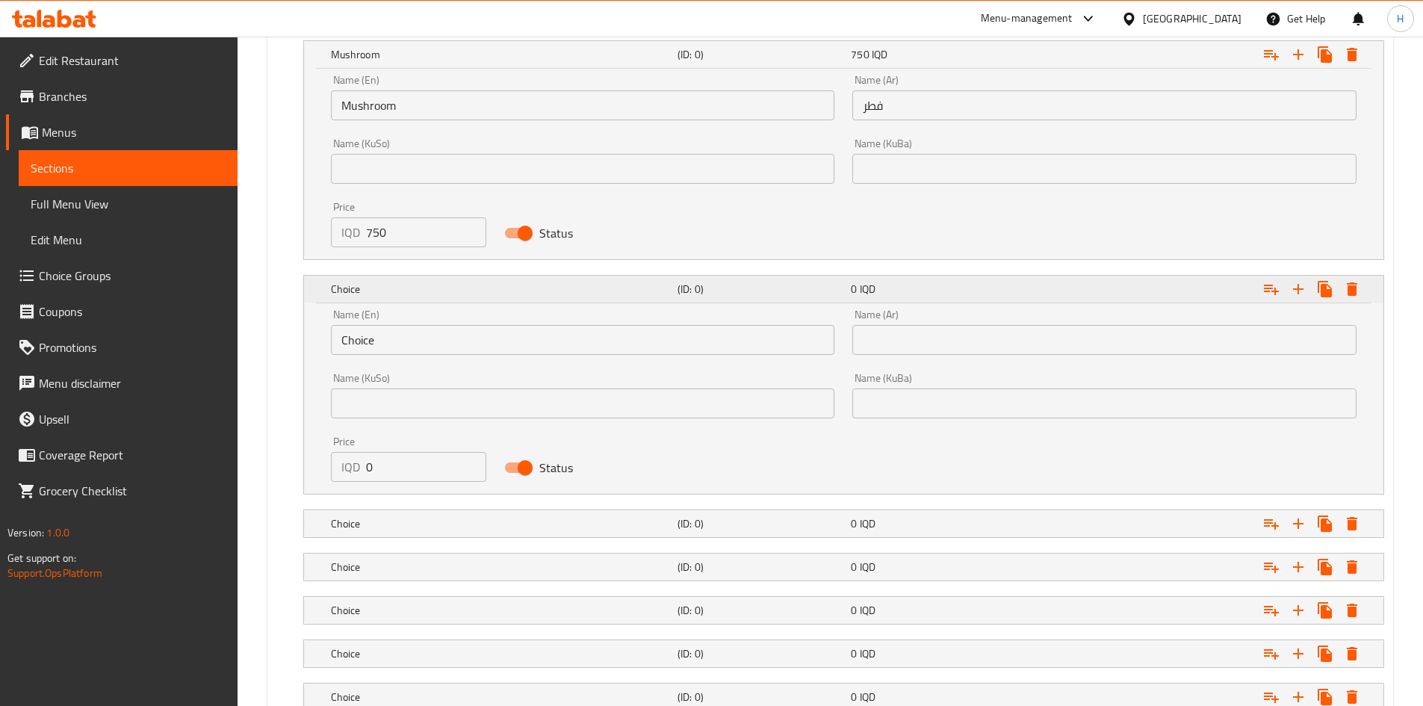
scroll to position [2755, 0]
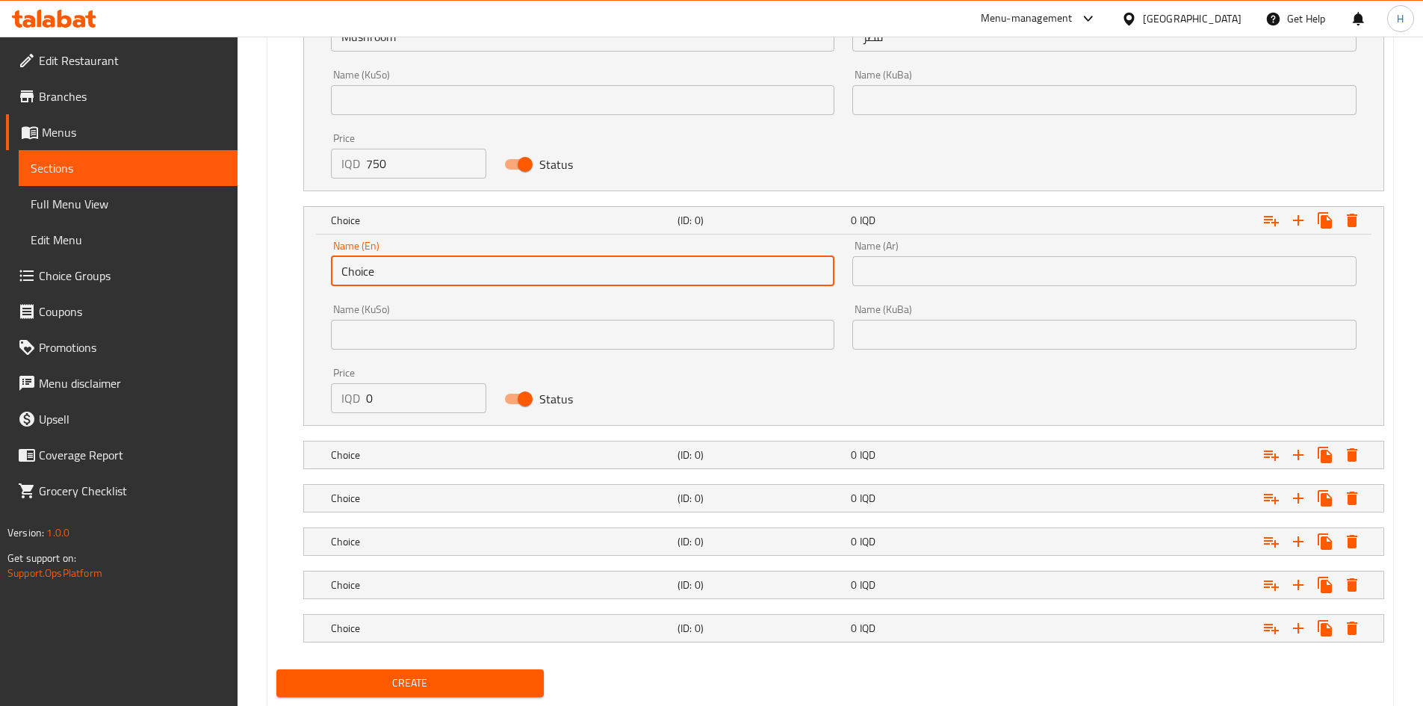
click at [393, 262] on input "Choice" at bounding box center [583, 271] width 504 height 30
type input "vegetables"
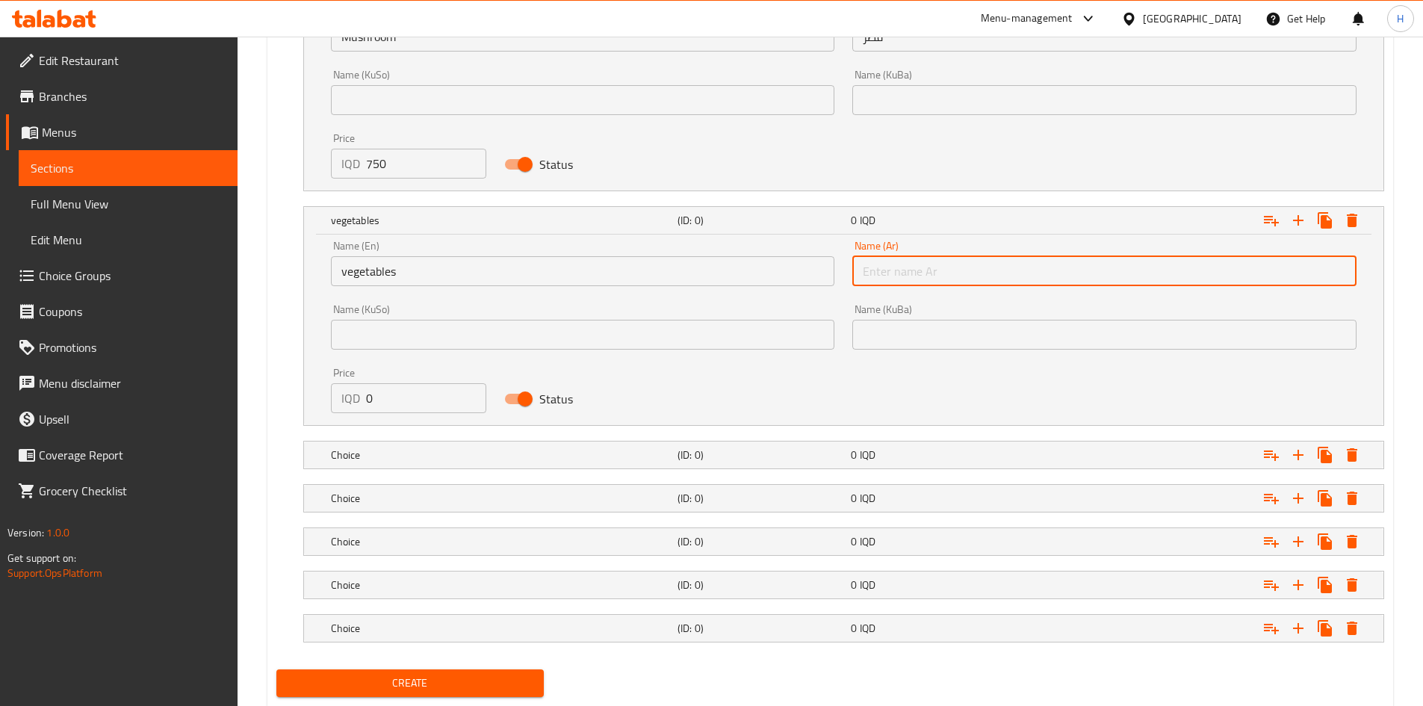
click at [971, 282] on input "text" at bounding box center [1105, 271] width 504 height 30
type input "خضار"
click at [374, 399] on input "0" at bounding box center [426, 398] width 121 height 30
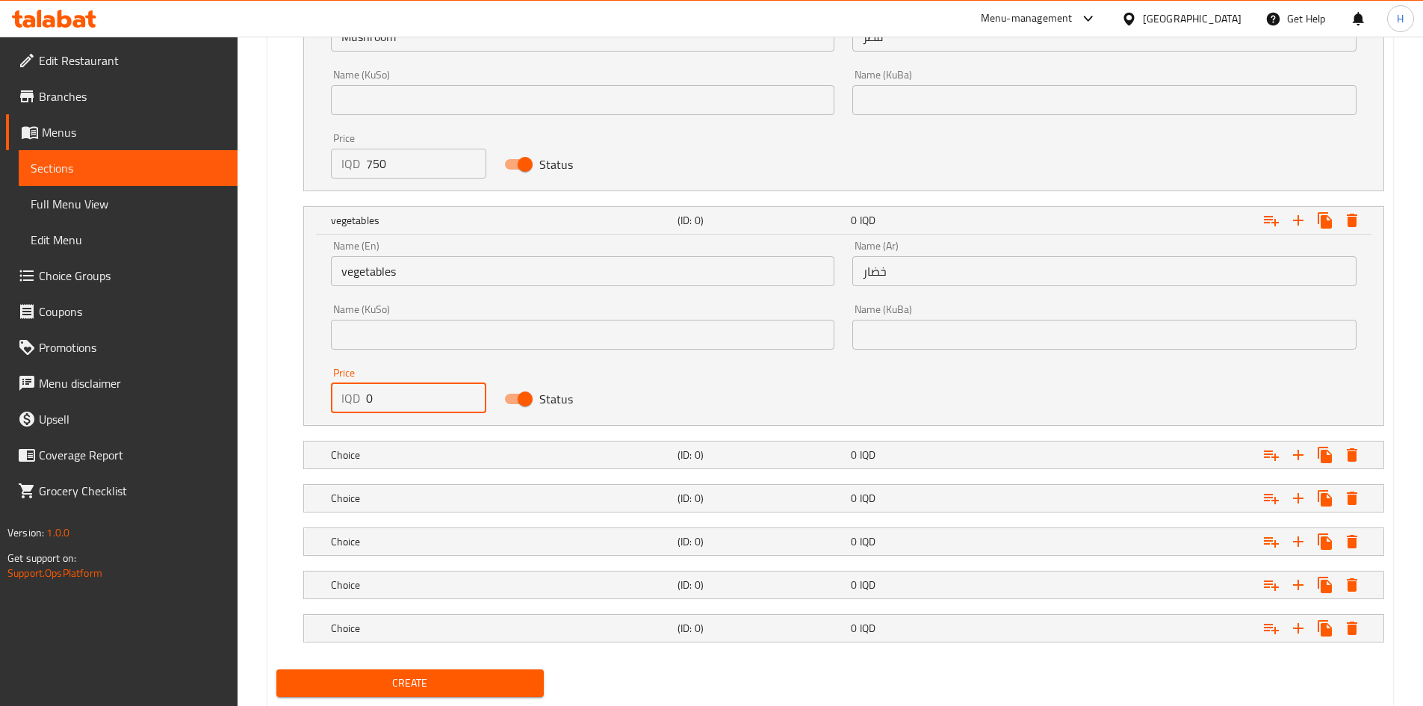
click at [374, 399] on input "0" at bounding box center [426, 398] width 121 height 30
type input "6"
type input "750"
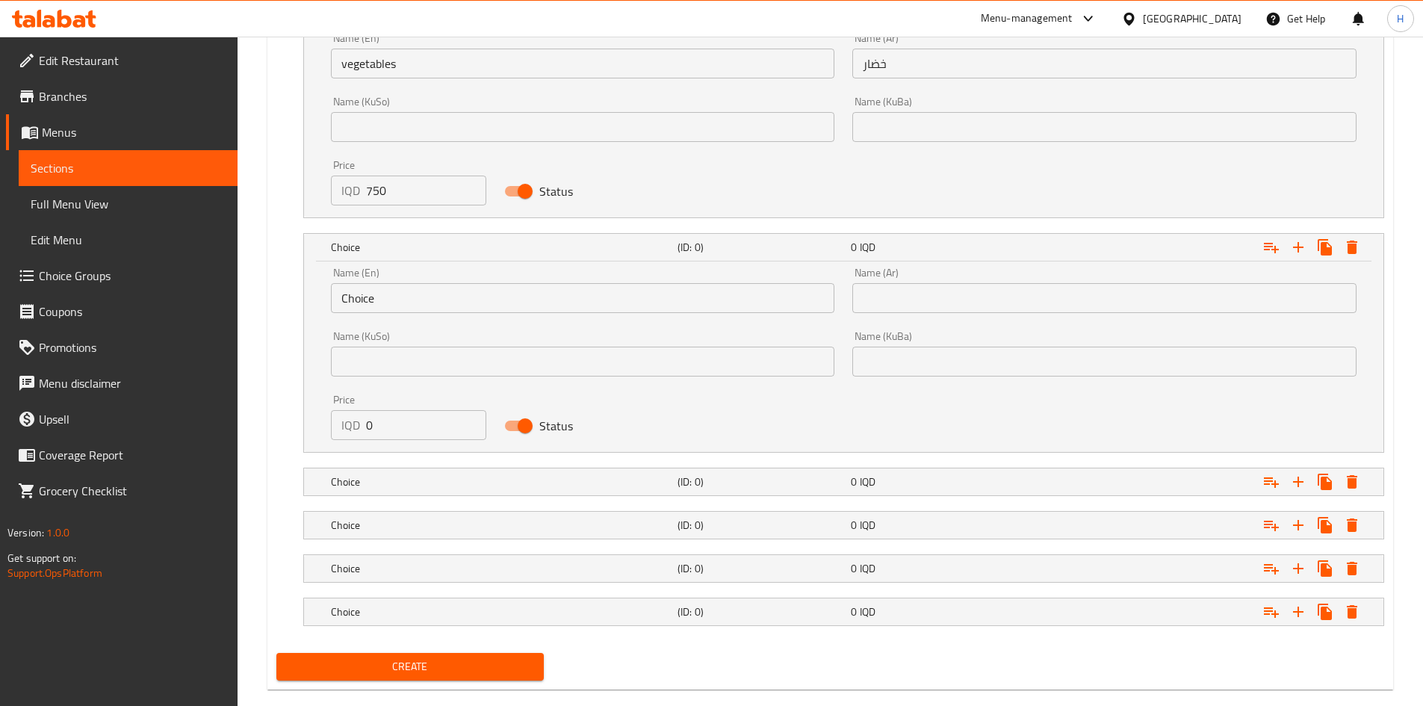
scroll to position [2979, 0]
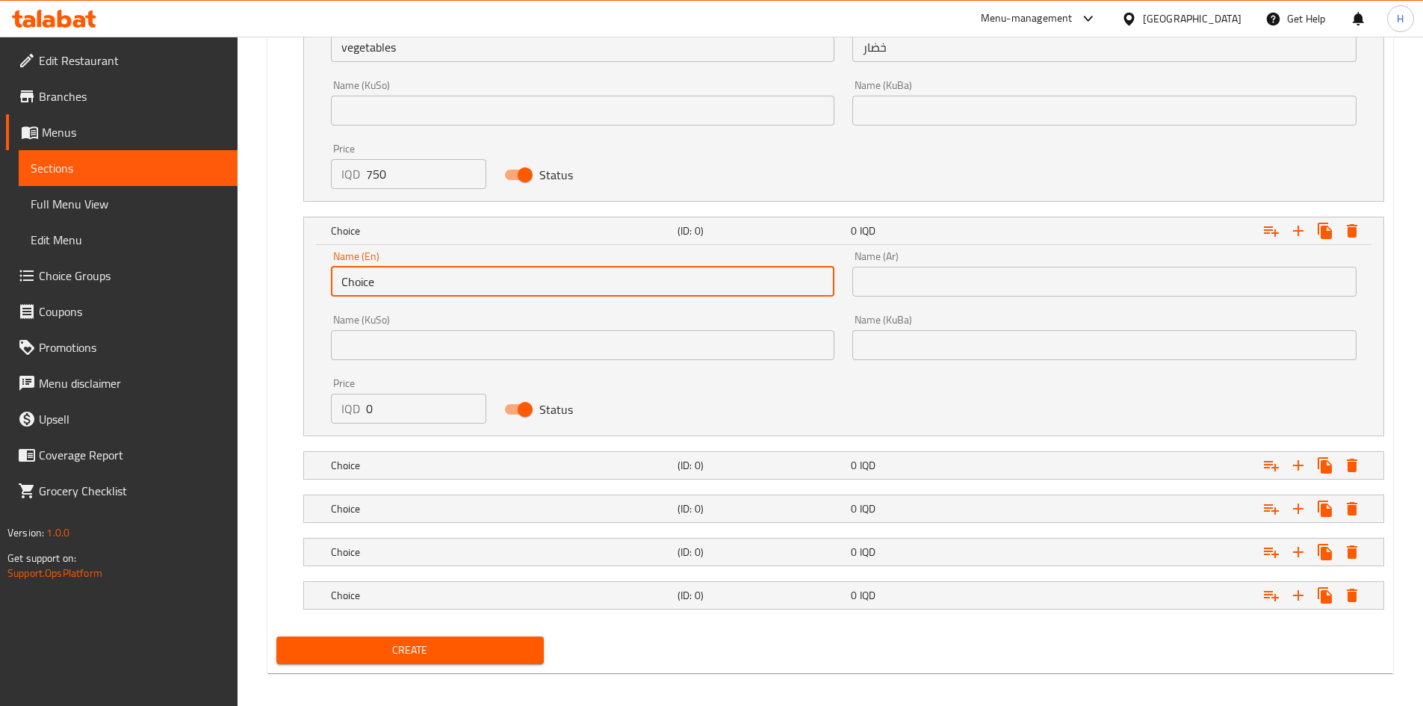
click at [419, 279] on input "Choice" at bounding box center [583, 282] width 504 height 30
click at [419, 279] on input "text" at bounding box center [583, 282] width 504 height 30
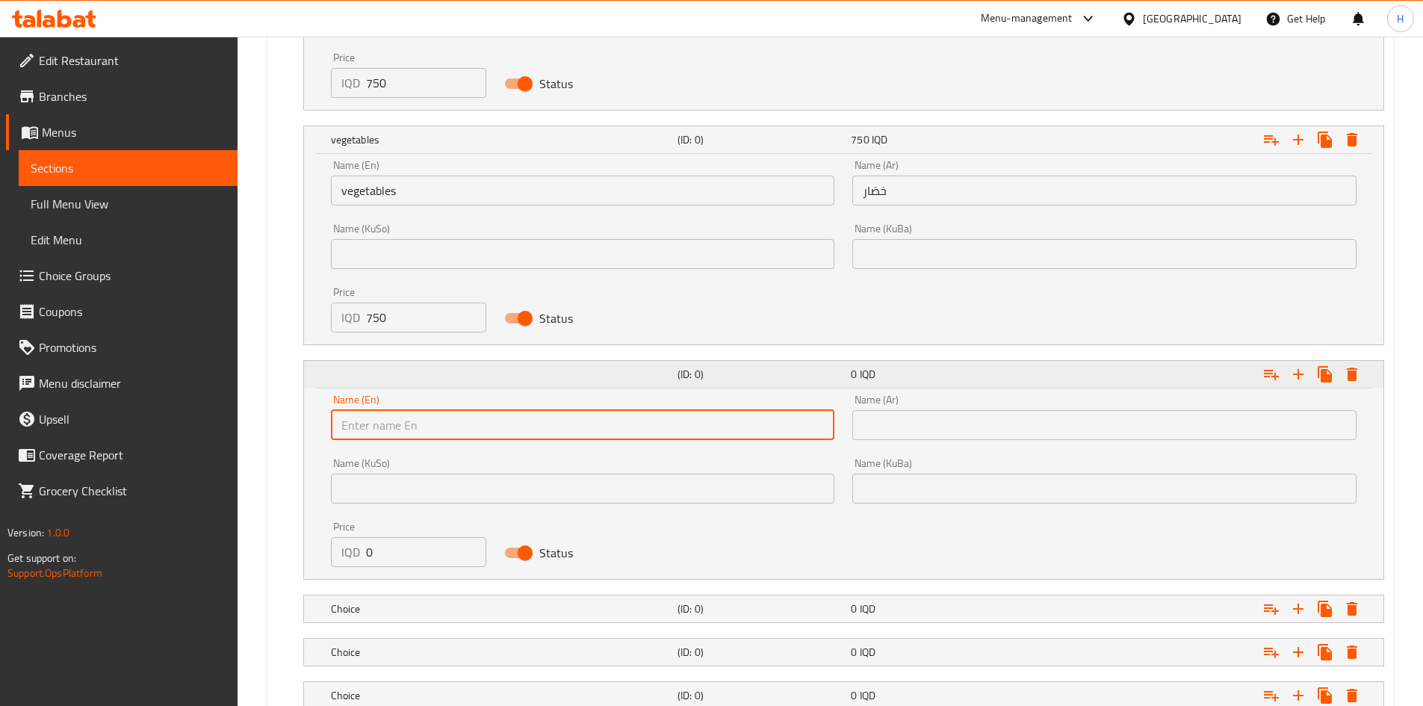
scroll to position [2830, 0]
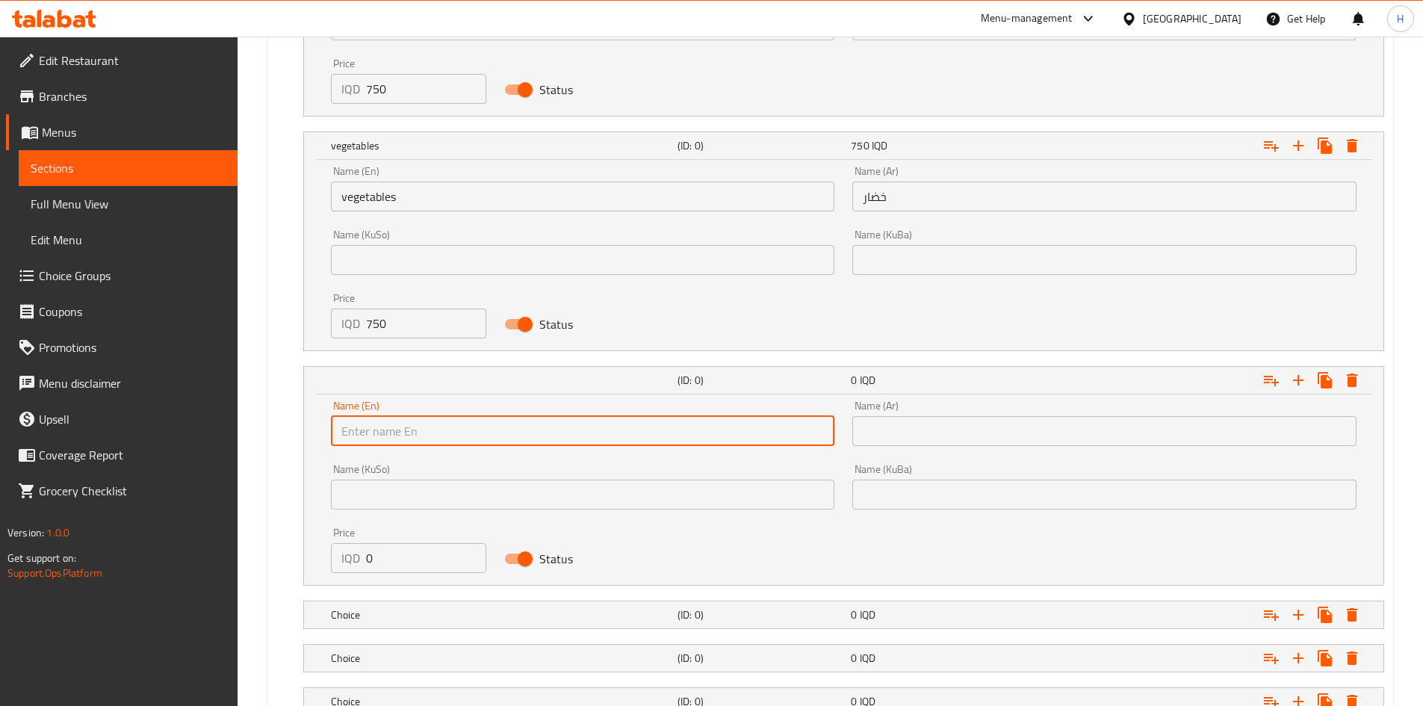
click at [383, 443] on input "text" at bounding box center [583, 431] width 504 height 30
click at [917, 418] on input "text" at bounding box center [1105, 431] width 504 height 30
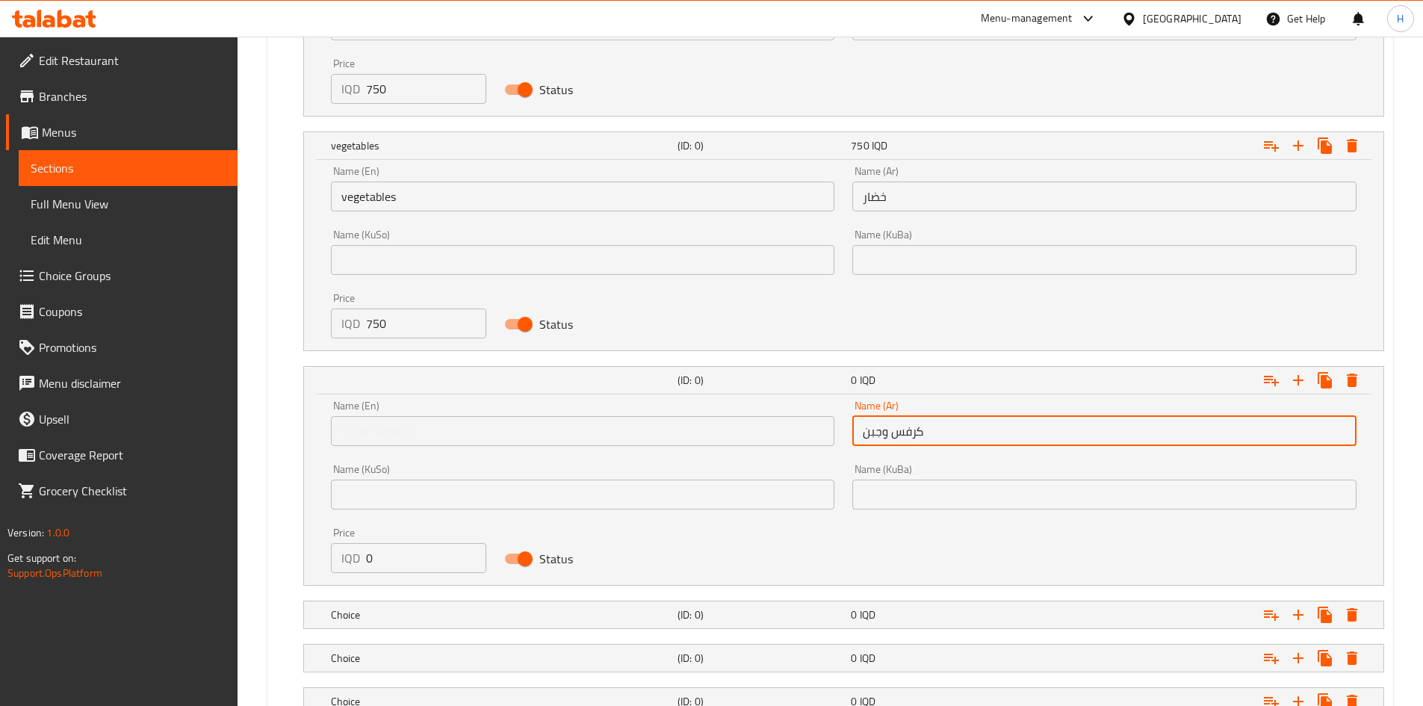
type input "كرفس وجبن"
click at [408, 430] on input "text" at bounding box center [583, 431] width 504 height 30
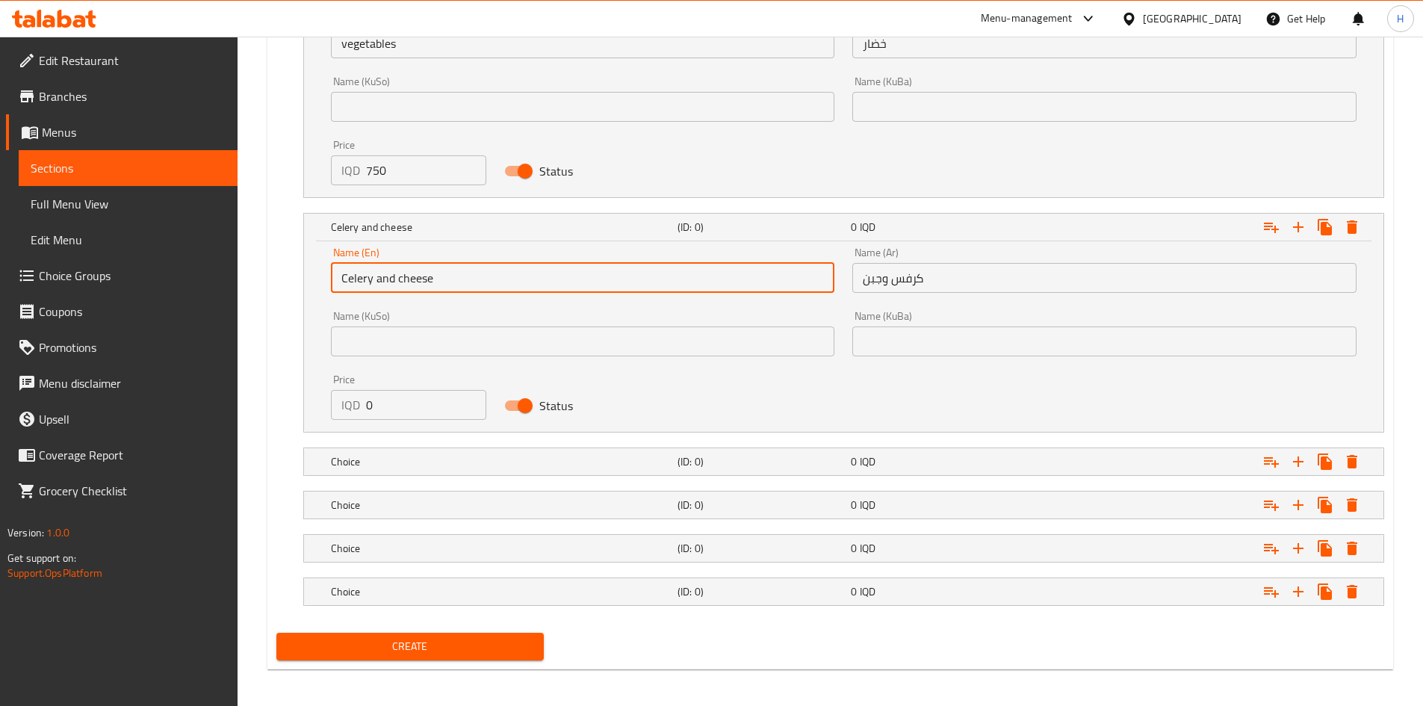
scroll to position [2988, 0]
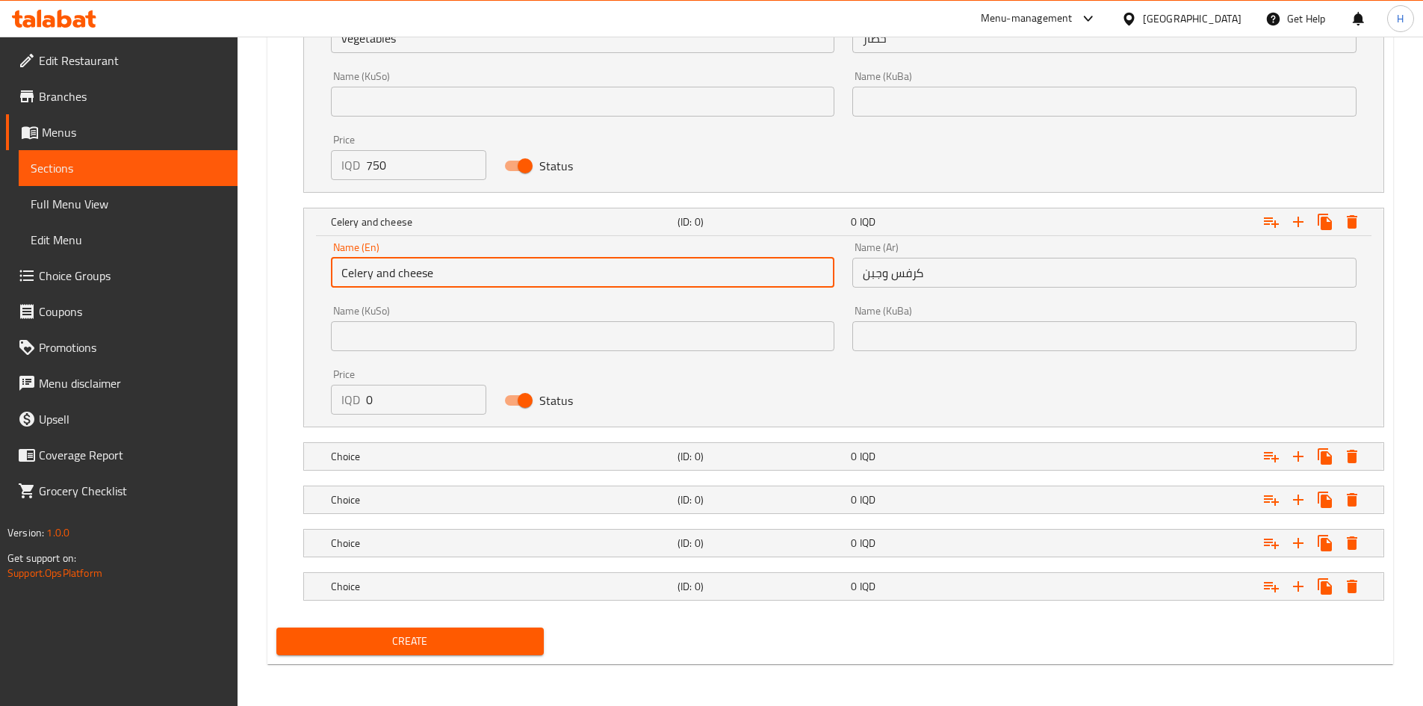
type input "Celery and cheese"
click at [382, 393] on input "0" at bounding box center [426, 400] width 121 height 30
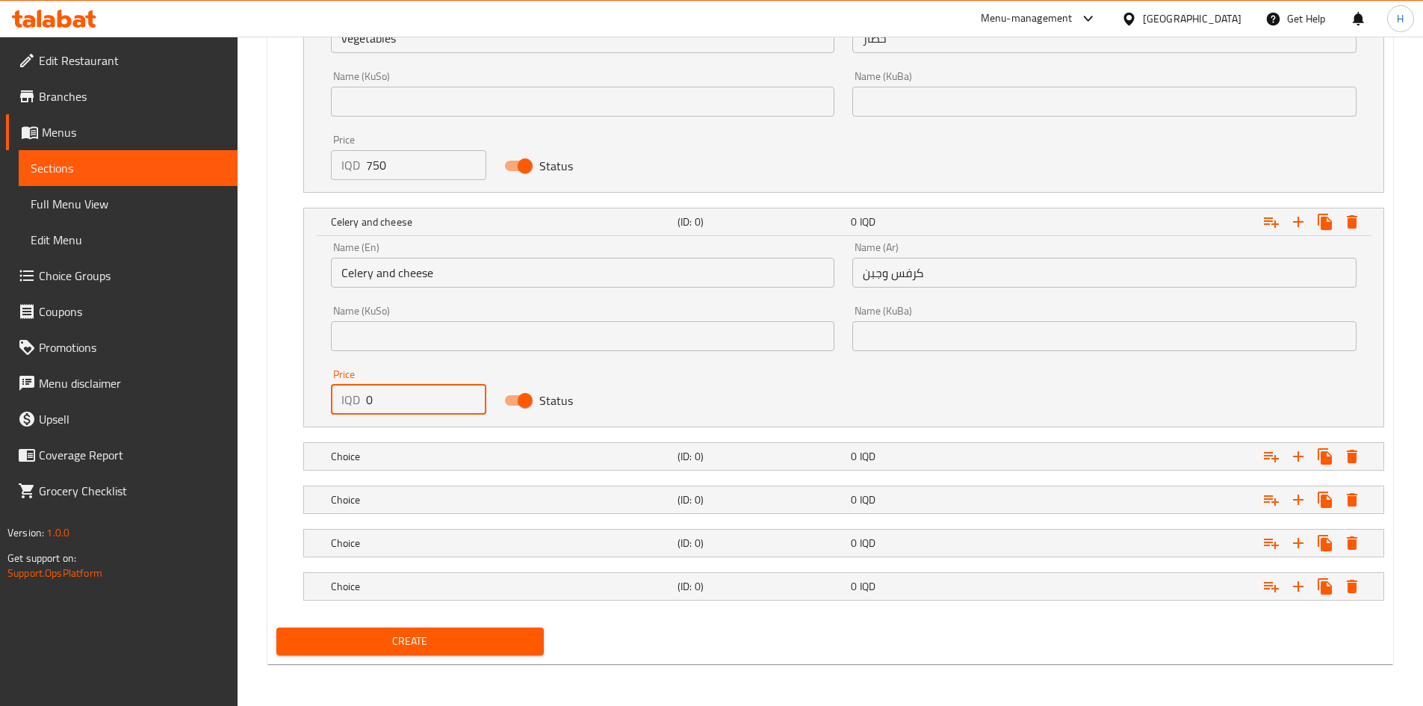
click at [382, 393] on input "0" at bounding box center [426, 400] width 121 height 30
drag, startPoint x: 368, startPoint y: 398, endPoint x: 369, endPoint y: 408, distance: 10.6
click at [369, 408] on input "0750" at bounding box center [426, 400] width 121 height 30
type input "750"
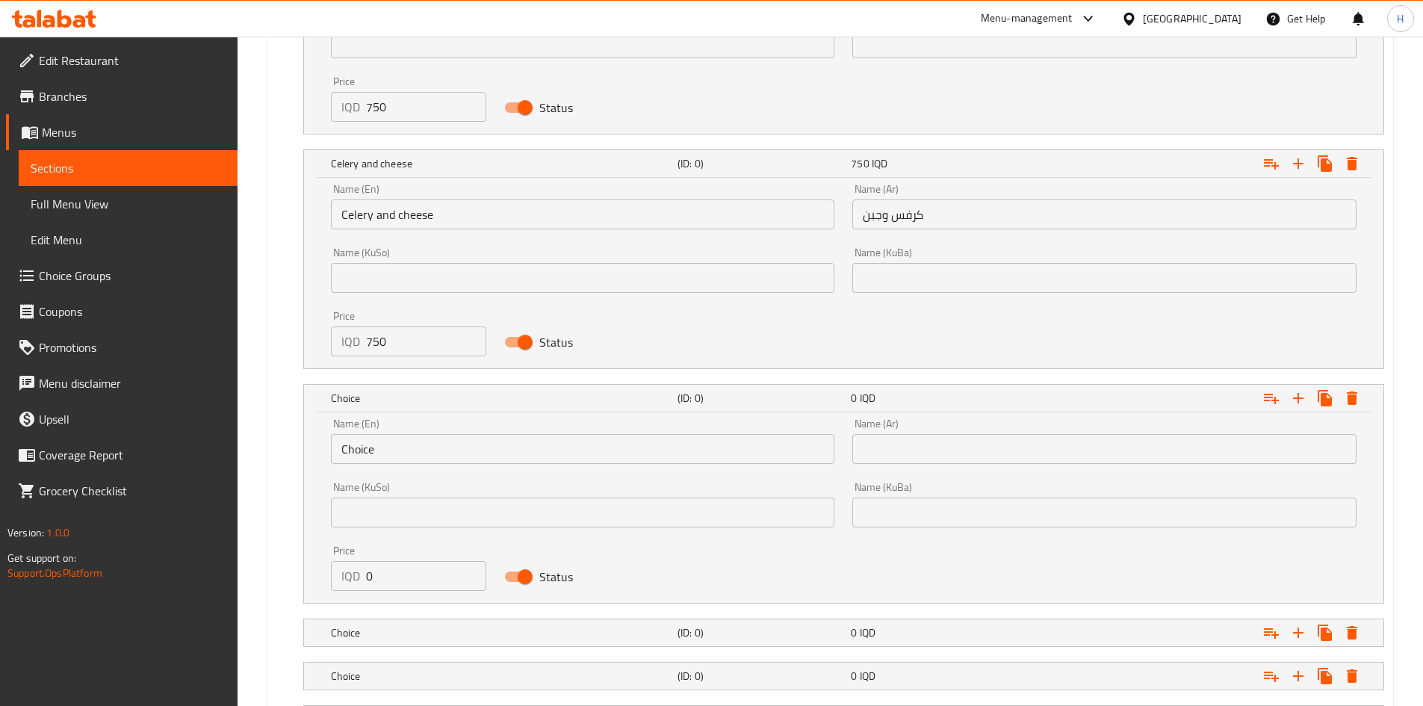
scroll to position [3137, 0]
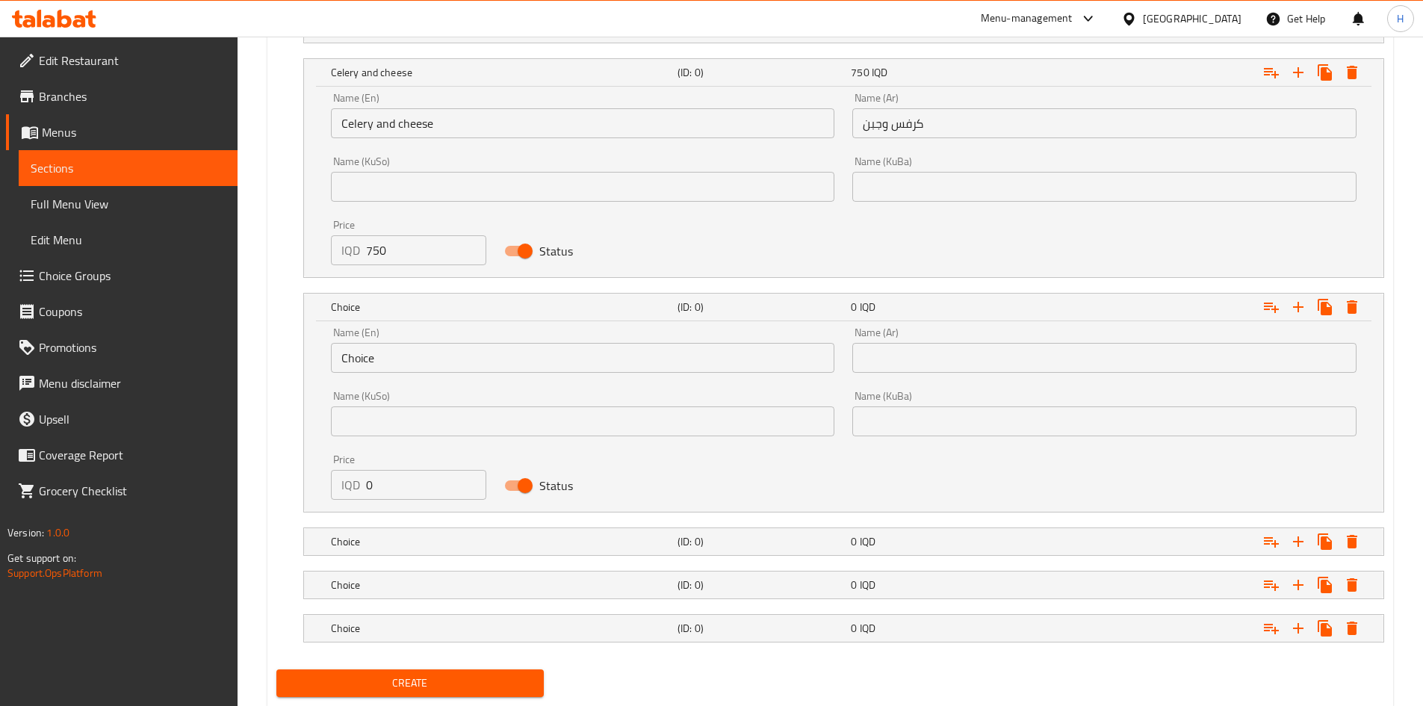
click at [409, 329] on div "Name (En) Choice Name (En)" at bounding box center [583, 350] width 504 height 46
click at [399, 358] on input "Choice" at bounding box center [583, 358] width 504 height 30
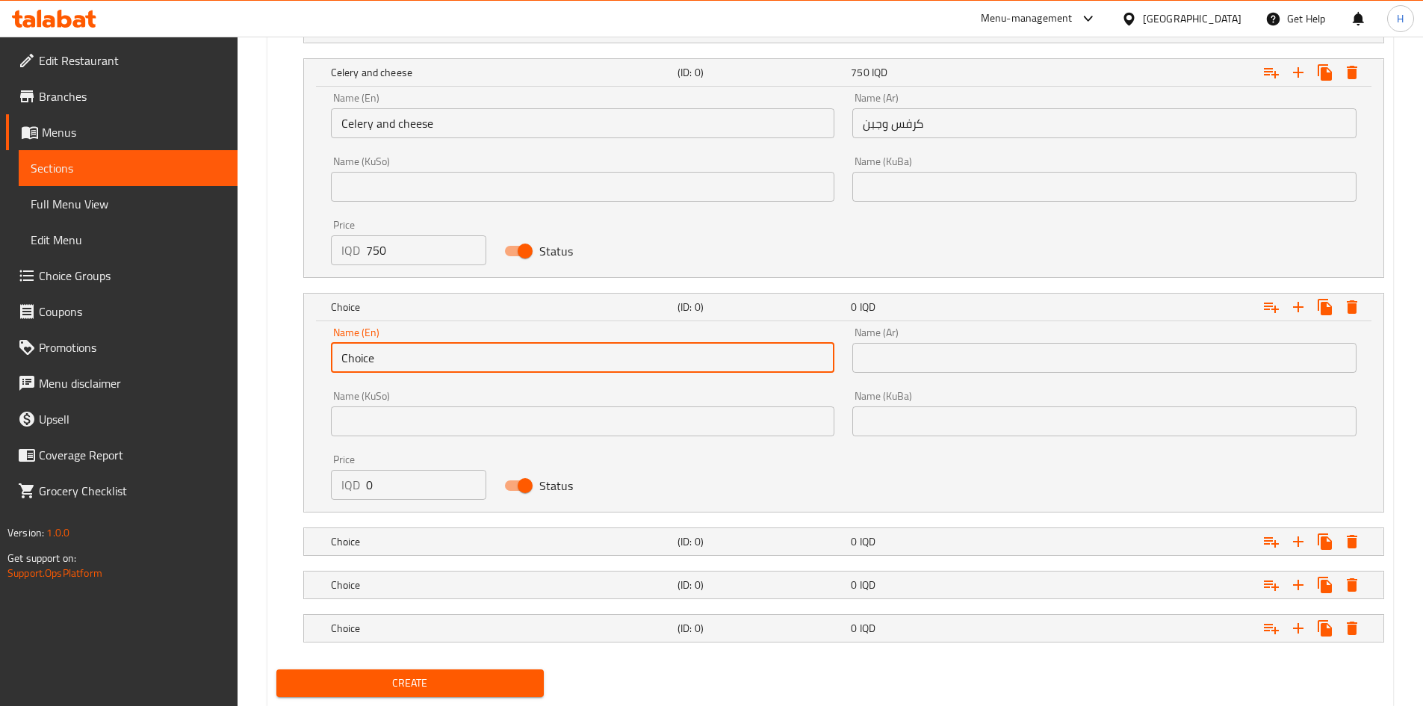
click at [399, 358] on input "Choice" at bounding box center [583, 358] width 504 height 30
click at [984, 360] on input "text" at bounding box center [1105, 358] width 504 height 30
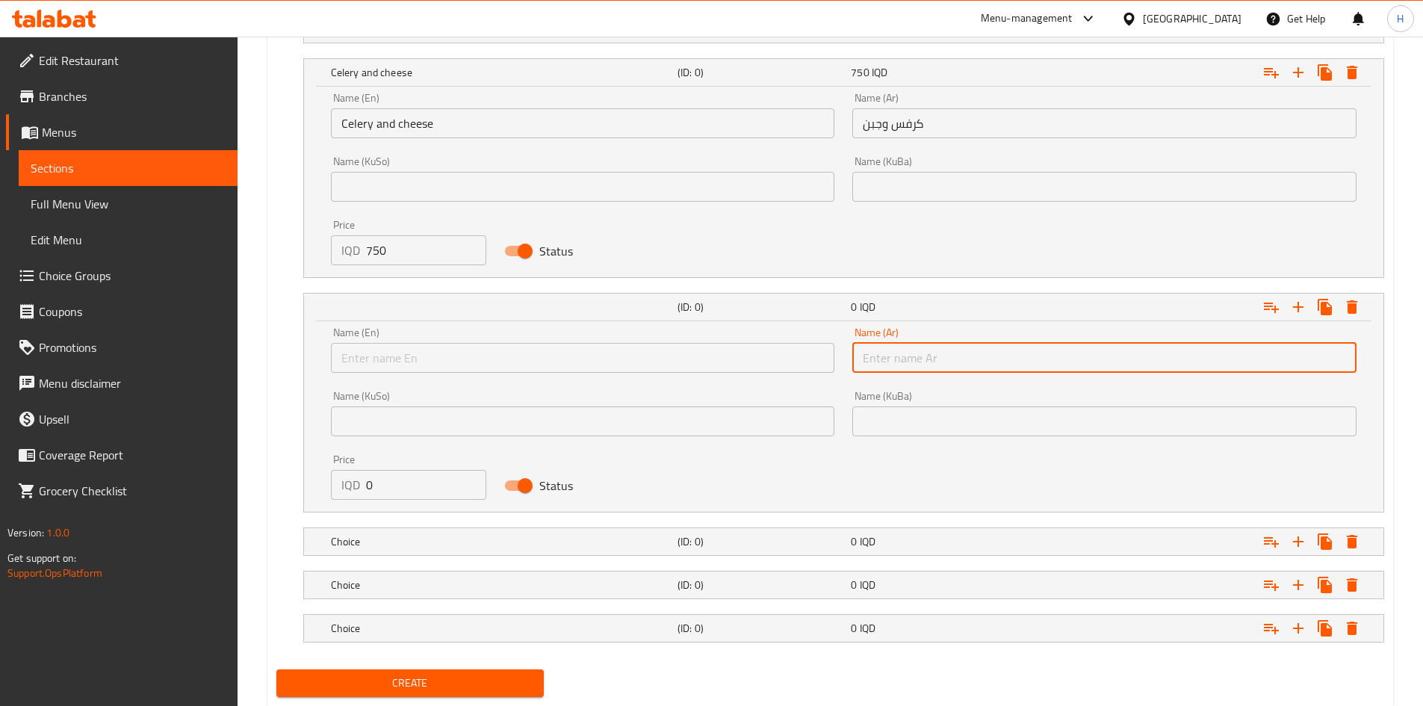
type input "g"
type input "لحم بعجين"
click at [662, 354] on input "text" at bounding box center [583, 358] width 504 height 30
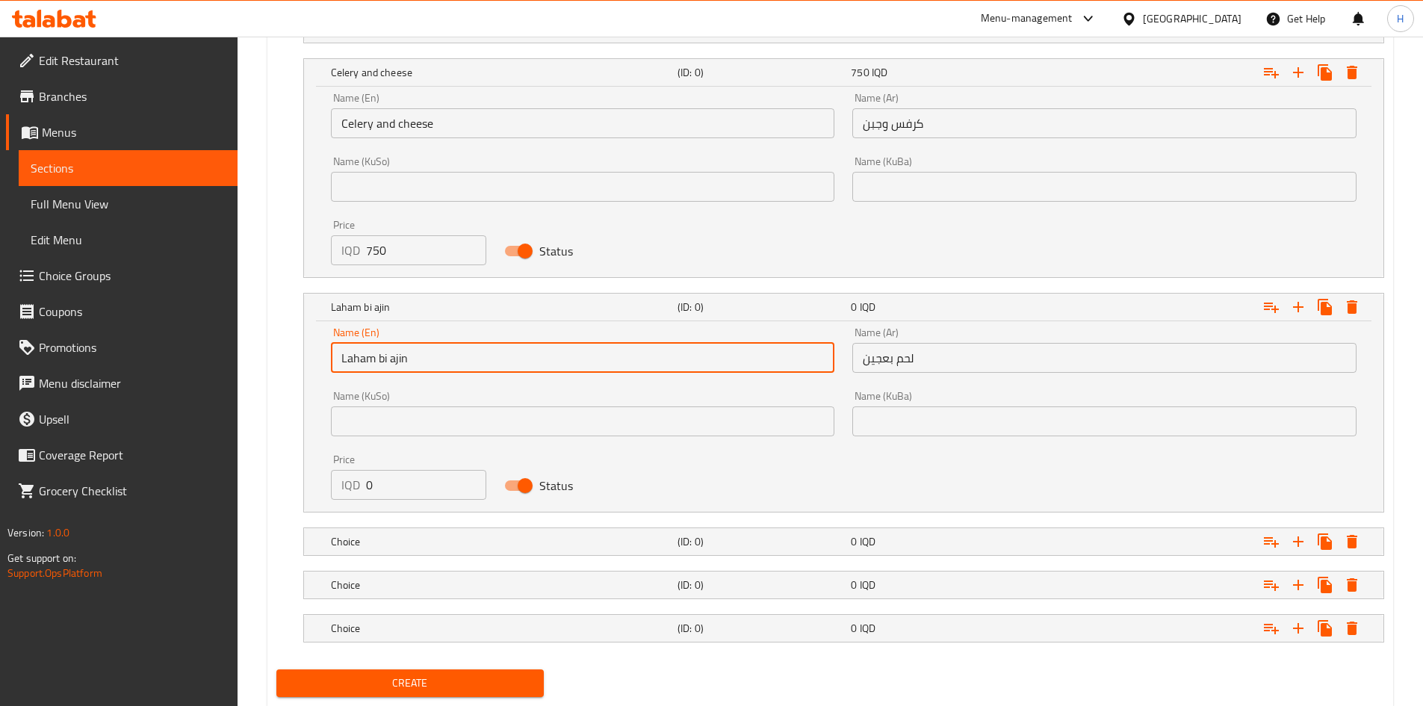
type input "Laham bi ajin"
click at [400, 495] on input "0" at bounding box center [426, 485] width 121 height 30
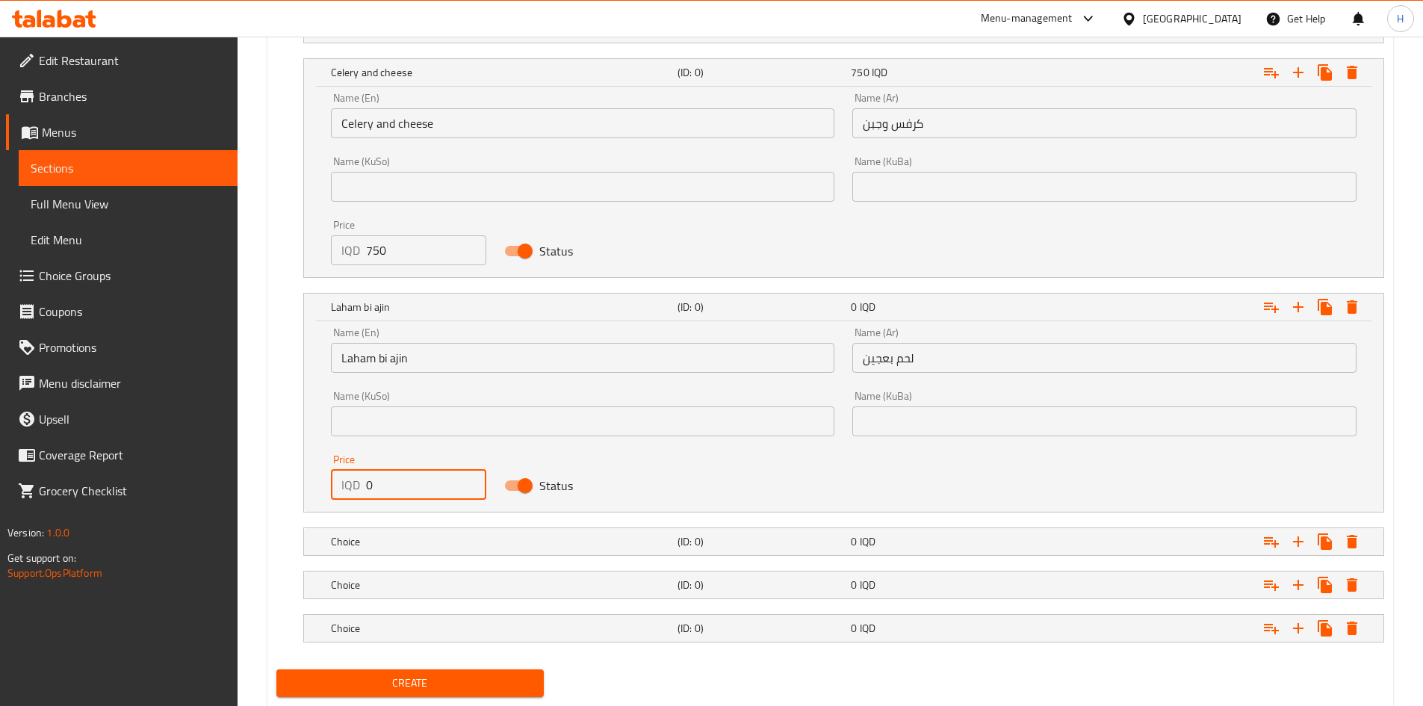
click at [400, 495] on input "0" at bounding box center [426, 485] width 121 height 30
type input "750"
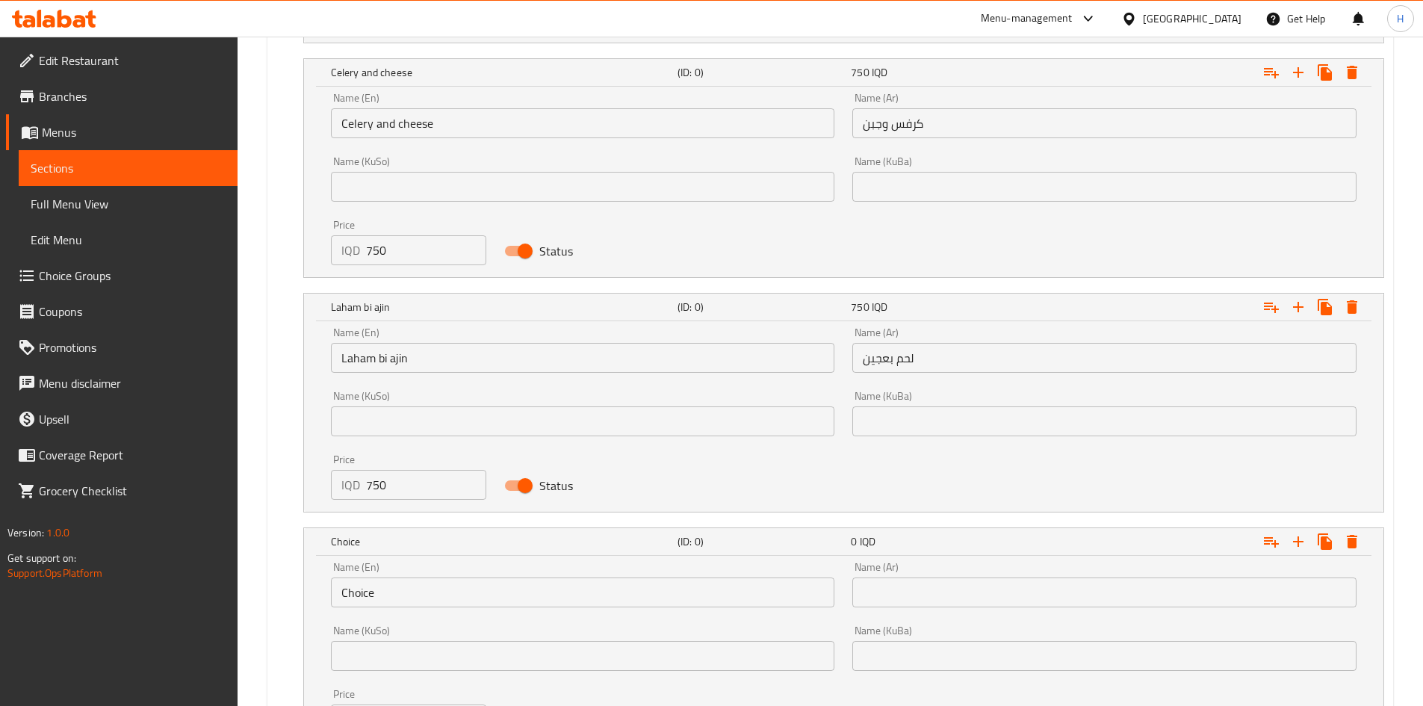
click at [400, 594] on input "Choice" at bounding box center [583, 593] width 504 height 30
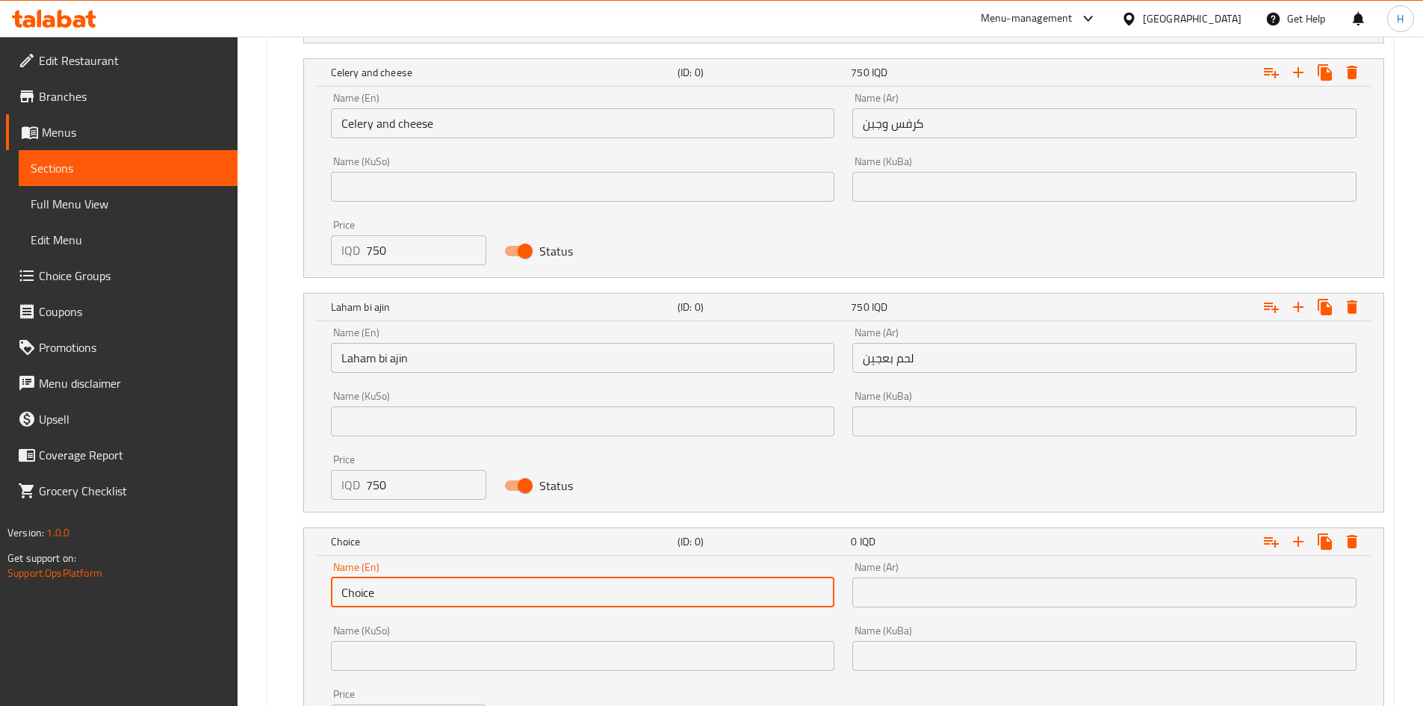
click at [400, 594] on input "Choice" at bounding box center [583, 593] width 504 height 30
click at [400, 594] on input "text" at bounding box center [583, 593] width 504 height 30
click at [400, 593] on input "text" at bounding box center [583, 593] width 504 height 30
click at [1023, 605] on input "text" at bounding box center [1105, 593] width 504 height 30
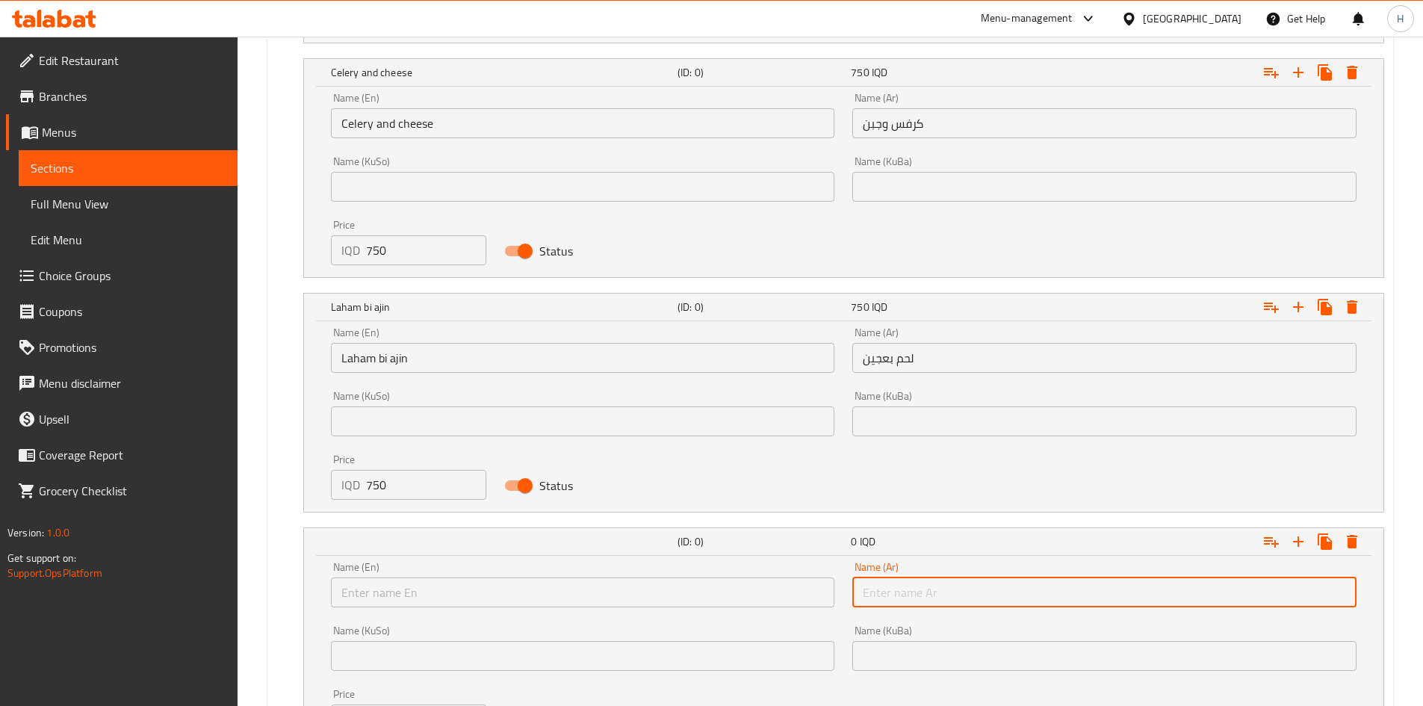
click at [903, 591] on input "text" at bounding box center [1105, 593] width 504 height 30
type input "g"
type input "لحم"
click at [593, 592] on input "text" at bounding box center [583, 593] width 504 height 30
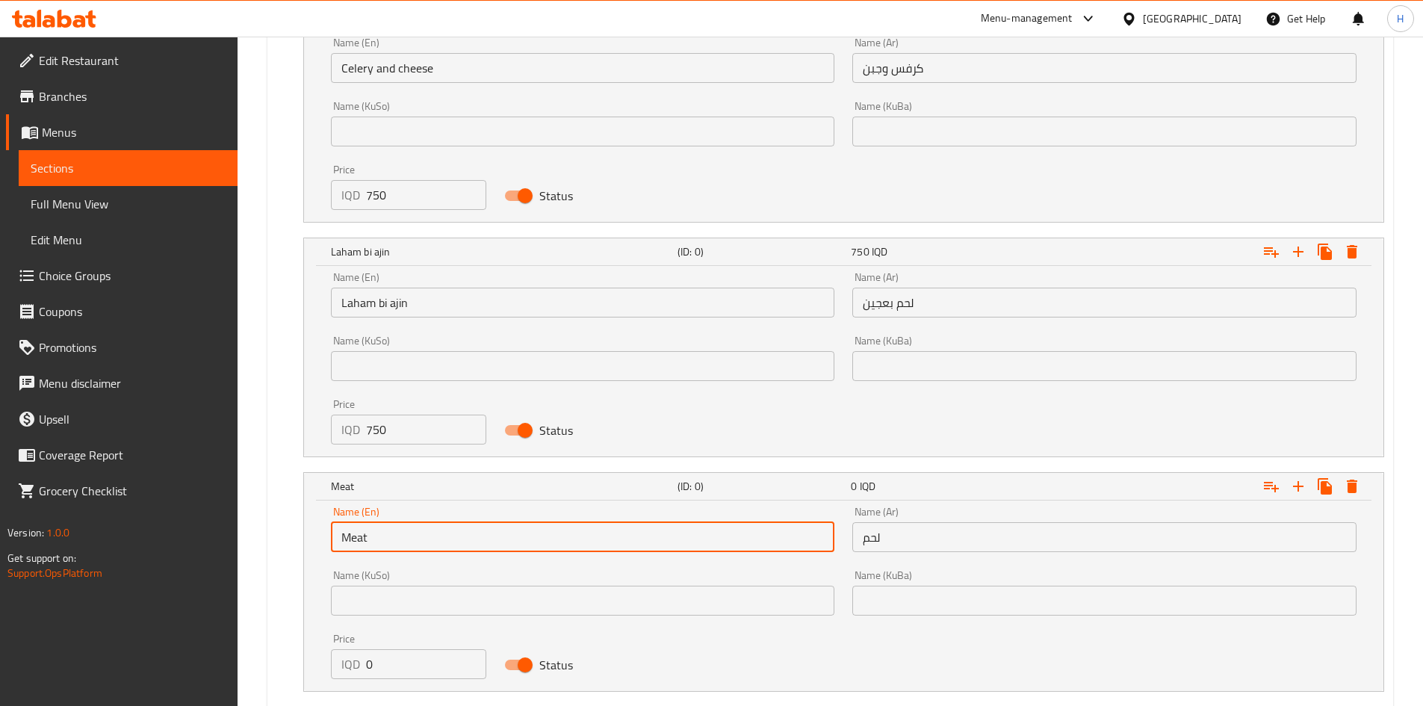
scroll to position [3362, 0]
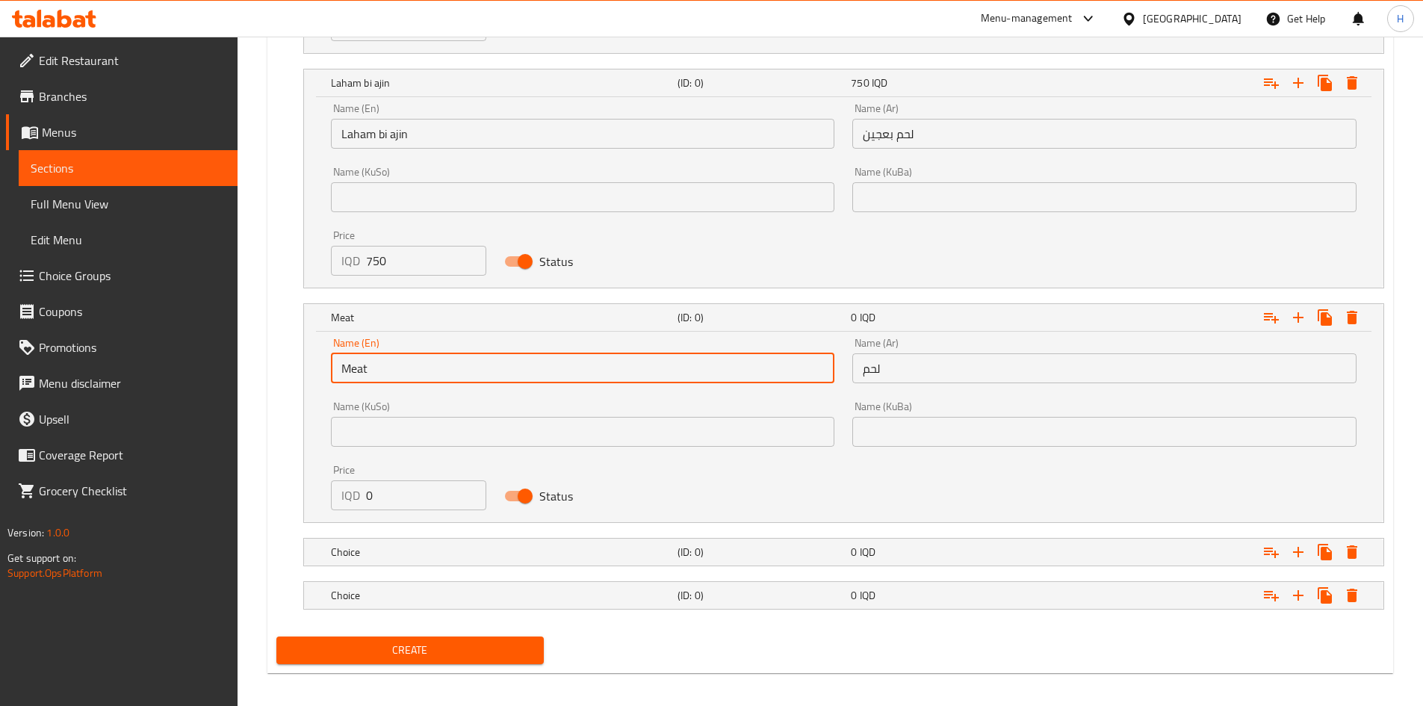
type input "Meat"
click at [421, 479] on div "Price IQD 0 Price" at bounding box center [409, 488] width 156 height 46
drag, startPoint x: 421, startPoint y: 479, endPoint x: 415, endPoint y: 491, distance: 13.4
click at [419, 481] on div "Price IQD 0 Price" at bounding box center [409, 488] width 156 height 46
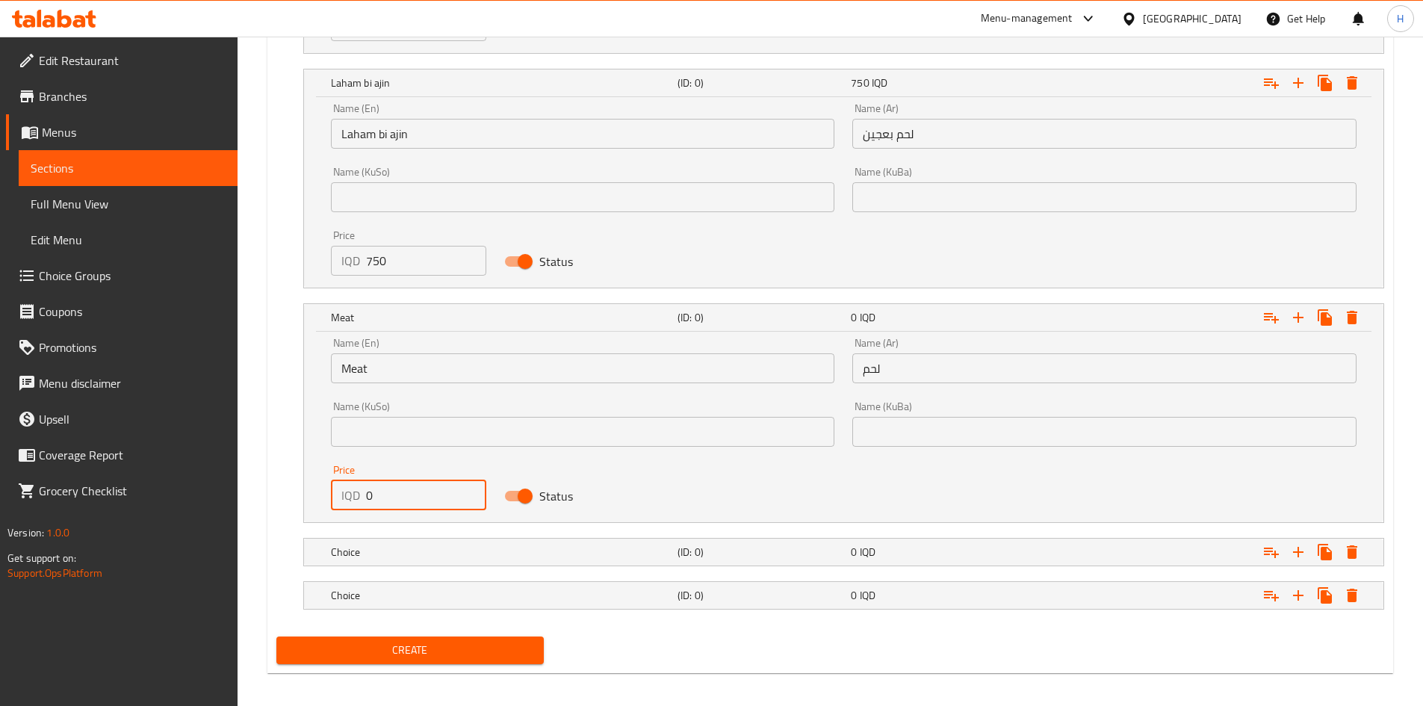
click at [413, 492] on input "0" at bounding box center [426, 495] width 121 height 30
type input "1500"
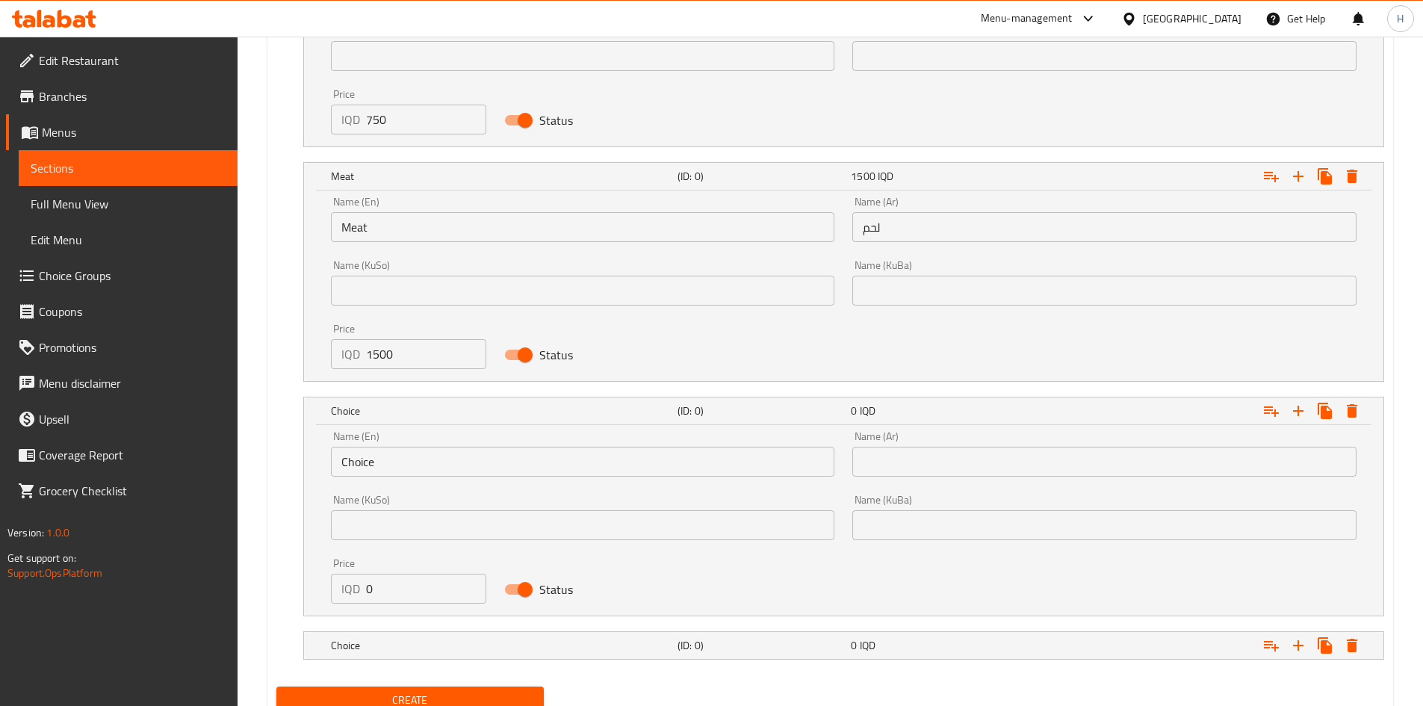
scroll to position [3511, 0]
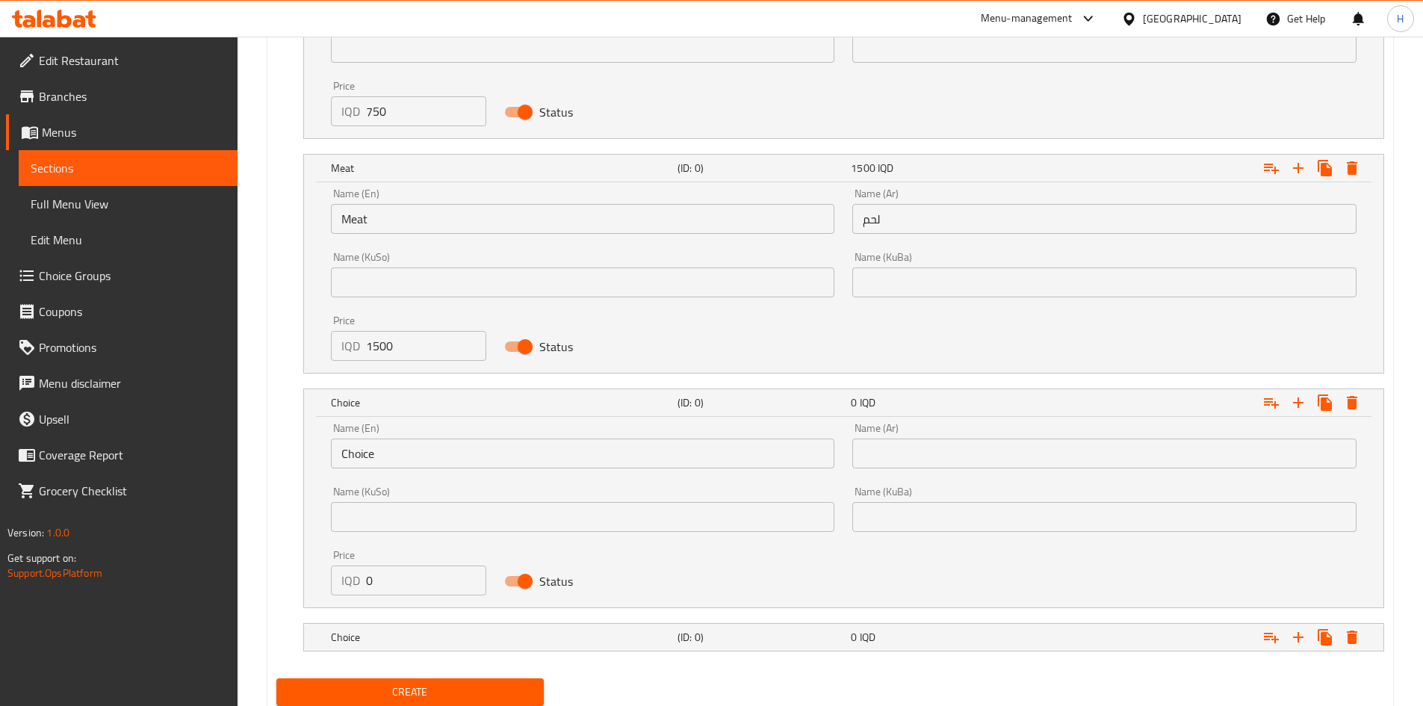
click at [989, 464] on input "text" at bounding box center [1105, 454] width 504 height 30
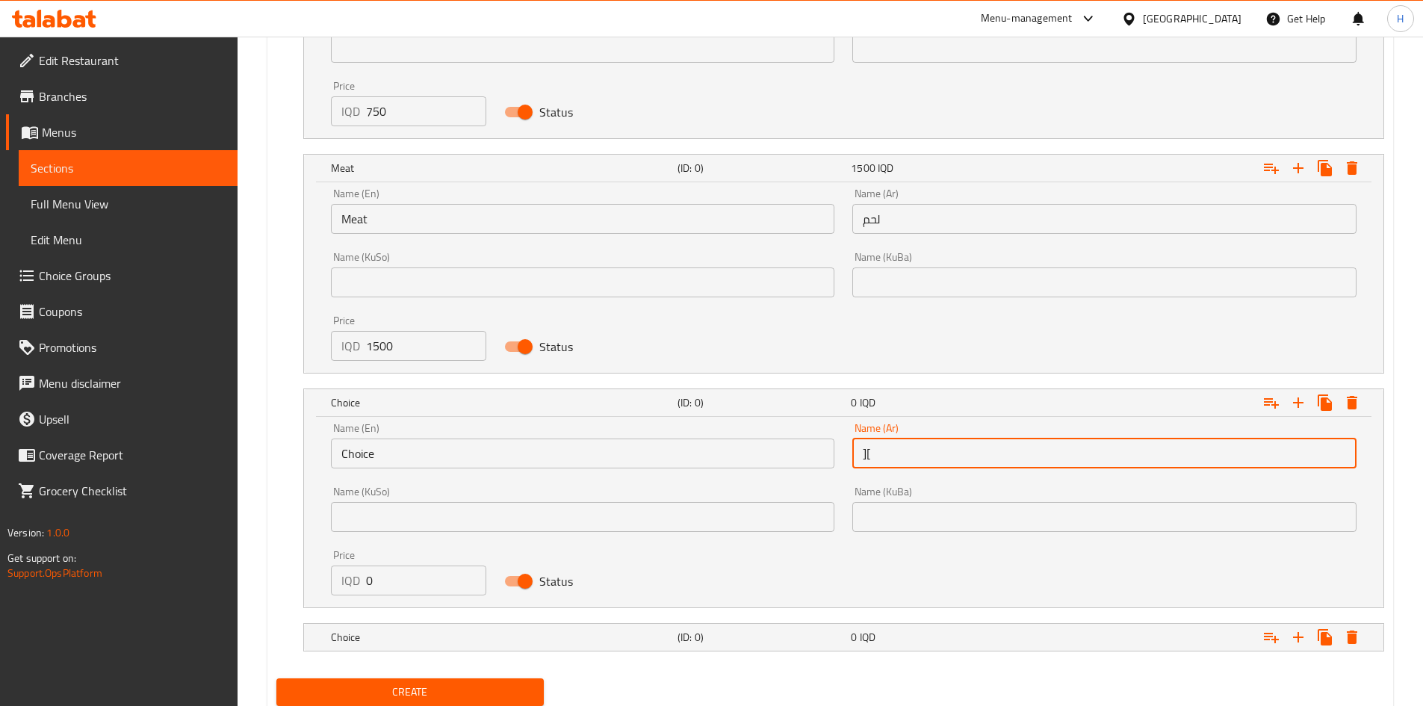
type input "]"
type input "دجاج"
click at [652, 464] on input "Choice" at bounding box center [583, 454] width 504 height 30
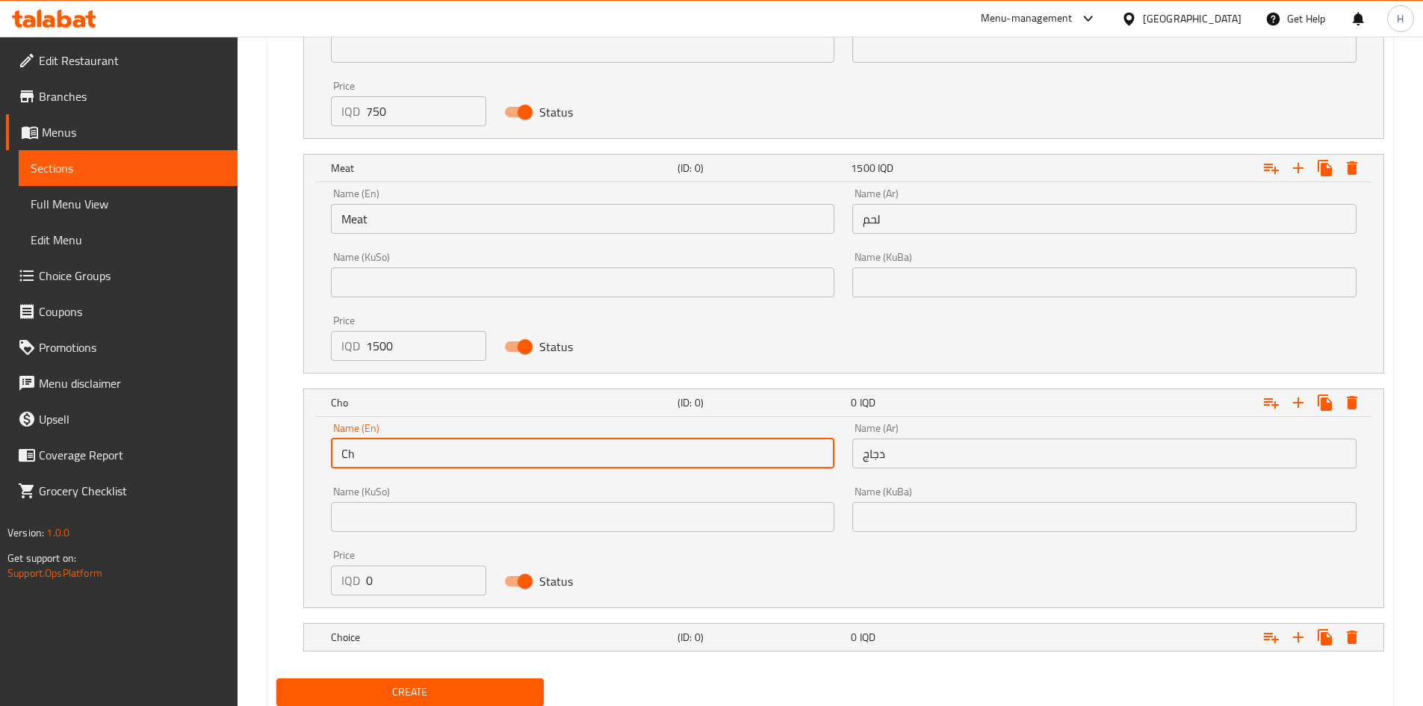
type input "C"
type input "Chicken"
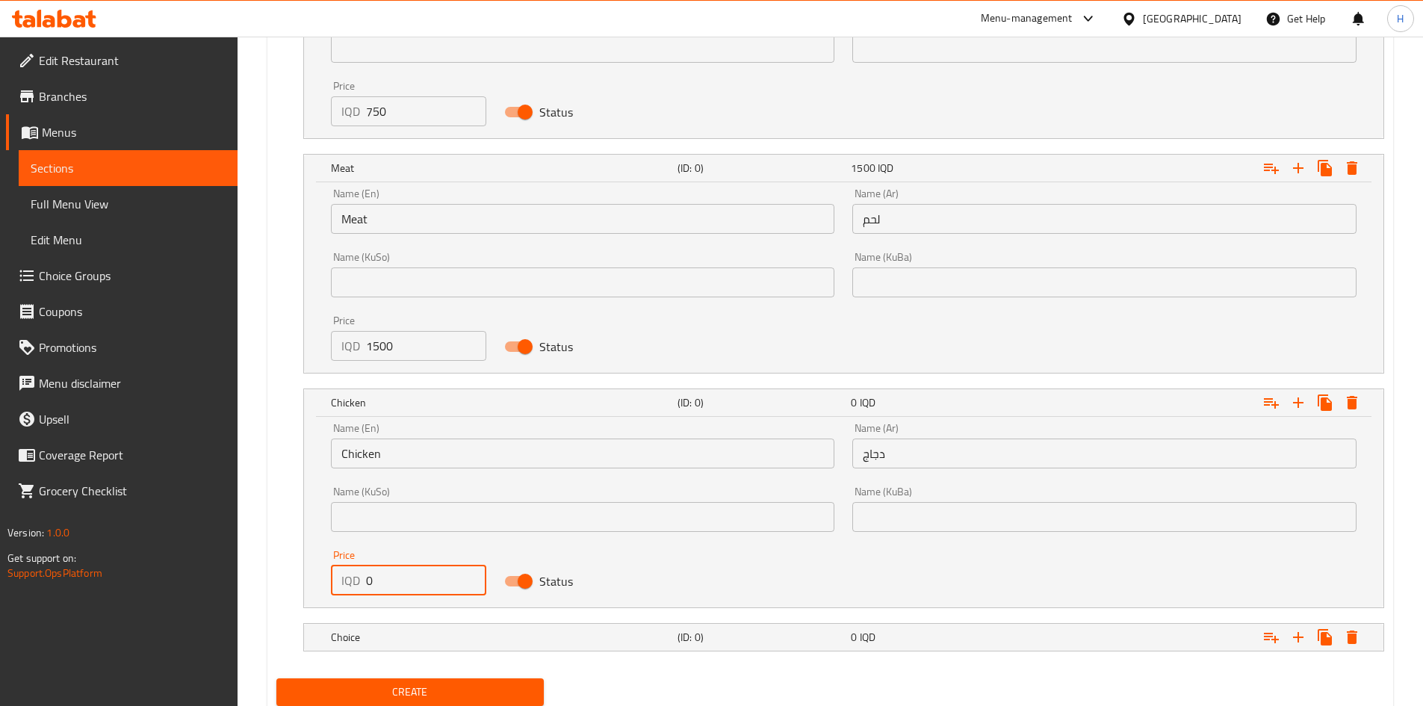
click at [418, 592] on input "0" at bounding box center [426, 581] width 121 height 30
type input "1500"
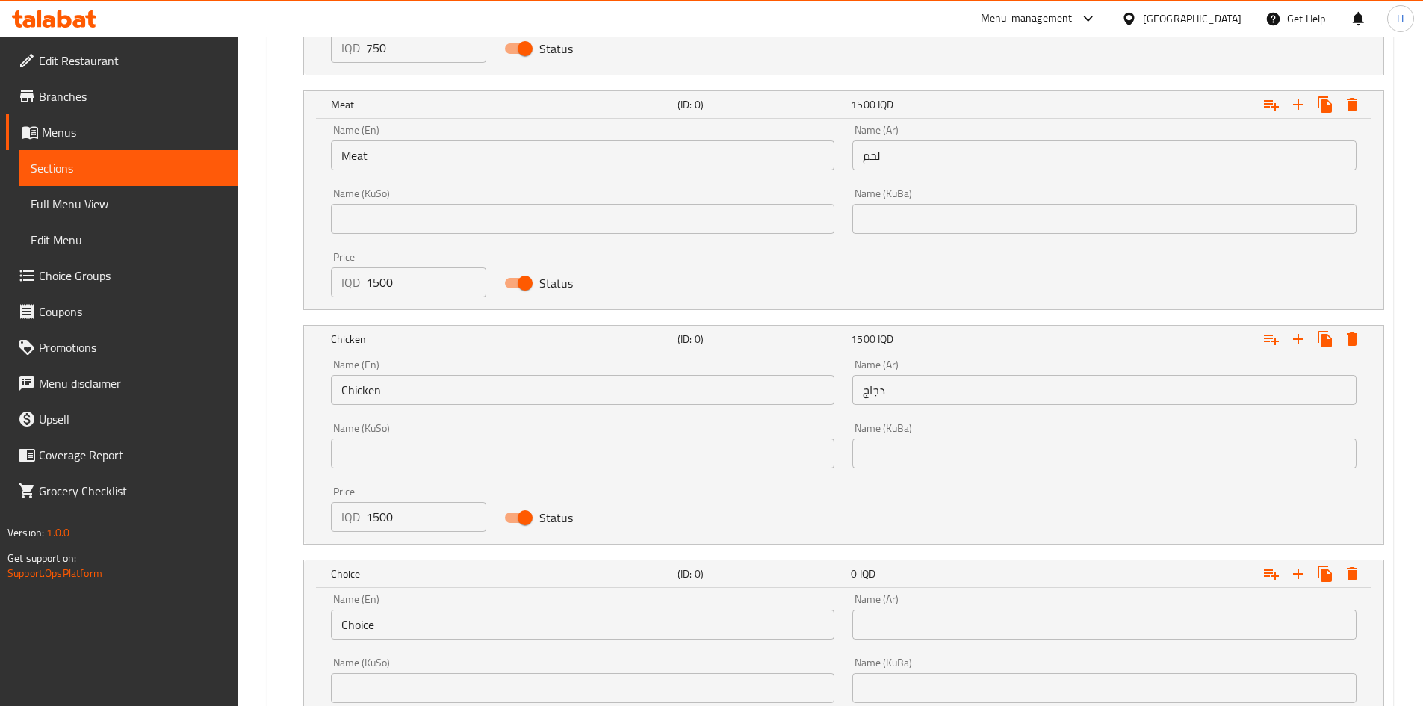
scroll to position [3660, 0]
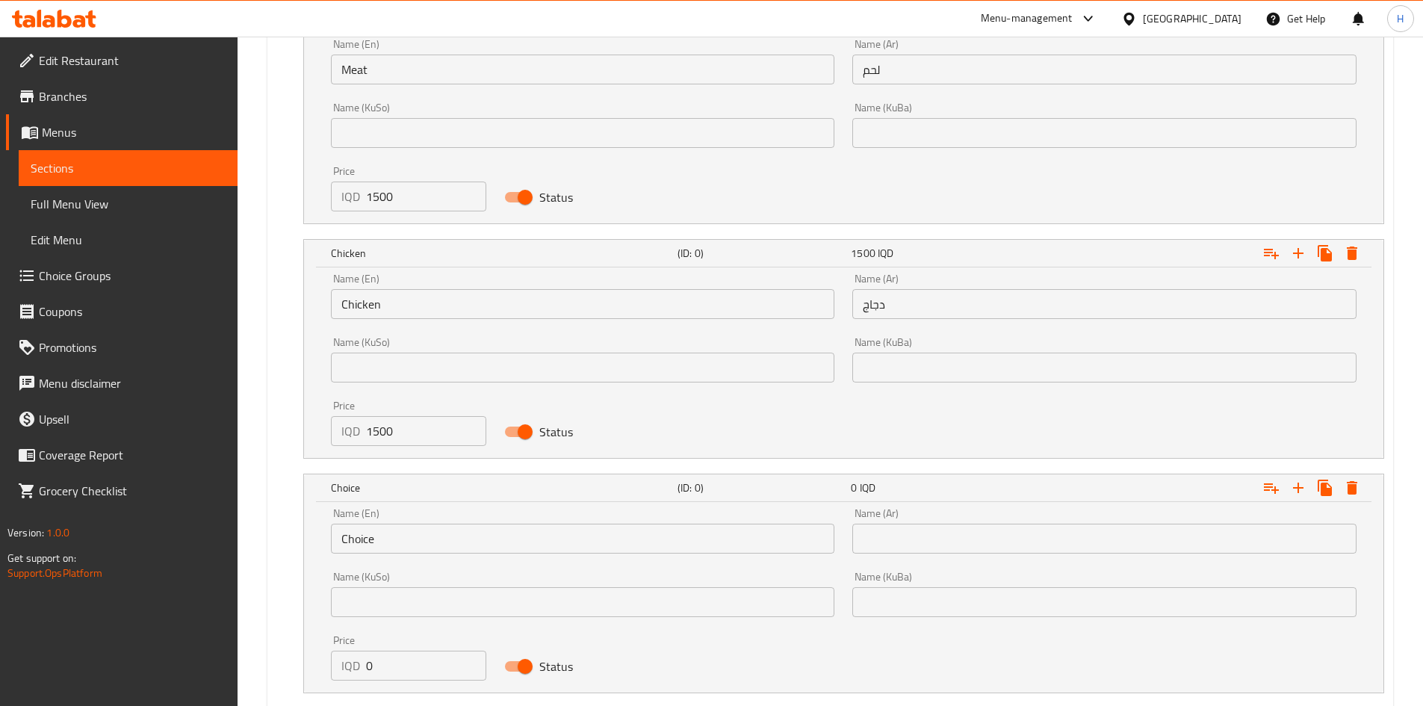
click at [400, 522] on div "Name (En) Choice Name (En)" at bounding box center [583, 531] width 504 height 46
click at [398, 541] on input "Choice" at bounding box center [583, 539] width 504 height 30
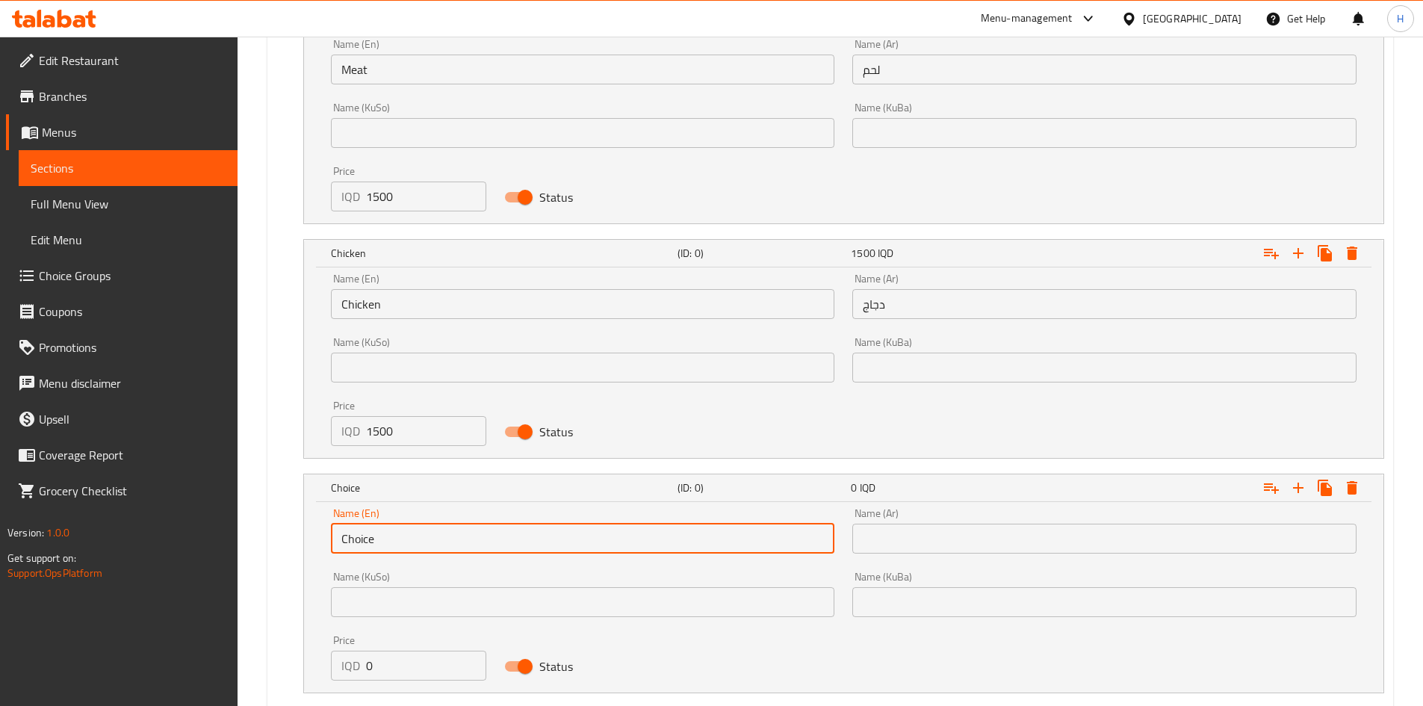
click at [398, 541] on input "Choice" at bounding box center [583, 539] width 504 height 30
type input "J"
type input "ن"
type input "م"
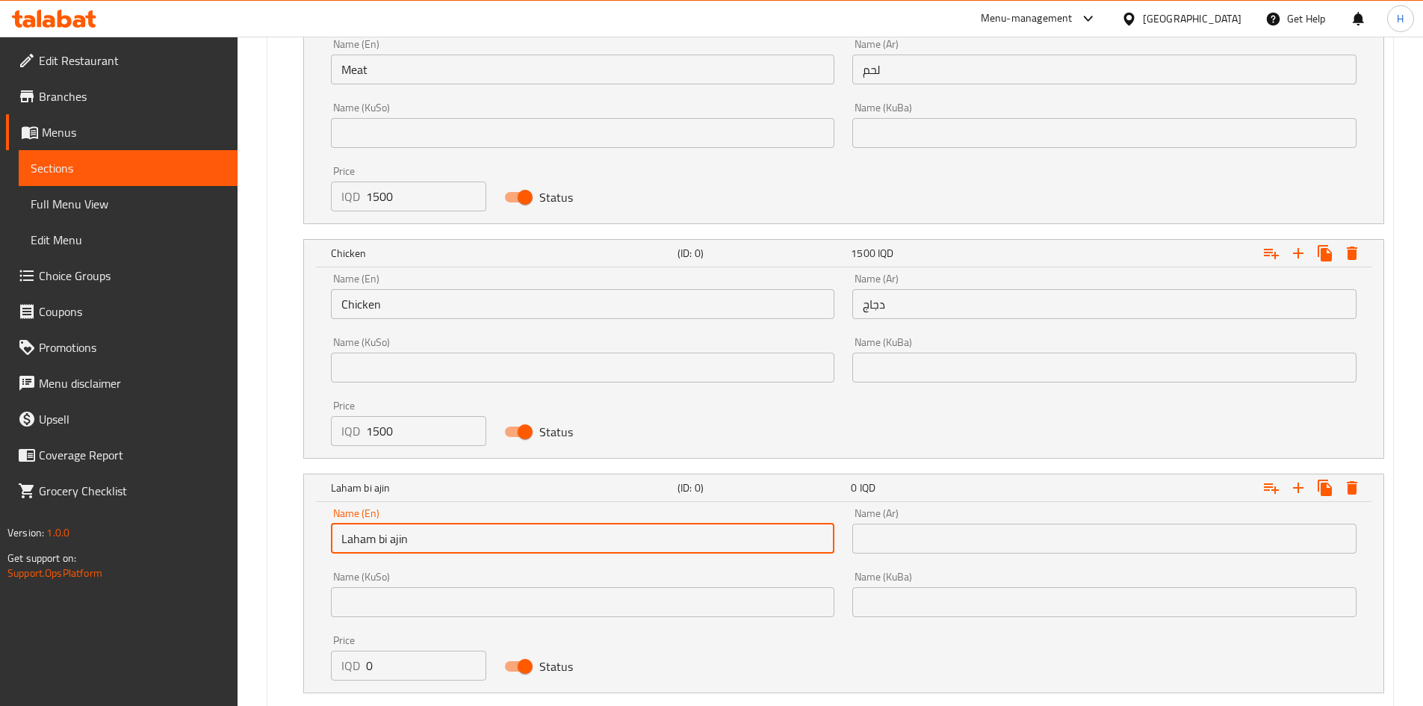
type input "Laham bi ajin"
click at [992, 544] on input "text" at bounding box center [1105, 539] width 504 height 30
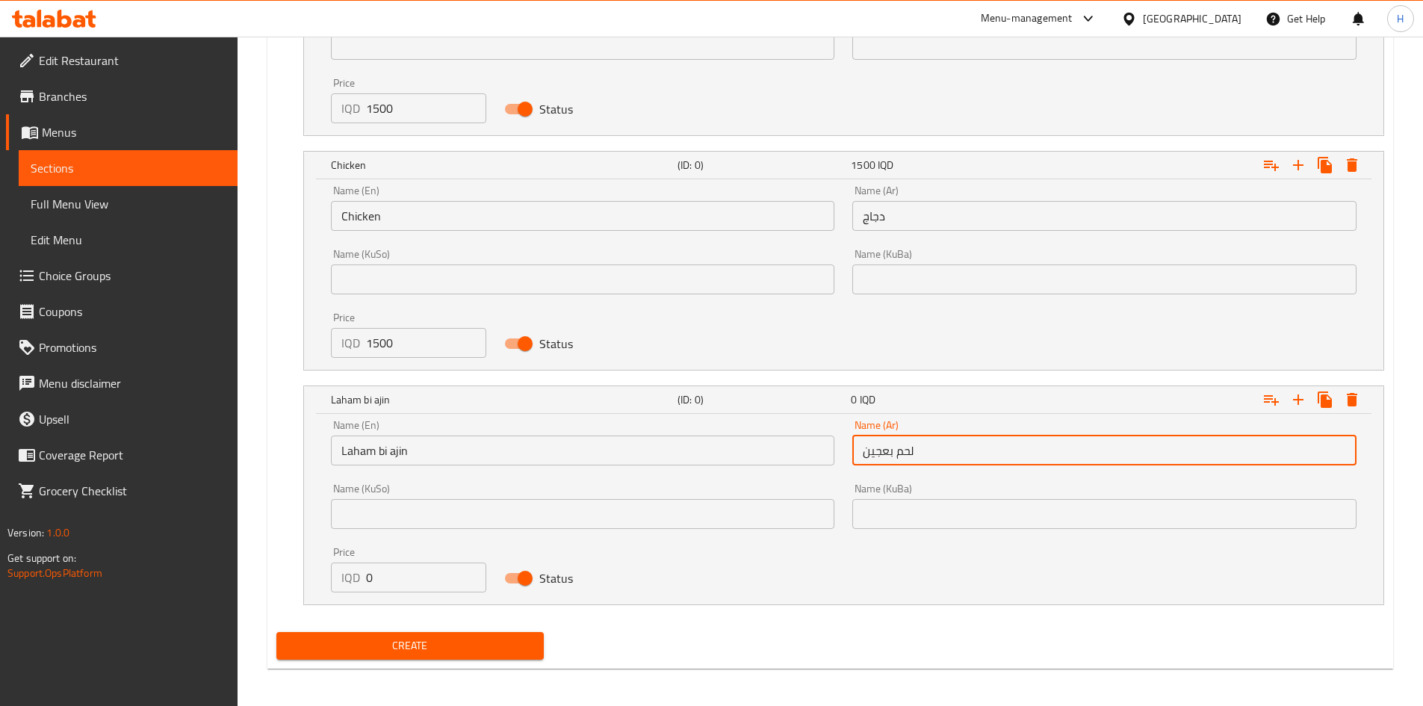
scroll to position [3753, 0]
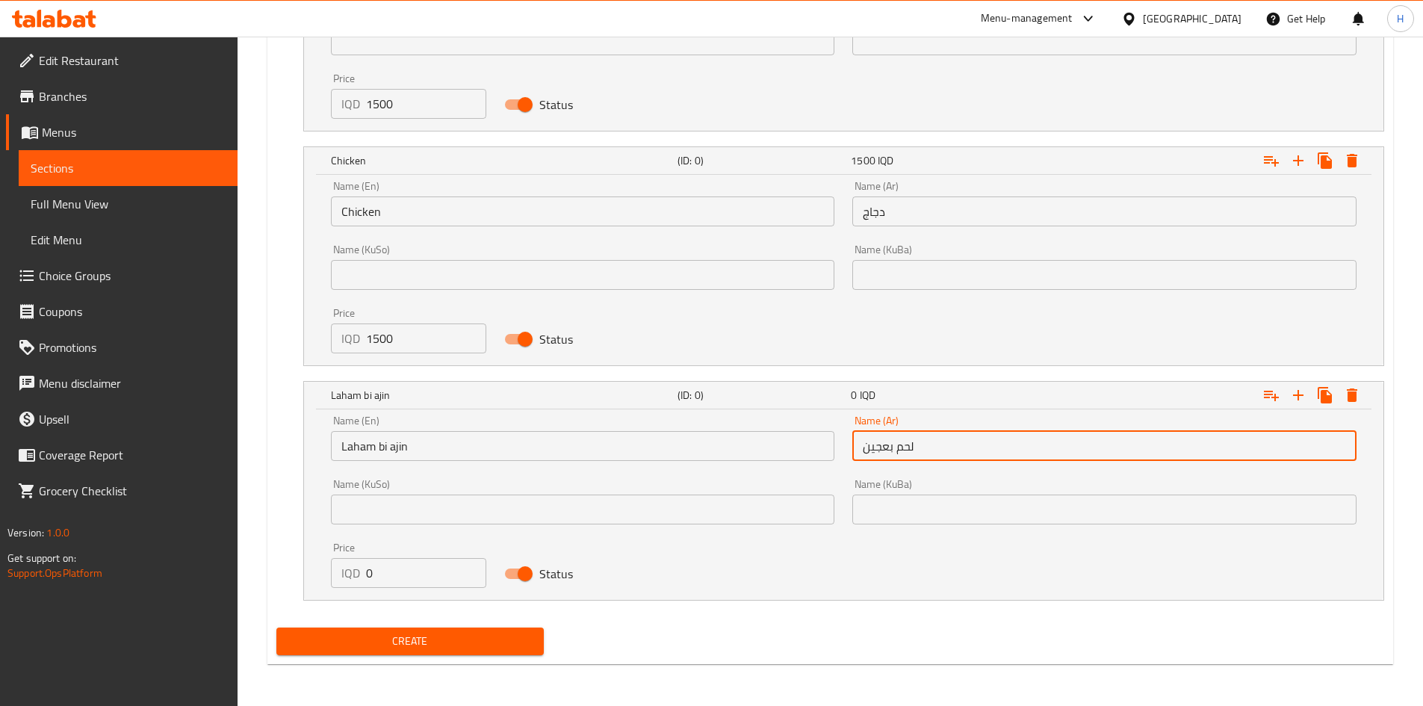
type input "لحم بعجين"
click at [397, 575] on input "0" at bounding box center [426, 573] width 121 height 30
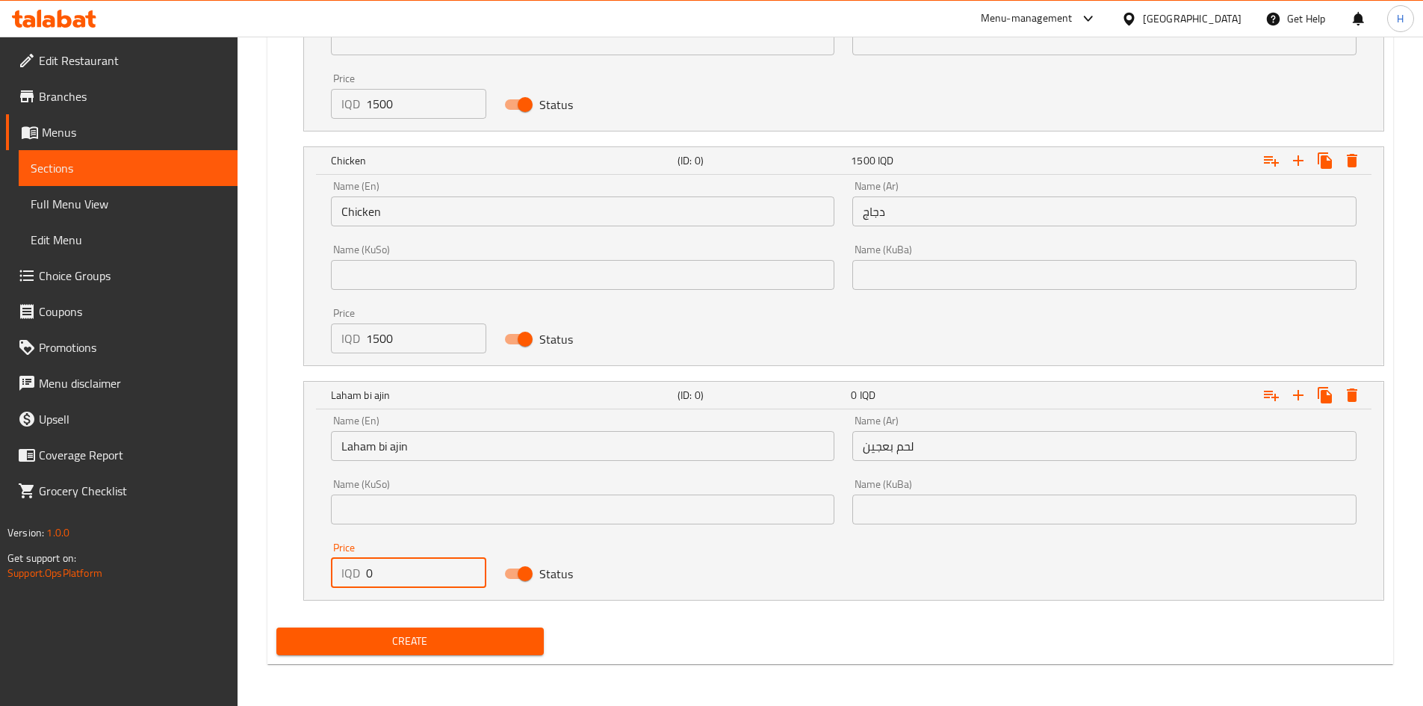
click at [397, 575] on input "0" at bounding box center [426, 573] width 121 height 30
type input "1500"
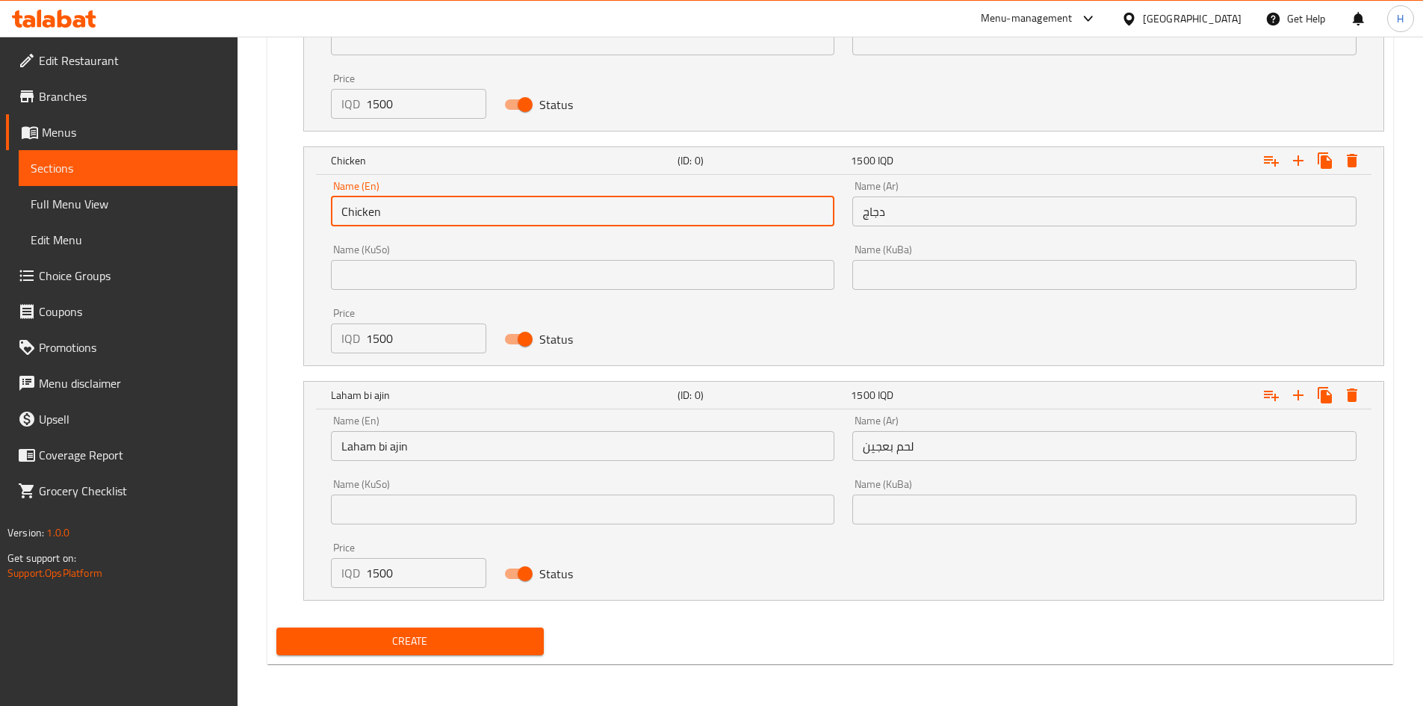
click at [396, 216] on input "Chicken" at bounding box center [583, 212] width 504 height 30
type input "Chicken large"
click at [1002, 223] on input "دجاج" at bounding box center [1105, 212] width 504 height 30
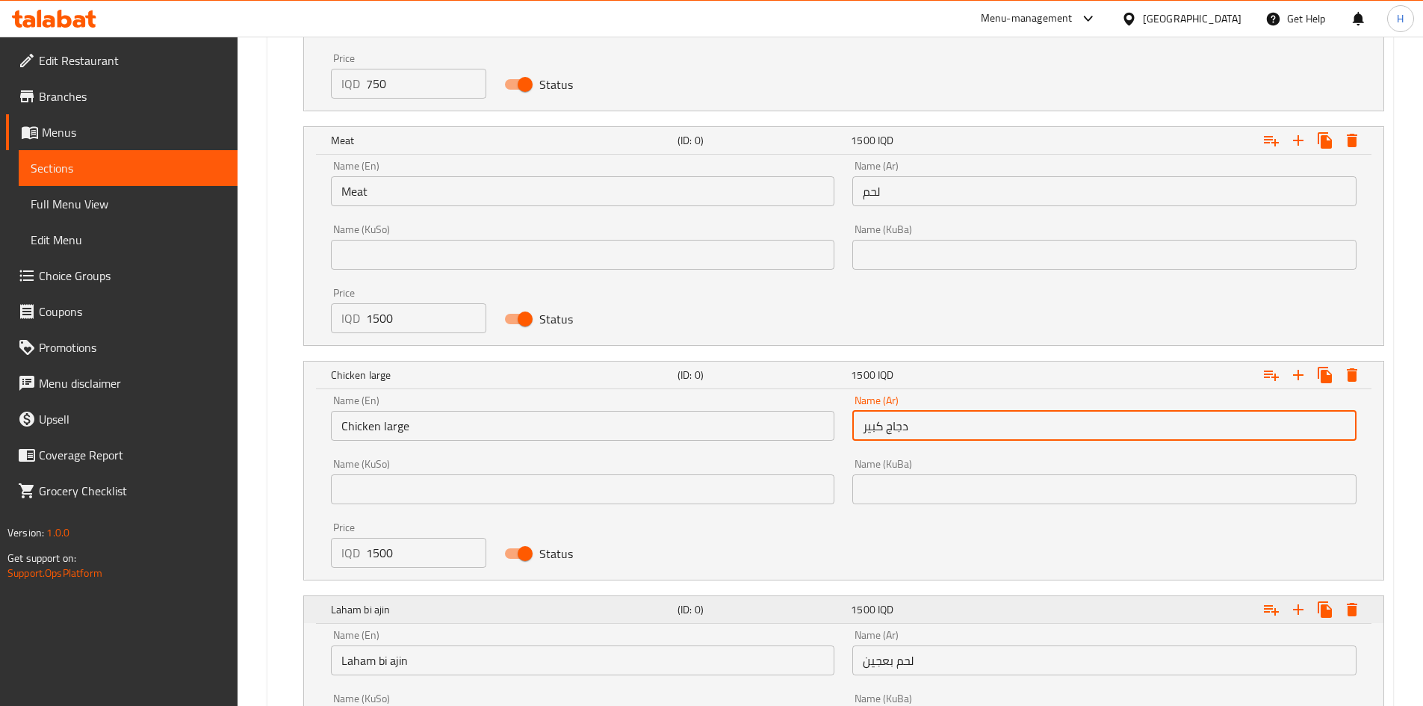
scroll to position [3454, 0]
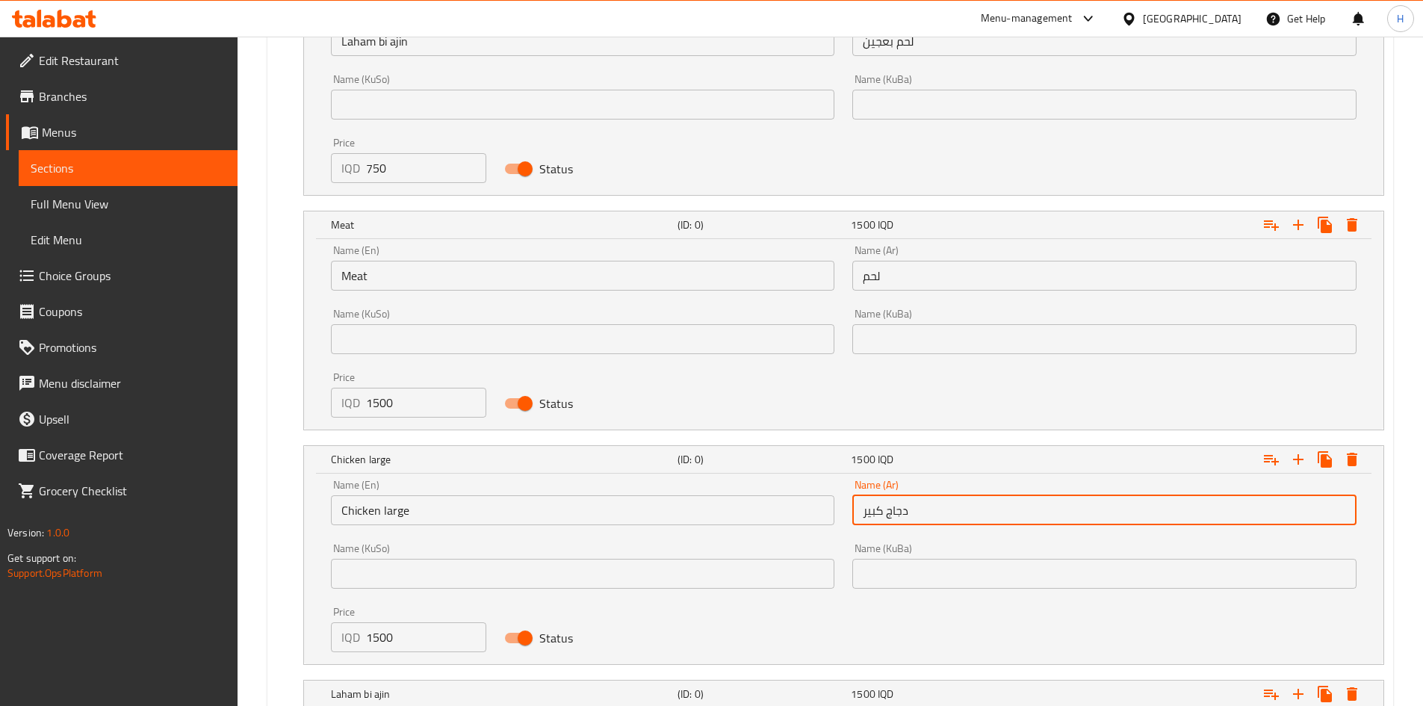
type input "دجاج كبير"
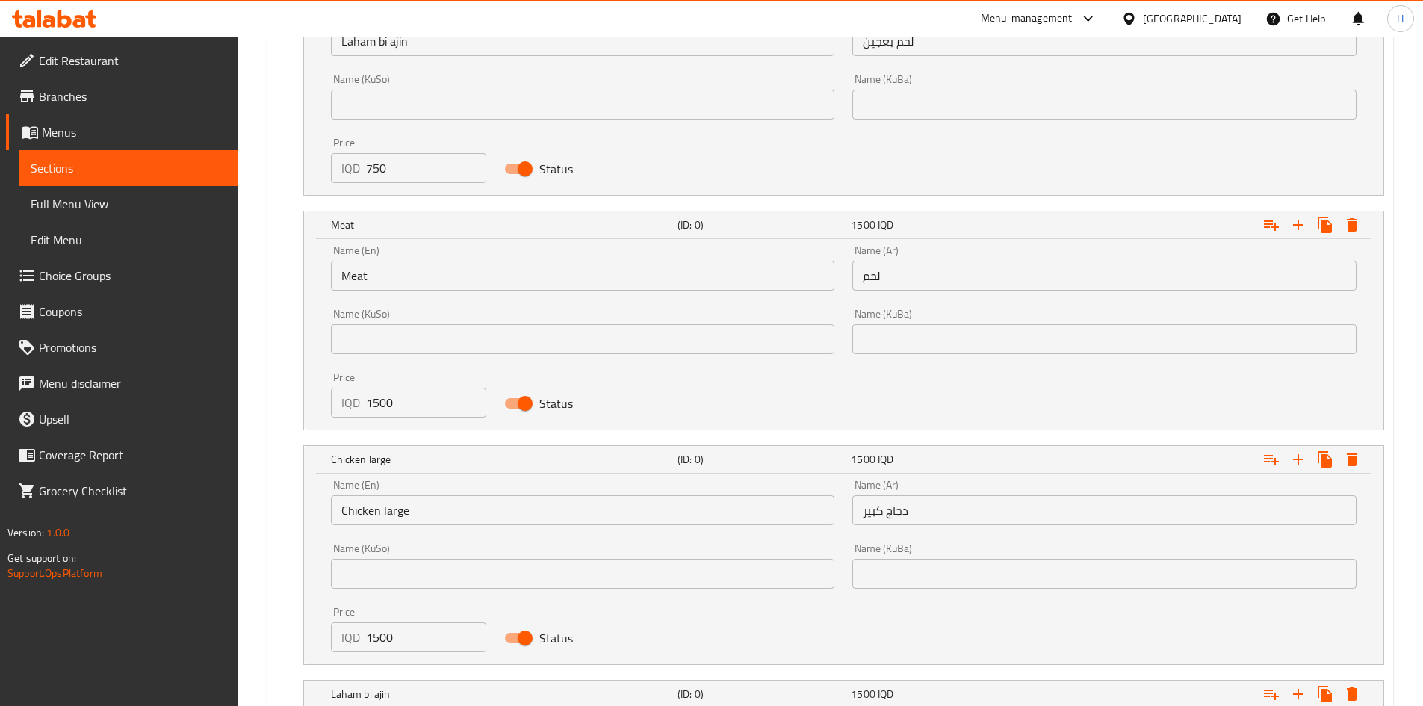
click at [418, 291] on div "Name (En) Meat Name (En)" at bounding box center [583, 268] width 522 height 64
click at [420, 280] on input "Meat" at bounding box center [583, 276] width 504 height 30
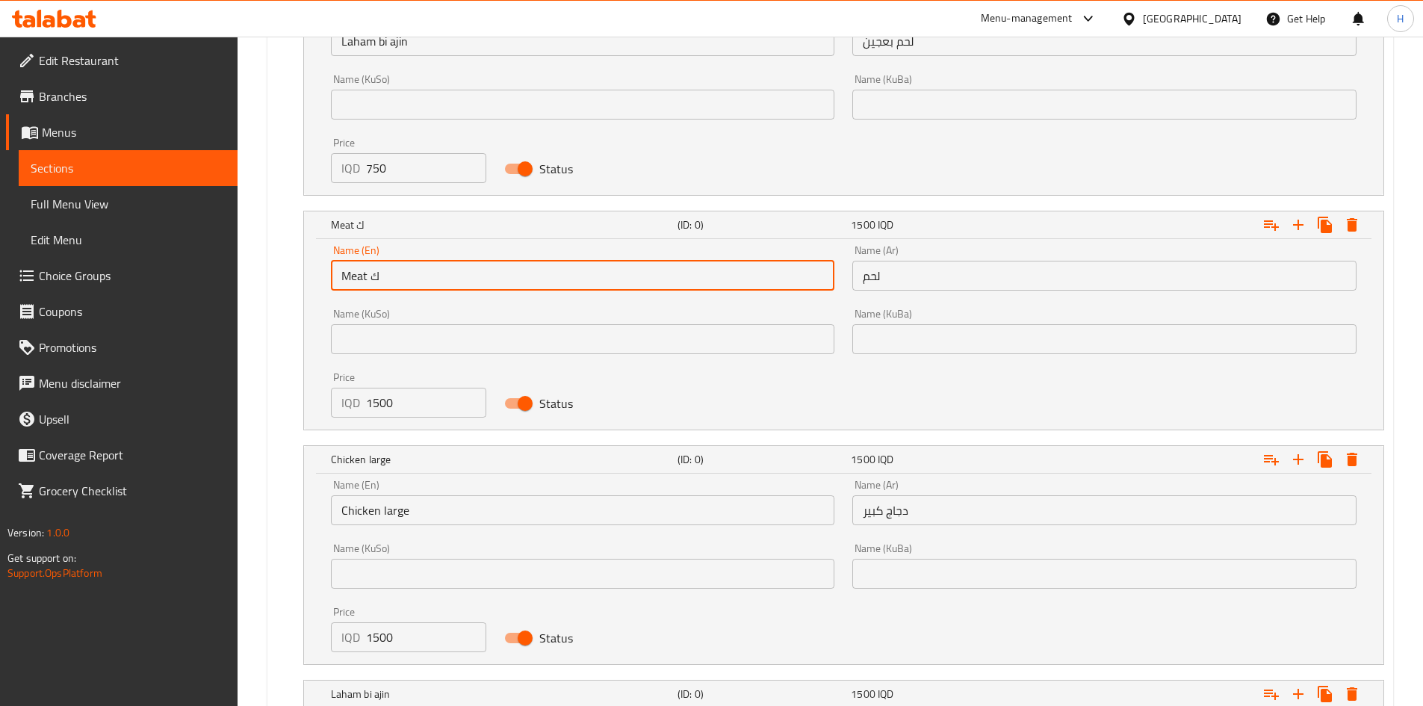
type input "Meat ك"
click at [1010, 261] on input "لحم" at bounding box center [1105, 276] width 504 height 30
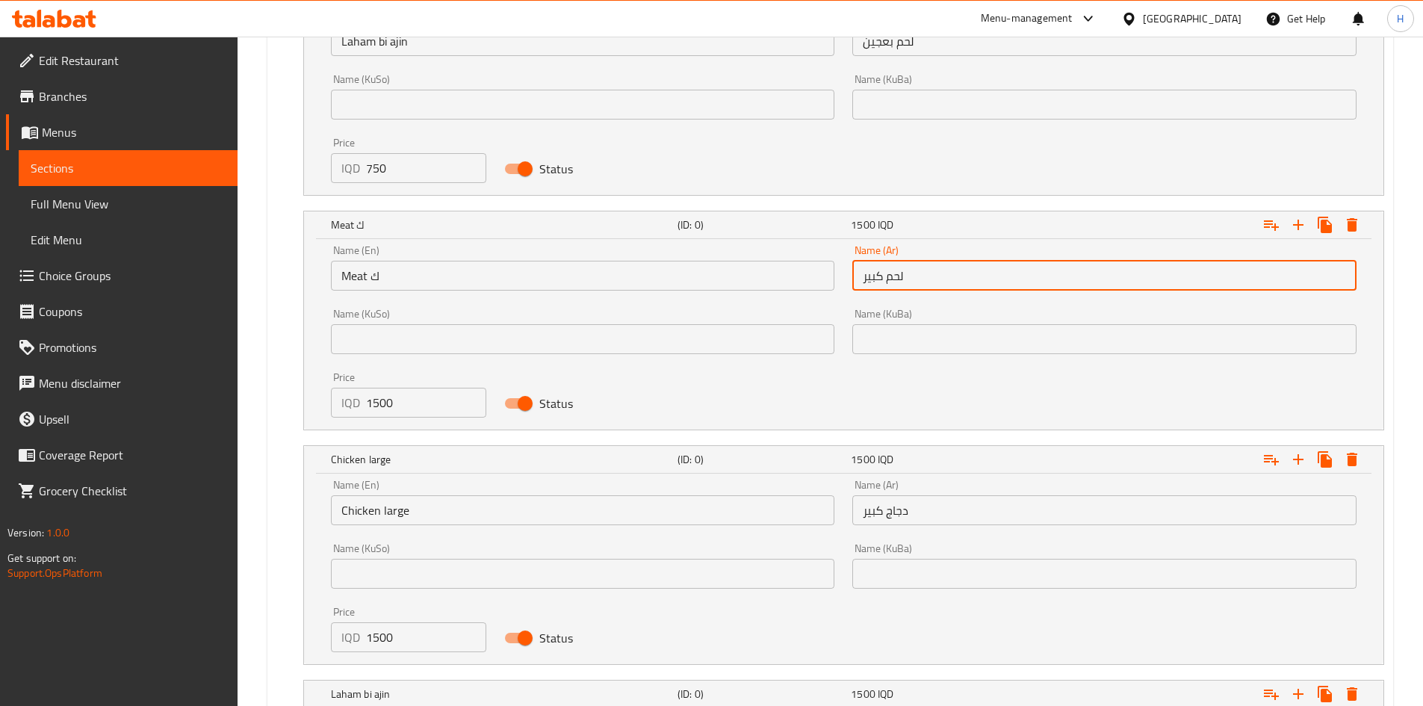
type input "لحم كبير"
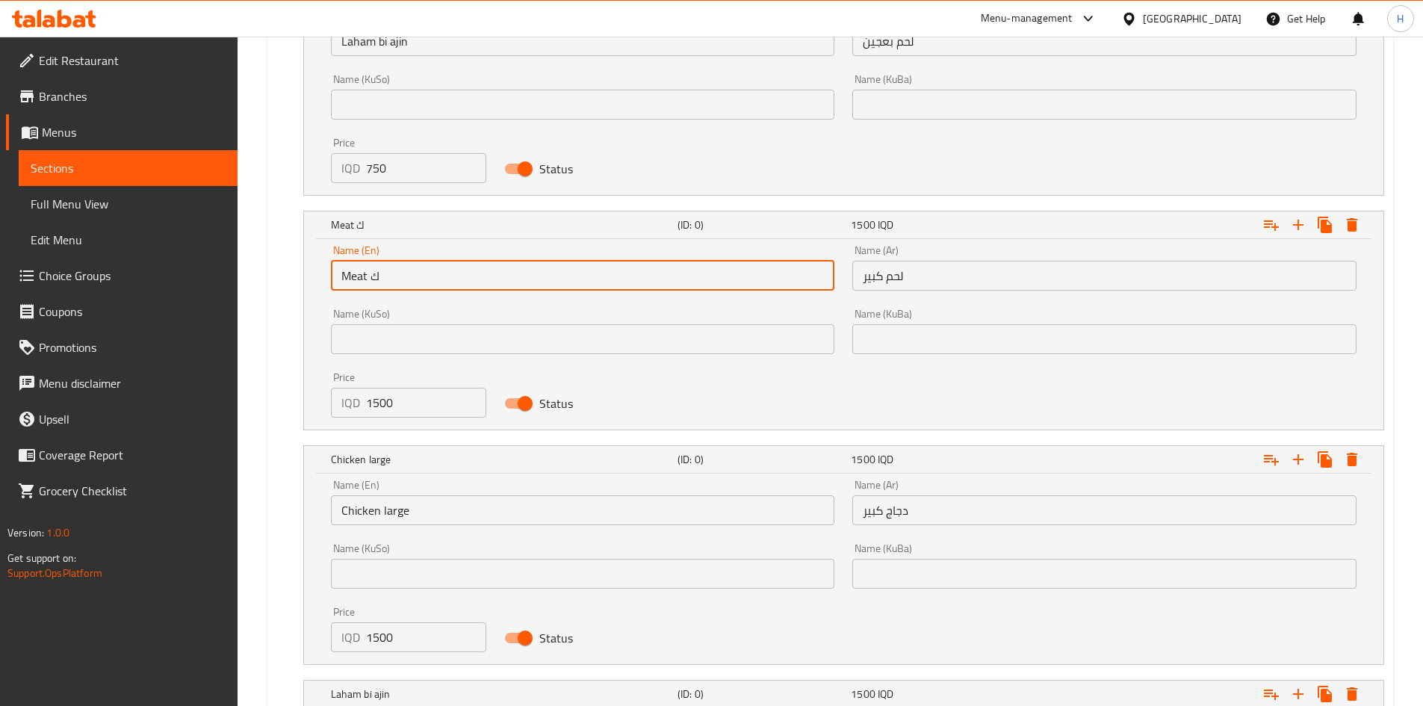
click at [442, 281] on input "Meat ك" at bounding box center [583, 276] width 504 height 30
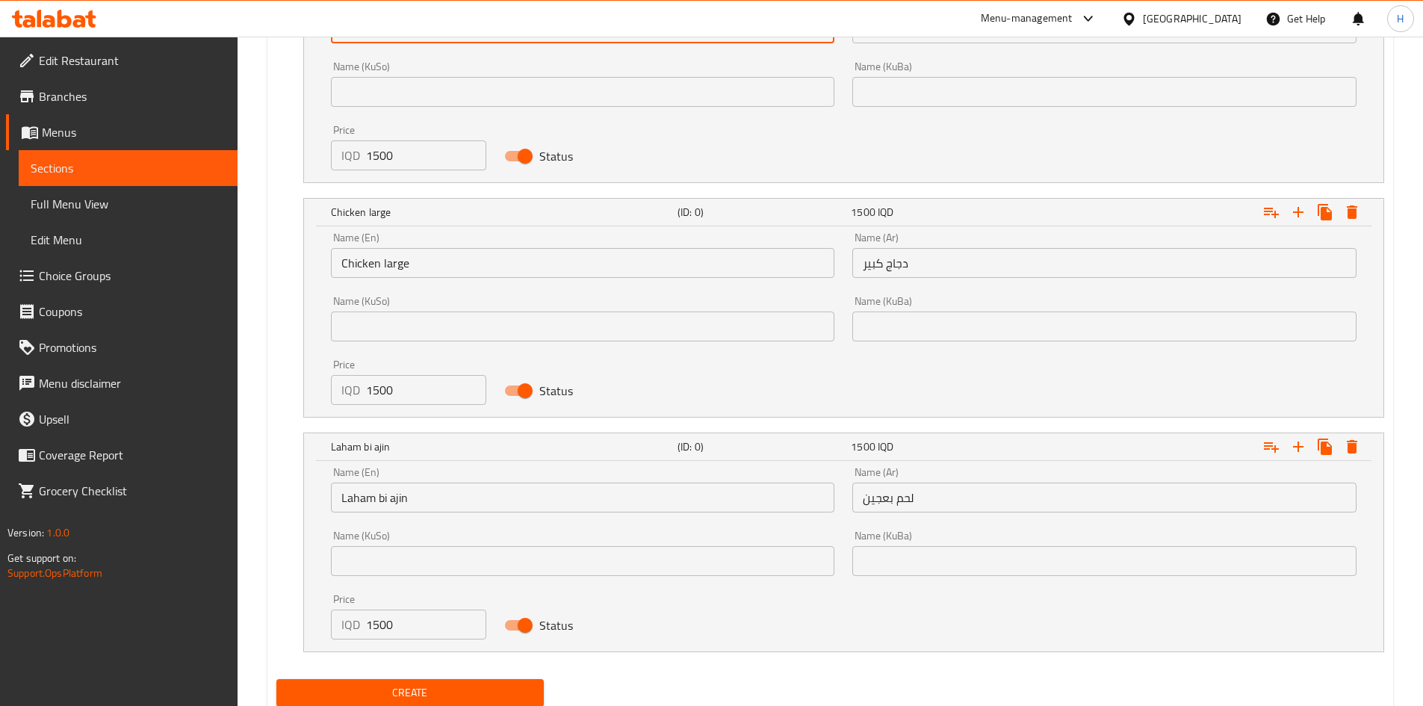
scroll to position [3753, 0]
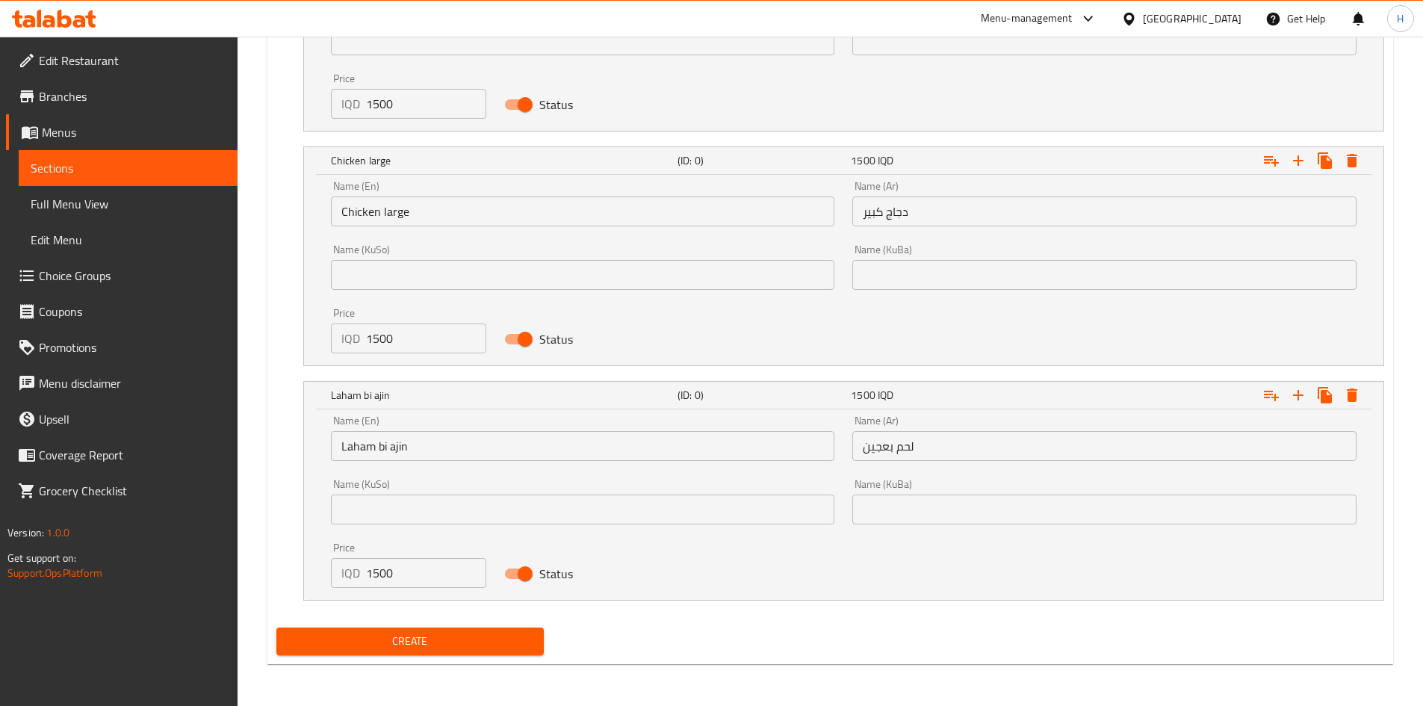
type input "Meat Large"
click at [1021, 444] on input "لحم بعجين" at bounding box center [1105, 446] width 504 height 30
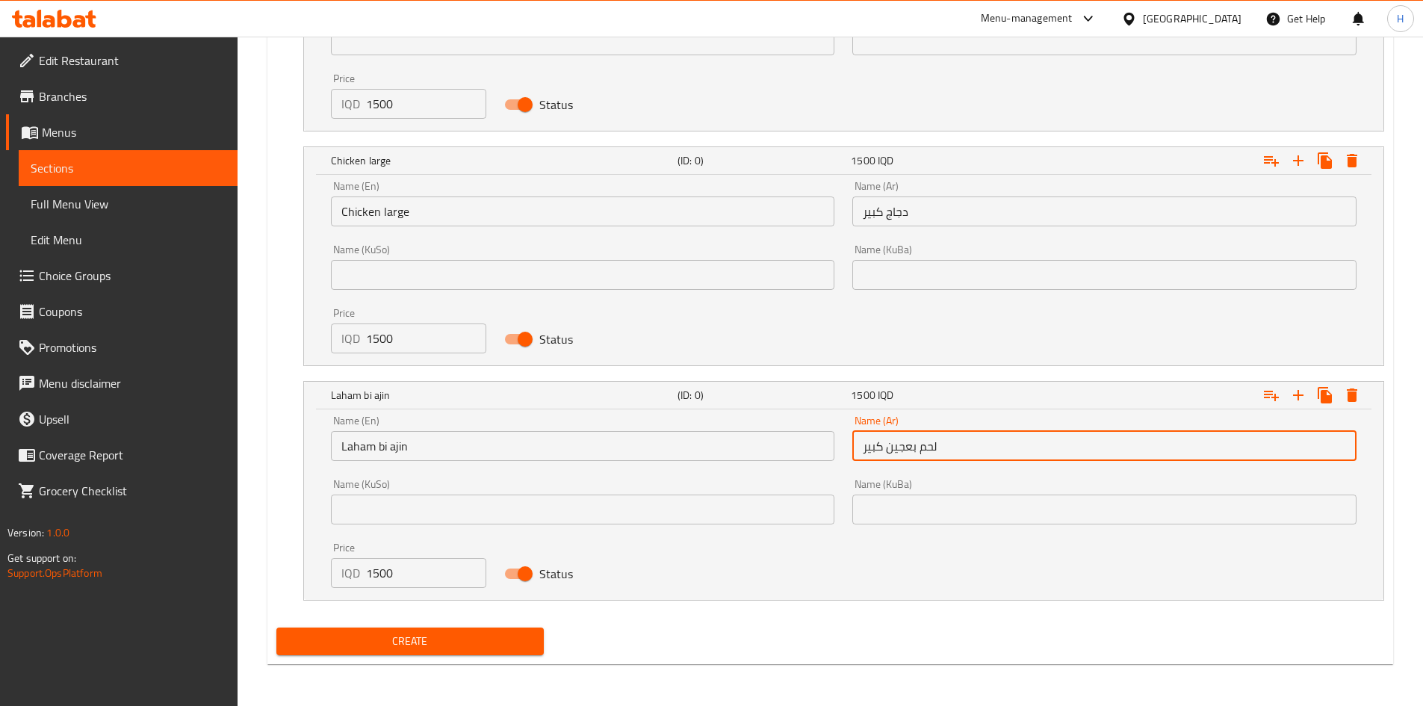
type input "لحم بعجين كبير"
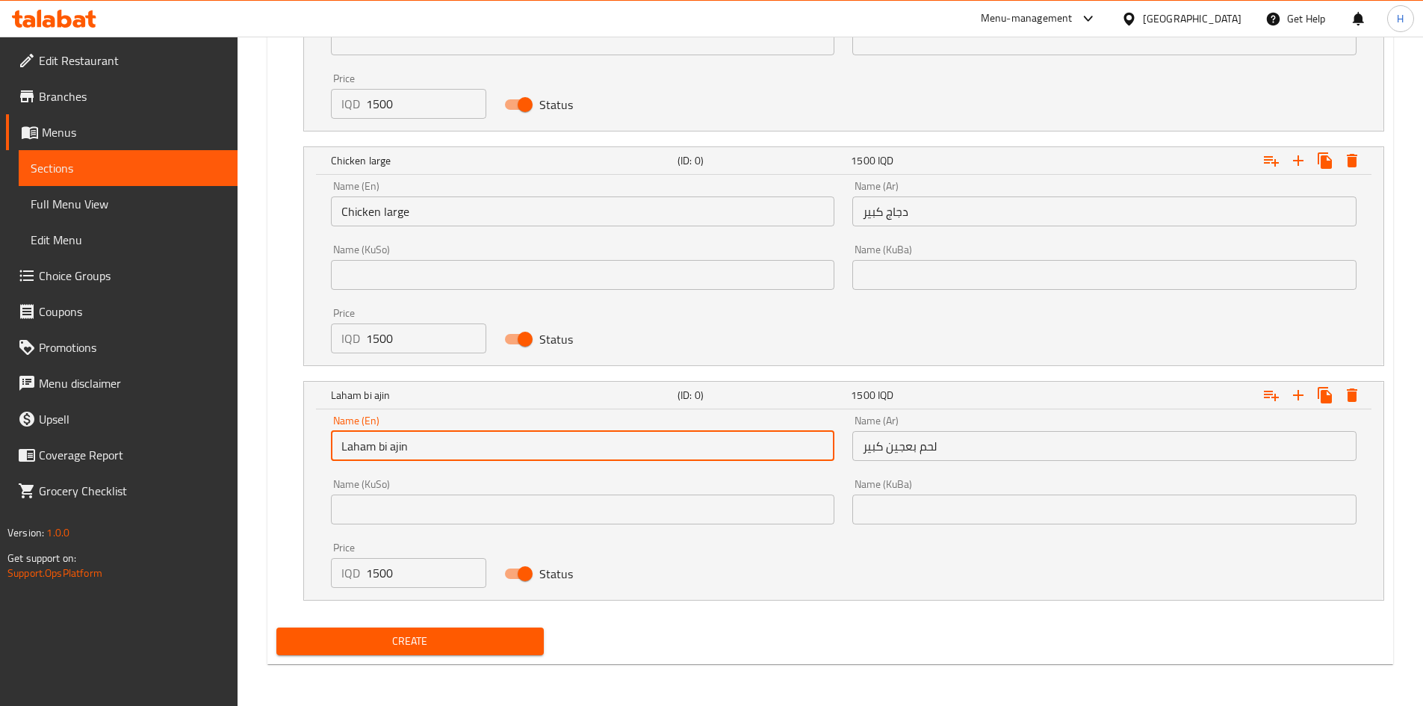
click at [456, 444] on input "Laham bi ajin" at bounding box center [583, 446] width 504 height 30
type input "Laham bi ajin Large"
drag, startPoint x: 423, startPoint y: 646, endPoint x: 565, endPoint y: 591, distance: 152.4
click at [424, 646] on span "Create" at bounding box center [410, 641] width 244 height 19
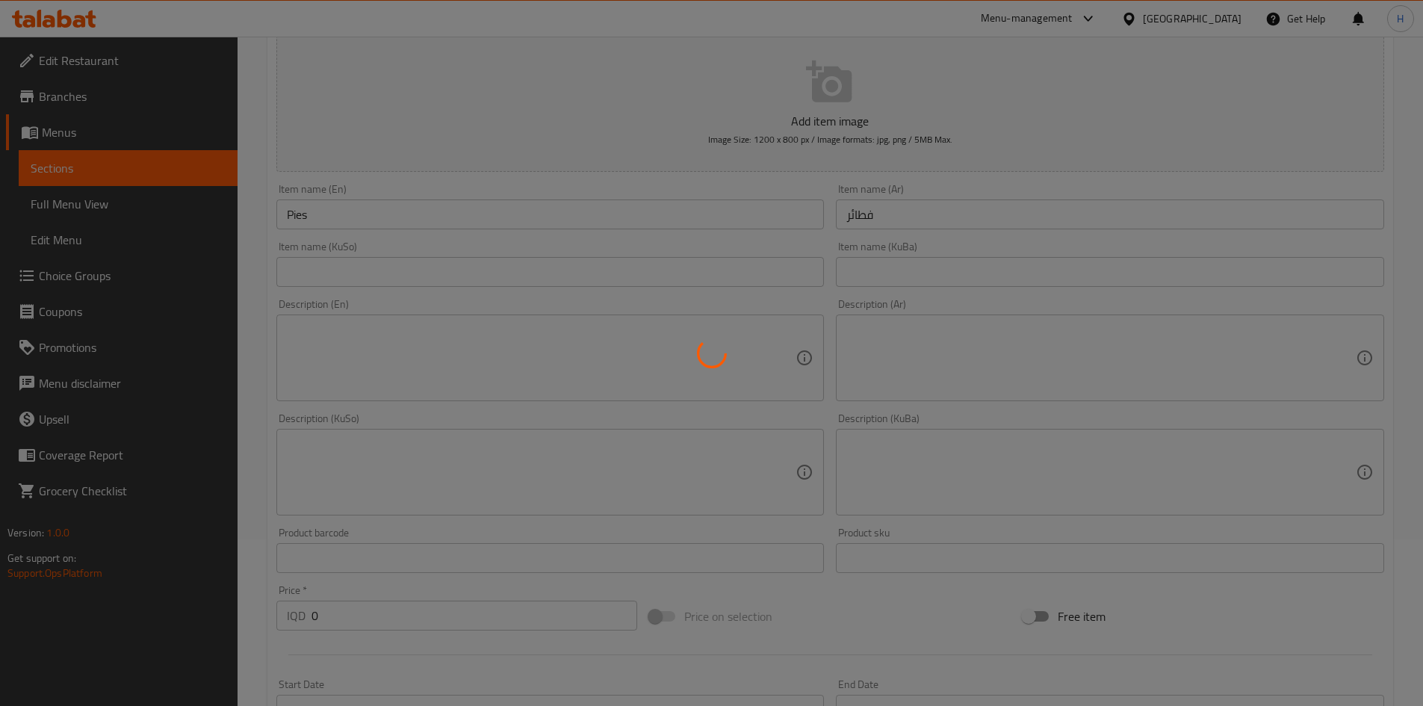
scroll to position [0, 0]
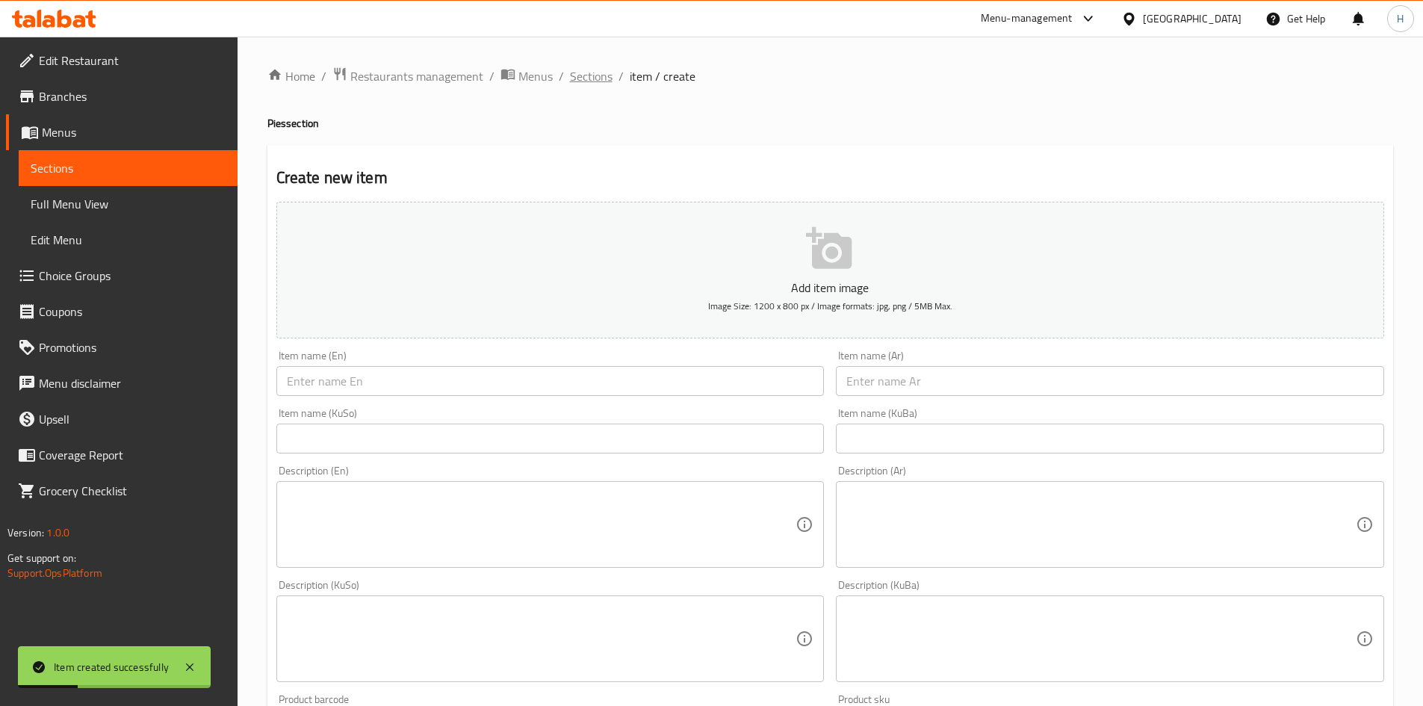
click at [581, 75] on span "Sections" at bounding box center [591, 76] width 43 height 18
